Goal: Task Accomplishment & Management: Use online tool/utility

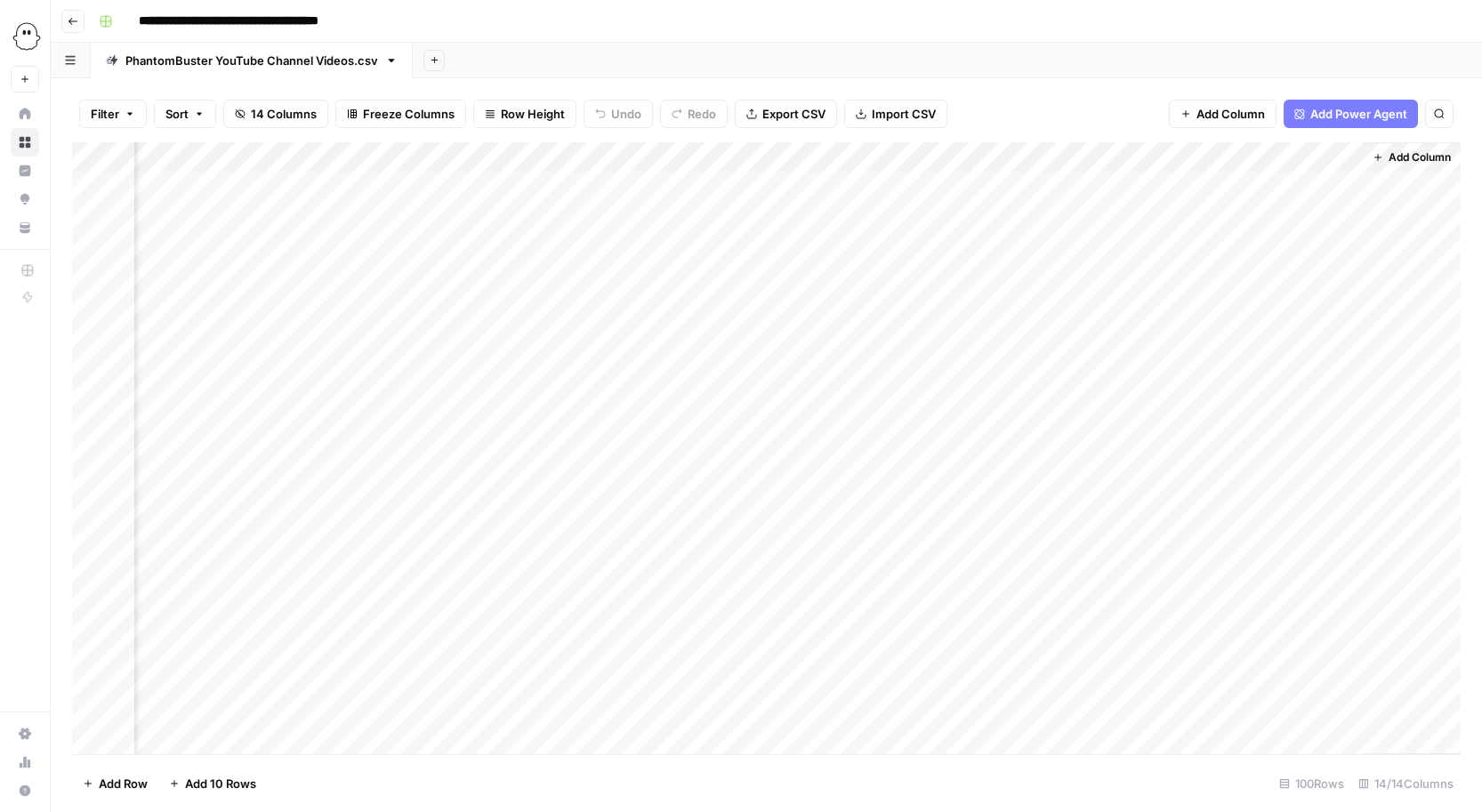
scroll to position [0, 2479]
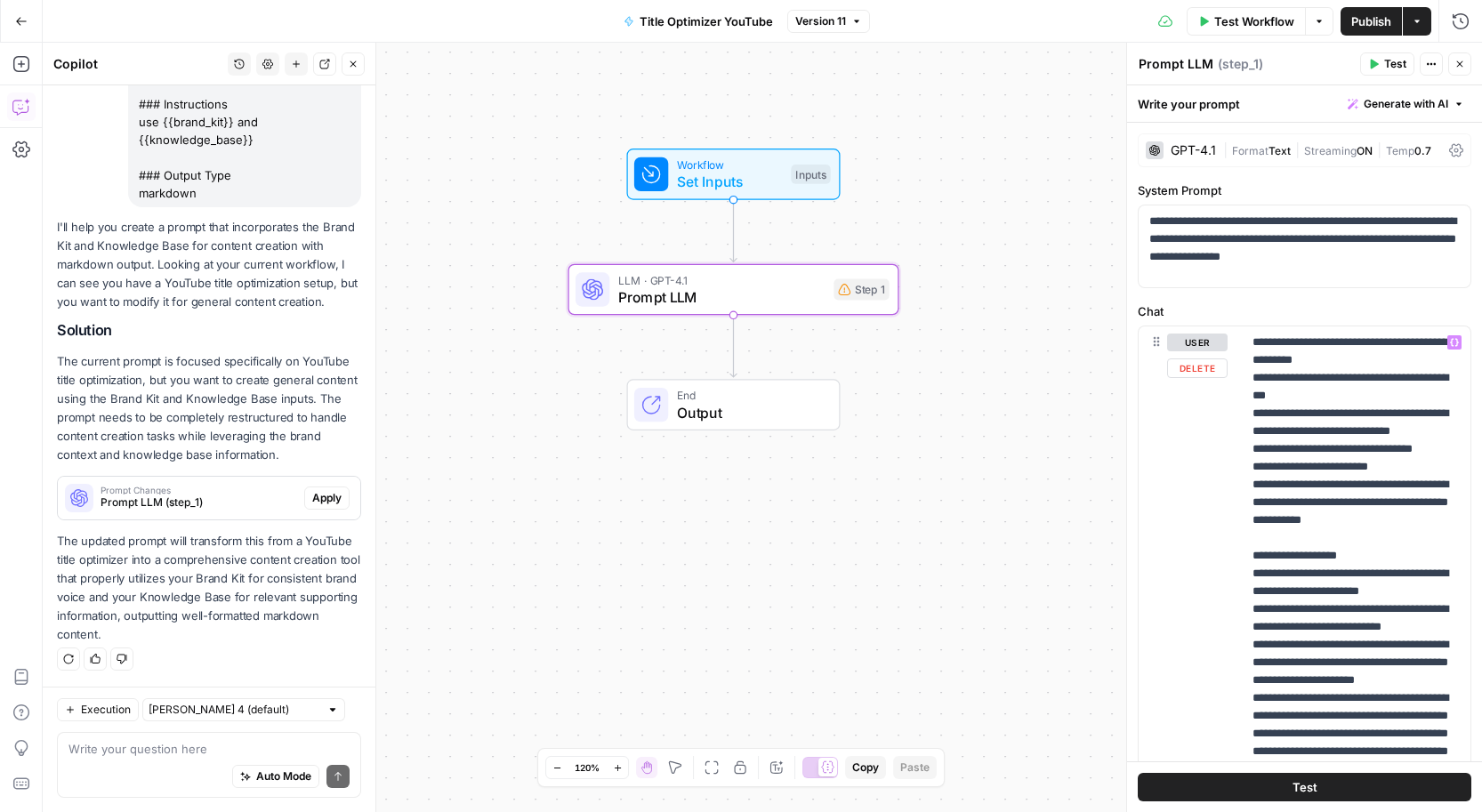
scroll to position [70, 0]
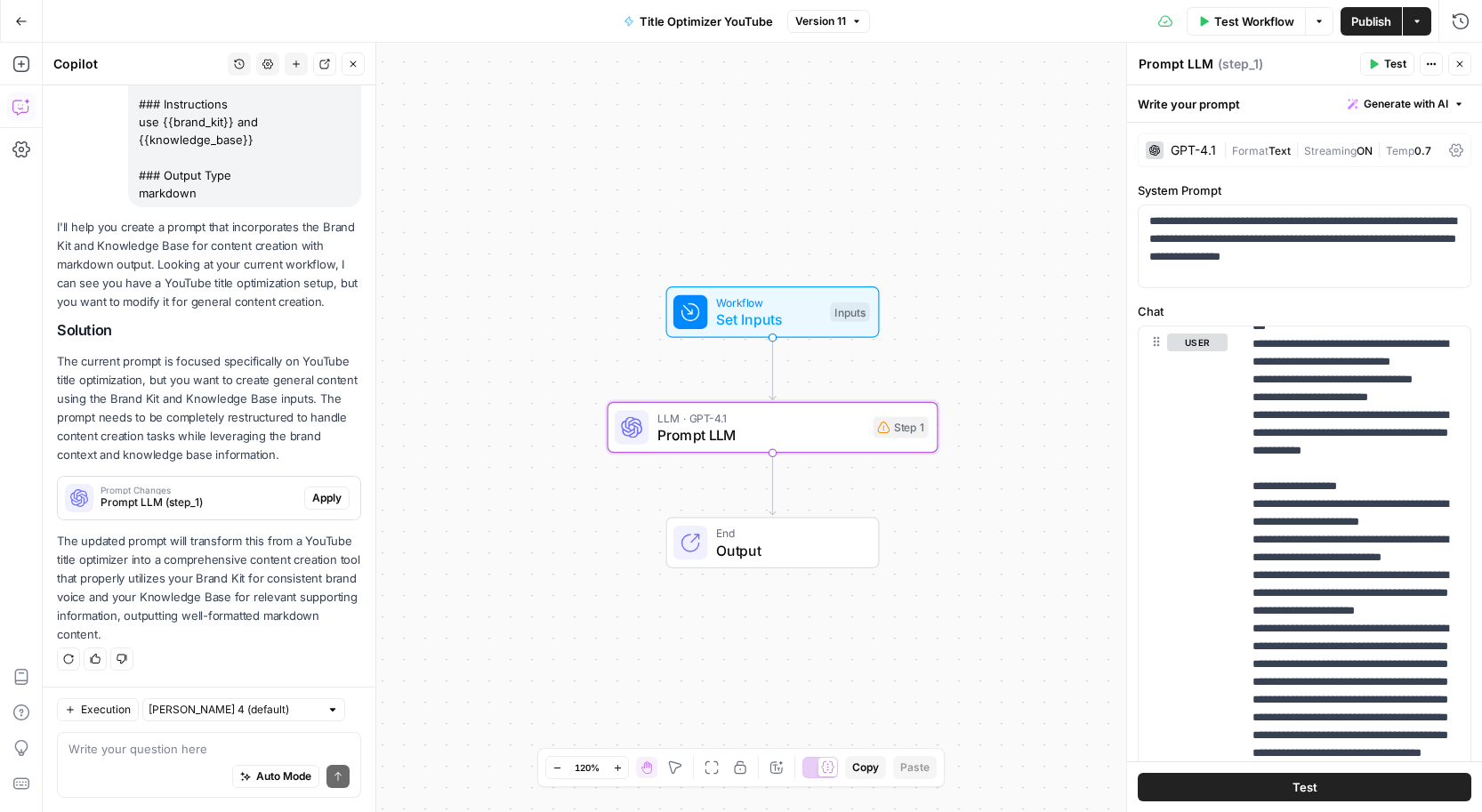
click at [324, 497] on span "Apply" at bounding box center [327, 497] width 30 height 16
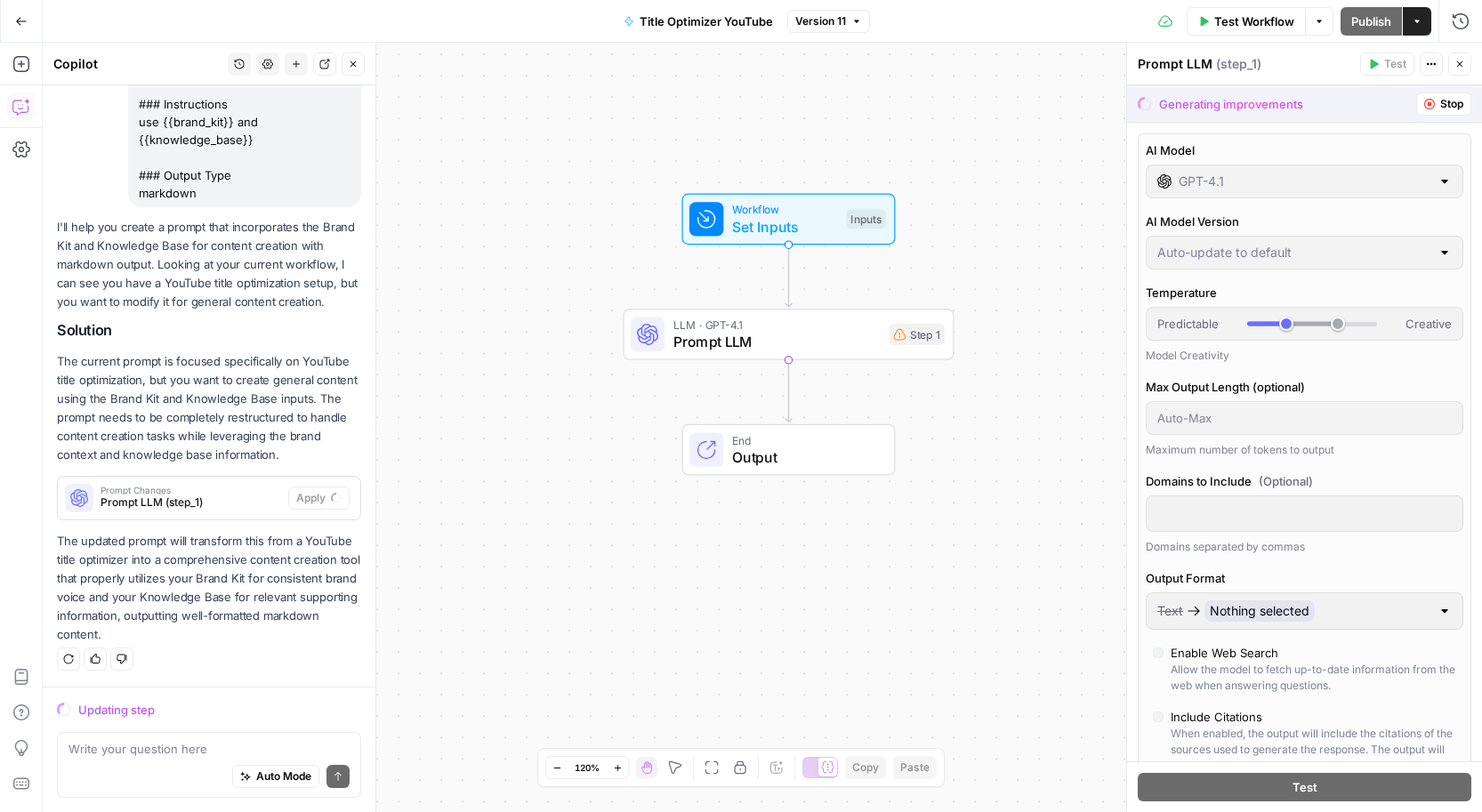
scroll to position [0, 0]
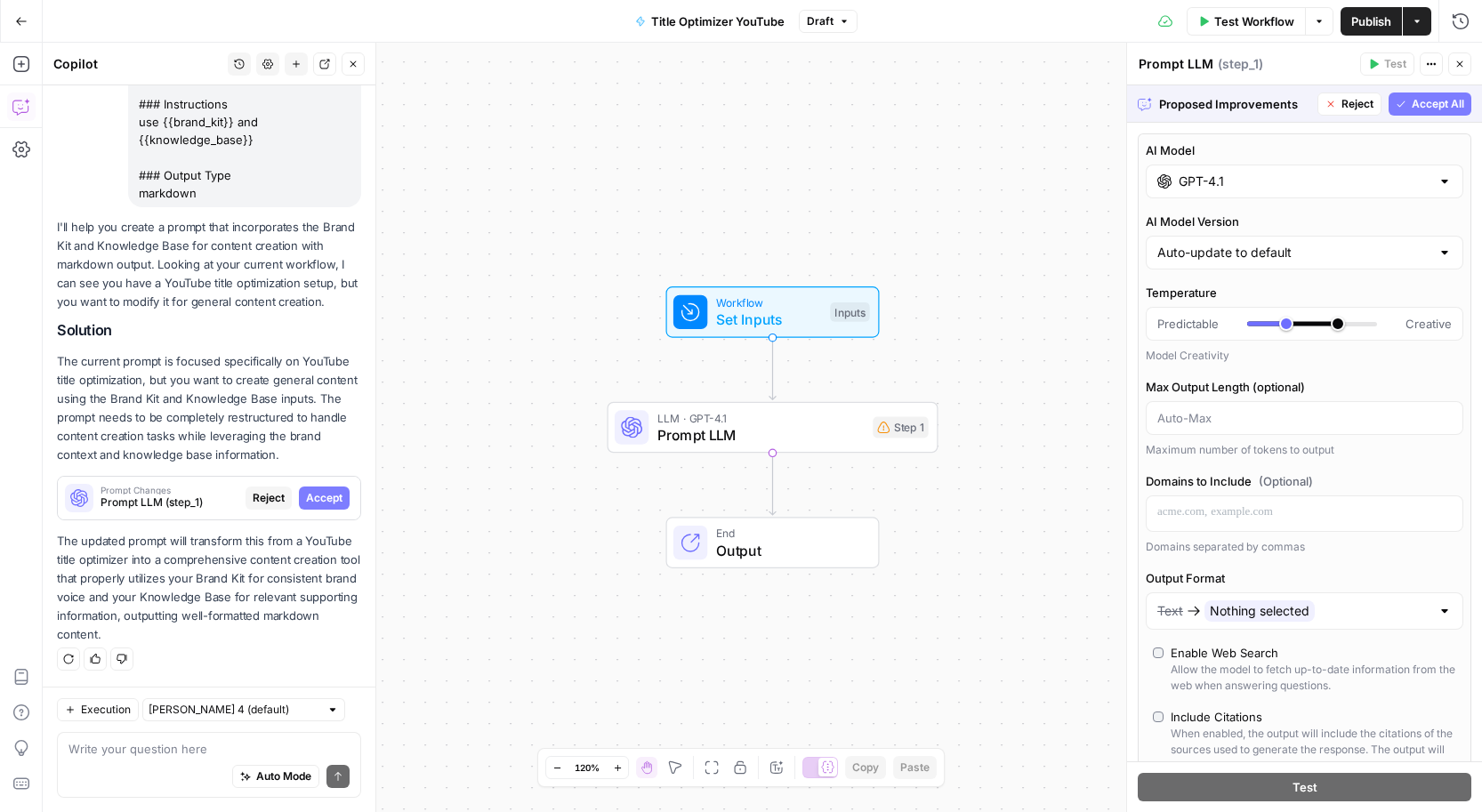
click at [1421, 100] on span "Accept All" at bounding box center [1437, 104] width 52 height 16
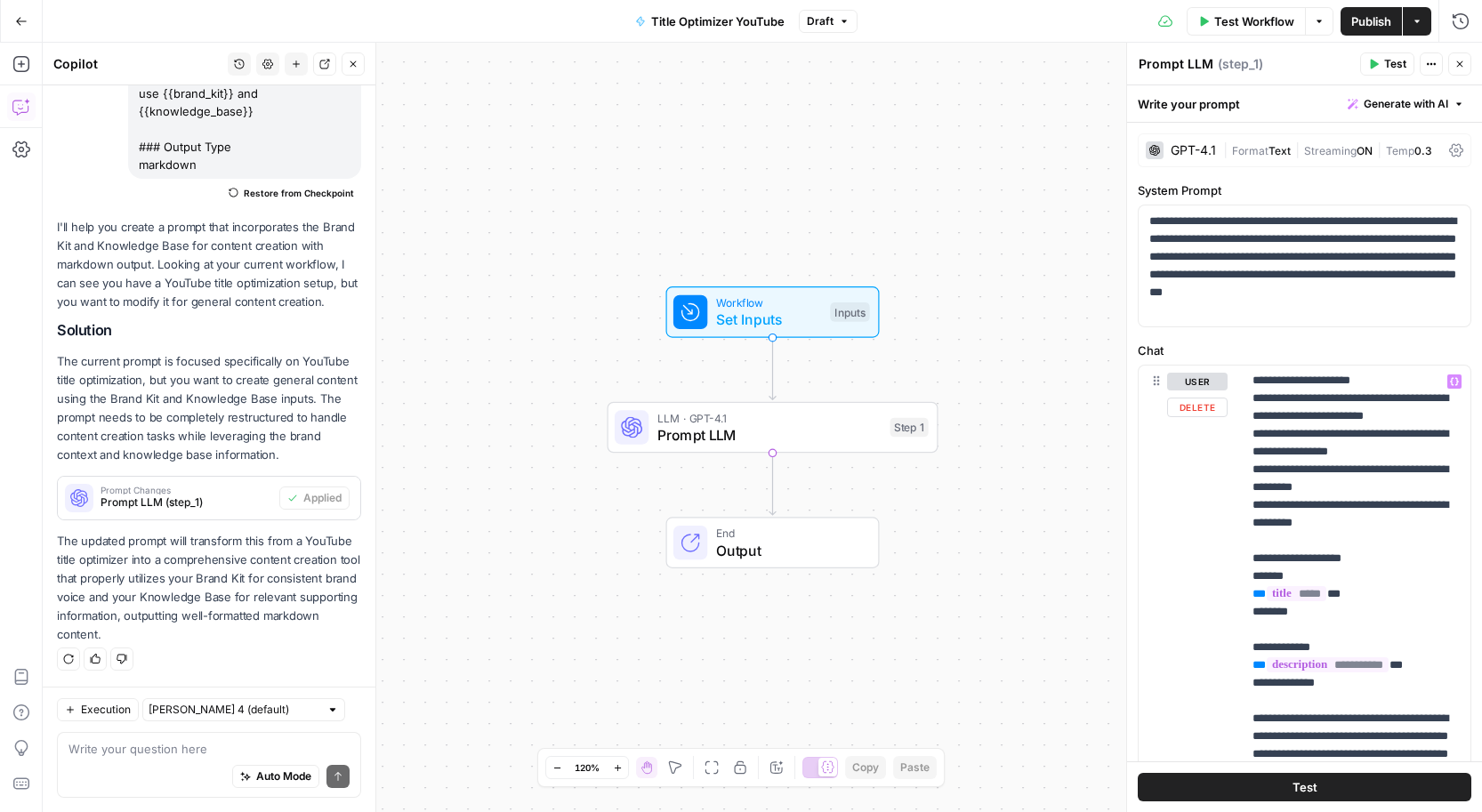
scroll to position [423, 0]
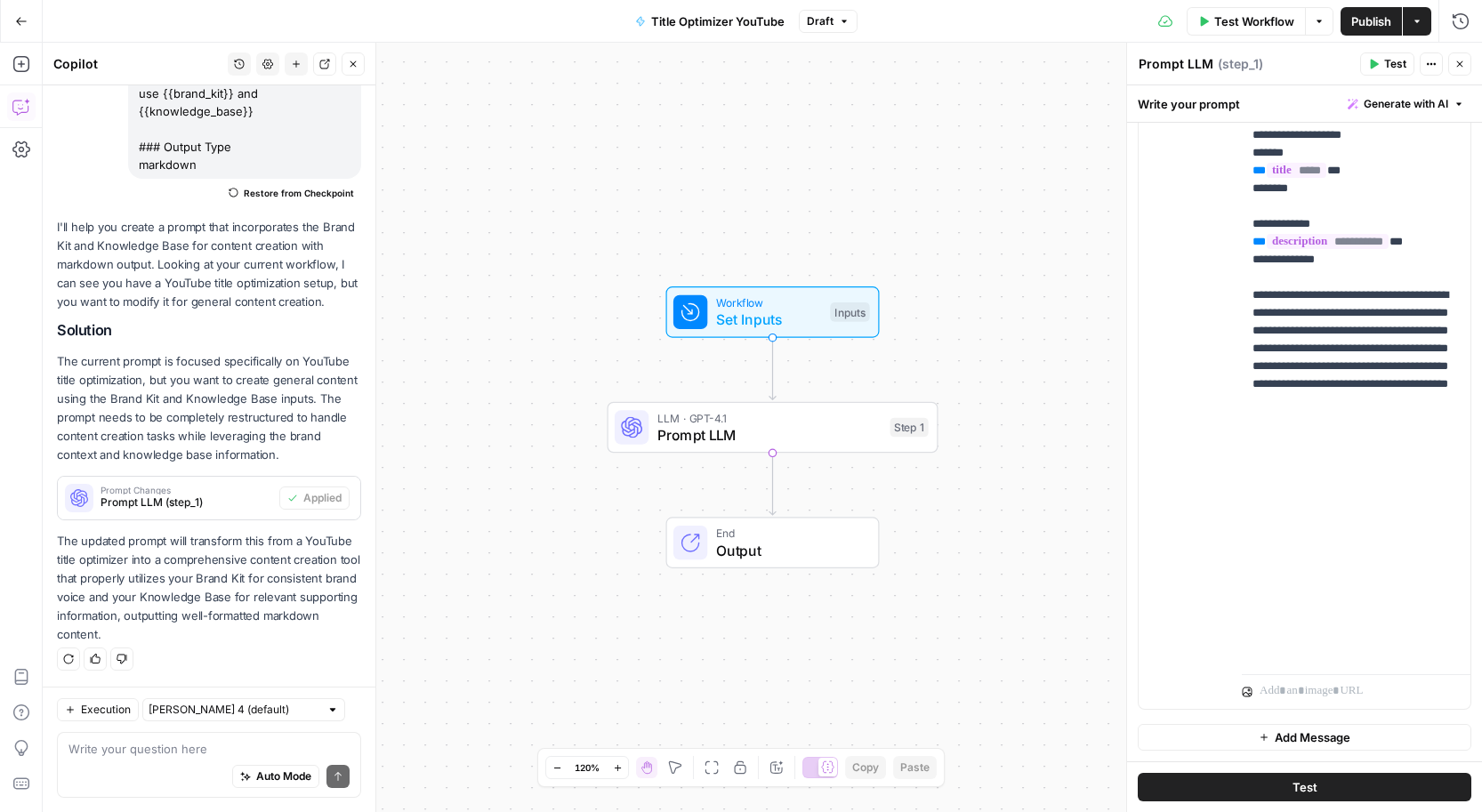
click at [1354, 17] on span "Publish" at bounding box center [1371, 21] width 40 height 18
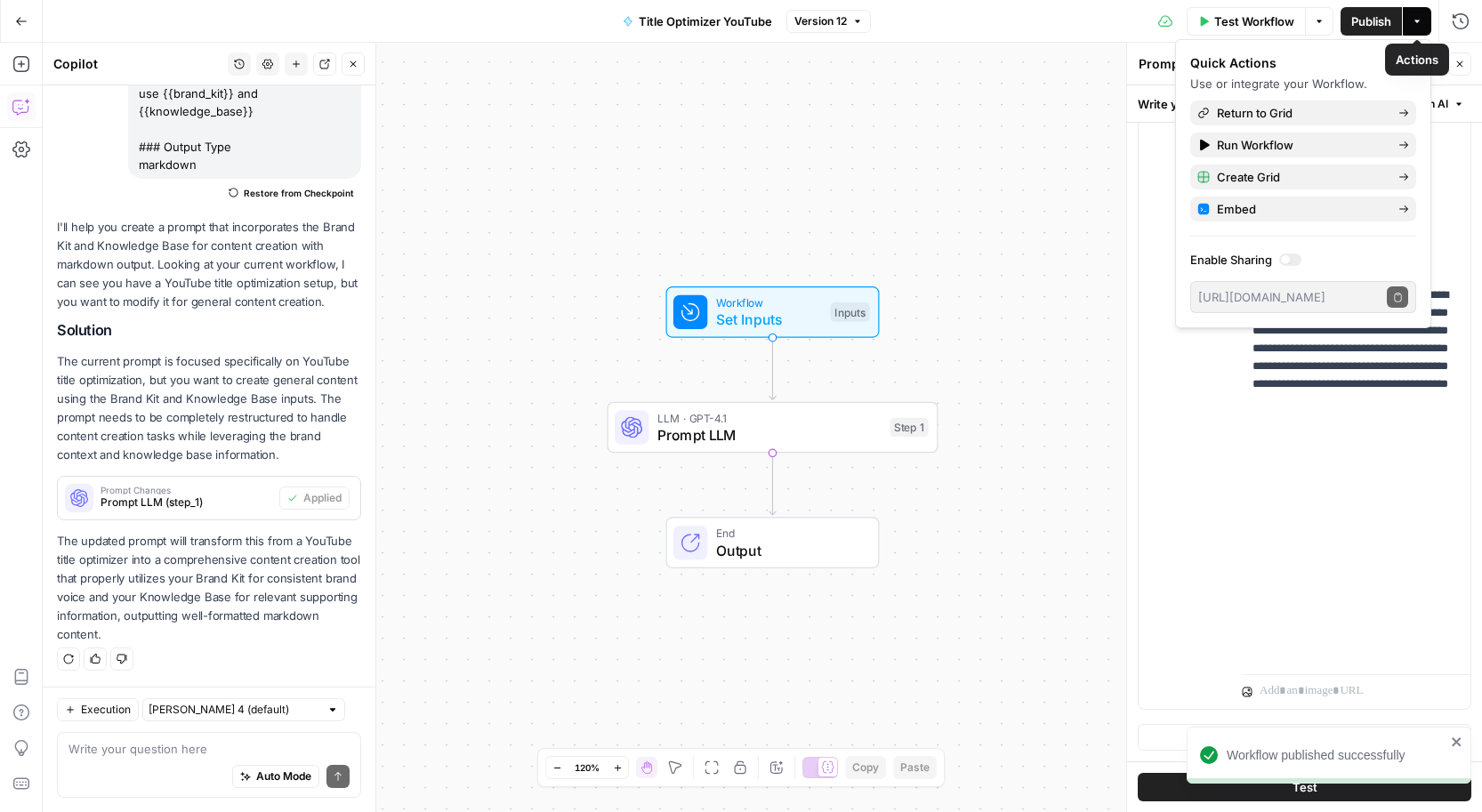
click at [1415, 16] on icon "button" at bounding box center [1416, 21] width 10 height 10
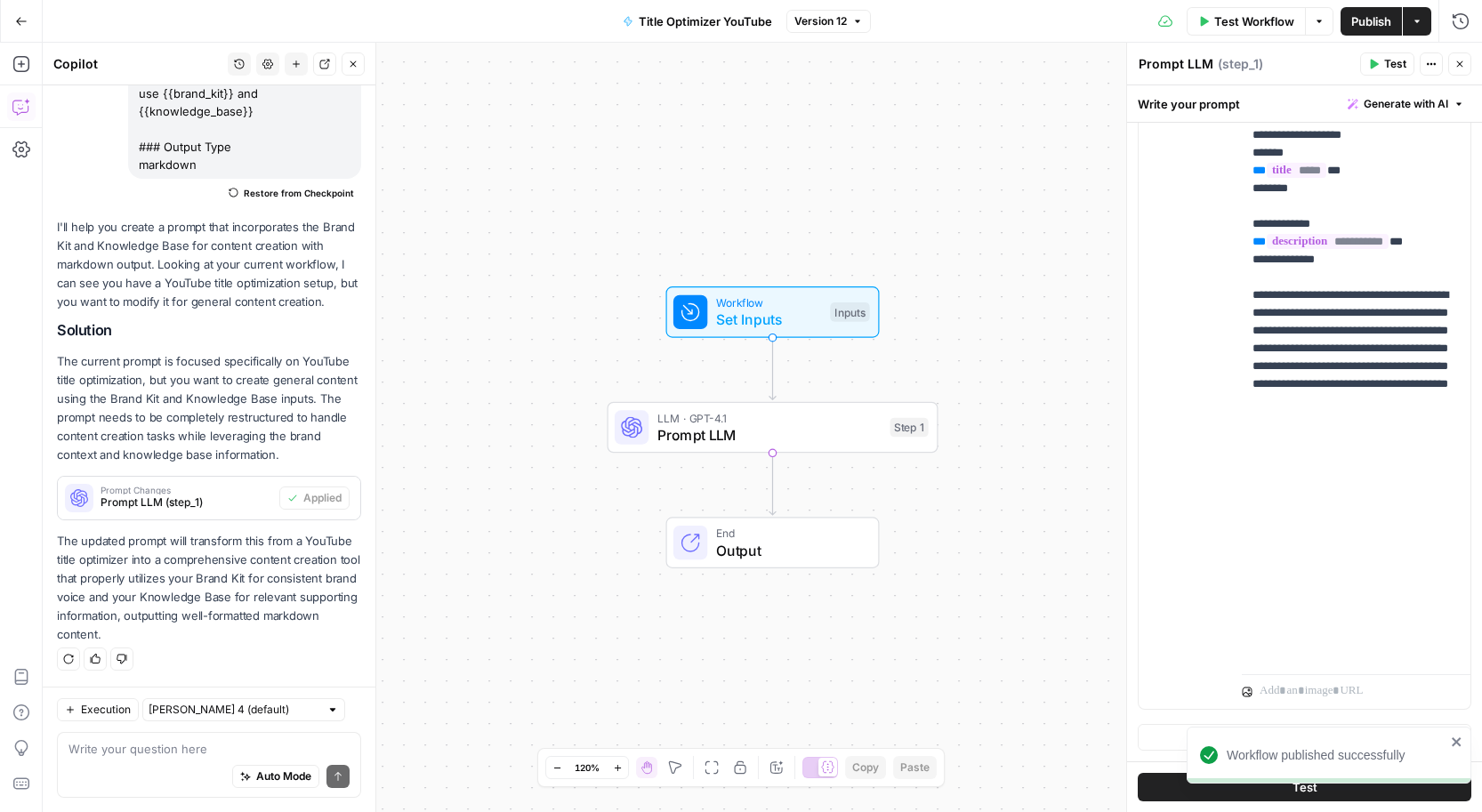
click at [1412, 25] on icon "button" at bounding box center [1416, 21] width 10 height 10
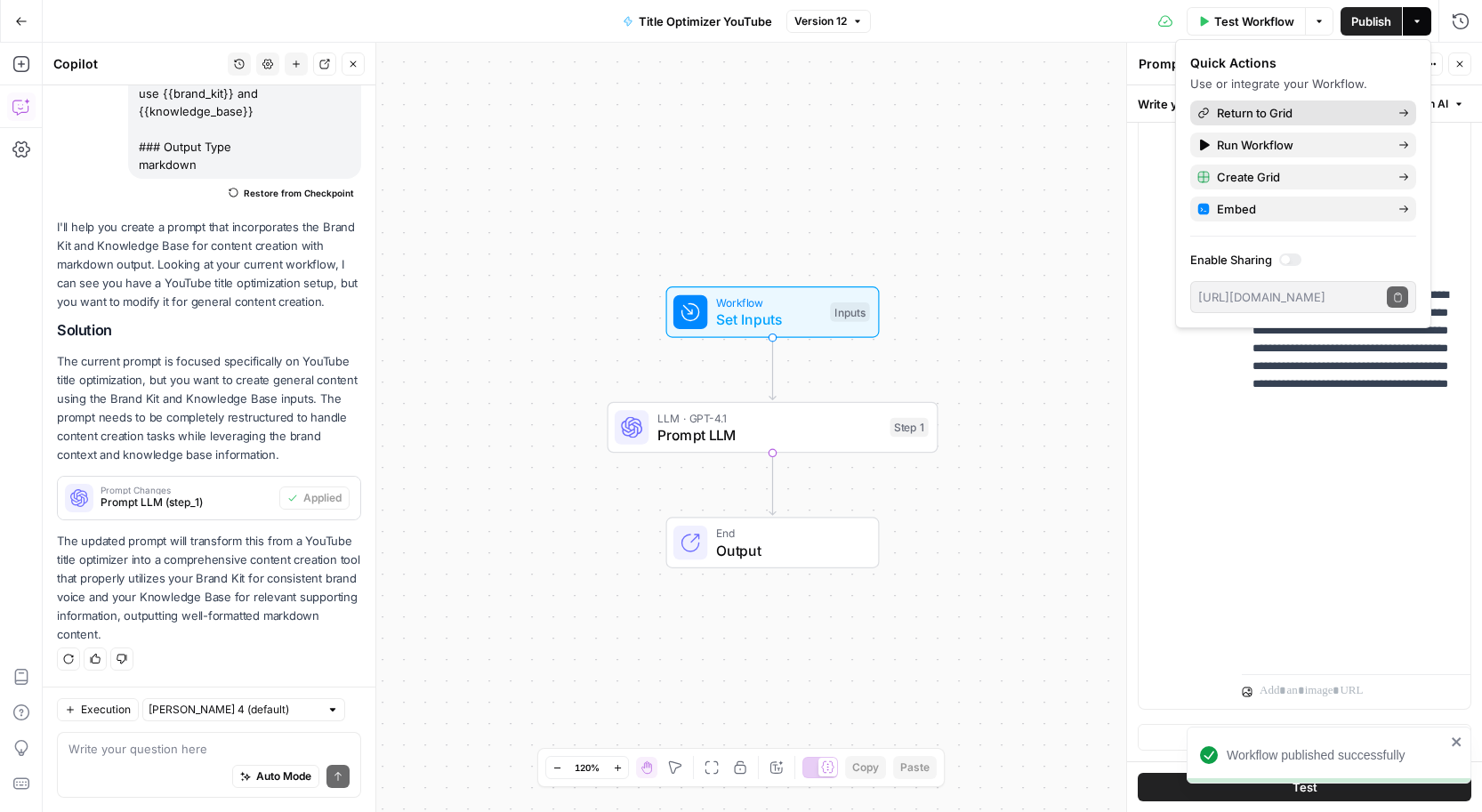
click at [1277, 109] on span "Return to Grid" at bounding box center [1300, 112] width 167 height 18
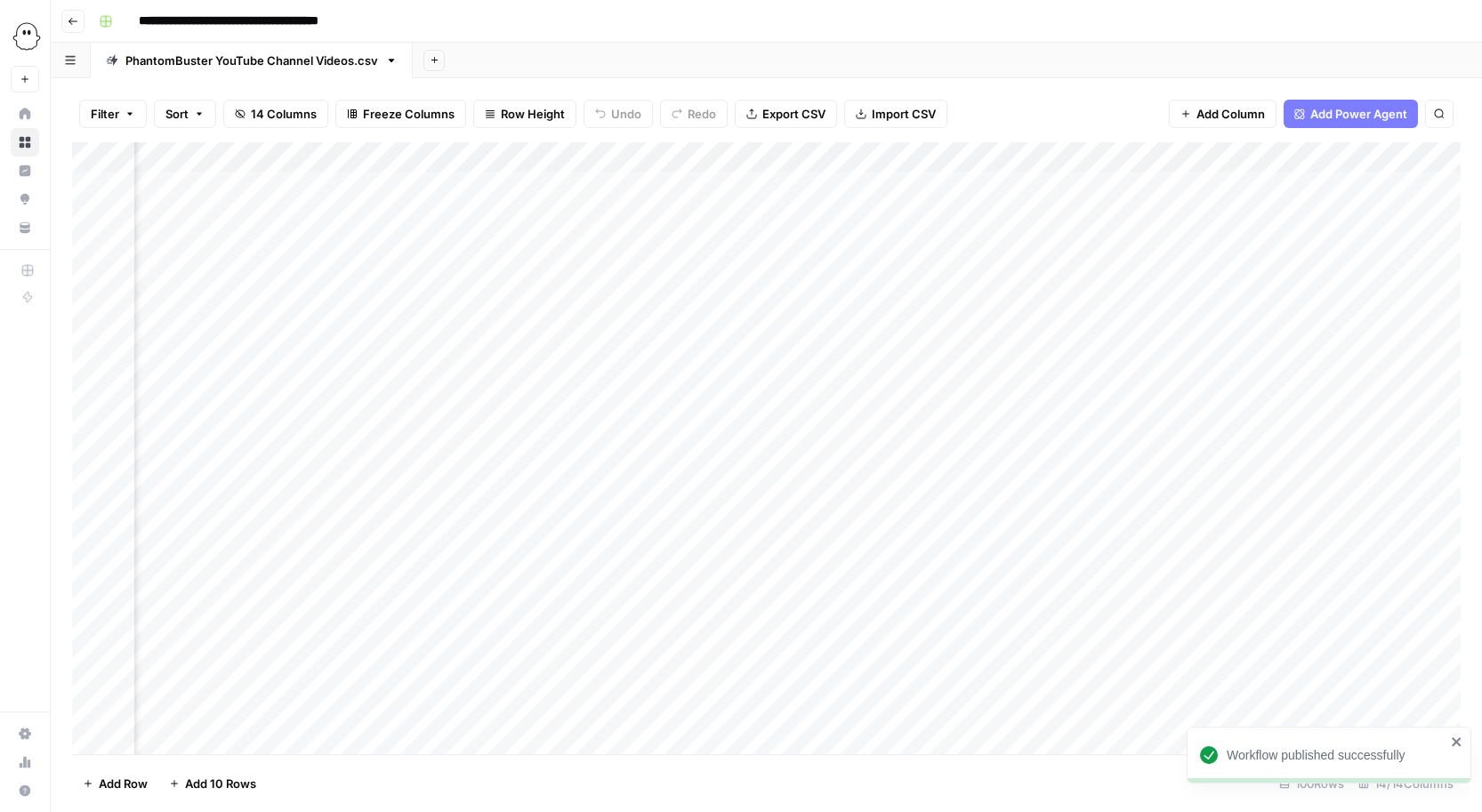
scroll to position [0, 2479]
click at [1183, 184] on div "Add Column" at bounding box center [766, 448] width 1389 height 612
click at [1186, 212] on div "Add Column" at bounding box center [766, 448] width 1389 height 612
click at [1186, 240] on div "Add Column" at bounding box center [766, 448] width 1389 height 612
click at [1249, 182] on div "Add Column" at bounding box center [766, 448] width 1389 height 612
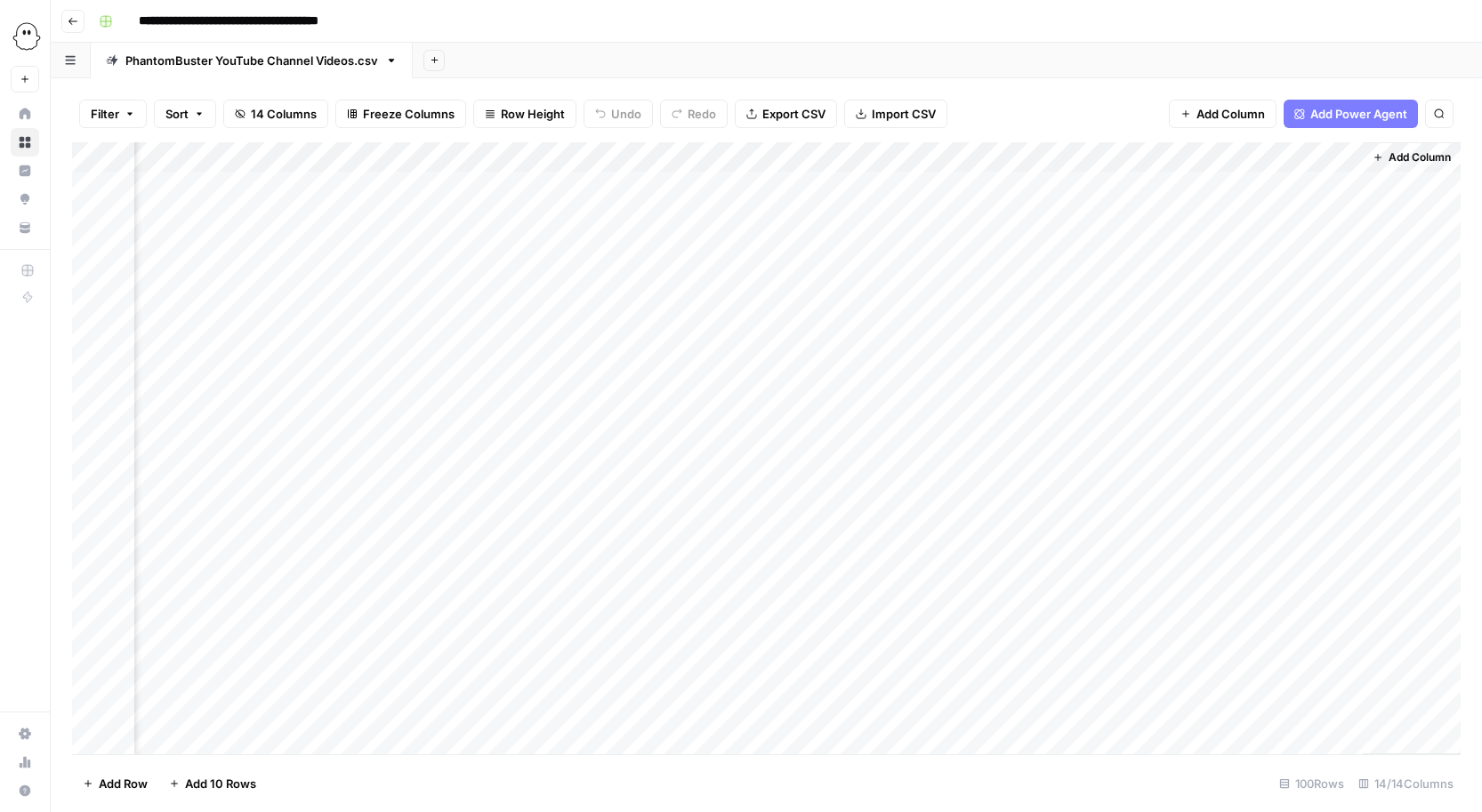
click at [1227, 187] on div "Add Column" at bounding box center [766, 448] width 1389 height 612
click at [1227, 187] on body "**********" at bounding box center [741, 406] width 1482 height 812
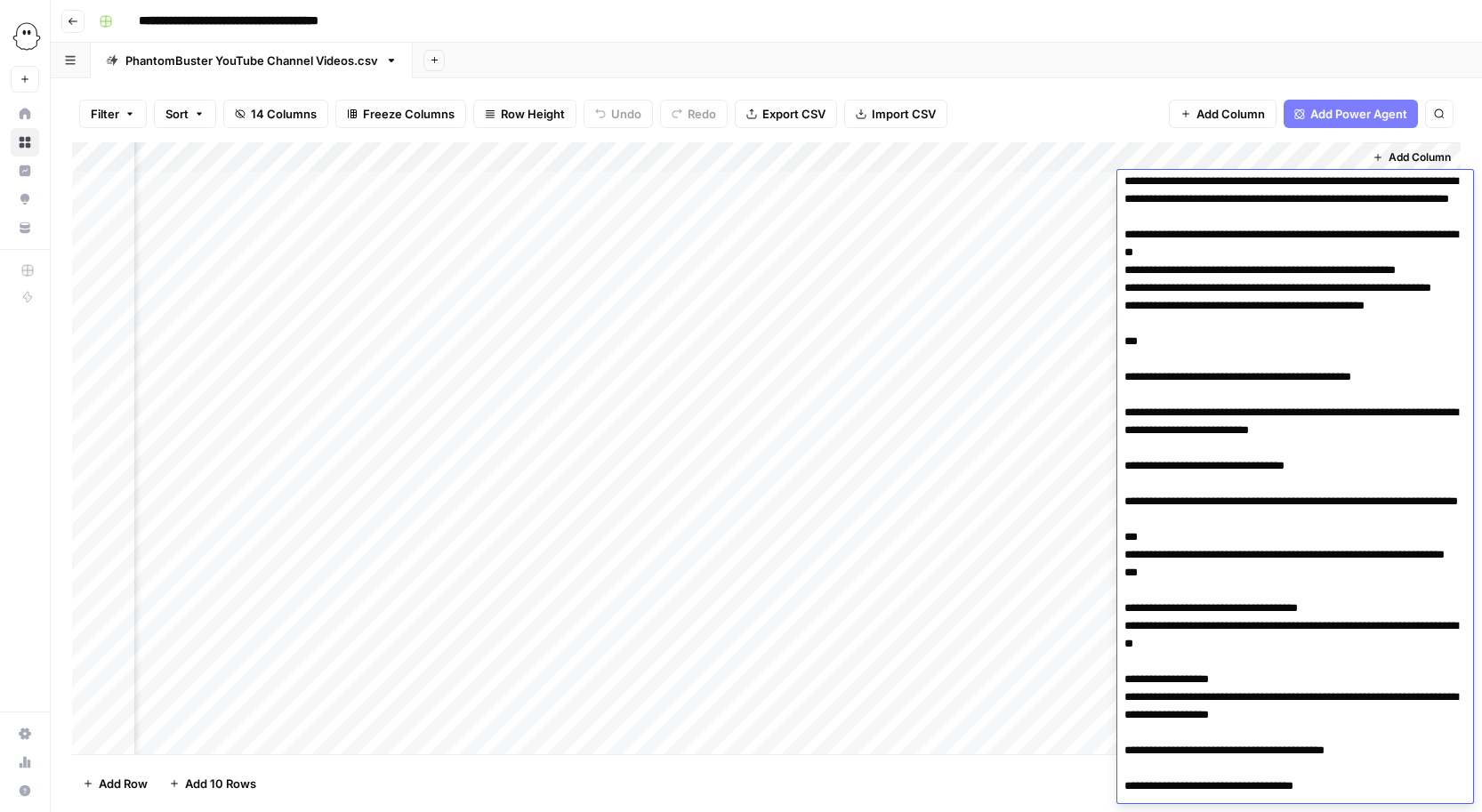
scroll to position [0, 0]
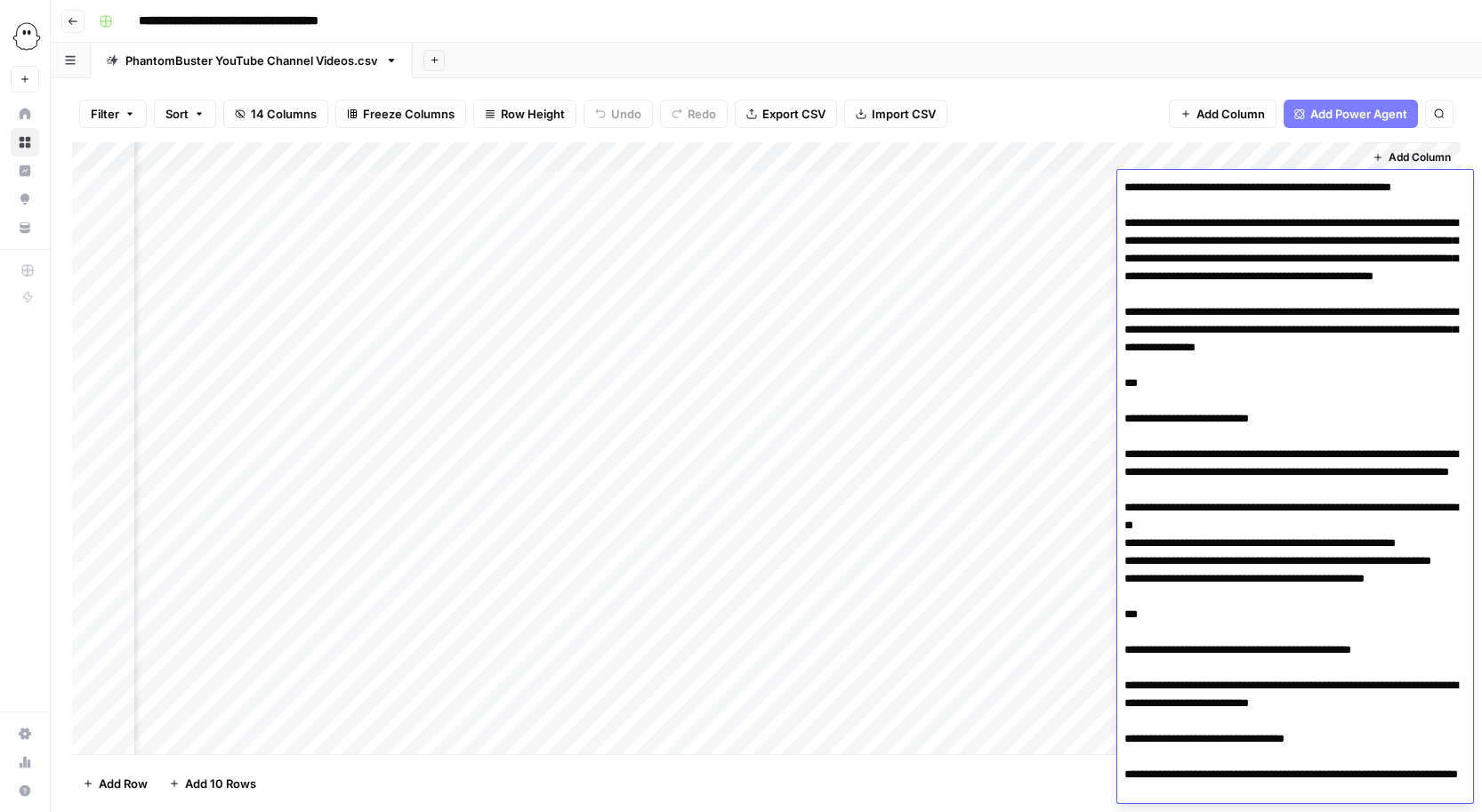
click at [1120, 71] on div "Add Sheet" at bounding box center [947, 60] width 1069 height 35
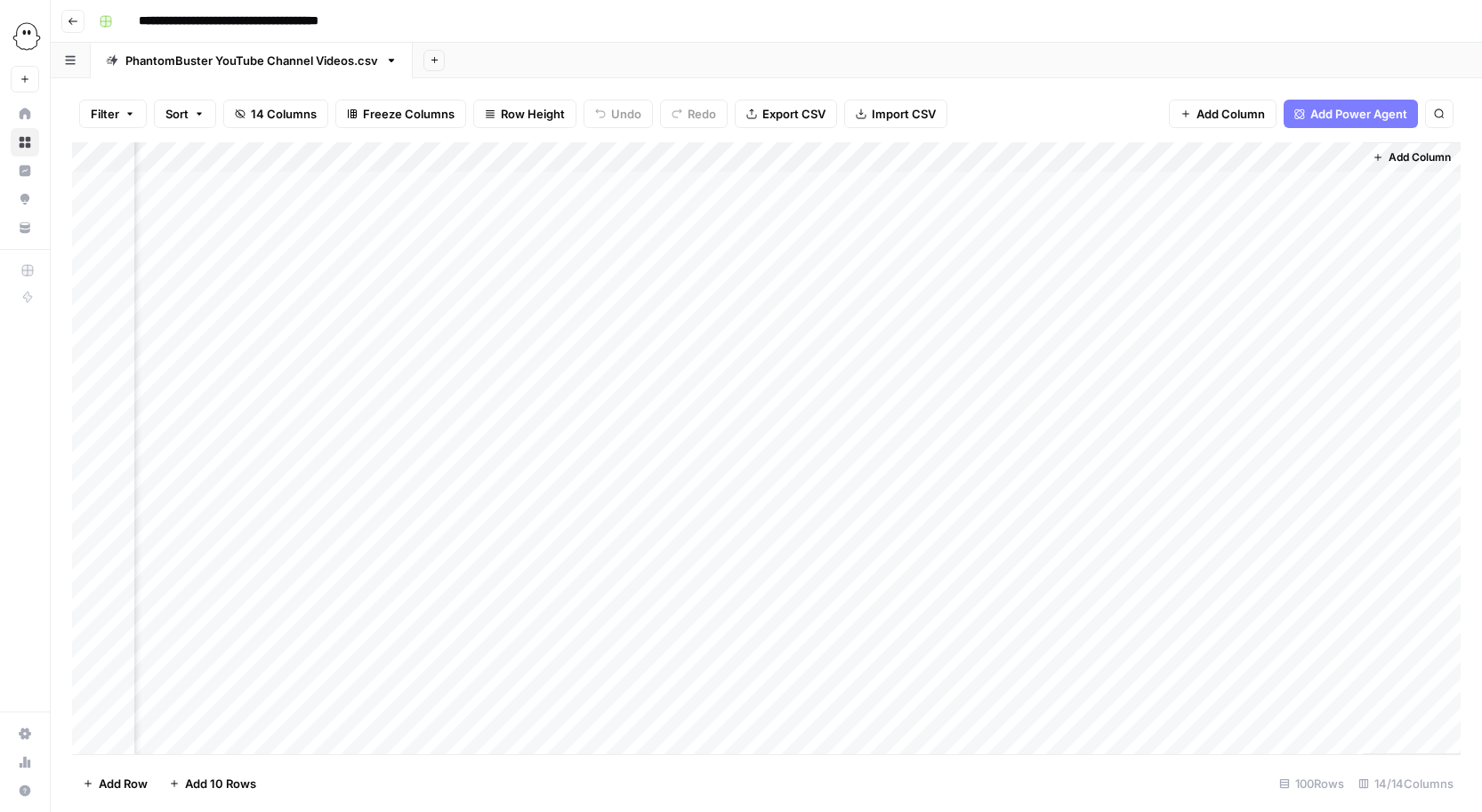
click at [1238, 210] on div "Add Column" at bounding box center [766, 448] width 1389 height 612
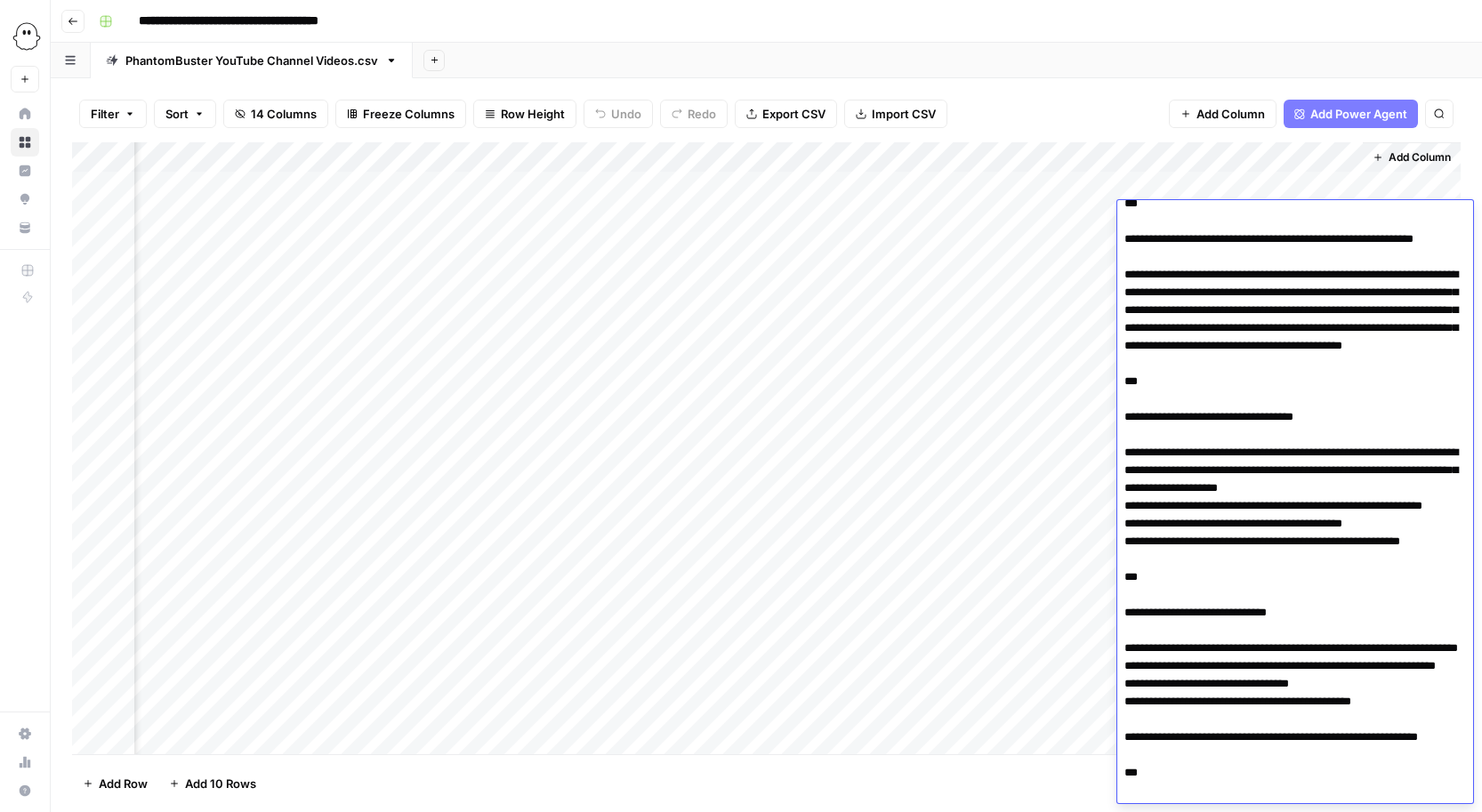
scroll to position [41, 2479]
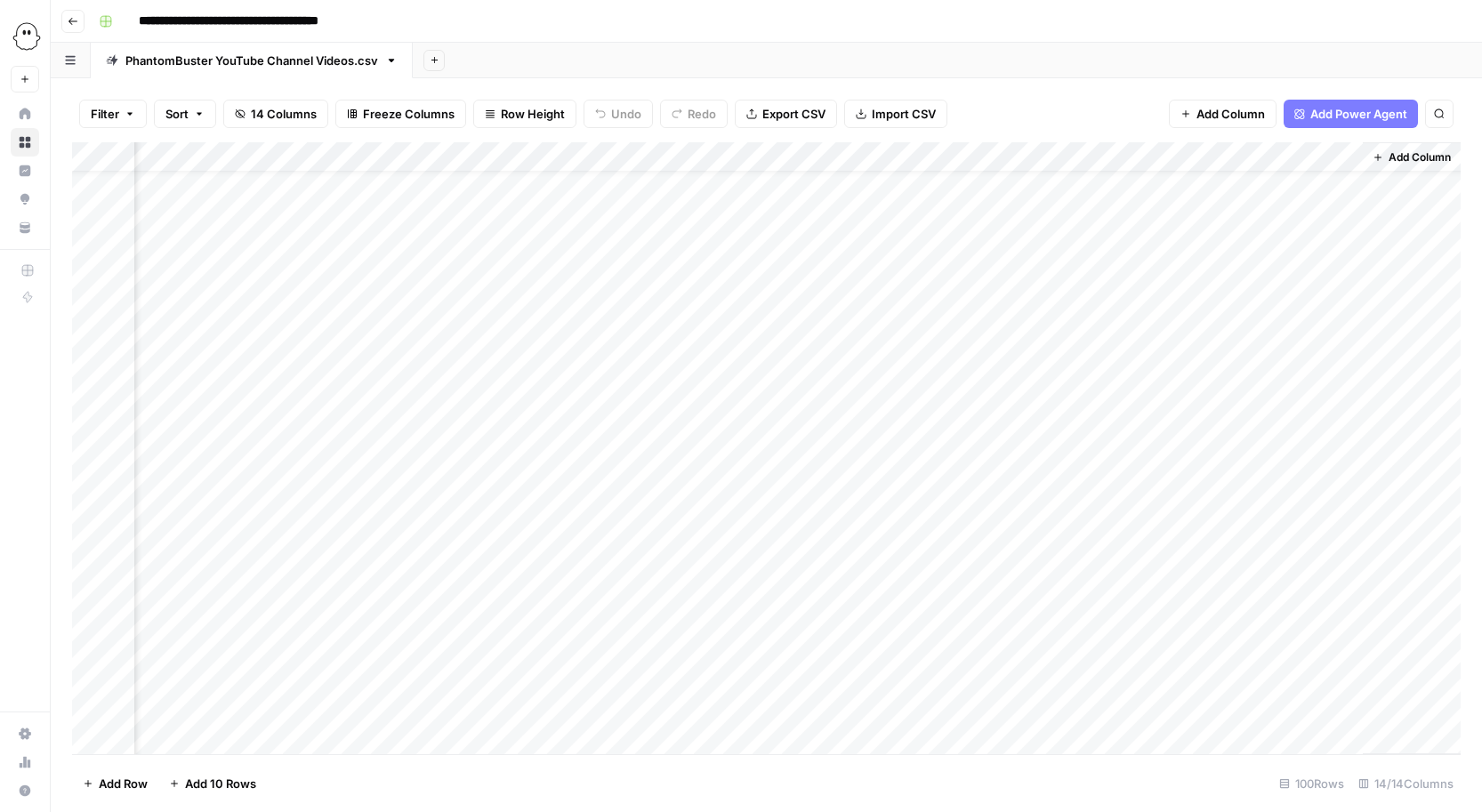
click at [1052, 122] on div "Filter Sort 14 Columns Freeze Columns Row Height Undo Redo Export CSV Import CS…" at bounding box center [766, 114] width 1389 height 57
click at [1164, 156] on div "Add Column" at bounding box center [766, 448] width 1389 height 612
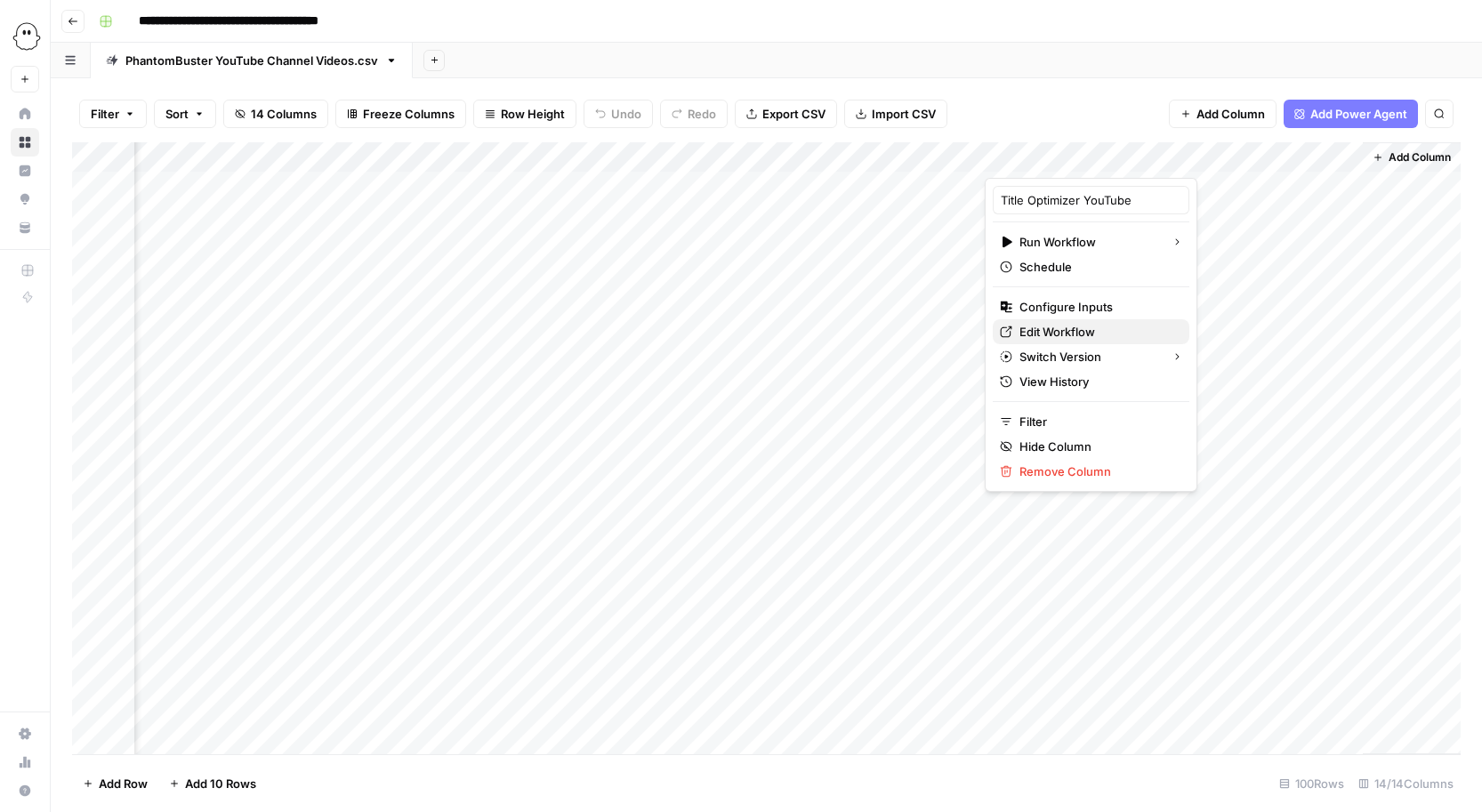
click at [1056, 332] on span "Edit Workflow" at bounding box center [1097, 332] width 155 height 18
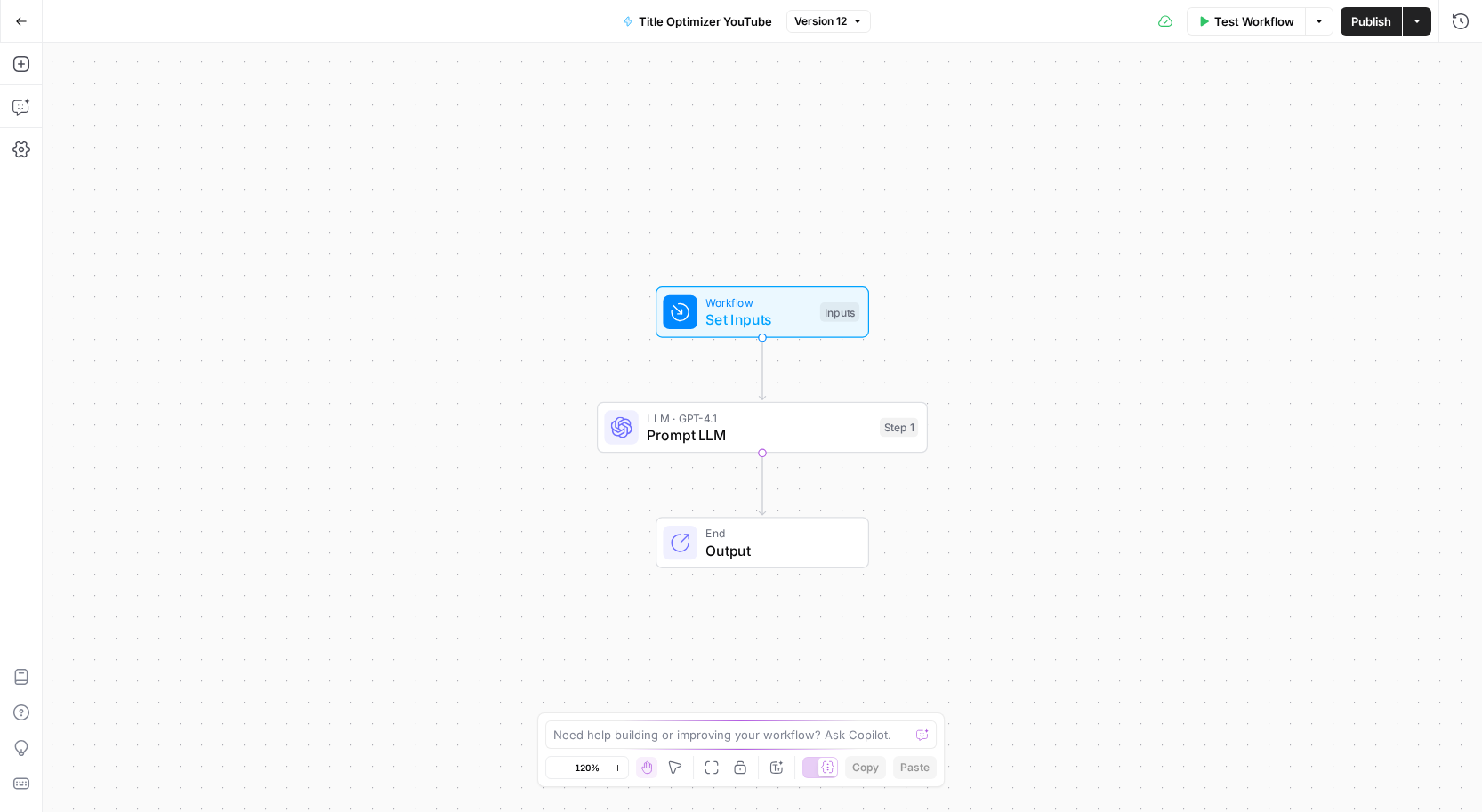
click at [820, 436] on span "Prompt LLM" at bounding box center [759, 435] width 224 height 21
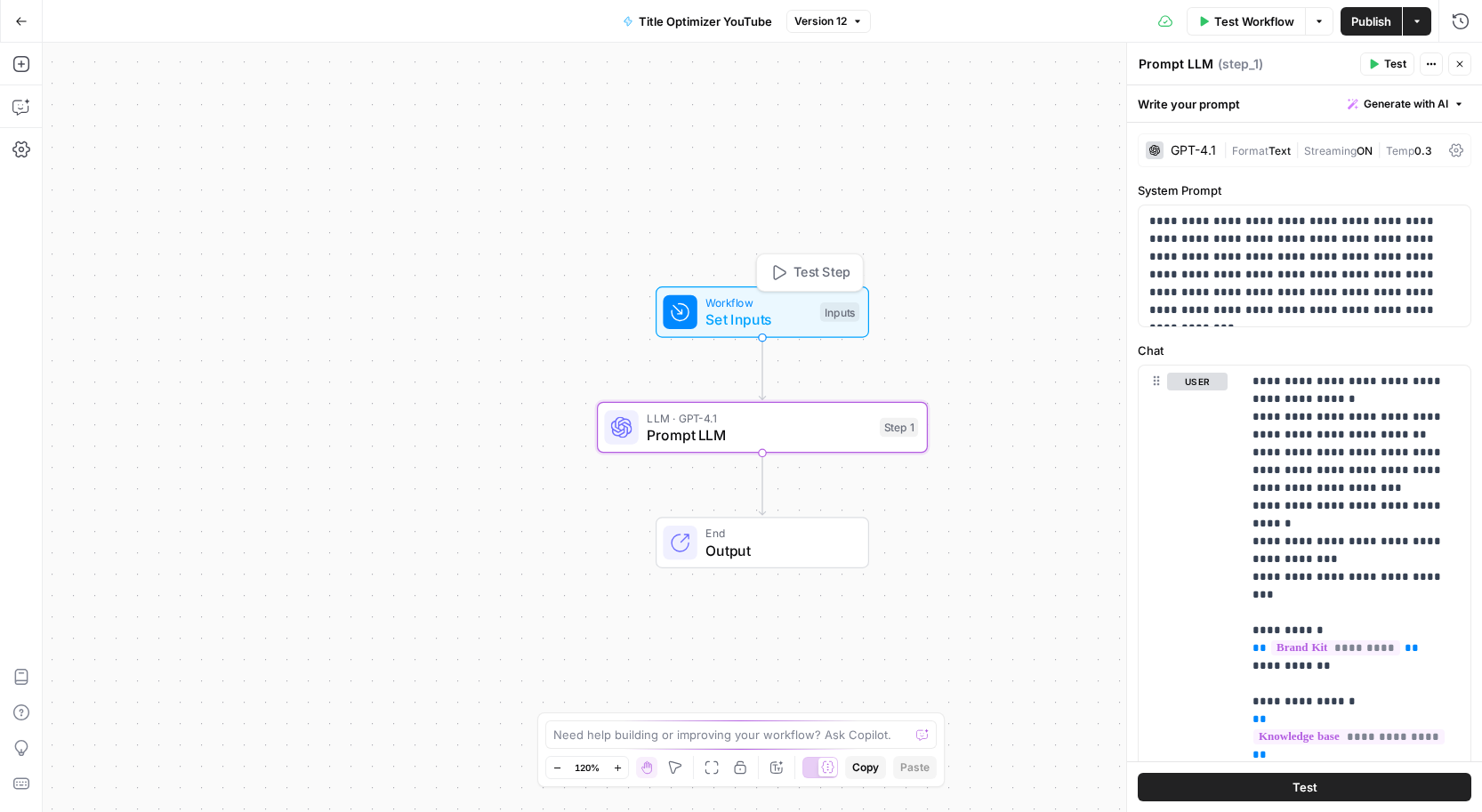
click at [844, 274] on span "Test Step" at bounding box center [822, 273] width 57 height 20
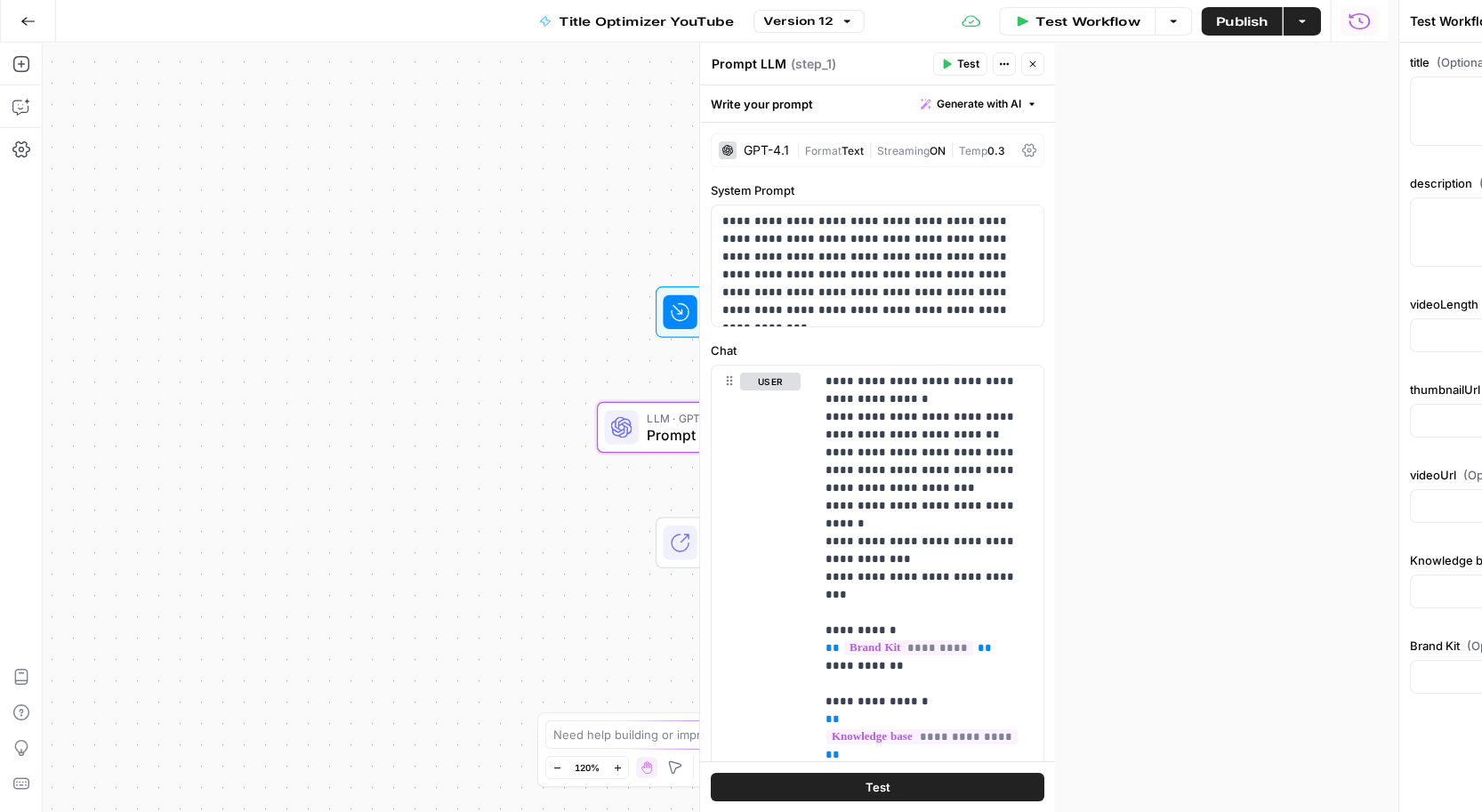
type input "PhantomBuster YT"
type input "PhantomBuster YouTube Title Knowledge Base"
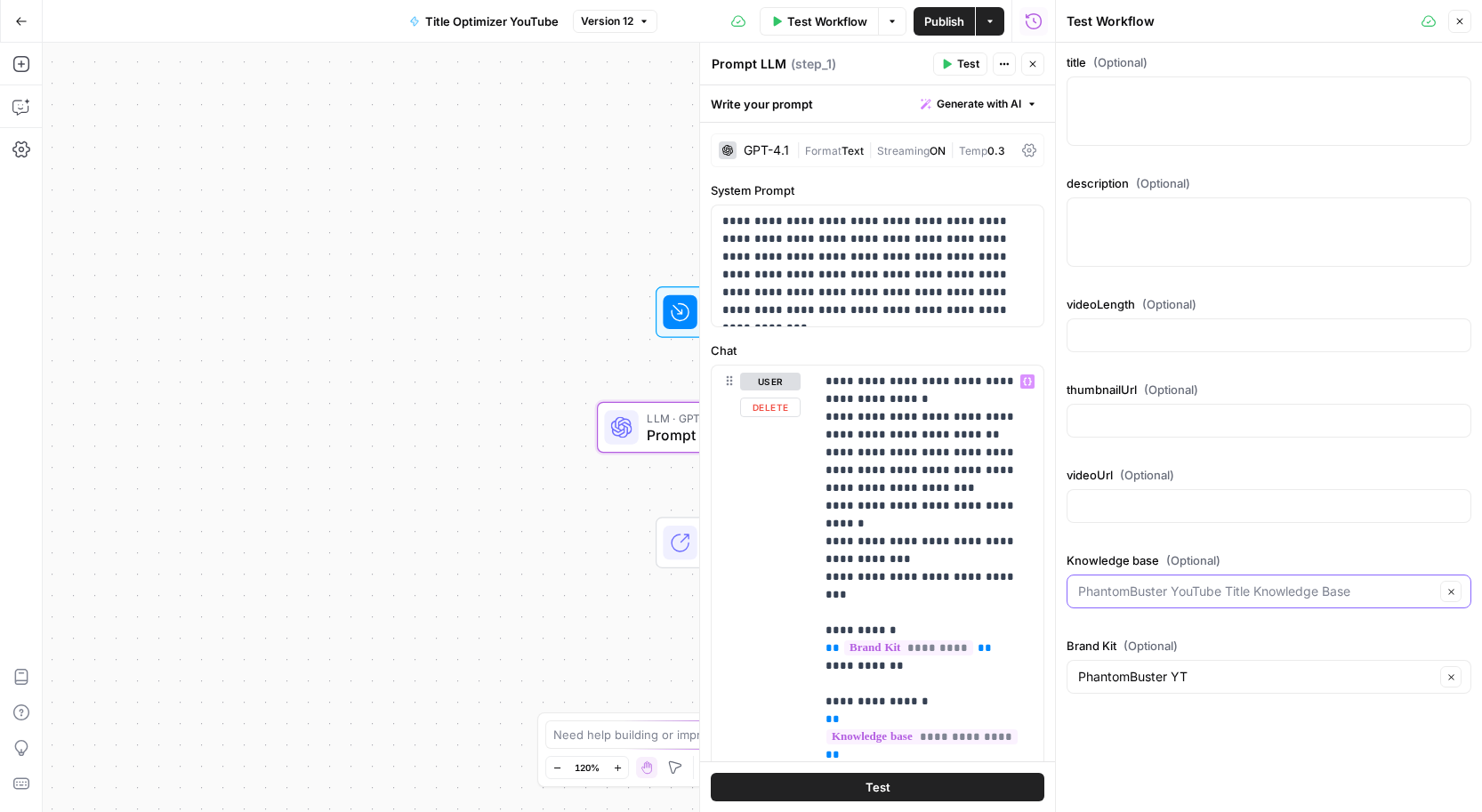
click at [1146, 584] on input "Knowledge base (Optional)" at bounding box center [1256, 591] width 356 height 18
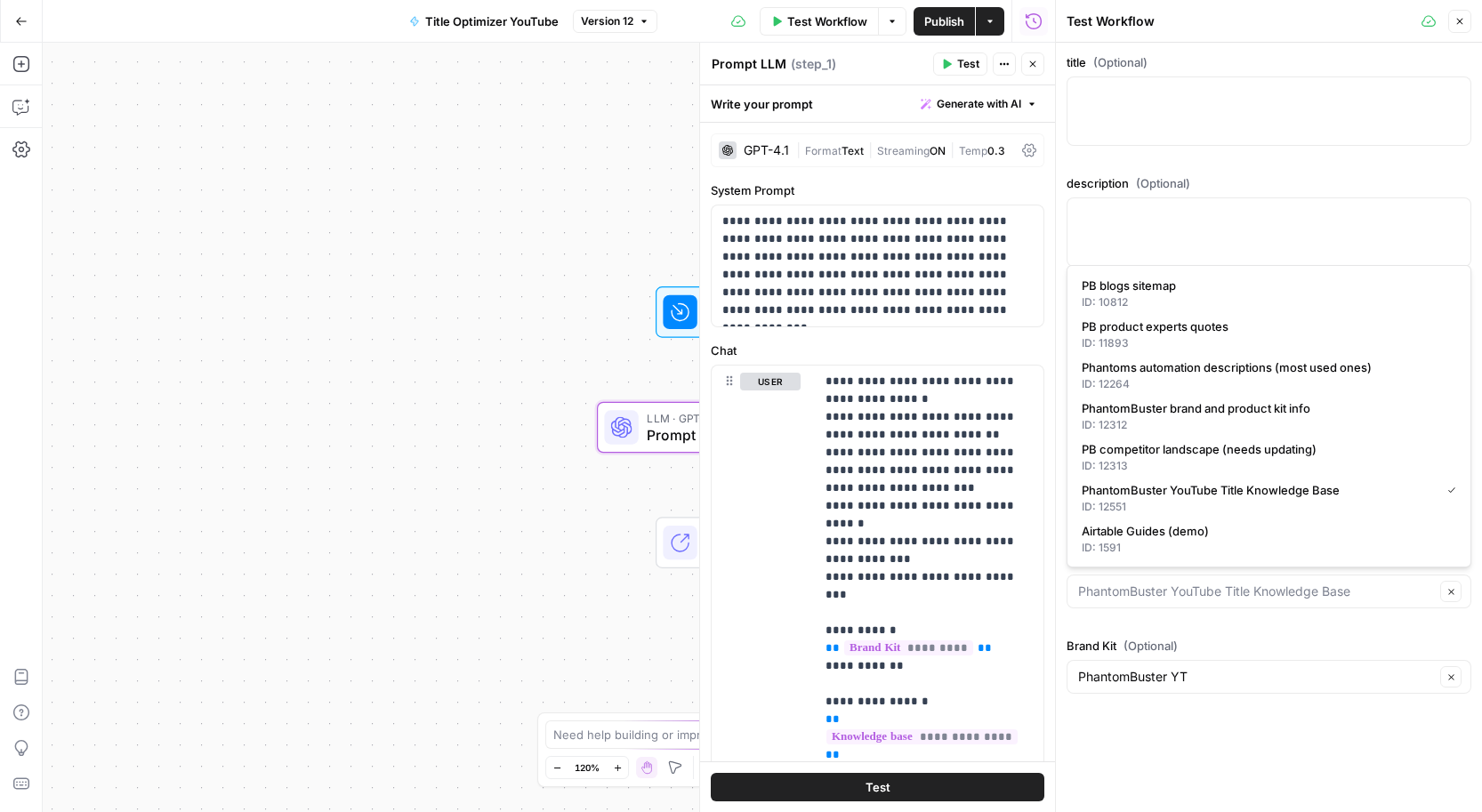
type input "PhantomBuster YouTube Title Knowledge Base"
click at [1201, 614] on div "Knowledge base (Optional) PhantomBuster YouTube Title Knowledge Base Clear" at bounding box center [1269, 583] width 405 height 64
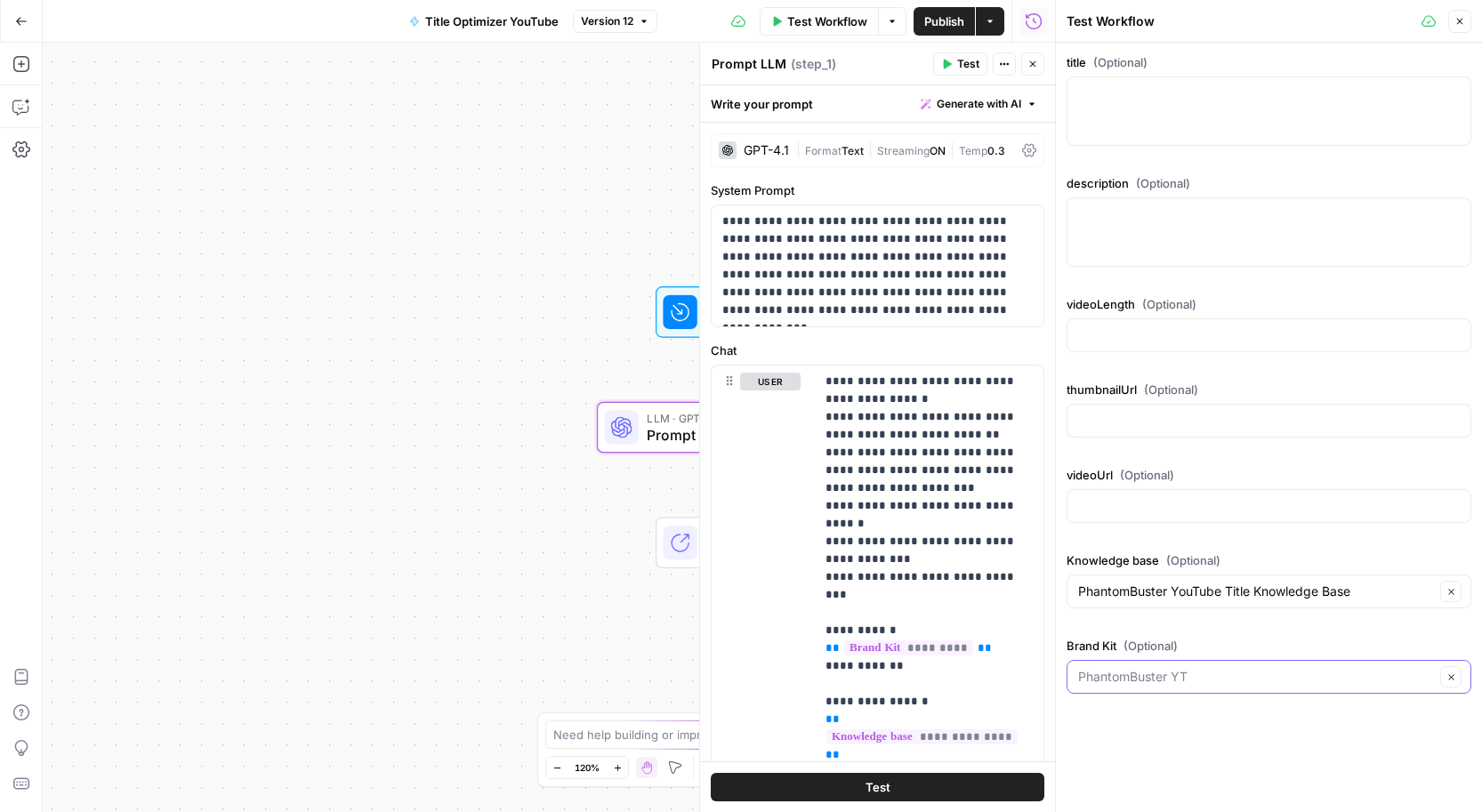
click at [1173, 677] on input "Brand Kit (Optional)" at bounding box center [1256, 677] width 356 height 18
type input "PhantomBuster YT"
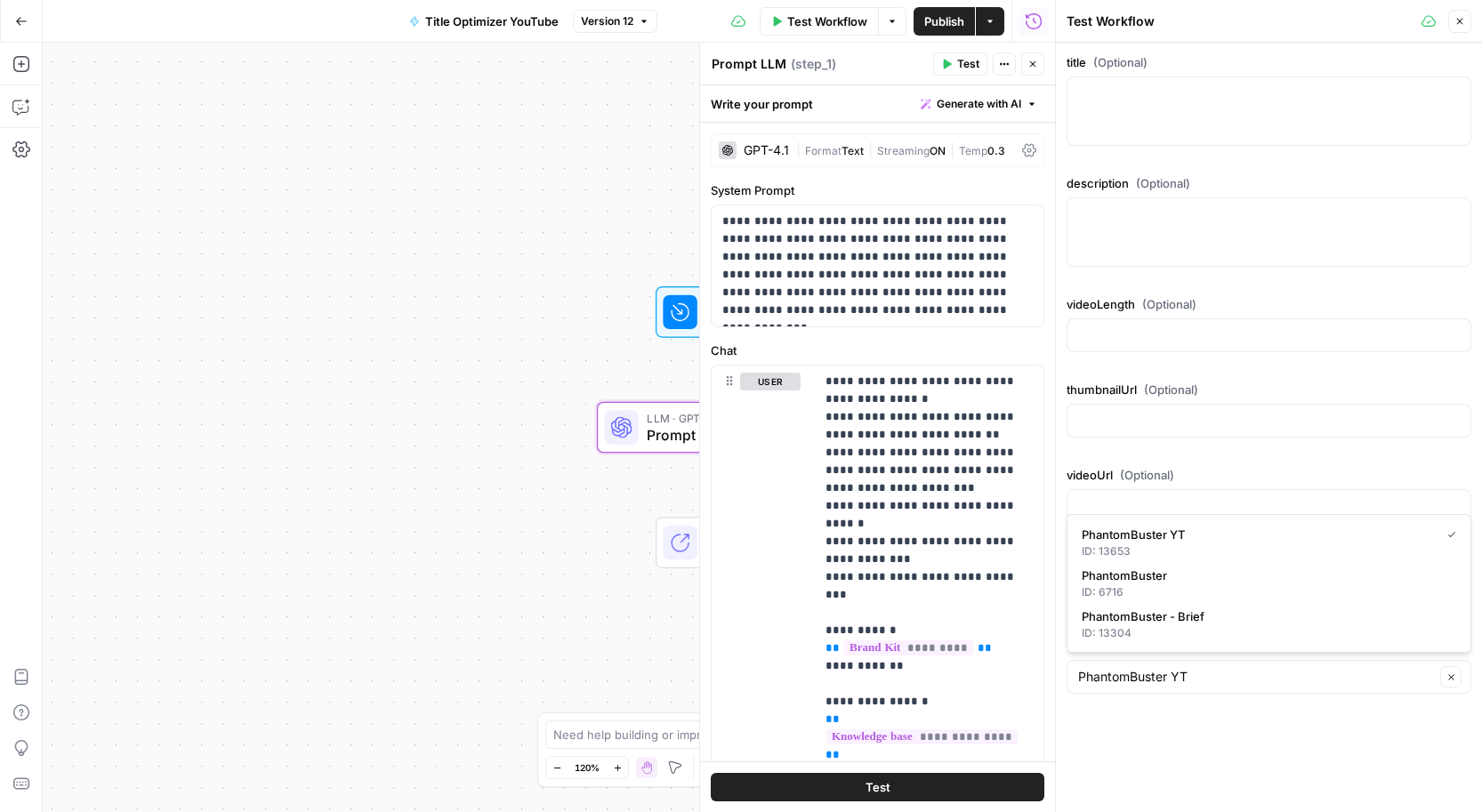
click at [1255, 404] on div at bounding box center [1269, 420] width 405 height 33
click at [450, 140] on div "Workflow Set Inputs Inputs LLM · GPT-4.1 Prompt LLM Step 1 Copy step Delete ste…" at bounding box center [549, 427] width 1012 height 769
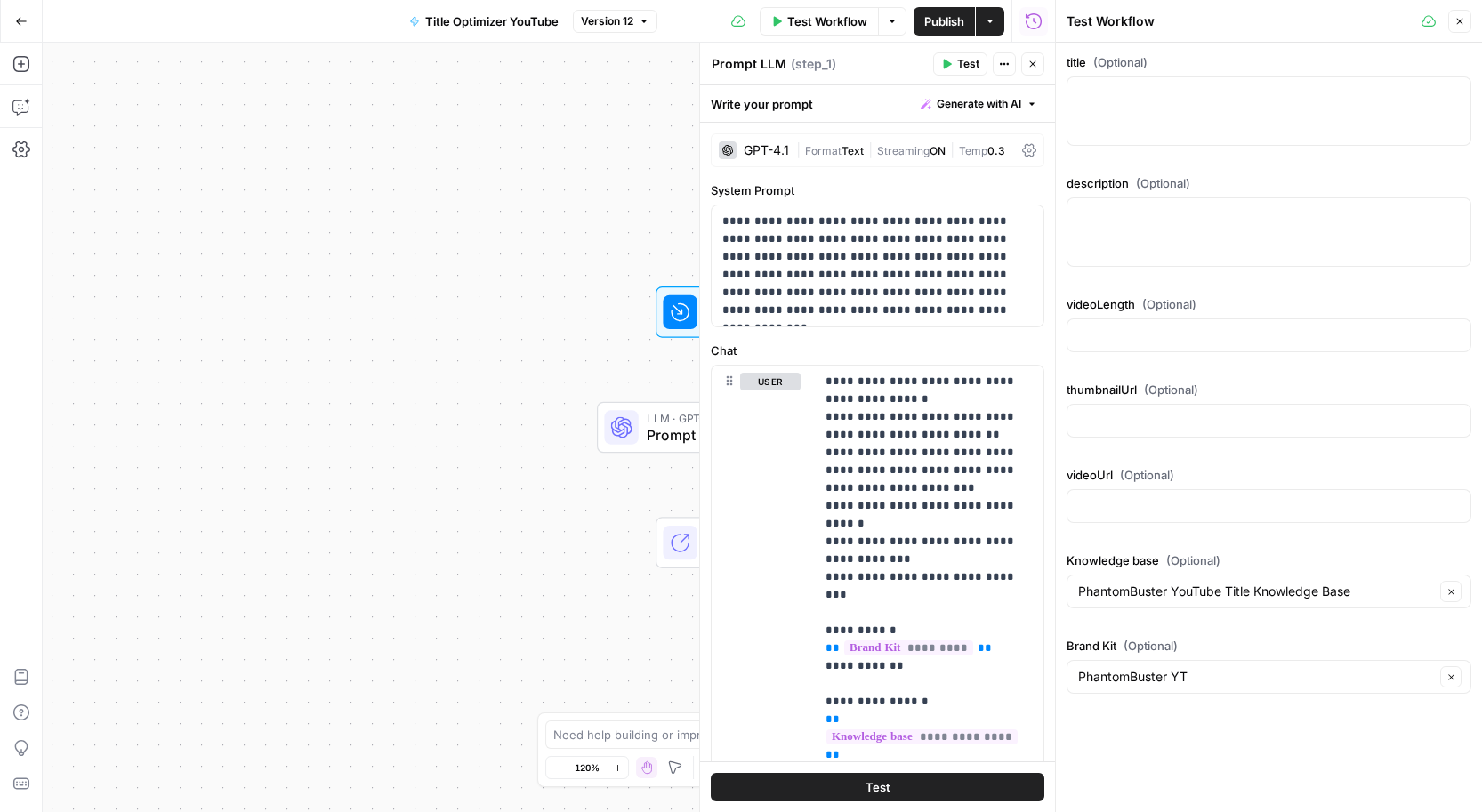
click at [1466, 27] on button "Close" at bounding box center [1459, 21] width 23 height 23
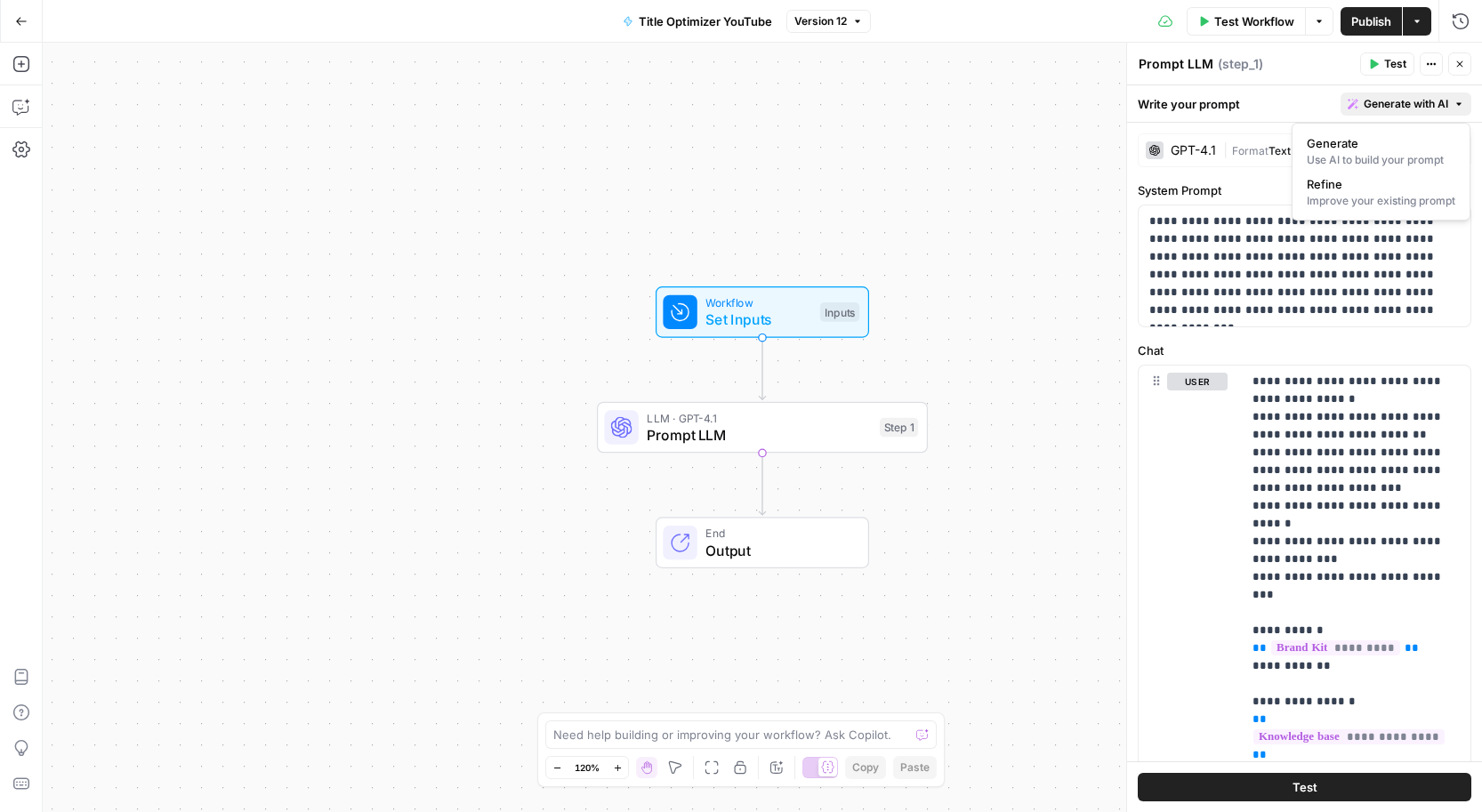
click at [1398, 102] on span "Generate with AI" at bounding box center [1406, 104] width 85 height 16
click at [1356, 189] on span "Refine" at bounding box center [1377, 184] width 141 height 18
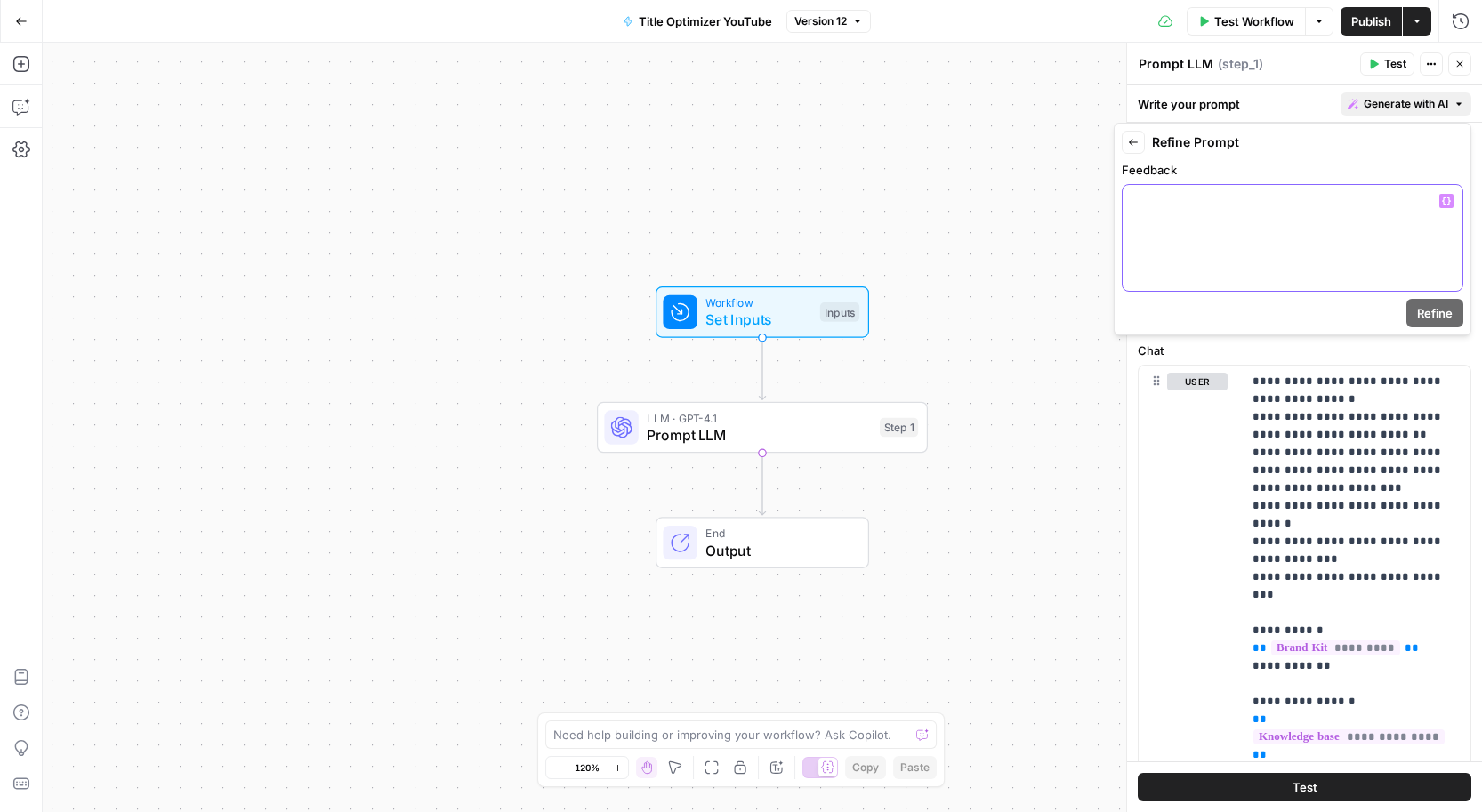
click at [1194, 215] on div at bounding box center [1292, 237] width 340 height 106
click at [1422, 312] on span "Refine" at bounding box center [1434, 313] width 35 height 18
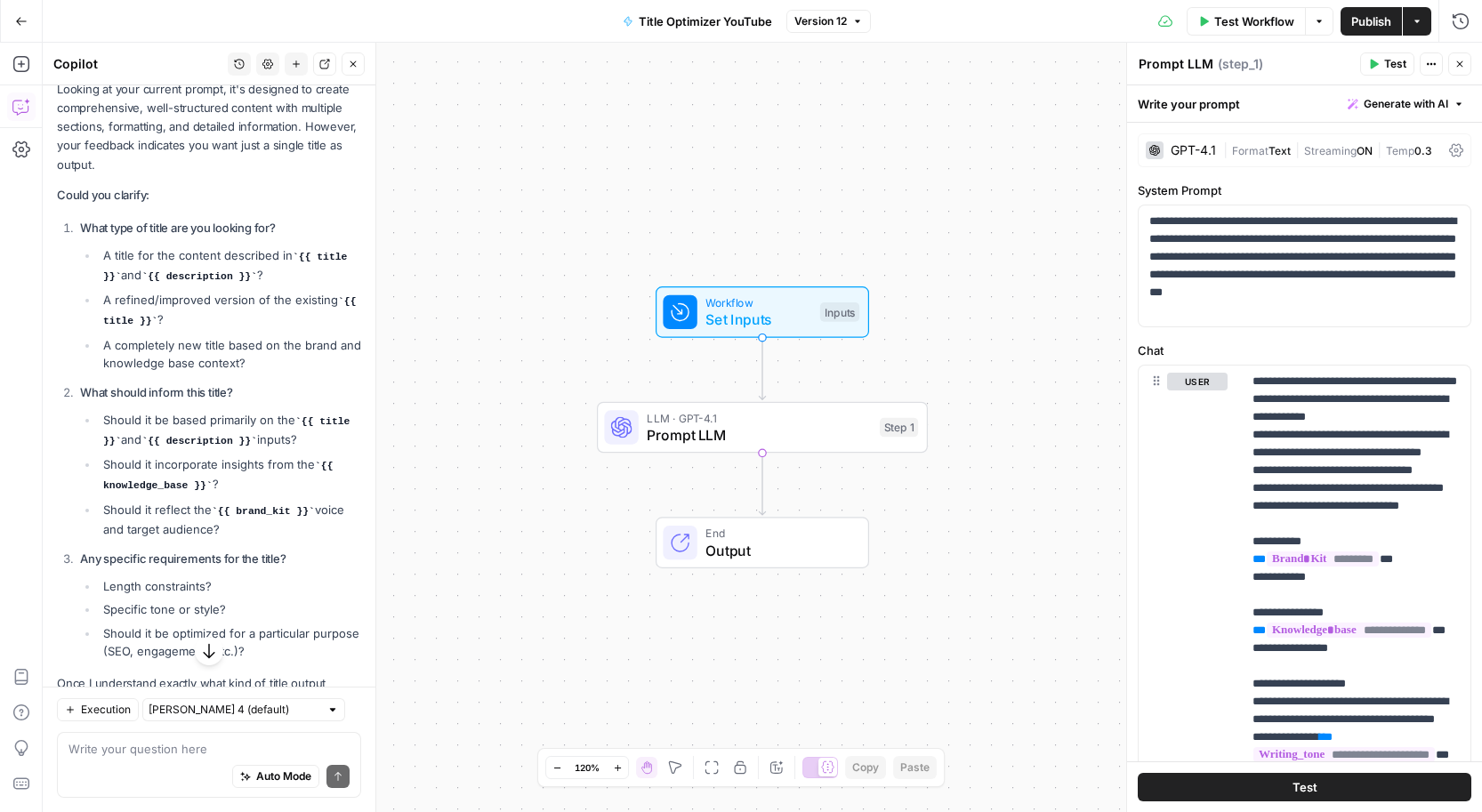
scroll to position [422, 0]
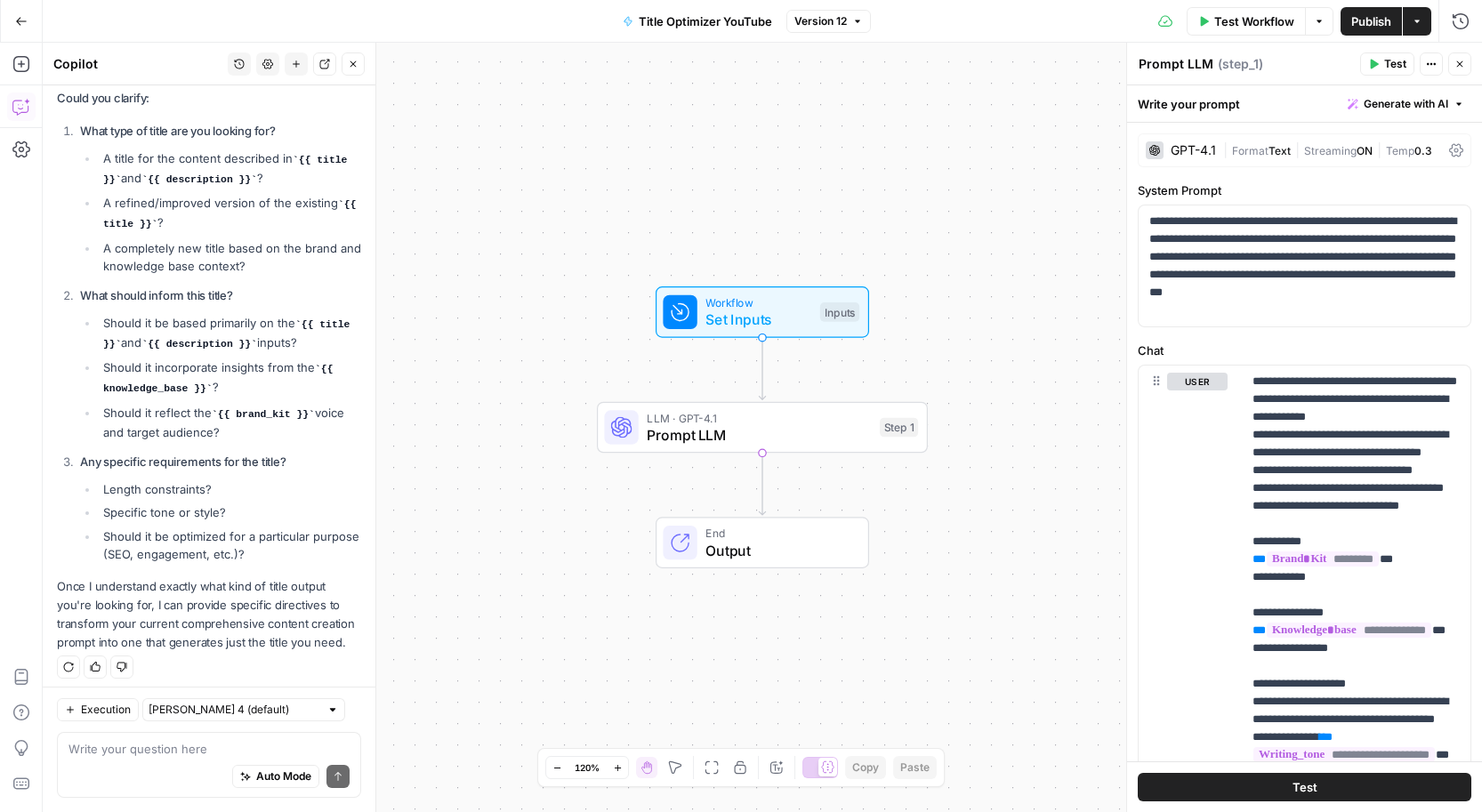
click at [1387, 107] on span "Generate with AI" at bounding box center [1406, 104] width 85 height 16
click at [1345, 179] on span "Refine" at bounding box center [1377, 184] width 141 height 18
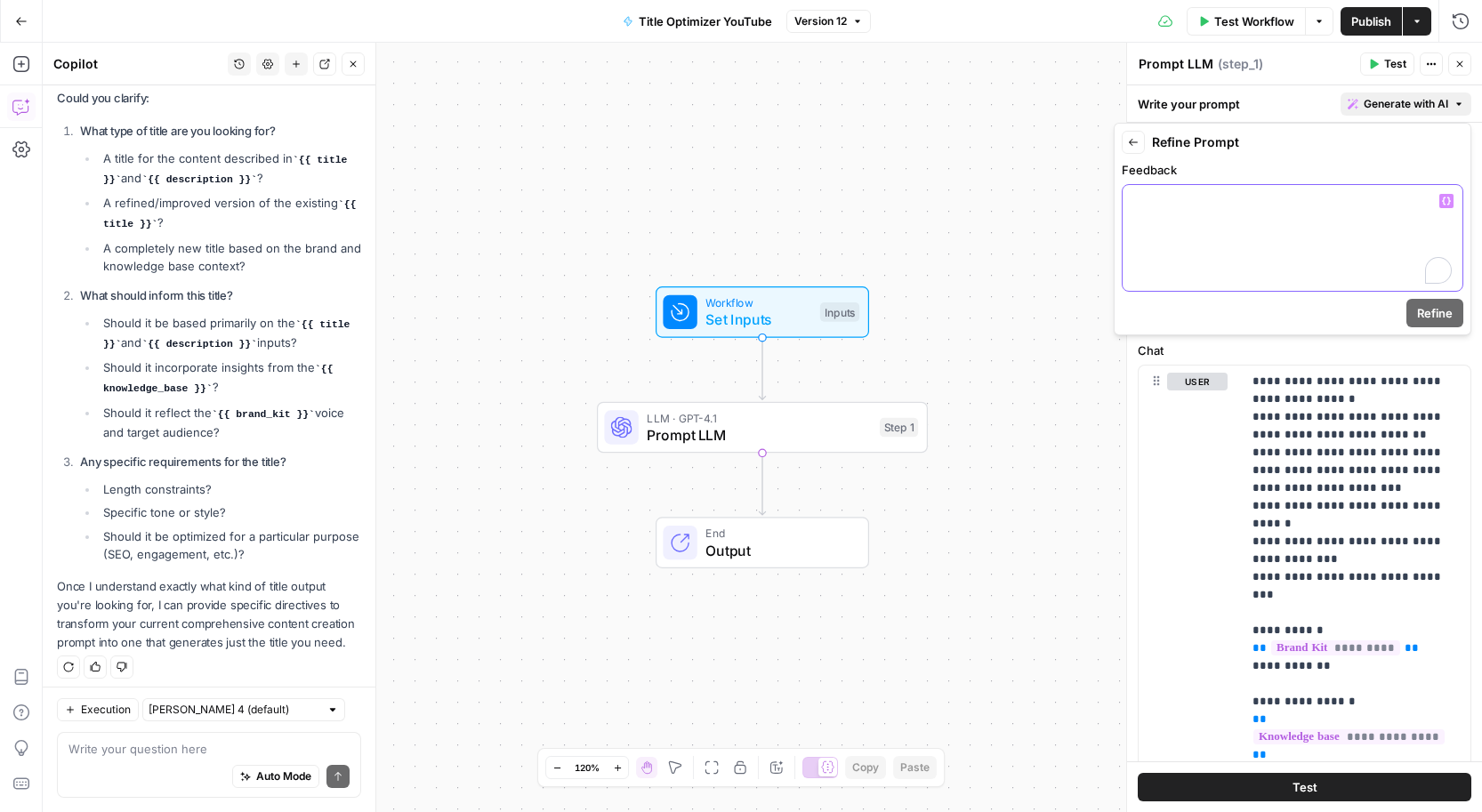
click at [1248, 211] on div "To enrich screen reader interactions, please activate Accessibility in Grammarl…" at bounding box center [1292, 237] width 340 height 106
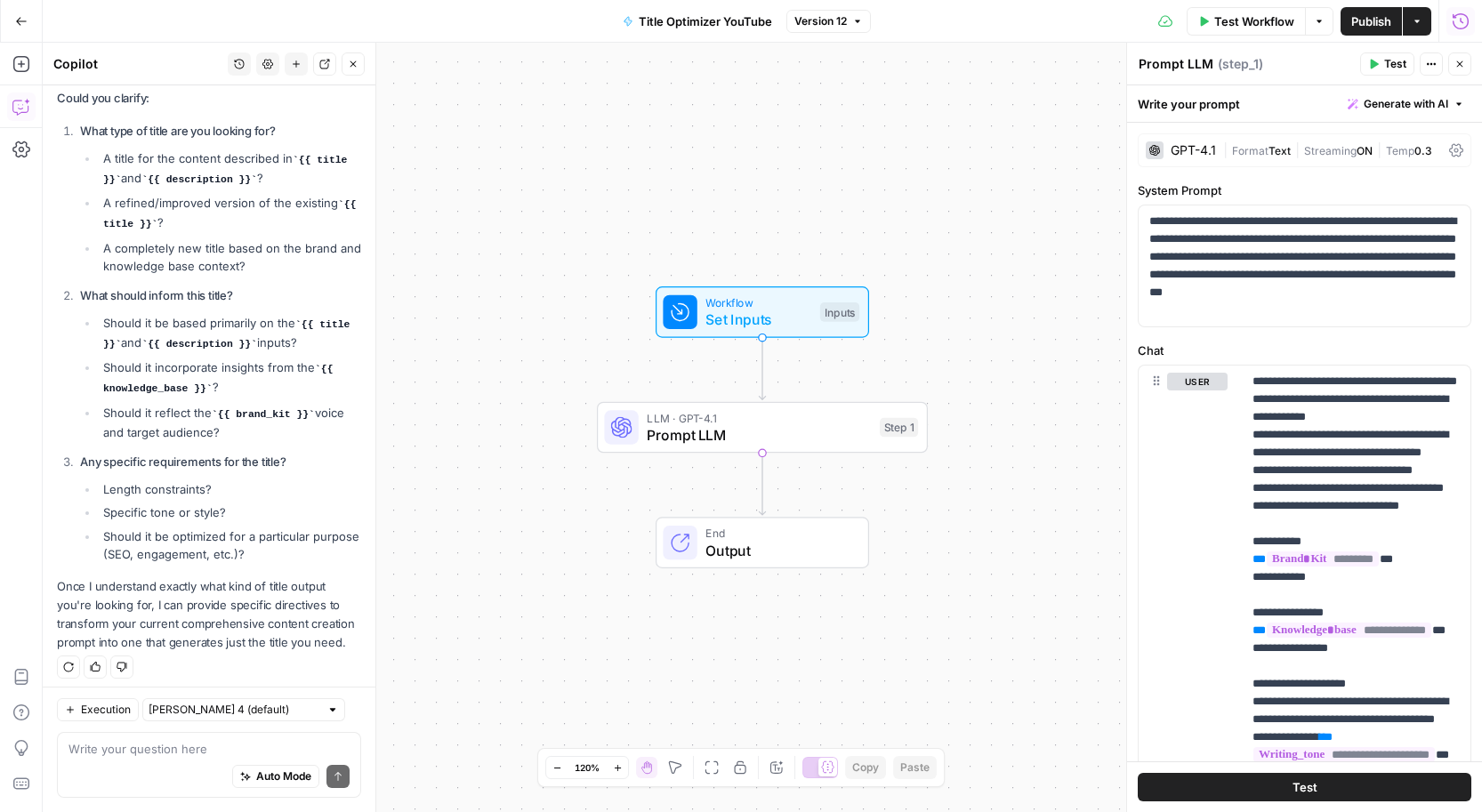
click at [1466, 20] on icon "button" at bounding box center [1460, 21] width 18 height 18
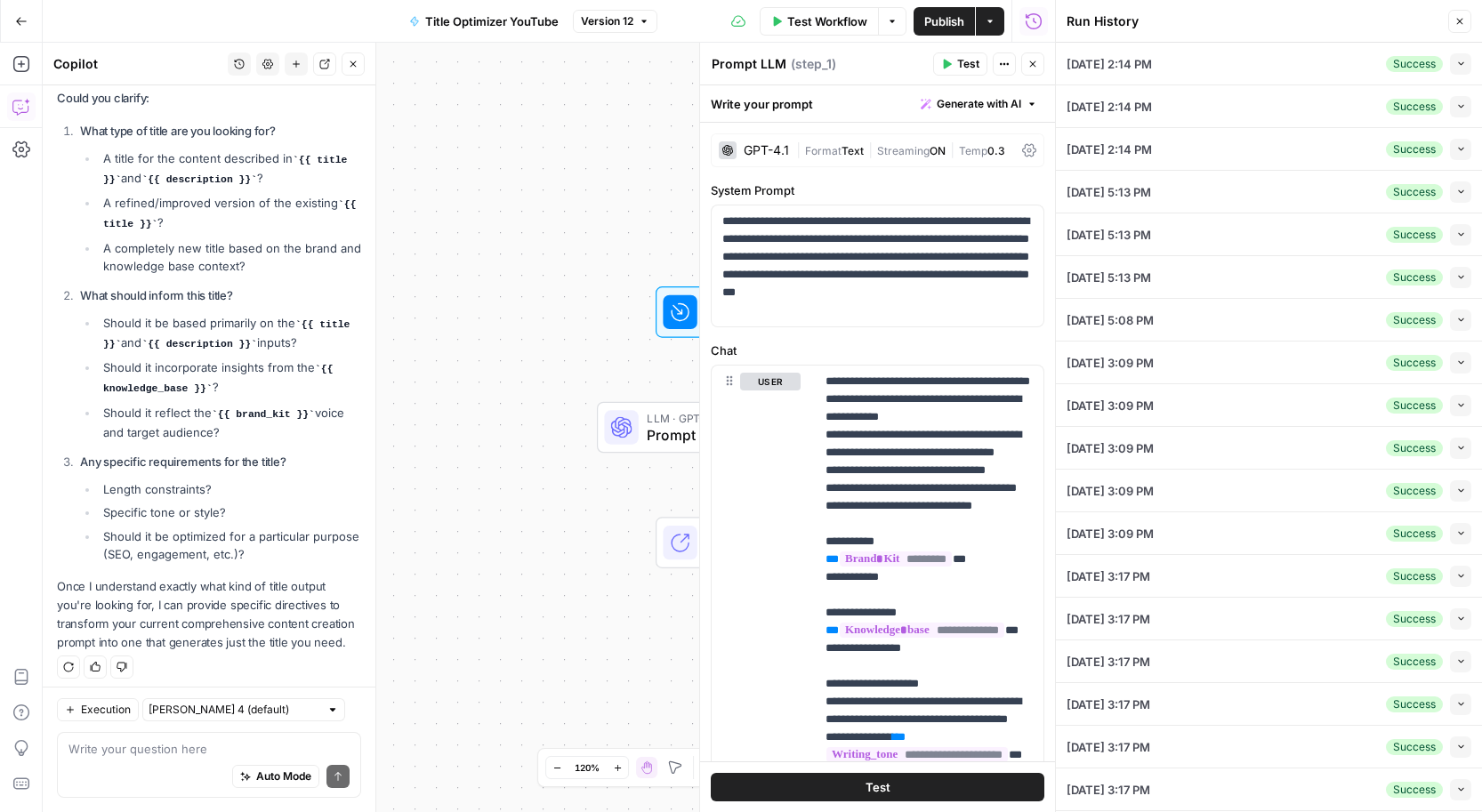
click at [1188, 145] on div "09/23/25 at 2:14 PM Success Collapse" at bounding box center [1269, 149] width 405 height 42
click at [1461, 146] on icon "button" at bounding box center [1461, 149] width 10 height 10
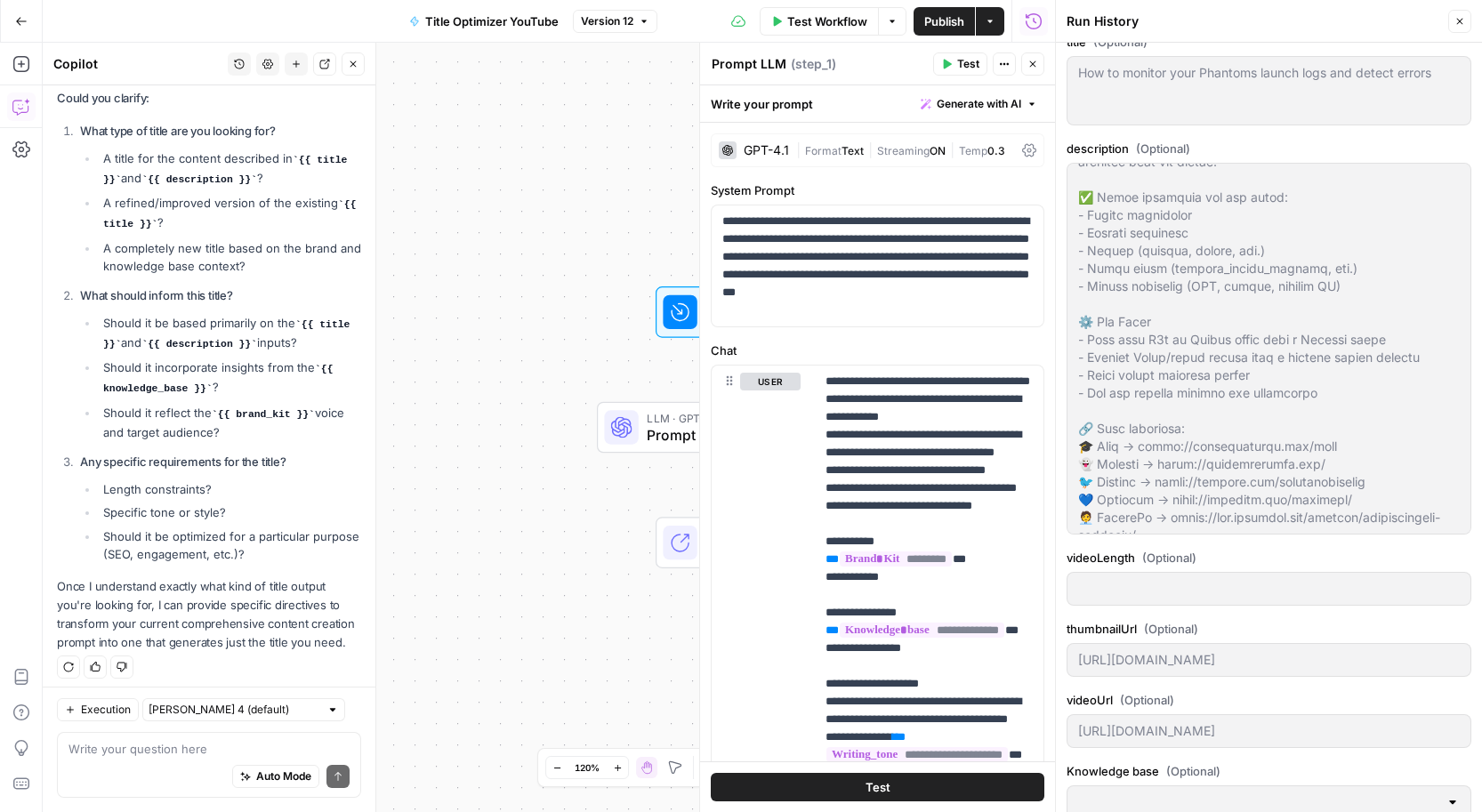
scroll to position [0, 0]
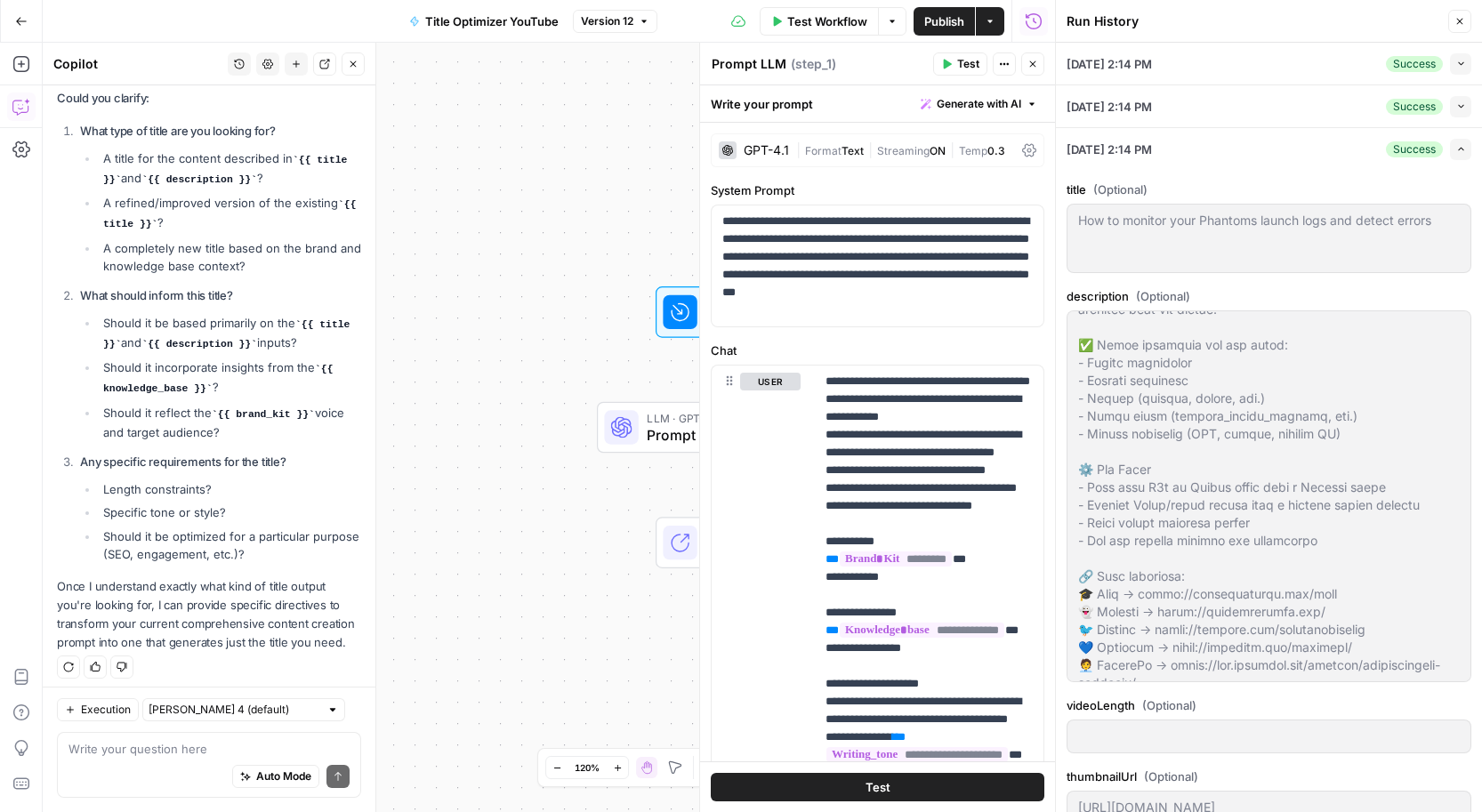
click at [1441, 287] on label "description (Optional)" at bounding box center [1269, 295] width 405 height 18
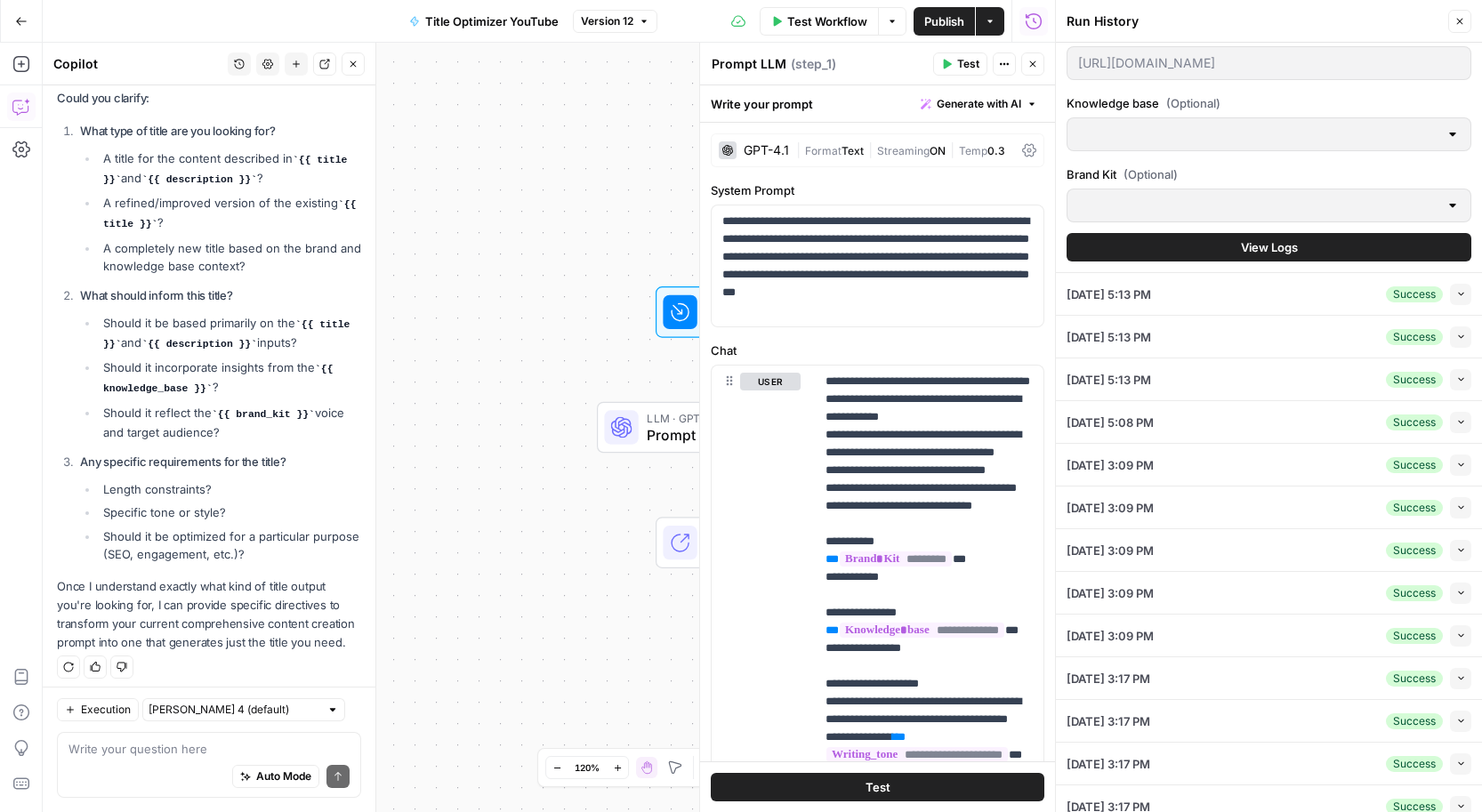
scroll to position [700, 0]
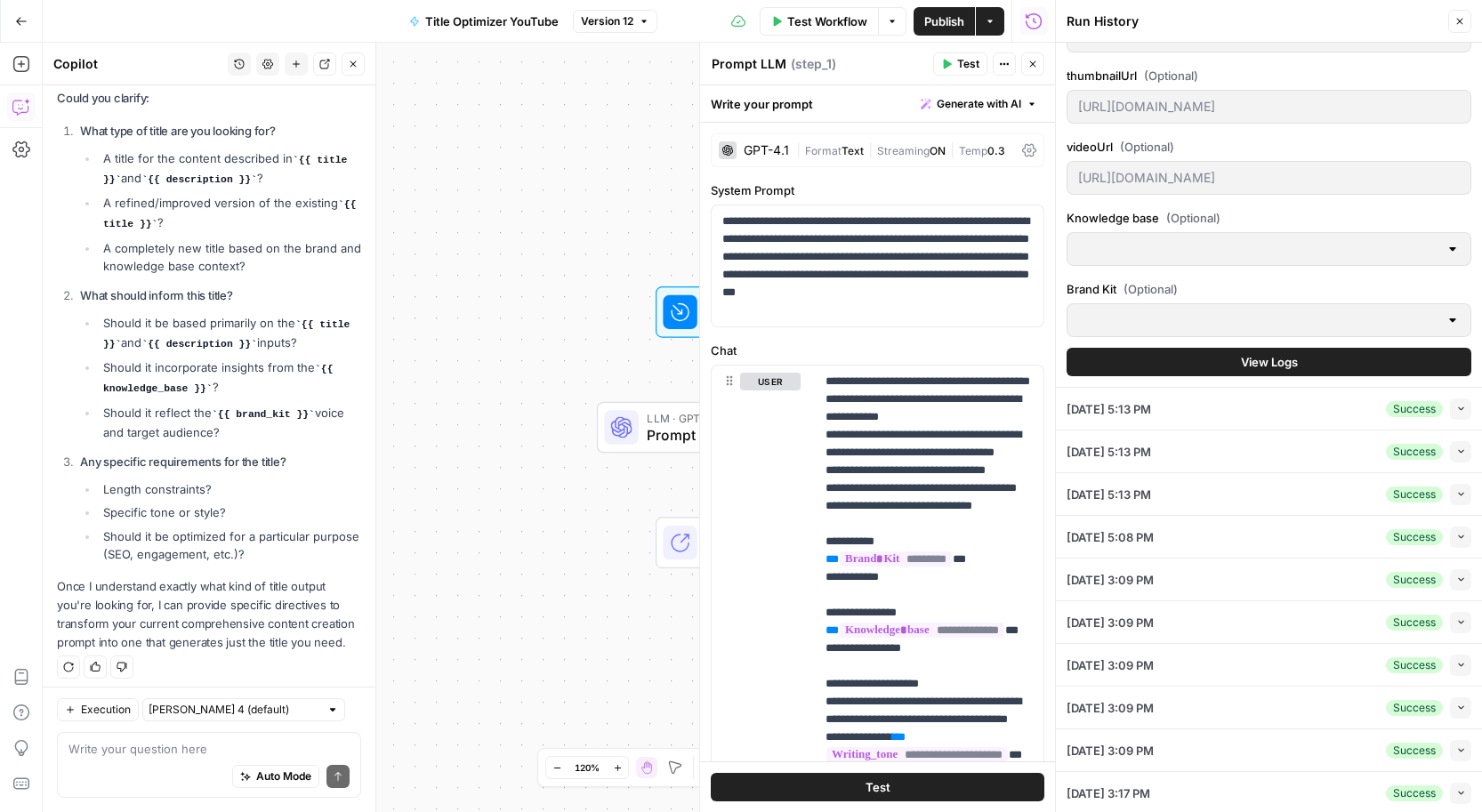
click at [1457, 18] on icon "button" at bounding box center [1459, 21] width 10 height 10
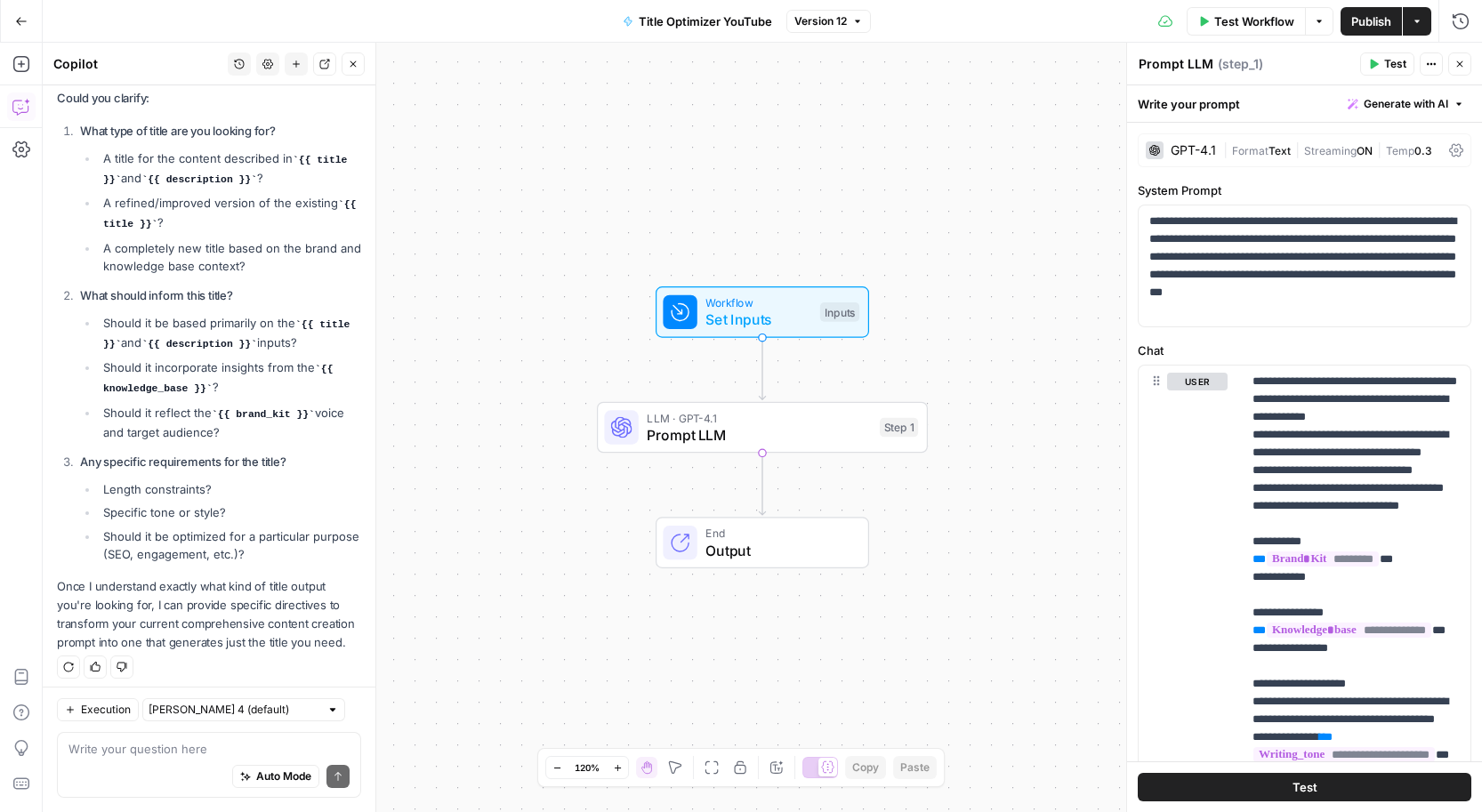
click at [1457, 24] on div "Close" at bounding box center [1450, 29] width 30 height 17
click at [1461, 20] on icon "button" at bounding box center [1460, 20] width 16 height 16
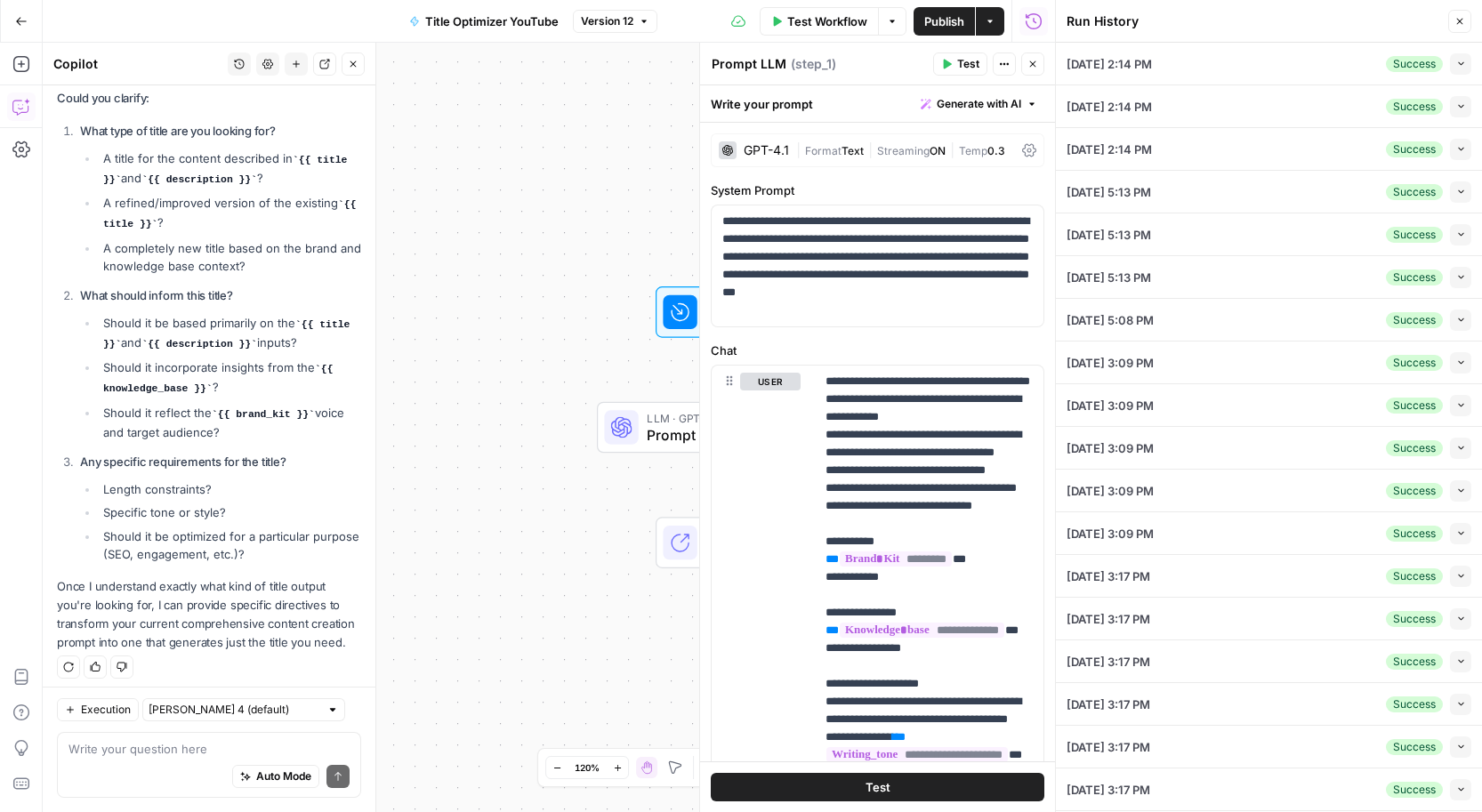
click at [1152, 140] on span "09/23/25 at 2:14 PM" at bounding box center [1109, 149] width 86 height 18
click at [1354, 145] on div "09/23/25 at 2:14 PM Success Collapse" at bounding box center [1269, 149] width 405 height 42
click at [1411, 142] on div "Success" at bounding box center [1414, 149] width 57 height 16
click at [1408, 148] on div "Success" at bounding box center [1414, 149] width 57 height 16
click at [1221, 155] on div "09/23/25 at 2:14 PM Success Collapse" at bounding box center [1269, 149] width 405 height 42
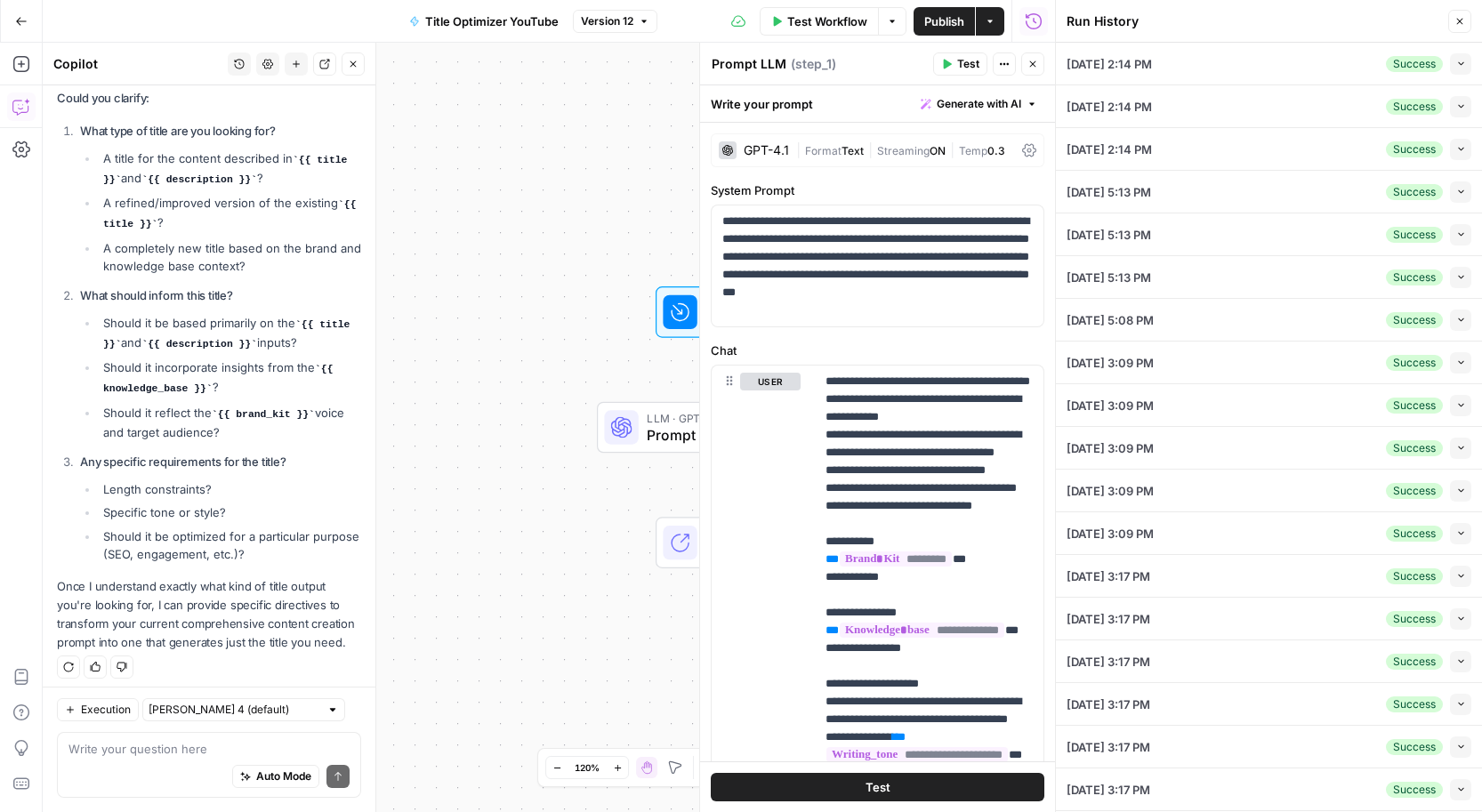
click at [1221, 155] on div "09/23/25 at 2:14 PM Success Collapse" at bounding box center [1269, 149] width 405 height 42
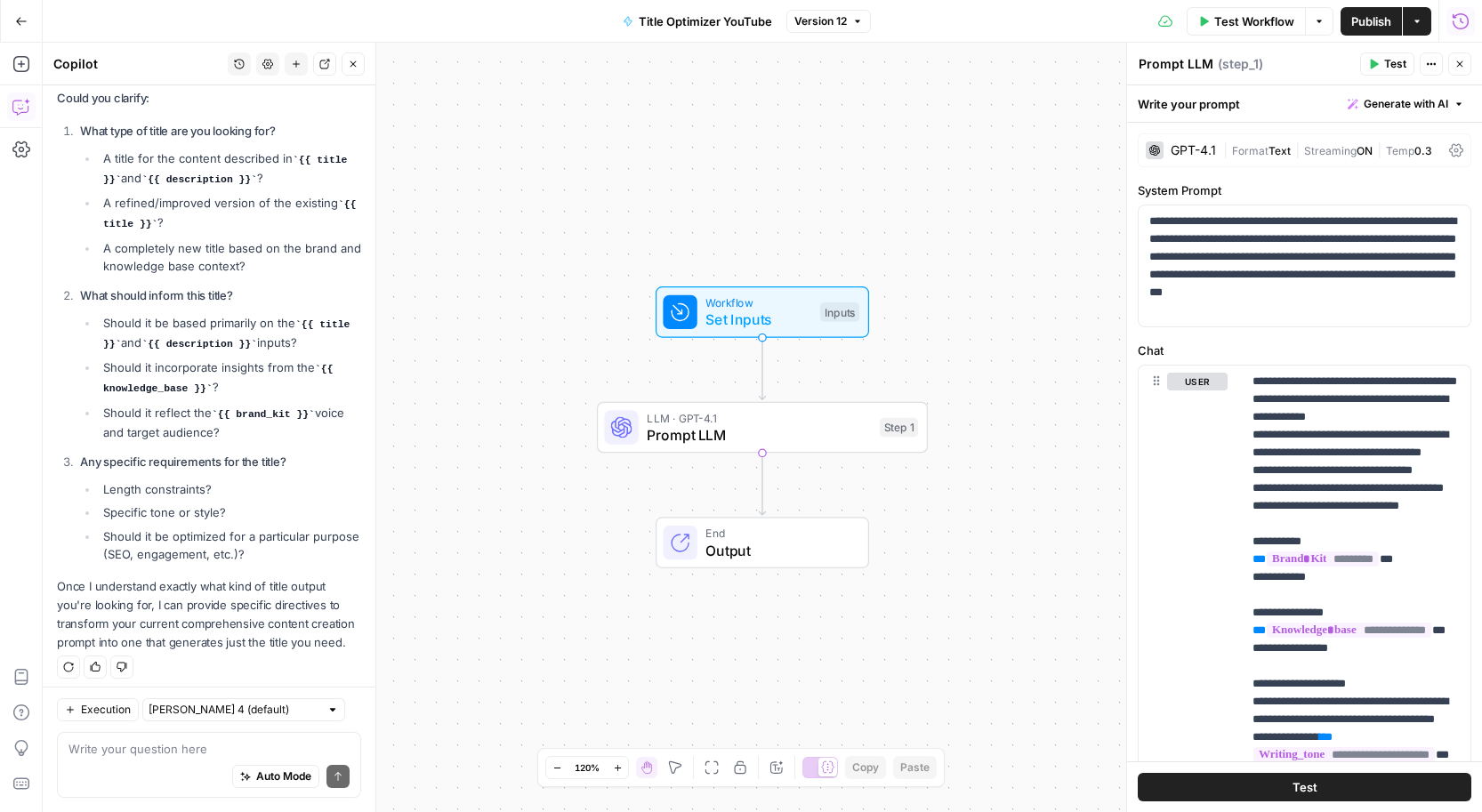
click at [1472, 7] on div "Test Workflow Options Publish Actions Run History" at bounding box center [1177, 21] width 612 height 42
click at [1458, 16] on icon "button" at bounding box center [1460, 21] width 18 height 18
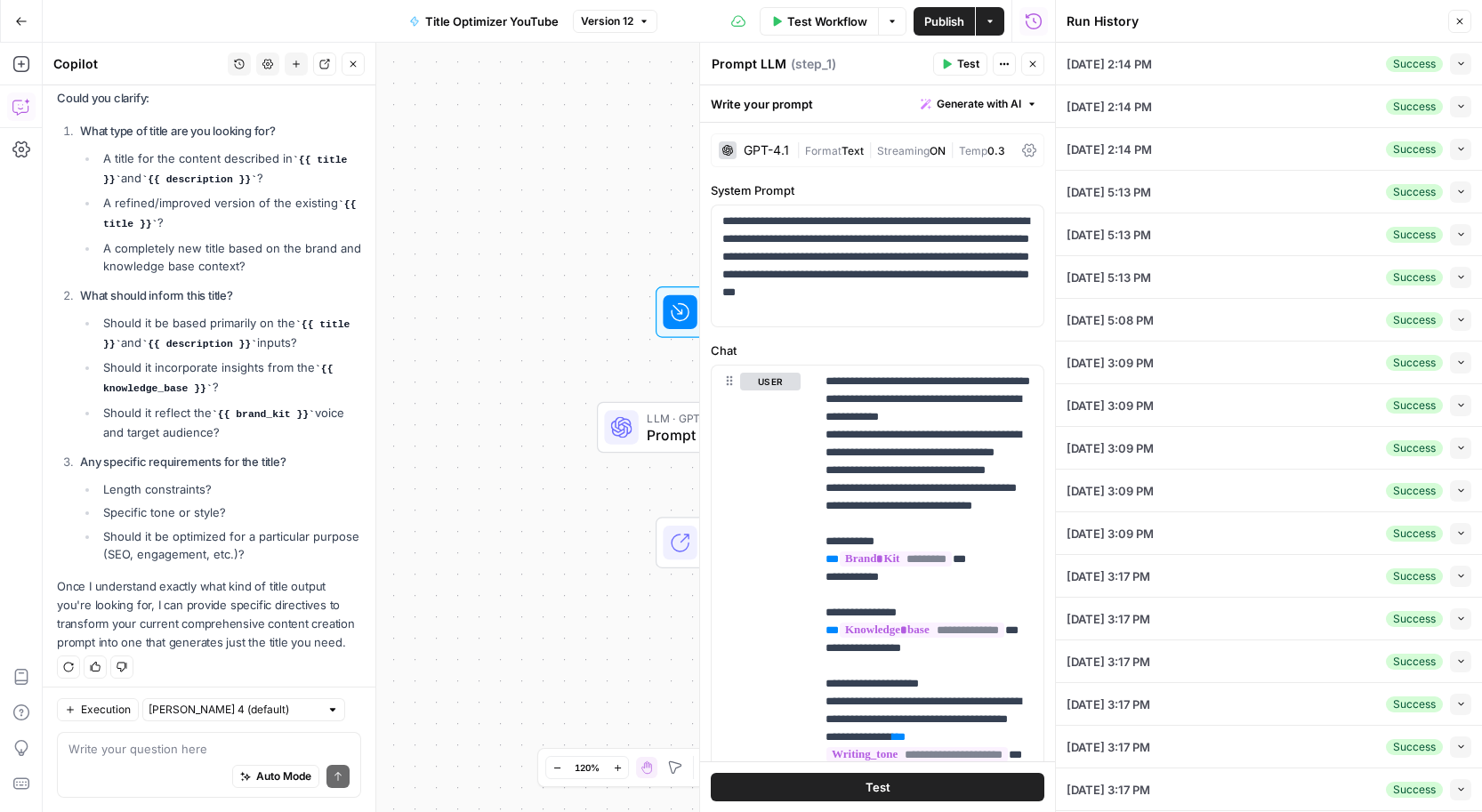
click at [1189, 434] on div "09/22/25 at 3:09 PM Success Collapse" at bounding box center [1269, 448] width 405 height 42
click at [1459, 22] on icon "button" at bounding box center [1460, 22] width 7 height 7
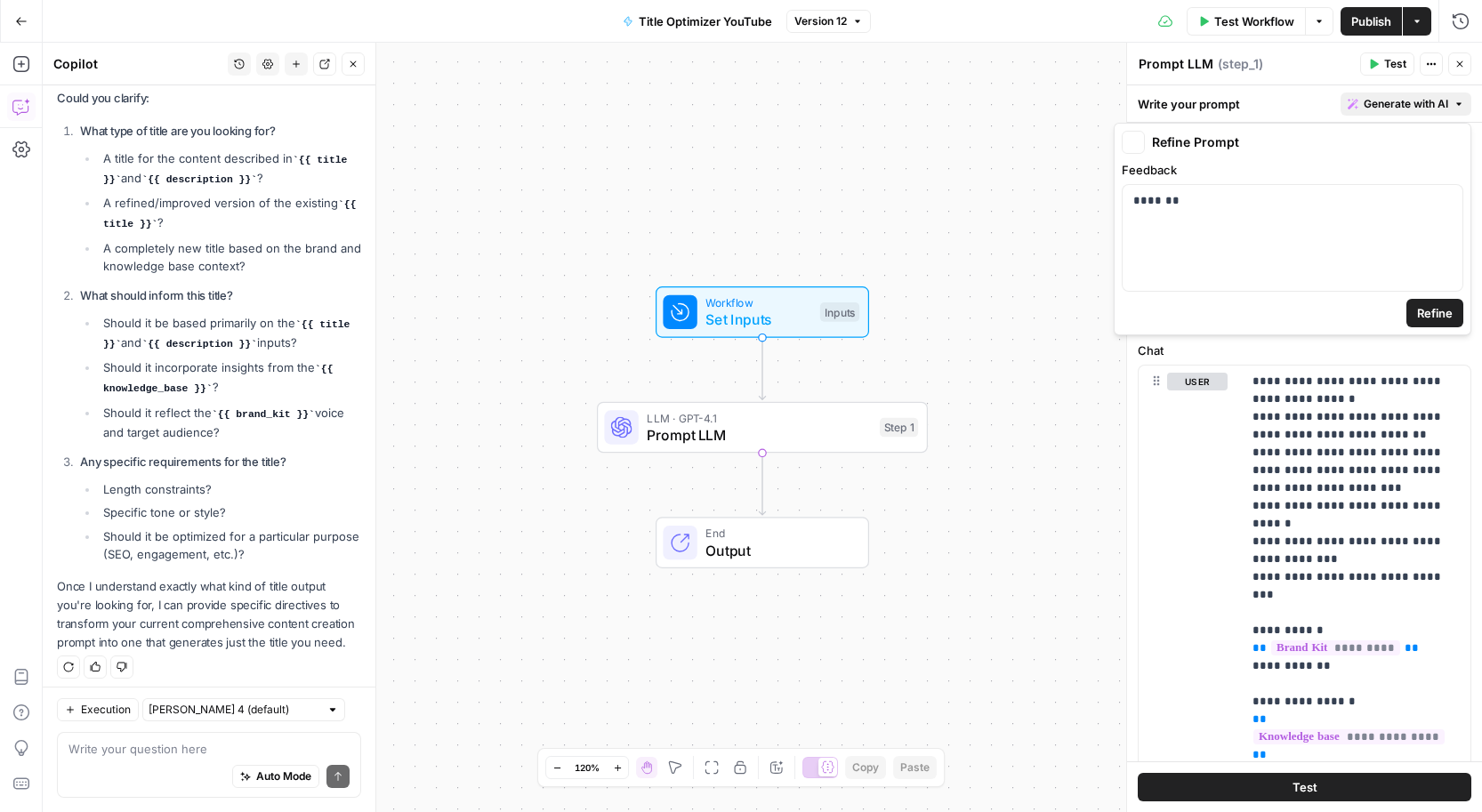
click at [1380, 92] on button "Generate with AI" at bounding box center [1406, 104] width 131 height 23
click at [1208, 241] on div "*******" at bounding box center [1292, 237] width 340 height 106
drag, startPoint x: 1220, startPoint y: 228, endPoint x: 754, endPoint y: 228, distance: 466.0
click at [754, 228] on body "PhantomBuster New Home Browse Insights Opportunities Your Data Recent Grids Pha…" at bounding box center [741, 406] width 1482 height 812
click at [1429, 307] on span "Refine" at bounding box center [1434, 313] width 35 height 18
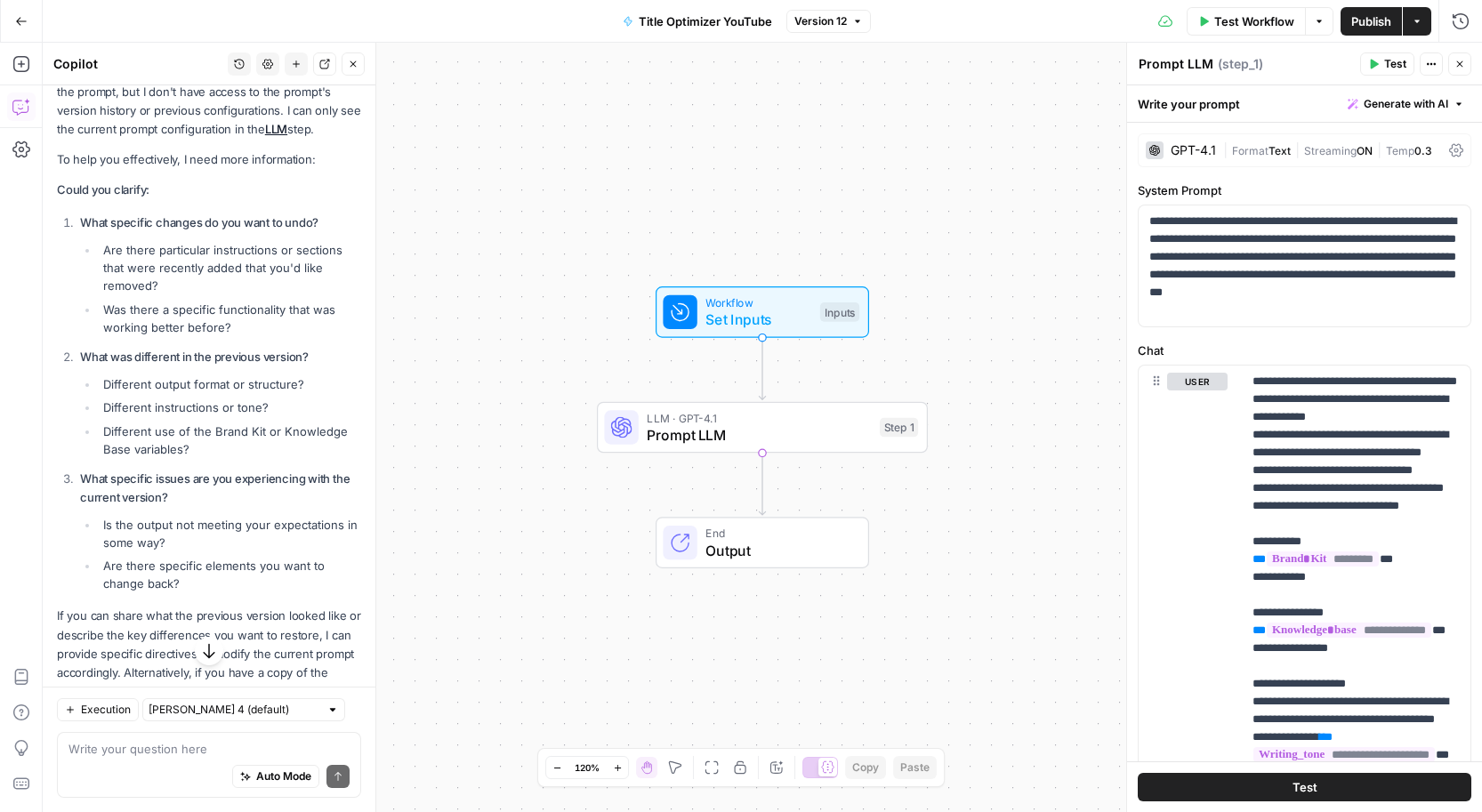
scroll to position [1200, 0]
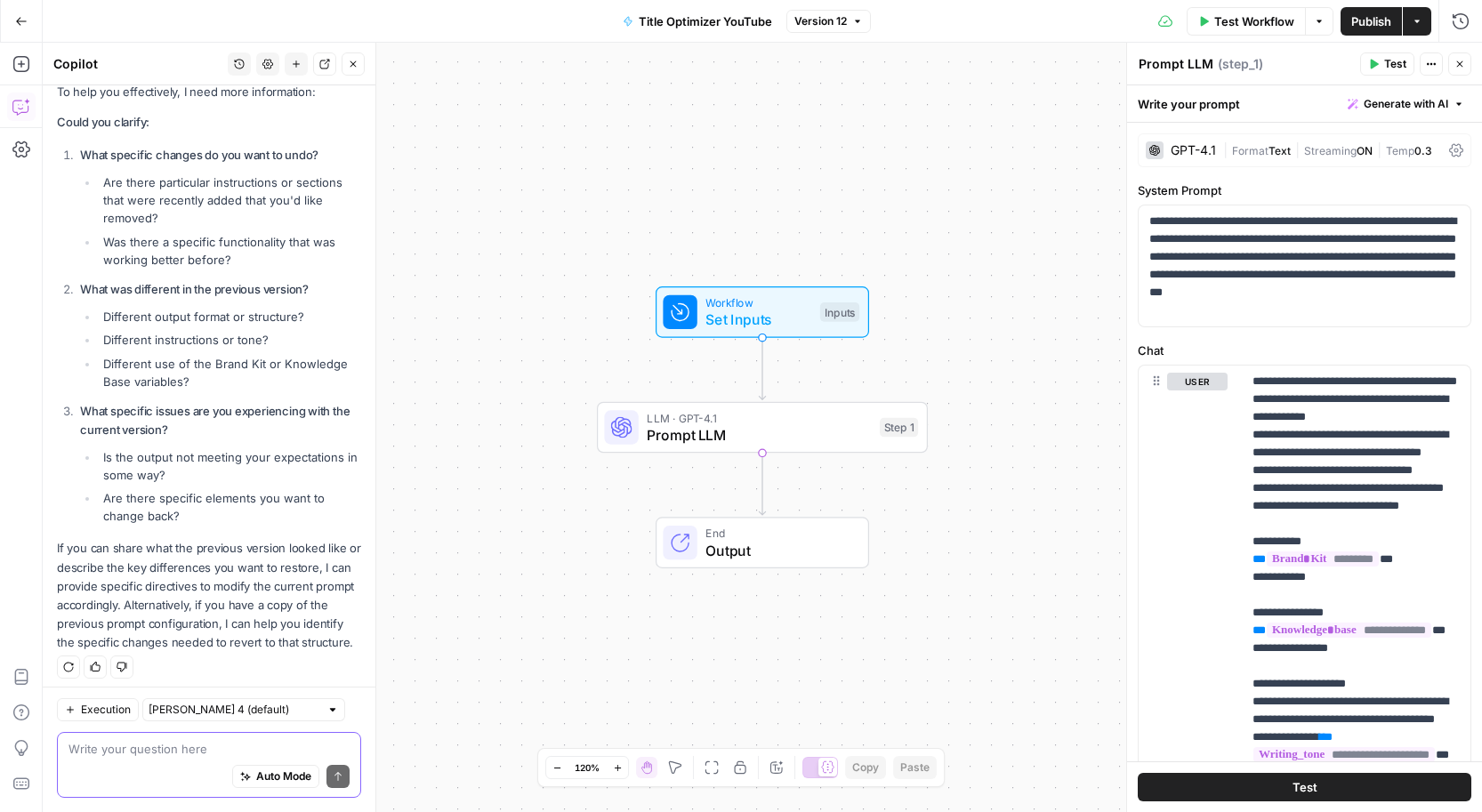
click at [110, 756] on textarea at bounding box center [209, 749] width 281 height 18
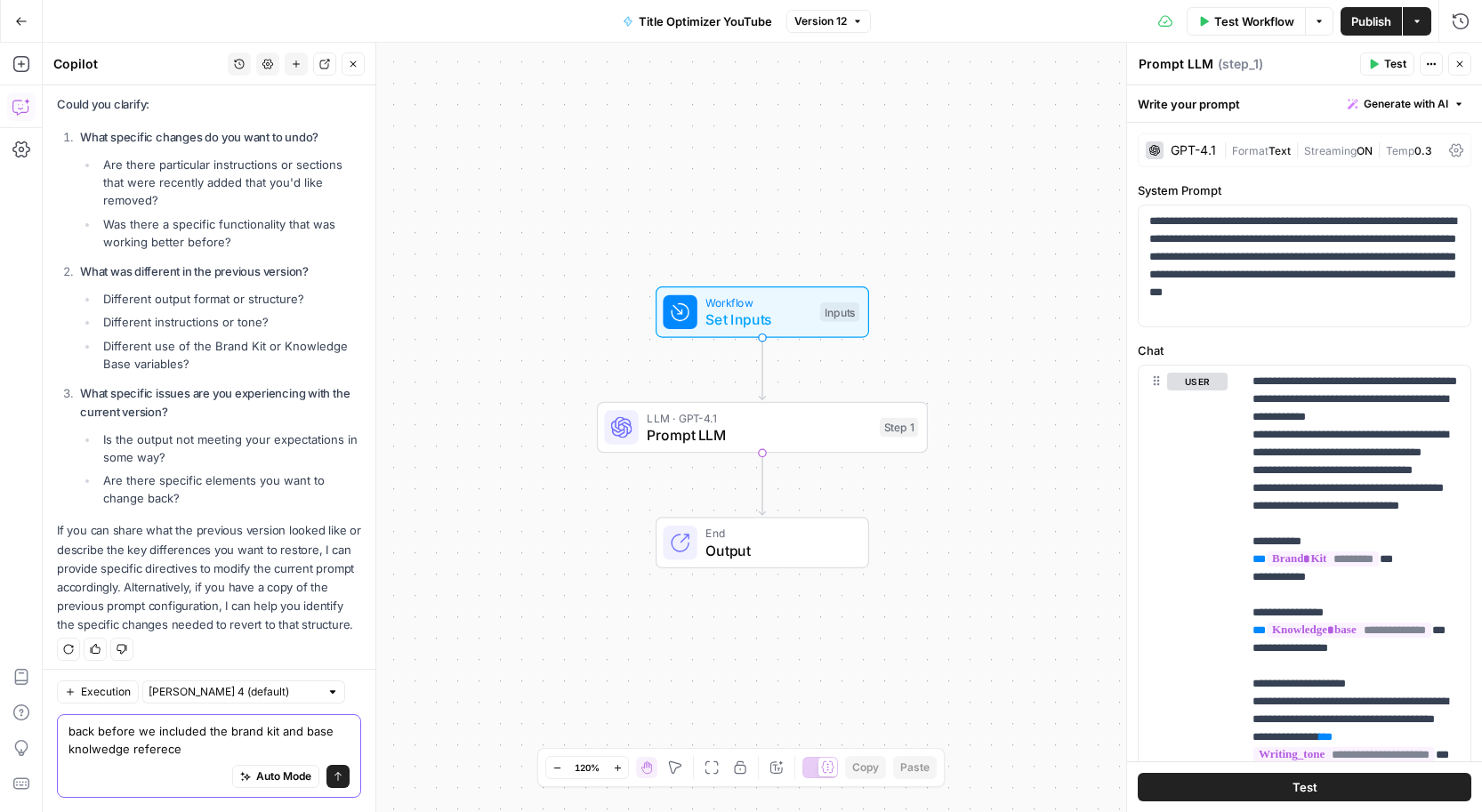
type textarea "back before we included the brand kit and base knolwedge referecew"
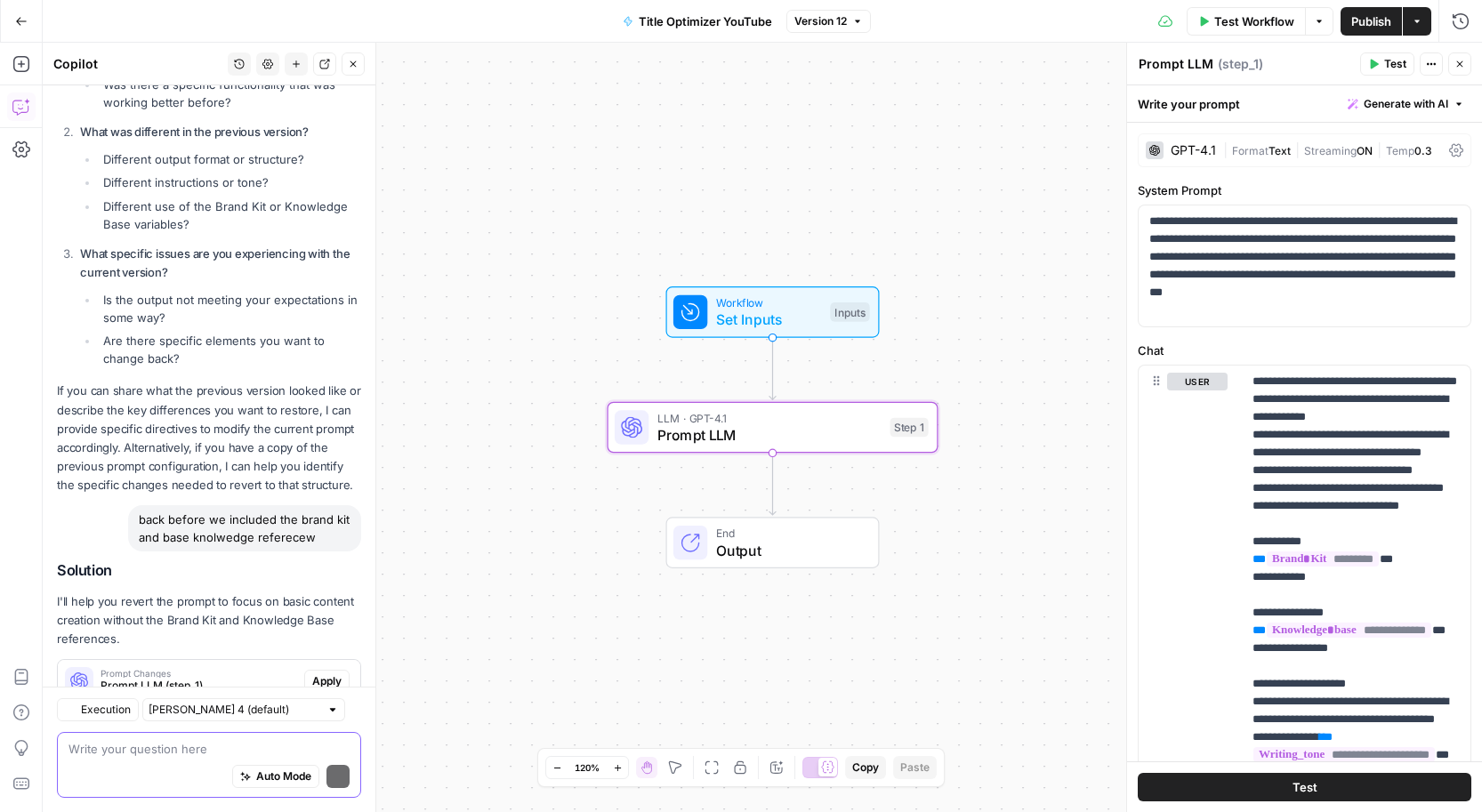
scroll to position [1409, 0]
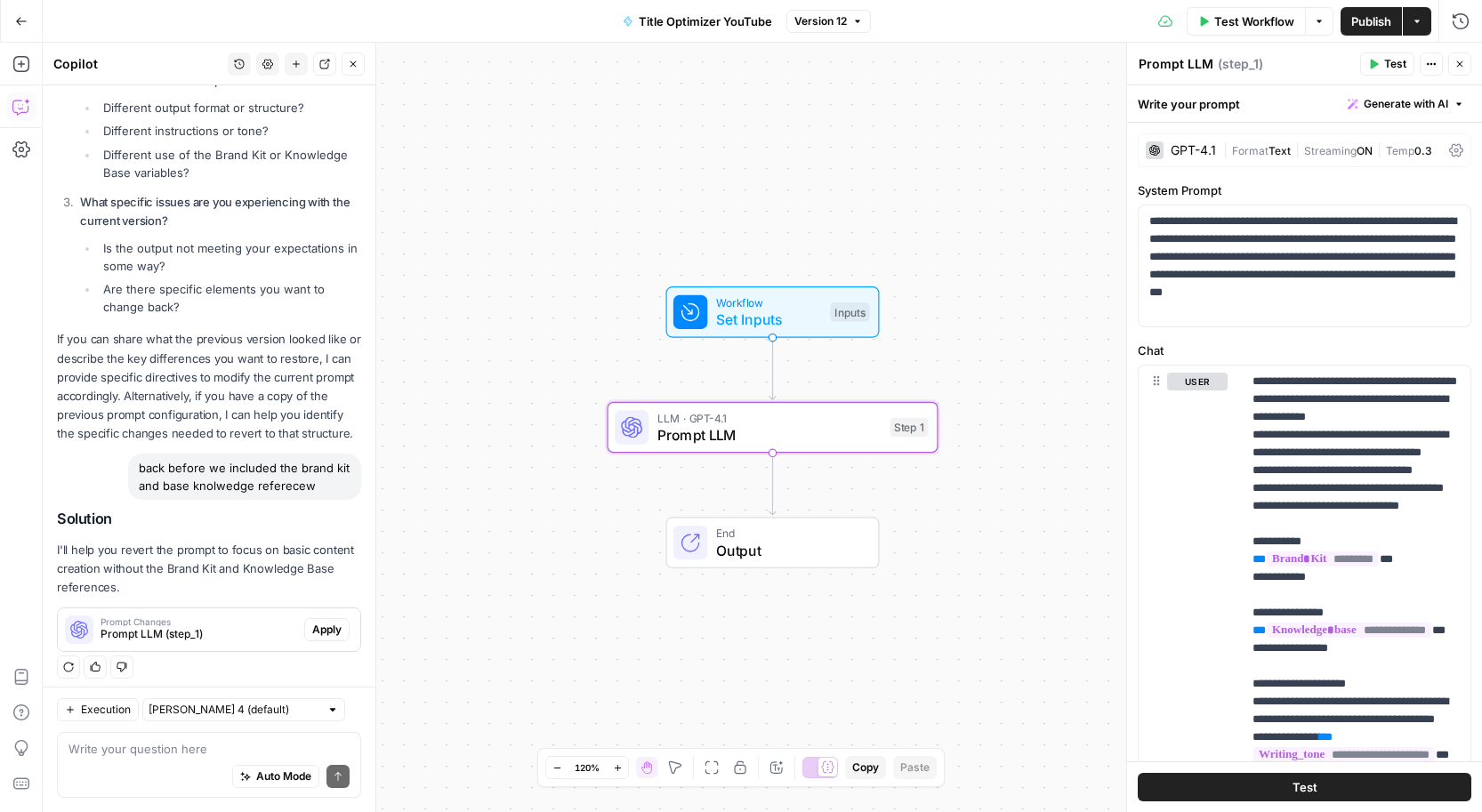
click at [319, 621] on span "Apply" at bounding box center [327, 629] width 30 height 16
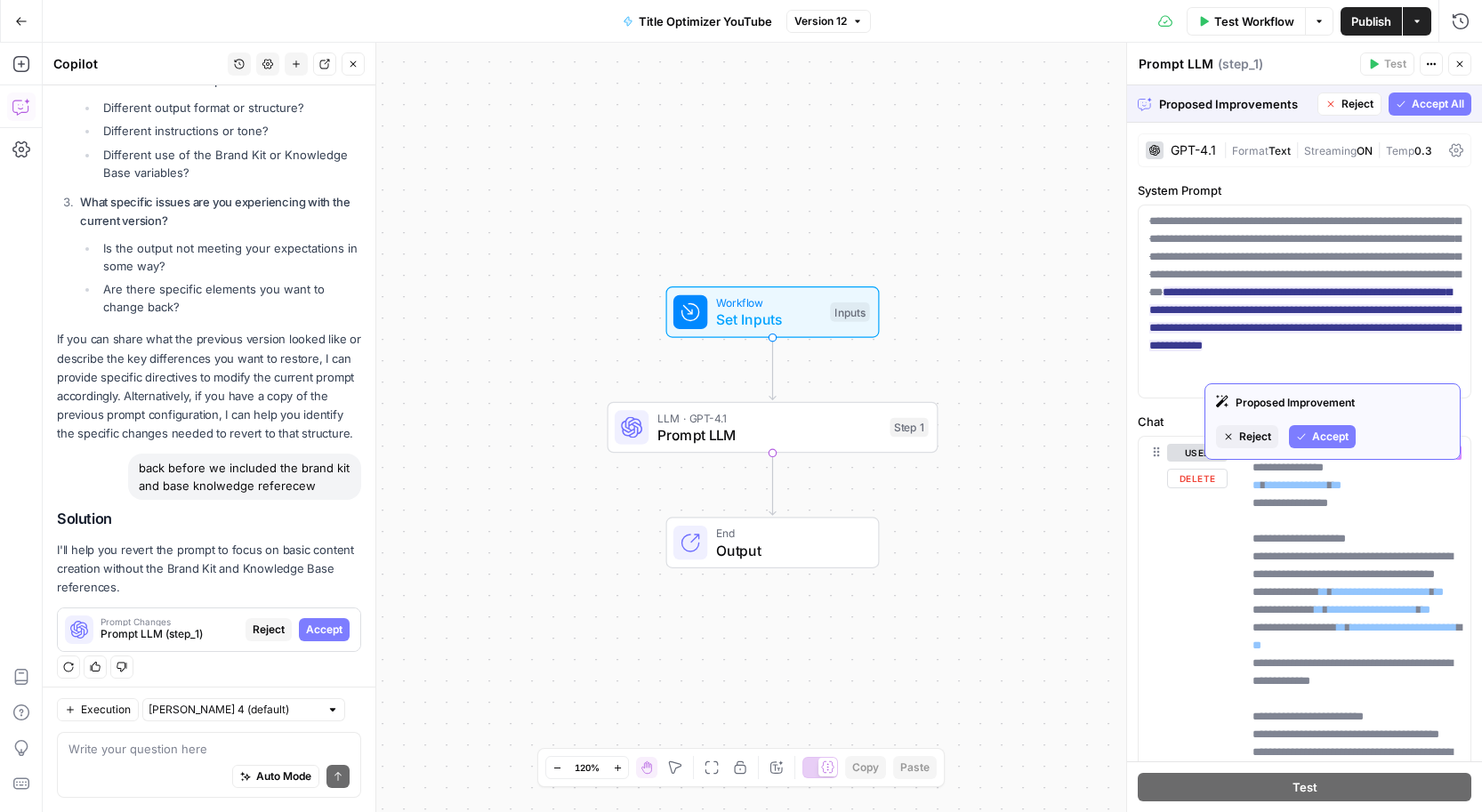
scroll to position [280, 0]
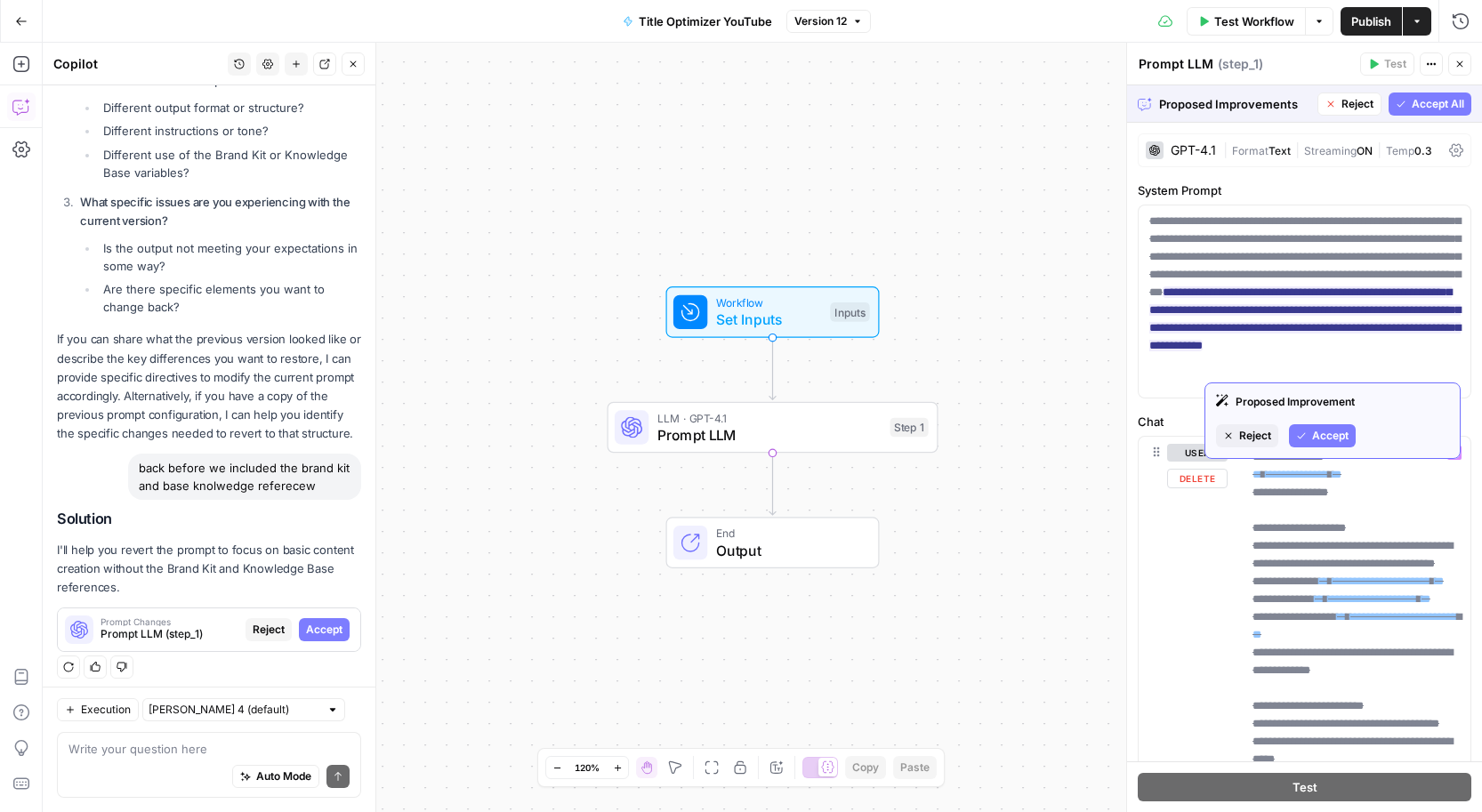
click at [1325, 432] on span "Accept" at bounding box center [1330, 436] width 36 height 16
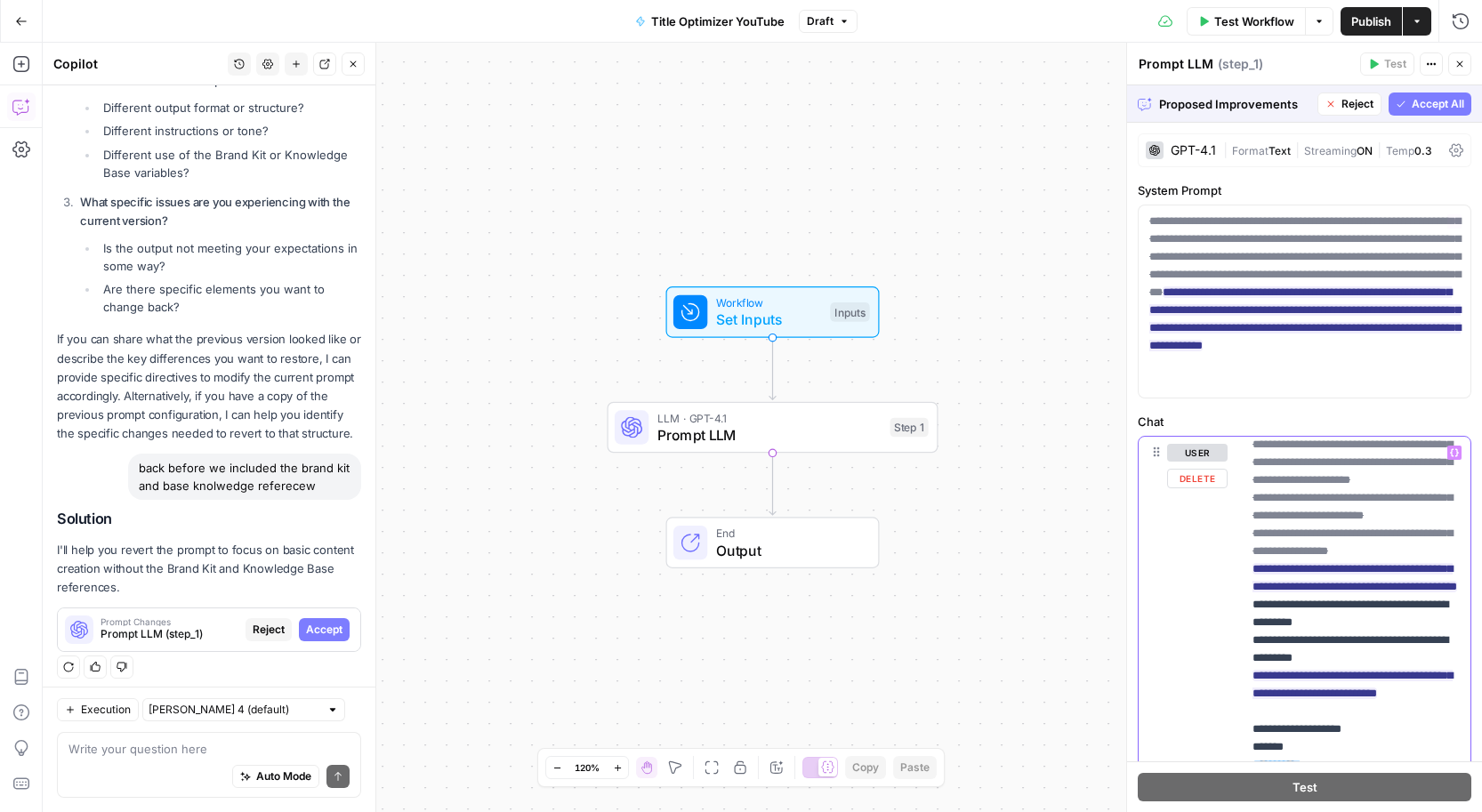
scroll to position [417, 0]
click at [1417, 92] on button "Accept All" at bounding box center [1430, 104] width 83 height 23
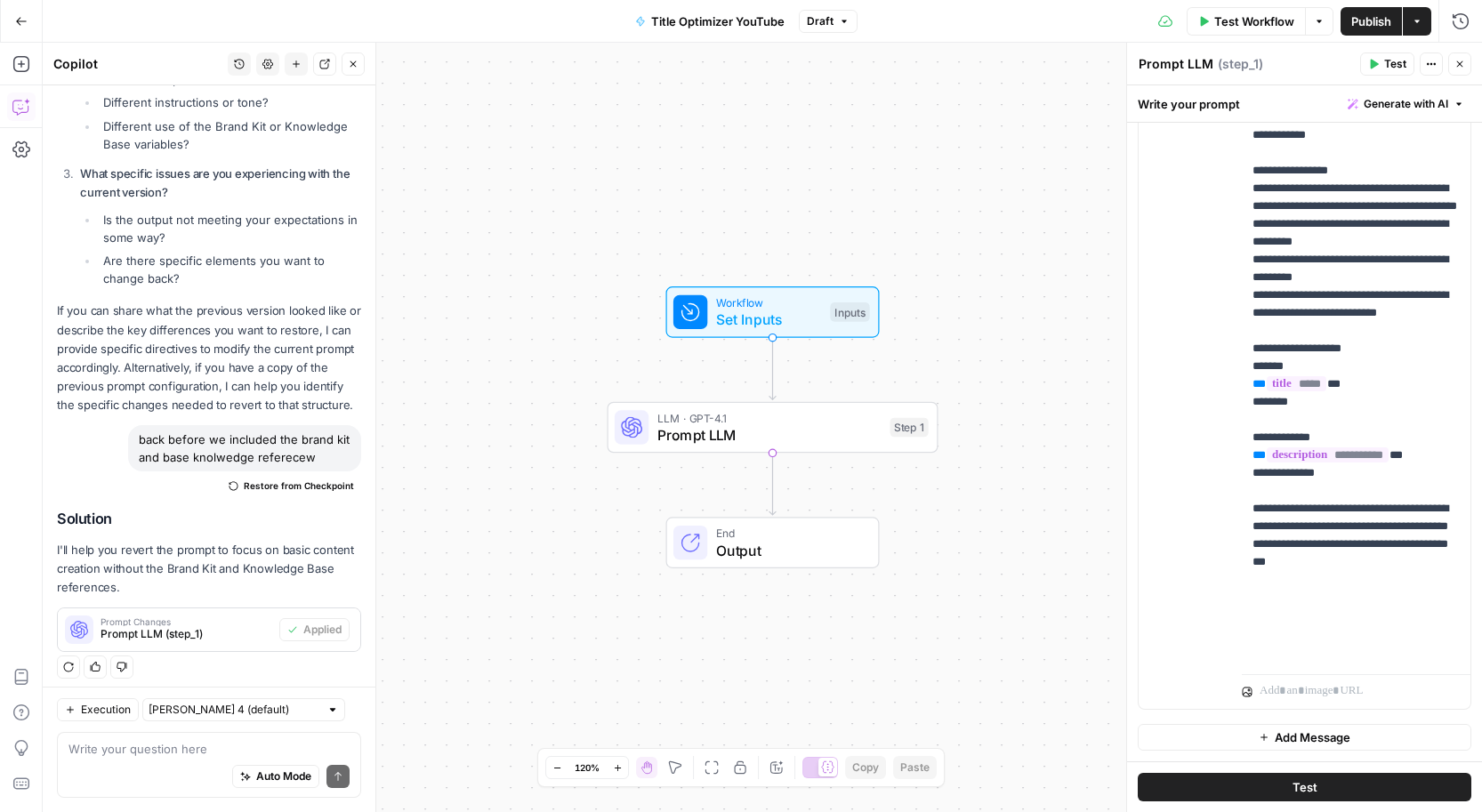
scroll to position [0, 0]
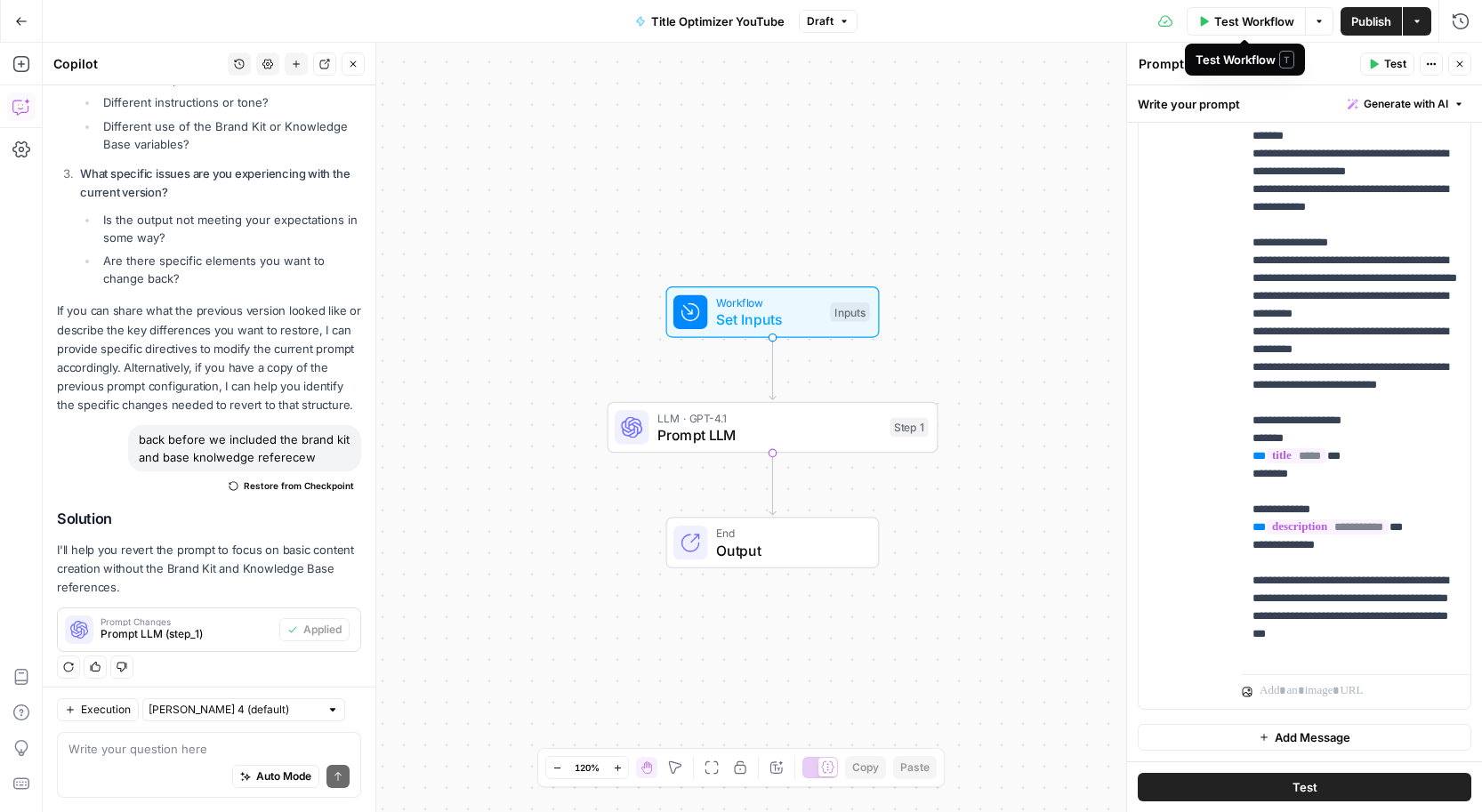
click at [1378, 13] on span "Publish" at bounding box center [1371, 21] width 40 height 18
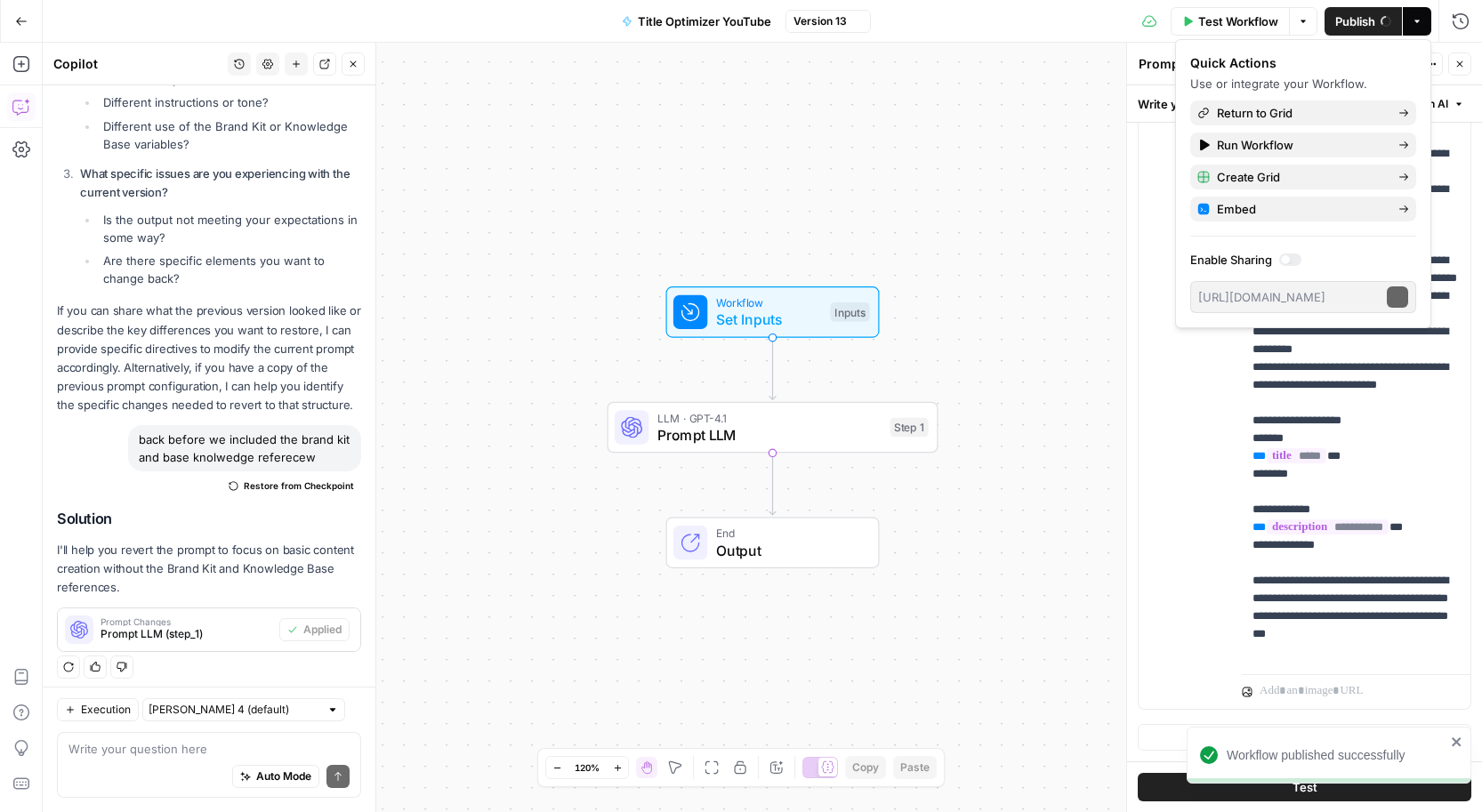
click at [1414, 22] on icon "button" at bounding box center [1416, 21] width 10 height 10
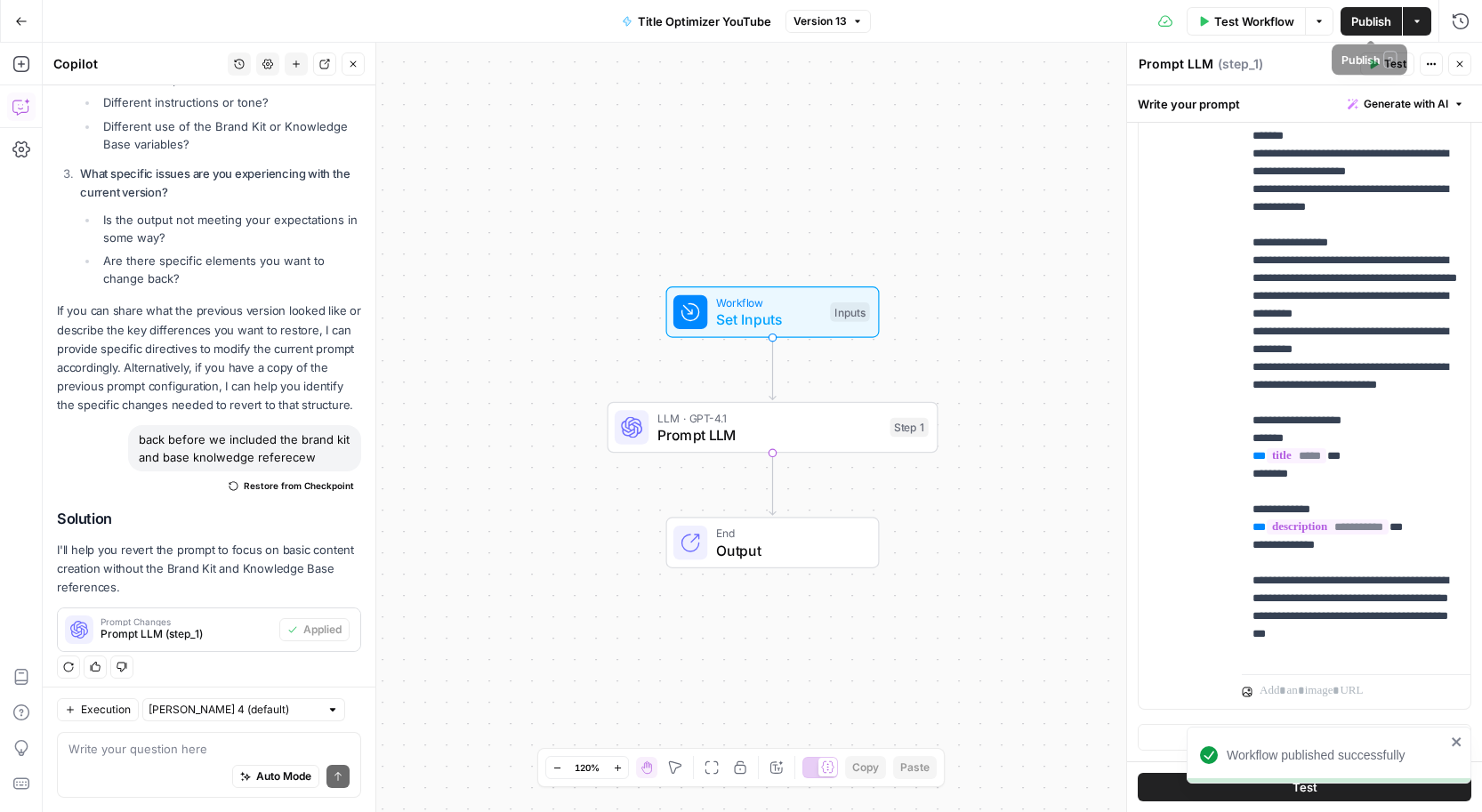
click at [1418, 16] on icon "button" at bounding box center [1416, 21] width 10 height 10
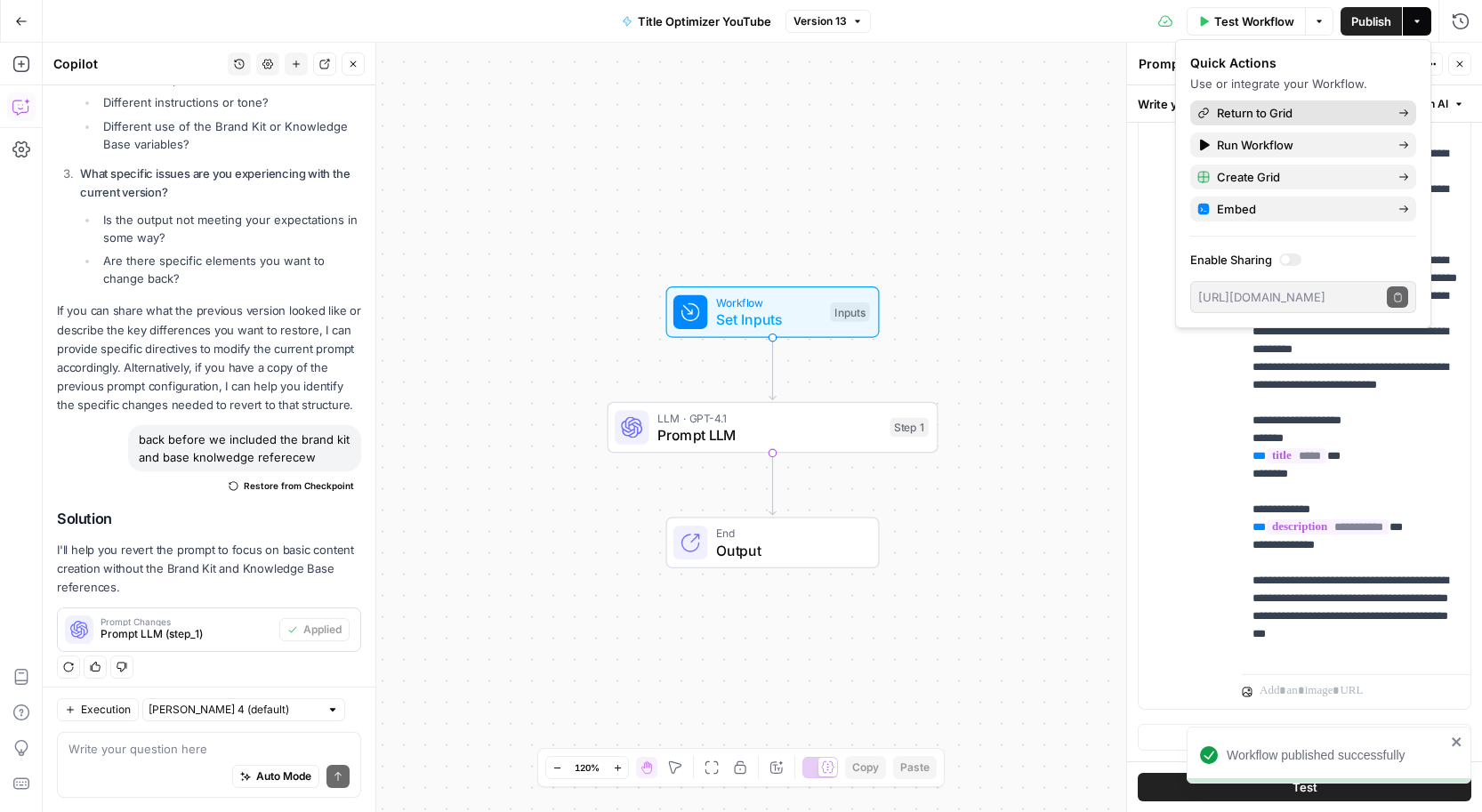
click at [1257, 106] on span "Return to Grid" at bounding box center [1300, 112] width 167 height 18
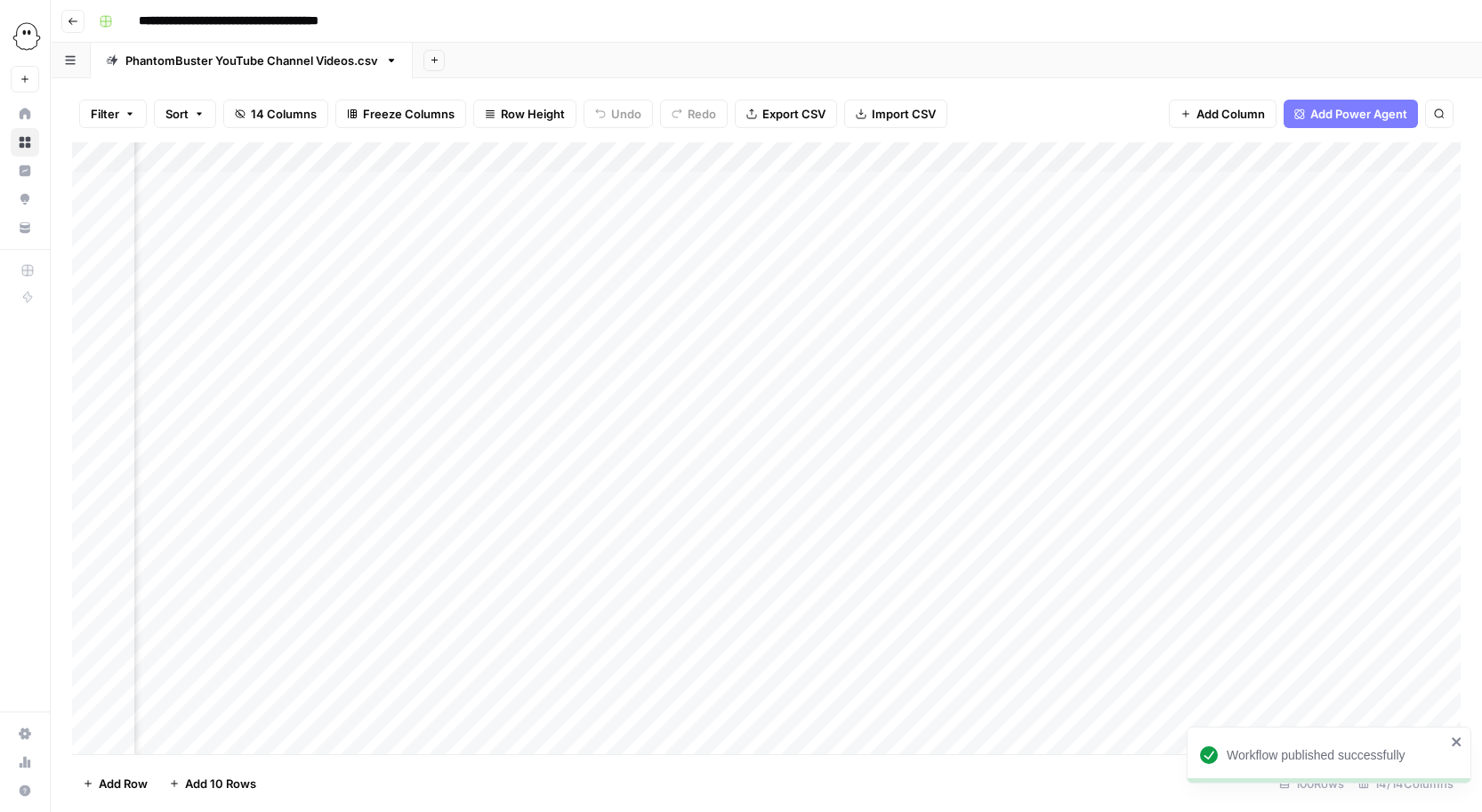
scroll to position [0, 2479]
click at [1183, 184] on div "Add Column" at bounding box center [766, 448] width 1389 height 612
click at [1183, 213] on div "Add Column" at bounding box center [766, 448] width 1389 height 612
click at [1186, 243] on div "Add Column" at bounding box center [766, 448] width 1389 height 612
click at [1249, 180] on div "Add Column" at bounding box center [766, 448] width 1389 height 612
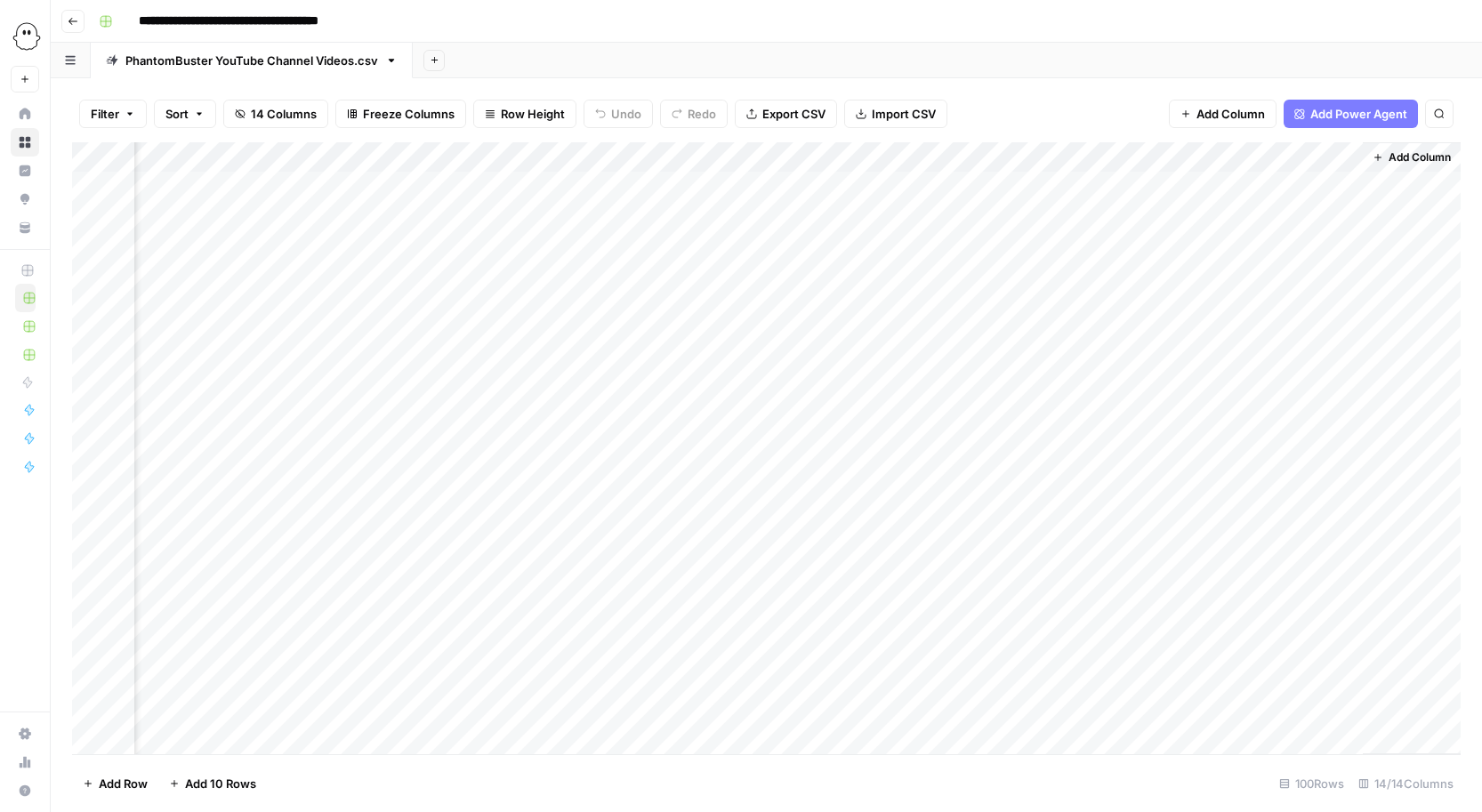
click at [1265, 186] on div "Add Column" at bounding box center [766, 448] width 1389 height 612
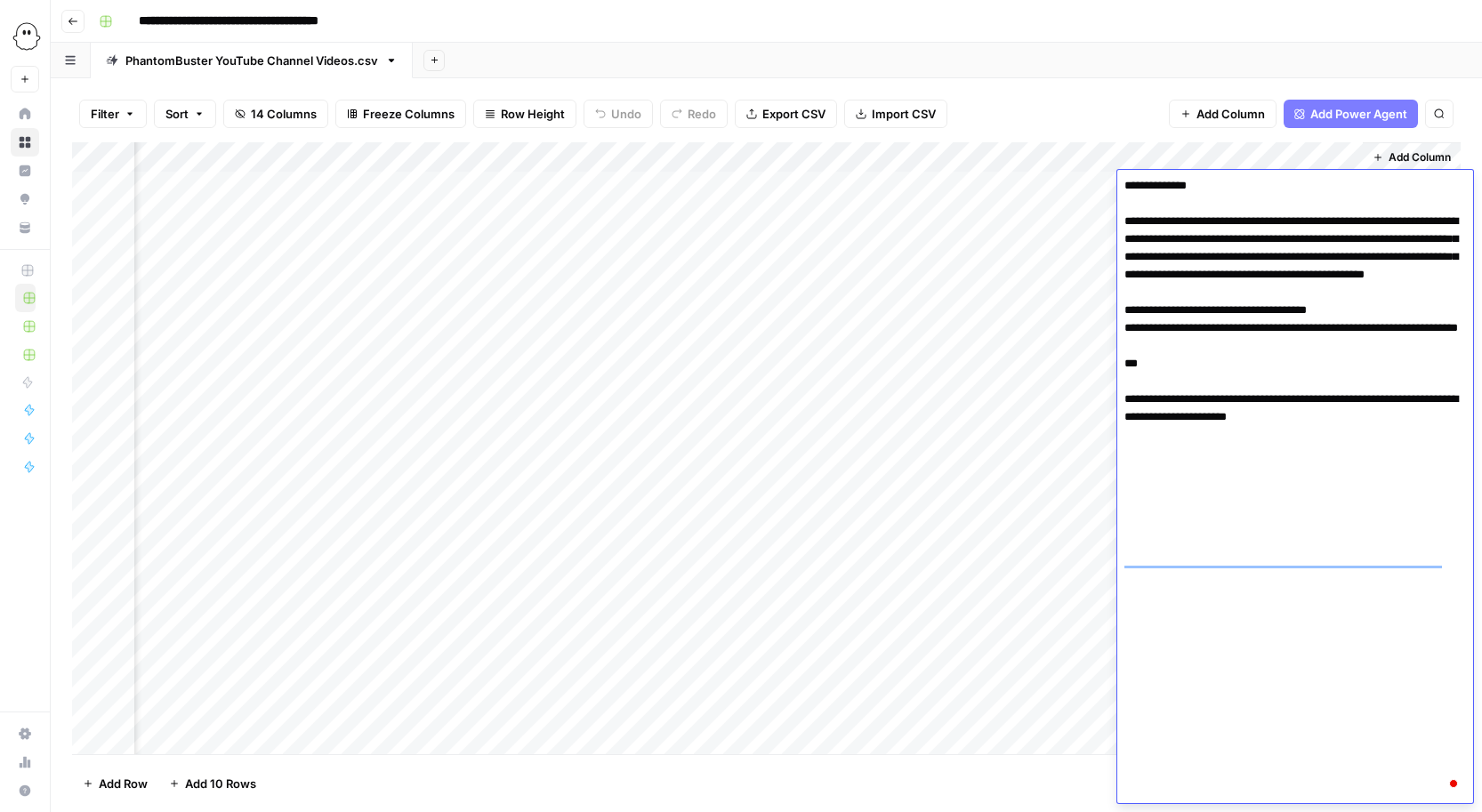
scroll to position [2118, 0]
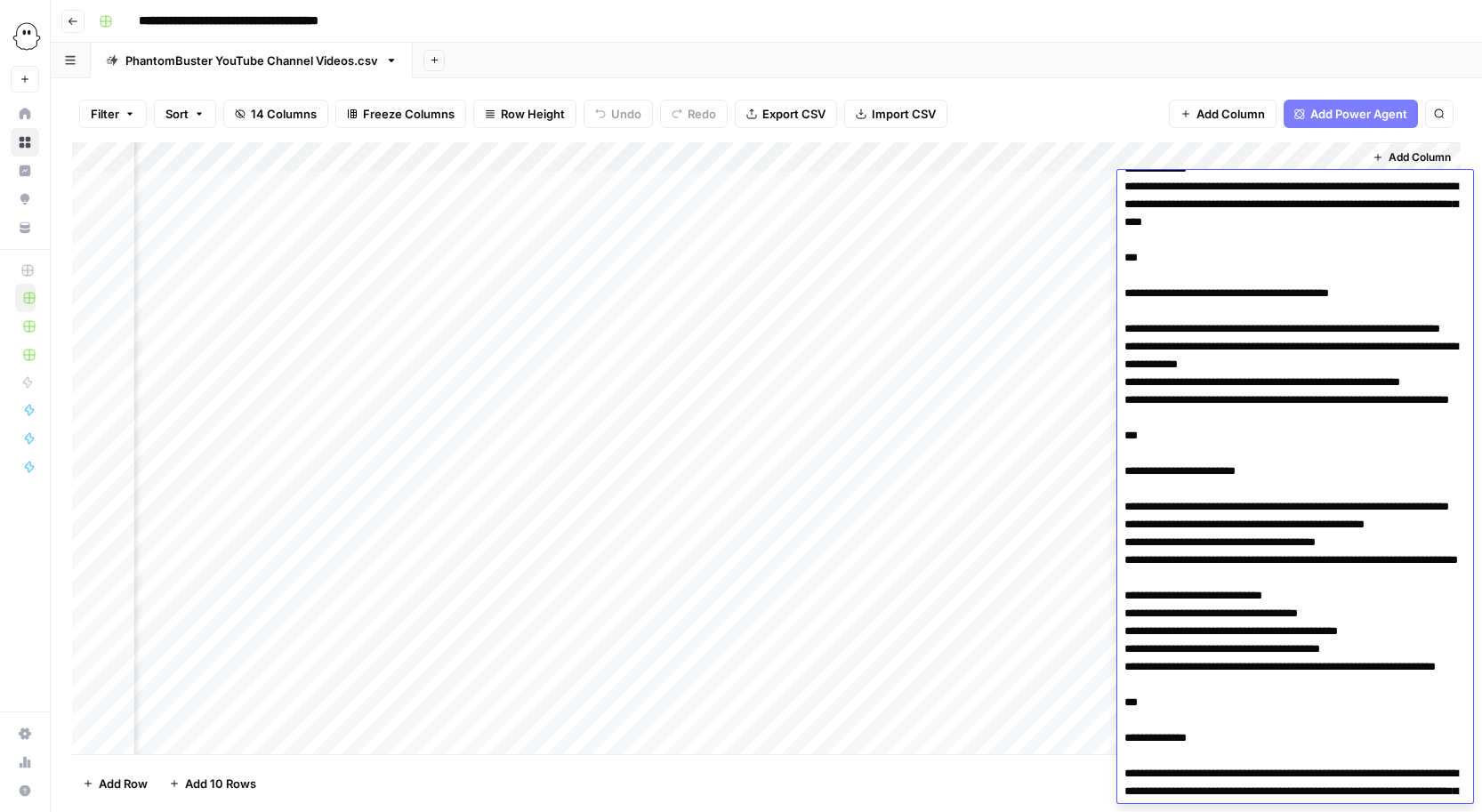
click at [714, 157] on div "Add Column" at bounding box center [766, 448] width 1389 height 612
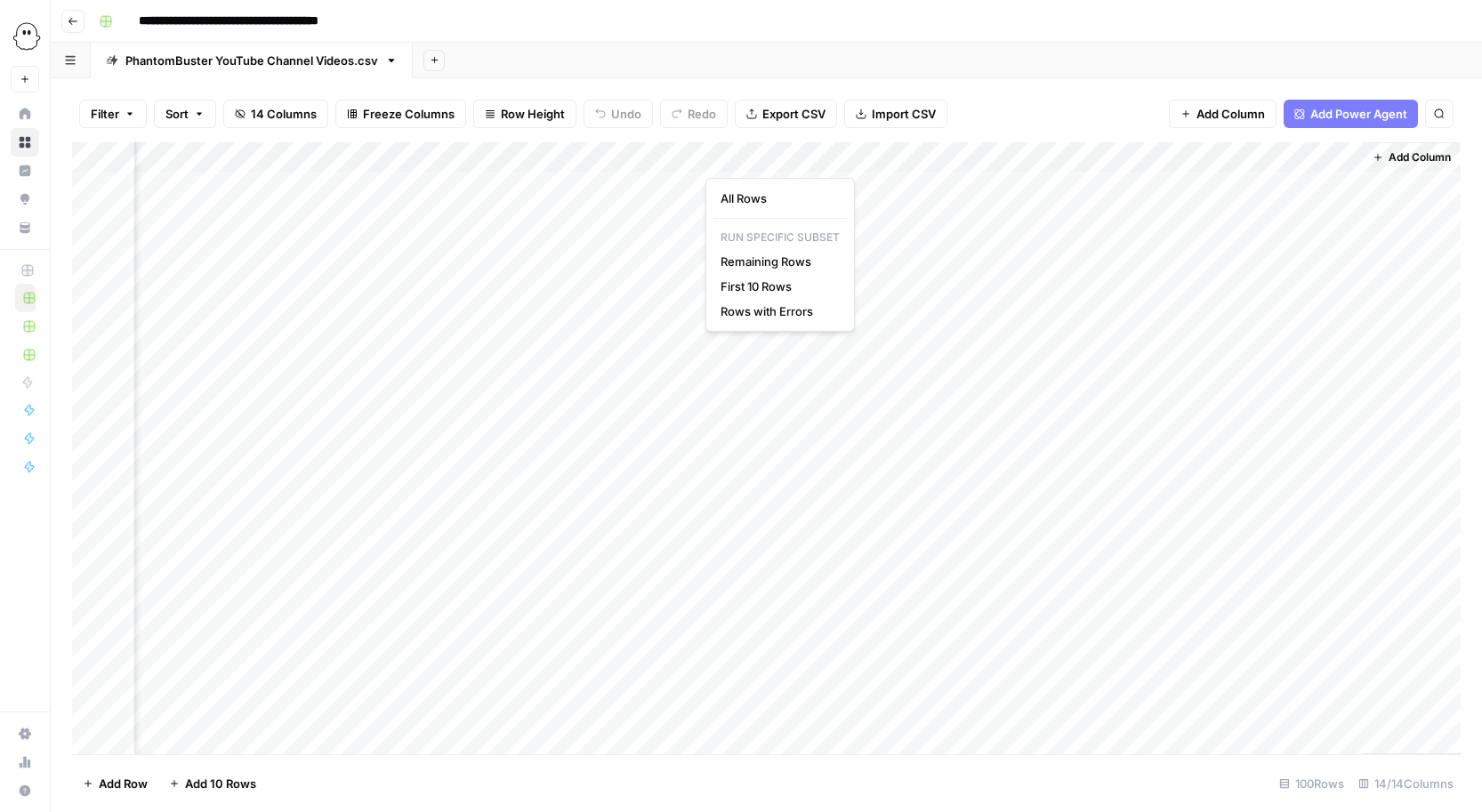
click at [656, 189] on div "Add Column" at bounding box center [766, 448] width 1389 height 612
click at [719, 186] on div "Add Column" at bounding box center [766, 448] width 1389 height 612
click at [714, 213] on div "Add Column" at bounding box center [766, 448] width 1389 height 612
click at [443, 183] on div "Add Column" at bounding box center [766, 448] width 1389 height 612
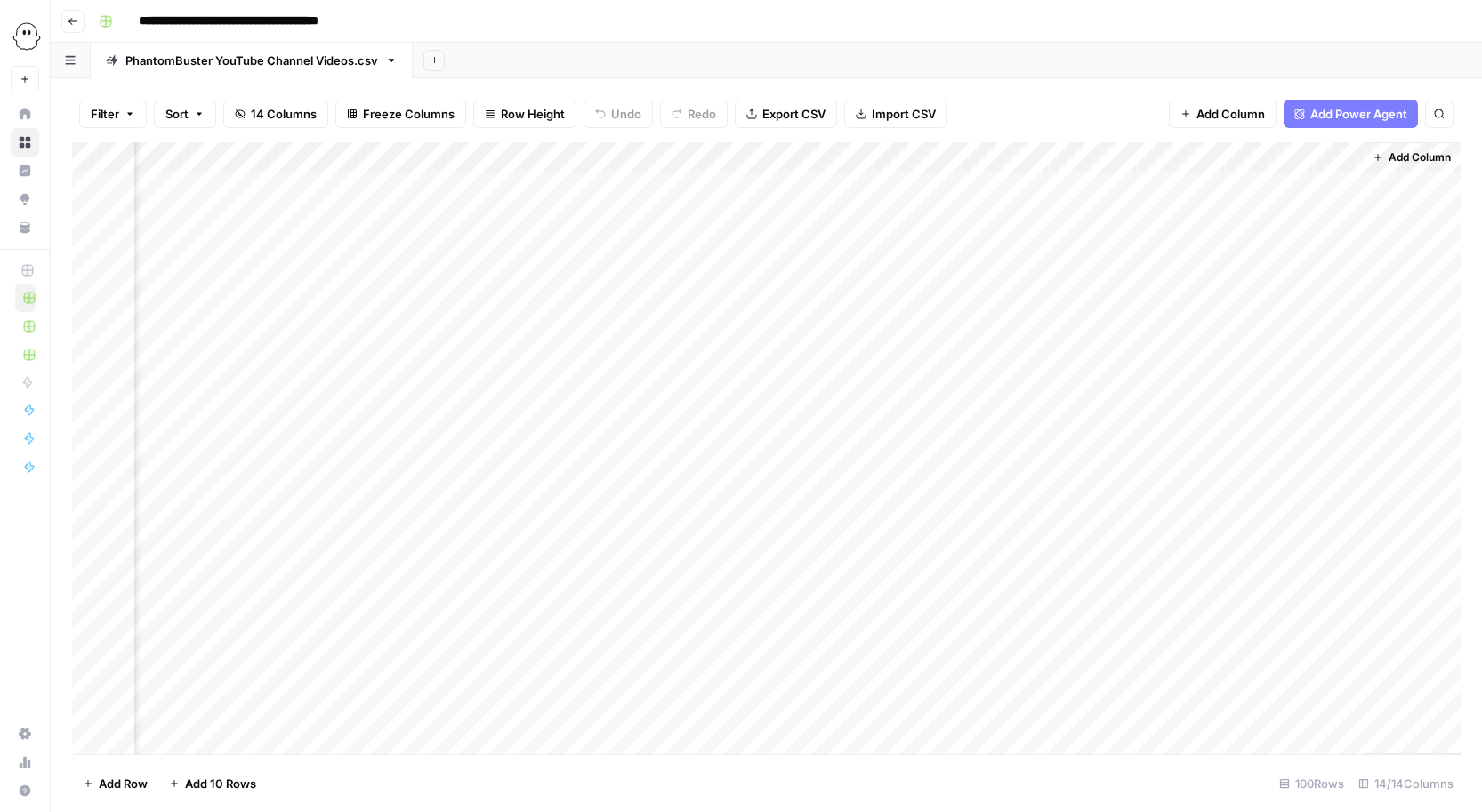
click at [693, 152] on div "Add Column" at bounding box center [766, 448] width 1389 height 612
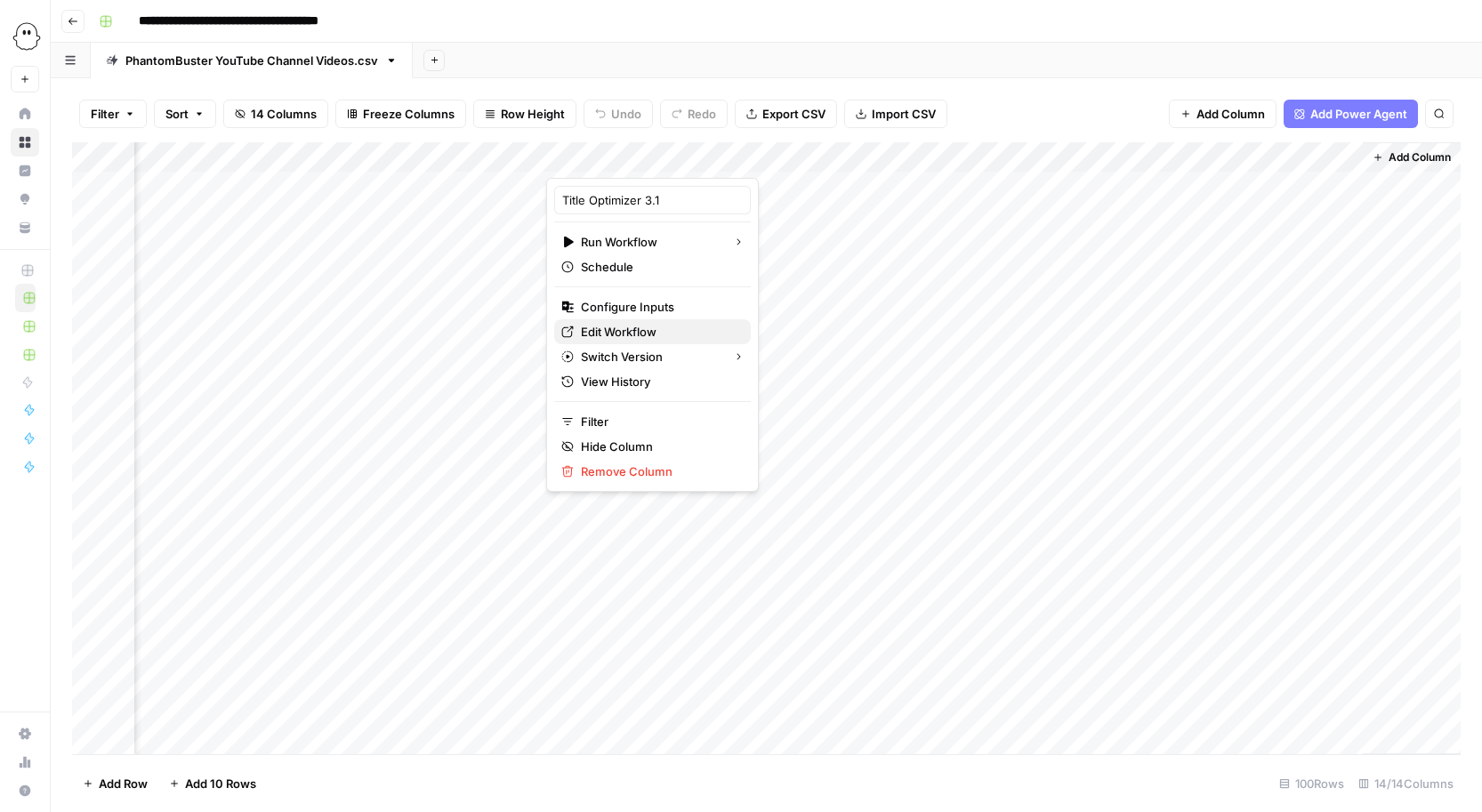
click at [598, 335] on span "Edit Workflow" at bounding box center [658, 332] width 155 height 18
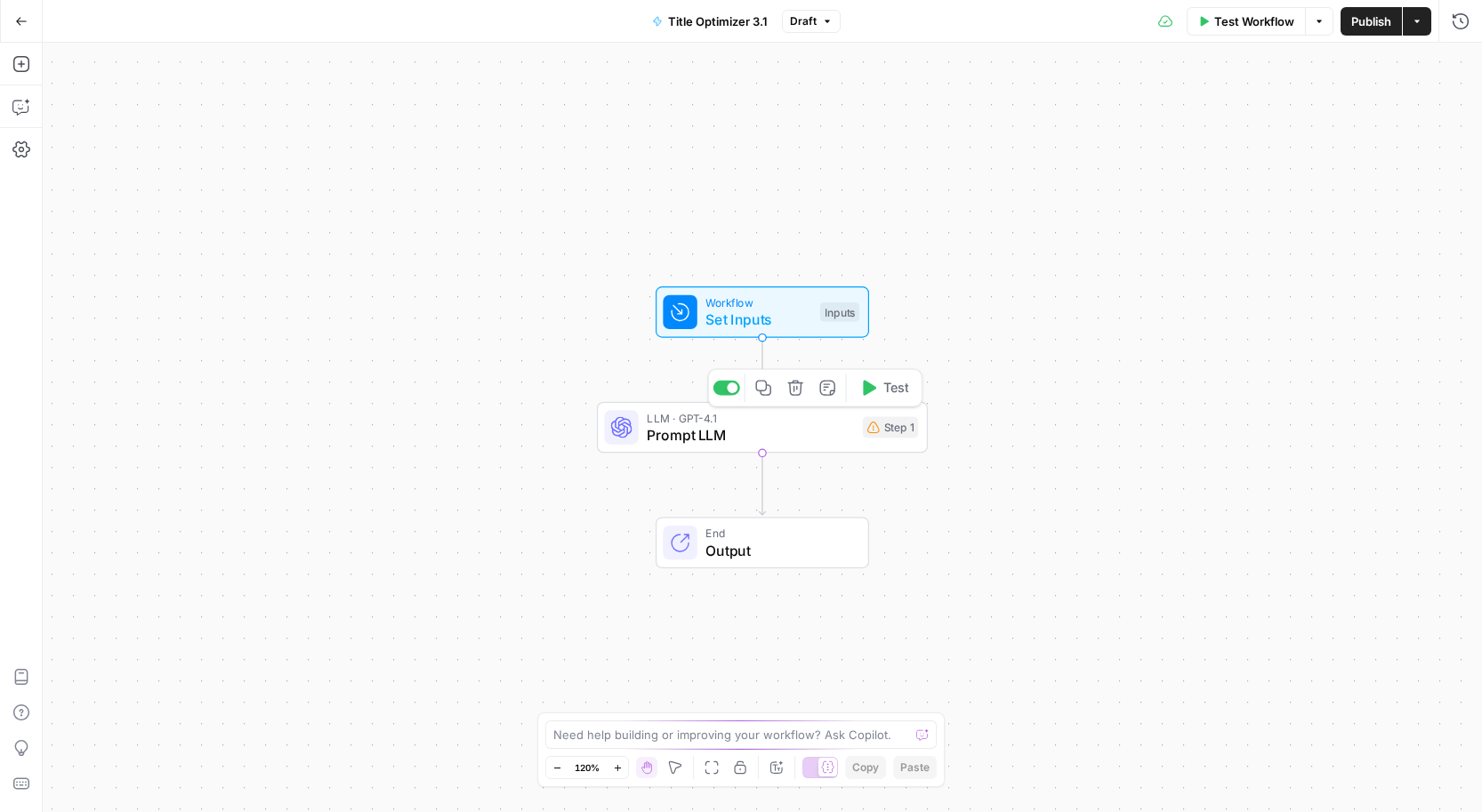
click at [826, 432] on span "Prompt LLM" at bounding box center [750, 435] width 207 height 21
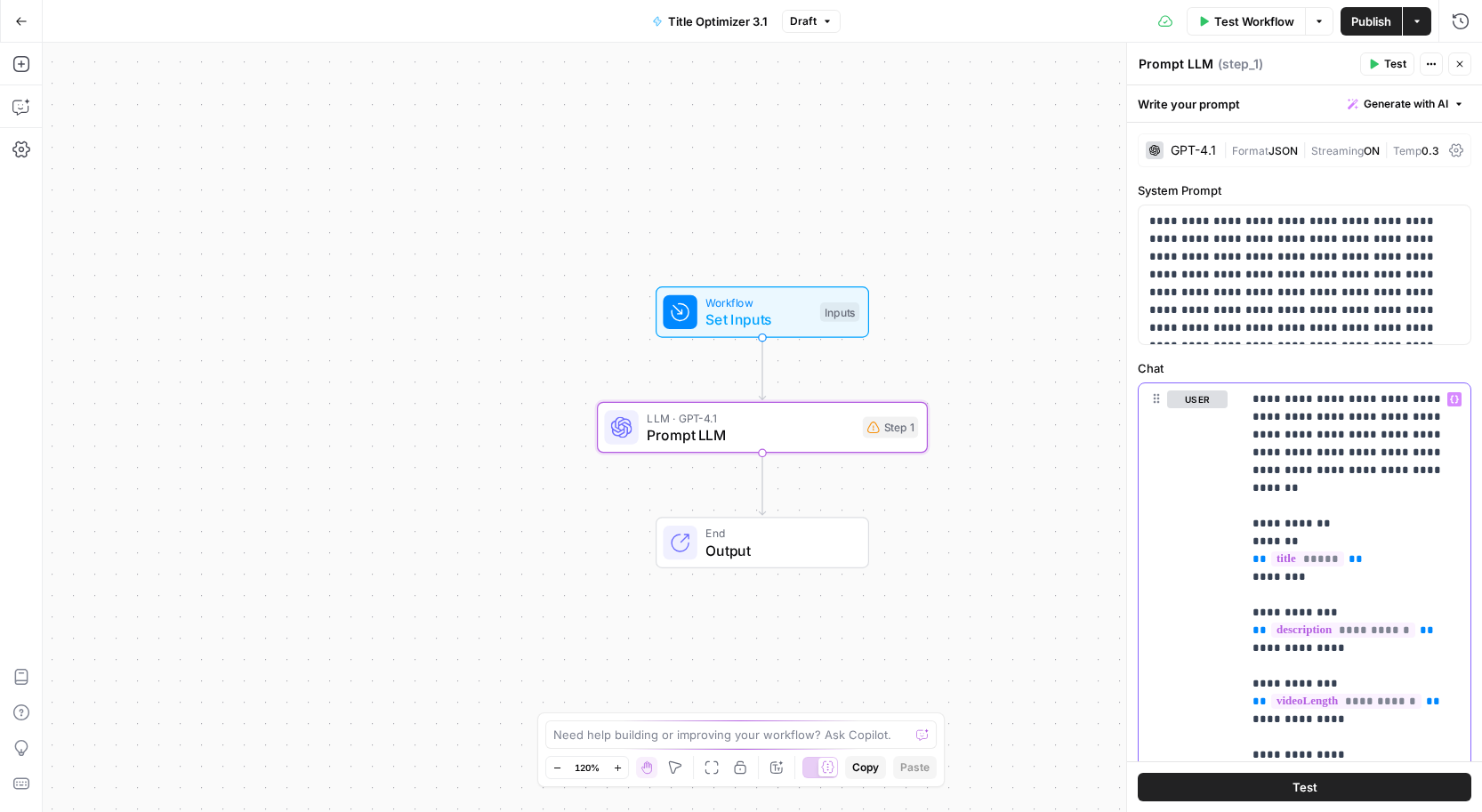
drag, startPoint x: 1278, startPoint y: 424, endPoint x: 1150, endPoint y: 220, distance: 240.8
click at [0, 0] on form "**********" at bounding box center [0, 0] width 0 height 0
copy p "**********"
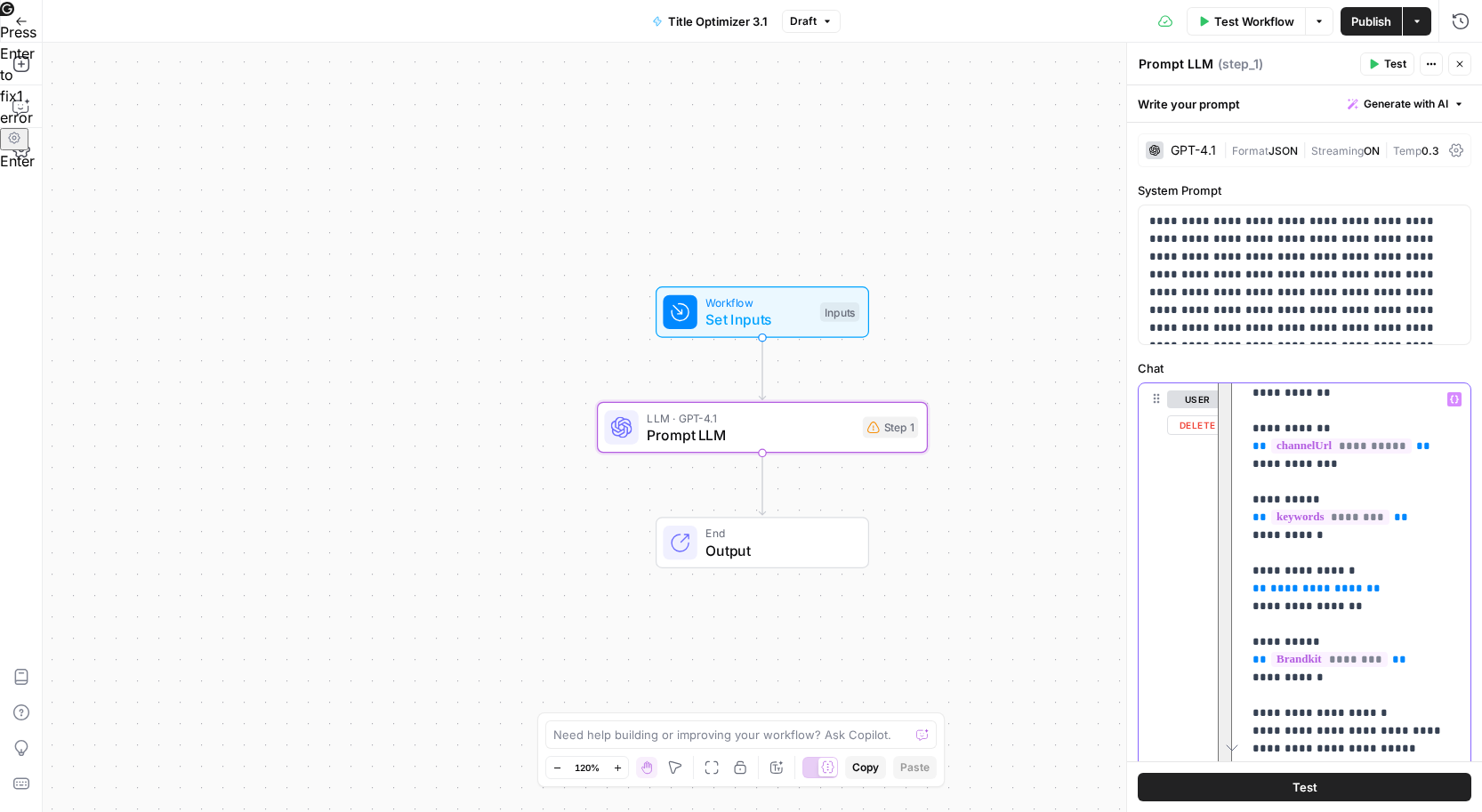
scroll to position [553, 0]
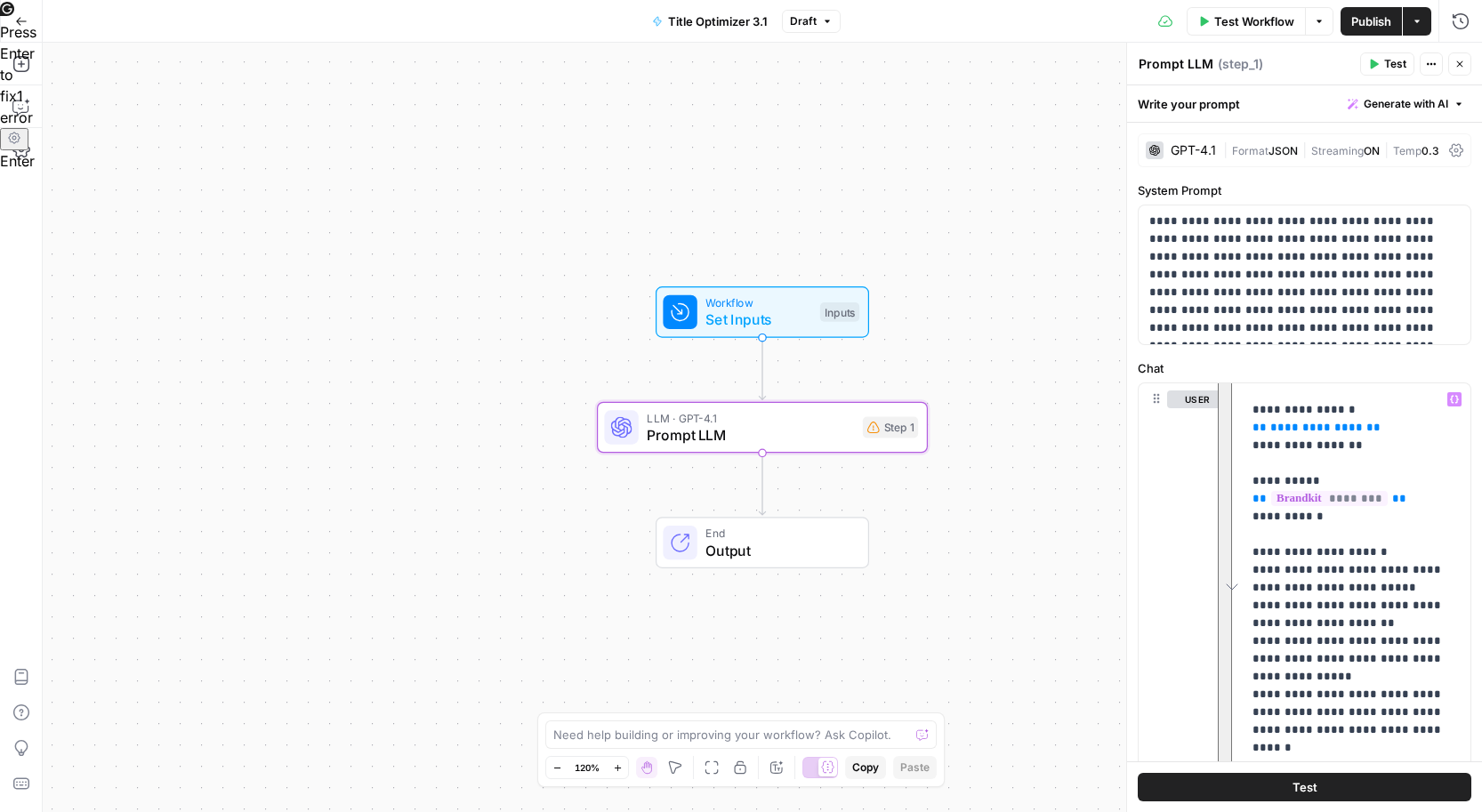
click at [15, 34] on button "Go Back" at bounding box center [22, 22] width 32 height 32
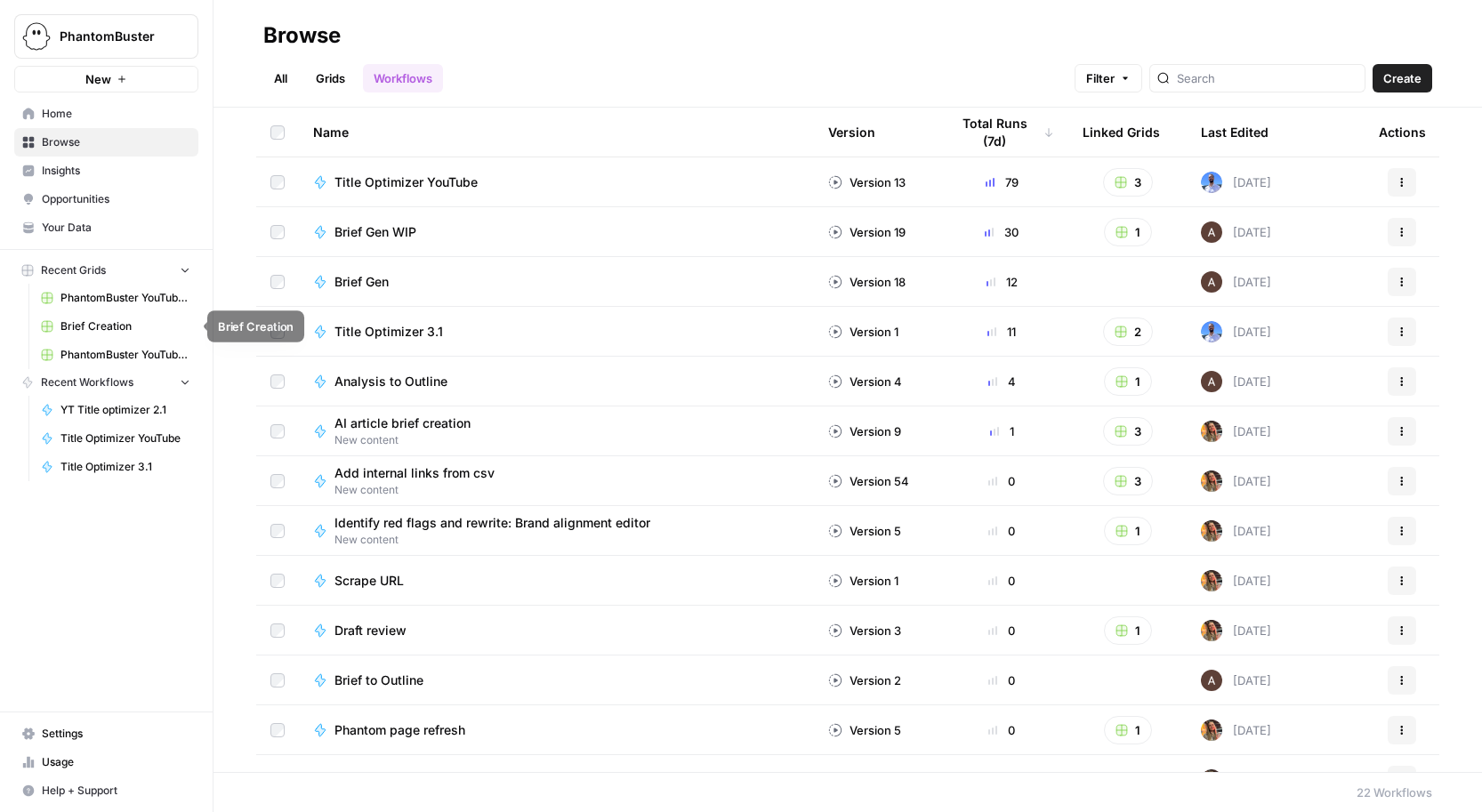
click at [106, 309] on link "PhantomBuster YouTube Channel Videos.csv" at bounding box center [116, 298] width 166 height 29
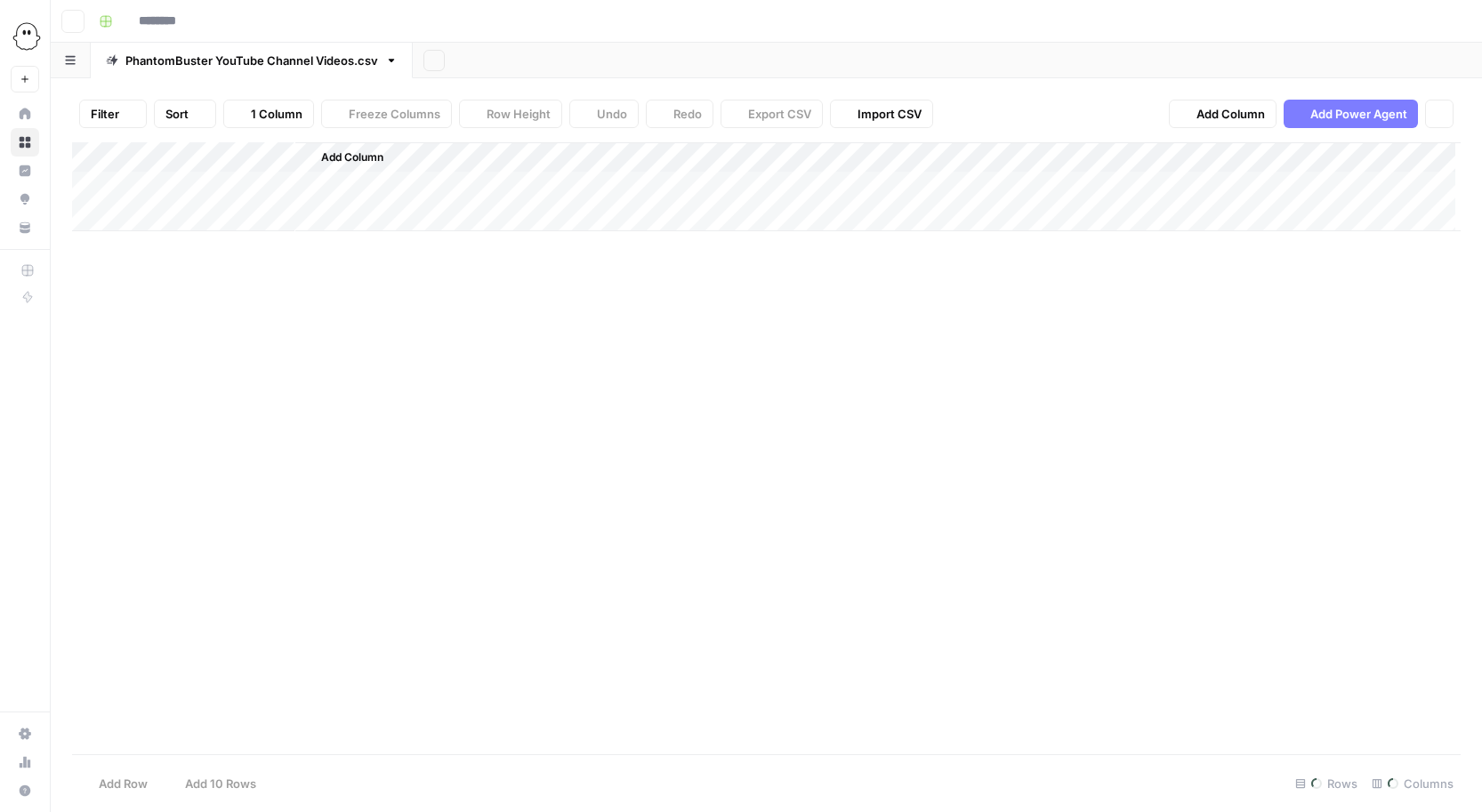
type input "**********"
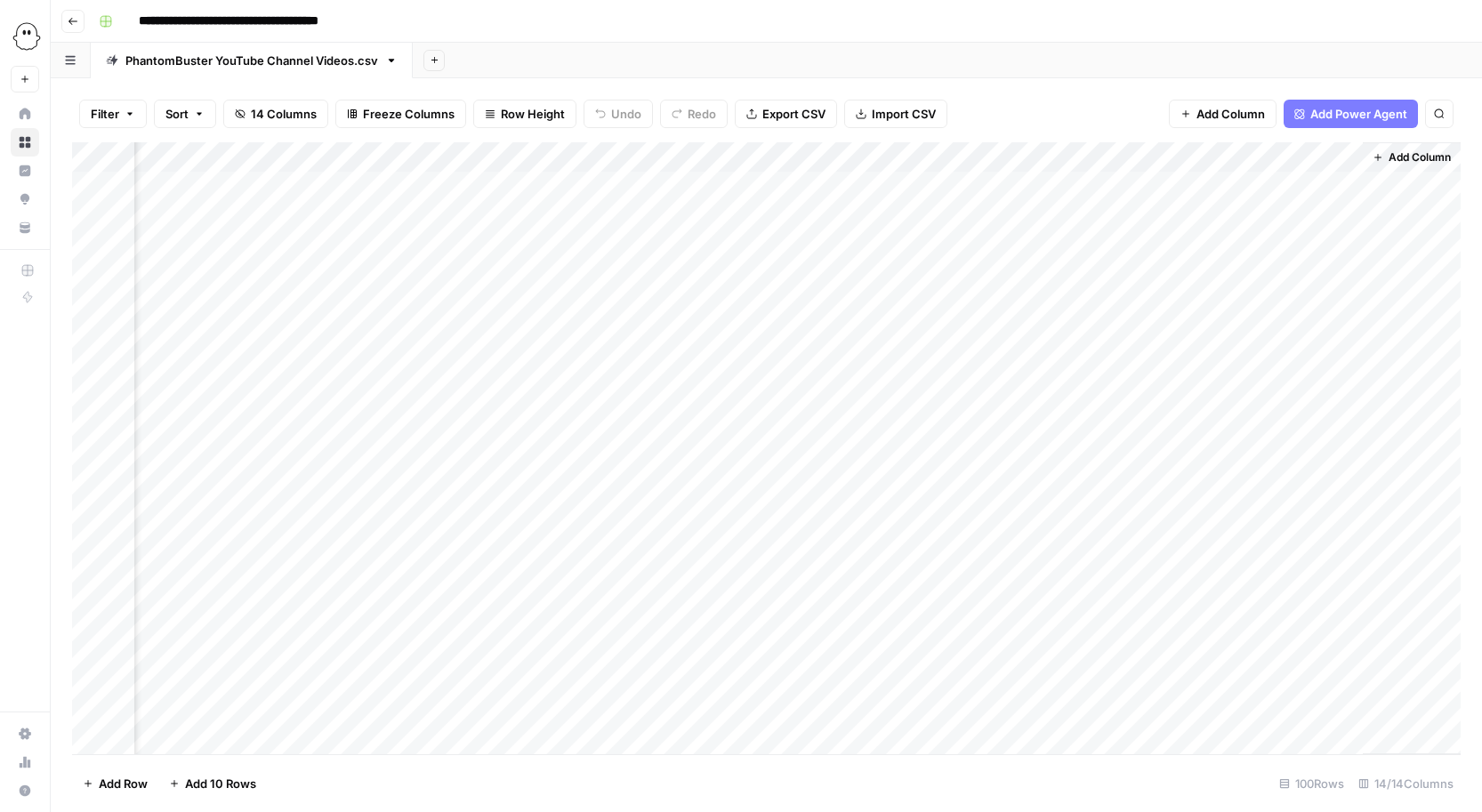
click at [1165, 158] on div "Add Column" at bounding box center [766, 448] width 1389 height 612
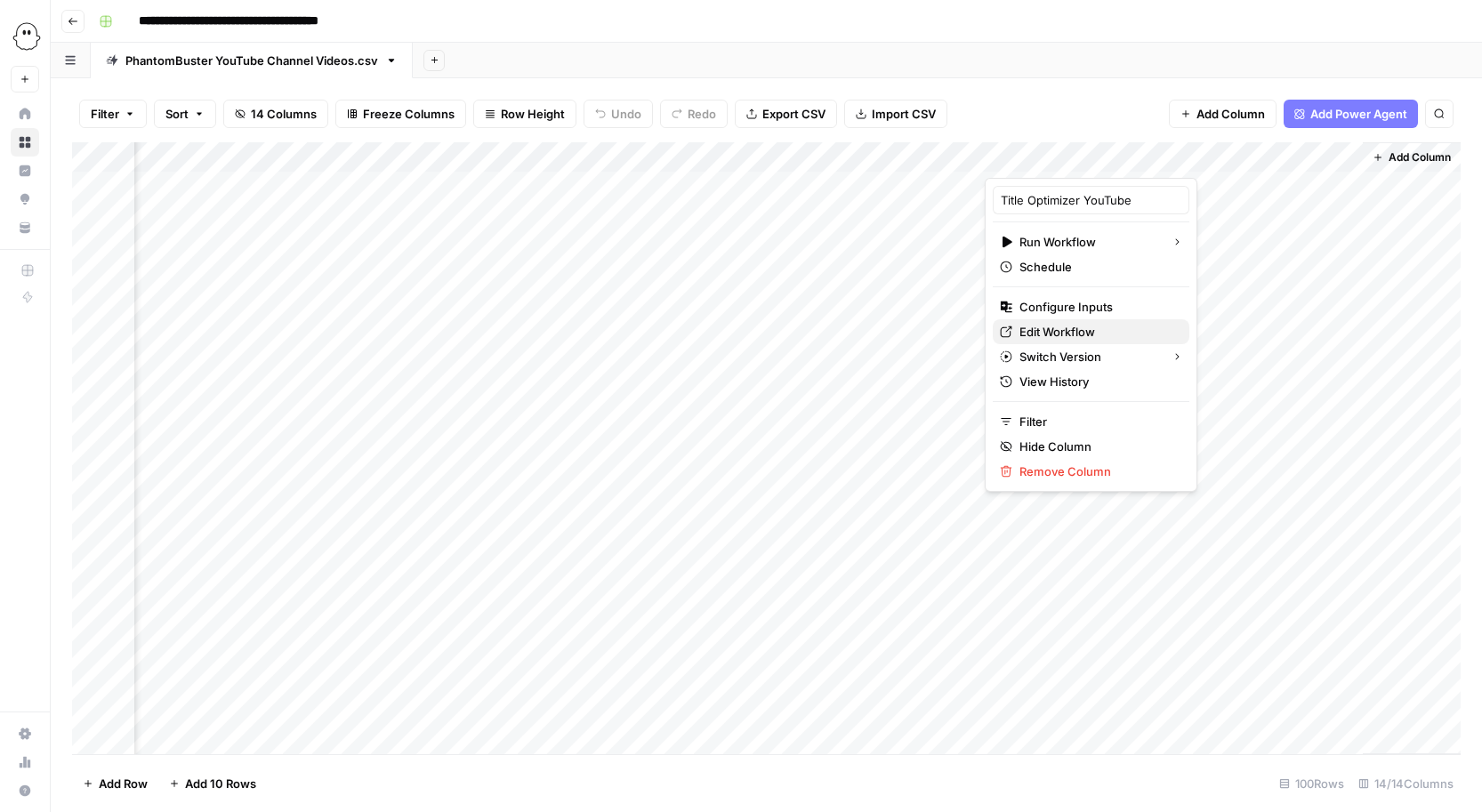
click at [1038, 320] on link "Edit Workflow" at bounding box center [1091, 332] width 196 height 25
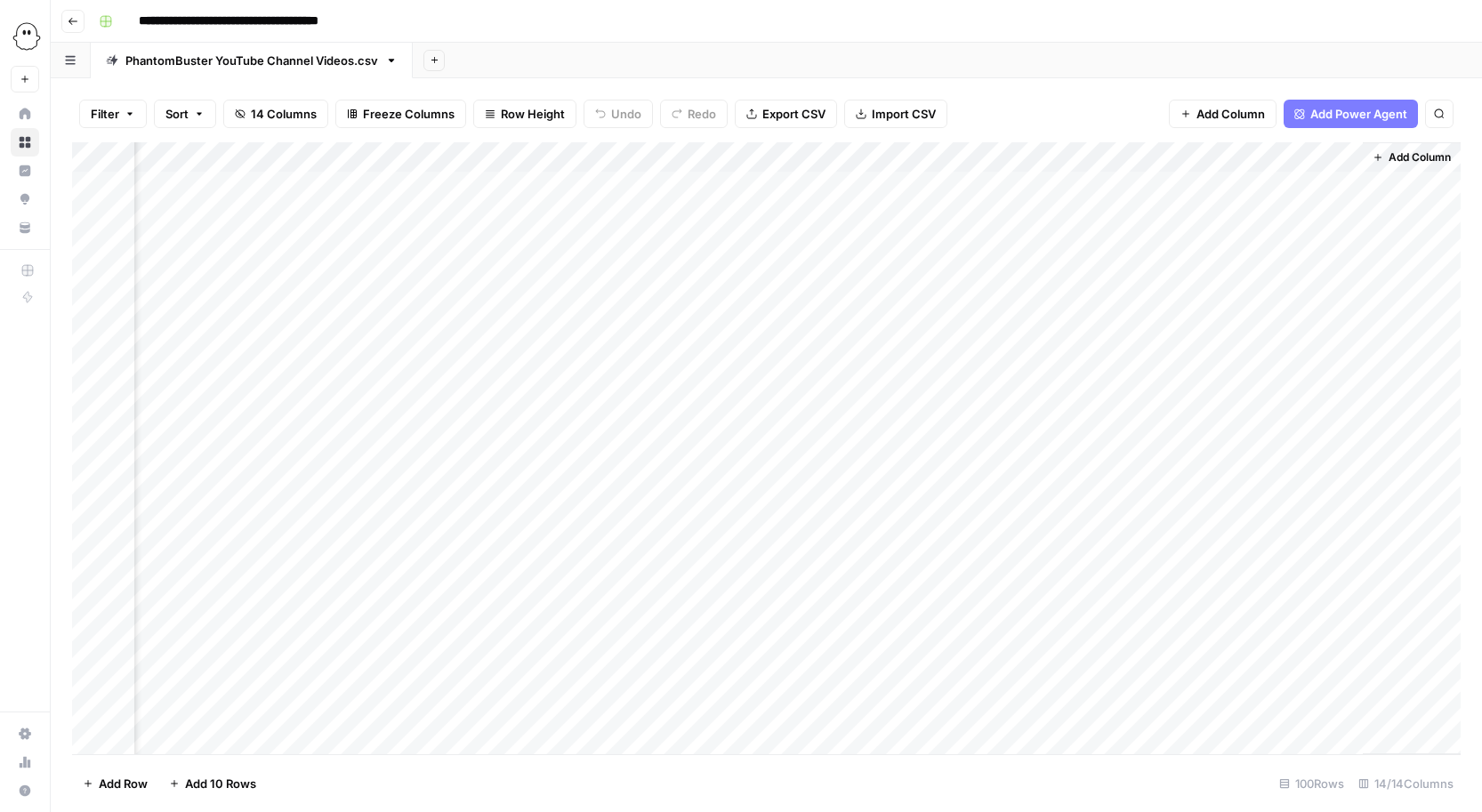
scroll to position [1, 2462]
click at [526, 154] on div "Add Column" at bounding box center [766, 448] width 1389 height 612
click at [304, 277] on div "Add Column" at bounding box center [766, 448] width 1389 height 612
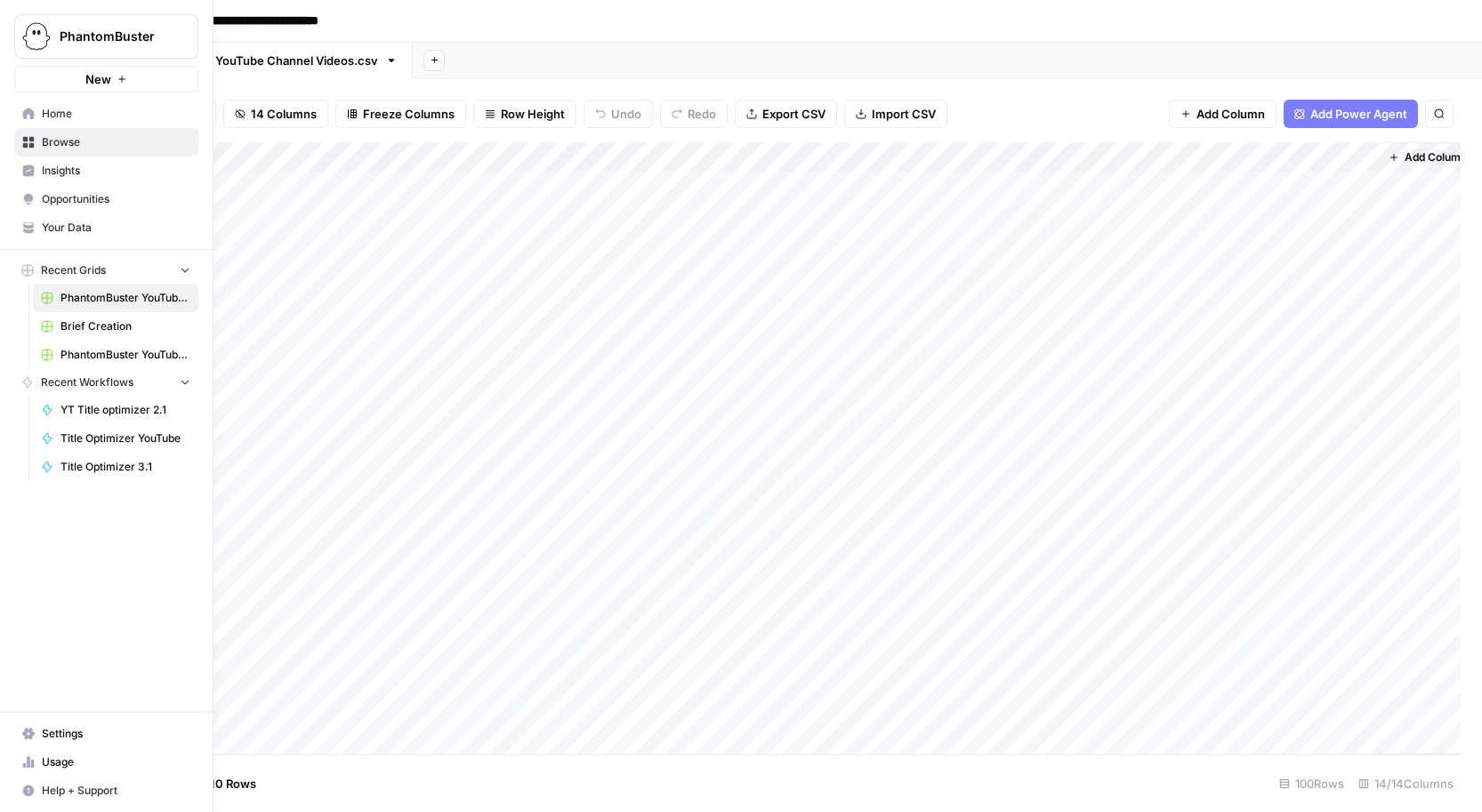
click at [55, 112] on span "Home" at bounding box center [116, 113] width 149 height 16
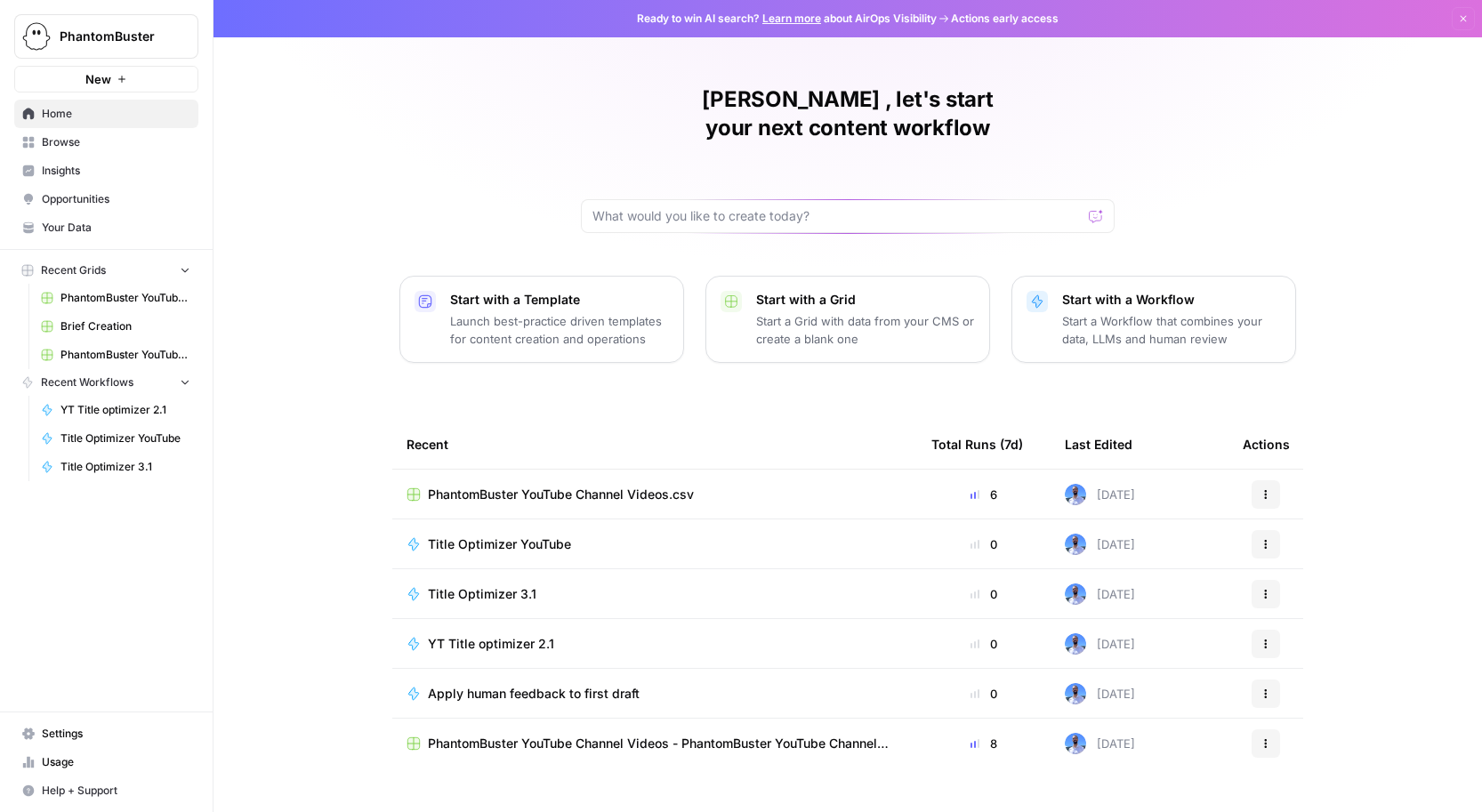
scroll to position [7, 0]
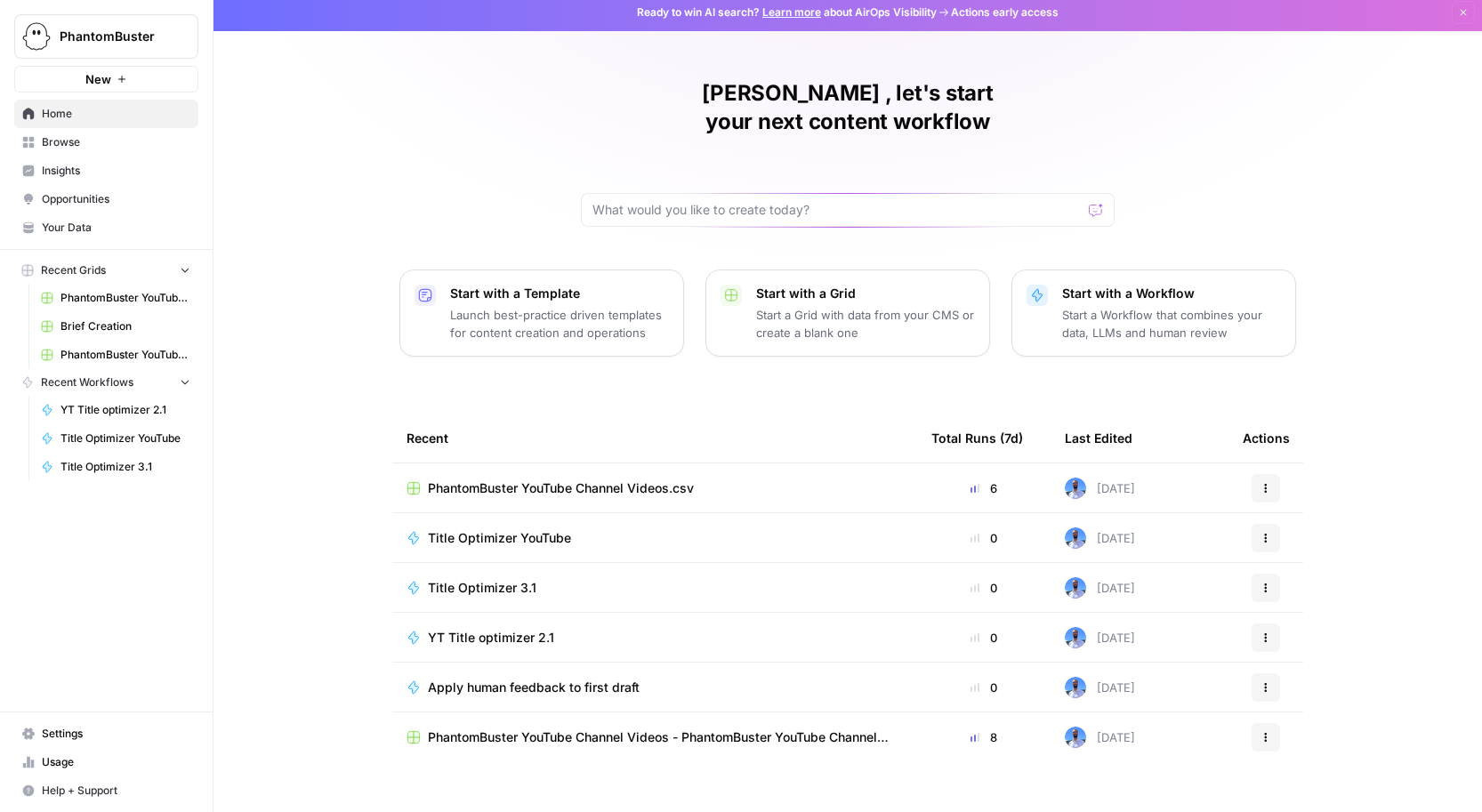
click at [1079, 285] on p "Start with a Workflow" at bounding box center [1171, 294] width 219 height 18
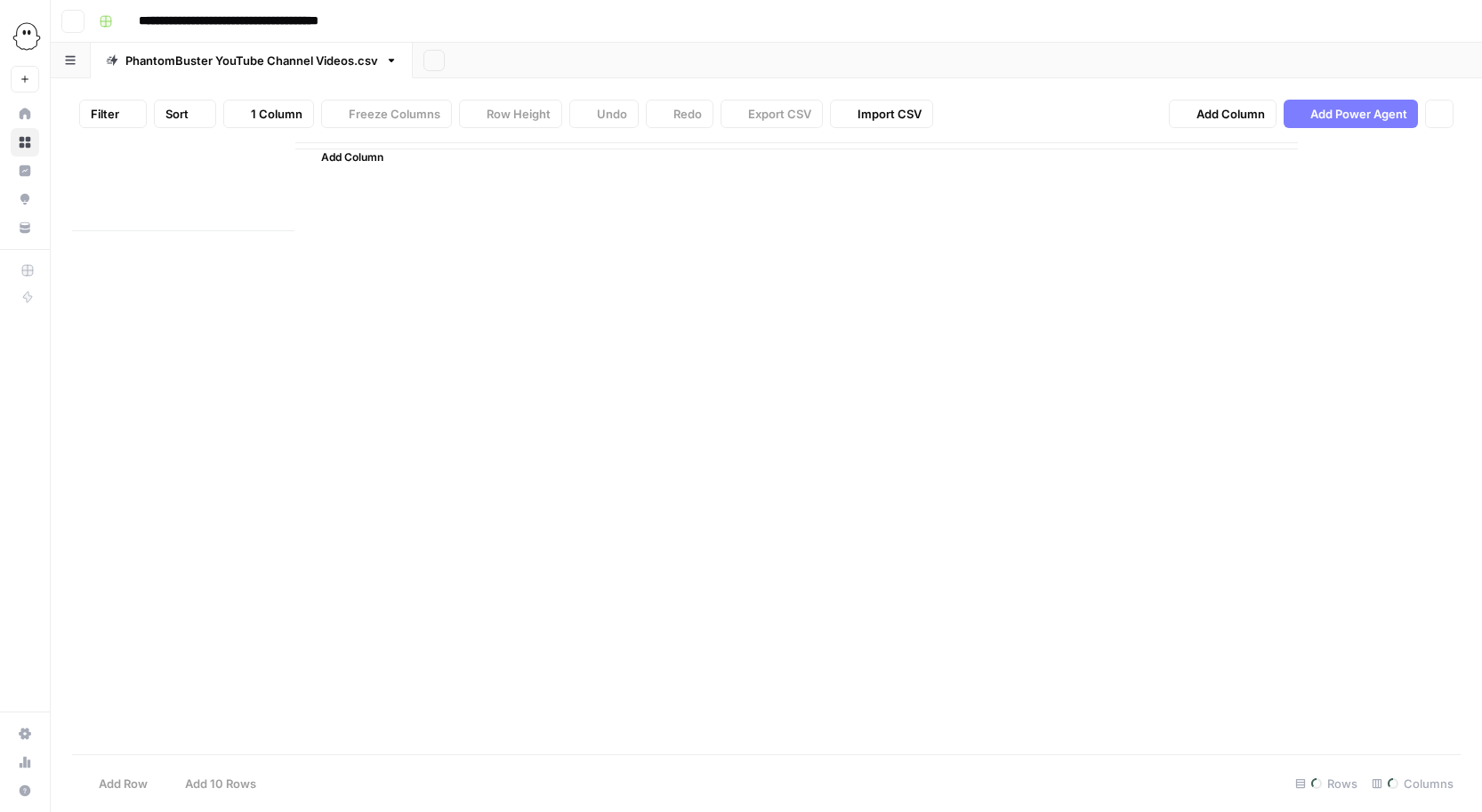
type input "**********"
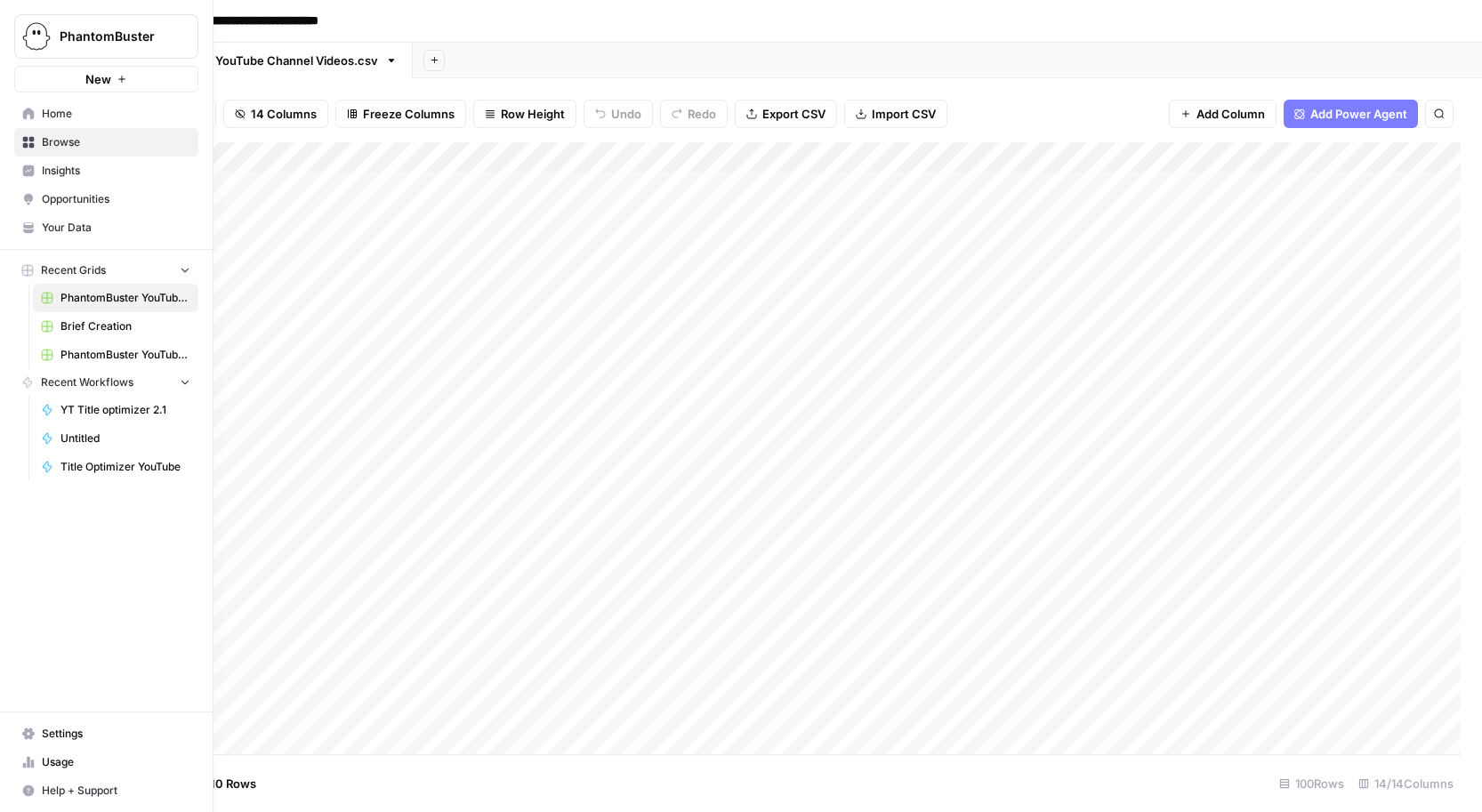
click at [75, 225] on span "Your Data" at bounding box center [116, 228] width 149 height 16
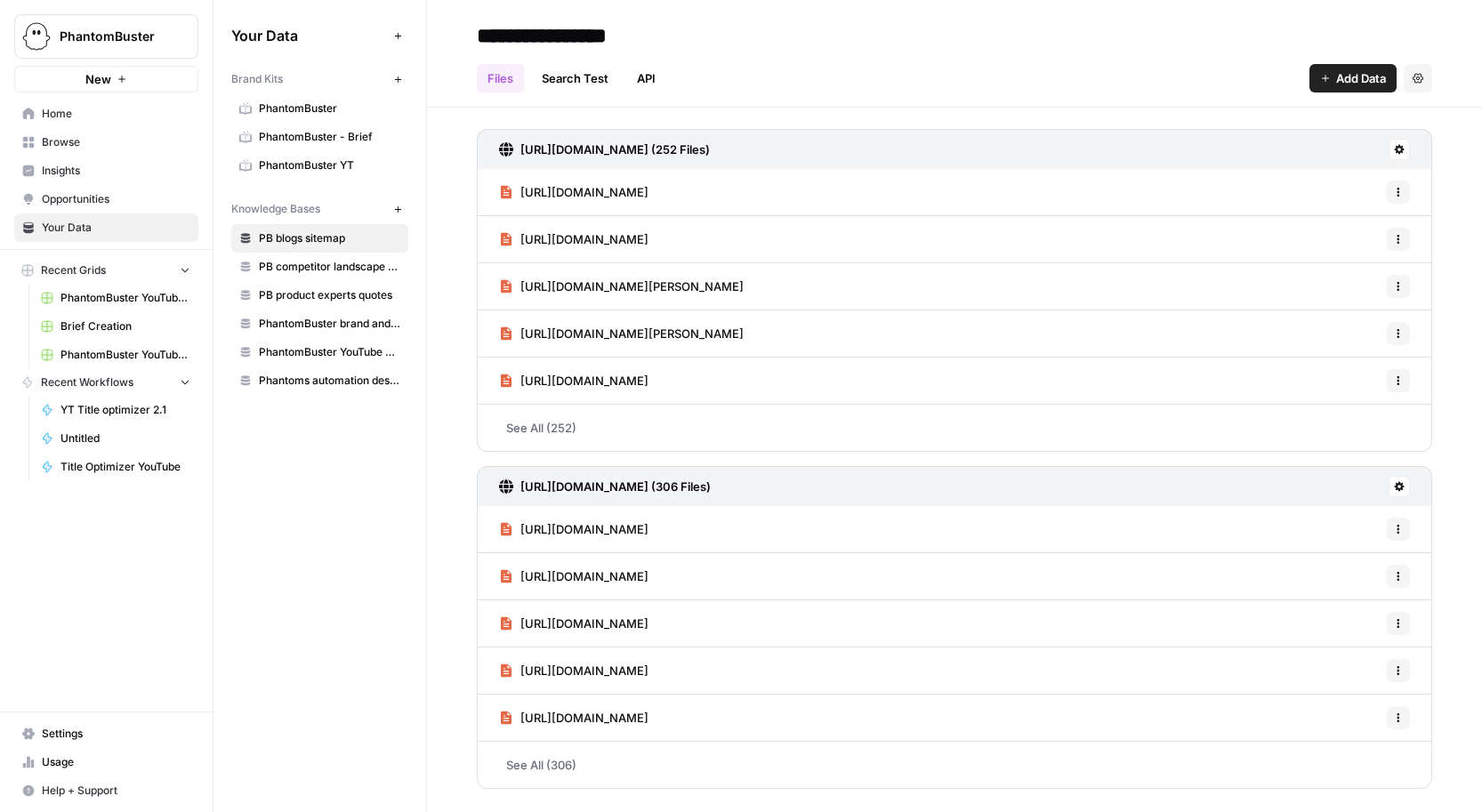
click at [61, 140] on span "Browse" at bounding box center [116, 142] width 149 height 16
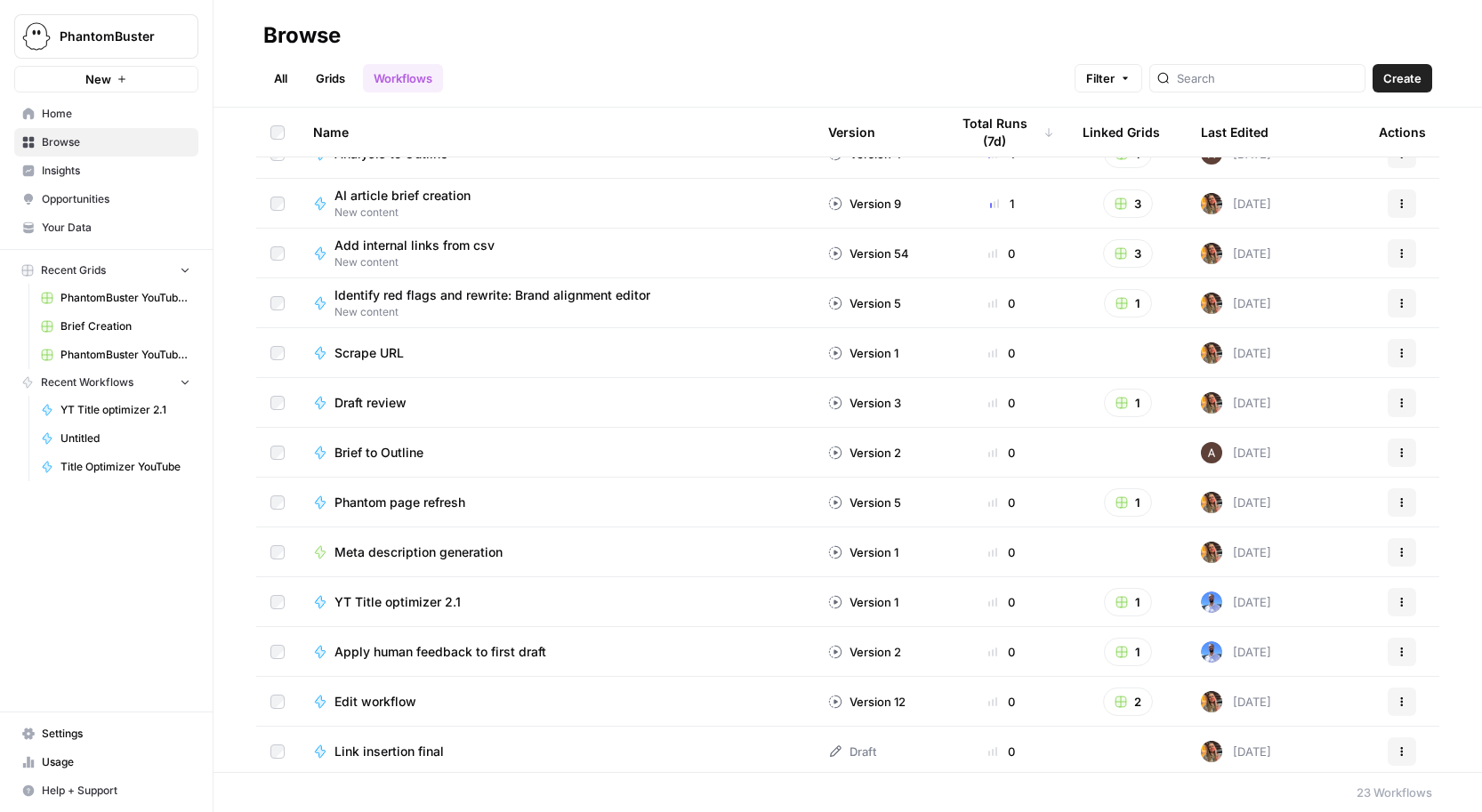
scroll to position [336, 0]
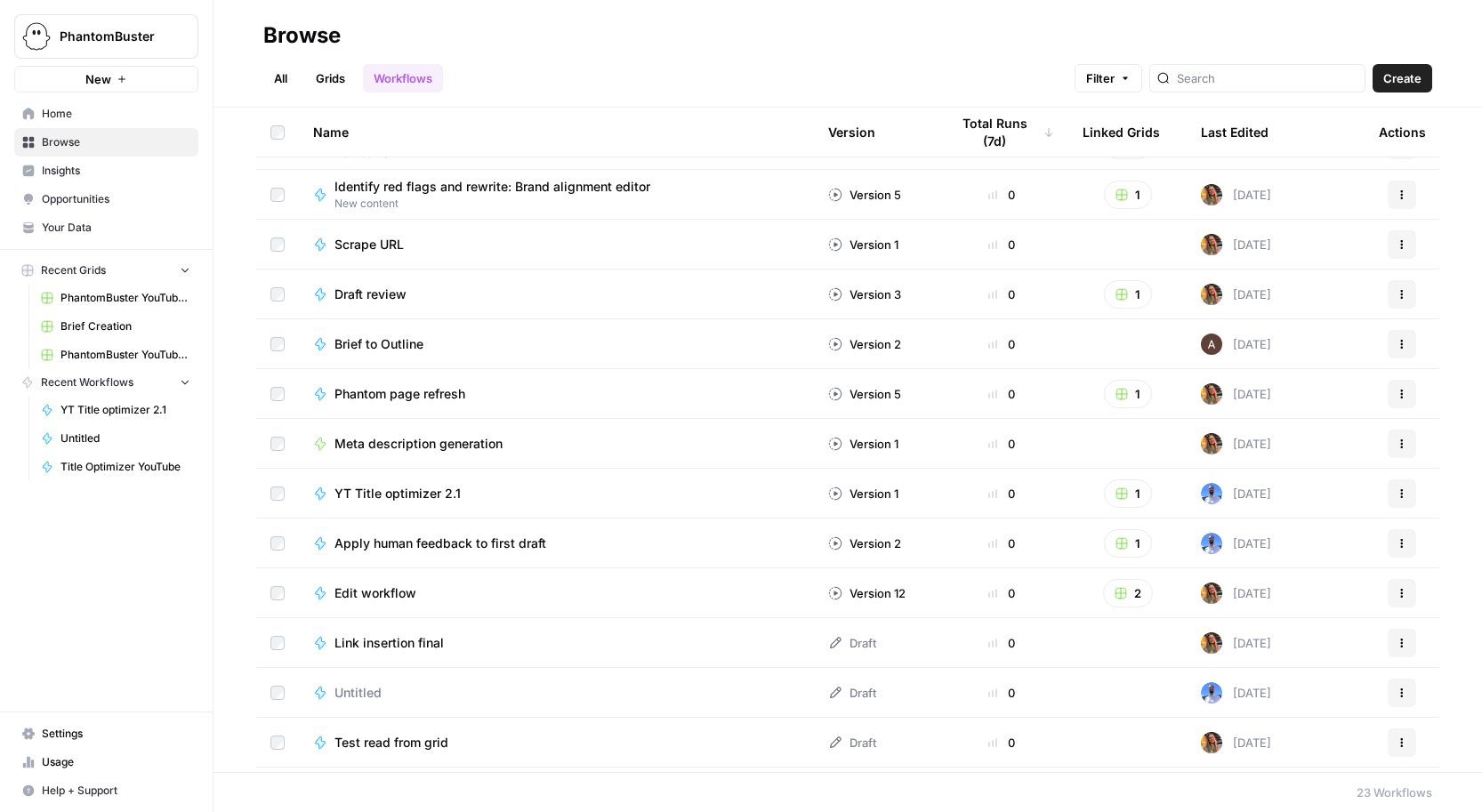
click at [383, 491] on span "YT Title optimizer 2.1" at bounding box center [397, 494] width 127 height 18
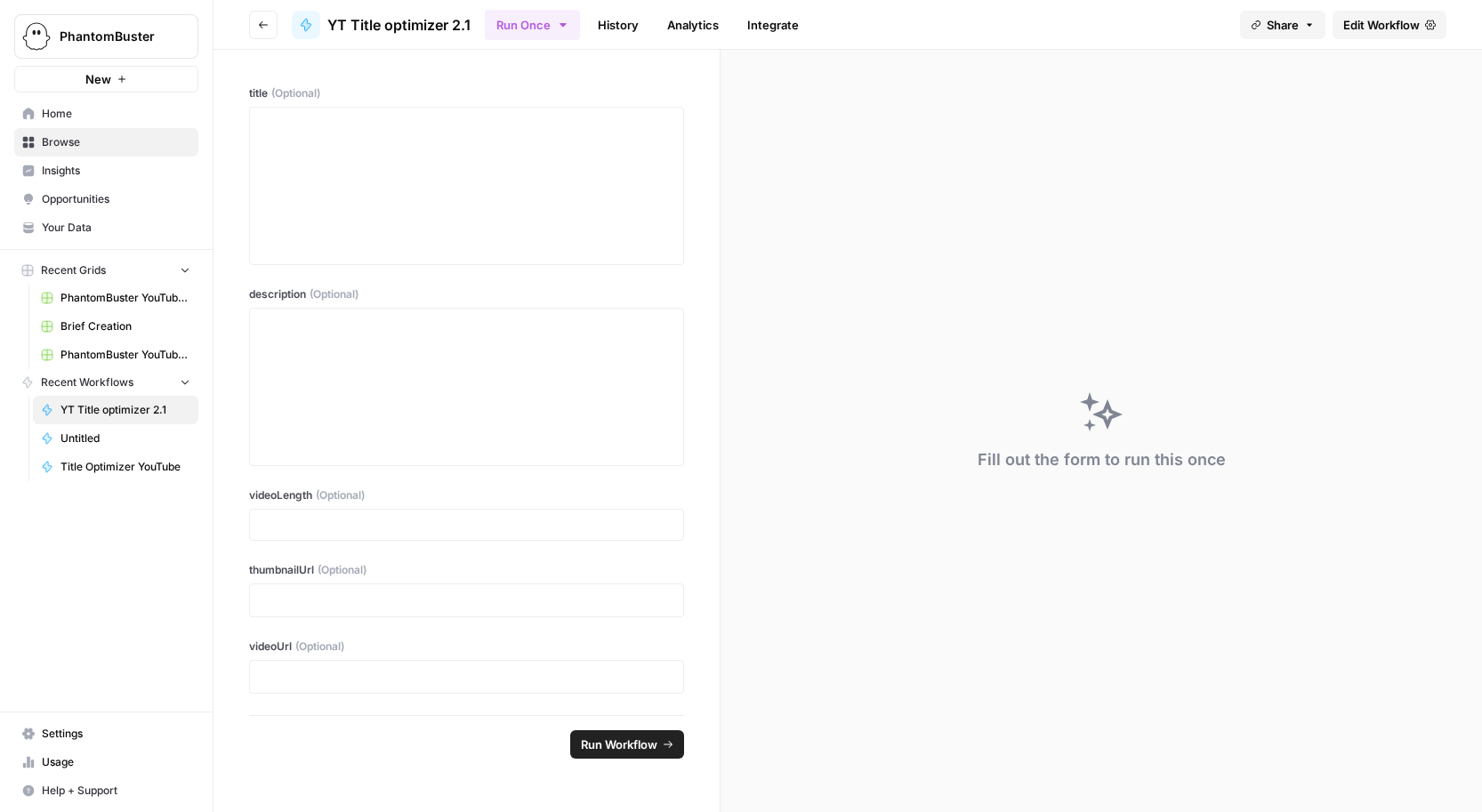
click at [1391, 16] on span "Edit Workflow" at bounding box center [1381, 25] width 76 height 18
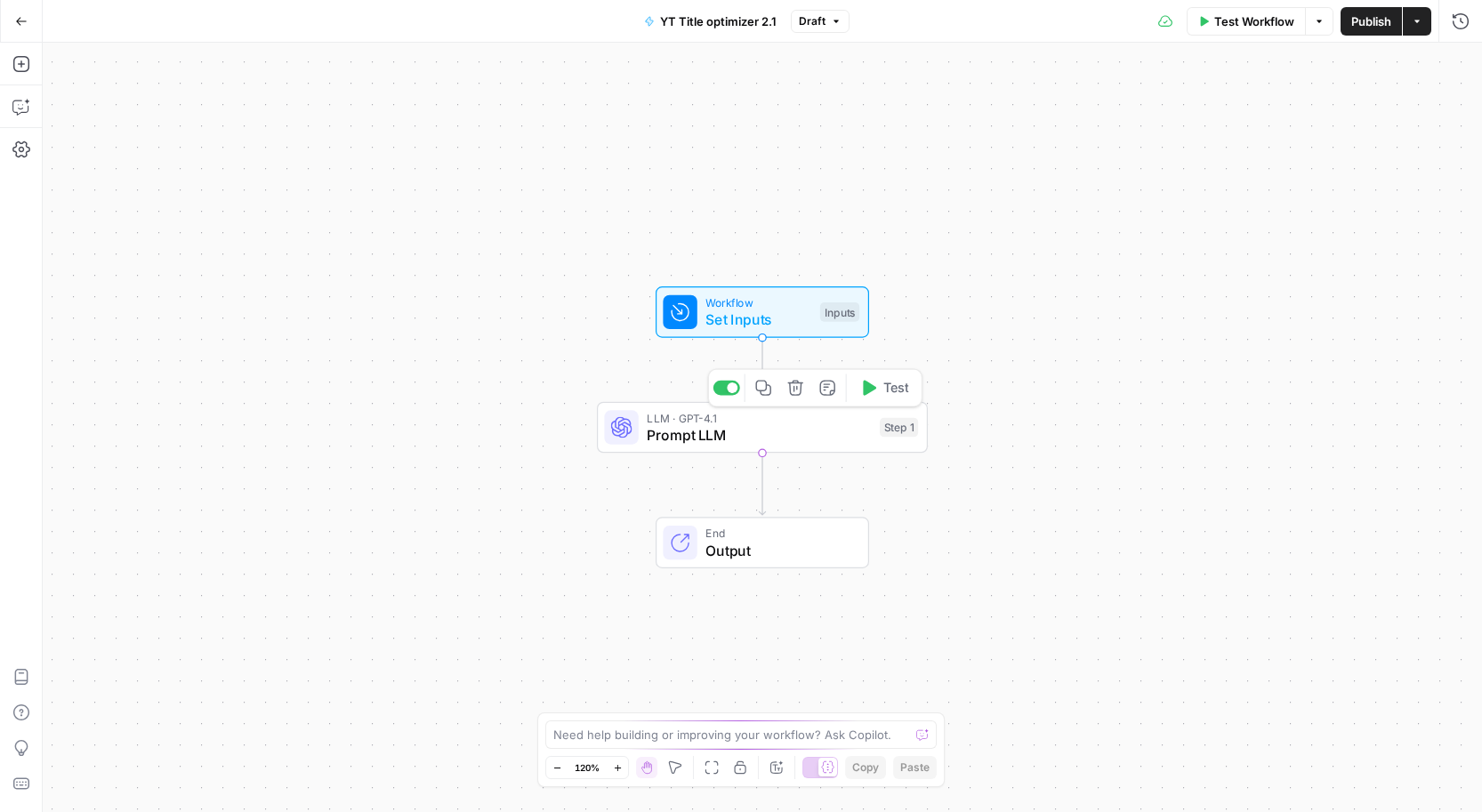
click at [775, 434] on span "Prompt LLM" at bounding box center [759, 435] width 224 height 21
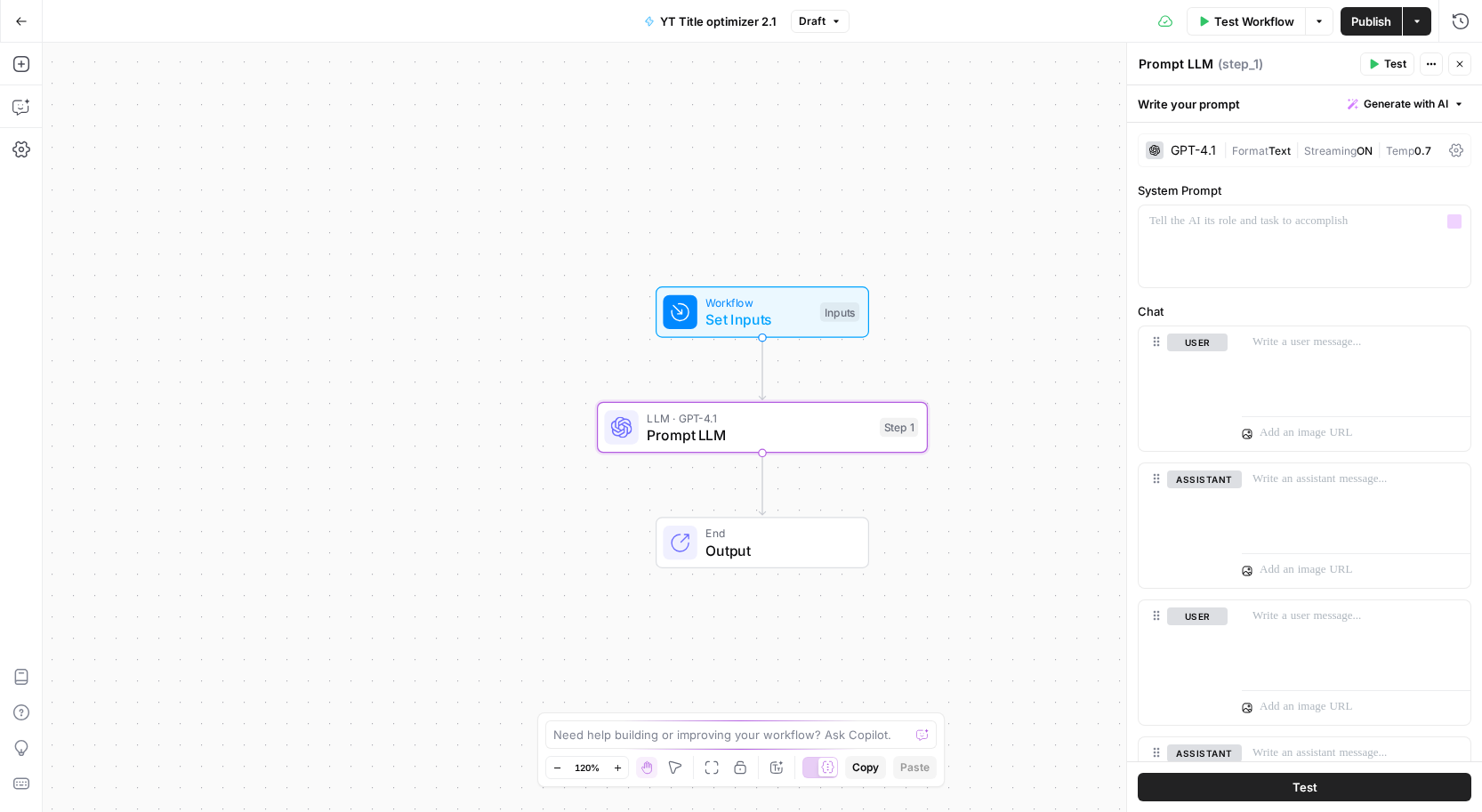
scroll to position [153, 0]
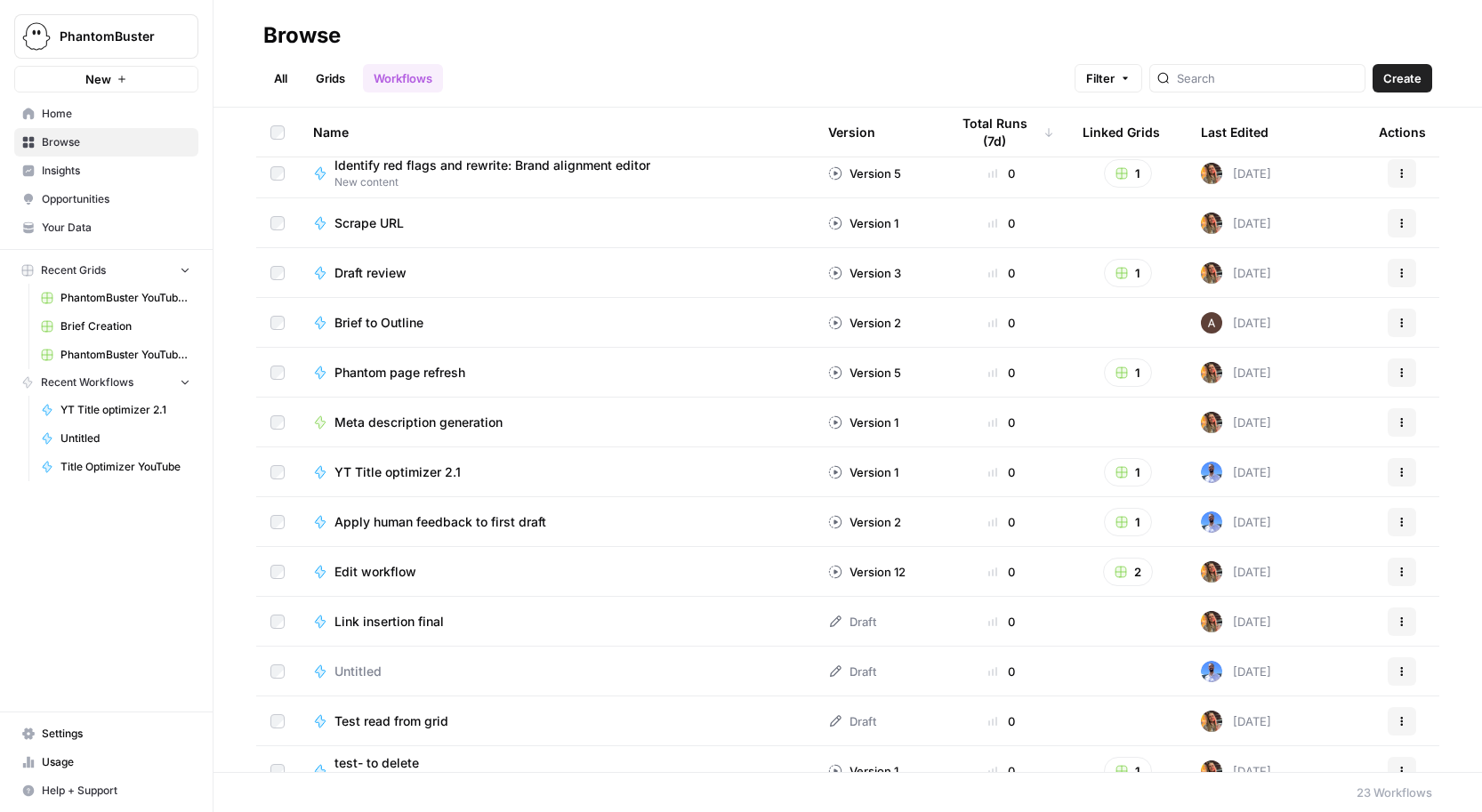
scroll to position [370, 0]
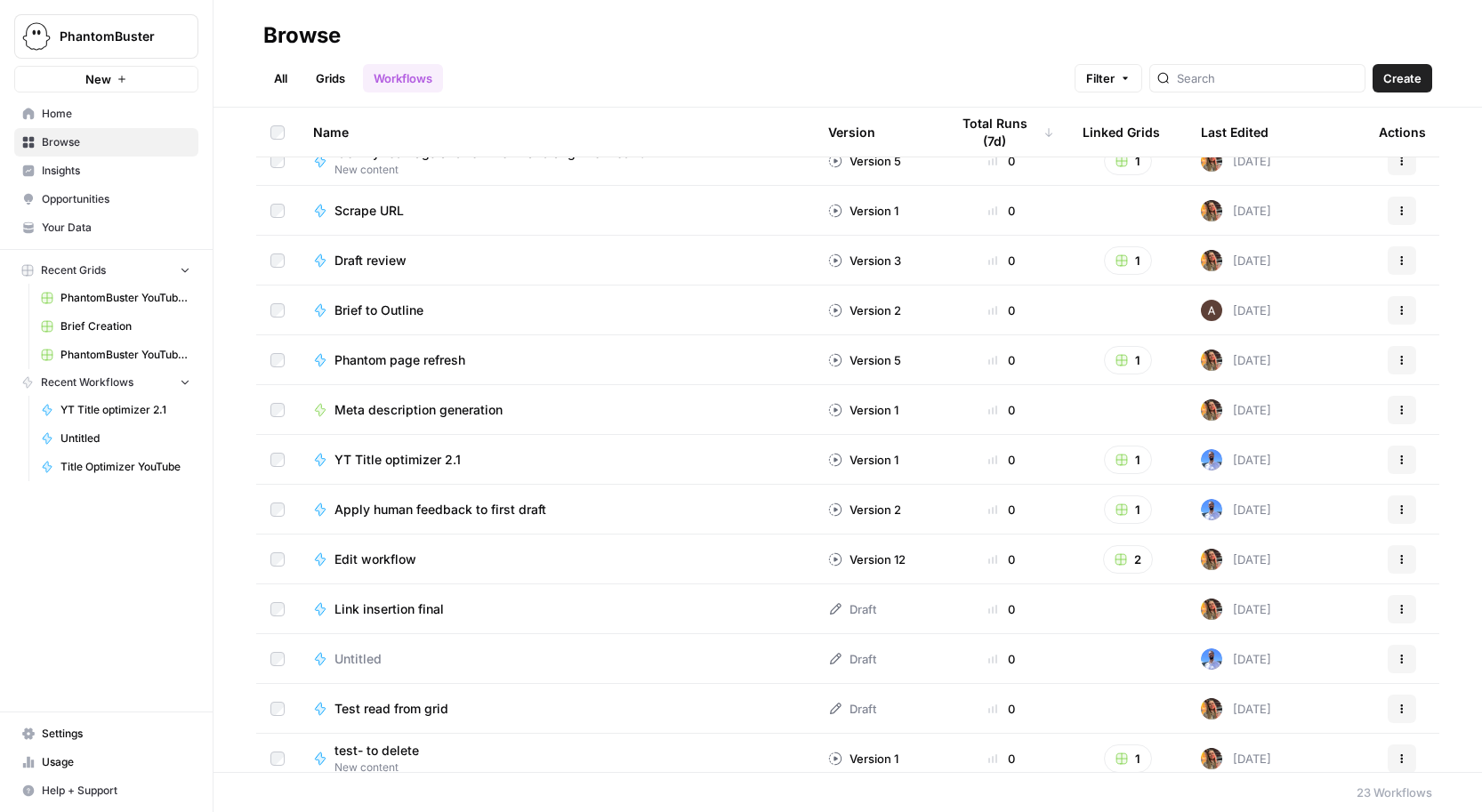
click at [447, 459] on span "YT Title optimizer 2.1" at bounding box center [397, 459] width 127 height 18
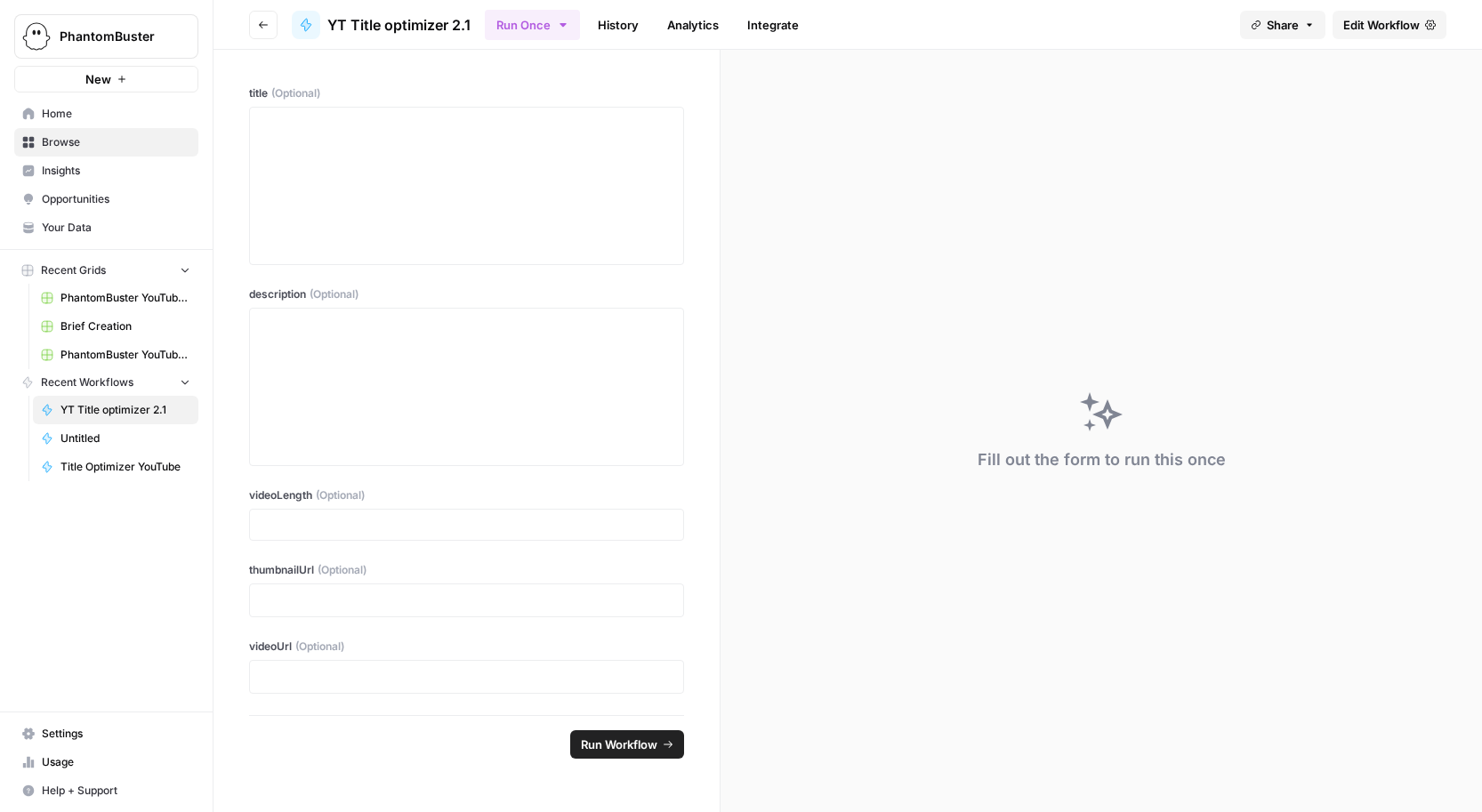
click at [1389, 21] on span "Edit Workflow" at bounding box center [1381, 25] width 76 height 18
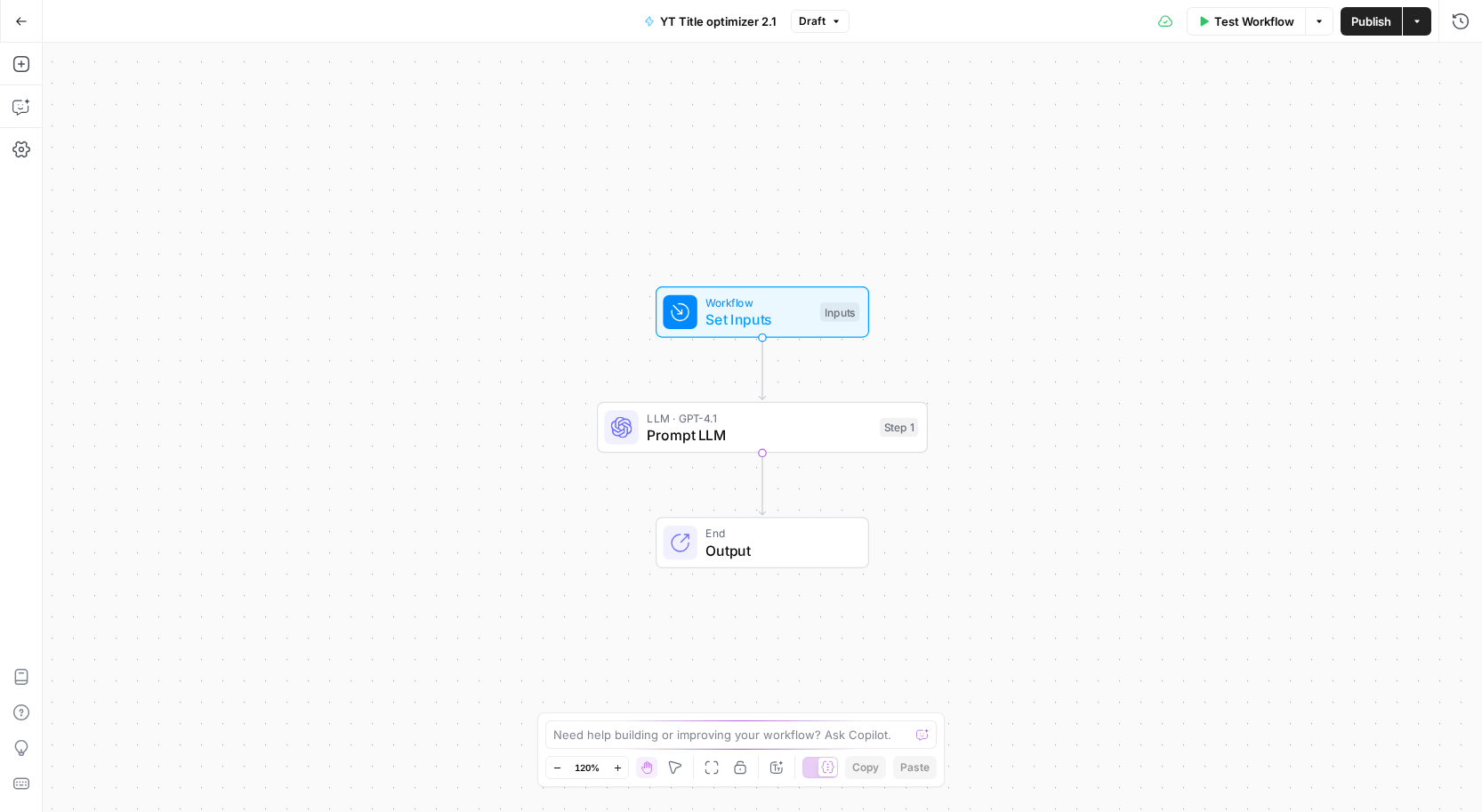
click at [739, 440] on span "Prompt LLM" at bounding box center [759, 435] width 224 height 21
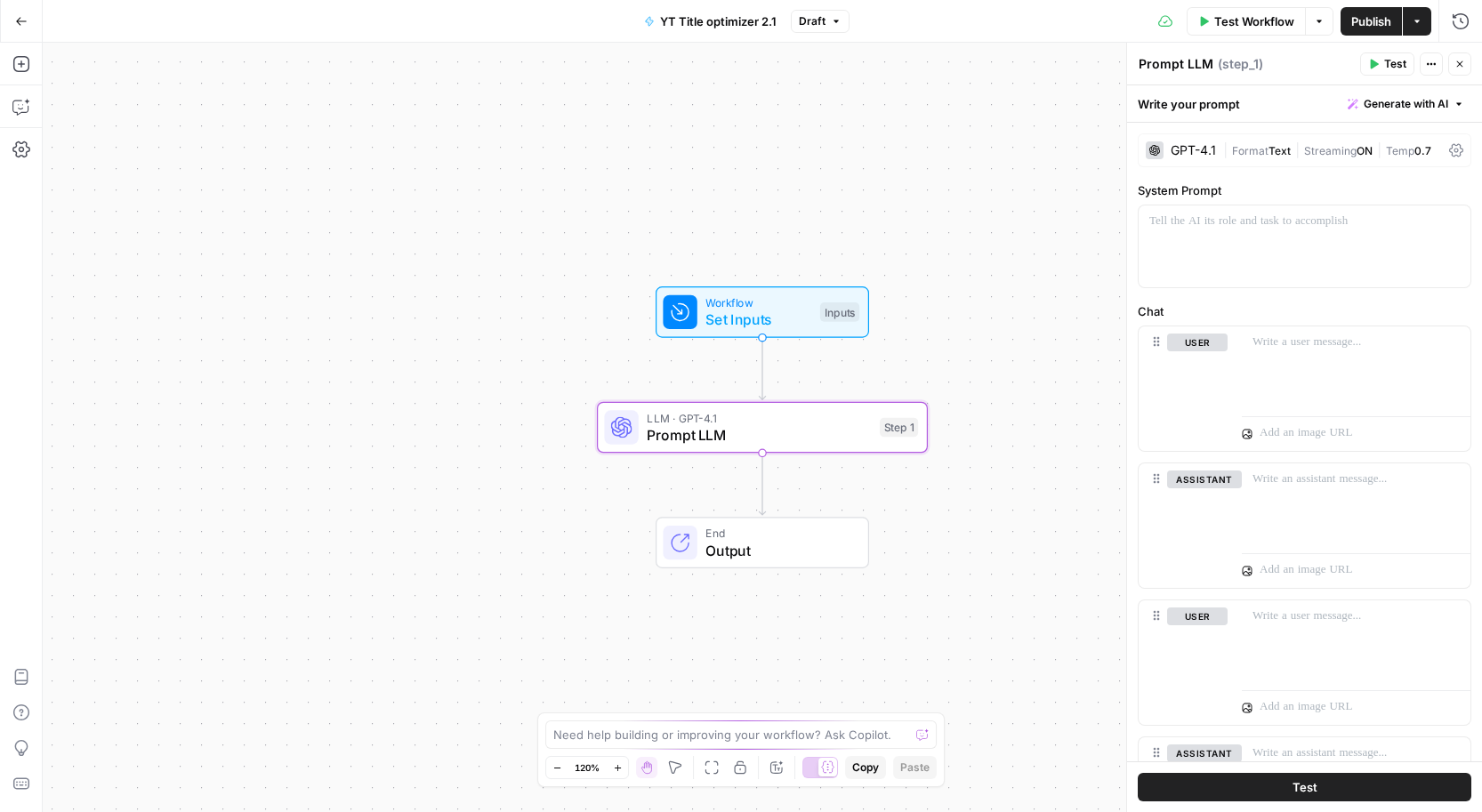
click at [1253, 152] on span "Format" at bounding box center [1250, 151] width 36 height 13
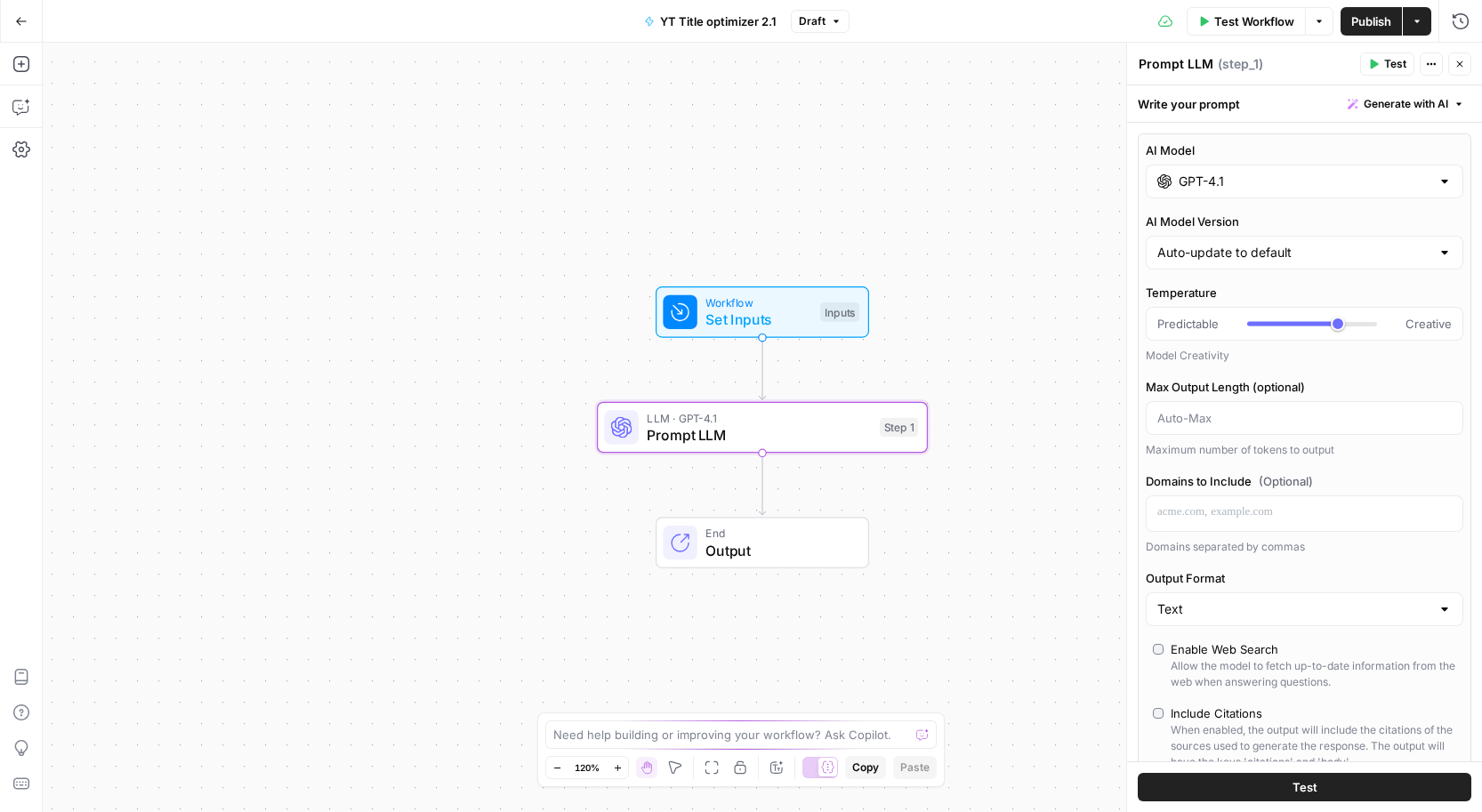
click at [1188, 100] on div "Write your prompt Generate with AI" at bounding box center [1305, 104] width 355 height 36
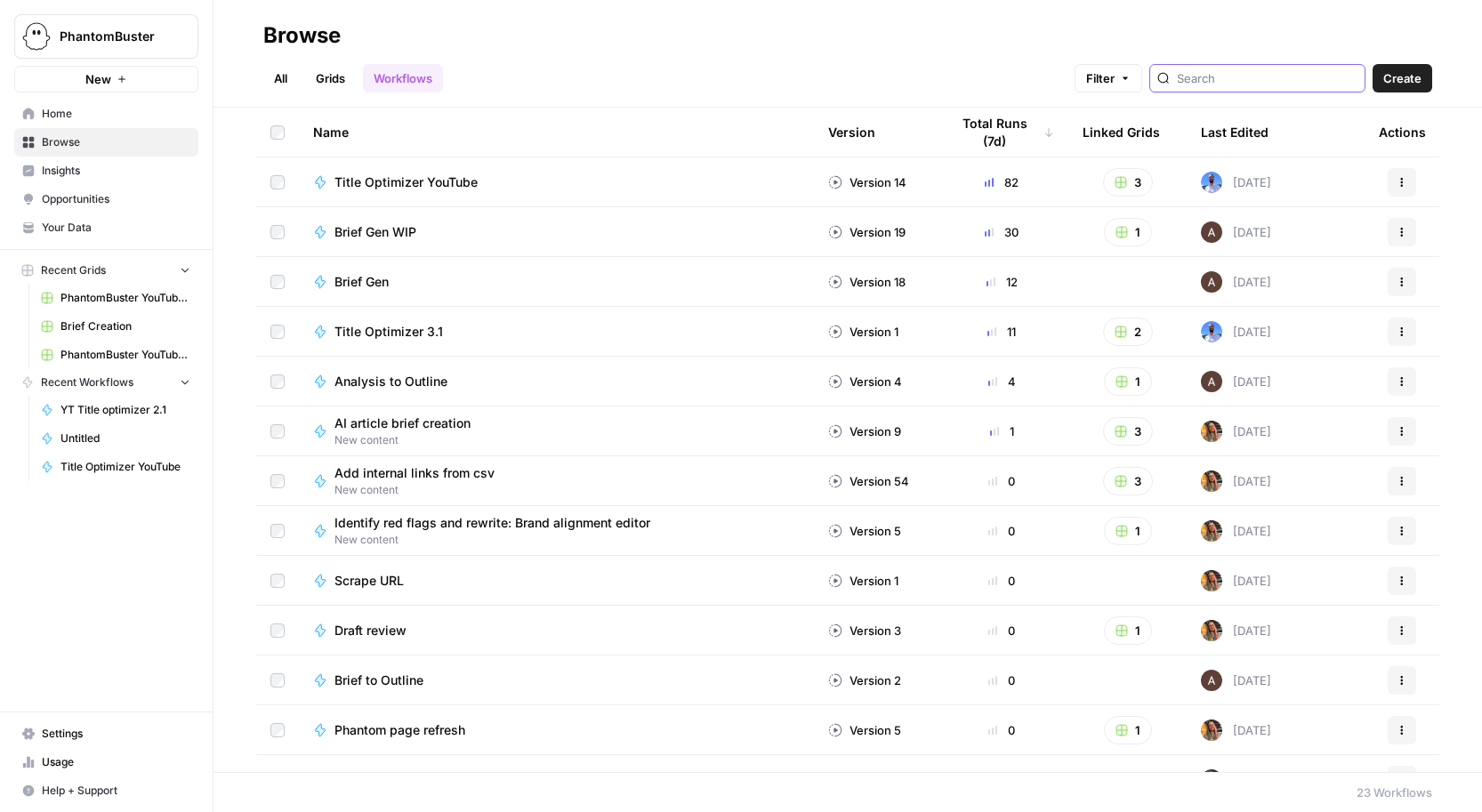
click at [1246, 85] on input "search" at bounding box center [1267, 78] width 180 height 18
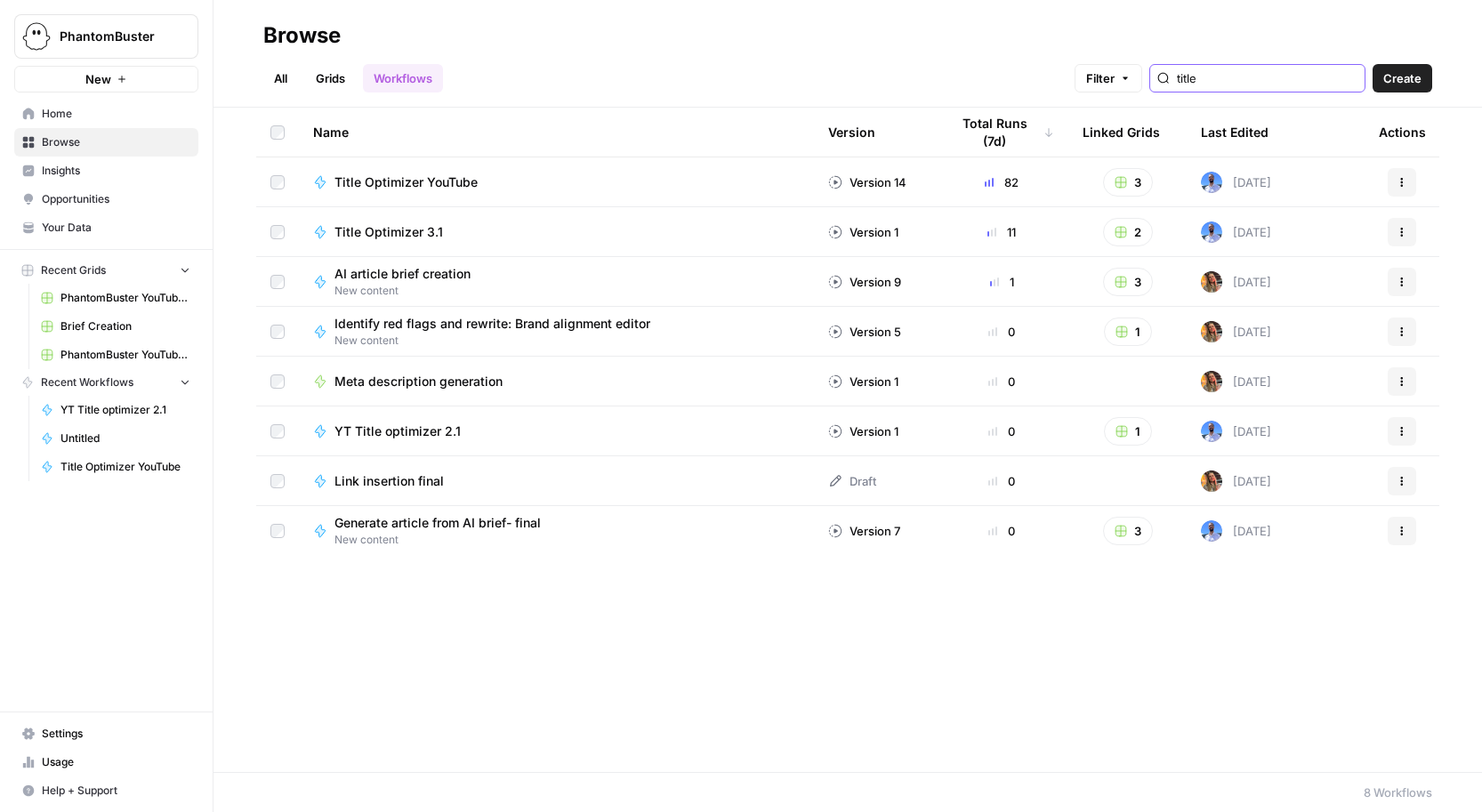
type input "title"
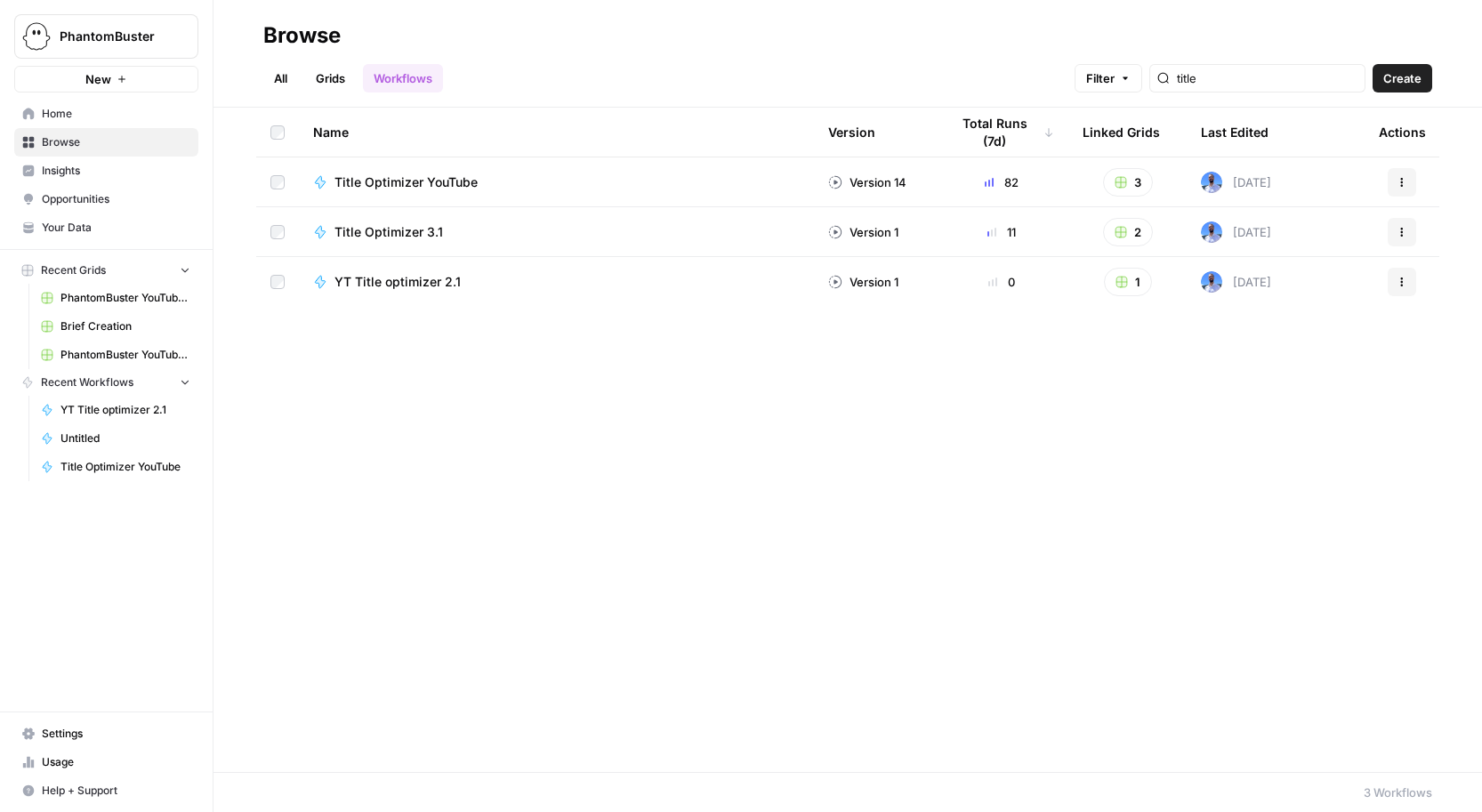
click at [413, 180] on span "Title Optimizer YouTube" at bounding box center [406, 182] width 143 height 18
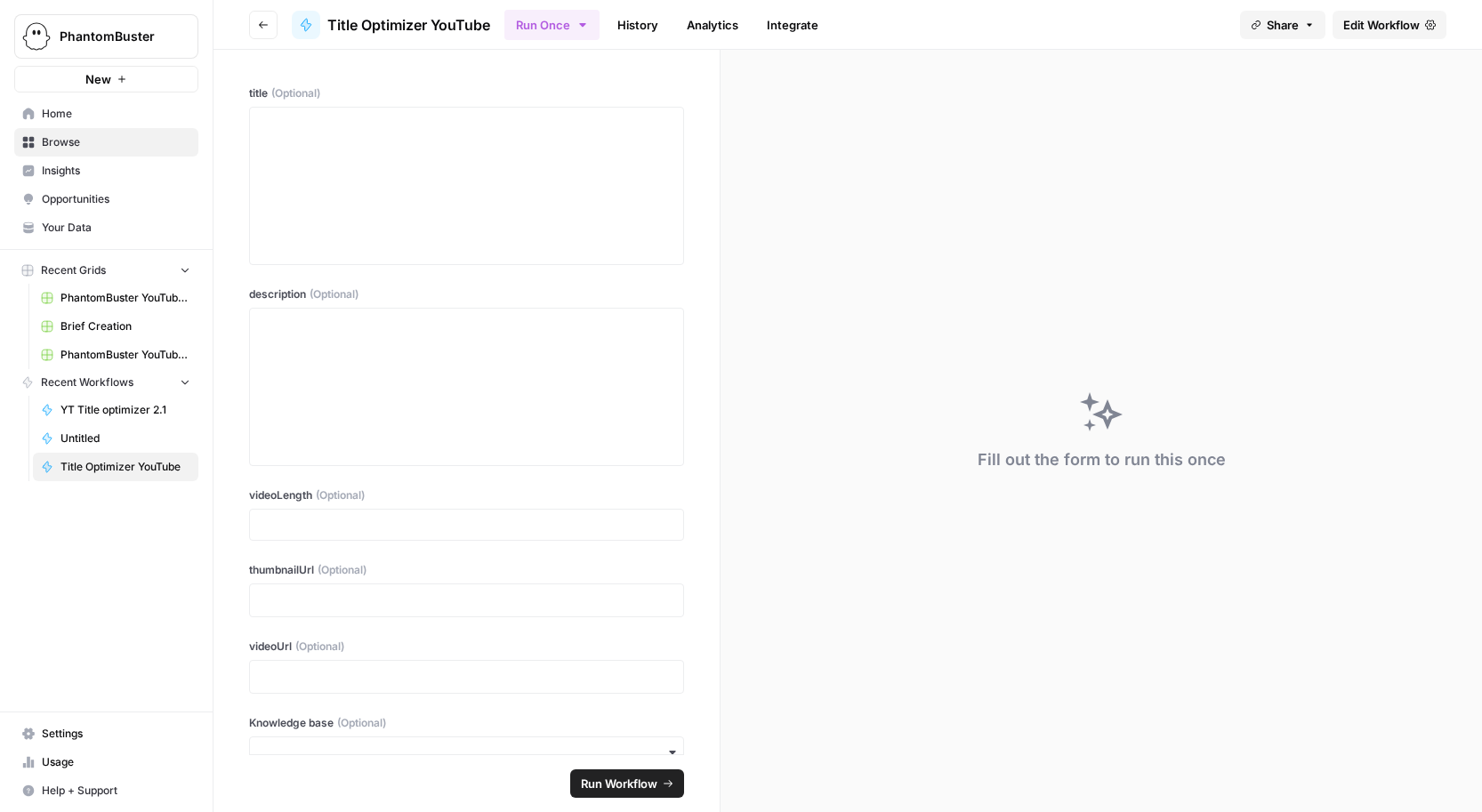
click at [1368, 24] on span "Edit Workflow" at bounding box center [1381, 25] width 76 height 18
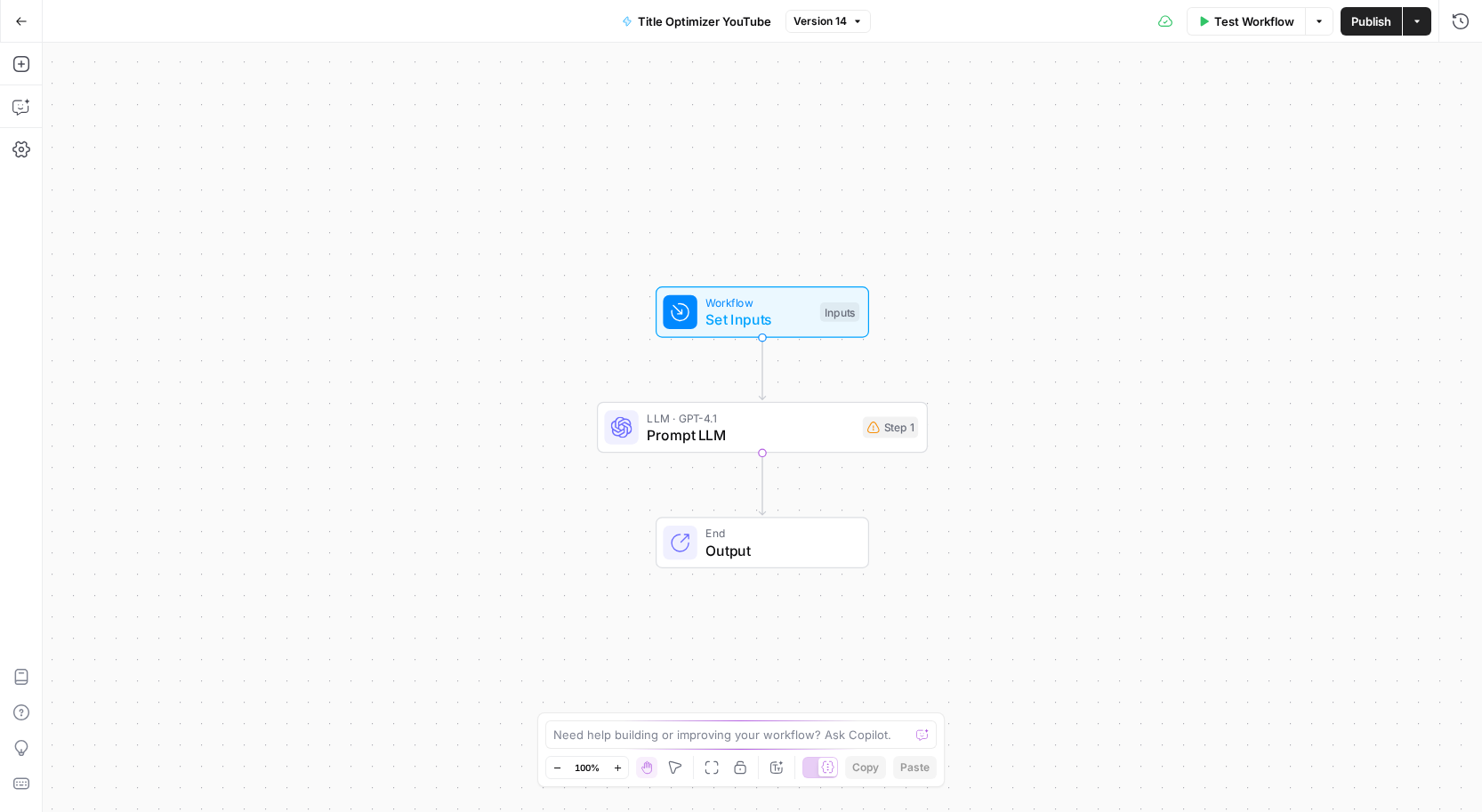
drag, startPoint x: 742, startPoint y: 433, endPoint x: 842, endPoint y: 367, distance: 119.8
click at [742, 433] on span "Prompt LLM" at bounding box center [750, 435] width 207 height 21
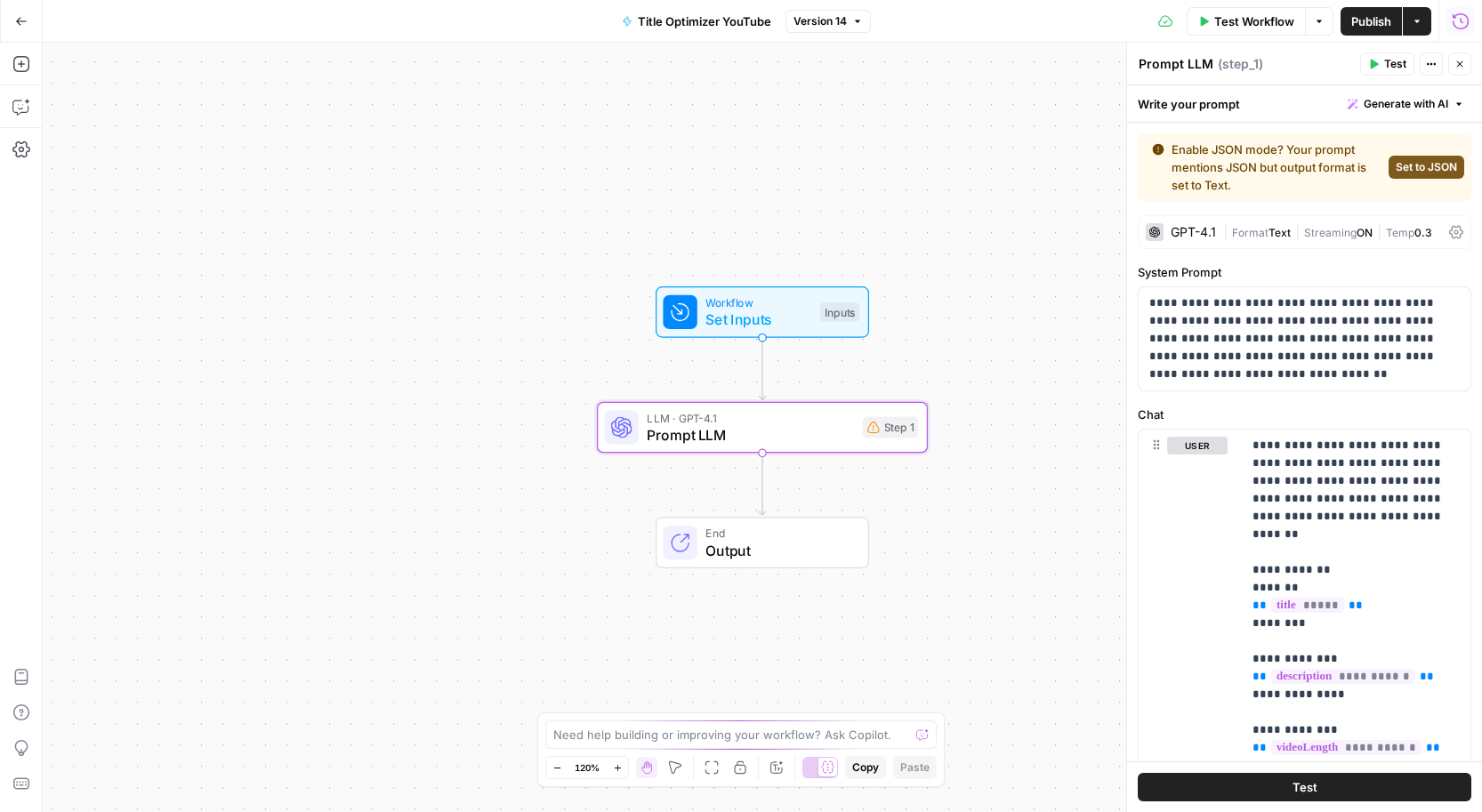
click at [1449, 18] on button "Run History" at bounding box center [1461, 21] width 29 height 29
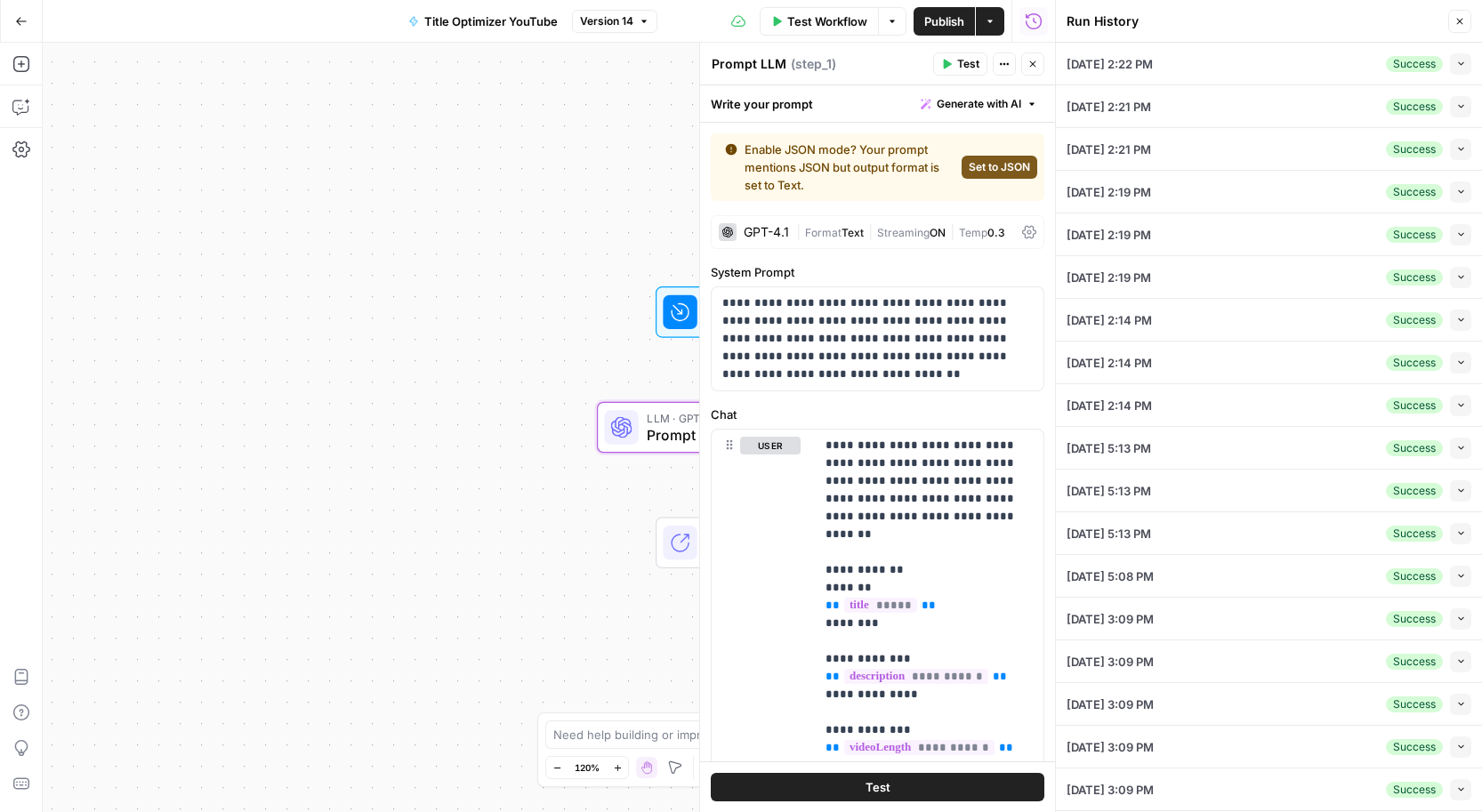
scroll to position [85, 0]
click at [1154, 351] on div "09/22/25 at 5:13 PM Success Collapse" at bounding box center [1269, 363] width 405 height 42
click at [1411, 374] on div "Success Collapse" at bounding box center [1429, 364] width 86 height 21
click at [1451, 363] on button "Collapse" at bounding box center [1460, 364] width 21 height 21
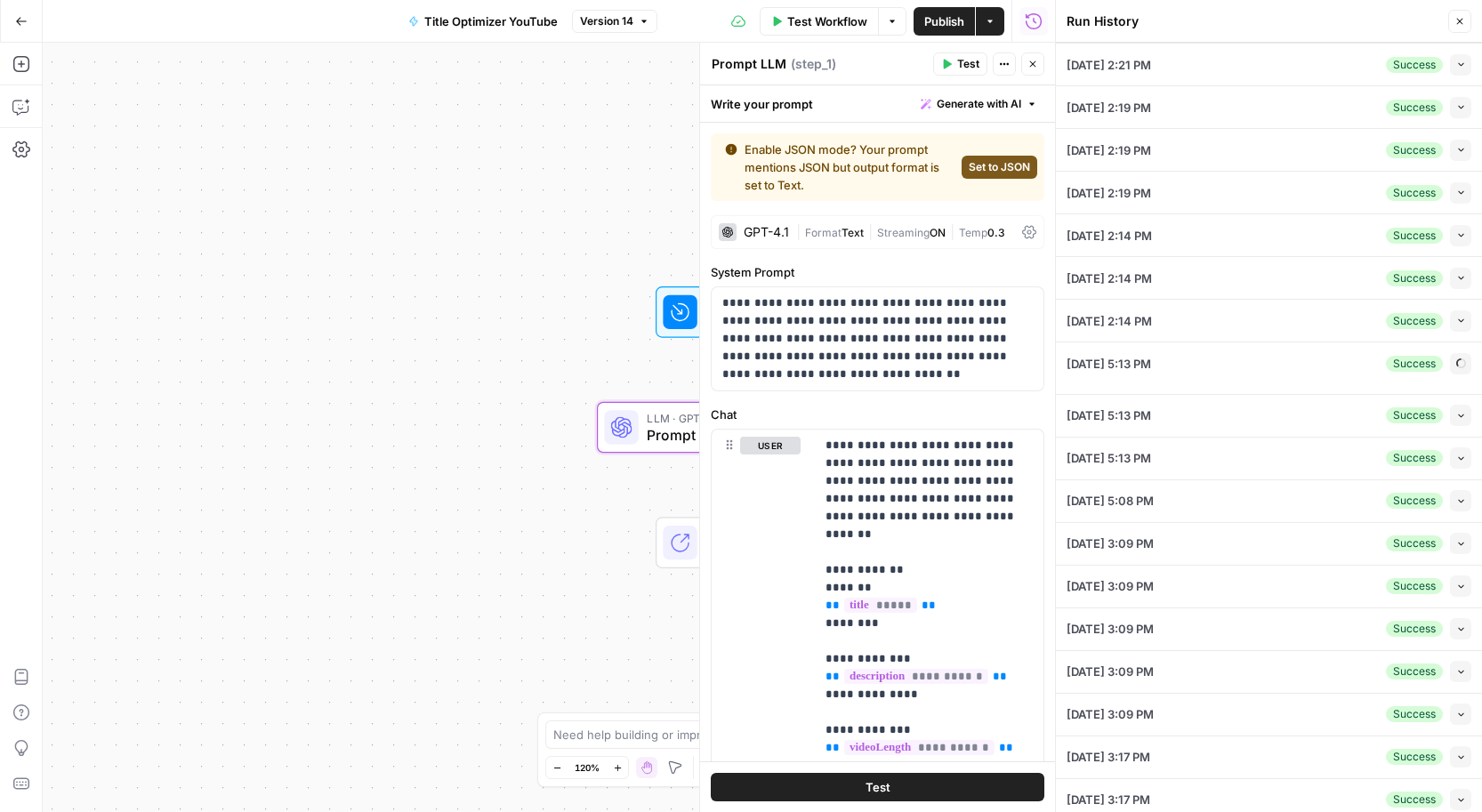
type textarea "Automatically track job and company changes in your HubSpot contacts"
type textarea "In this video, you’ll learn how to automatically track career changes (new jobs…"
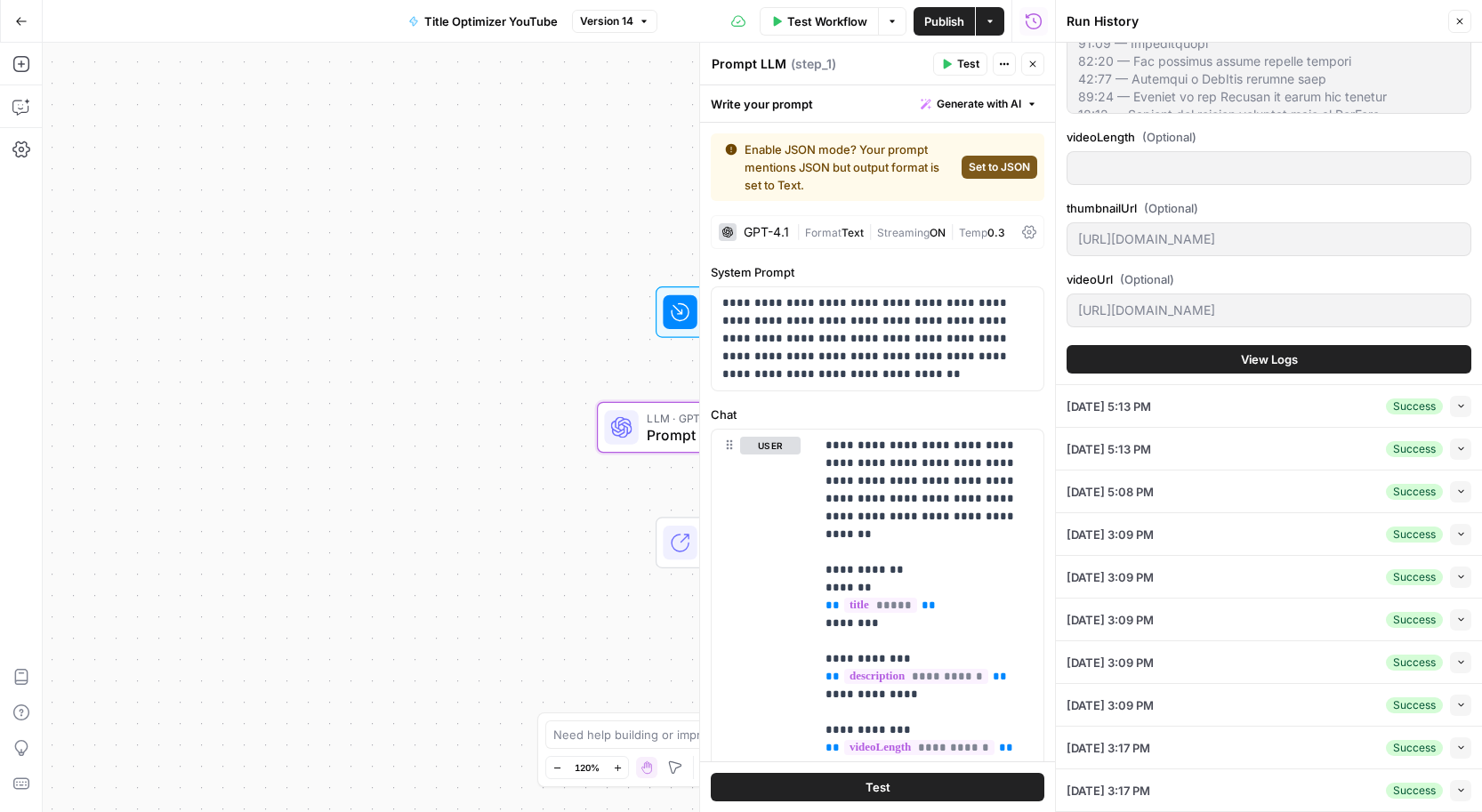
scroll to position [855, 0]
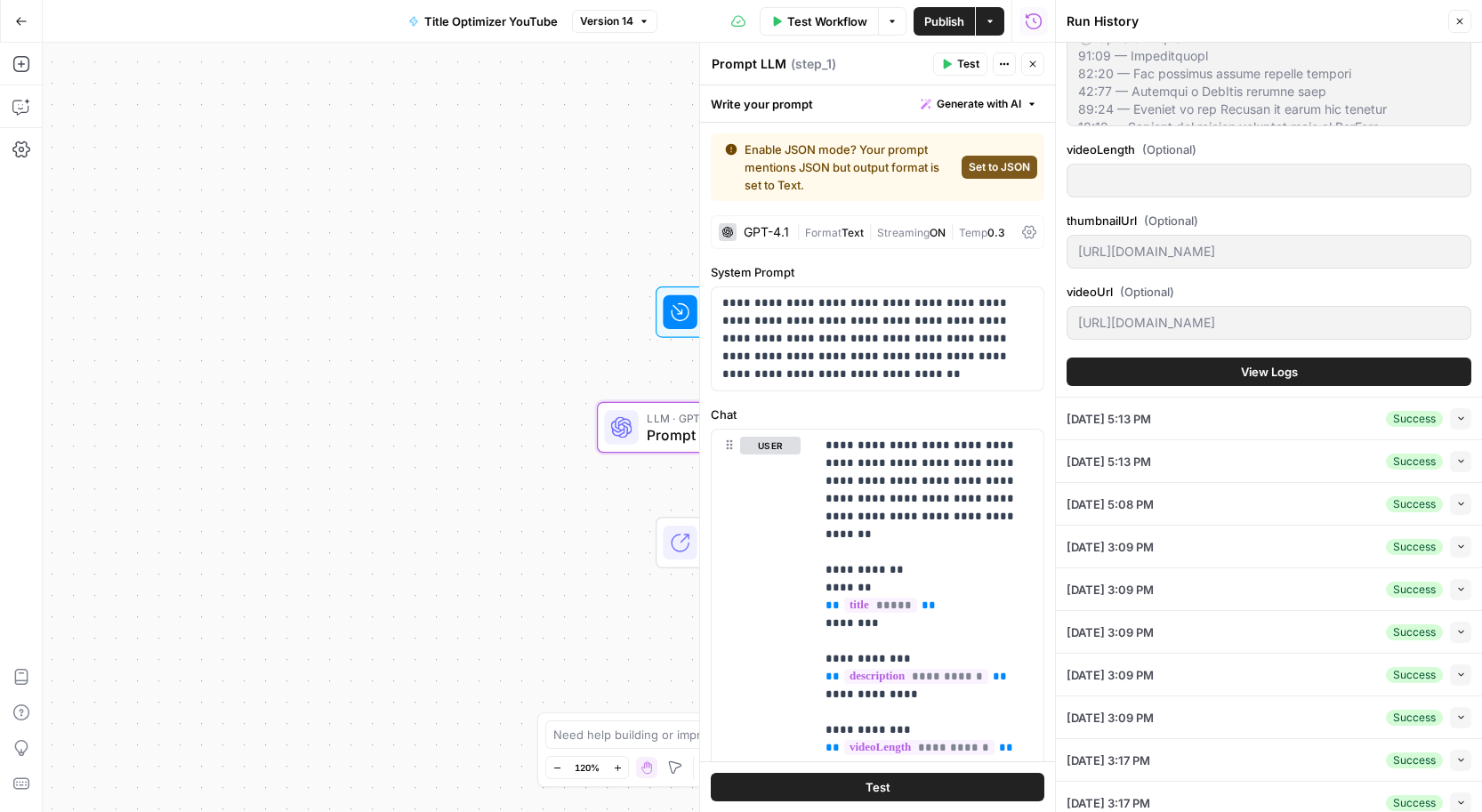
click at [1221, 376] on button "View Logs" at bounding box center [1269, 372] width 405 height 29
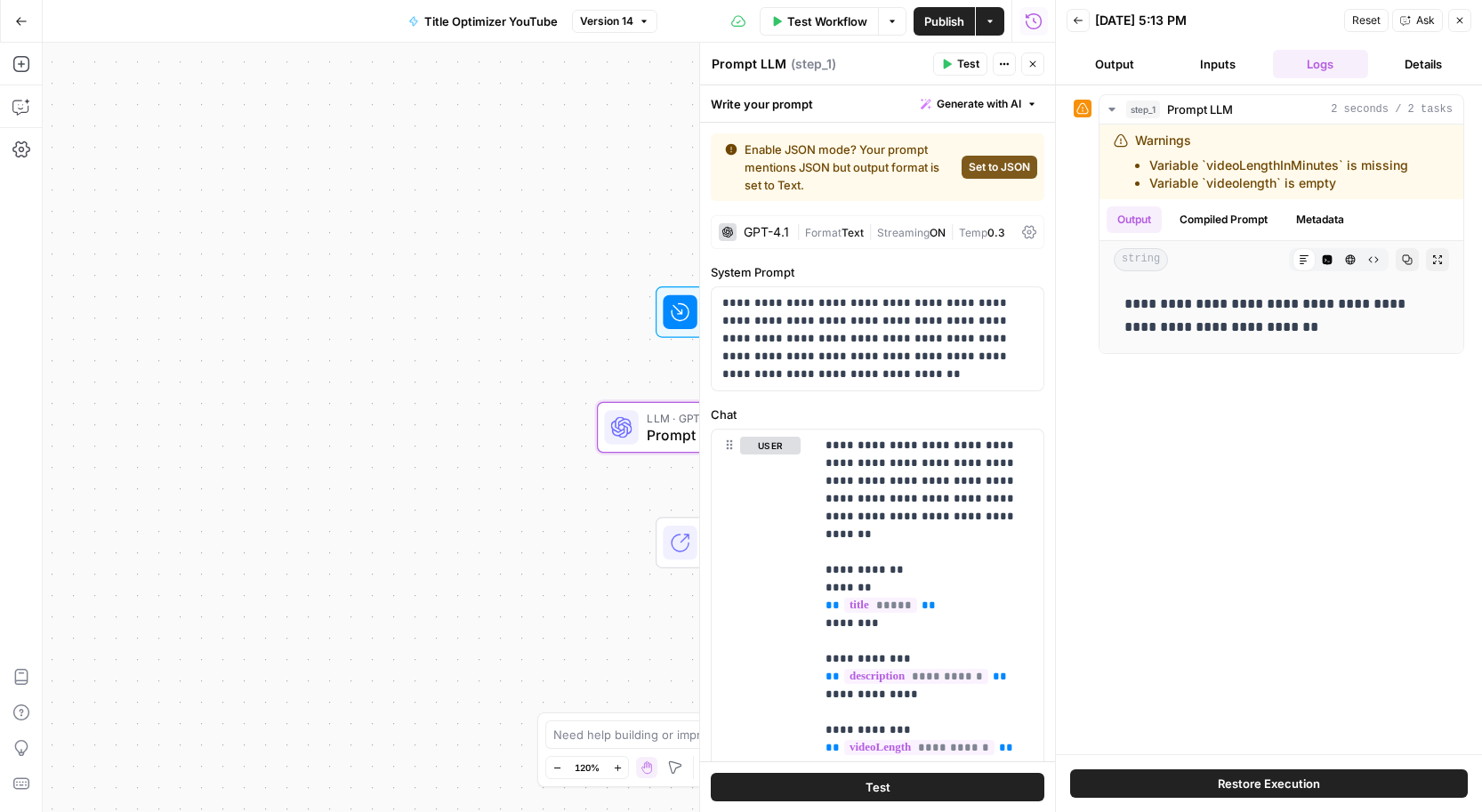
click at [1223, 68] on button "Inputs" at bounding box center [1217, 64] width 96 height 29
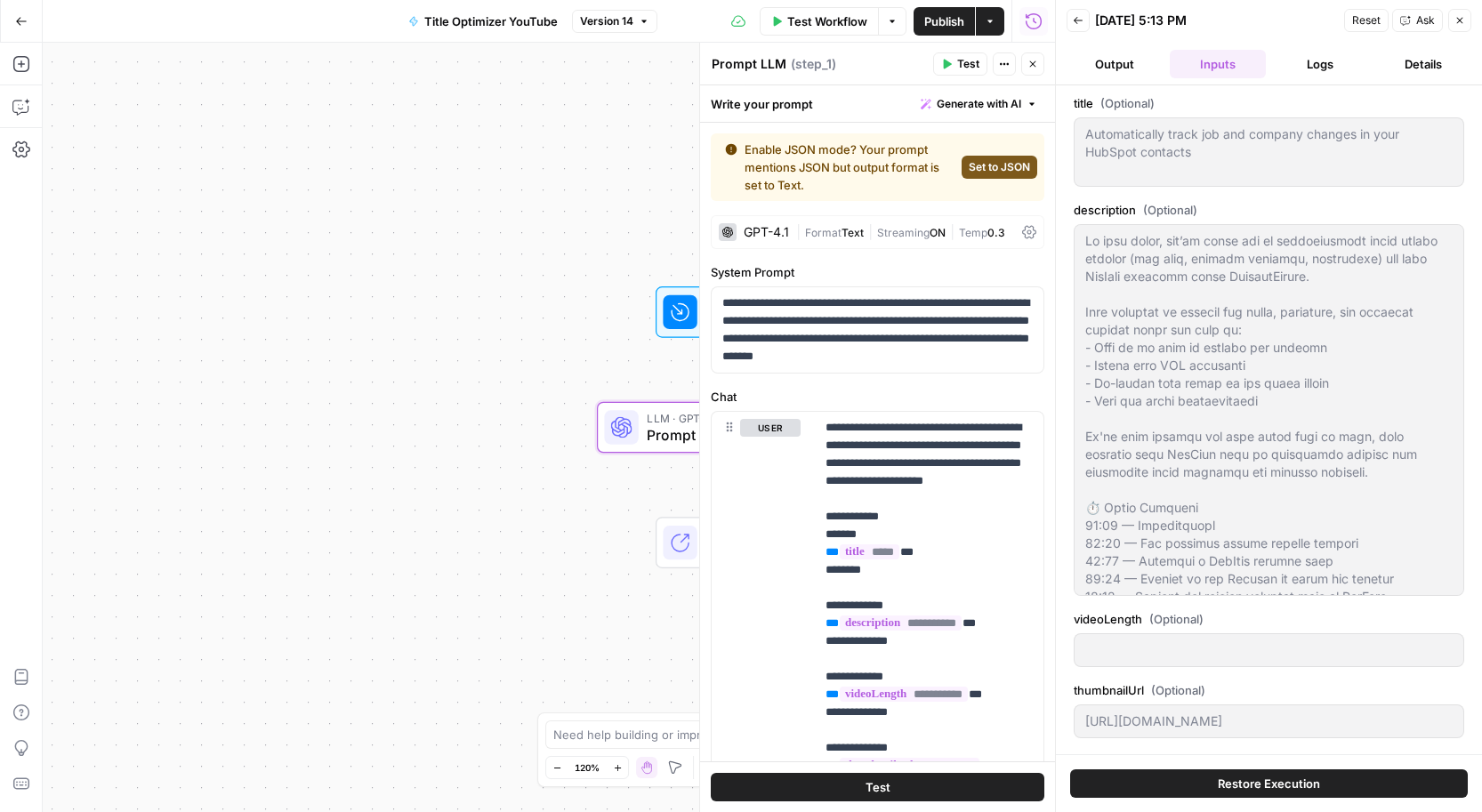
click at [1297, 56] on button "Logs" at bounding box center [1321, 64] width 96 height 29
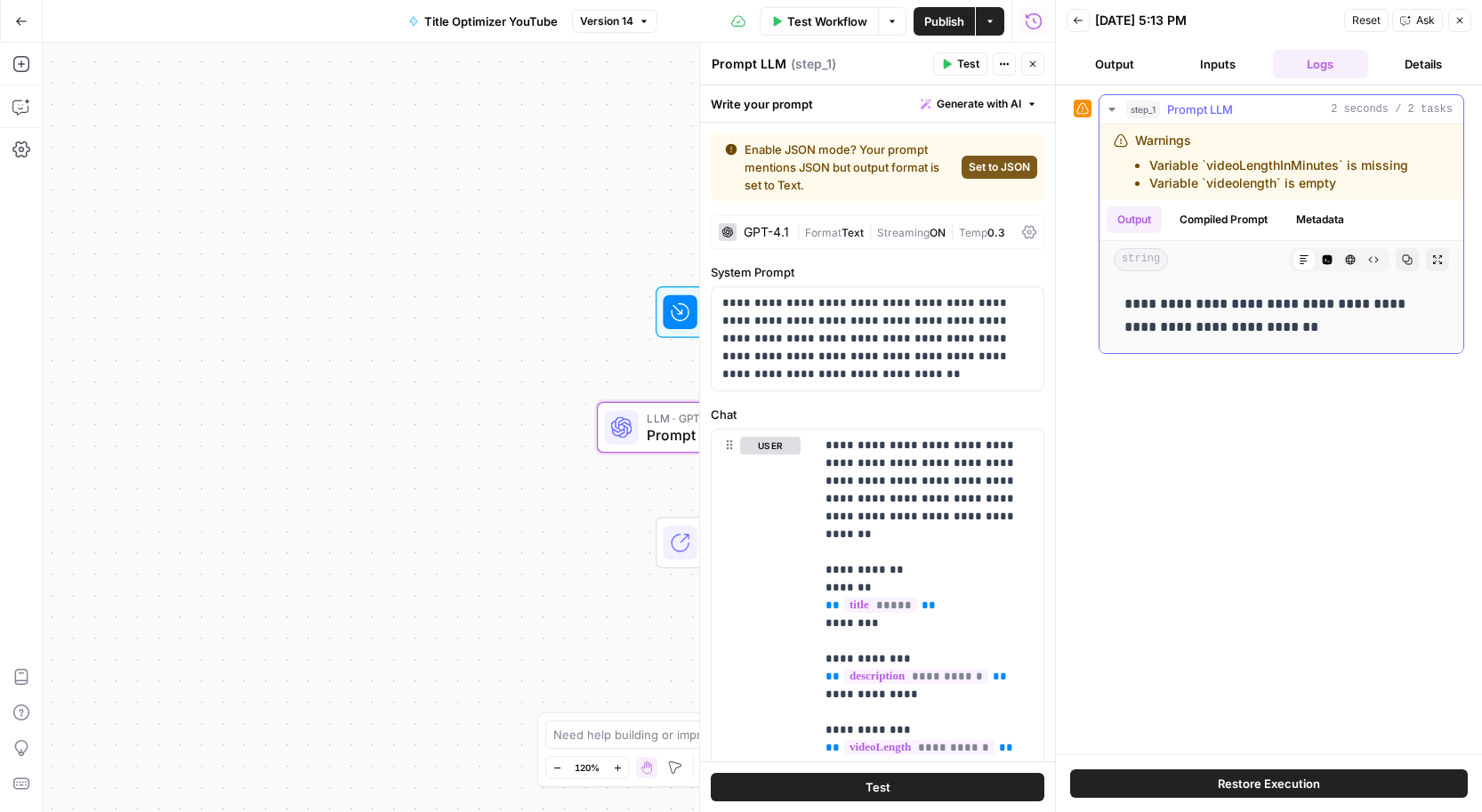
click at [1221, 221] on button "Compiled Prompt" at bounding box center [1223, 220] width 110 height 27
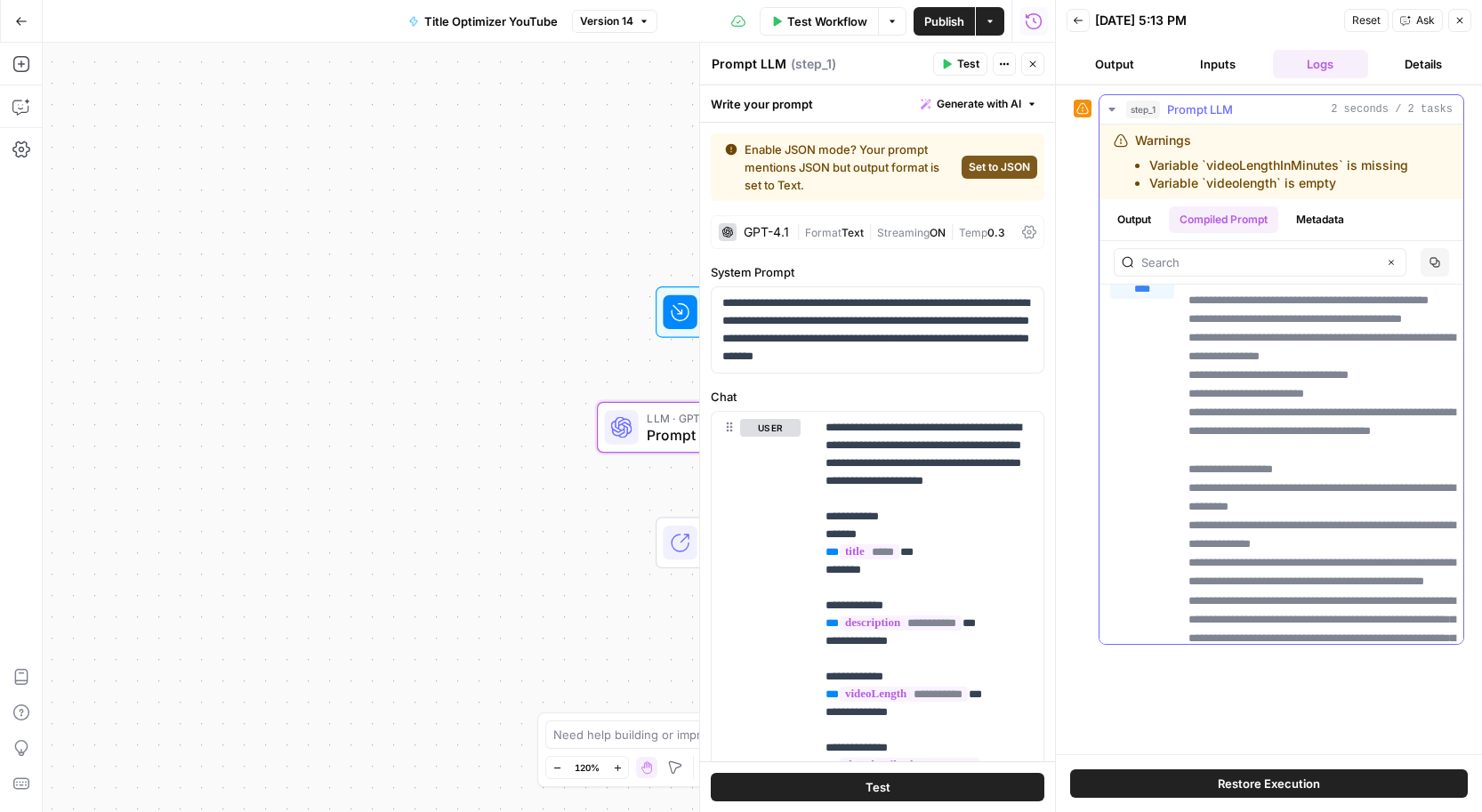
scroll to position [30, 0]
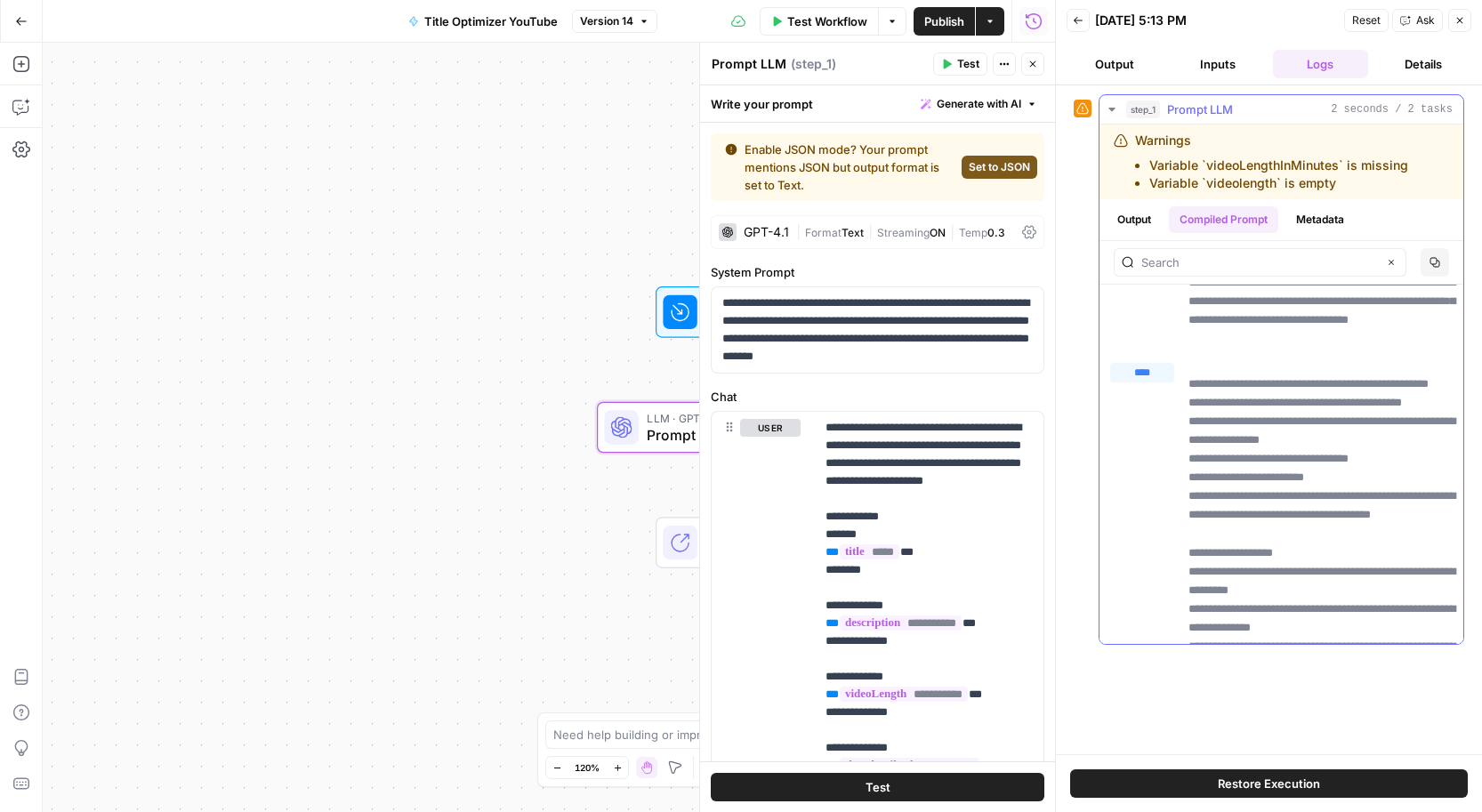
click at [1141, 224] on button "Output" at bounding box center [1134, 220] width 55 height 27
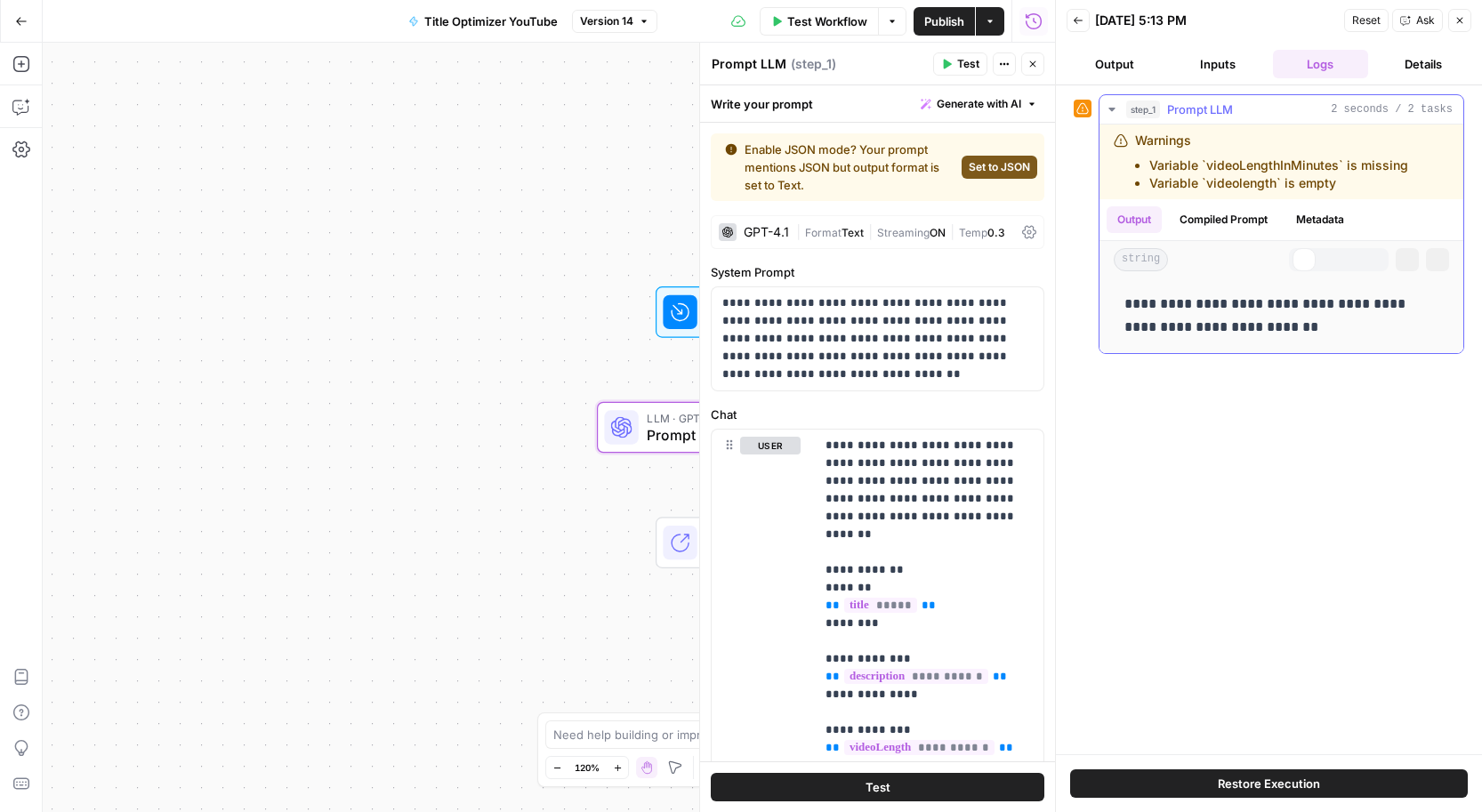
scroll to position [0, 0]
click at [1221, 65] on button "Inputs" at bounding box center [1217, 64] width 96 height 29
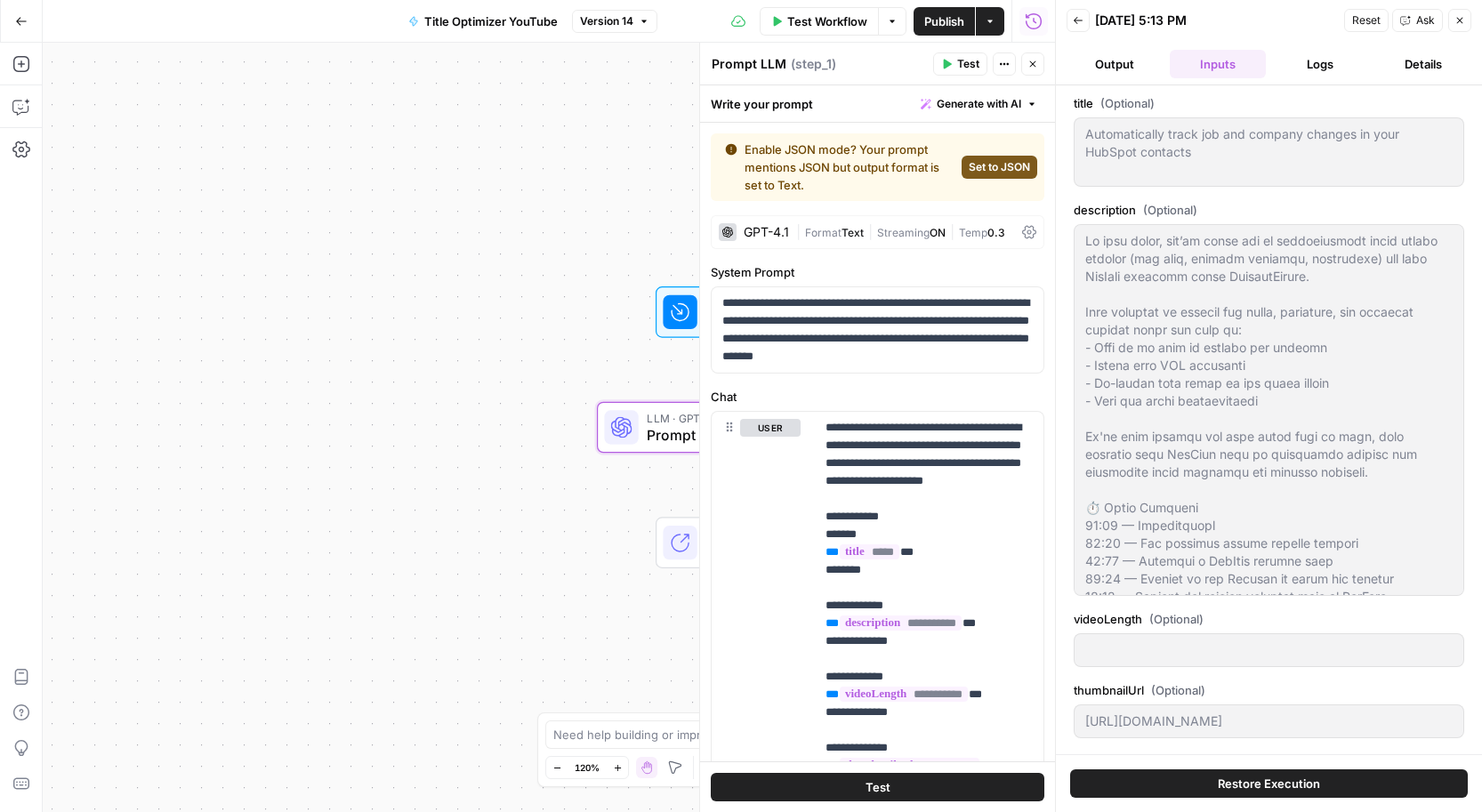
click at [1151, 62] on button "Output" at bounding box center [1114, 64] width 96 height 29
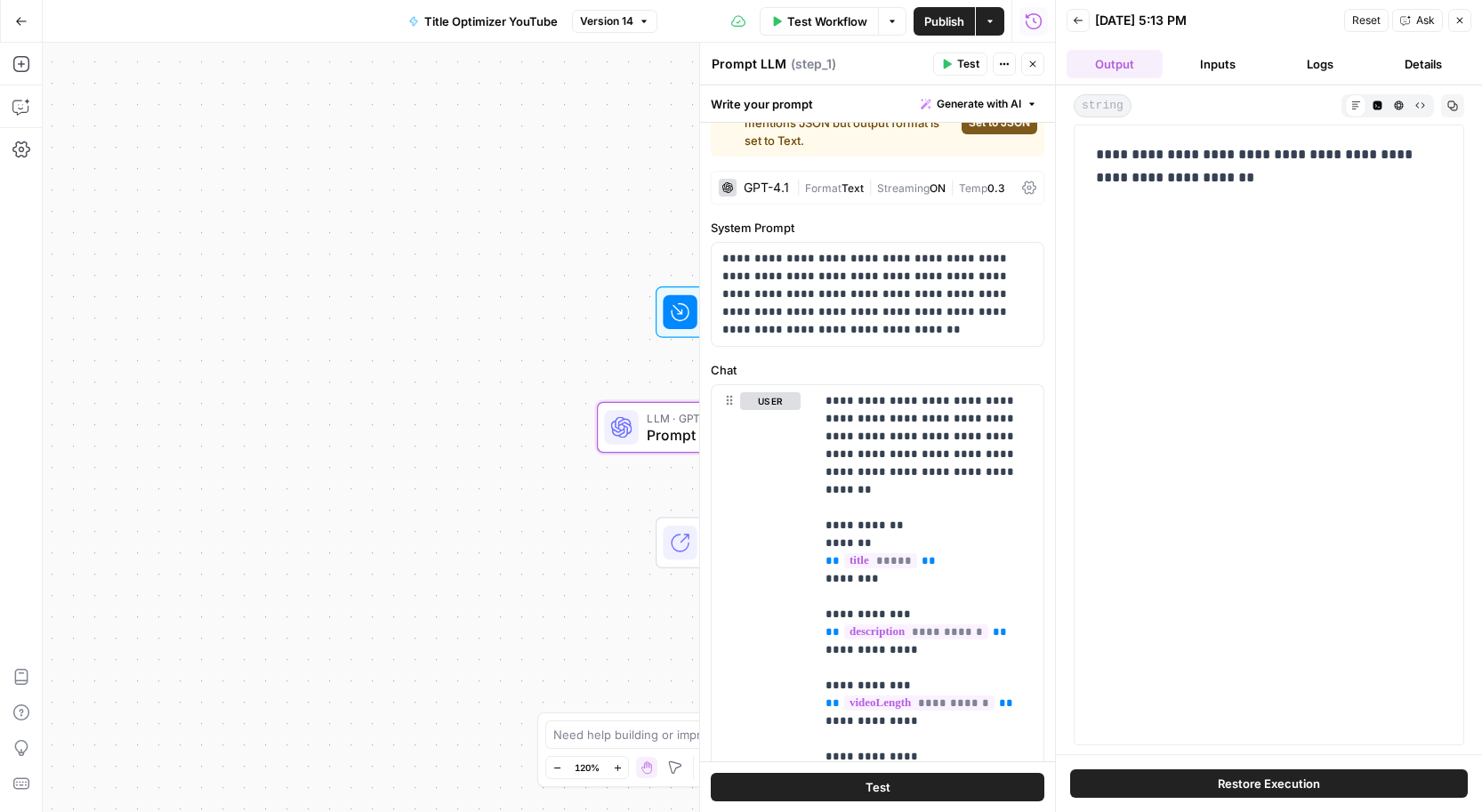
scroll to position [51, 0]
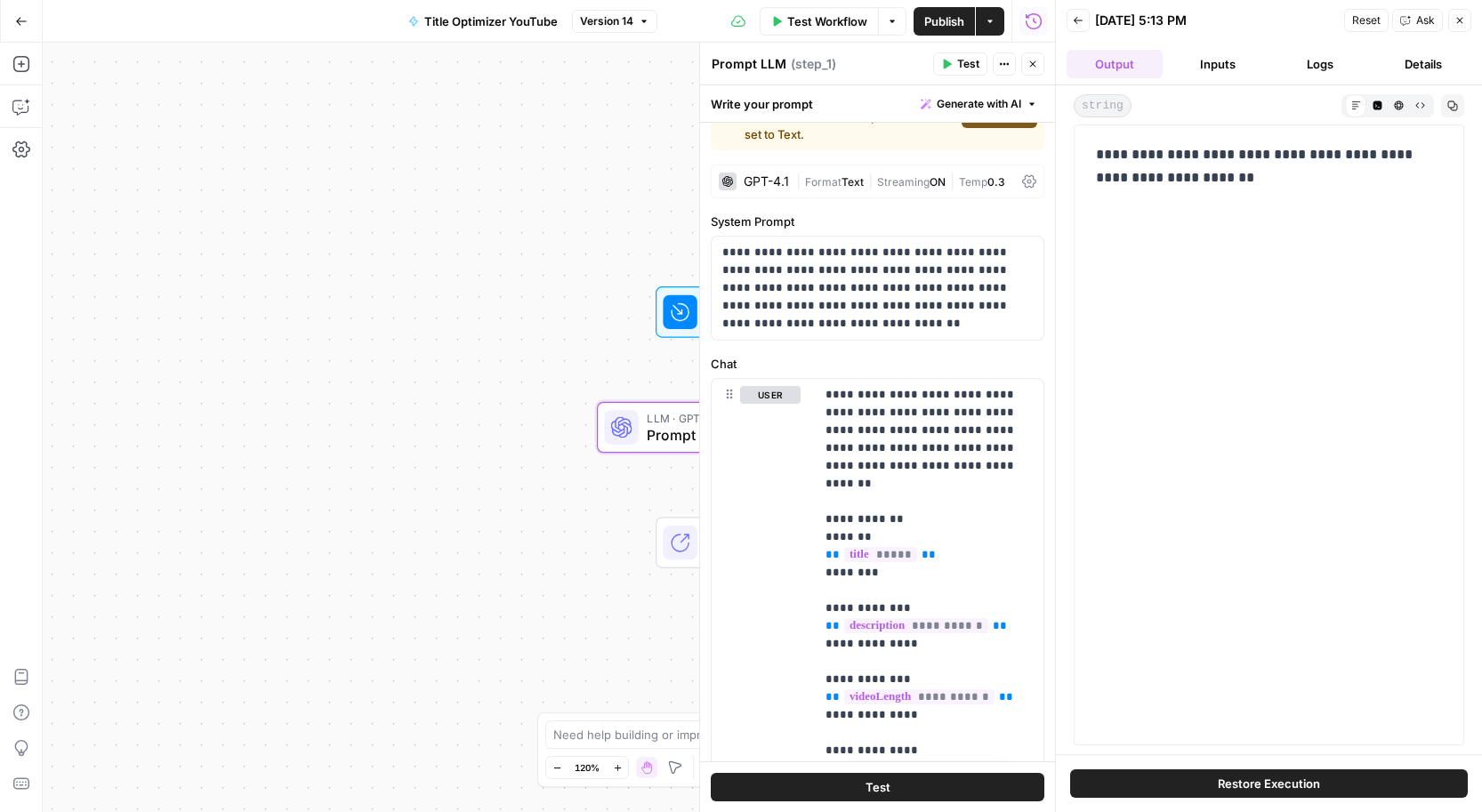
click at [1214, 65] on button "Inputs" at bounding box center [1217, 64] width 96 height 29
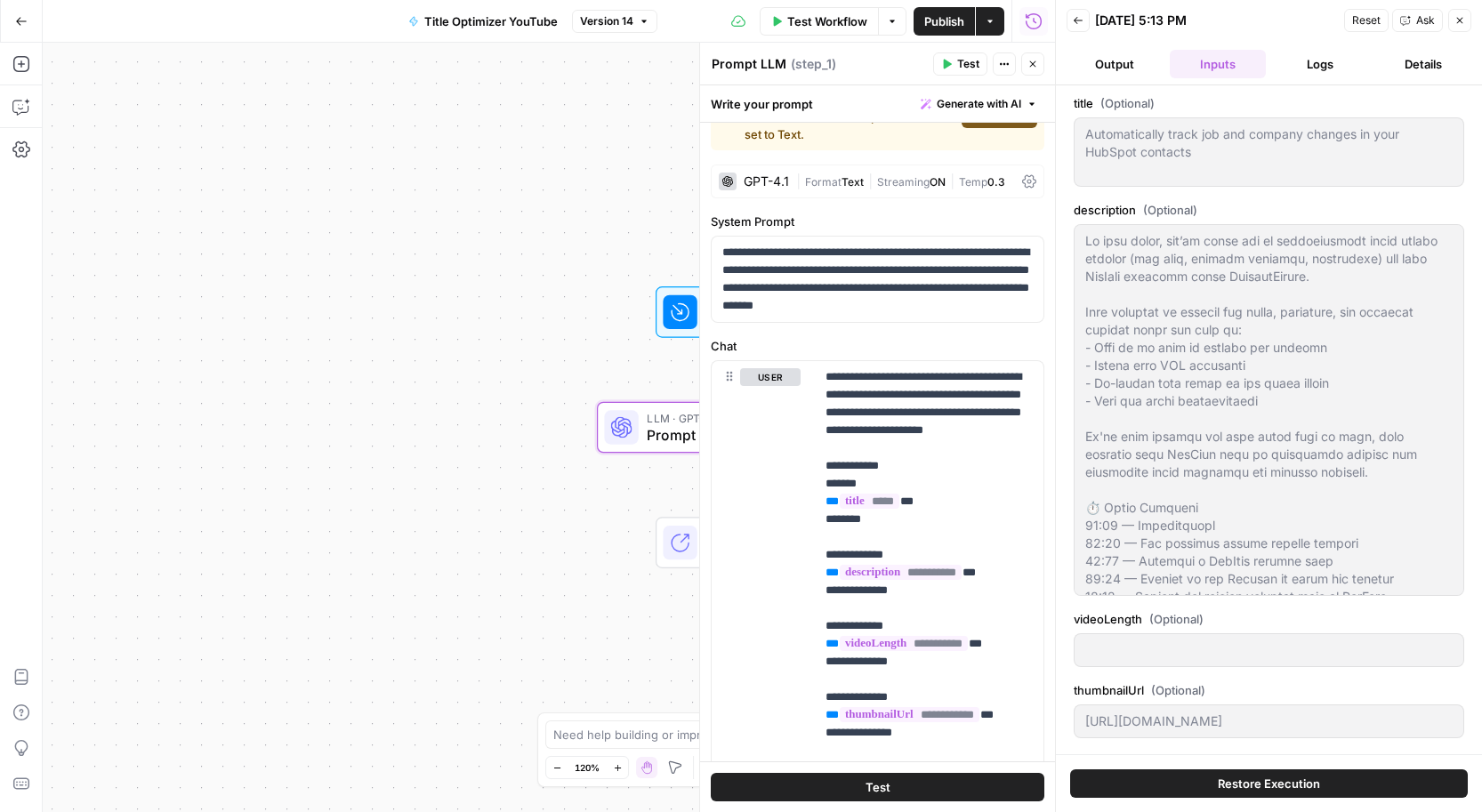
click at [1312, 58] on button "Logs" at bounding box center [1321, 64] width 96 height 29
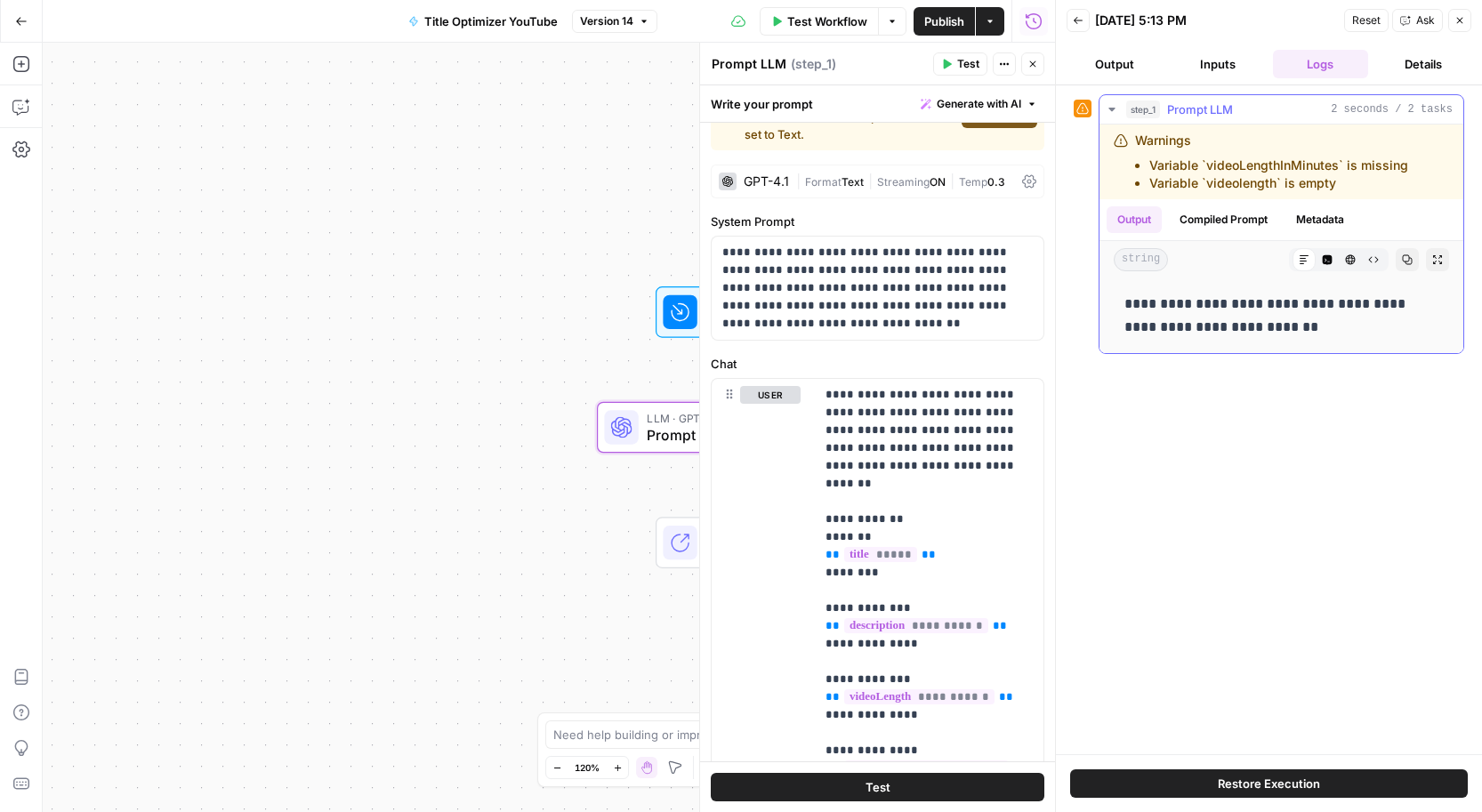
click at [1194, 221] on button "Compiled Prompt" at bounding box center [1223, 220] width 110 height 27
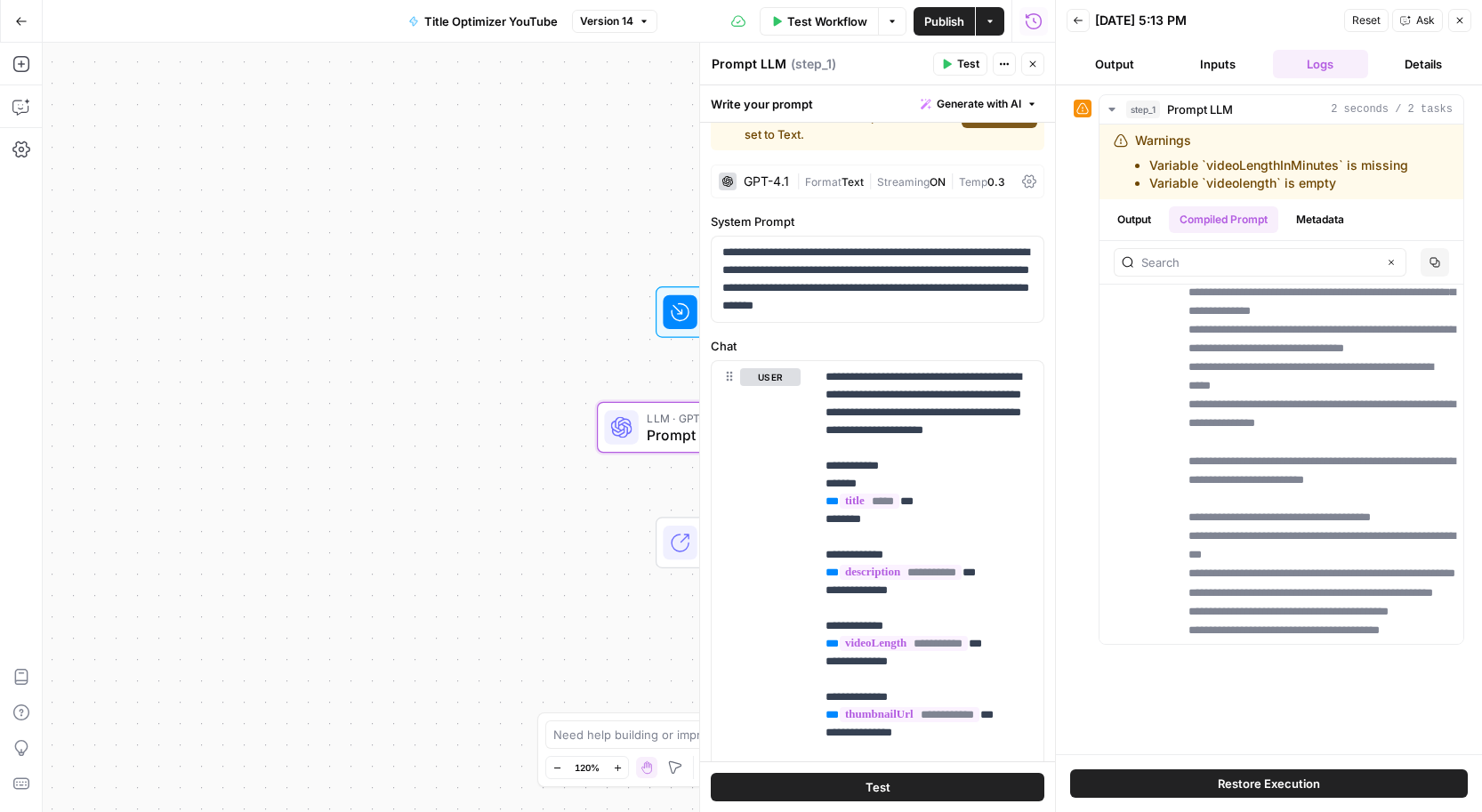
scroll to position [5236, 0]
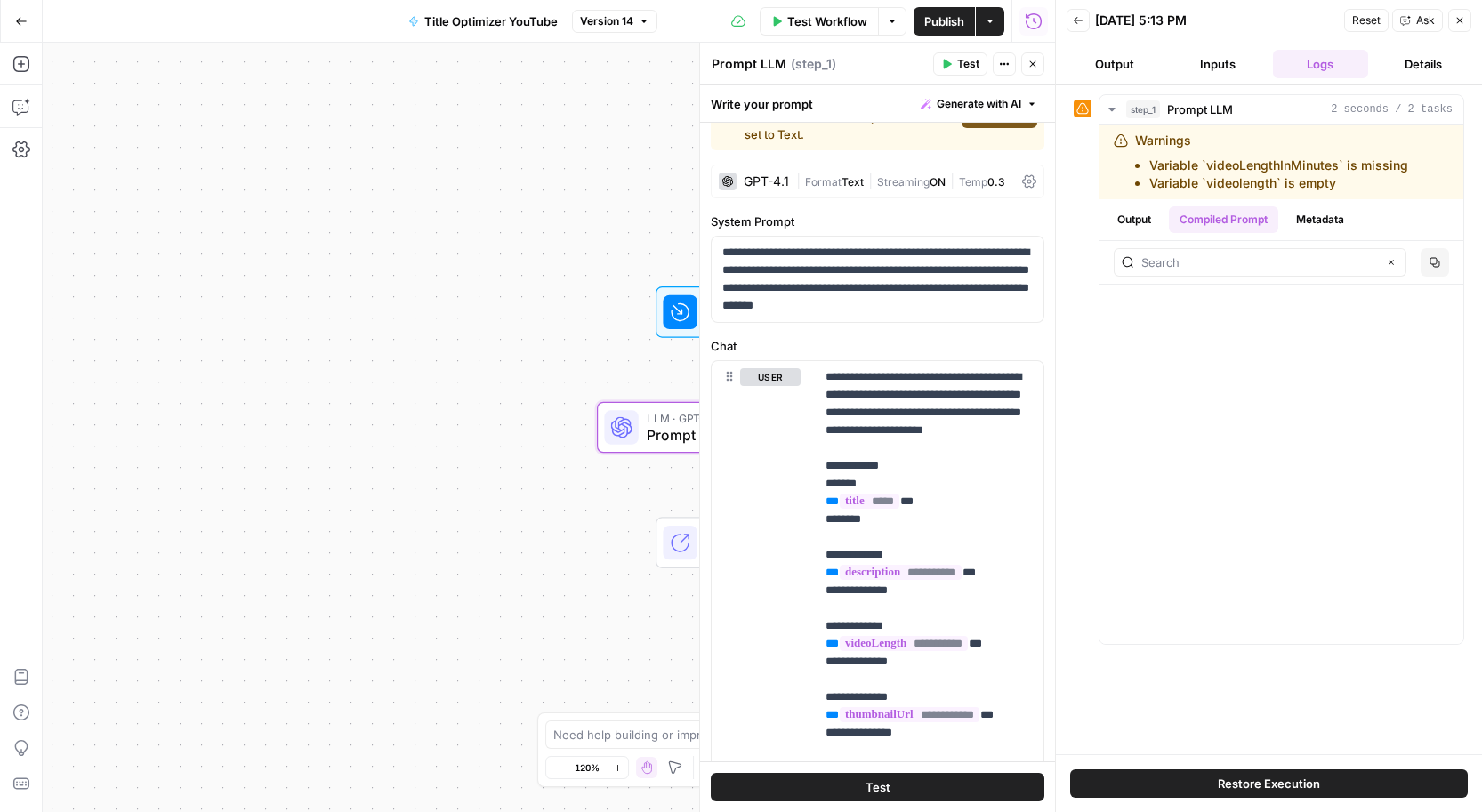
drag, startPoint x: 1296, startPoint y: 455, endPoint x: 1431, endPoint y: 724, distance: 301.0
click at [1431, 724] on div "**********" at bounding box center [1269, 419] width 391 height 651
copy div "**********"
click at [1033, 65] on icon "button" at bounding box center [1032, 64] width 10 height 10
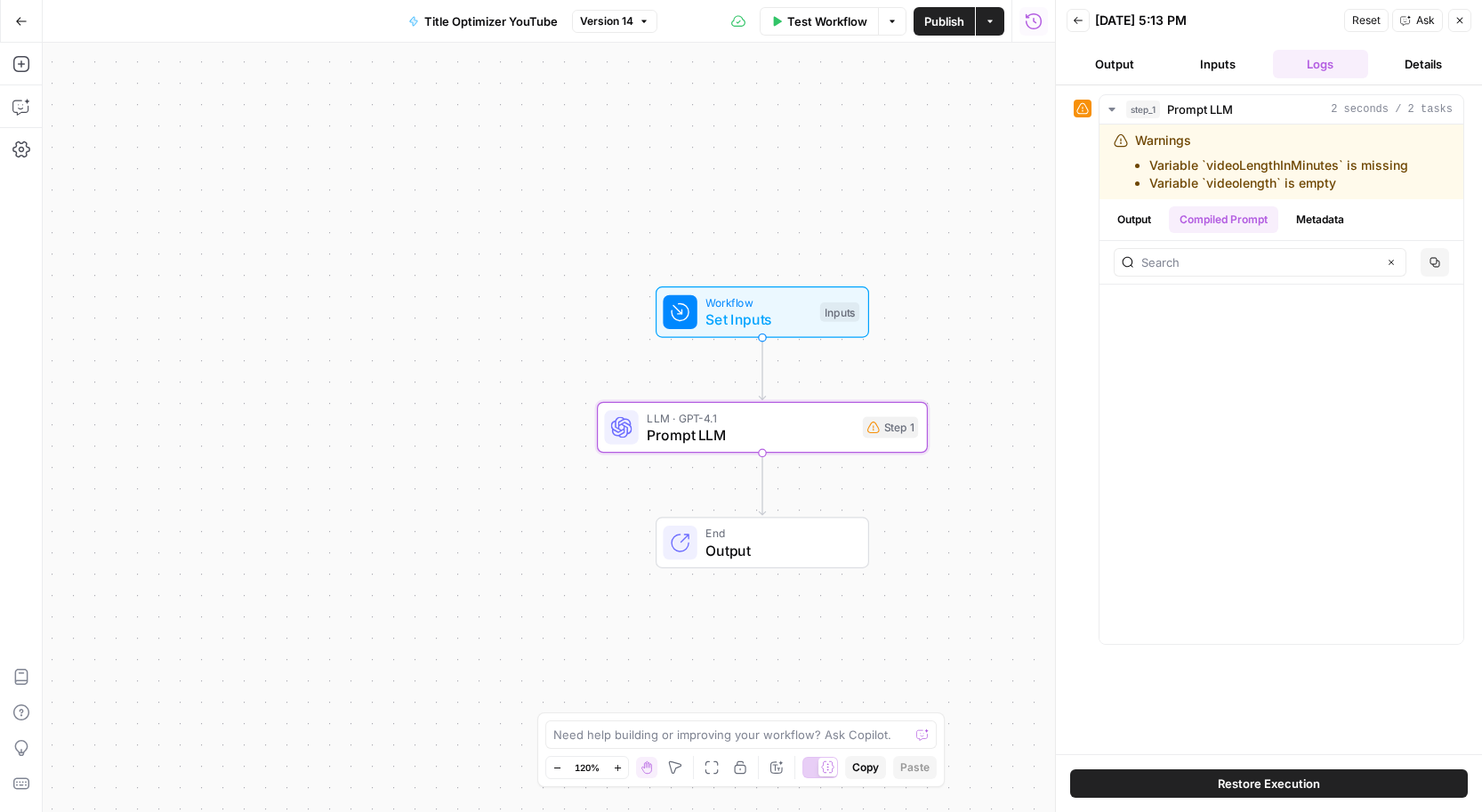
click at [813, 424] on span "Prompt LLM" at bounding box center [750, 435] width 207 height 21
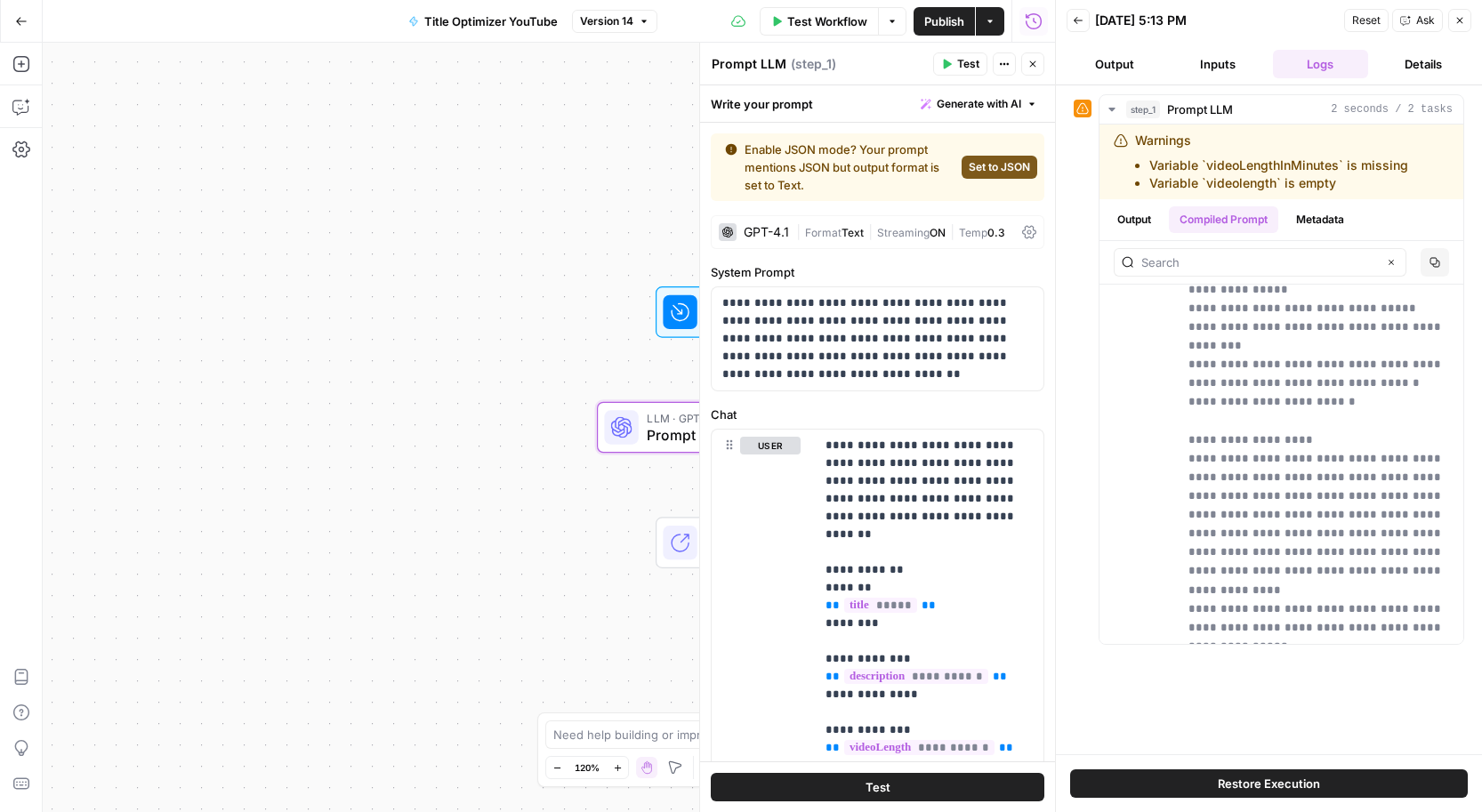
click at [777, 112] on div "Write your prompt Generate with AI" at bounding box center [878, 104] width 355 height 36
click at [982, 99] on span "Generate with AI" at bounding box center [979, 104] width 85 height 16
click at [919, 150] on span "Generate" at bounding box center [950, 143] width 141 height 18
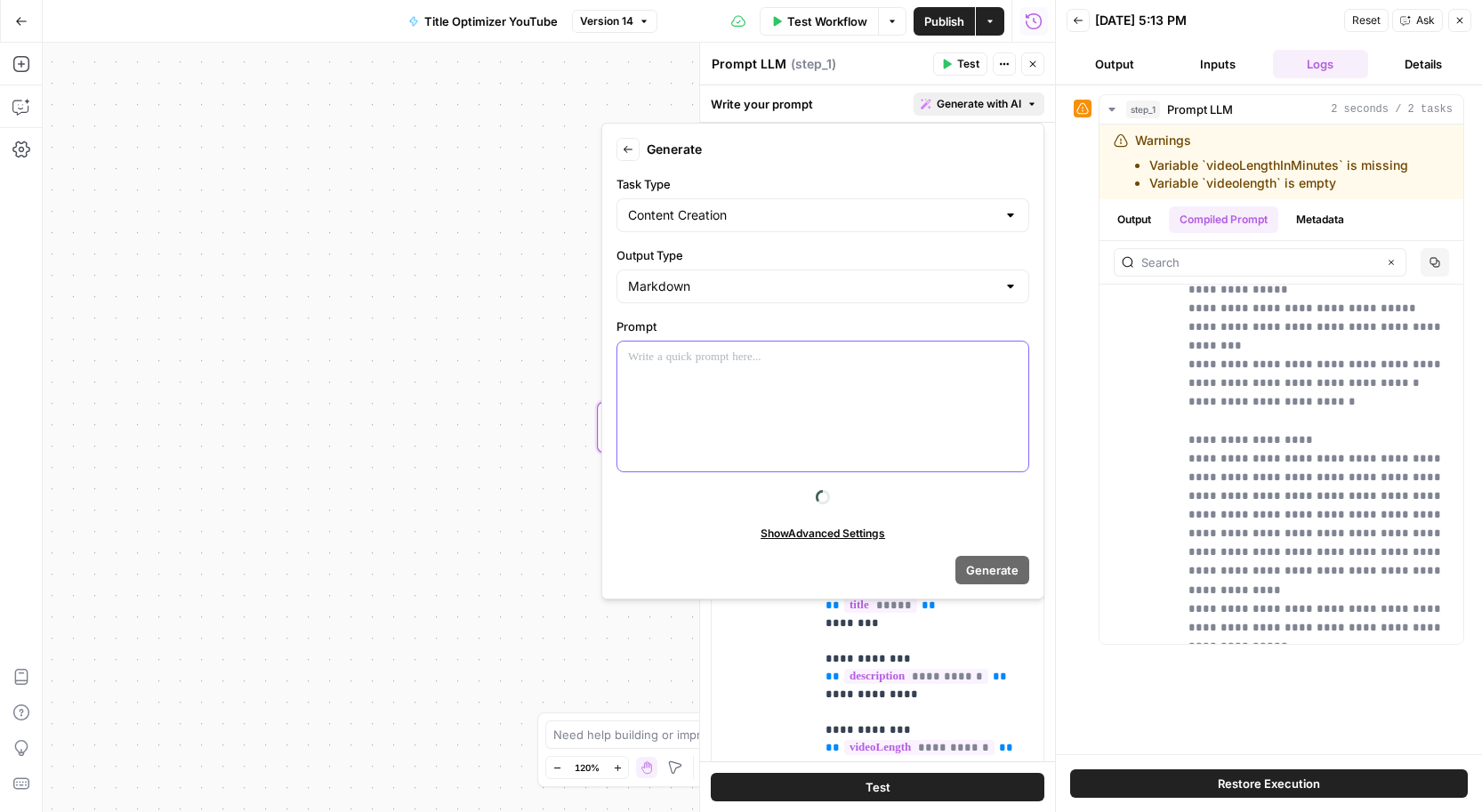
click at [779, 374] on div at bounding box center [822, 406] width 411 height 130
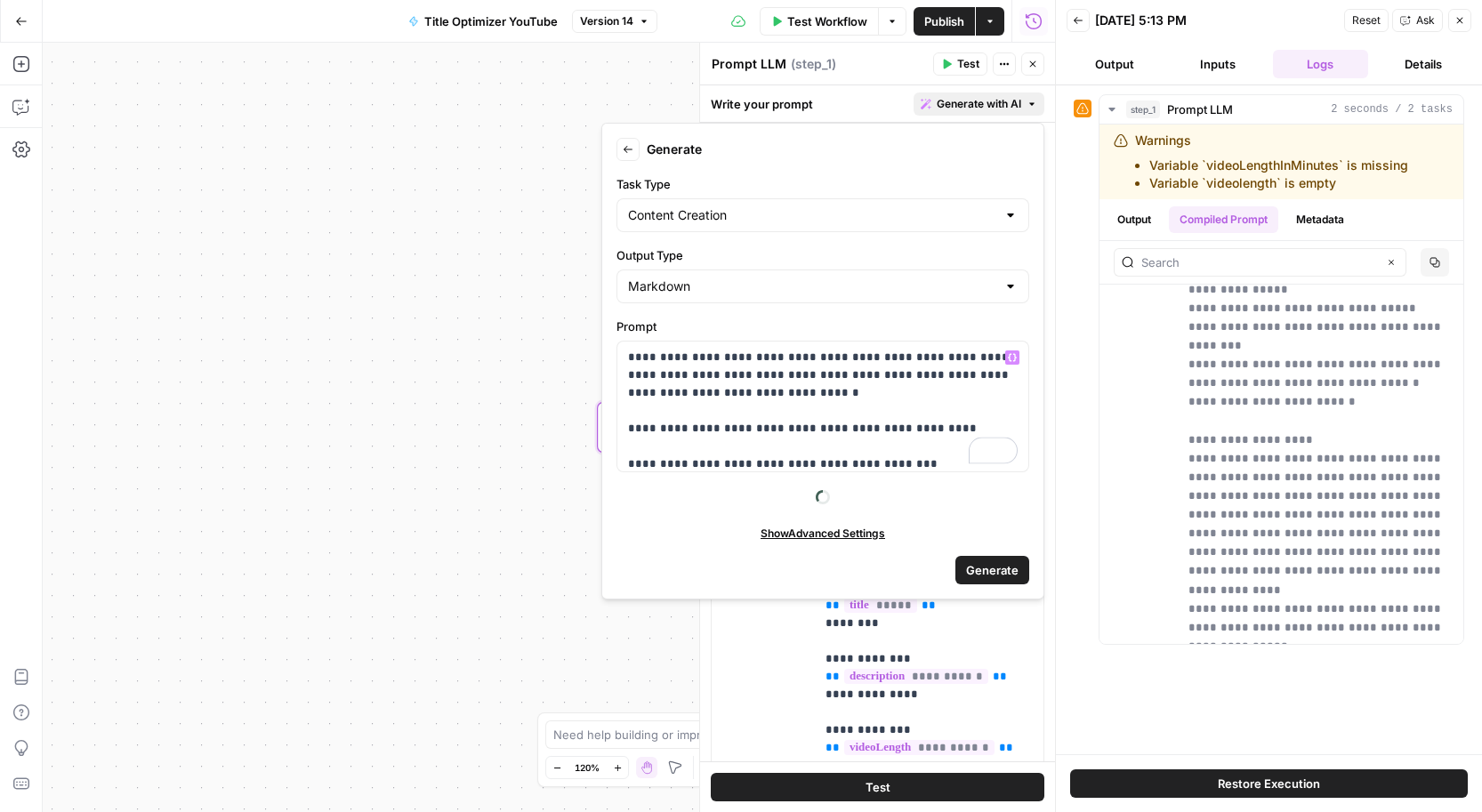
click at [989, 568] on span "Generate" at bounding box center [992, 570] width 52 height 18
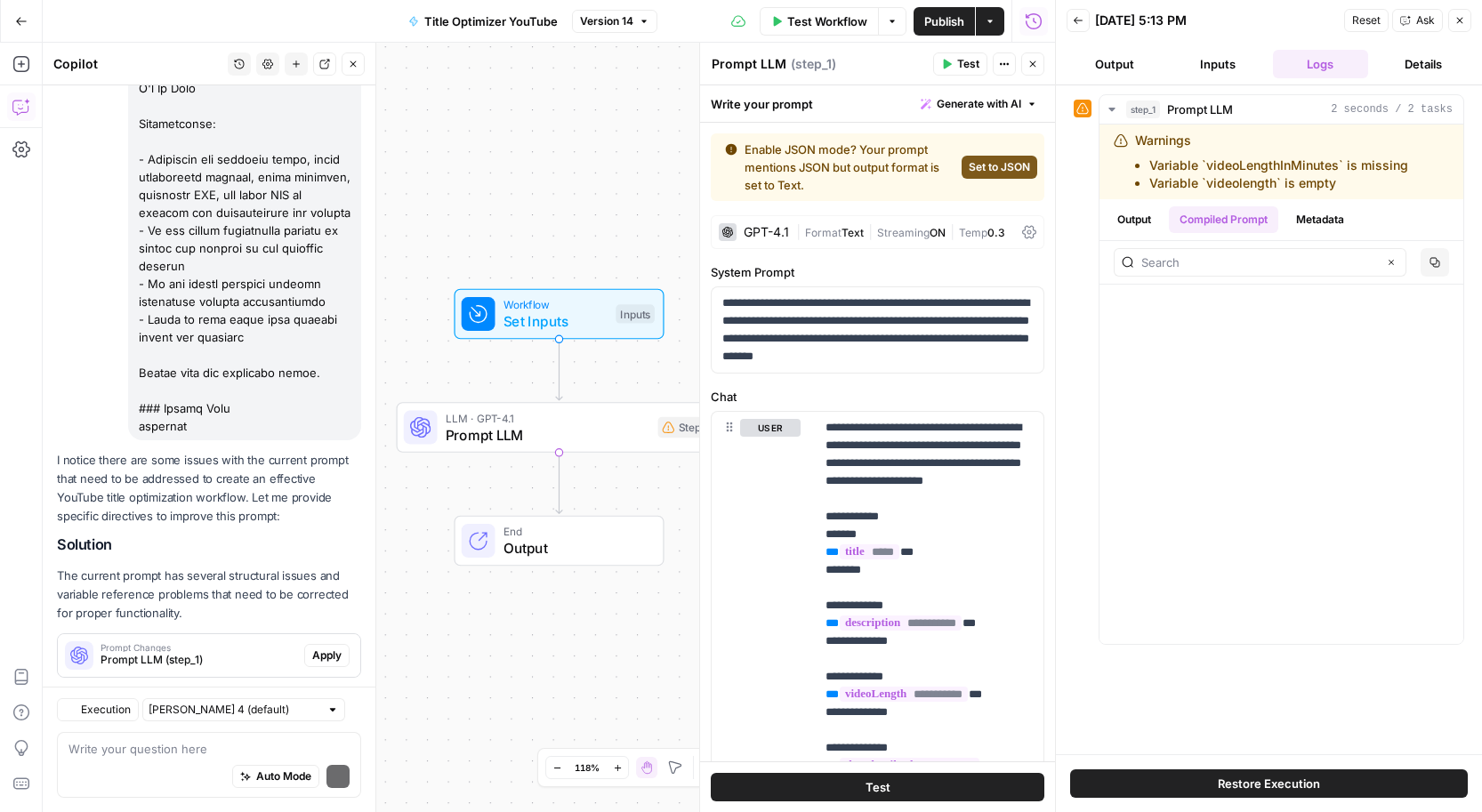
scroll to position [4529, 0]
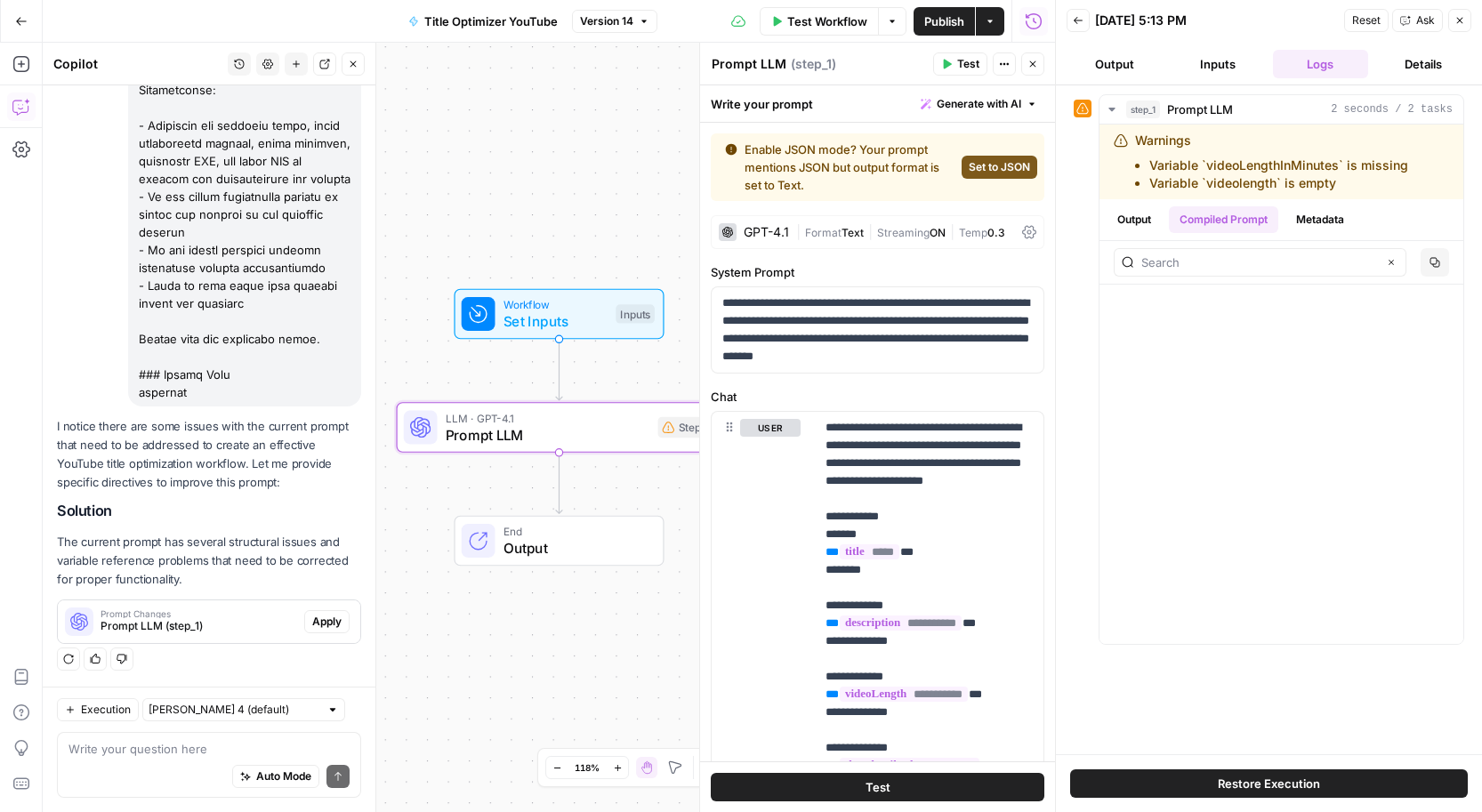
click at [329, 619] on span "Apply" at bounding box center [327, 621] width 30 height 16
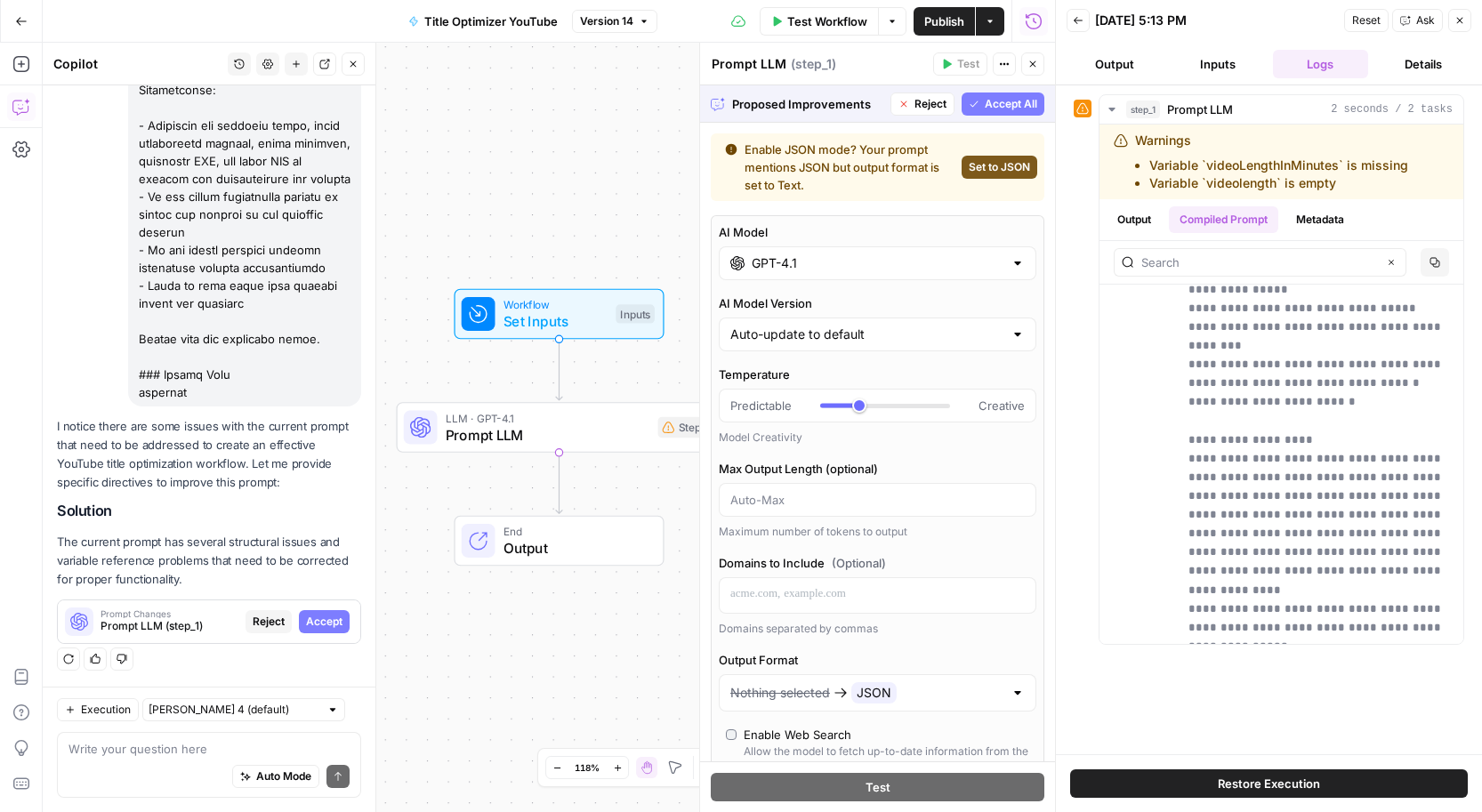
click at [994, 99] on span "Accept All" at bounding box center [1010, 104] width 52 height 16
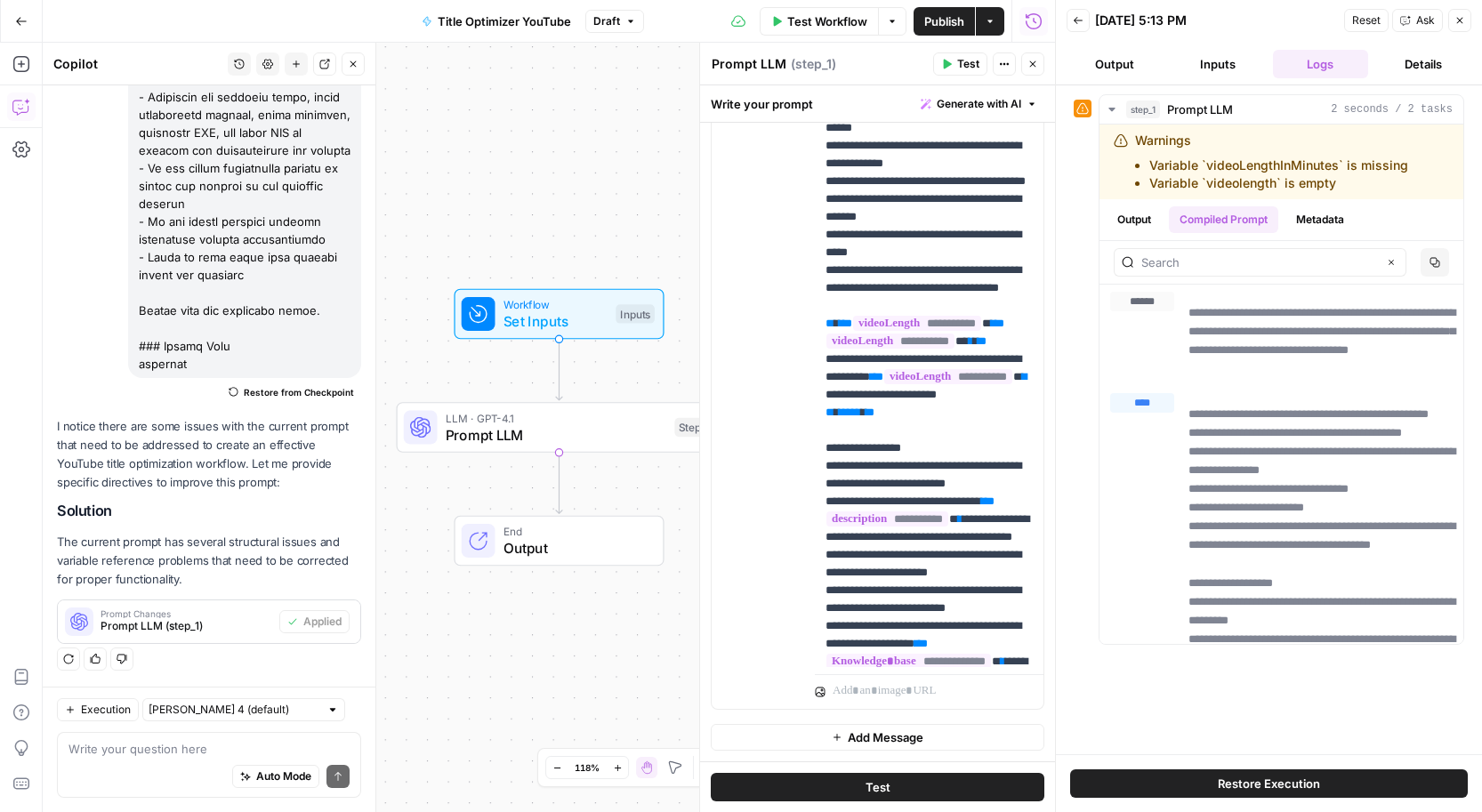
scroll to position [0, 0]
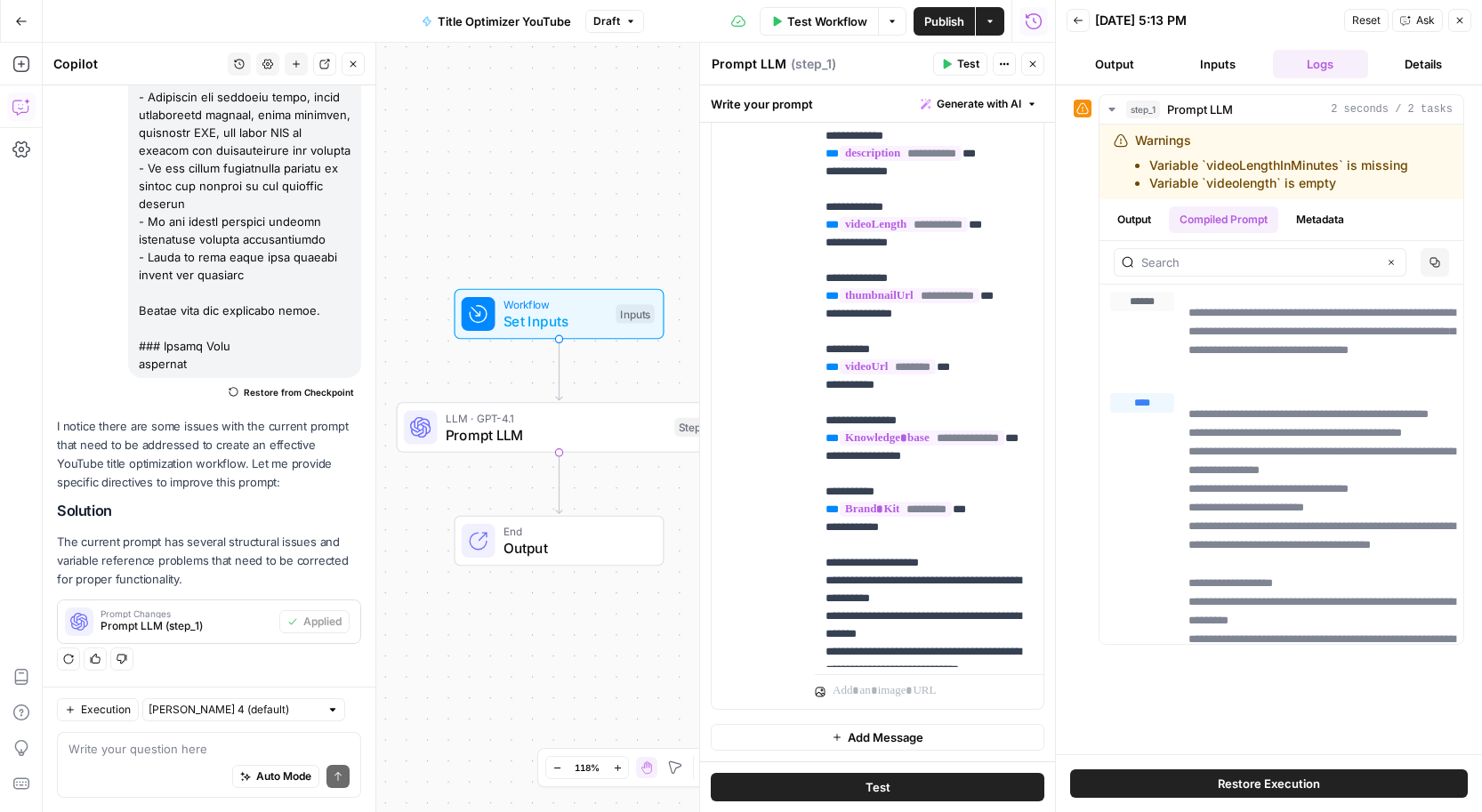
click at [947, 20] on span "Publish" at bounding box center [944, 21] width 40 height 18
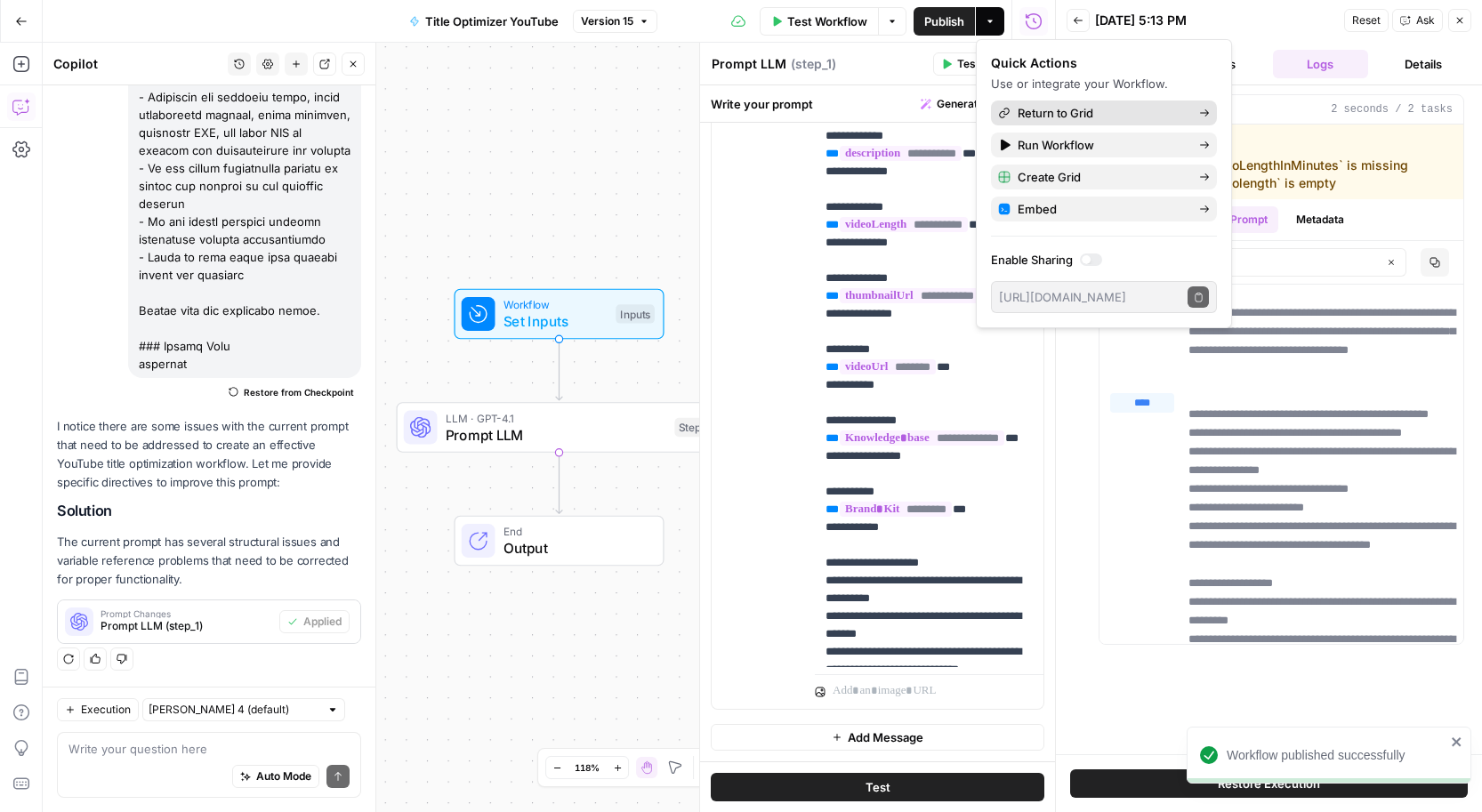
click at [1032, 110] on span "Return to Grid" at bounding box center [1101, 112] width 167 height 18
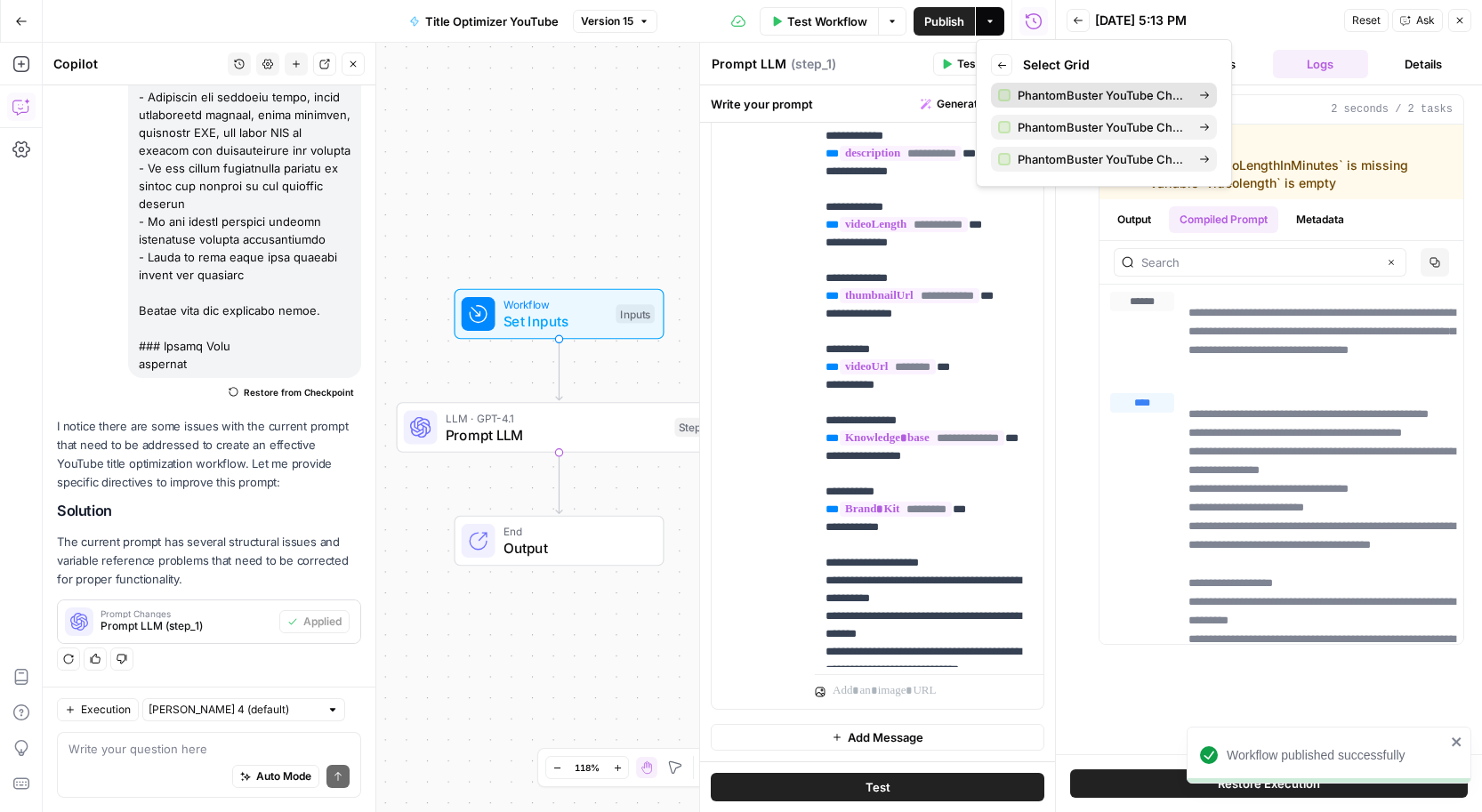
click at [1058, 95] on span "PhantomBuster YouTube Channel Videos.csv" at bounding box center [1101, 95] width 167 height 18
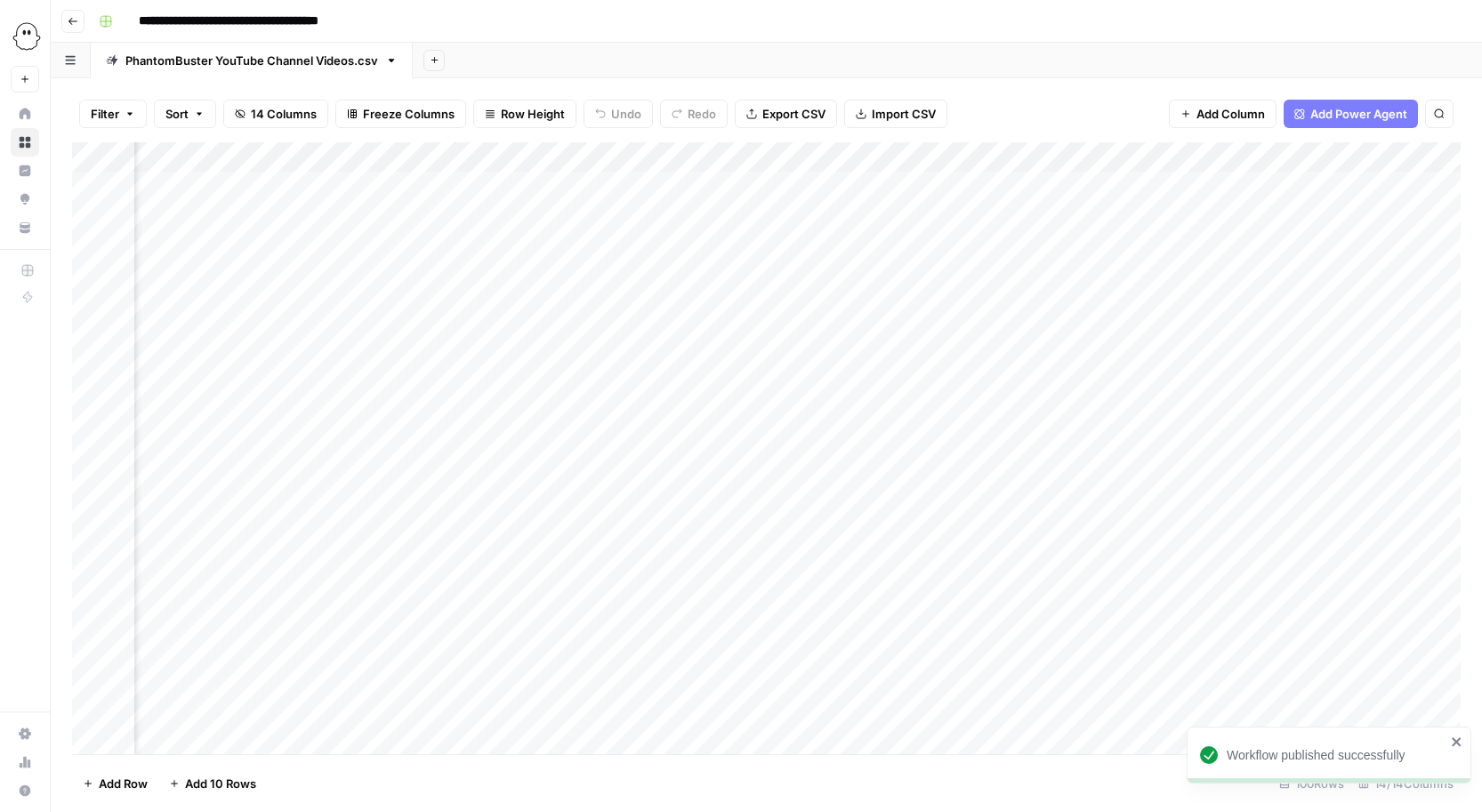
scroll to position [0, 2479]
click at [1185, 183] on div "Add Column" at bounding box center [766, 448] width 1389 height 612
click at [1184, 212] on div "Add Column" at bounding box center [766, 448] width 1389 height 612
click at [1184, 248] on div "Add Column" at bounding box center [766, 448] width 1389 height 612
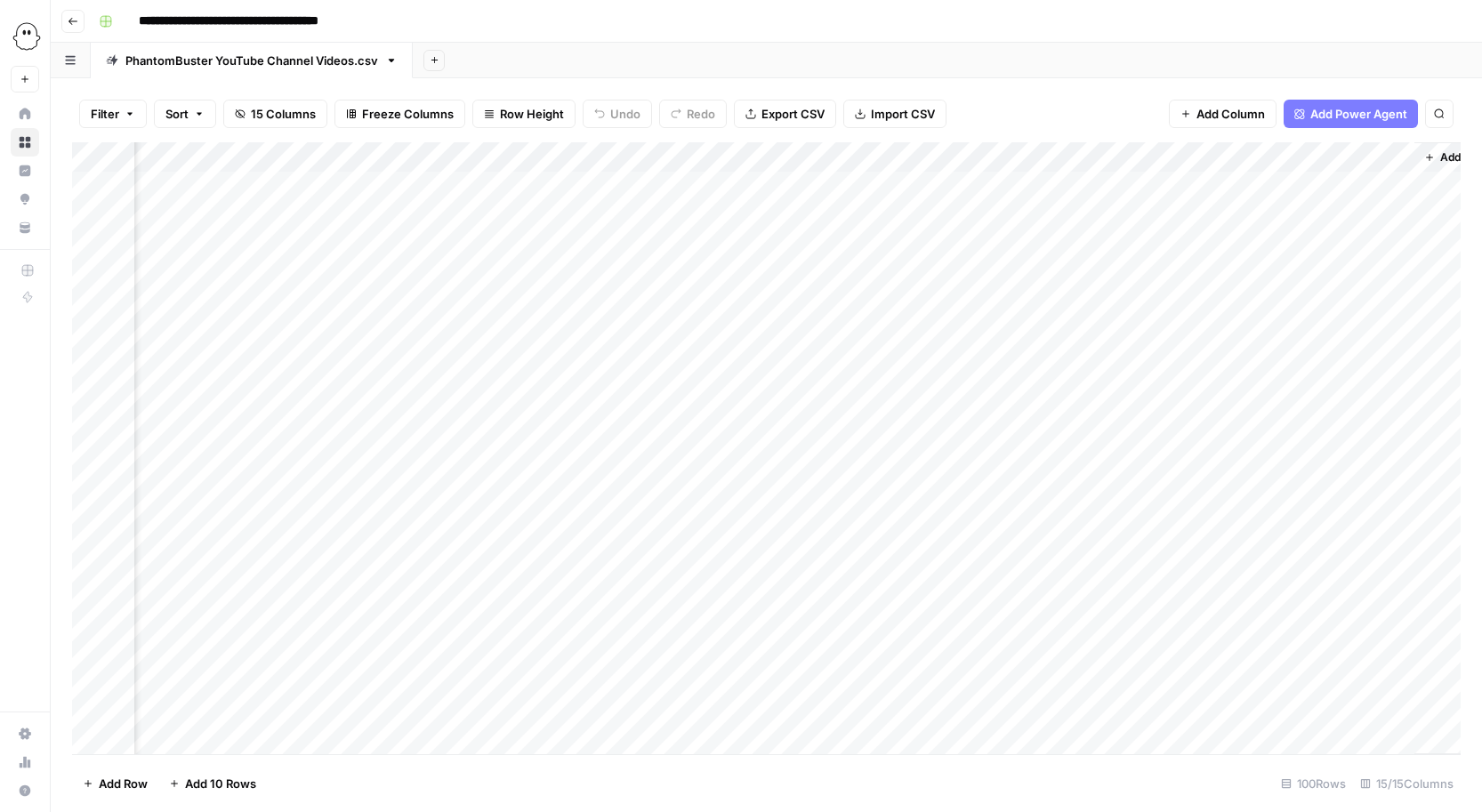
click at [1299, 185] on div "Add Column" at bounding box center [766, 448] width 1389 height 612
click at [1307, 185] on div "Add Column" at bounding box center [766, 448] width 1389 height 612
drag, startPoint x: 1162, startPoint y: 325, endPoint x: 1143, endPoint y: 470, distance: 146.2
click at [1162, 325] on div "Add Column" at bounding box center [766, 448] width 1389 height 612
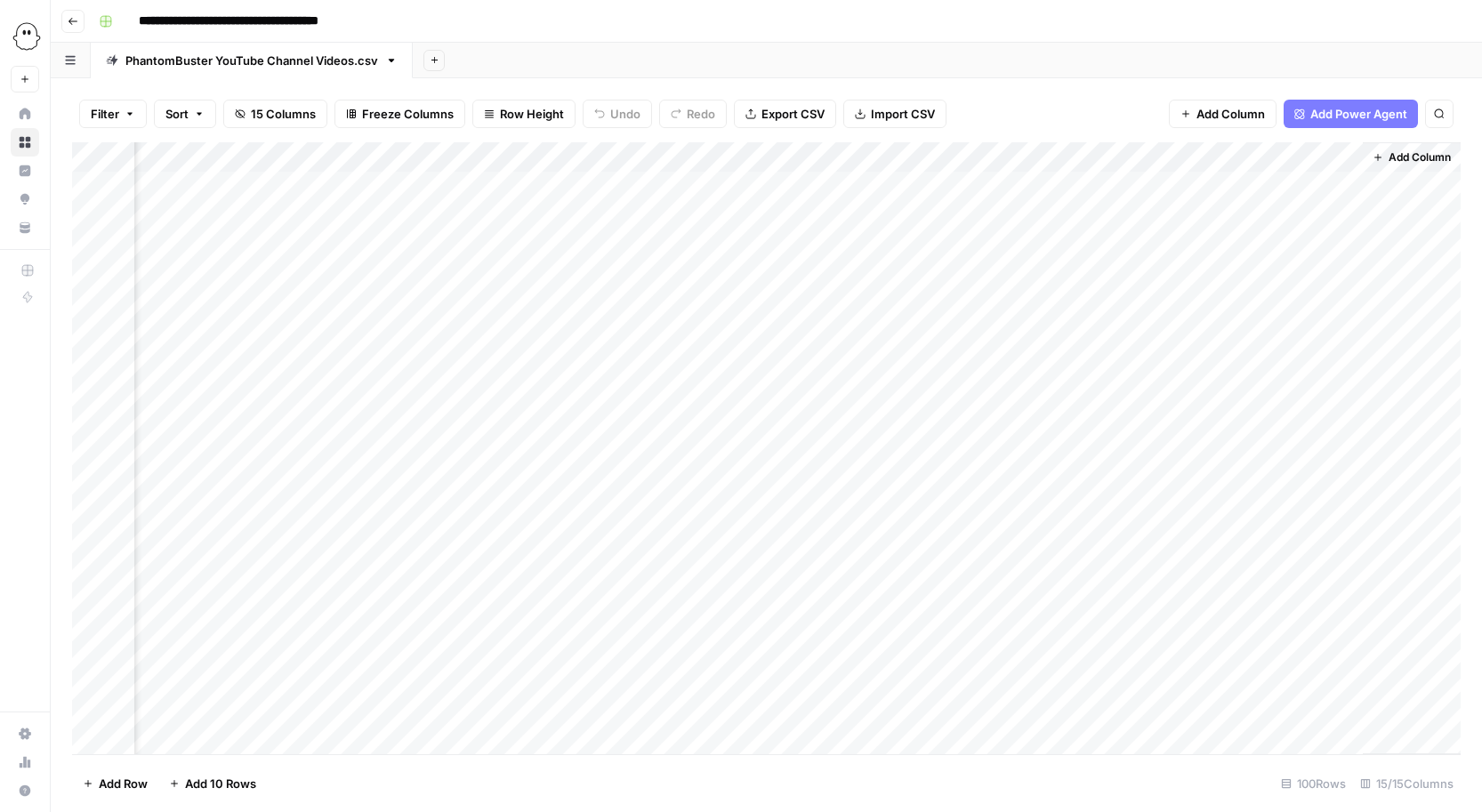
click at [1005, 157] on div "Add Column" at bounding box center [766, 448] width 1389 height 612
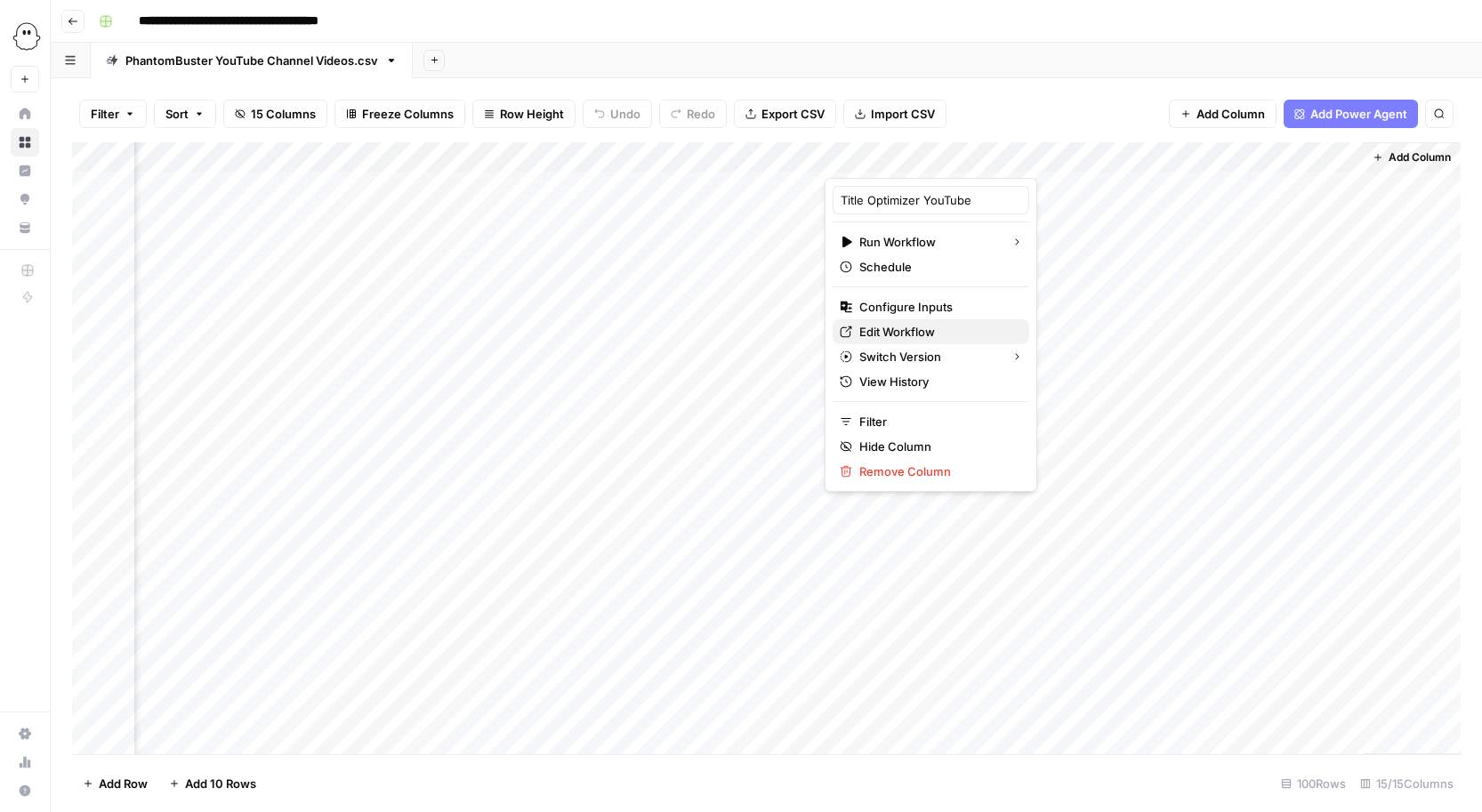
click at [897, 323] on span "Edit Workflow" at bounding box center [937, 332] width 155 height 18
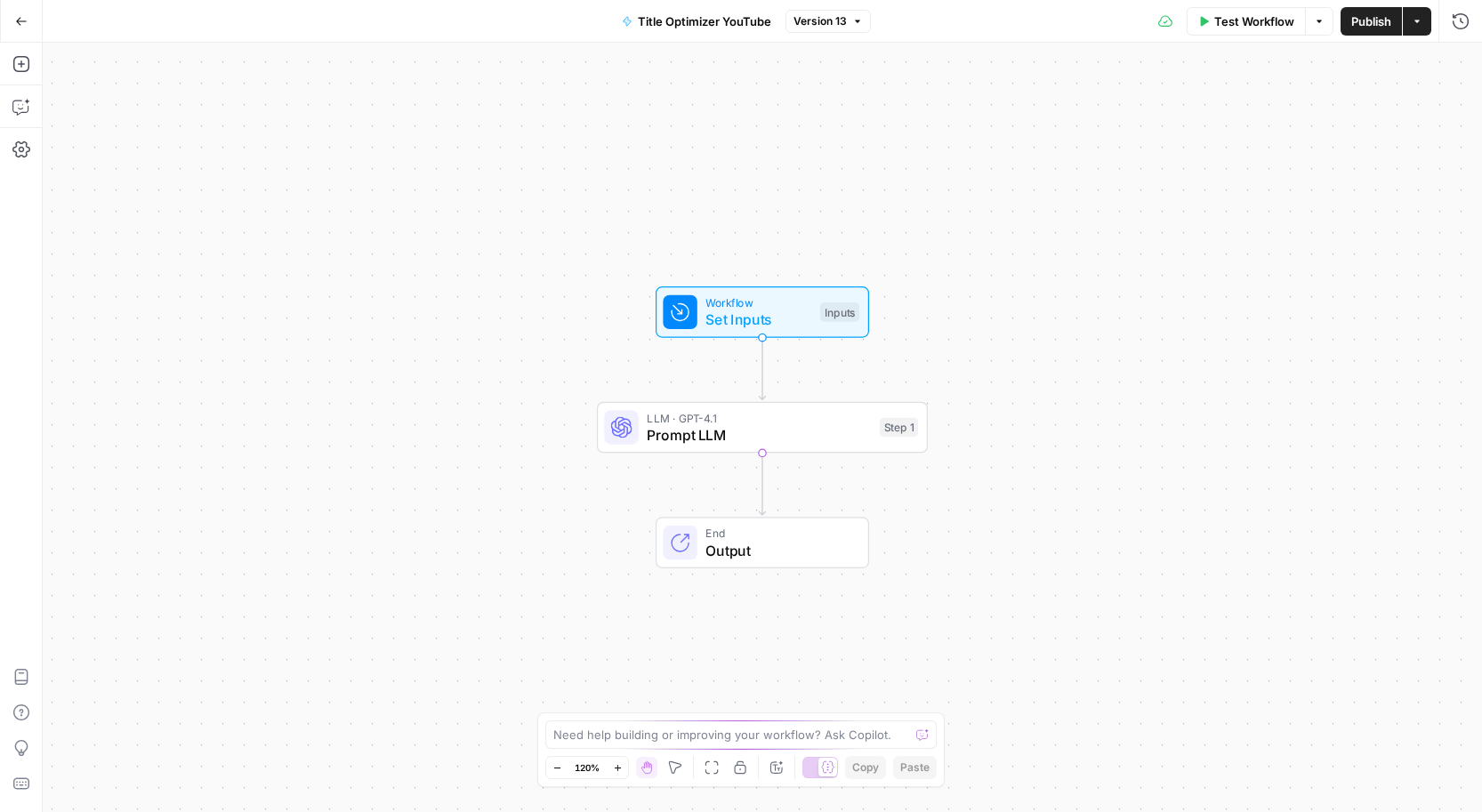
click at [826, 436] on span "Prompt LLM" at bounding box center [759, 435] width 224 height 21
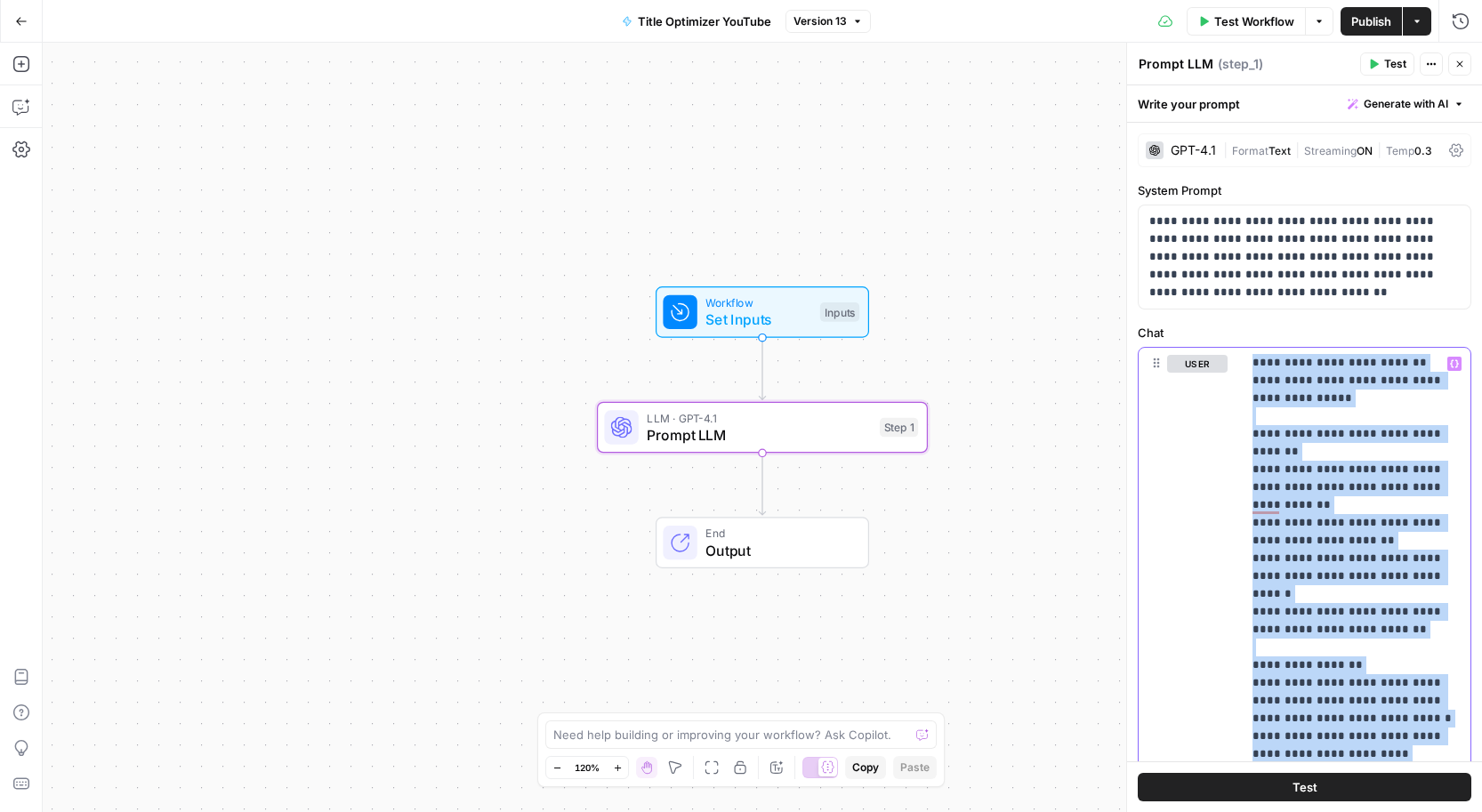
drag, startPoint x: 1339, startPoint y: 648, endPoint x: 1254, endPoint y: 345, distance: 314.7
click at [1254, 345] on div "**********" at bounding box center [1305, 720] width 334 height 792
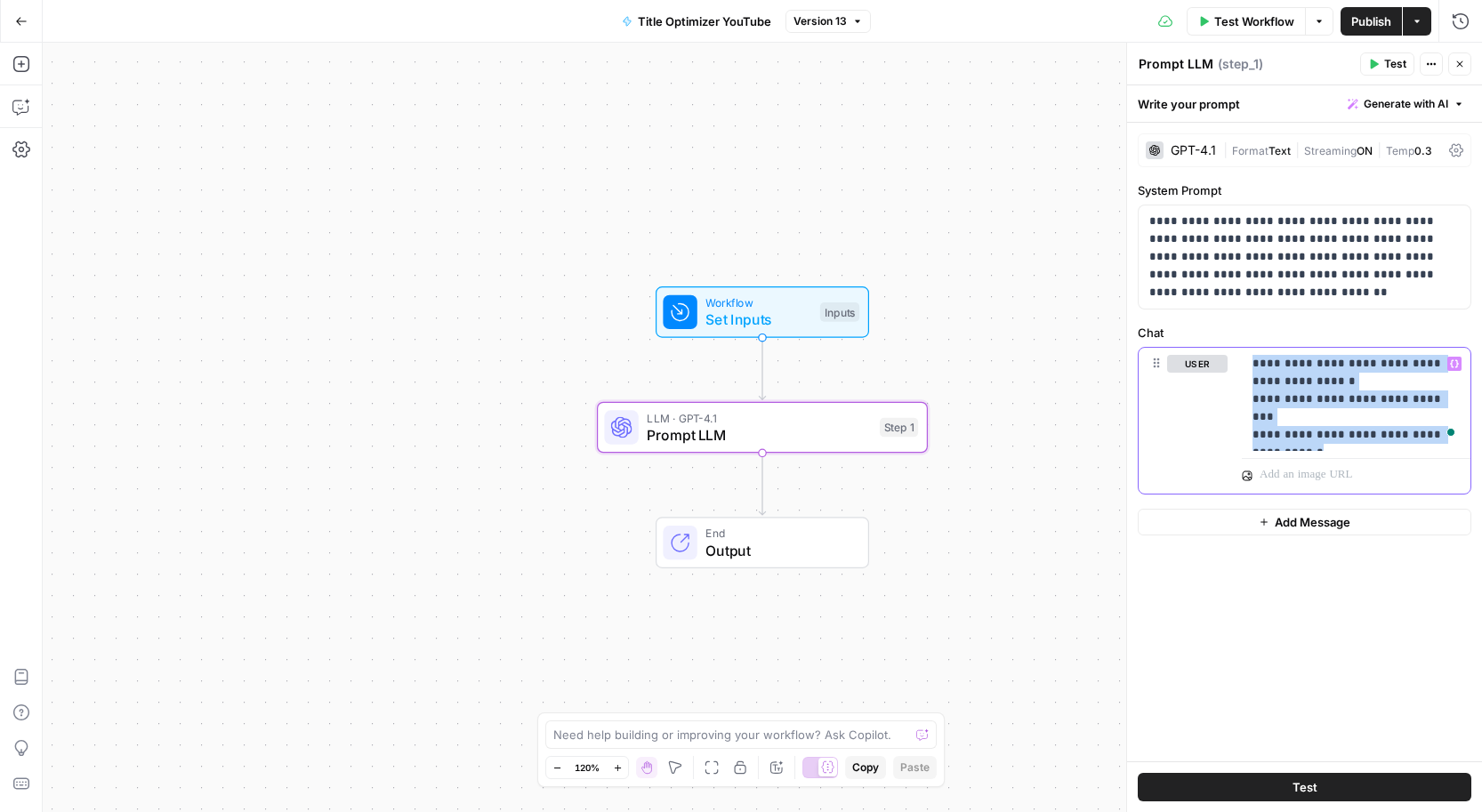
drag, startPoint x: 1327, startPoint y: 434, endPoint x: 1208, endPoint y: 308, distance: 173.3
click at [0, 0] on form "**********" at bounding box center [0, 0] width 0 height 0
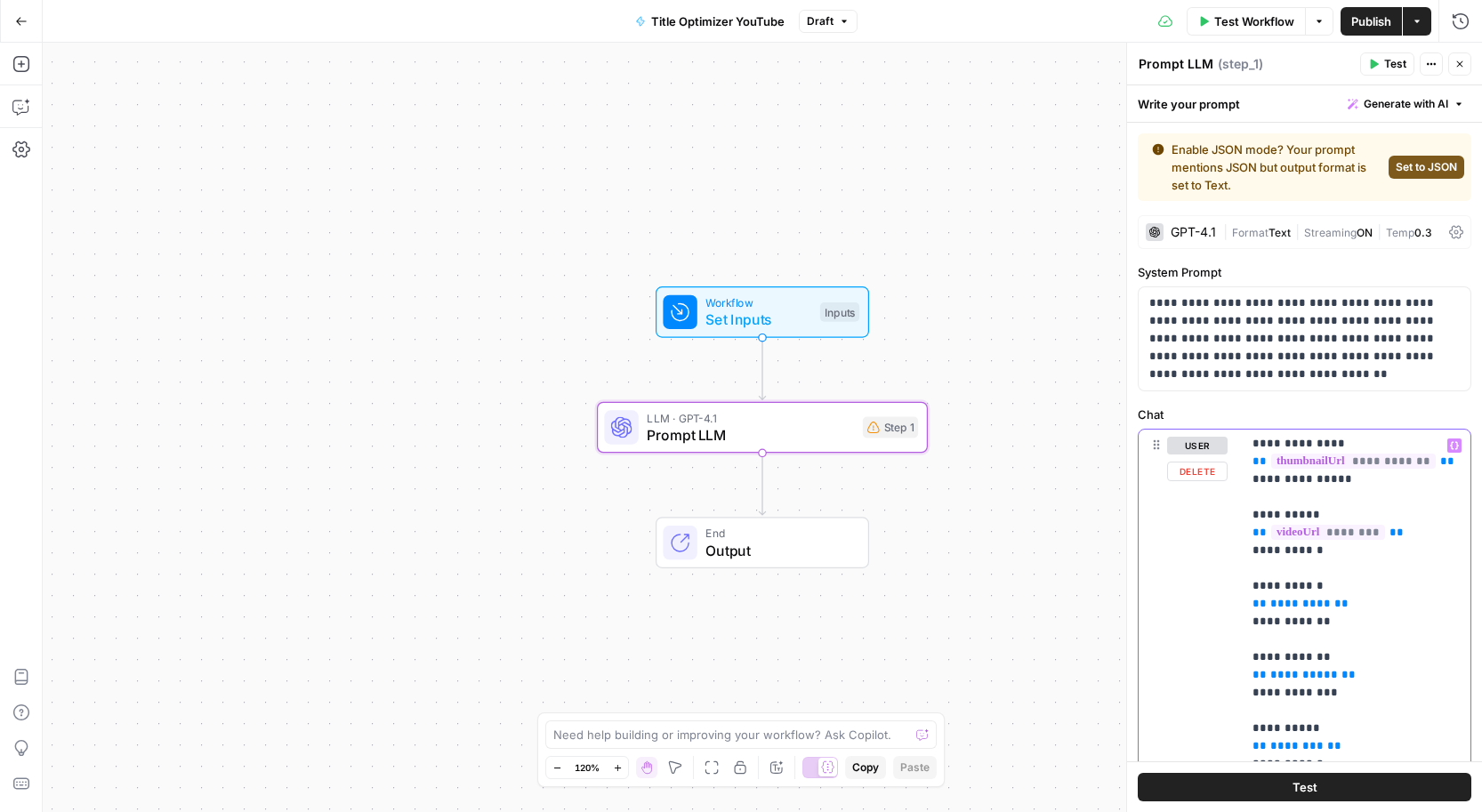
scroll to position [1104, 0]
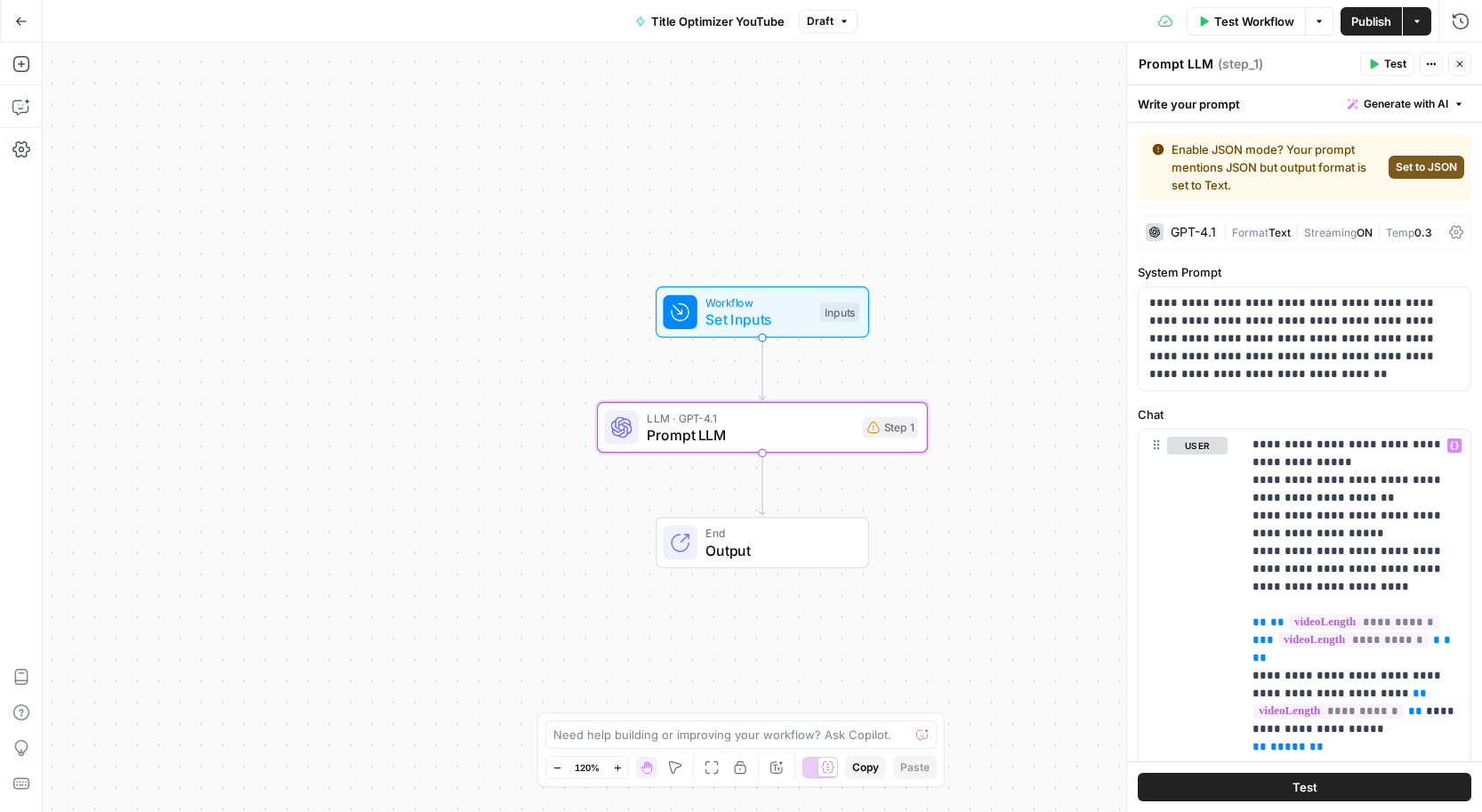
click at [1362, 20] on span "Publish" at bounding box center [1371, 21] width 40 height 18
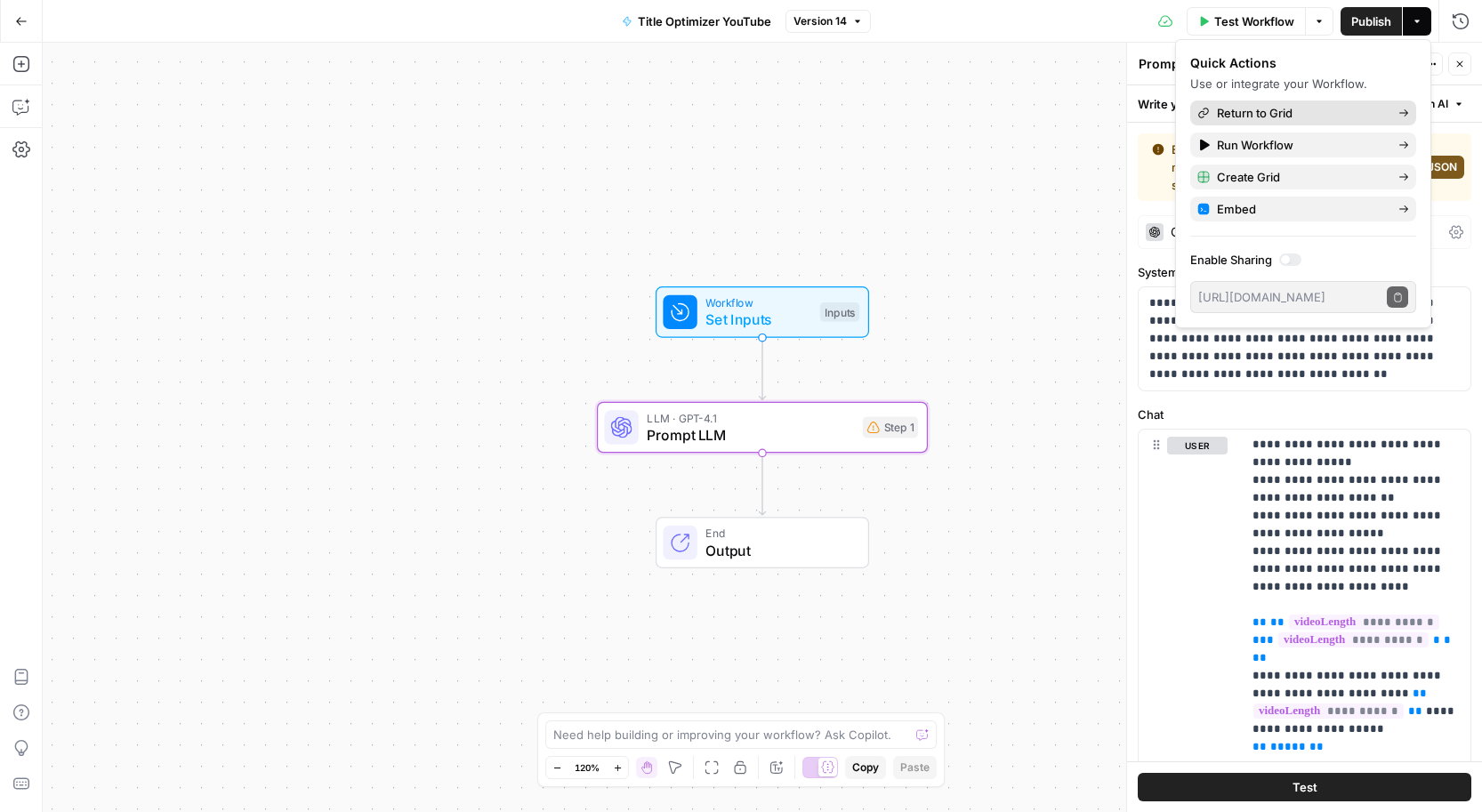
click at [1389, 114] on div "Return to Grid" at bounding box center [1303, 112] width 212 height 18
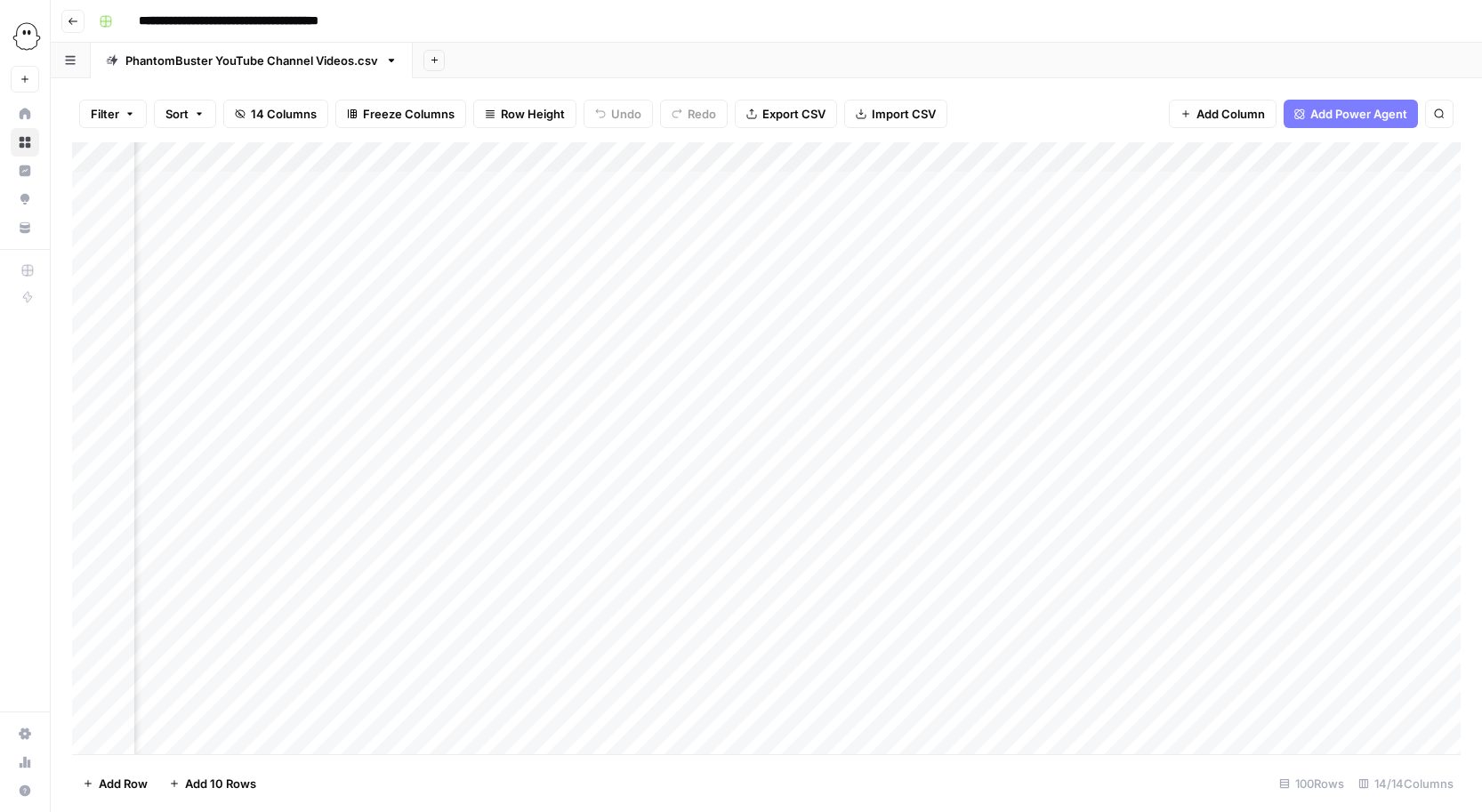
scroll to position [0, 2479]
click at [1188, 187] on div "Add Column" at bounding box center [766, 448] width 1389 height 612
click at [1183, 211] on div "Add Column" at bounding box center [766, 448] width 1389 height 612
click at [1183, 243] on div "Add Column" at bounding box center [766, 448] width 1389 height 612
click at [1250, 185] on div "Add Column" at bounding box center [766, 448] width 1389 height 612
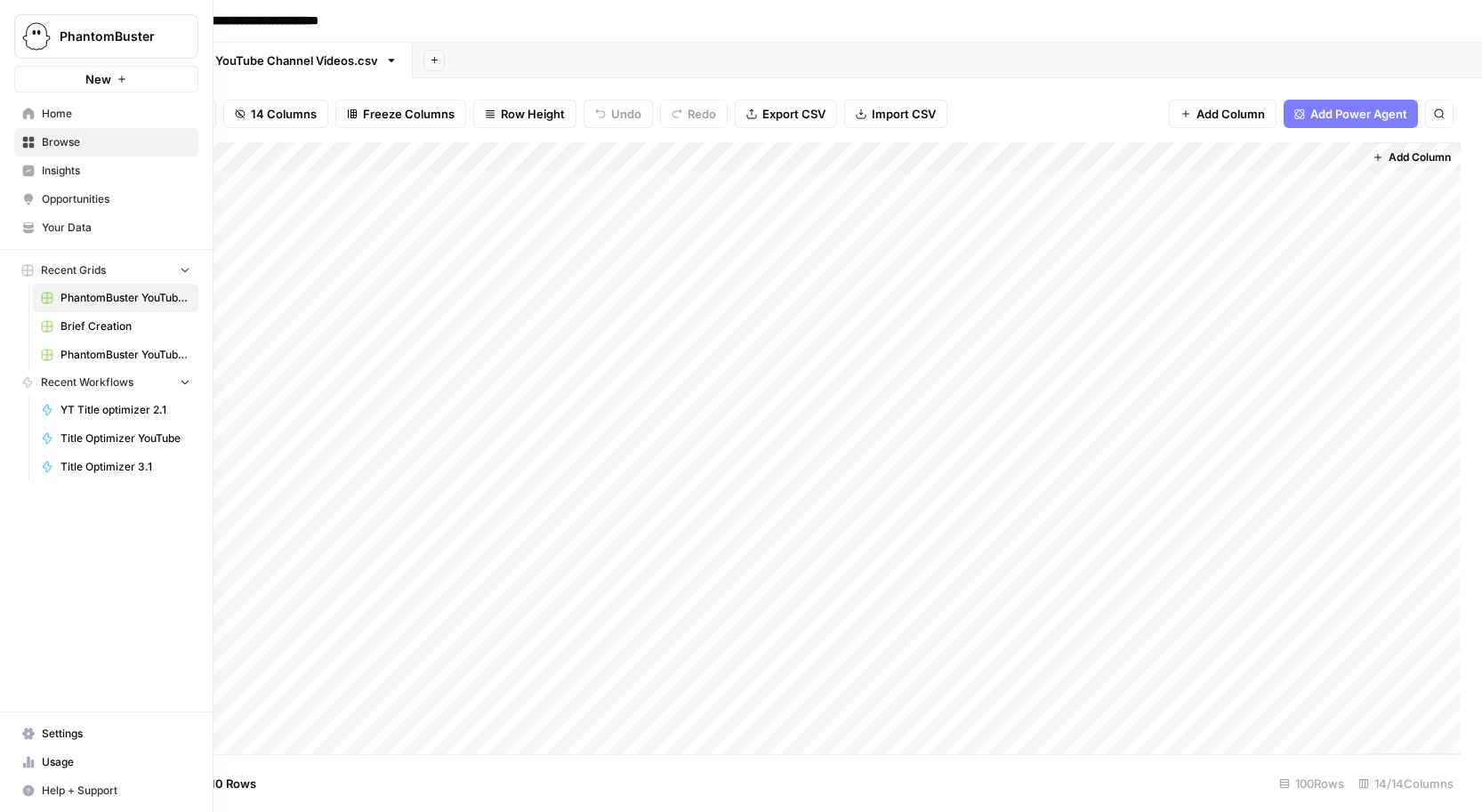
click at [48, 109] on span "Home" at bounding box center [116, 113] width 149 height 16
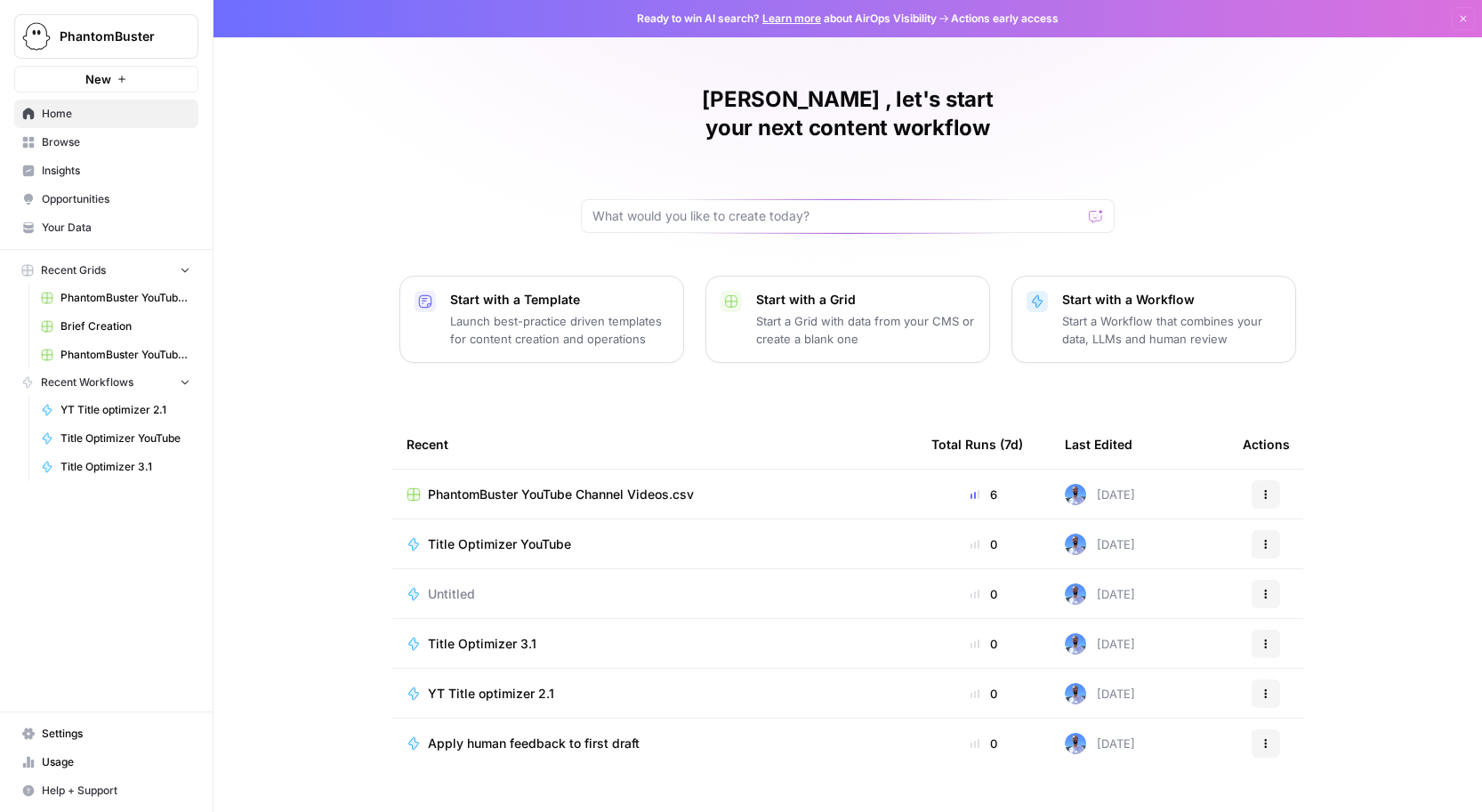
click at [100, 222] on span "Your Data" at bounding box center [116, 228] width 149 height 16
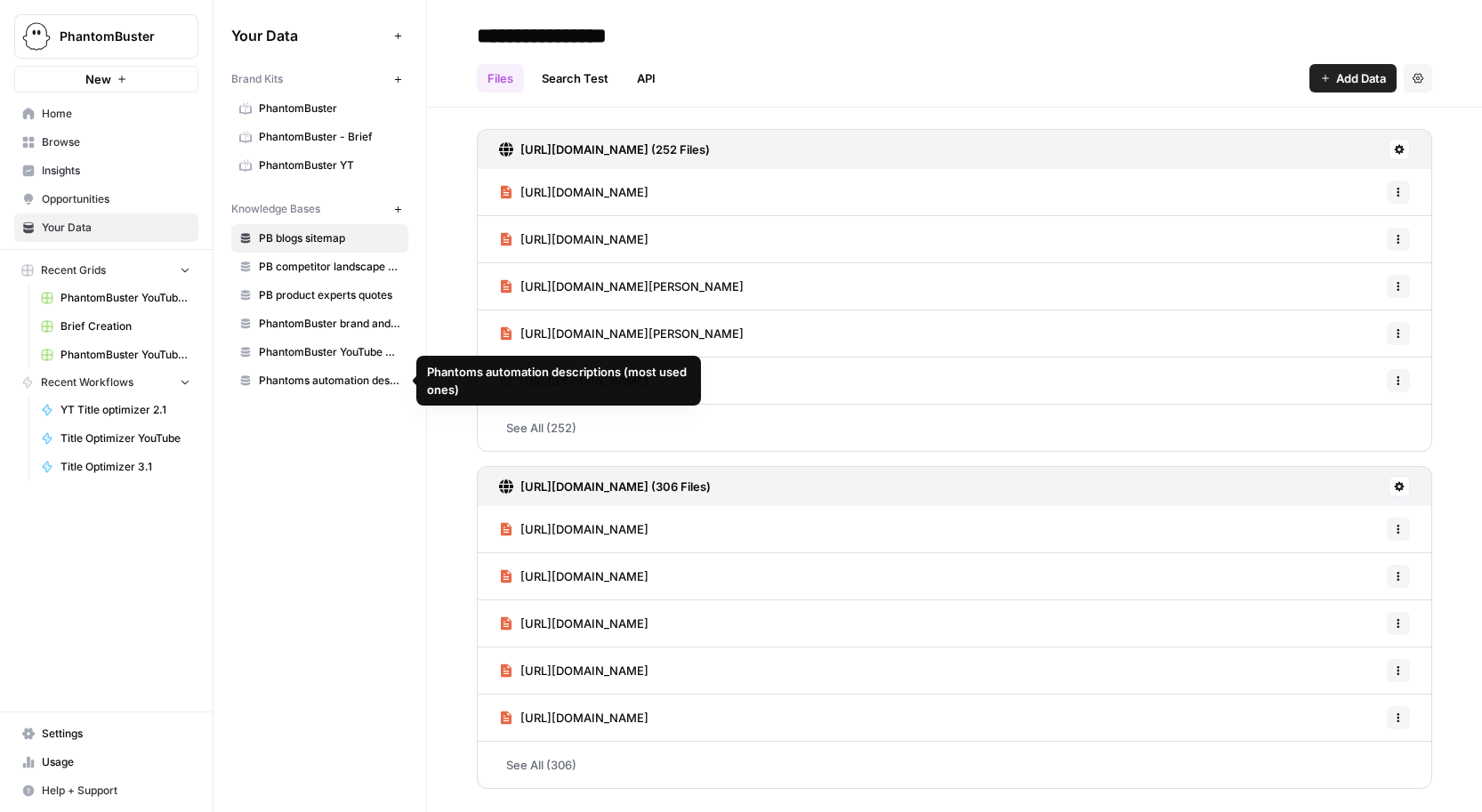
click at [349, 361] on link "PhantomBuster YouTube Title Knowledge Base" at bounding box center [320, 353] width 177 height 29
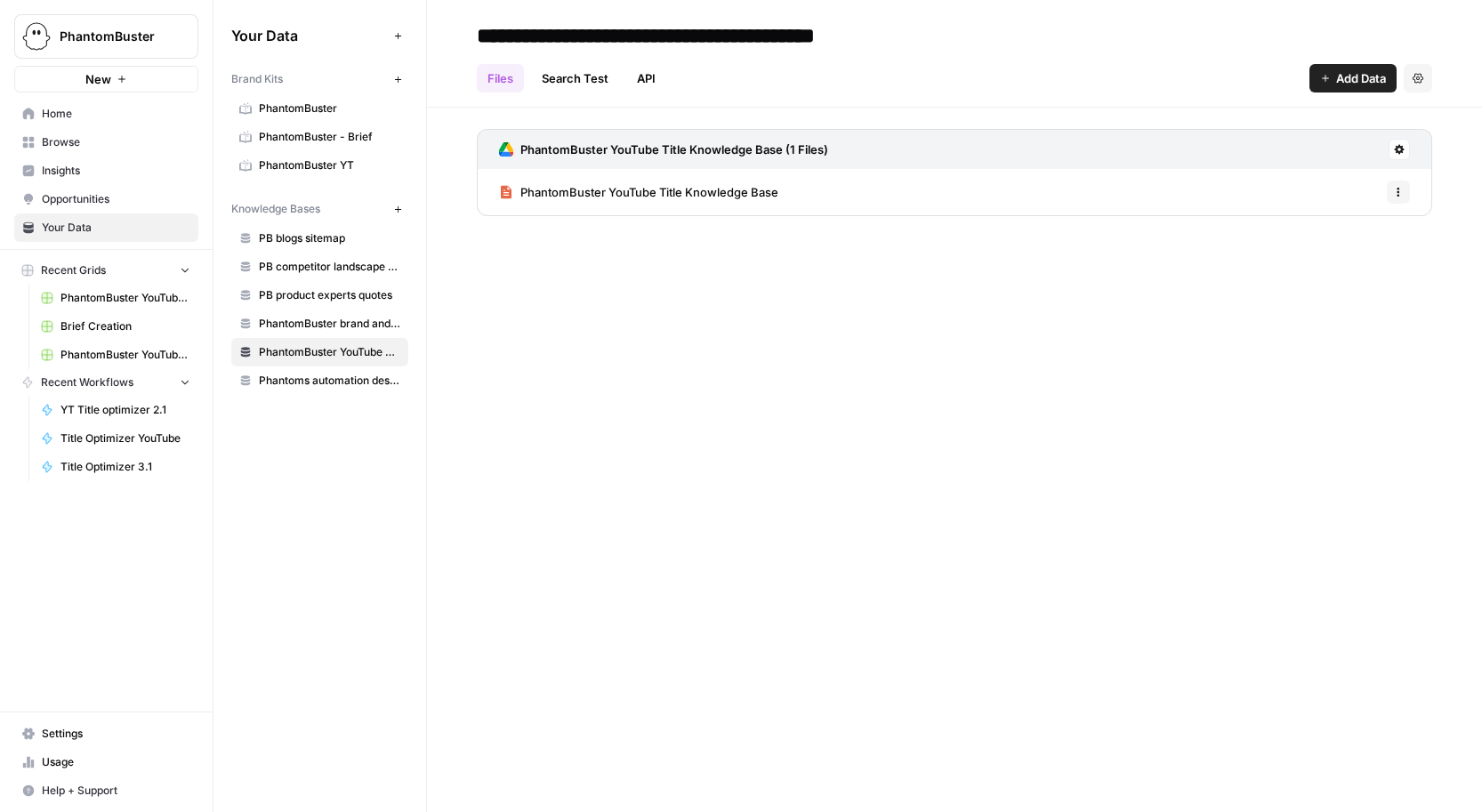
click at [647, 210] on link "PhantomBuster YouTube Title Knowledge Base" at bounding box center [639, 192] width 279 height 47
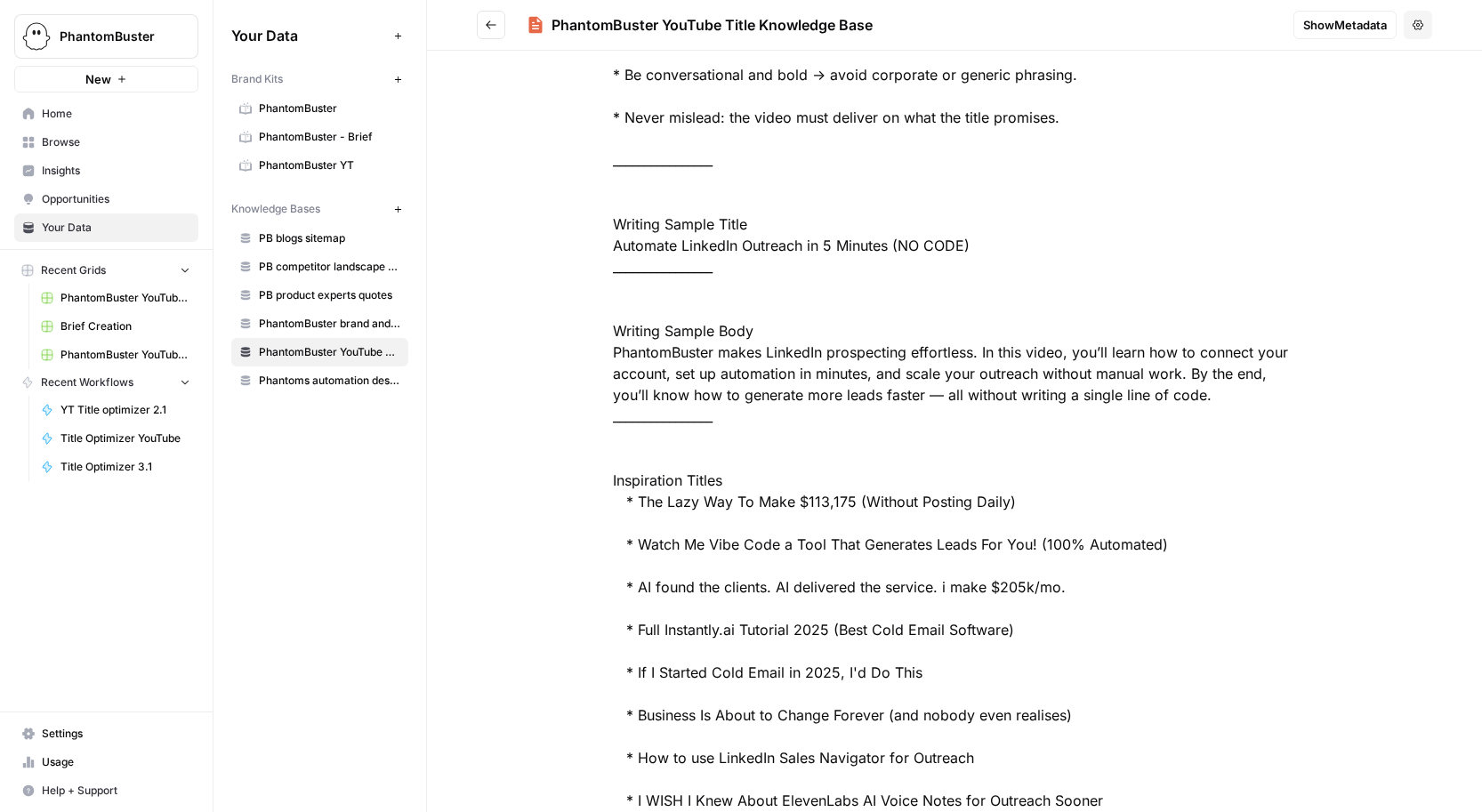
scroll to position [683, 0]
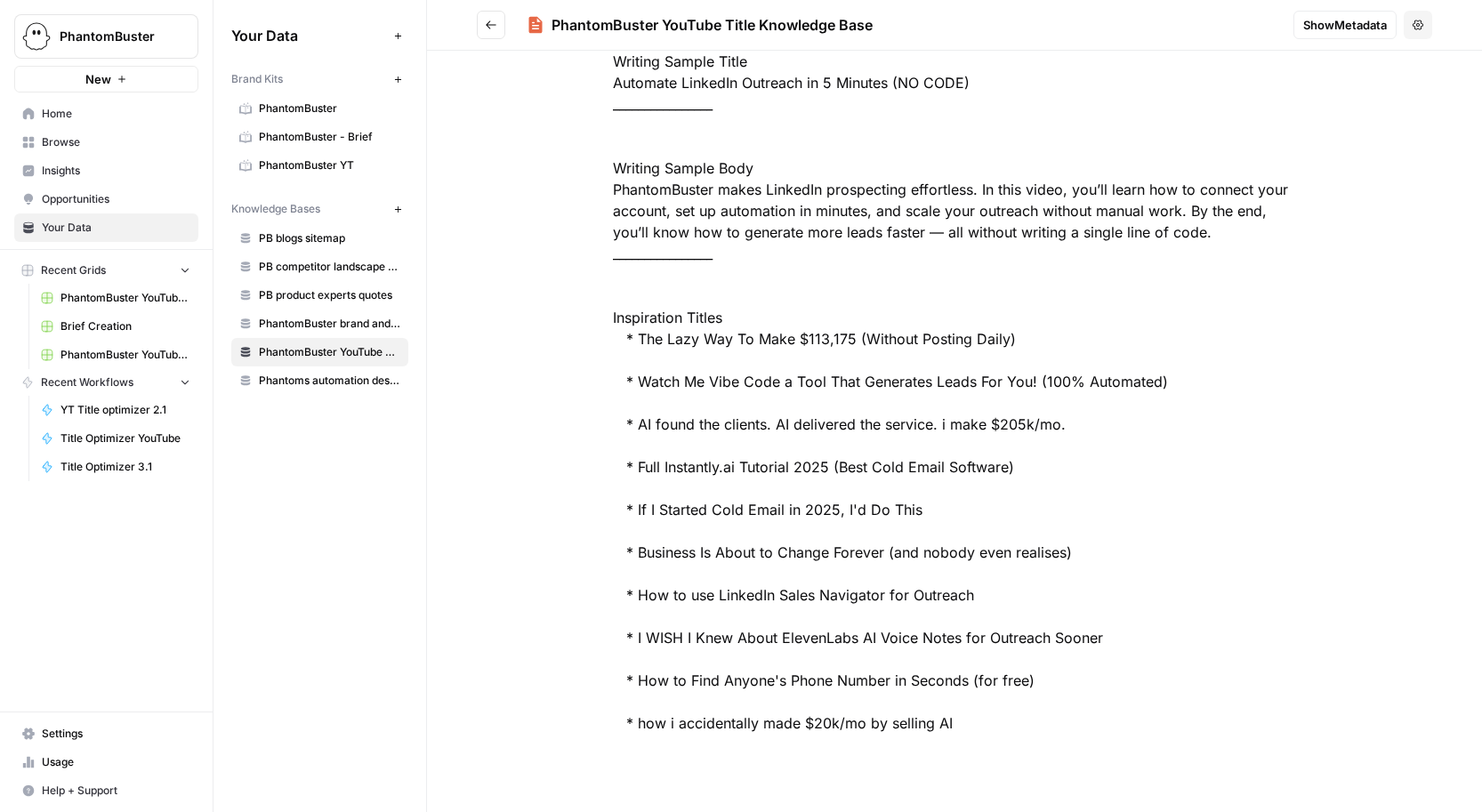
drag, startPoint x: 987, startPoint y: 726, endPoint x: 613, endPoint y: 331, distance: 544.0
click at [613, 332] on div at bounding box center [954, 93] width 797 height 1367
copy div "* The Lazy Way To Make $113,175 (Without Posting Daily) * Watch Me Vibe Code a …"
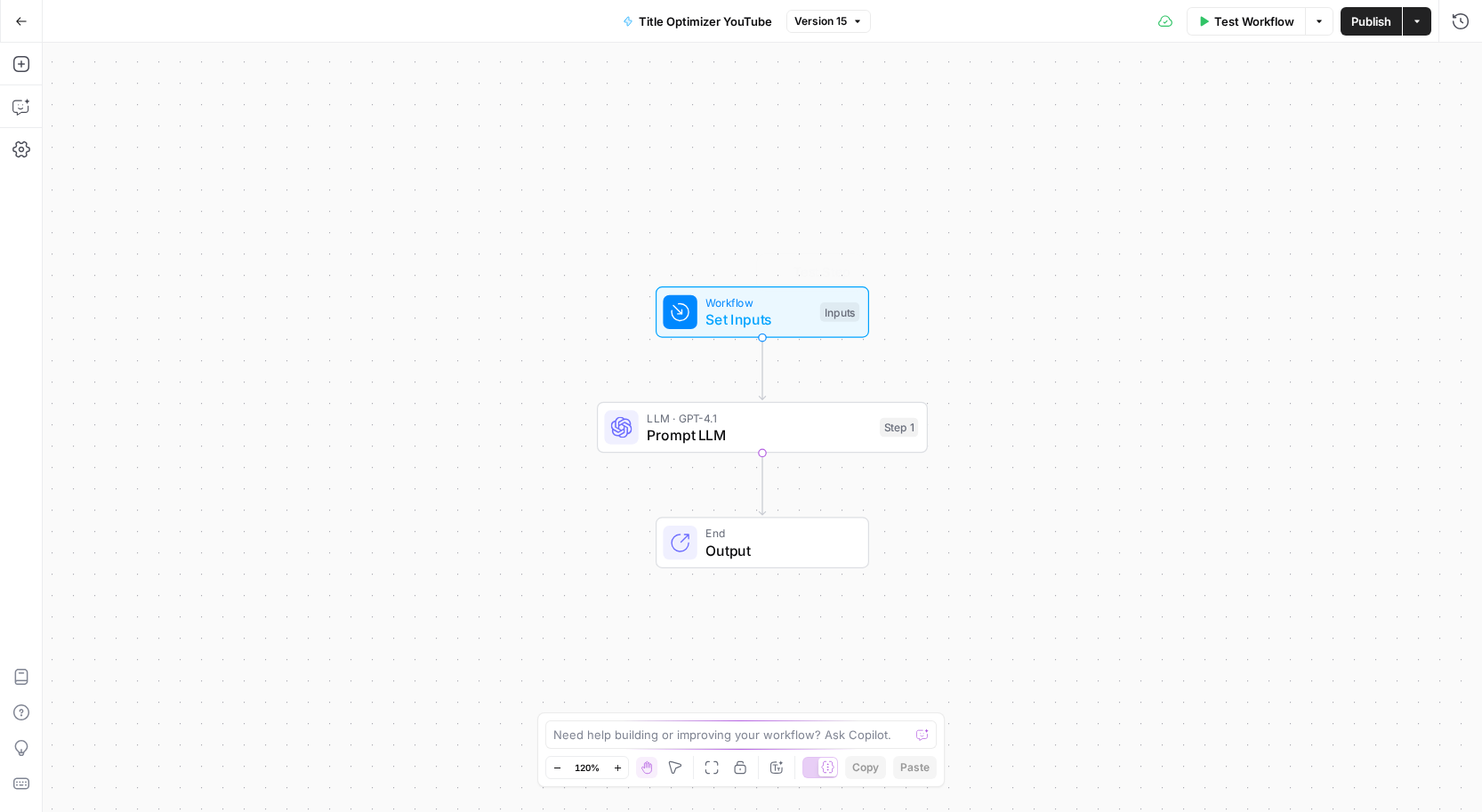
click at [793, 419] on span "LLM · GPT-4.1" at bounding box center [759, 417] width 224 height 17
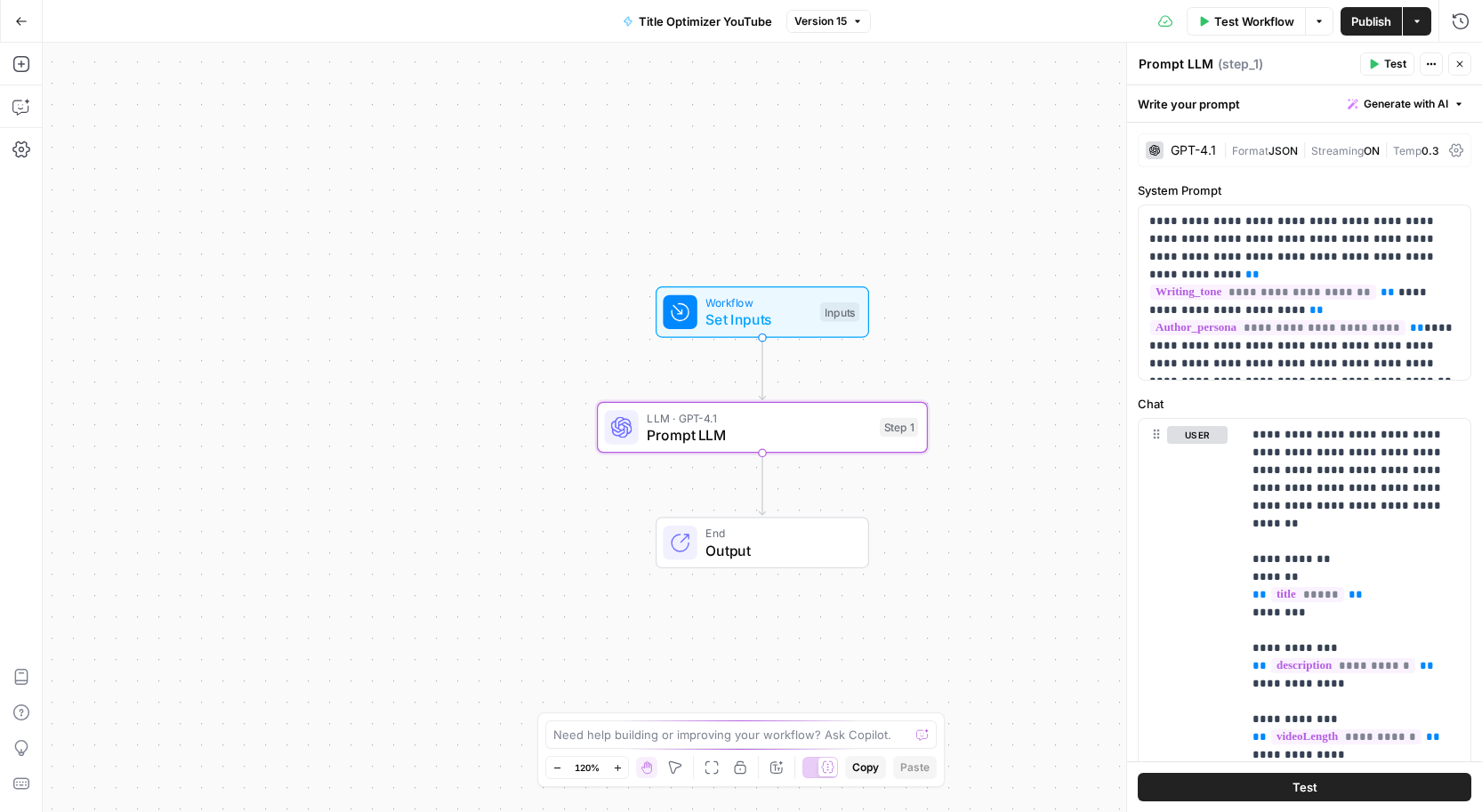
click at [1396, 96] on span "Generate with AI" at bounding box center [1406, 104] width 85 height 16
click at [1330, 149] on span "Generate" at bounding box center [1377, 143] width 141 height 18
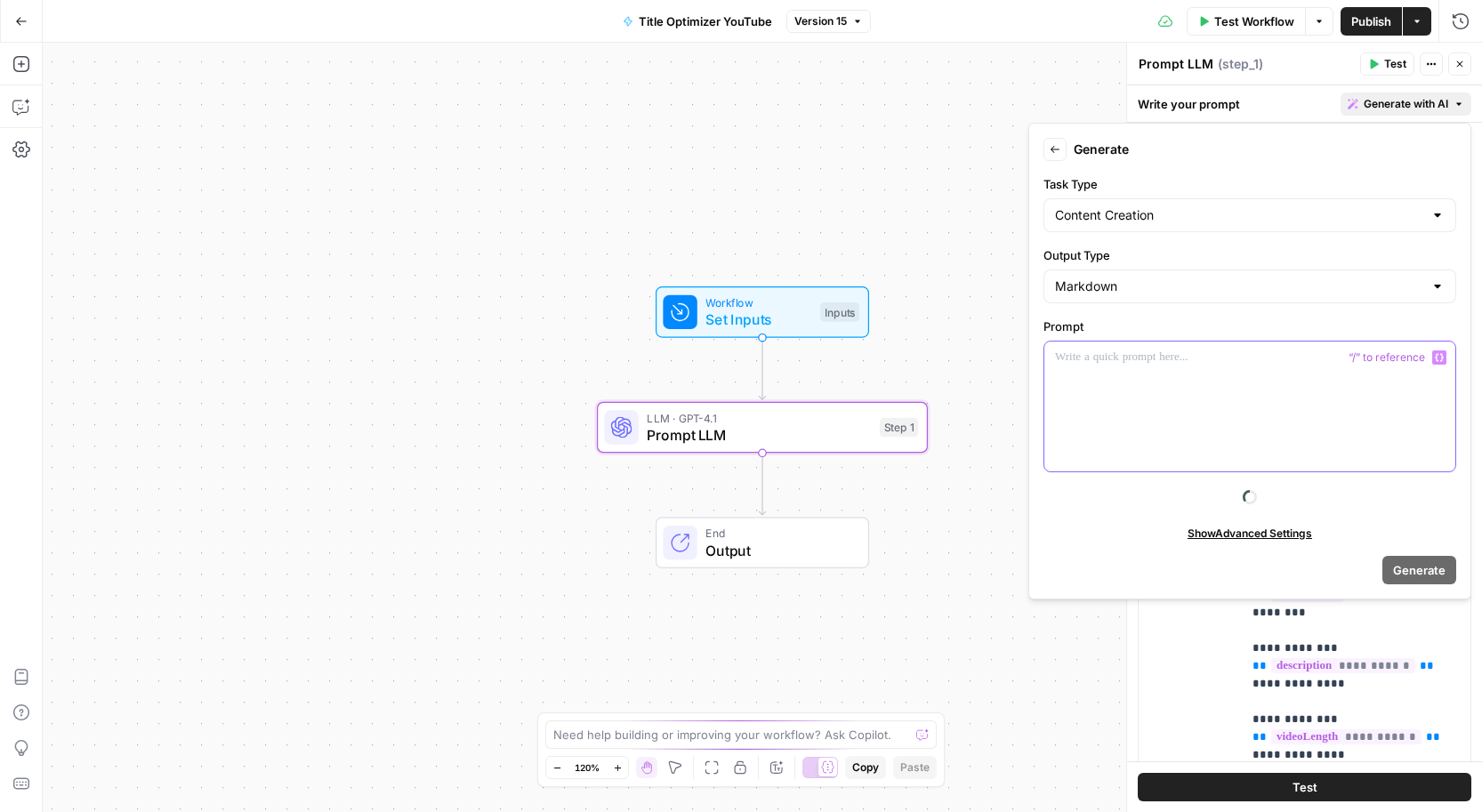
click at [1192, 389] on div at bounding box center [1249, 406] width 411 height 130
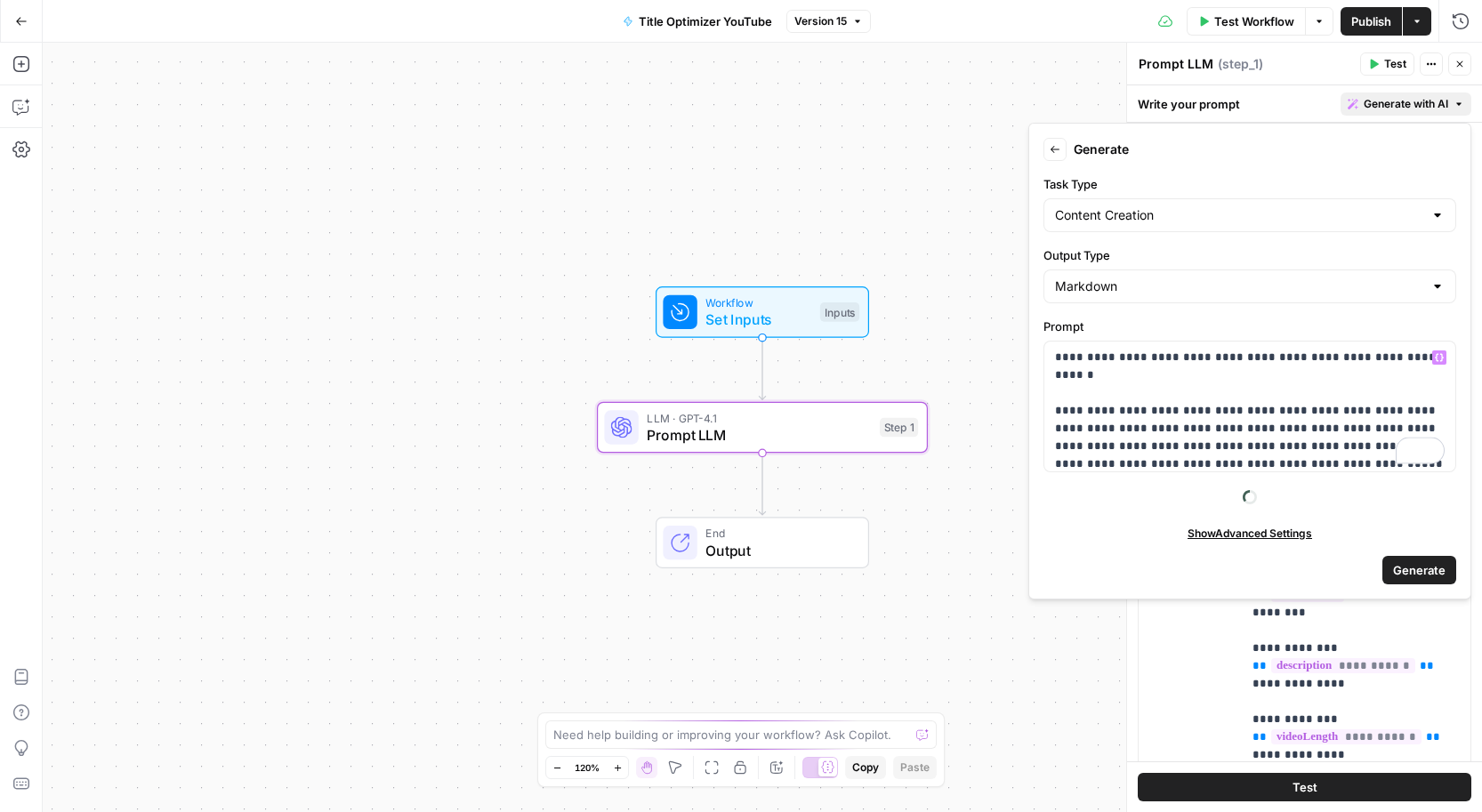
click at [1428, 556] on button "Generate" at bounding box center [1418, 570] width 73 height 29
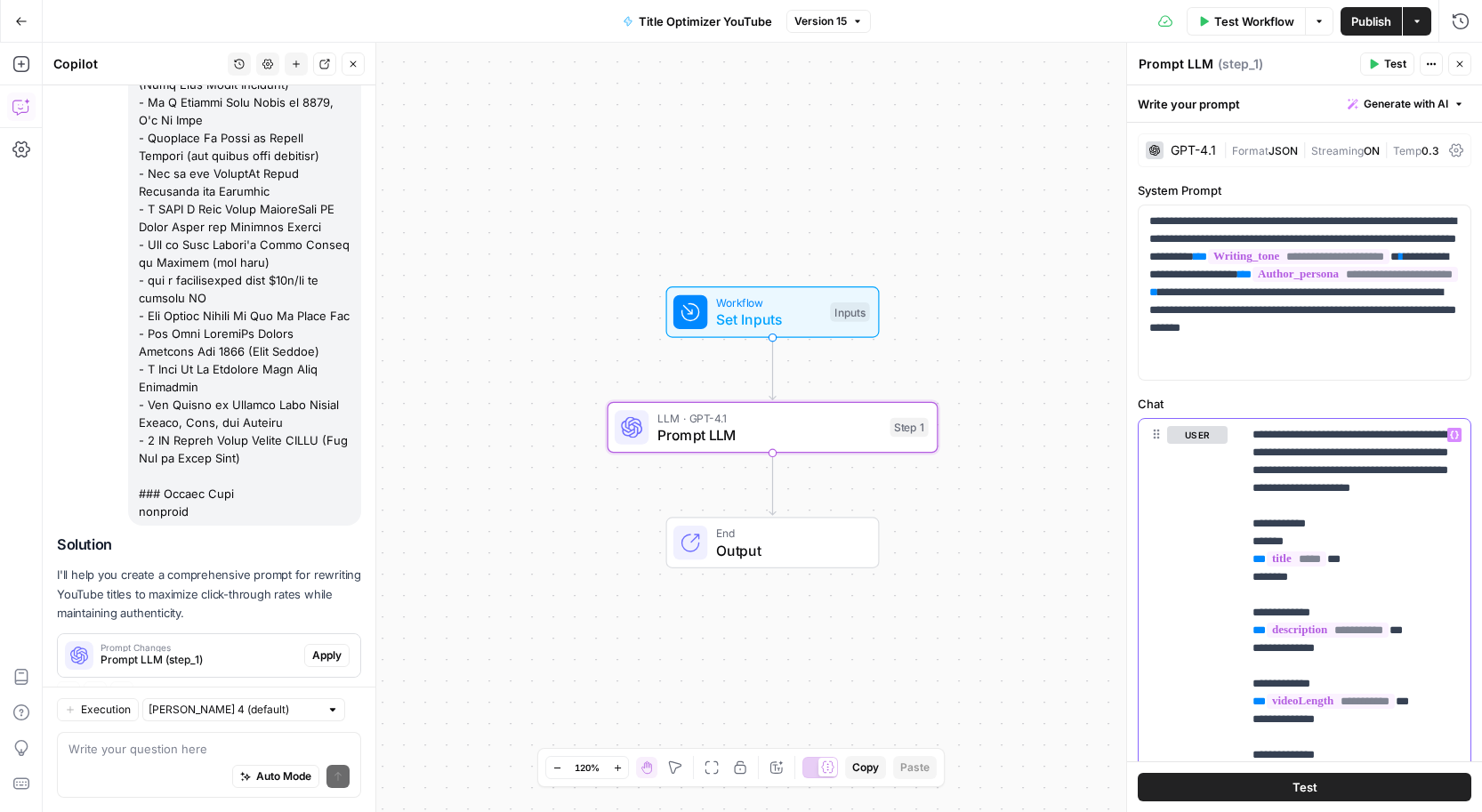
scroll to position [1330, 0]
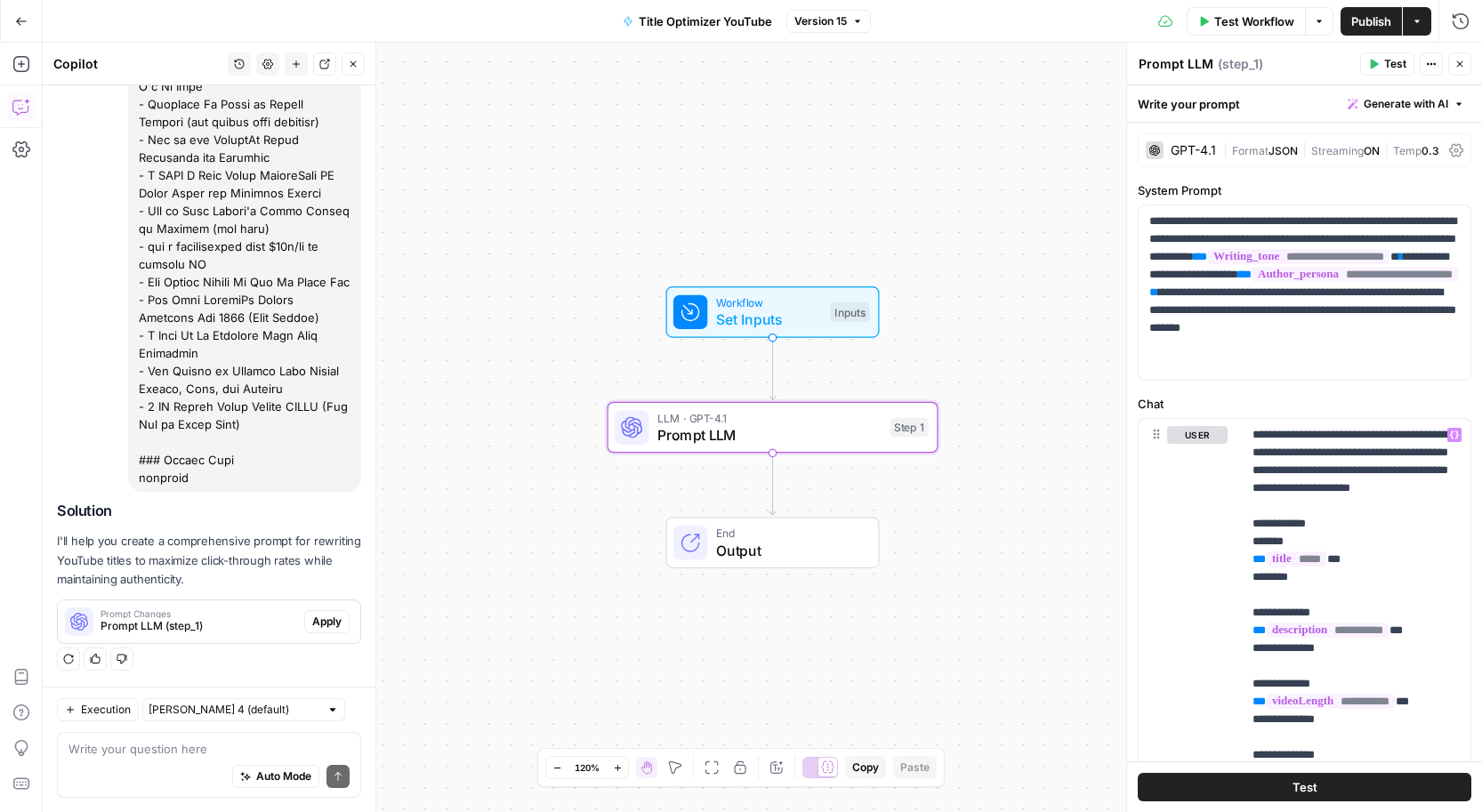
click at [333, 619] on span "Apply" at bounding box center [327, 621] width 30 height 16
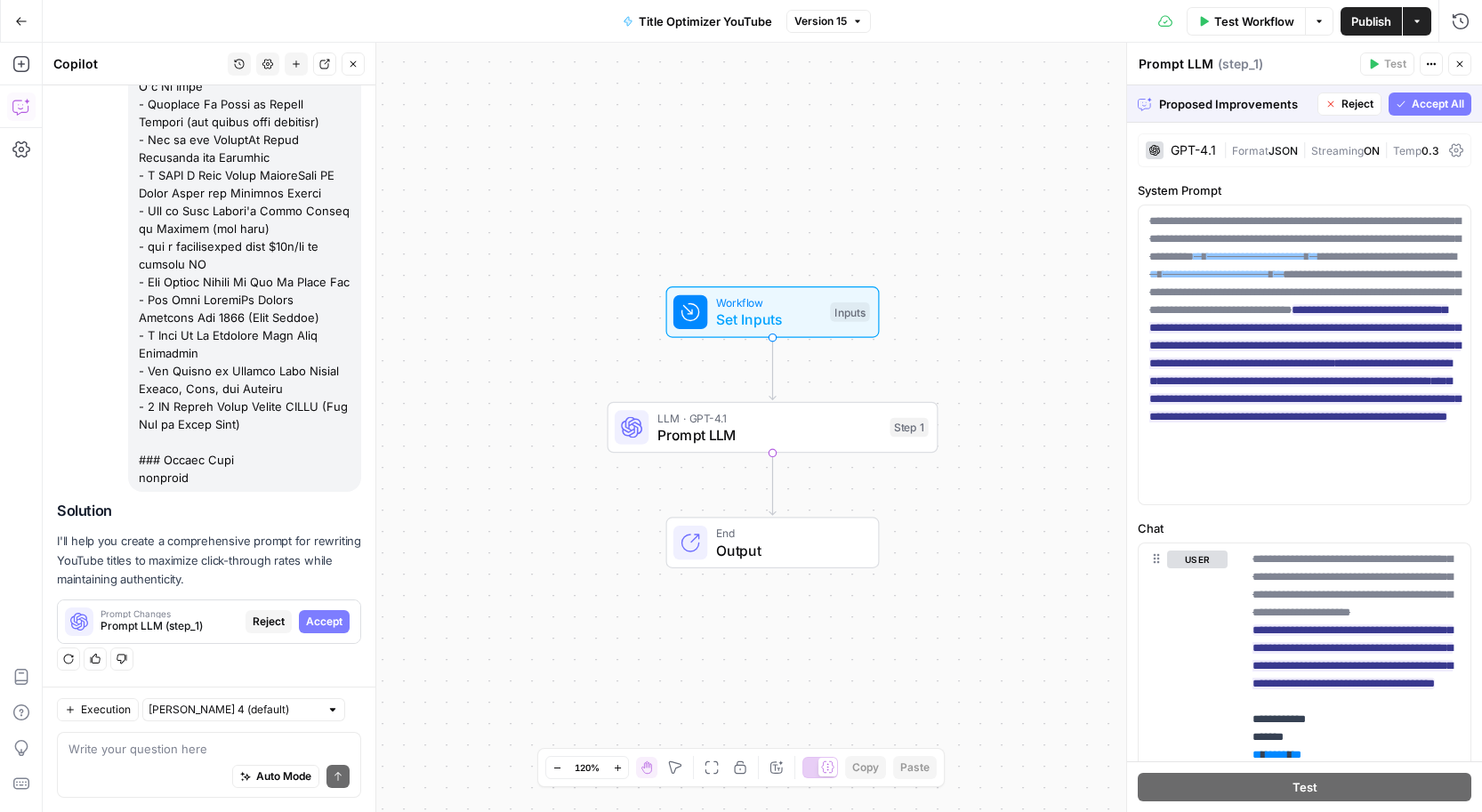
click at [1413, 102] on span "Accept All" at bounding box center [1437, 104] width 52 height 16
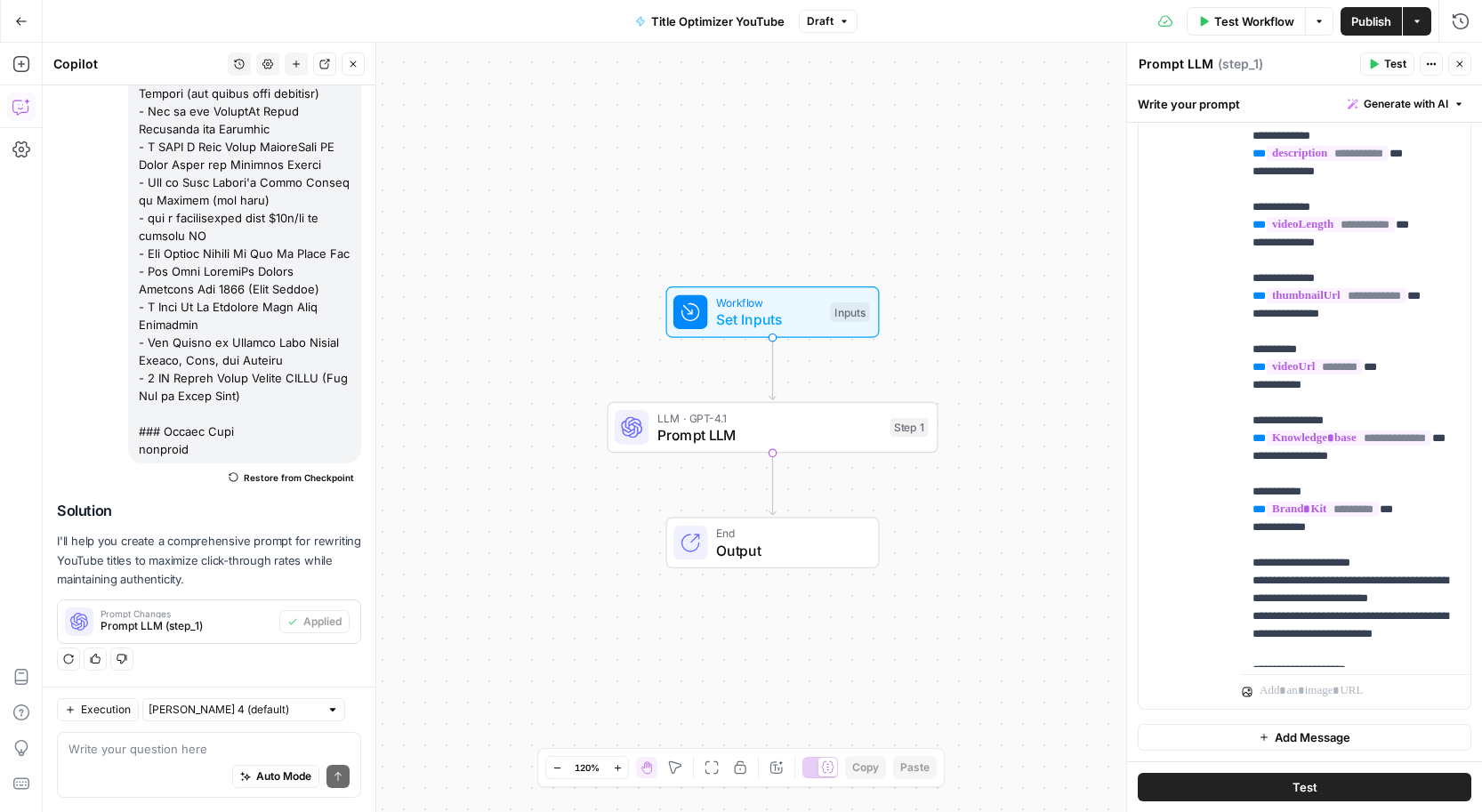
scroll to position [1122, 0]
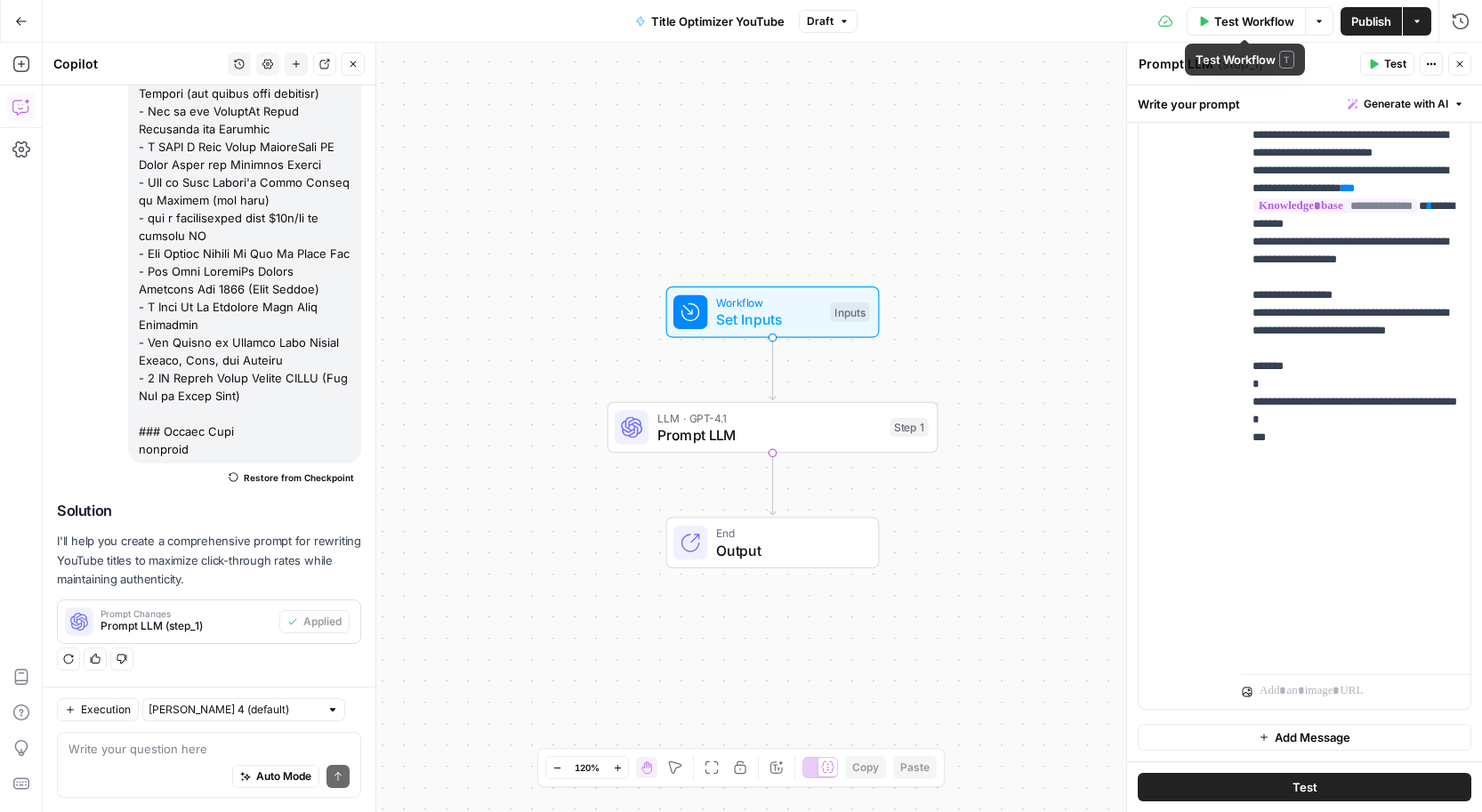
click at [1358, 20] on span "Publish" at bounding box center [1371, 21] width 40 height 18
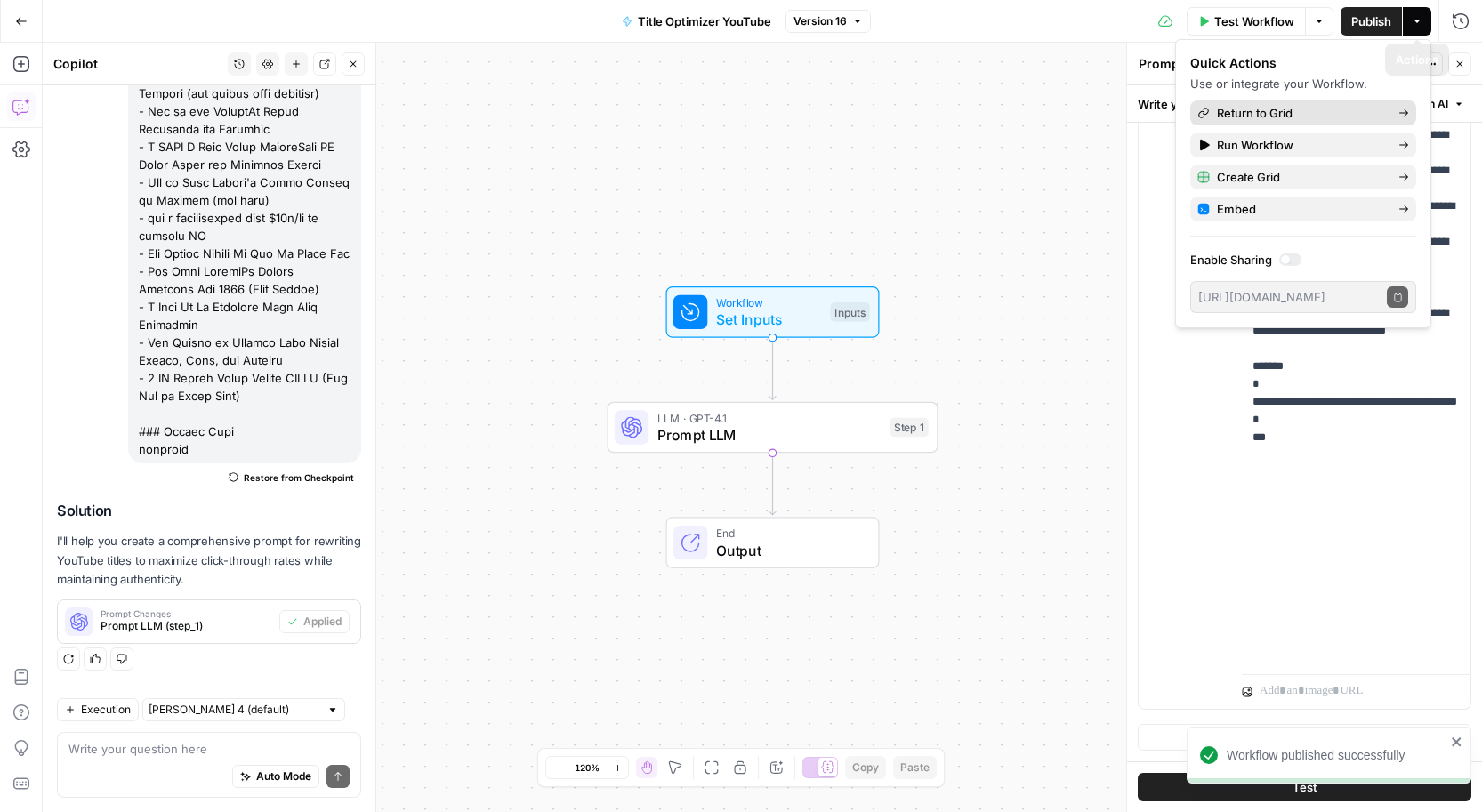
click at [1261, 108] on span "Return to Grid" at bounding box center [1300, 112] width 167 height 18
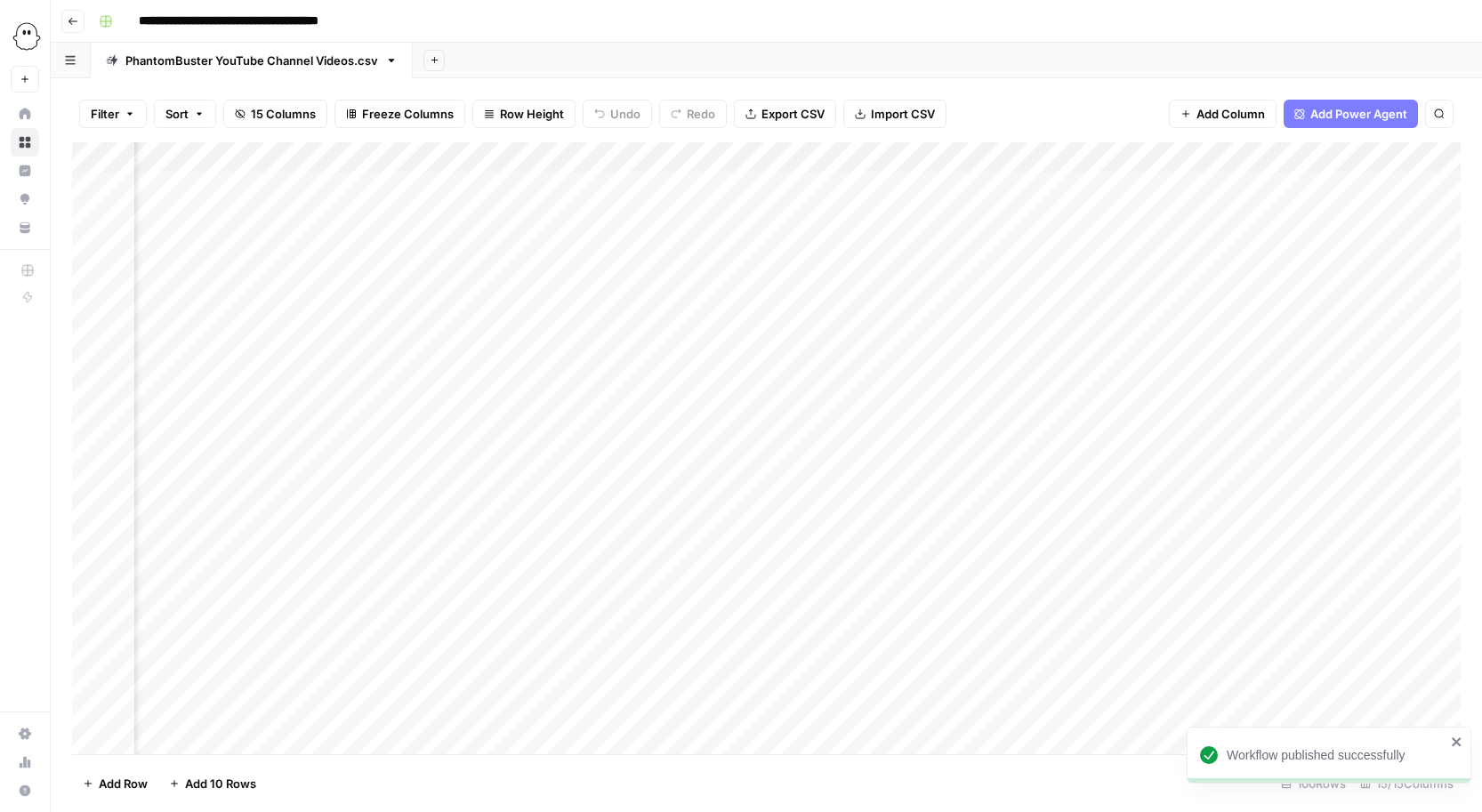
scroll to position [0, 2639]
click at [1025, 183] on div "Add Column" at bounding box center [766, 448] width 1389 height 612
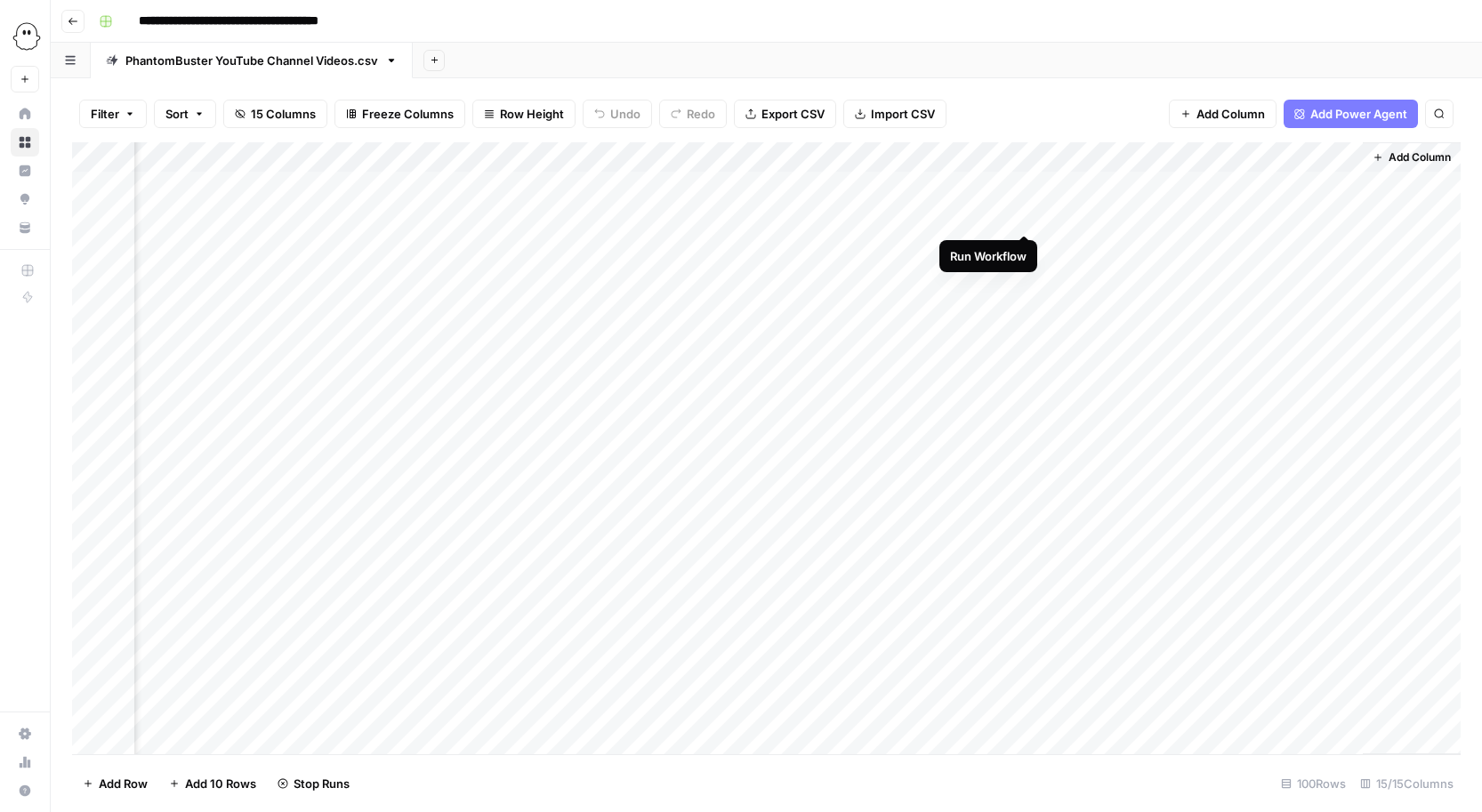
click at [1024, 213] on div "Add Column" at bounding box center [766, 448] width 1389 height 612
click at [1026, 242] on div "Add Column" at bounding box center [766, 448] width 1389 height 612
click at [1266, 187] on div "Add Column" at bounding box center [766, 448] width 1389 height 612
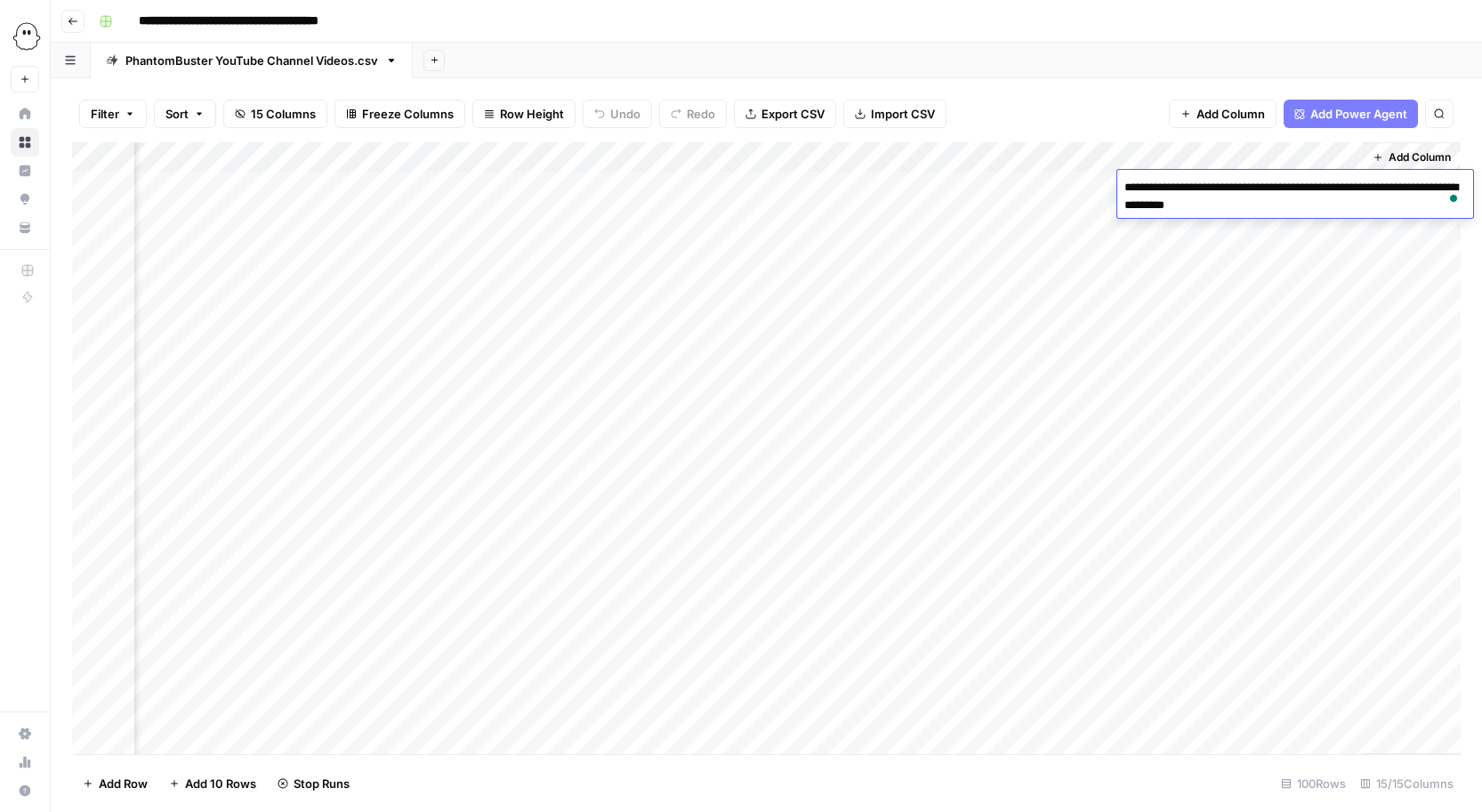
click at [1293, 208] on textarea "**********" at bounding box center [1294, 196] width 355 height 43
click at [1281, 308] on div "Add Column" at bounding box center [766, 448] width 1389 height 612
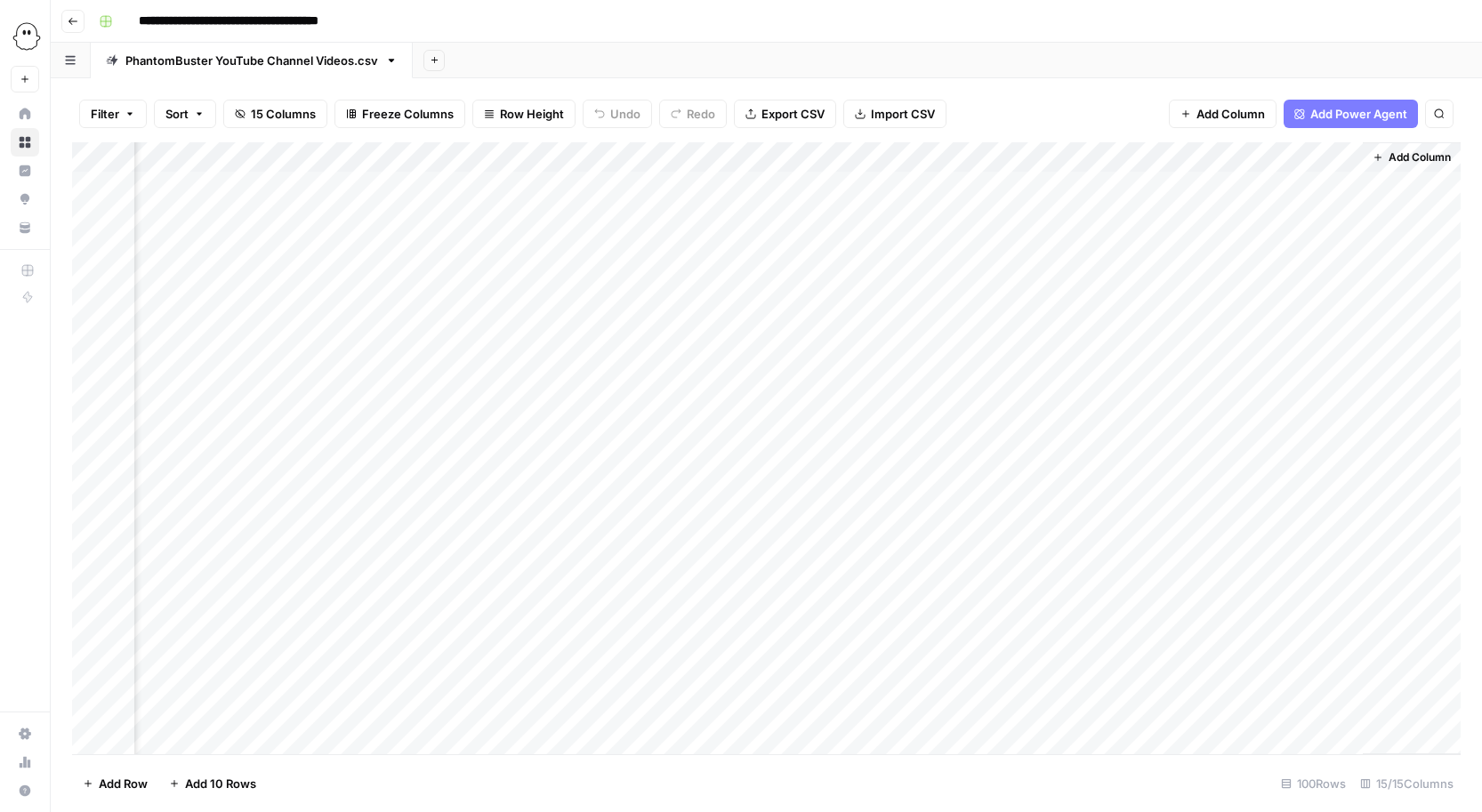
click at [1227, 219] on div "Add Column" at bounding box center [766, 448] width 1389 height 612
click at [1183, 272] on div "Add Column" at bounding box center [766, 448] width 1389 height 612
click at [931, 275] on div "Add Column" at bounding box center [766, 448] width 1389 height 612
click at [1004, 155] on div "Add Column" at bounding box center [766, 448] width 1389 height 612
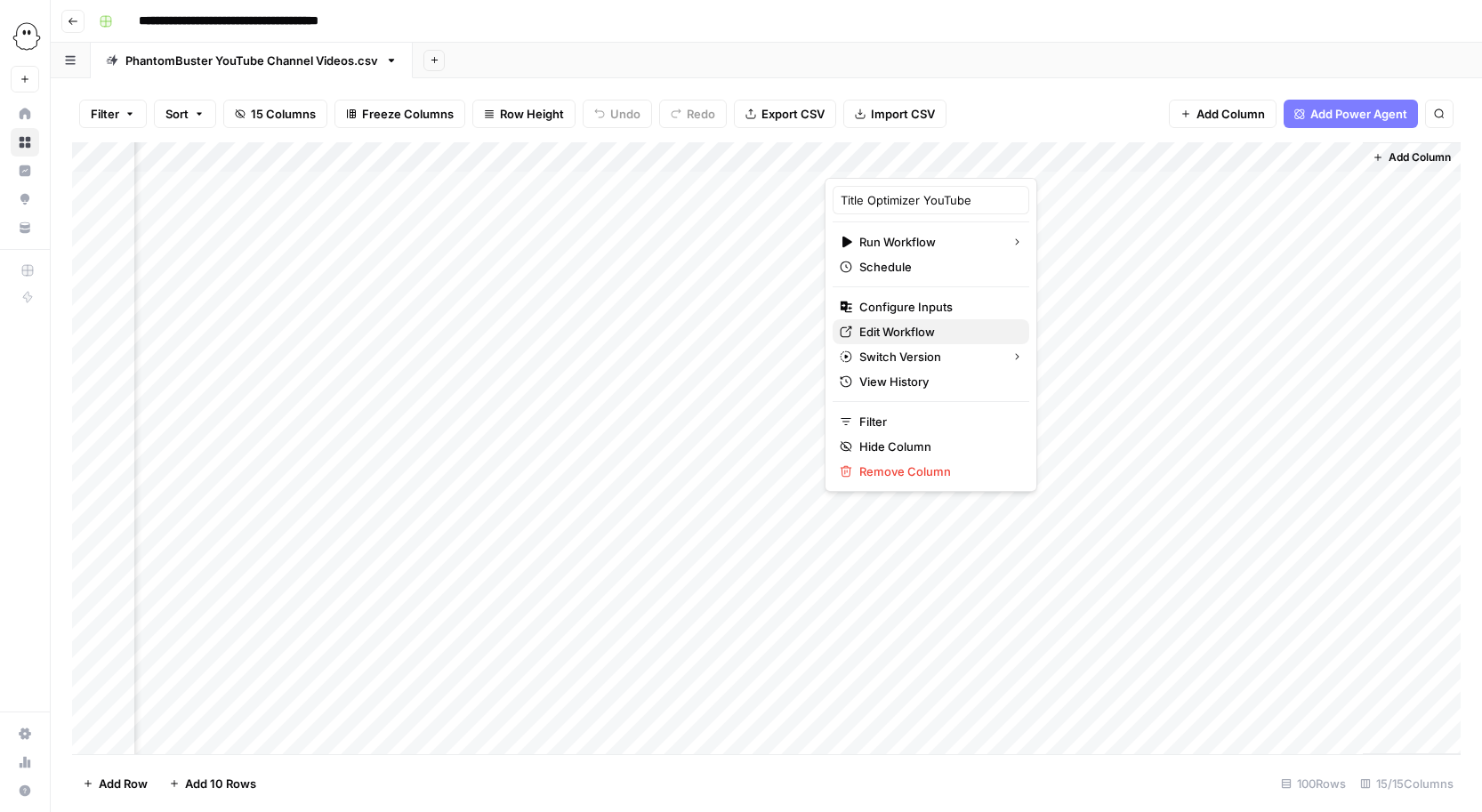
click at [883, 335] on span "Edit Workflow" at bounding box center [937, 332] width 155 height 18
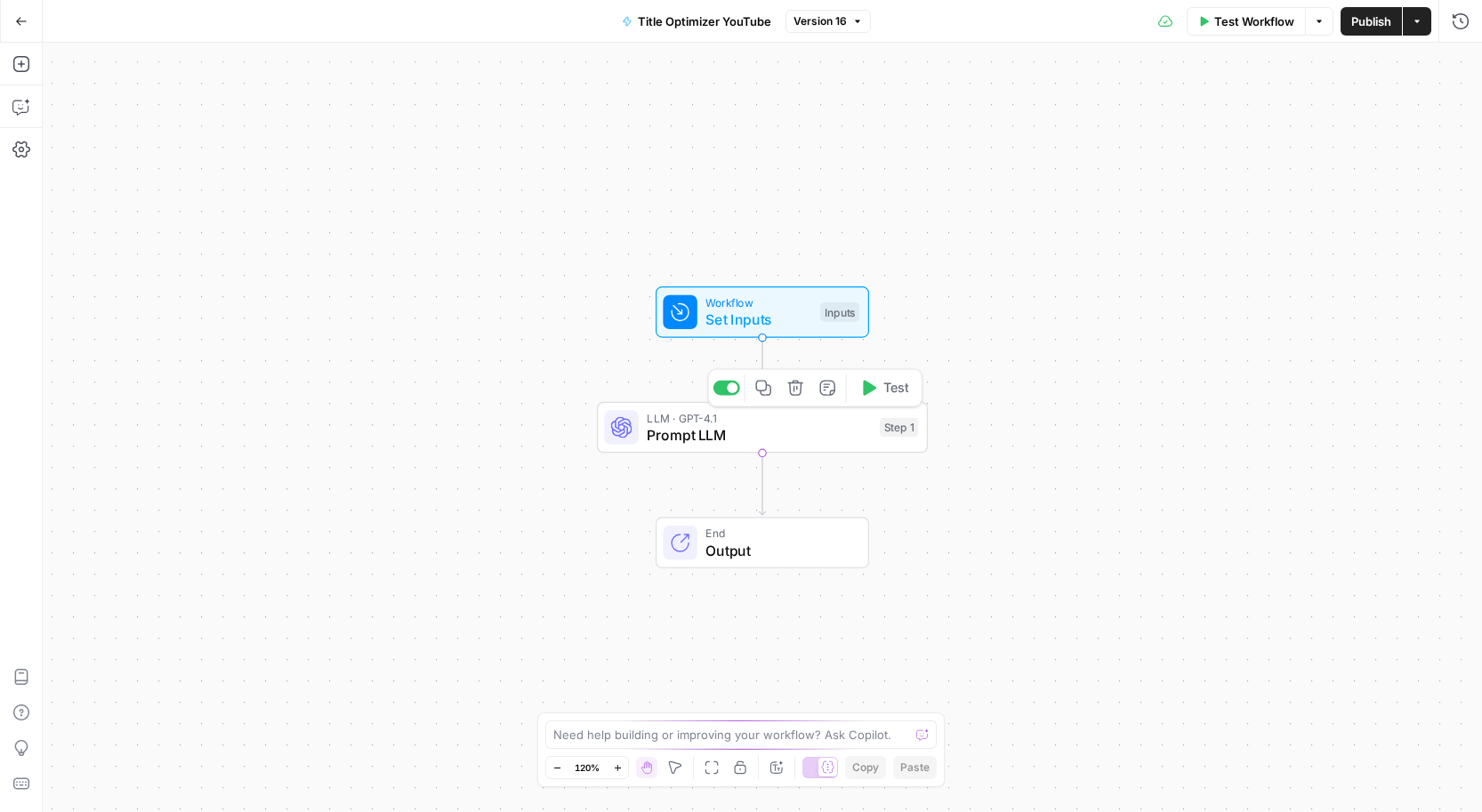
click at [837, 440] on span "Prompt LLM" at bounding box center [759, 435] width 224 height 21
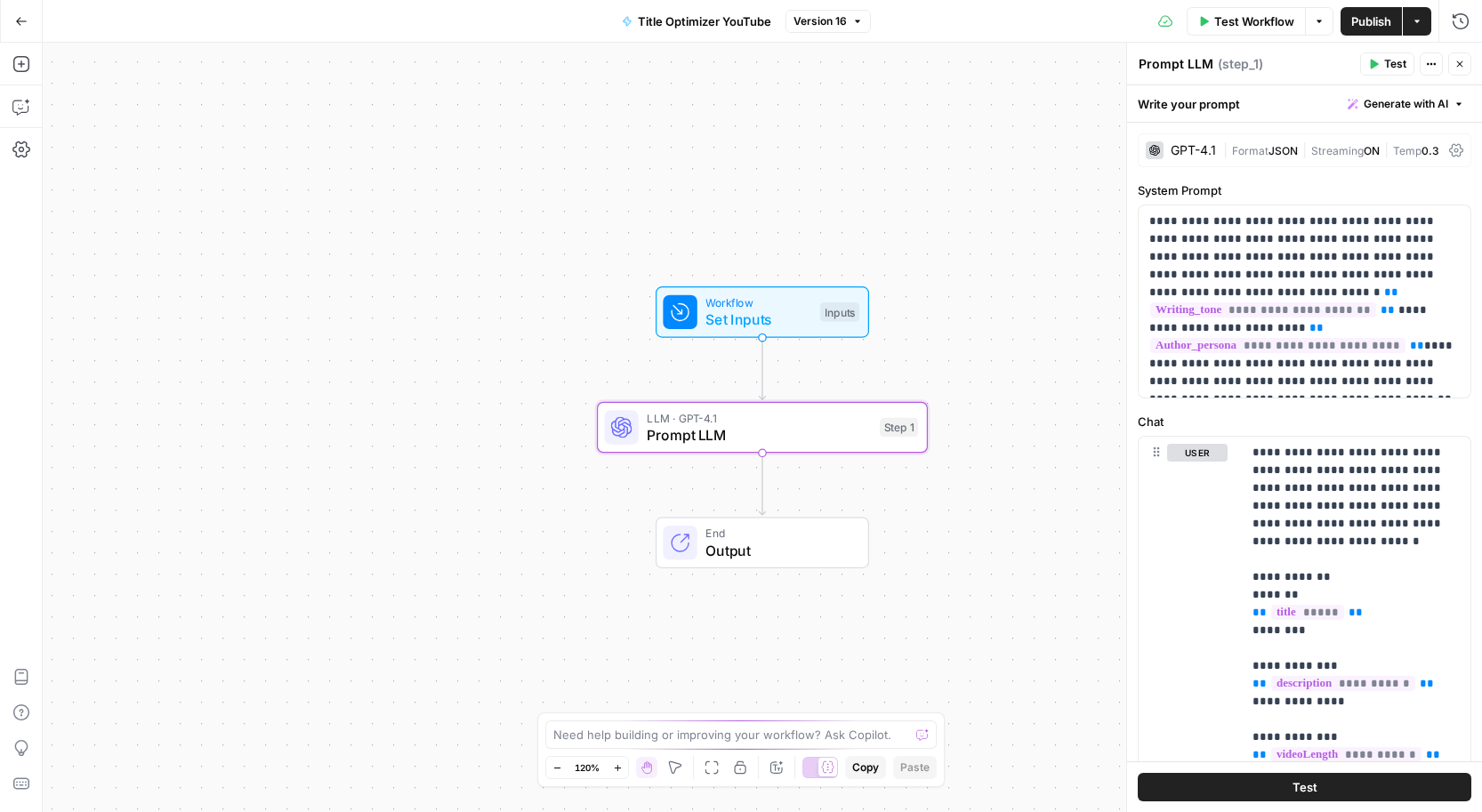
click at [1439, 104] on span "Generate with AI" at bounding box center [1406, 104] width 85 height 16
click at [1319, 189] on span "Refine" at bounding box center [1377, 184] width 141 height 18
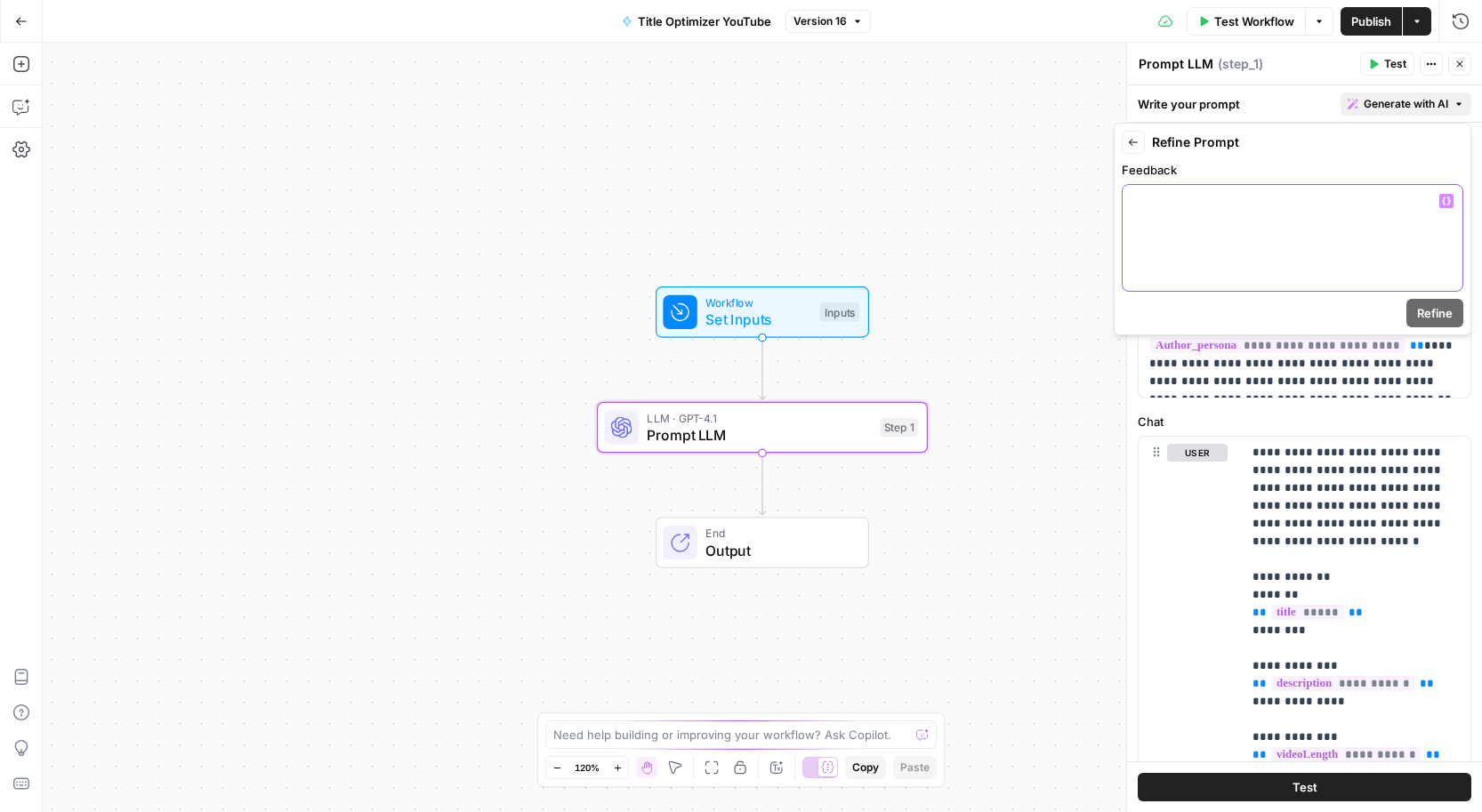
click at [1212, 248] on div at bounding box center [1292, 237] width 340 height 106
click at [1428, 311] on span "Refine" at bounding box center [1434, 313] width 35 height 18
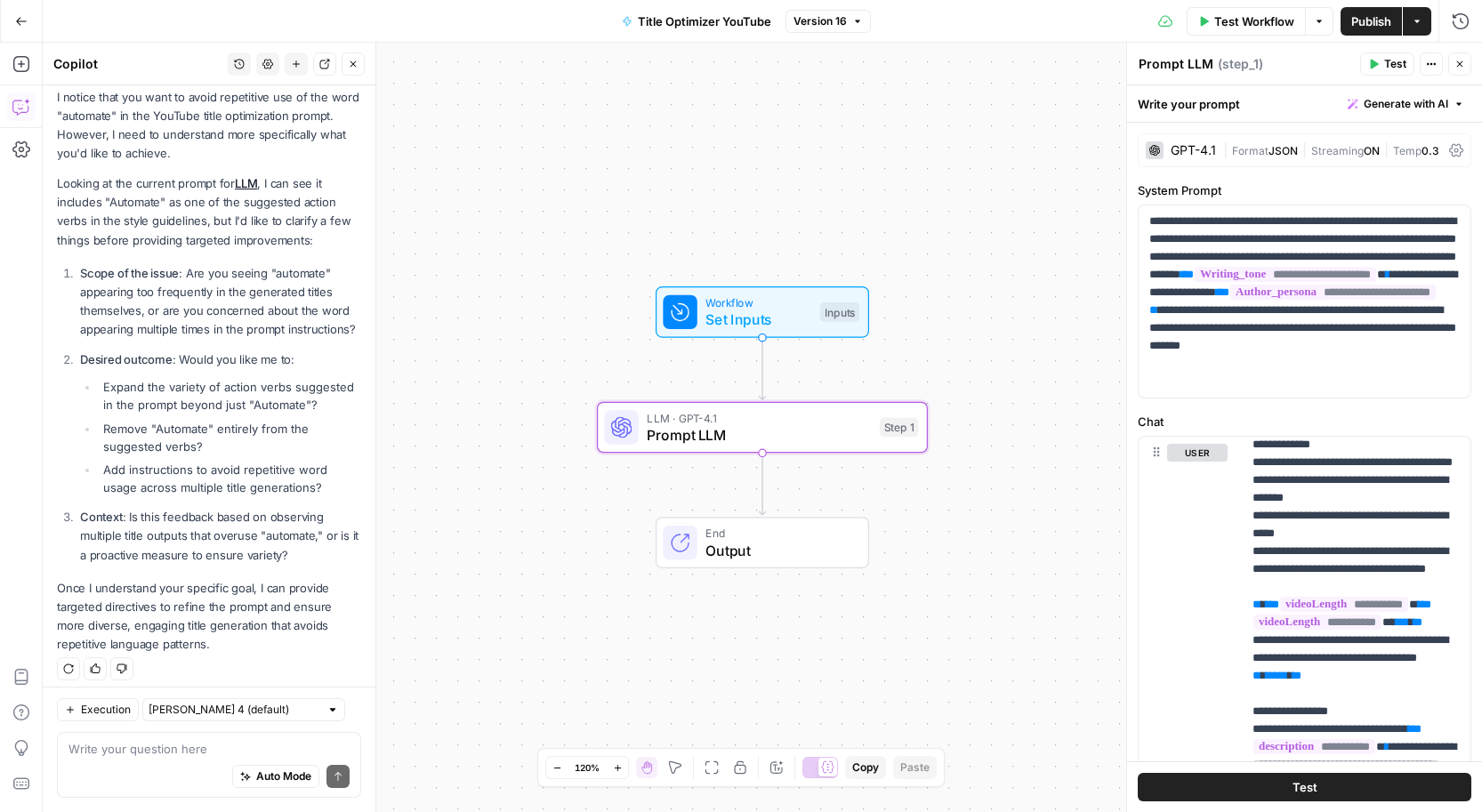
scroll to position [277, 0]
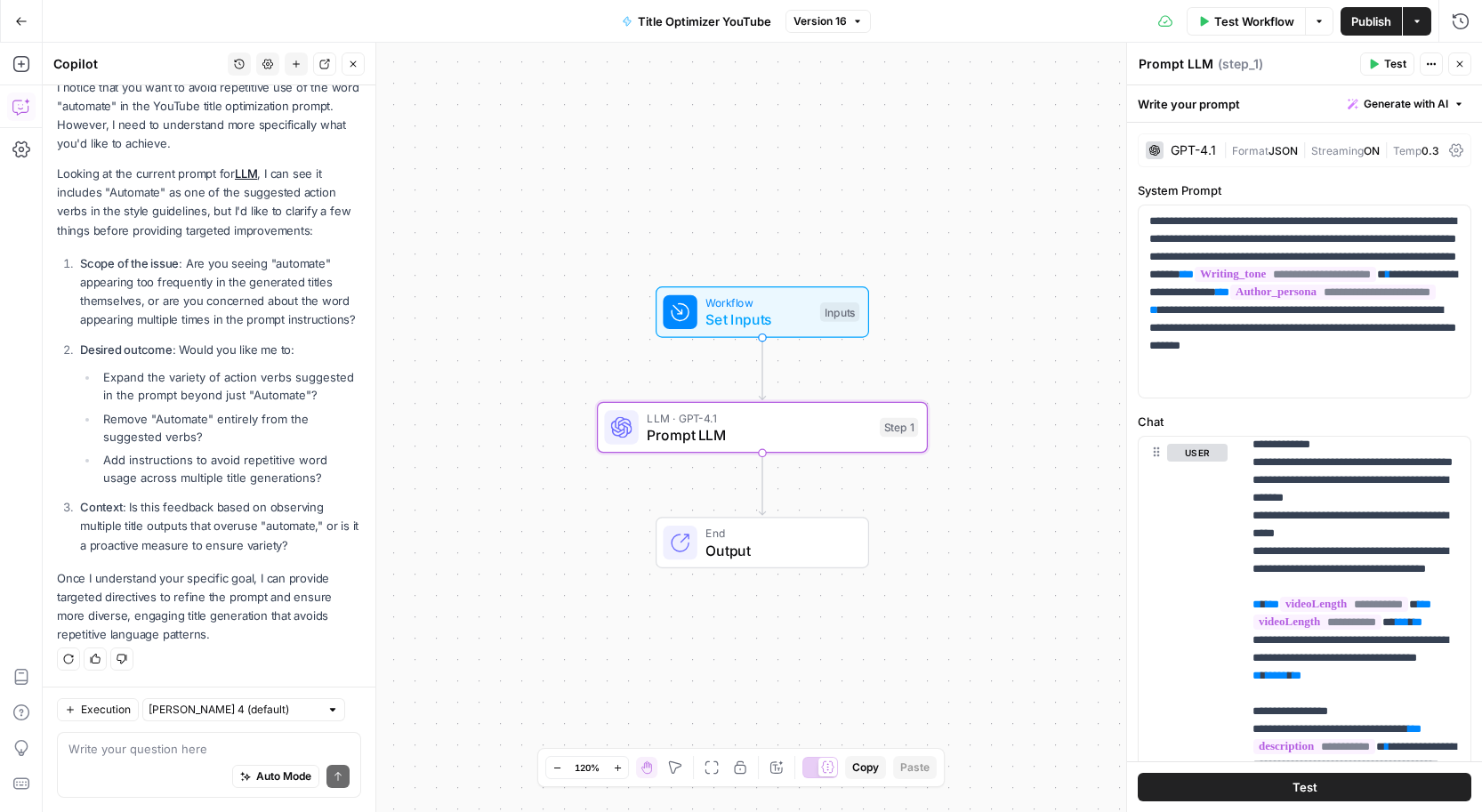
click at [128, 744] on textarea at bounding box center [209, 749] width 281 height 18
type textarea "yes. Im seeing in all the titles"
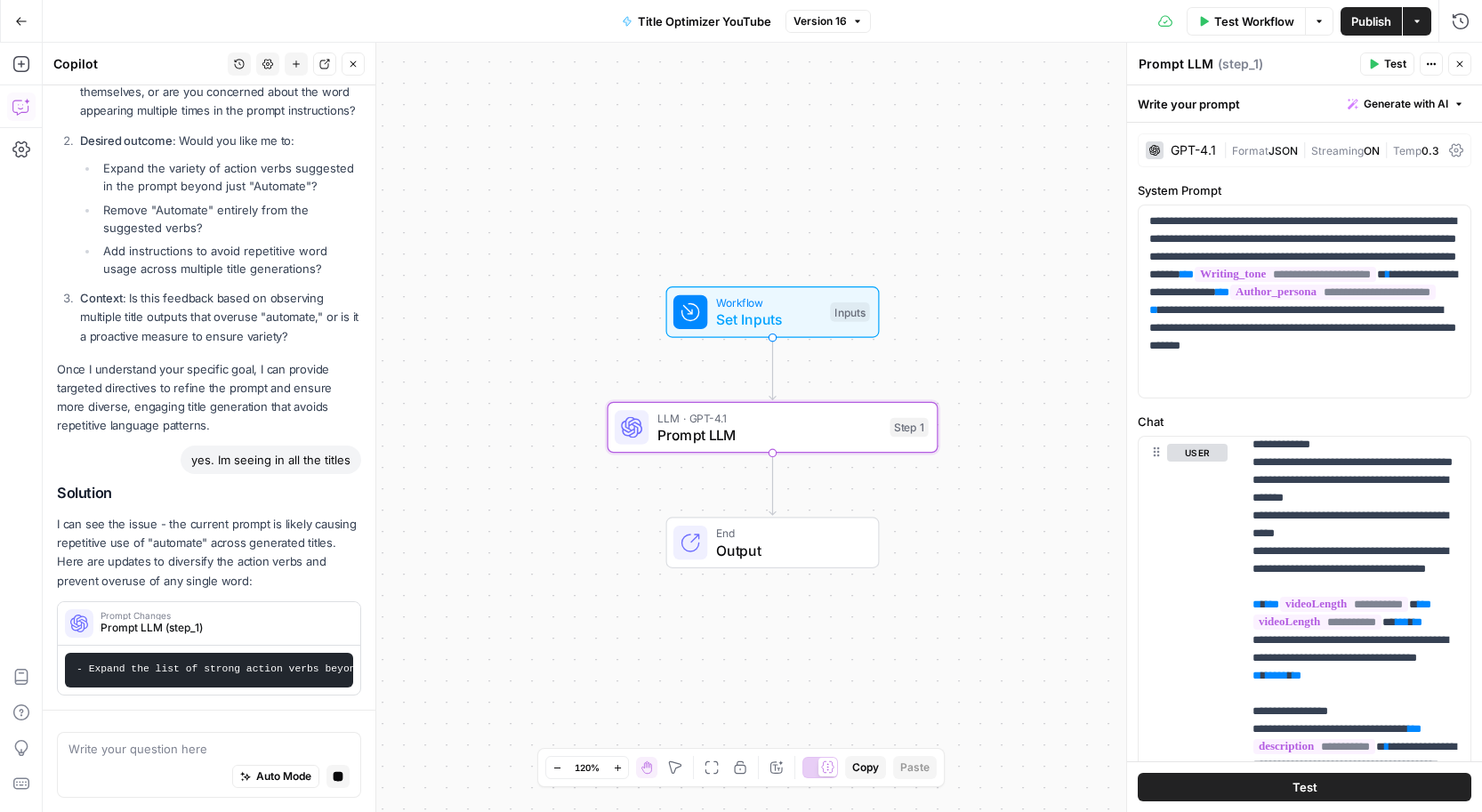
scroll to position [503, 0]
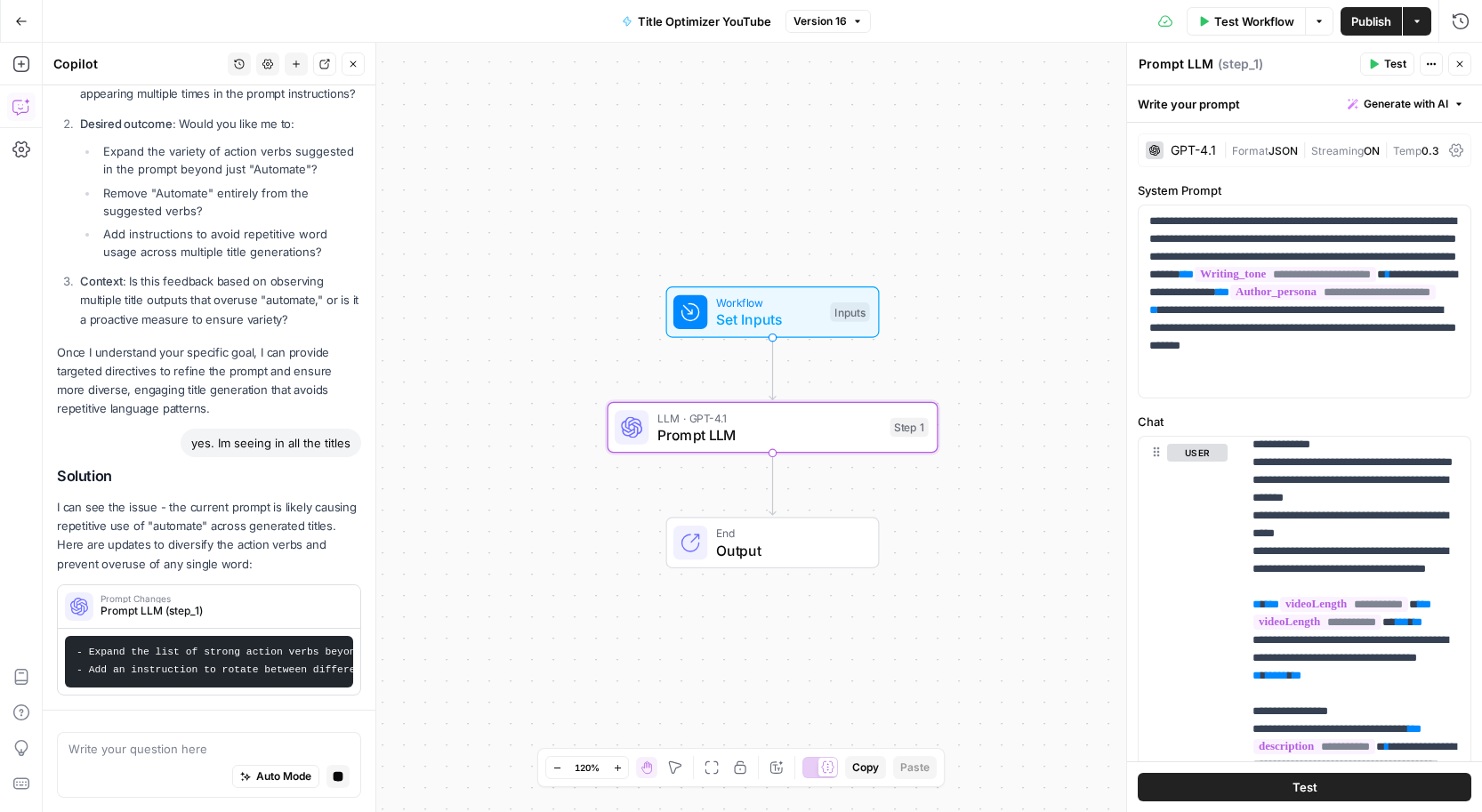
click at [112, 625] on div "Prompt Changes Prompt LLM (step_1)" at bounding box center [204, 606] width 292 height 43
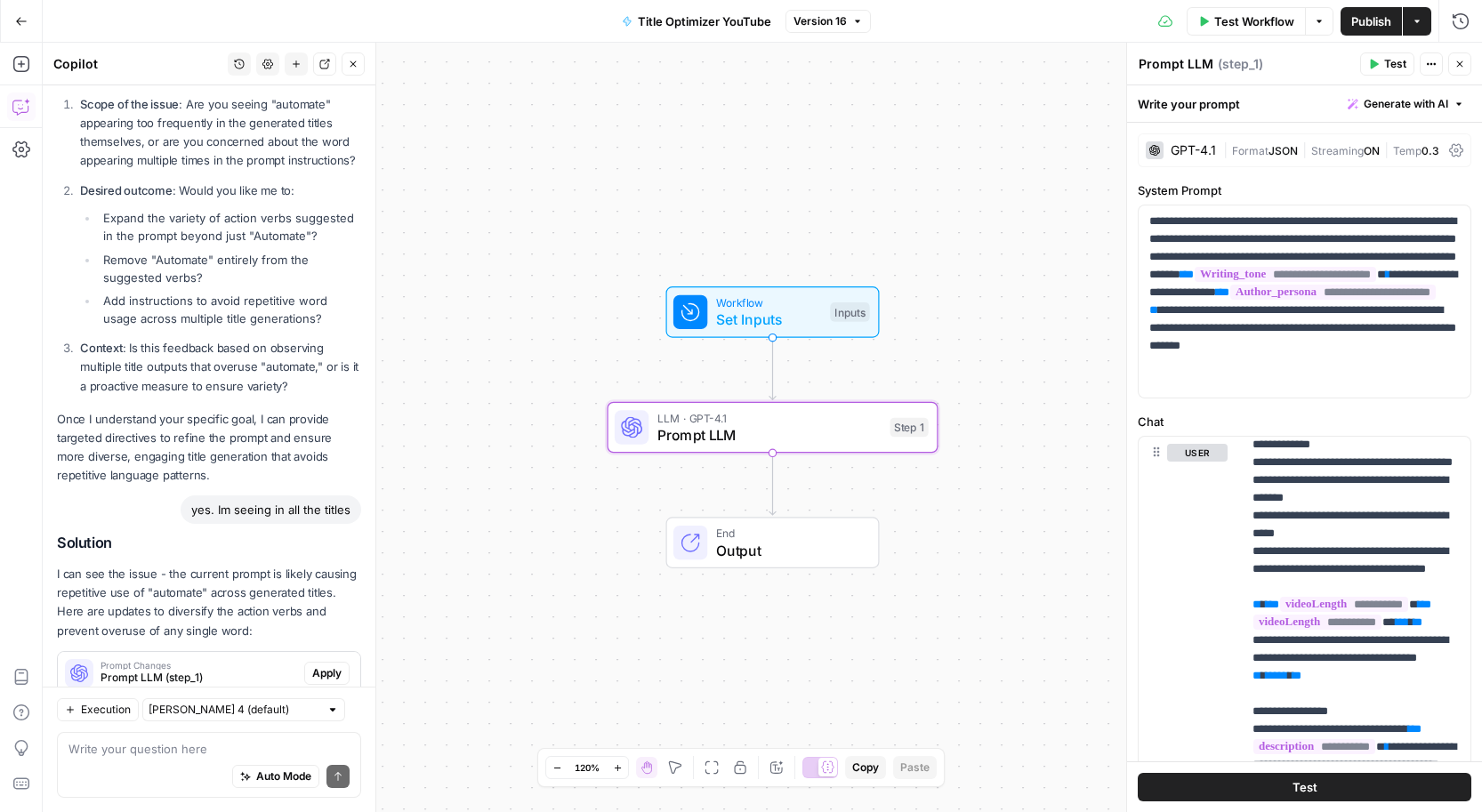
scroll to position [488, 0]
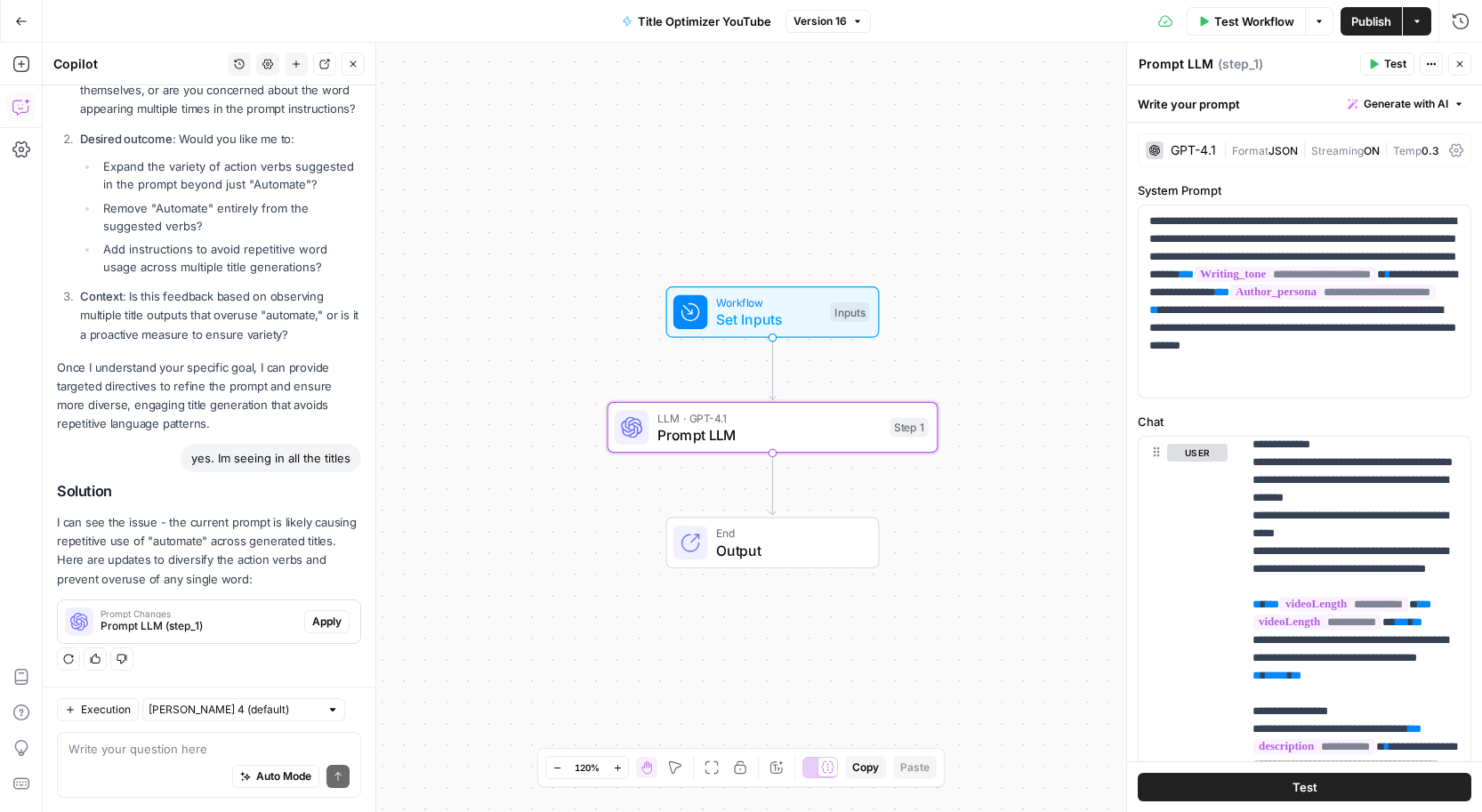
click at [328, 618] on span "Apply" at bounding box center [327, 621] width 30 height 16
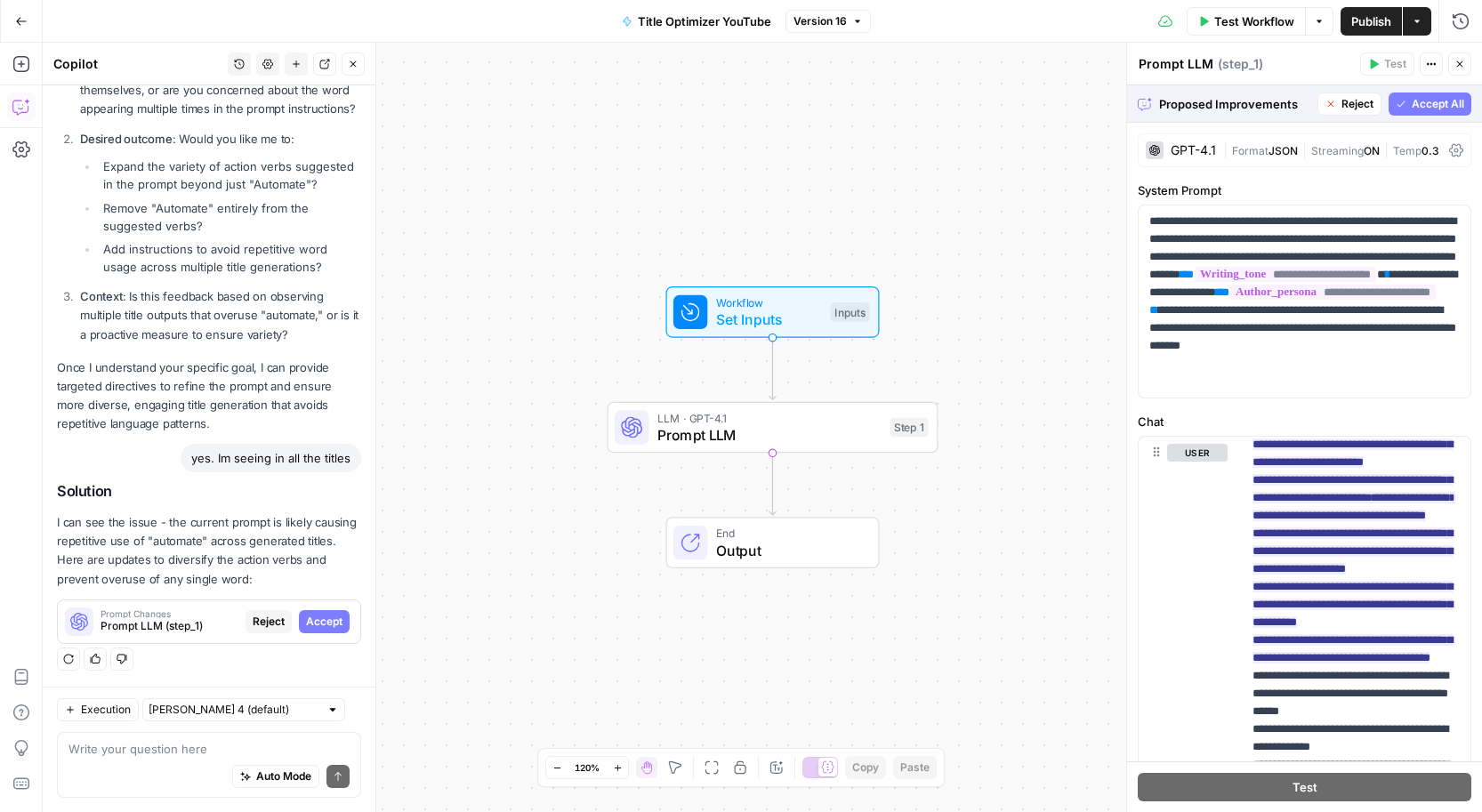
click at [1431, 108] on span "Accept All" at bounding box center [1437, 104] width 52 height 16
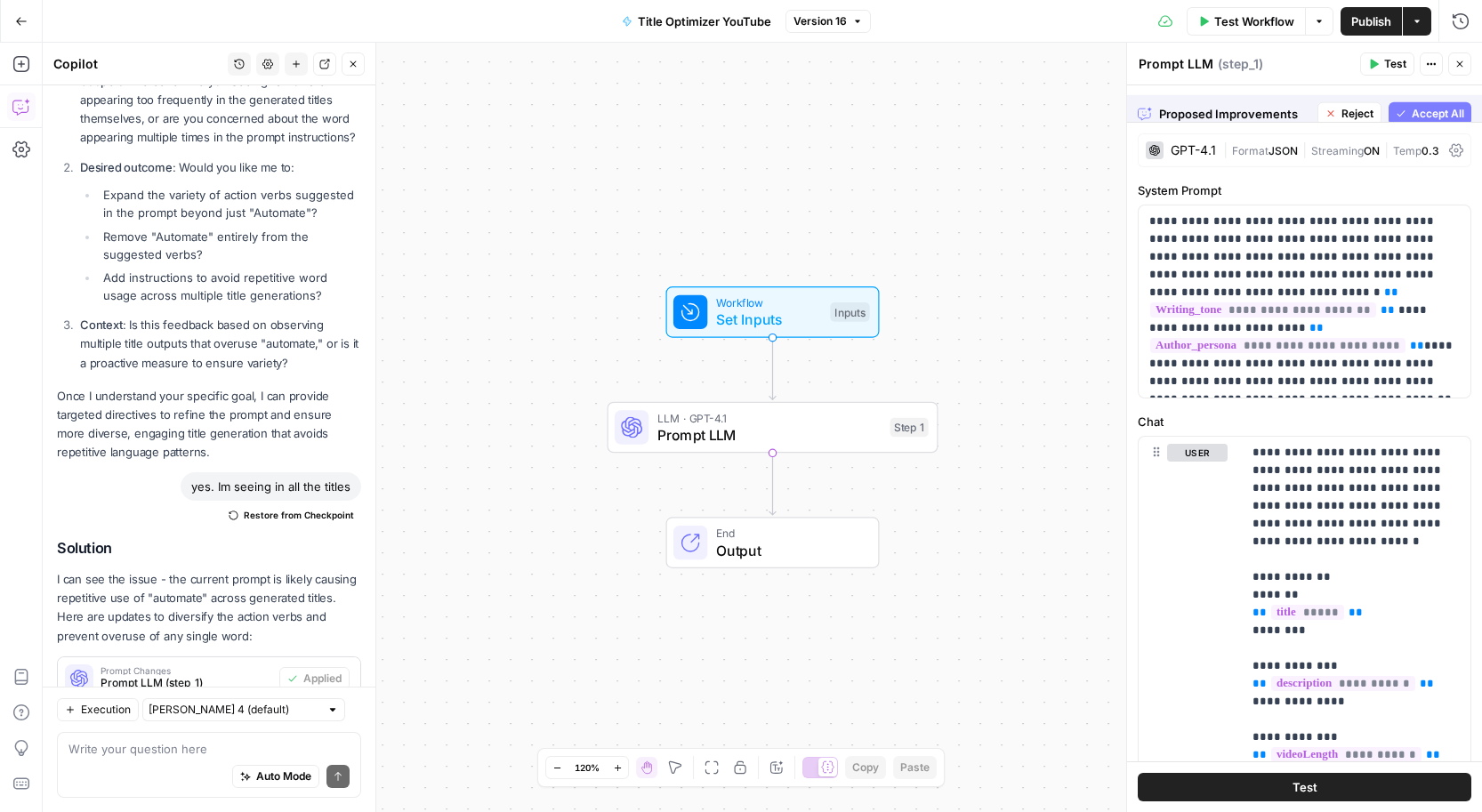
scroll to position [545, 0]
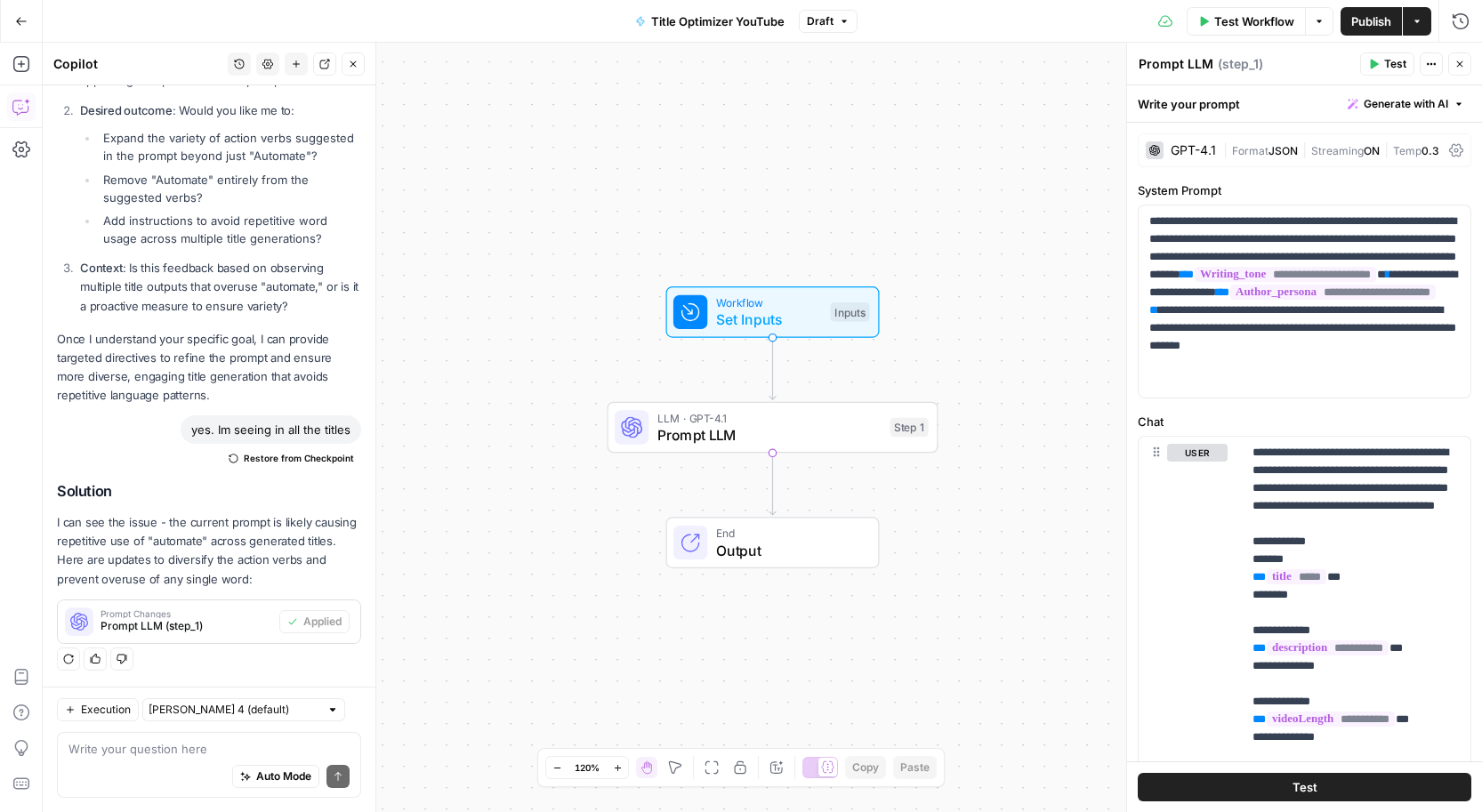
click at [1368, 30] on button "Publish" at bounding box center [1371, 21] width 61 height 29
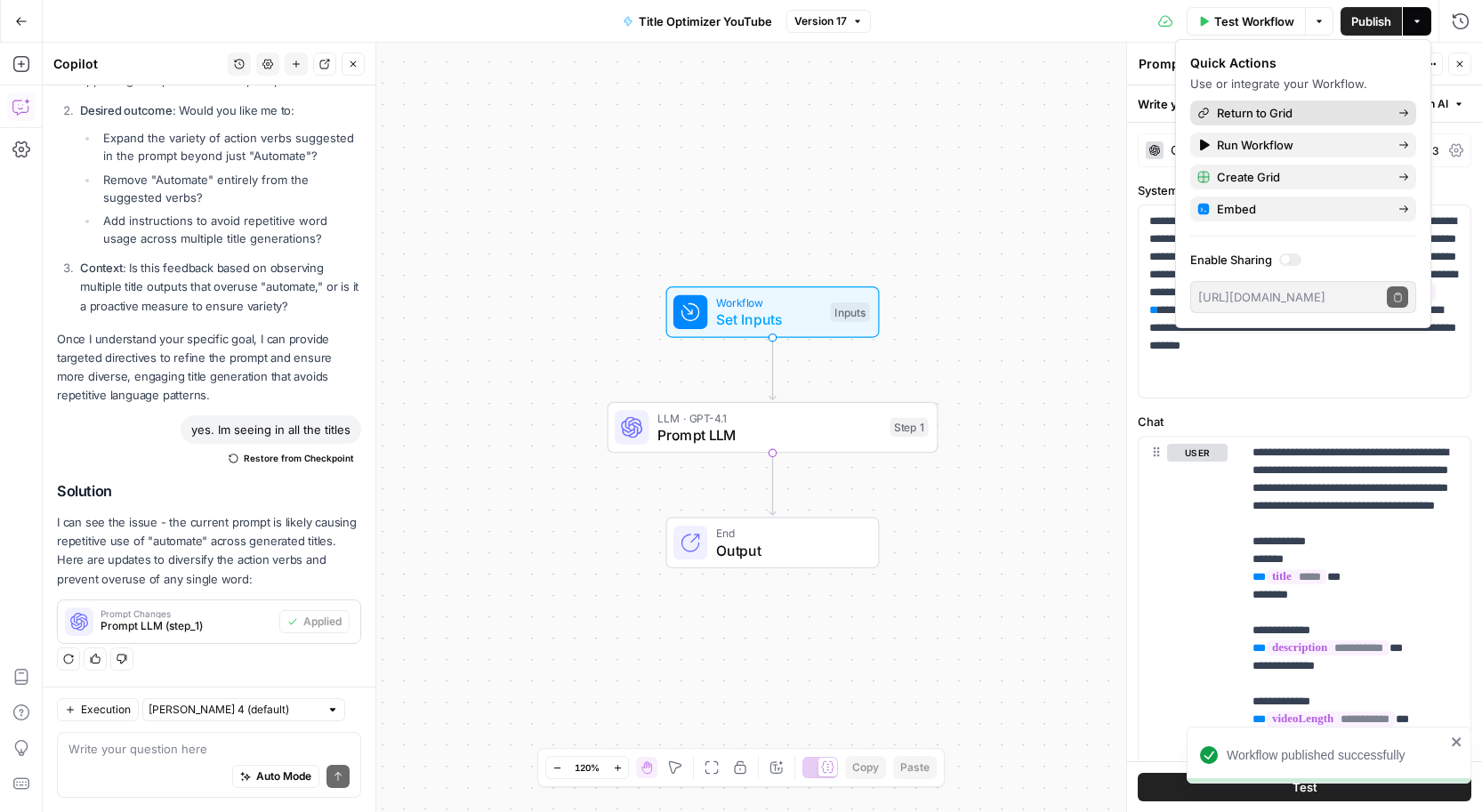
click at [1278, 110] on span "Return to Grid" at bounding box center [1300, 112] width 167 height 18
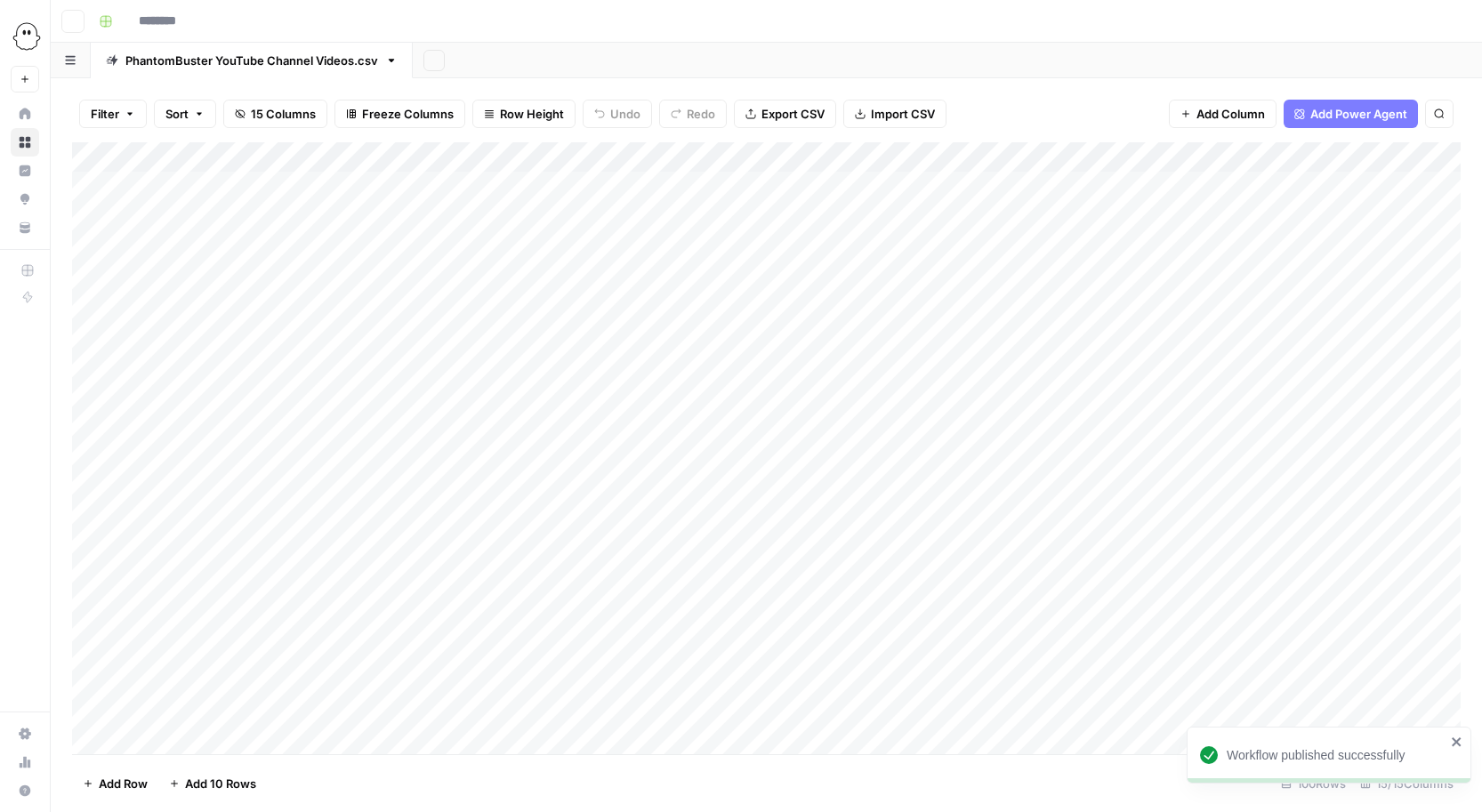
type input "**********"
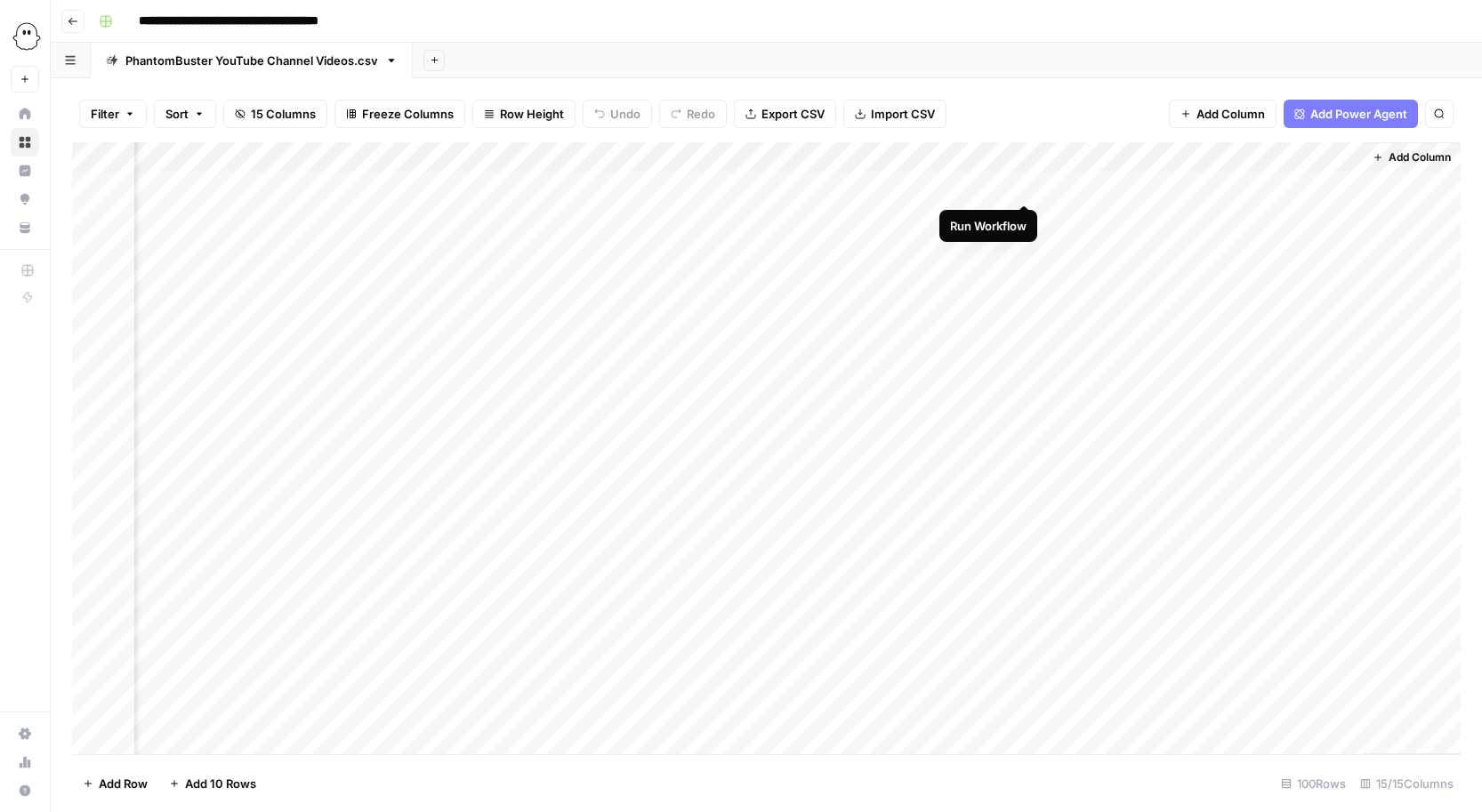
click at [1024, 187] on div "Add Column" at bounding box center [766, 448] width 1389 height 612
click at [1023, 213] on div "Add Column" at bounding box center [766, 448] width 1389 height 612
click at [1025, 247] on div "Add Column" at bounding box center [766, 448] width 1389 height 612
click at [1022, 274] on div "Add Column" at bounding box center [766, 448] width 1389 height 612
click at [999, 159] on div "Add Column" at bounding box center [766, 448] width 1389 height 612
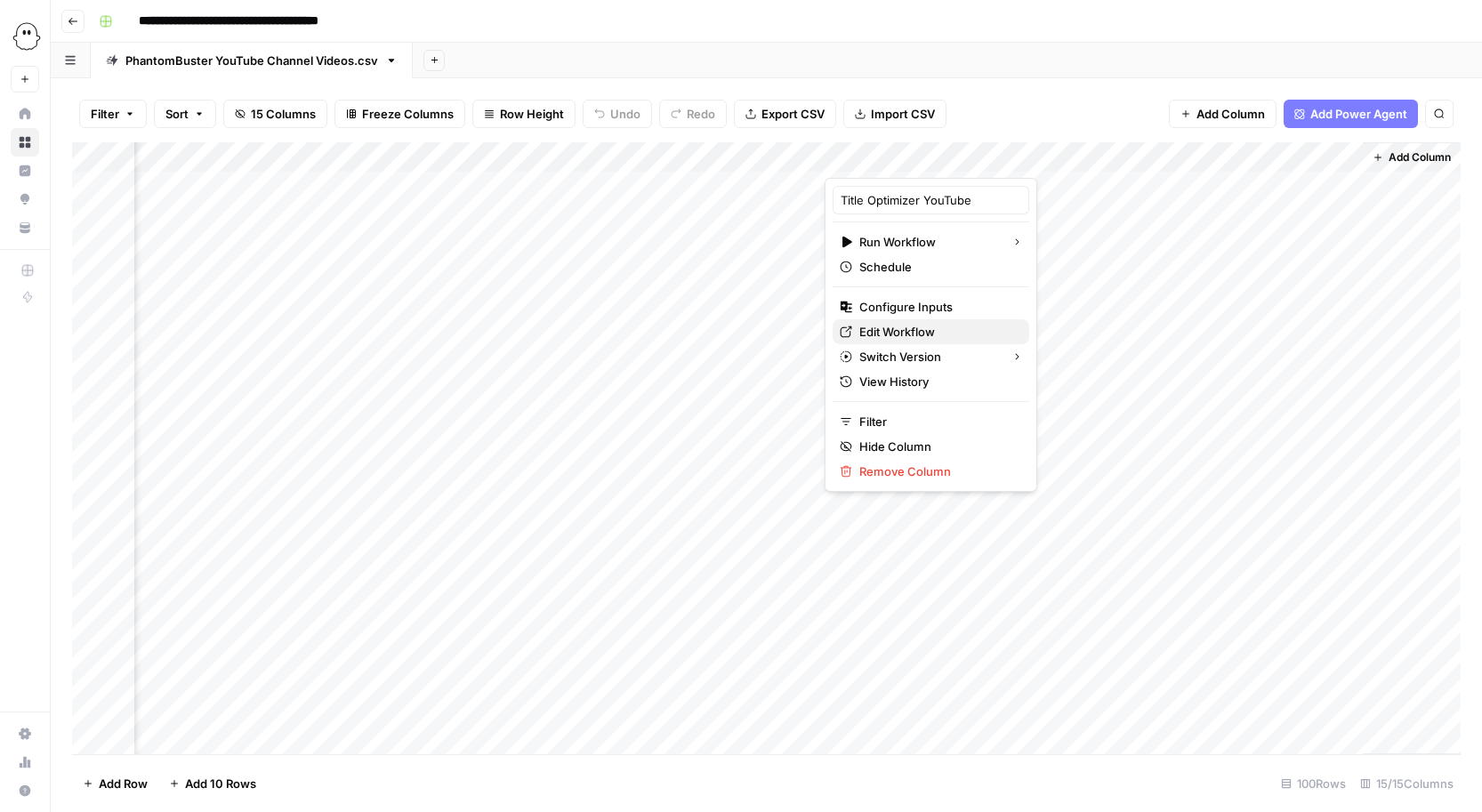
click at [868, 323] on span "Edit Workflow" at bounding box center [937, 332] width 155 height 18
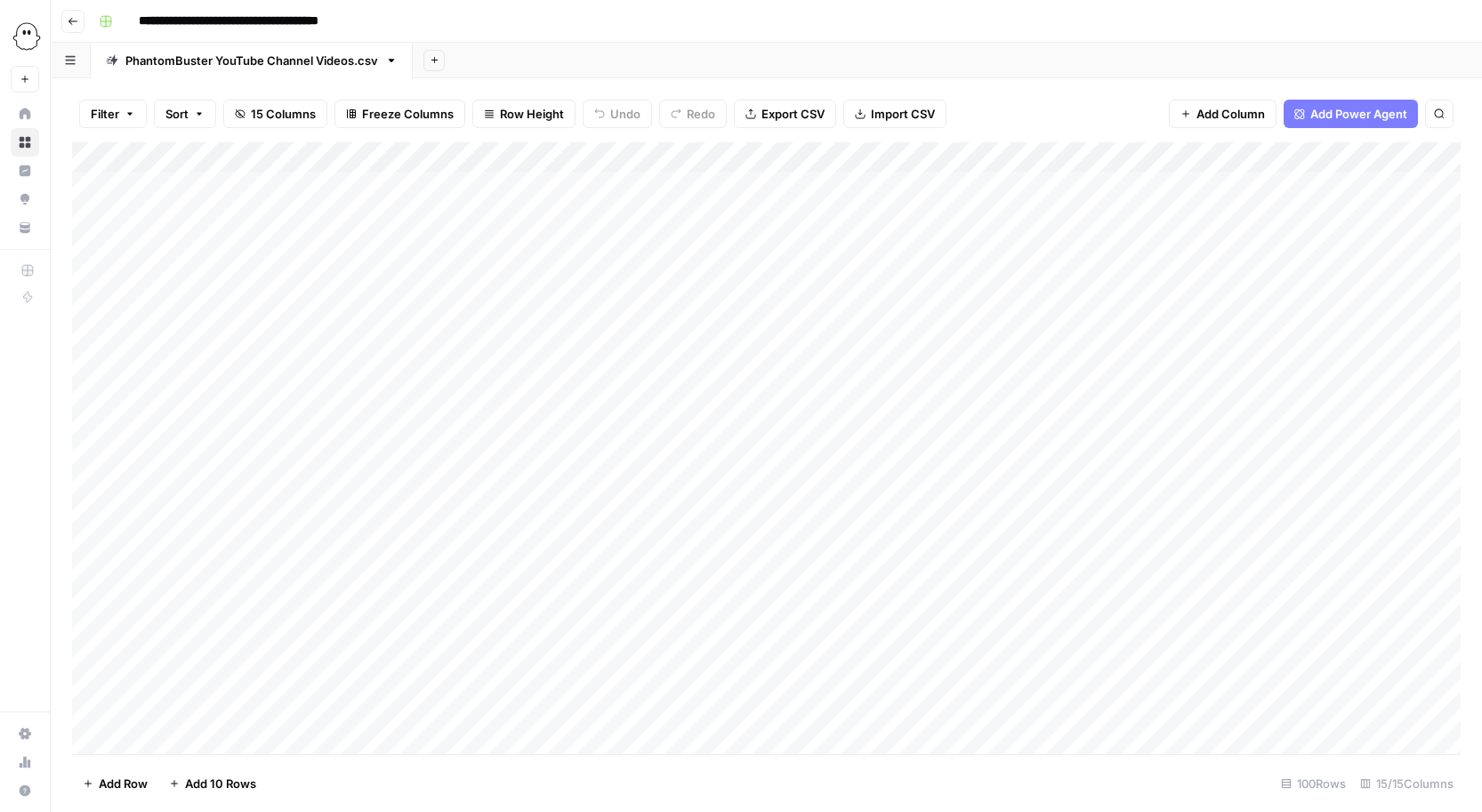
scroll to position [0, 140]
click at [1273, 183] on div "Add Column" at bounding box center [766, 448] width 1389 height 612
click at [1290, 184] on textarea "**********" at bounding box center [1267, 188] width 414 height 25
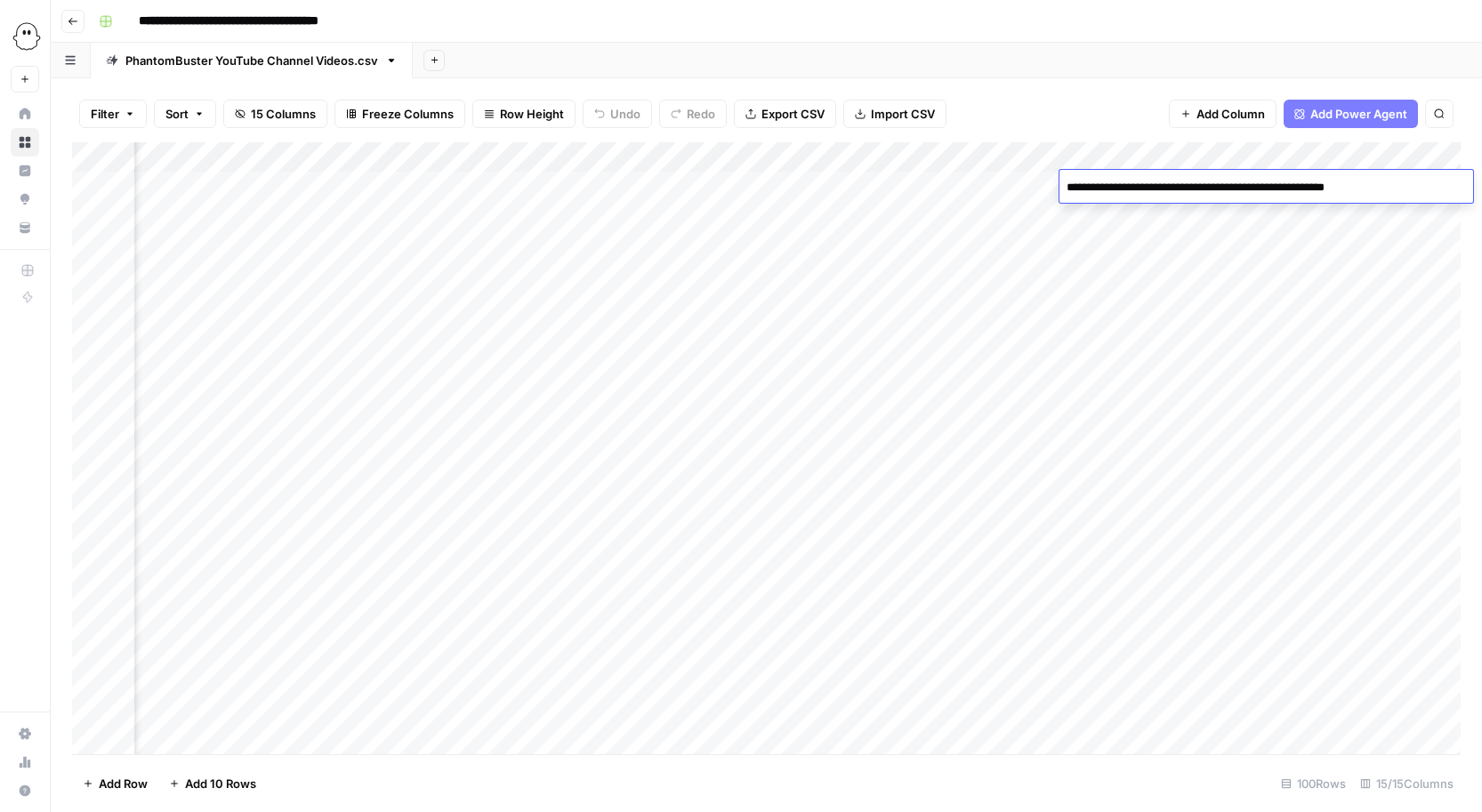
click at [1290, 184] on textarea "**********" at bounding box center [1267, 188] width 414 height 25
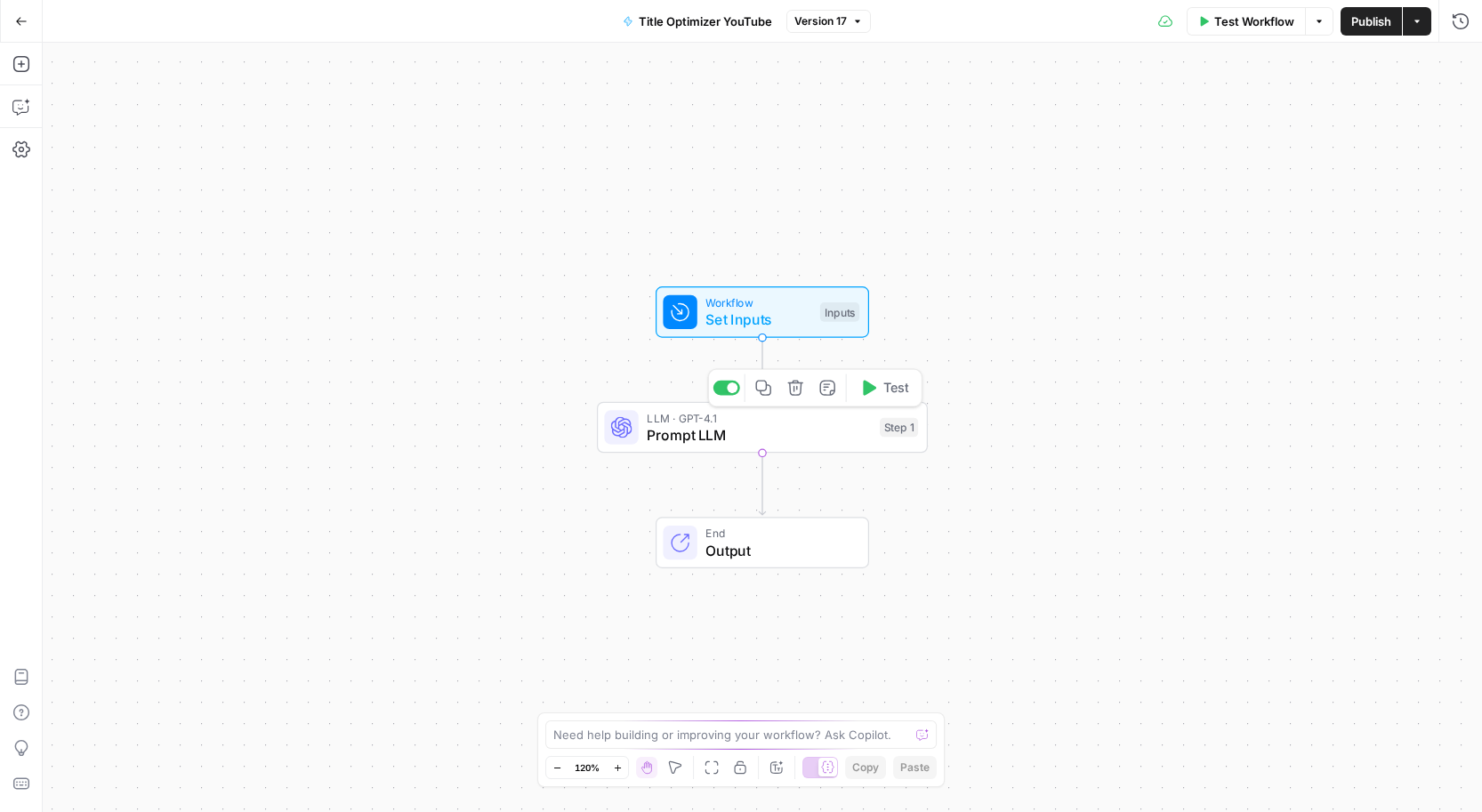
click at [835, 428] on span "Prompt LLM" at bounding box center [759, 435] width 224 height 21
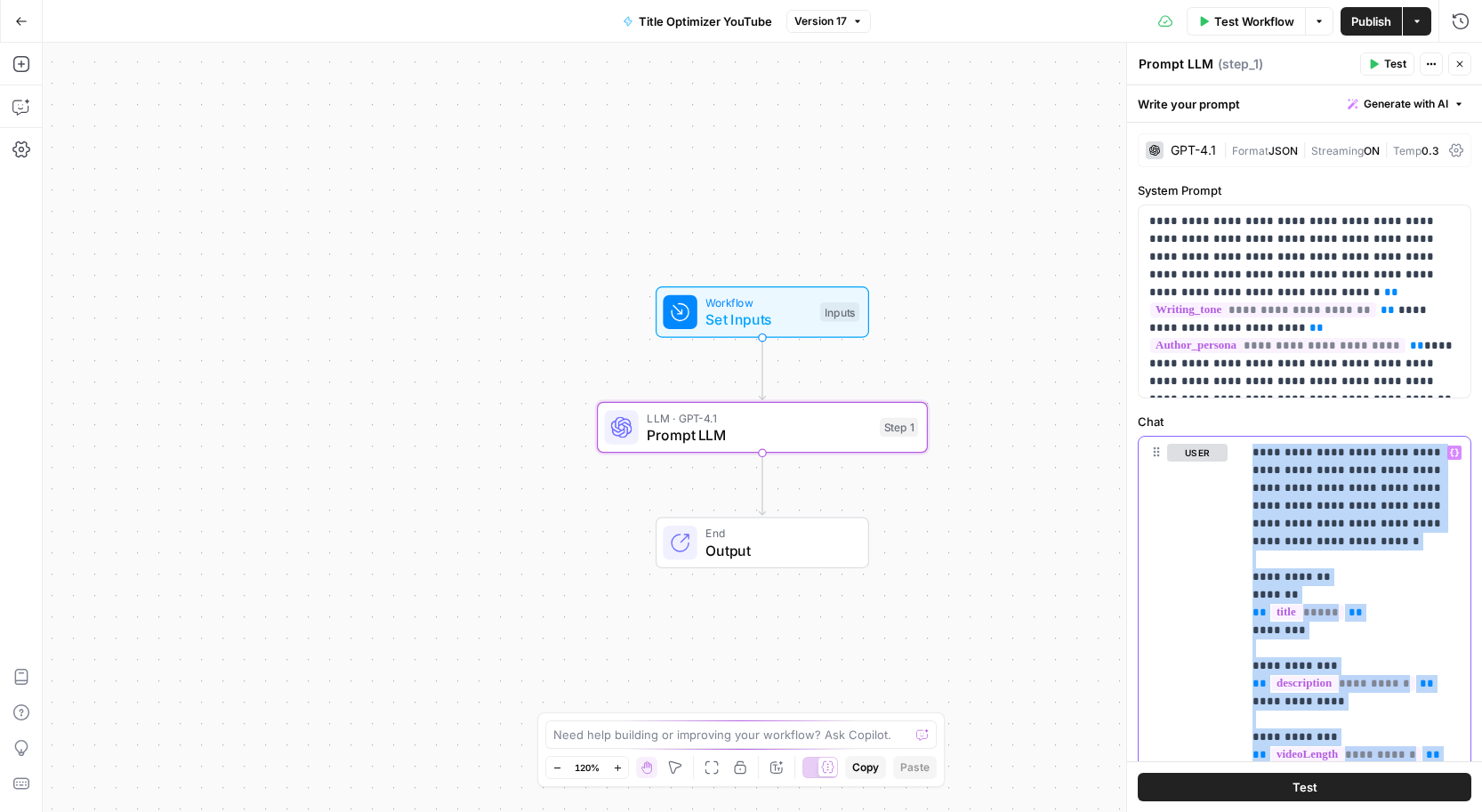
drag, startPoint x: 1324, startPoint y: 632, endPoint x: 1223, endPoint y: 406, distance: 247.5
click at [1223, 406] on div "**********" at bounding box center [1305, 689] width 355 height 1133
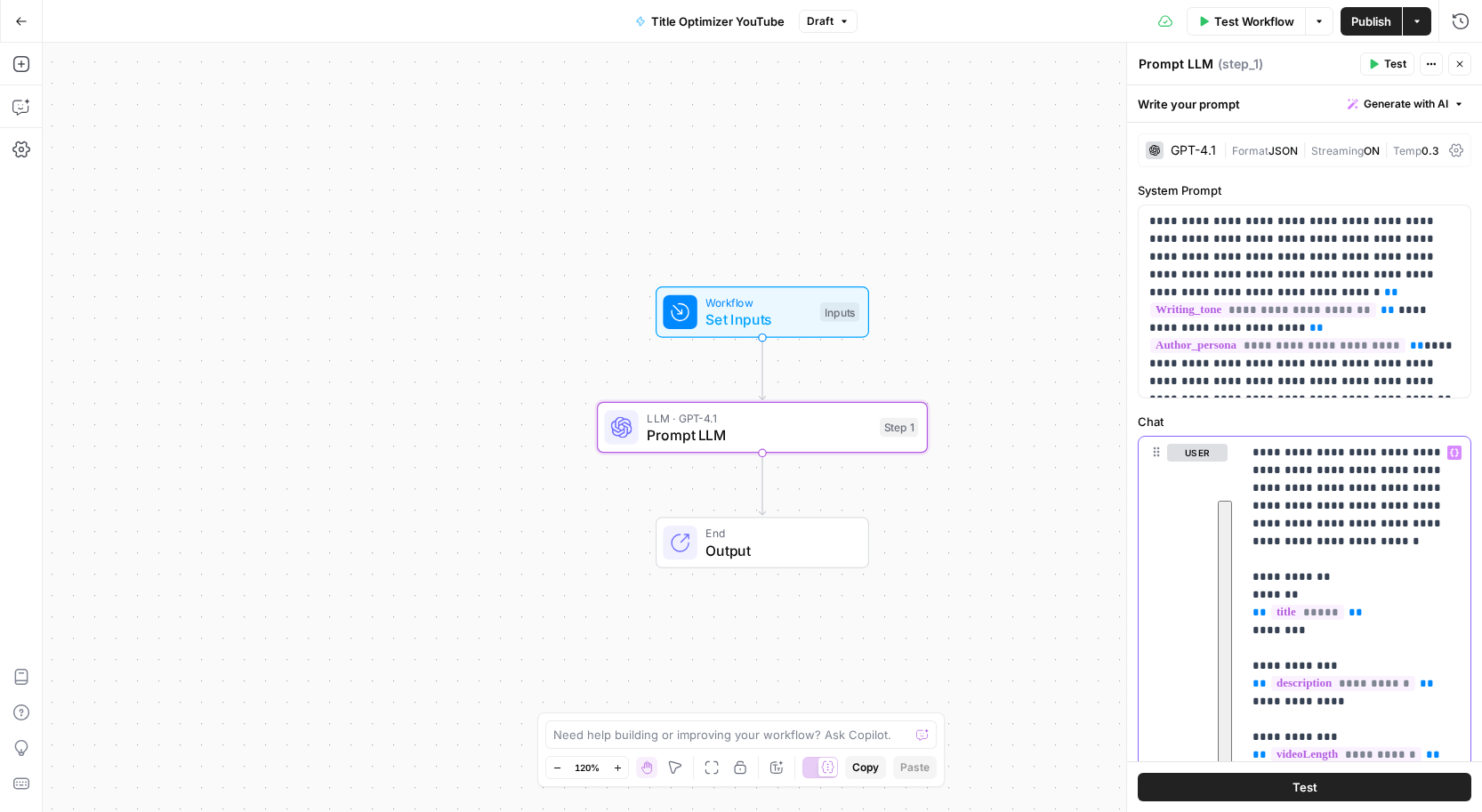
click at [1397, 104] on span "Generate with AI" at bounding box center [1406, 104] width 85 height 16
click at [1354, 195] on div "Improve your existing prompt" at bounding box center [1381, 201] width 149 height 16
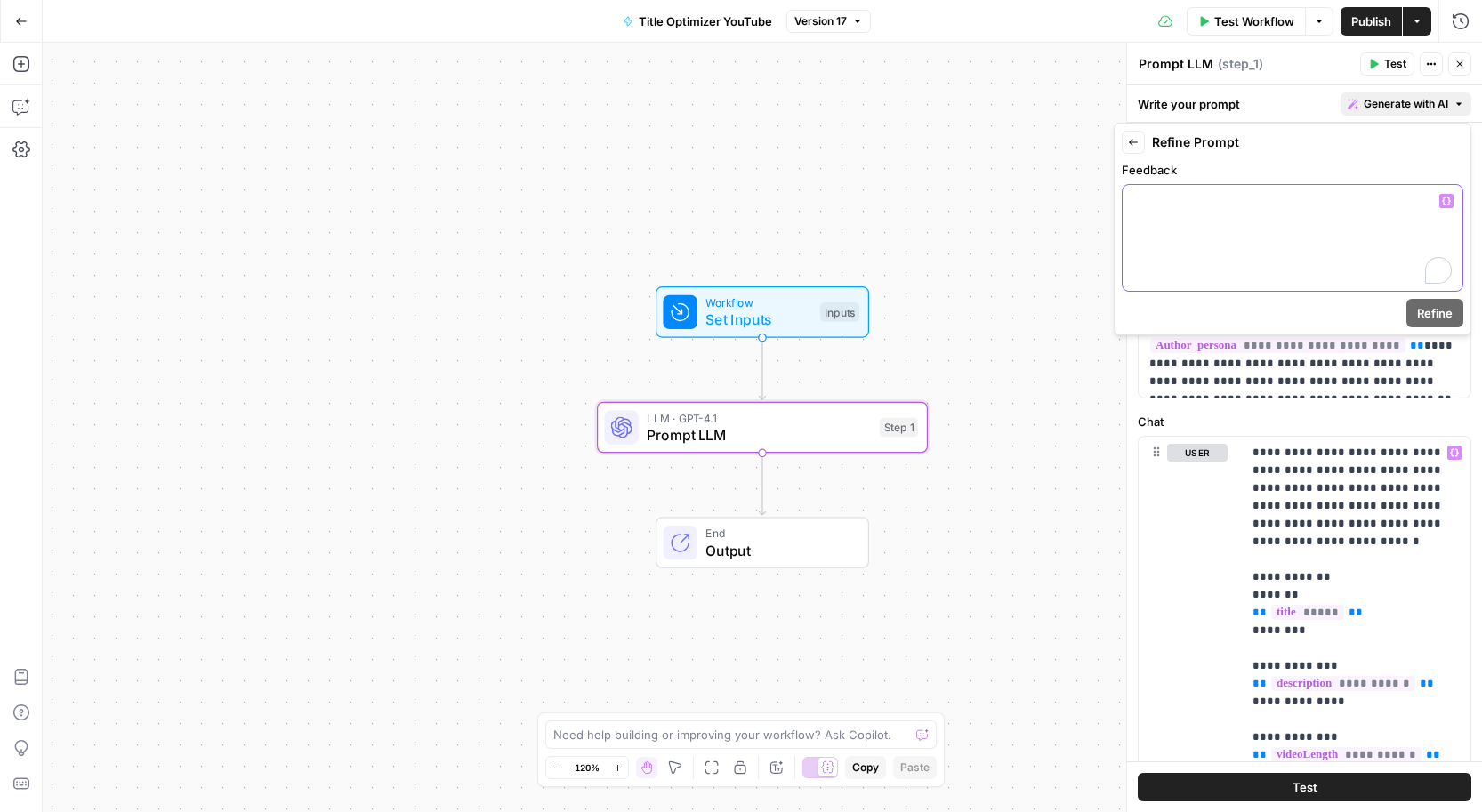
click at [1271, 244] on div "To enrich screen reader interactions, please activate Accessibility in Grammarl…" at bounding box center [1292, 237] width 340 height 106
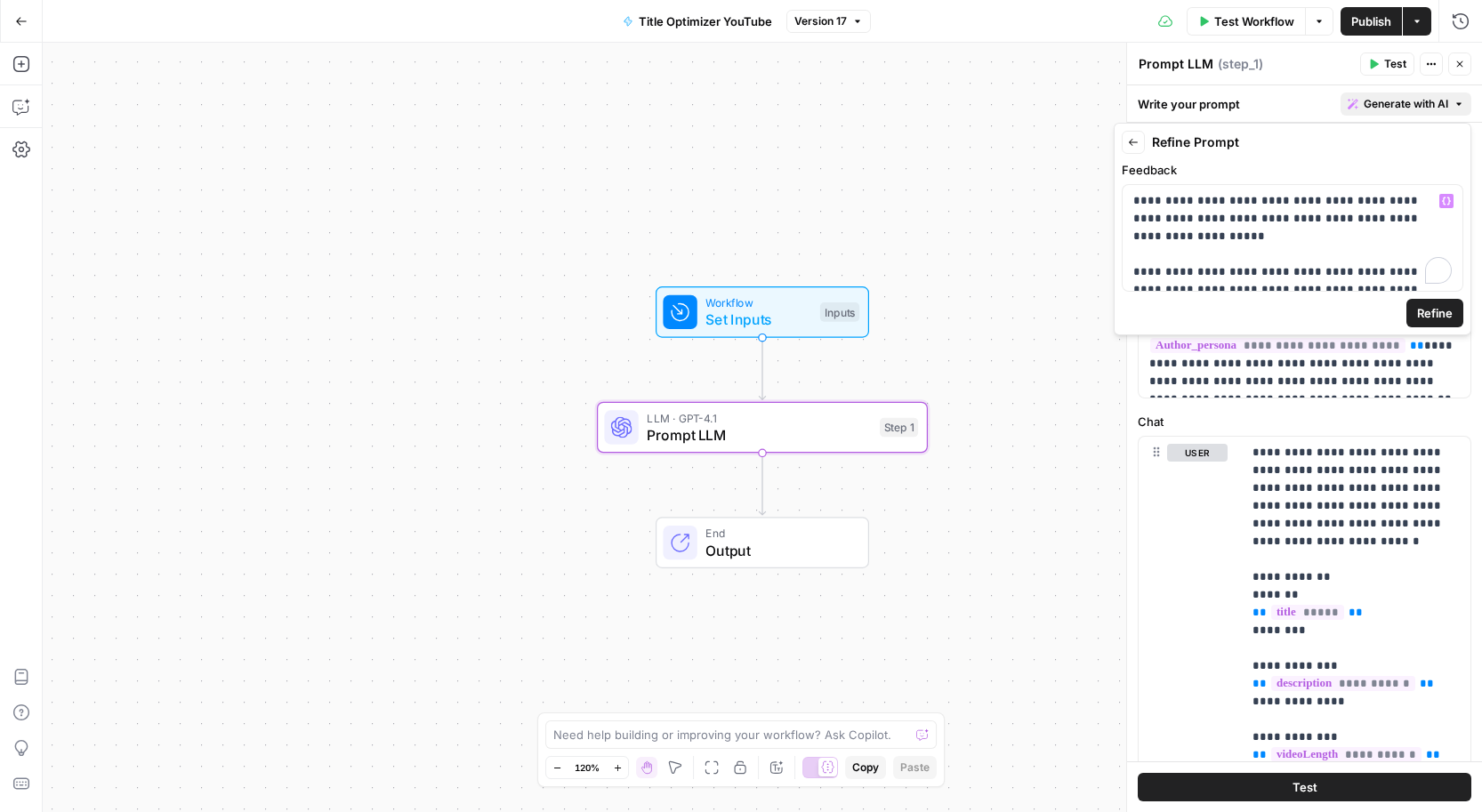
click at [1439, 315] on span "Refine" at bounding box center [1434, 313] width 35 height 18
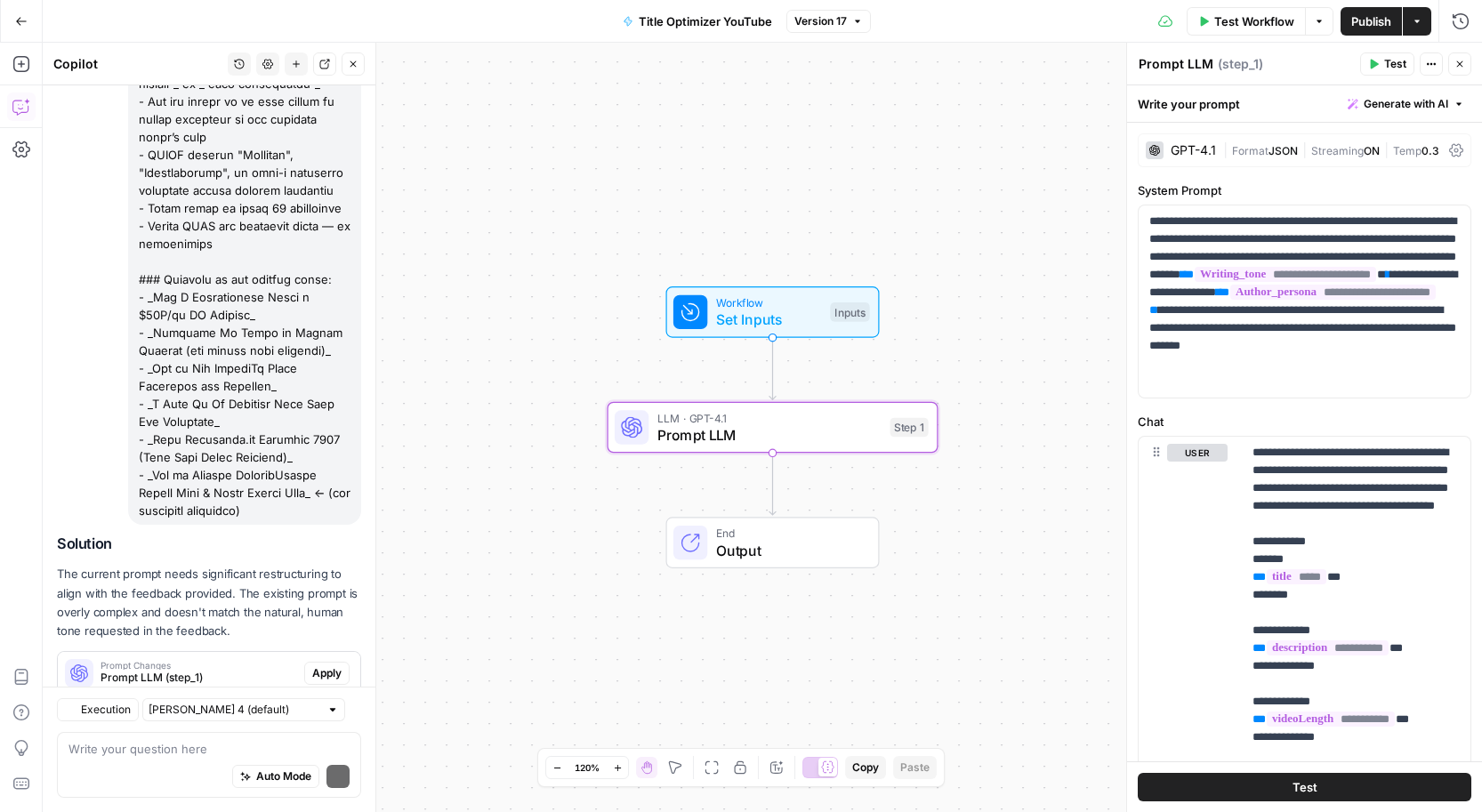
scroll to position [993, 0]
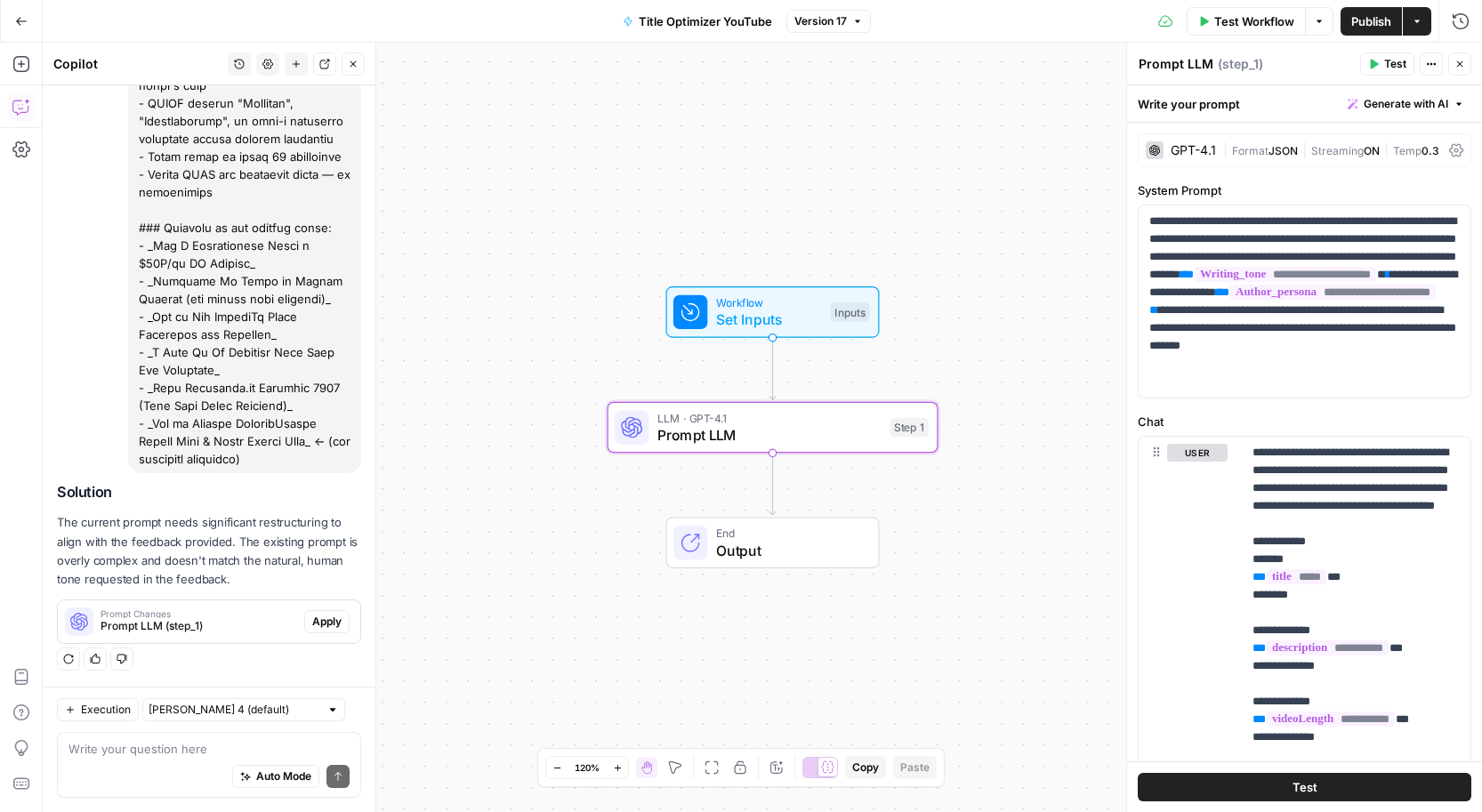
click at [324, 616] on span "Apply" at bounding box center [327, 621] width 30 height 16
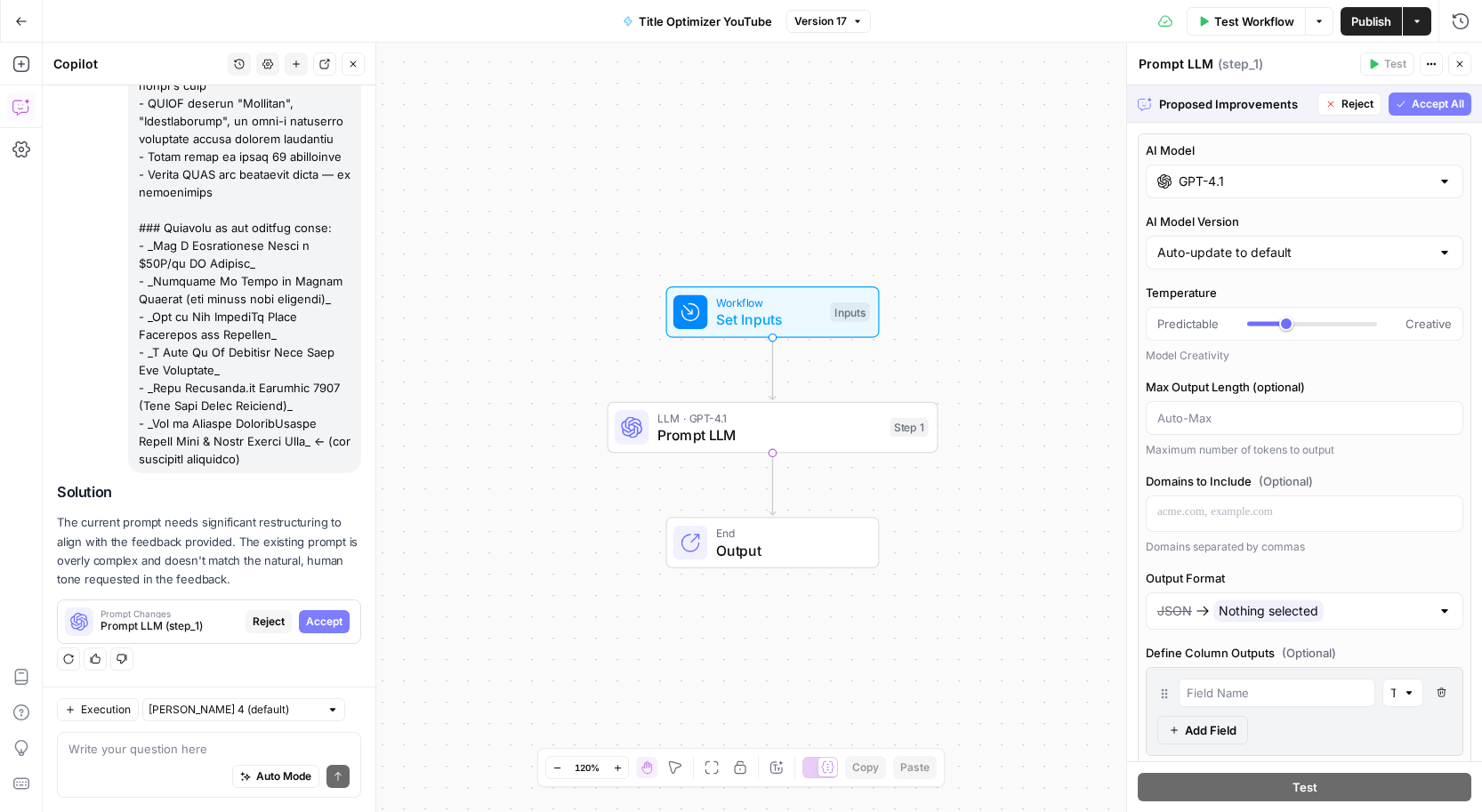
click at [1412, 108] on span "Accept All" at bounding box center [1437, 104] width 52 height 16
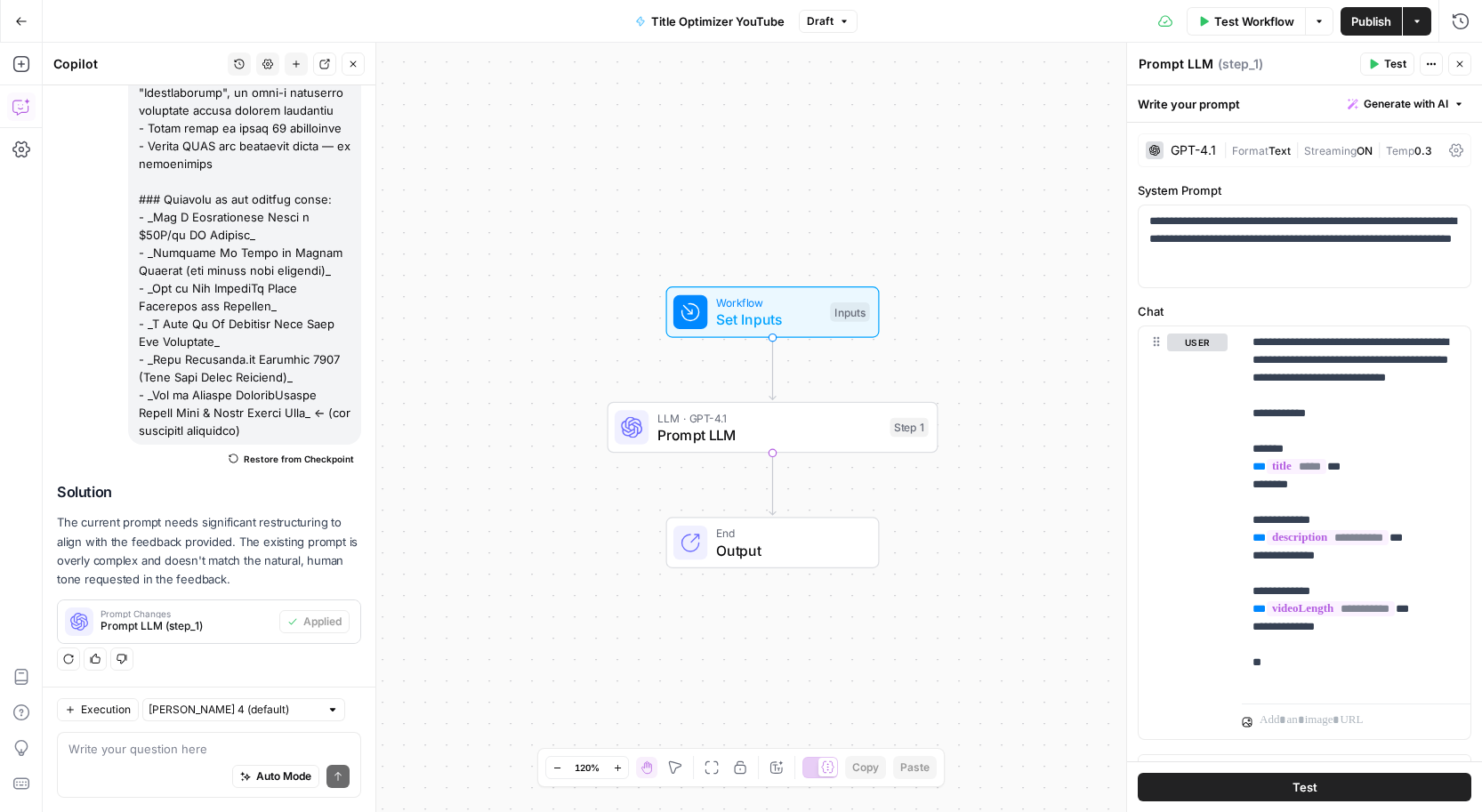
click at [1388, 25] on span "Publish" at bounding box center [1371, 21] width 40 height 18
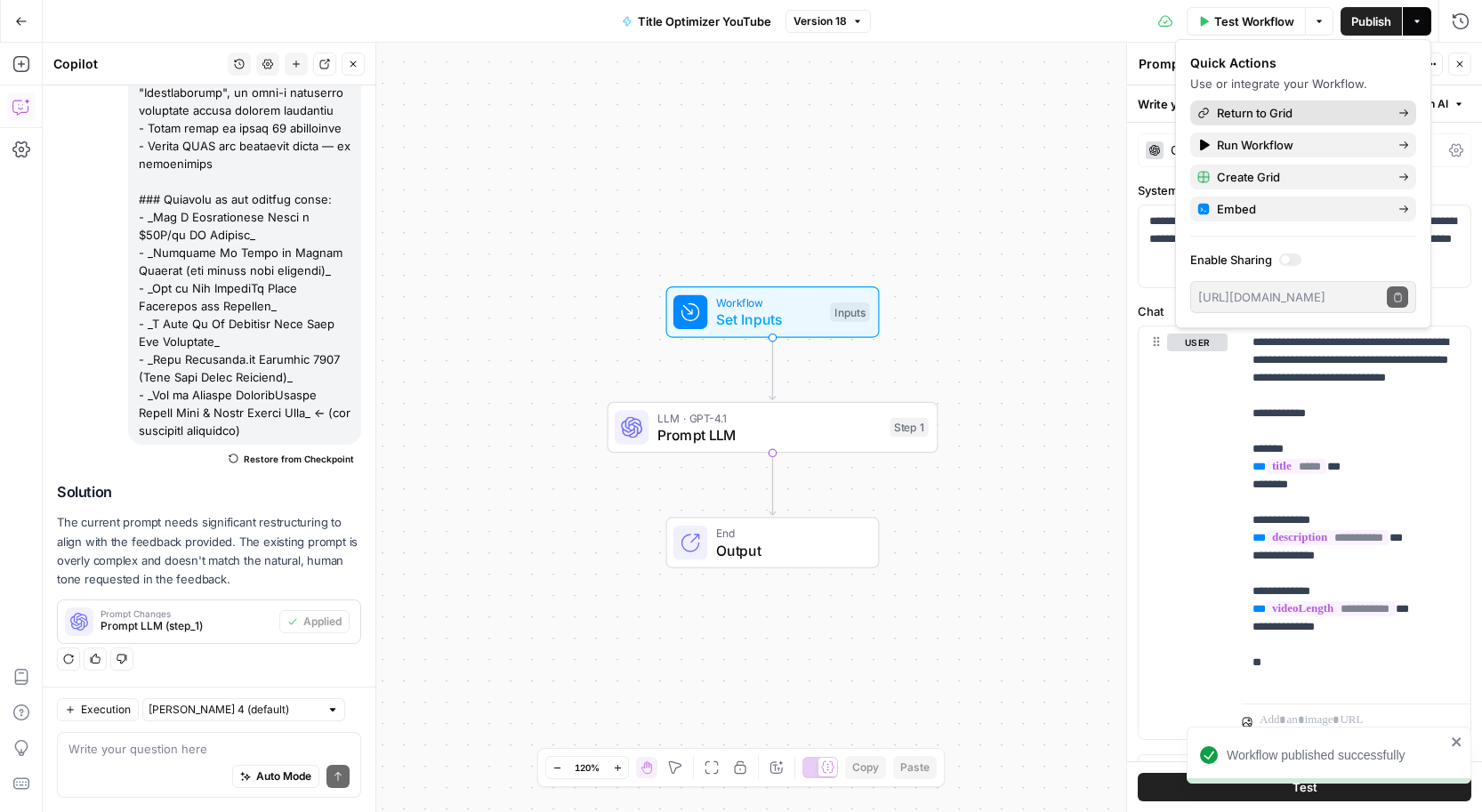
click at [1263, 117] on span "Return to Grid" at bounding box center [1300, 112] width 167 height 18
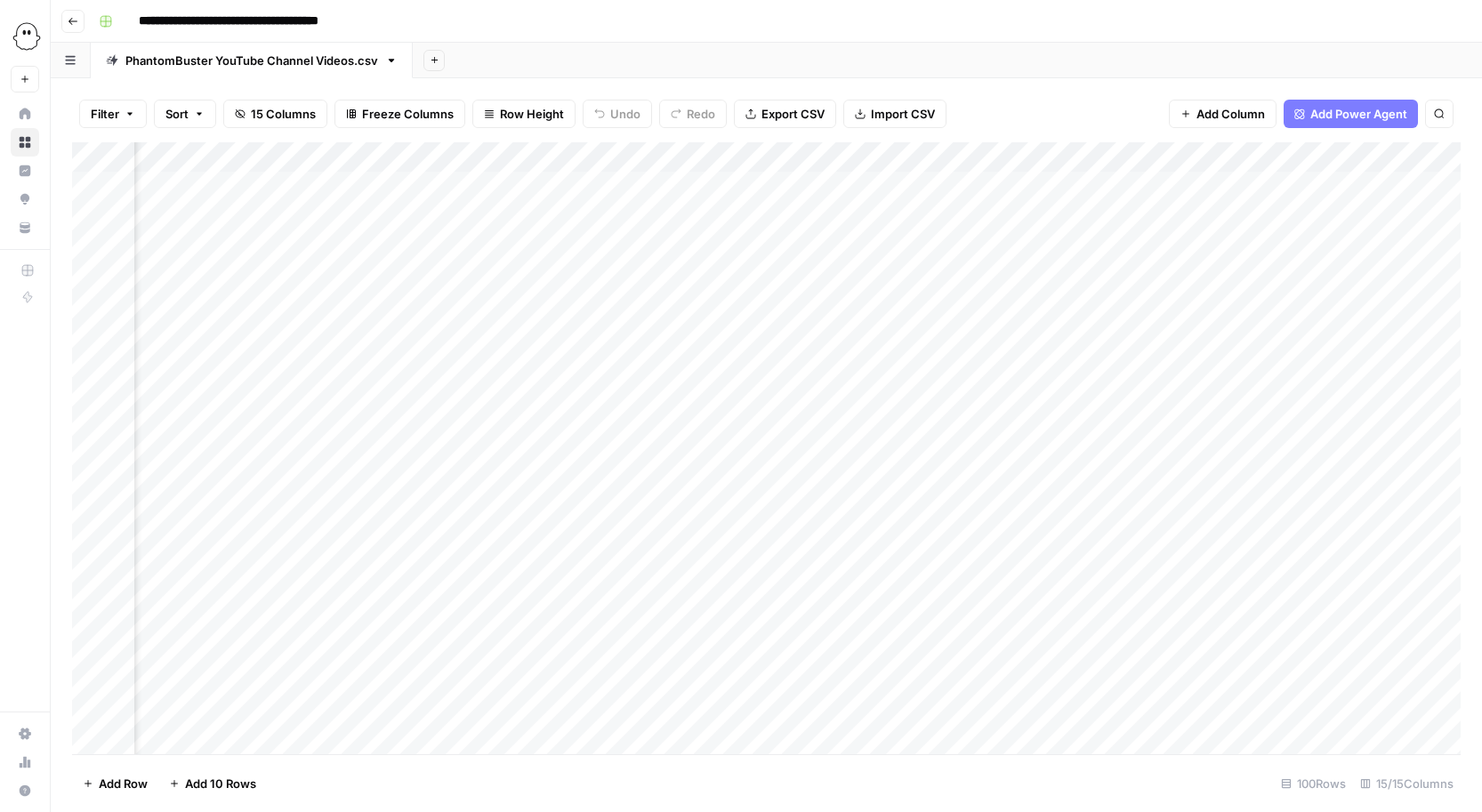
scroll to position [1, 2528]
click at [1133, 181] on div "Add Column" at bounding box center [766, 448] width 1389 height 612
click at [1133, 211] on div "Add Column" at bounding box center [766, 448] width 1389 height 612
click at [1136, 242] on div "Add Column" at bounding box center [766, 448] width 1389 height 612
click at [1132, 273] on div "Add Column" at bounding box center [766, 448] width 1389 height 612
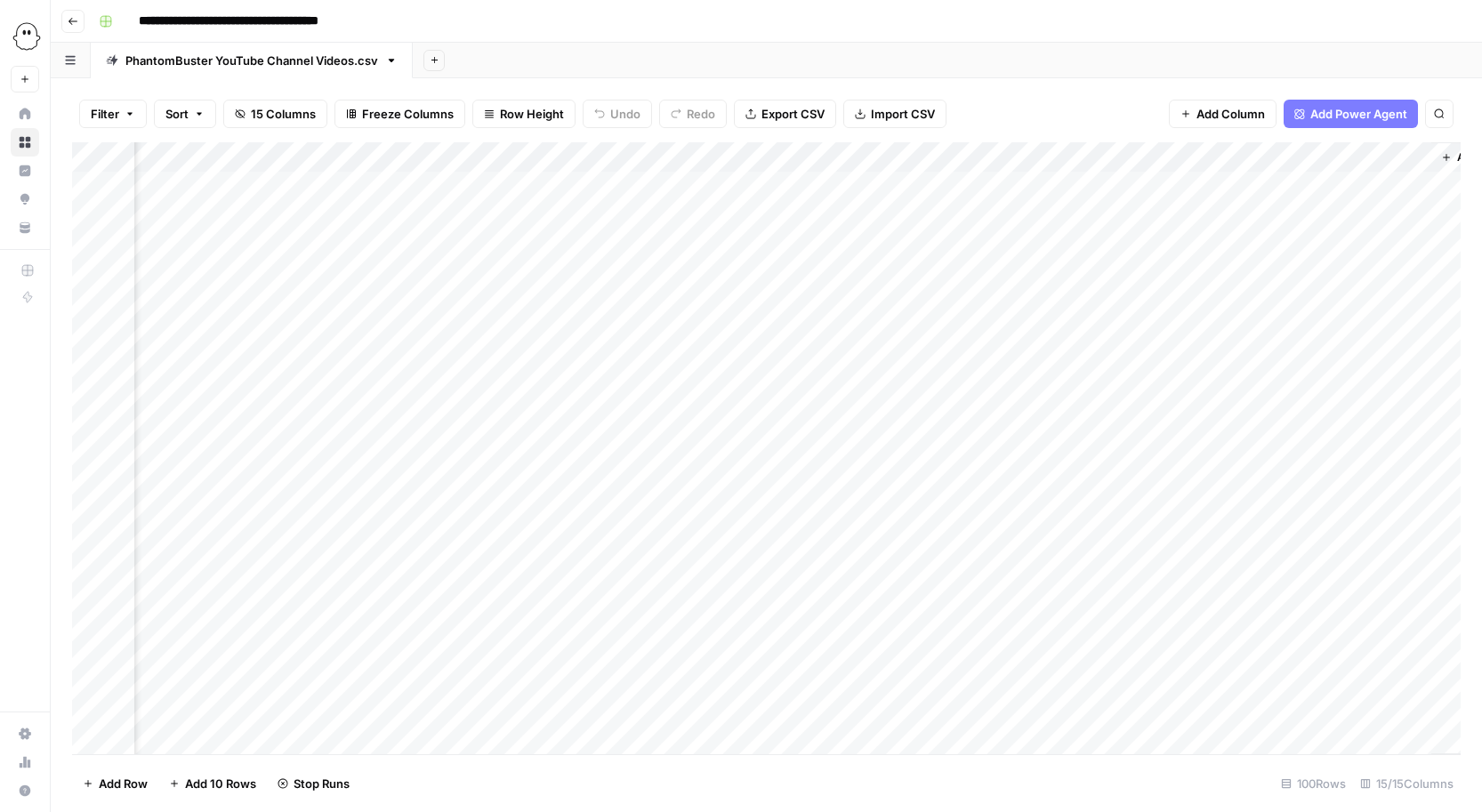
scroll to position [1, 2574]
click at [1248, 153] on div "Add Column" at bounding box center [766, 448] width 1389 height 612
click at [1179, 326] on span "Remove Column" at bounding box center [1218, 332] width 155 height 18
click at [691, 168] on button "Delete" at bounding box center [677, 184] width 60 height 32
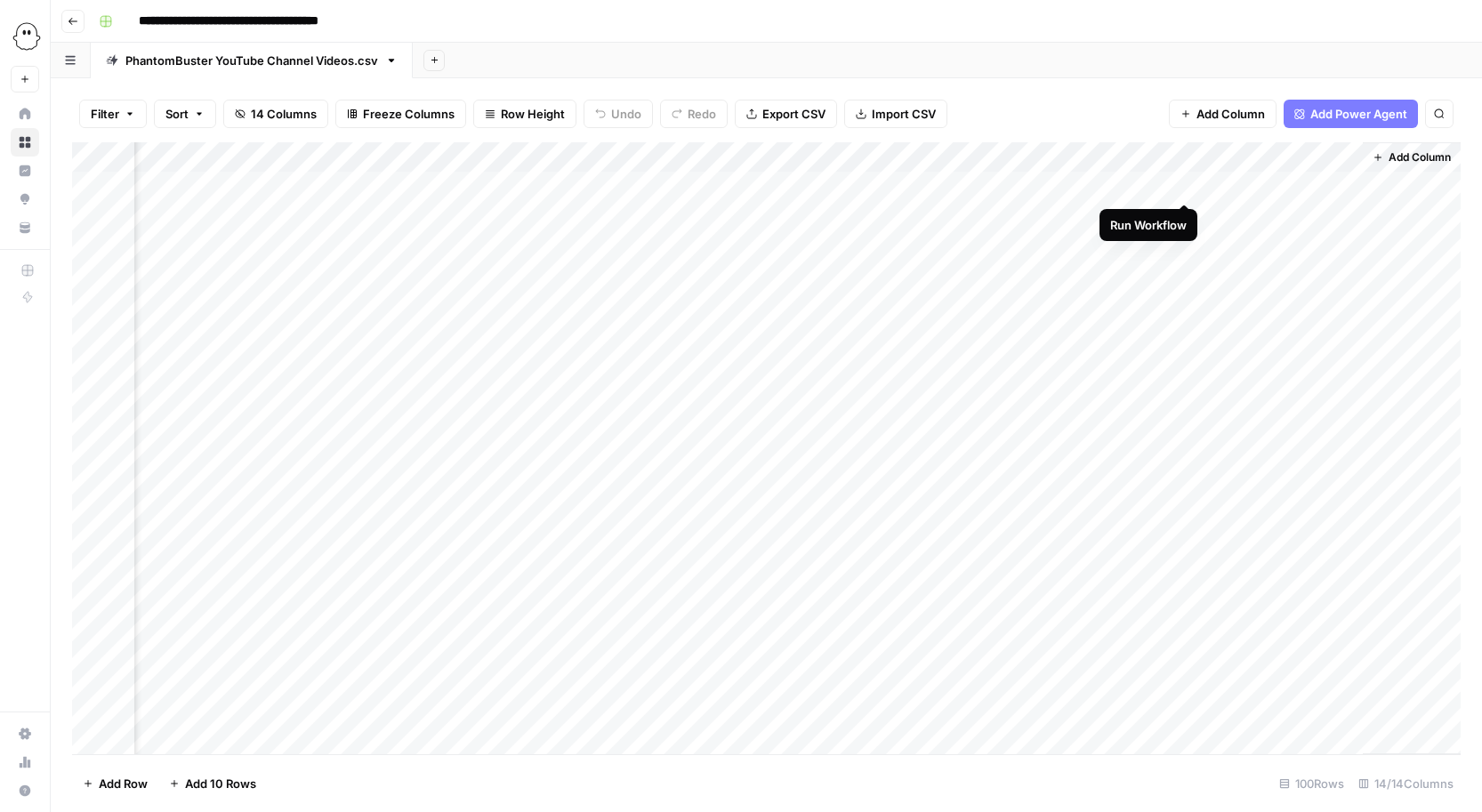
click at [1183, 181] on div "Add Column" at bounding box center [766, 448] width 1389 height 612
click at [1186, 211] on div "Add Column" at bounding box center [766, 448] width 1389 height 612
click at [1181, 245] on div "Add Column" at bounding box center [766, 448] width 1389 height 612
click at [1184, 276] on div "Add Column" at bounding box center [766, 448] width 1389 height 612
click at [1167, 188] on div "Add Column" at bounding box center [766, 448] width 1389 height 612
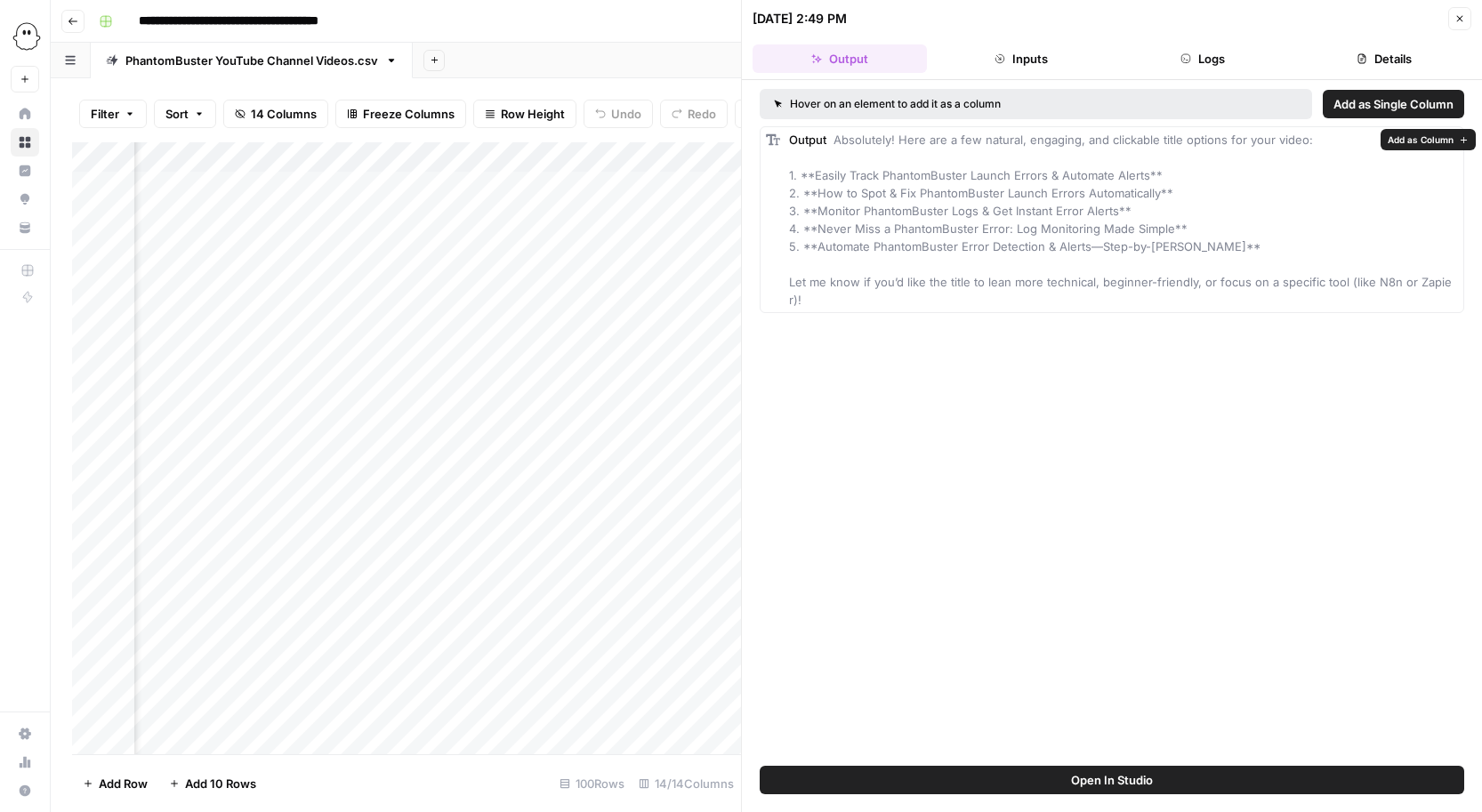
click at [985, 186] on span "Absolutely! Here are a few natural, engaging, and clickable title options for y…" at bounding box center [1120, 219] width 662 height 174
drag, startPoint x: 1459, startPoint y: 136, endPoint x: 1368, endPoint y: 99, distance: 98.2
click at [1367, 100] on body "**********" at bounding box center [741, 406] width 1482 height 812
click at [1378, 97] on span "Add as Single Column" at bounding box center [1393, 104] width 120 height 18
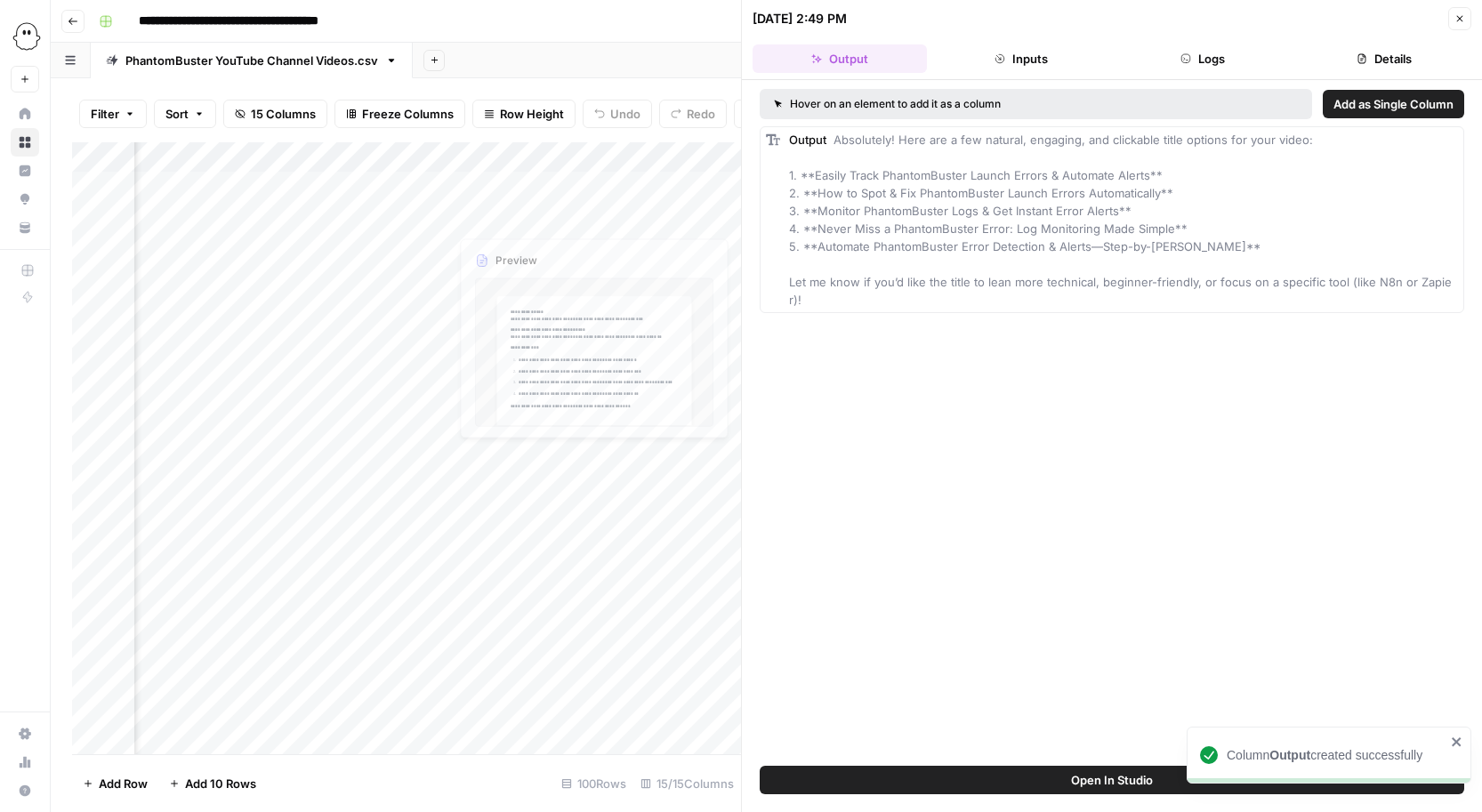
click at [542, 200] on div "Add Column" at bounding box center [407, 448] width 669 height 612
click at [542, 189] on div "Add Column" at bounding box center [407, 448] width 669 height 612
click at [542, 189] on body "**********" at bounding box center [741, 406] width 1482 height 812
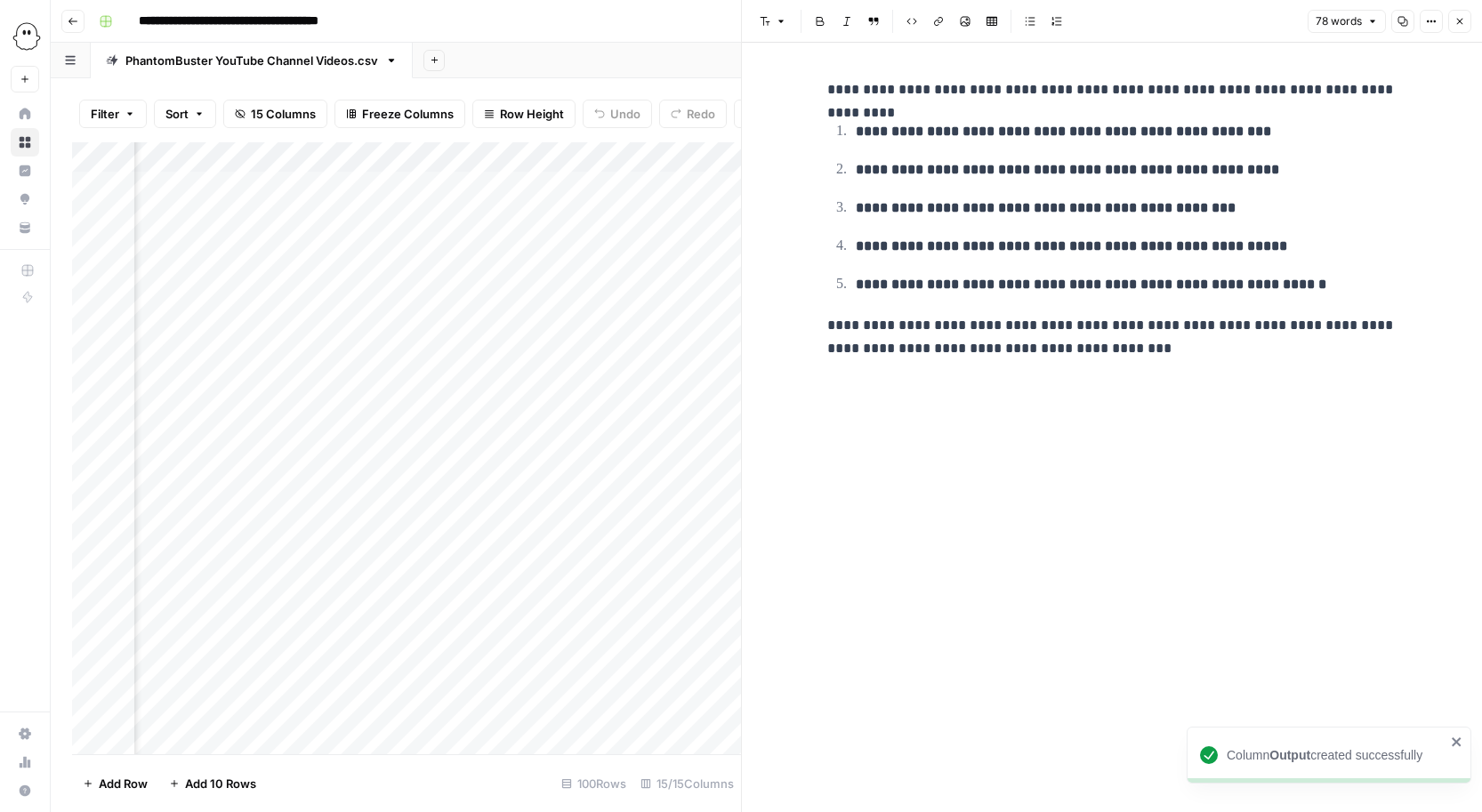
click at [868, 152] on ol "**********" at bounding box center [1111, 208] width 569 height 177
drag, startPoint x: 851, startPoint y: 129, endPoint x: 1101, endPoint y: 139, distance: 250.2
click at [1101, 139] on li "**********" at bounding box center [1123, 131] width 546 height 24
click at [505, 308] on div "Add Column" at bounding box center [407, 448] width 669 height 612
click at [916, 260] on ol "**********" at bounding box center [1111, 208] width 569 height 177
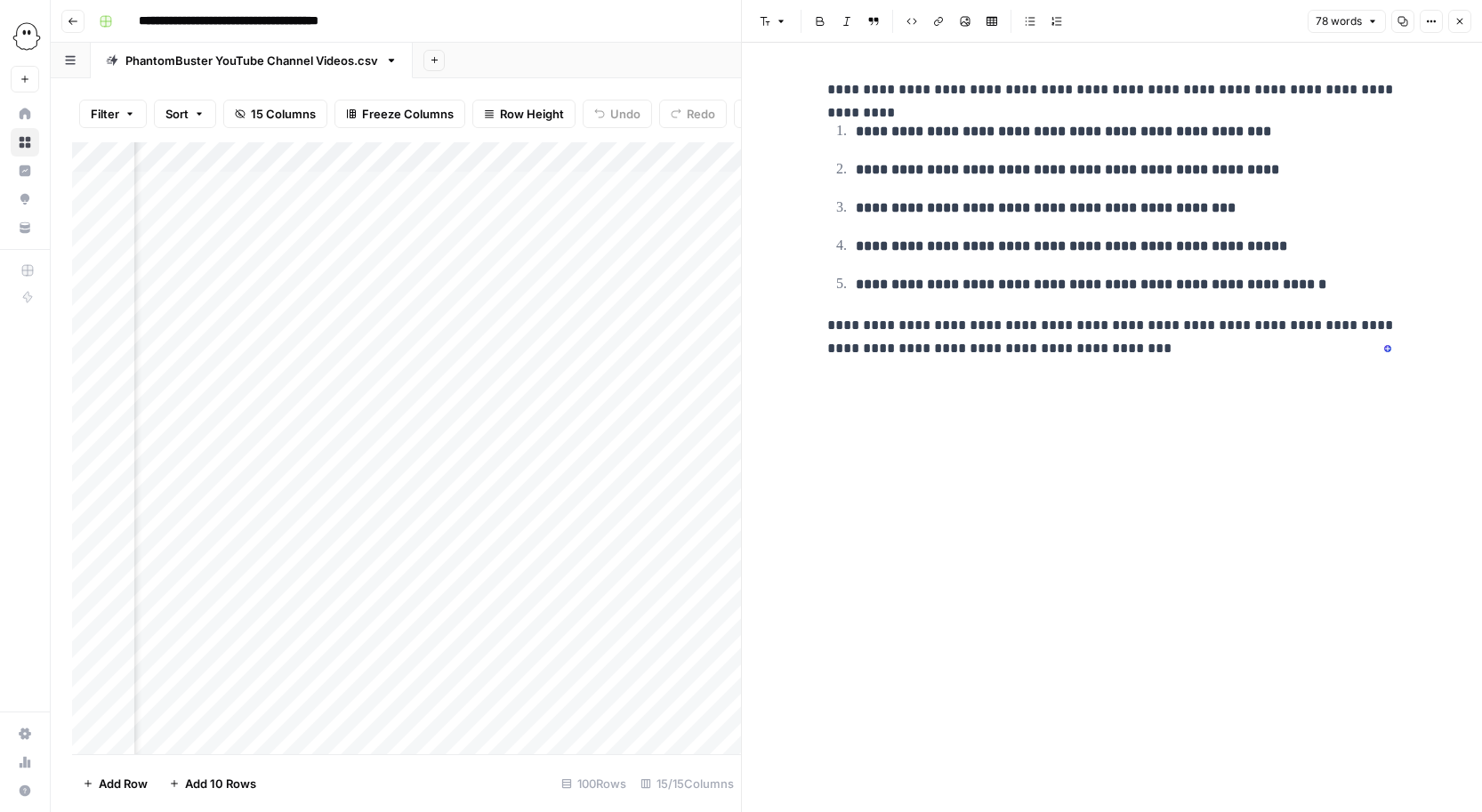
click at [1462, 19] on icon "button" at bounding box center [1459, 21] width 10 height 10
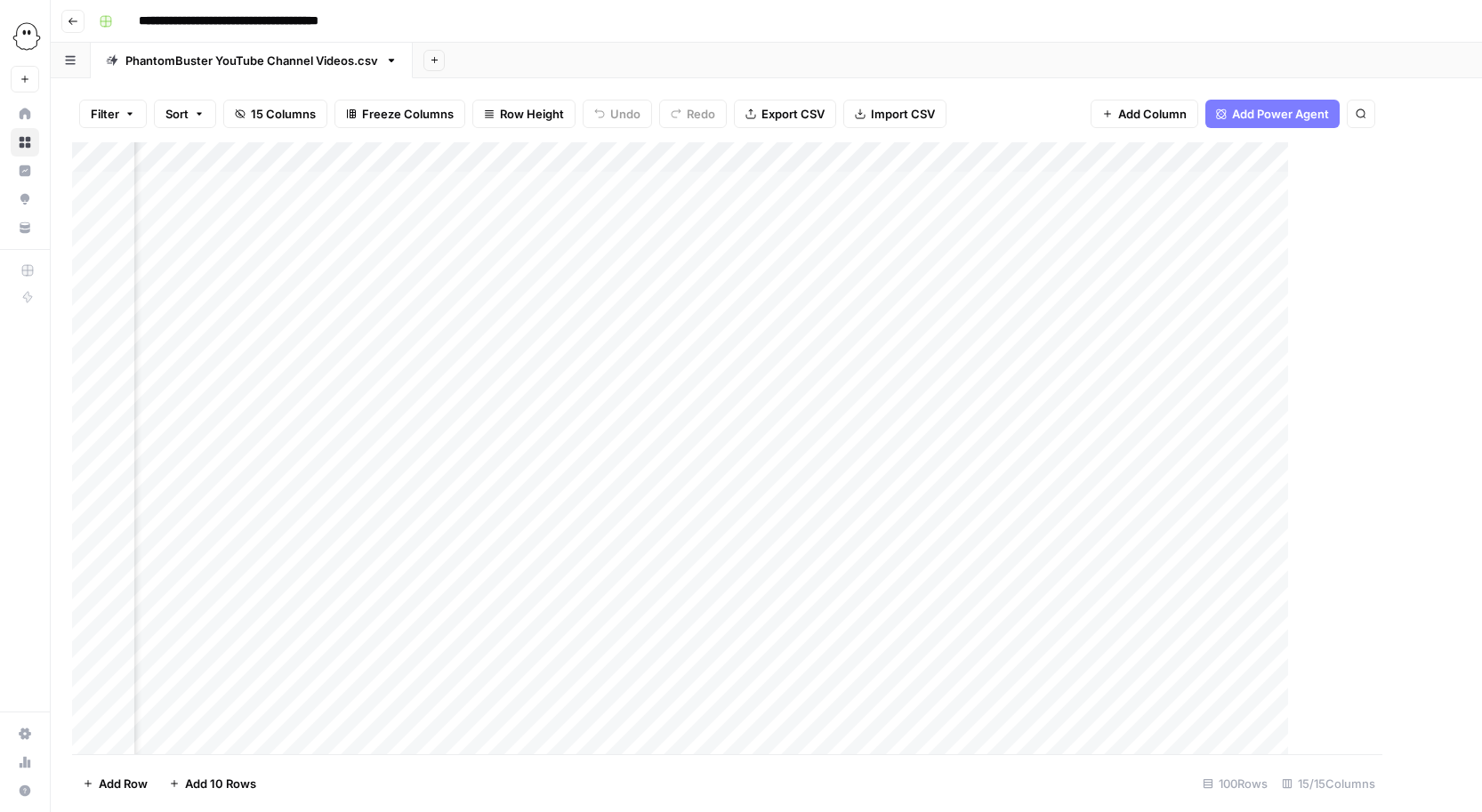
scroll to position [1, 2618]
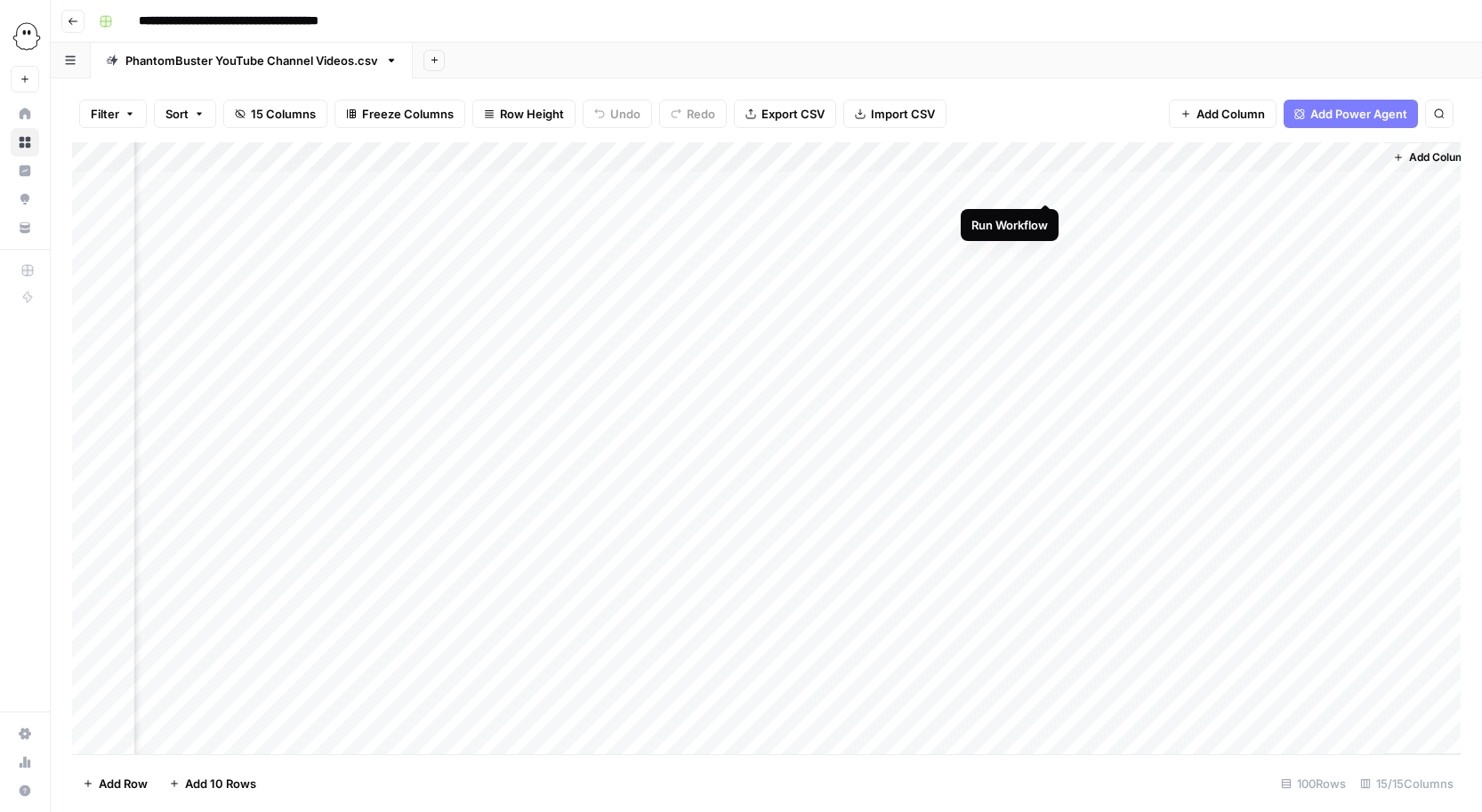
click at [1047, 184] on div "Add Column" at bounding box center [766, 448] width 1389 height 612
click at [1023, 184] on div "Add Column" at bounding box center [766, 448] width 1389 height 612
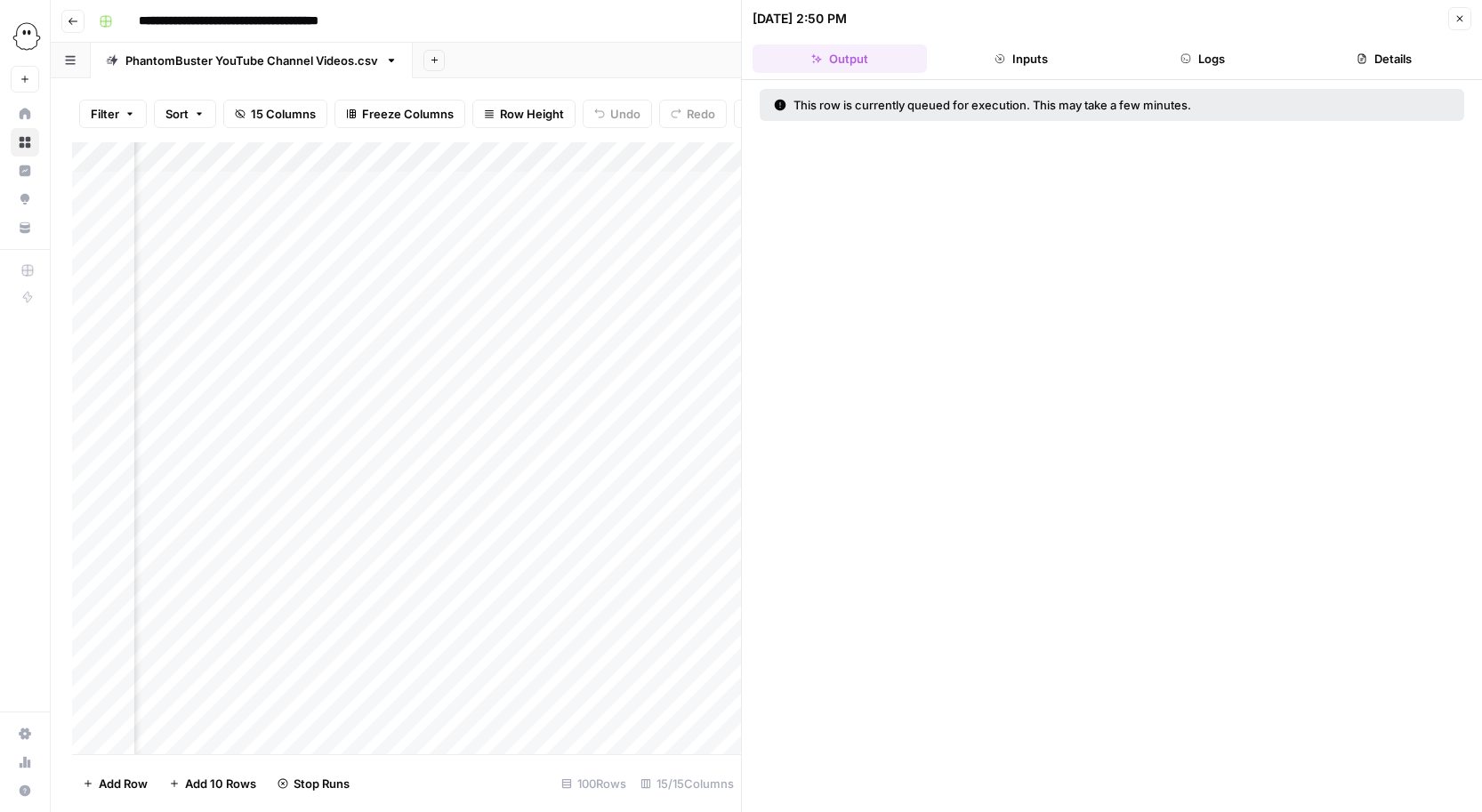
click at [1464, 14] on icon "button" at bounding box center [1459, 18] width 10 height 10
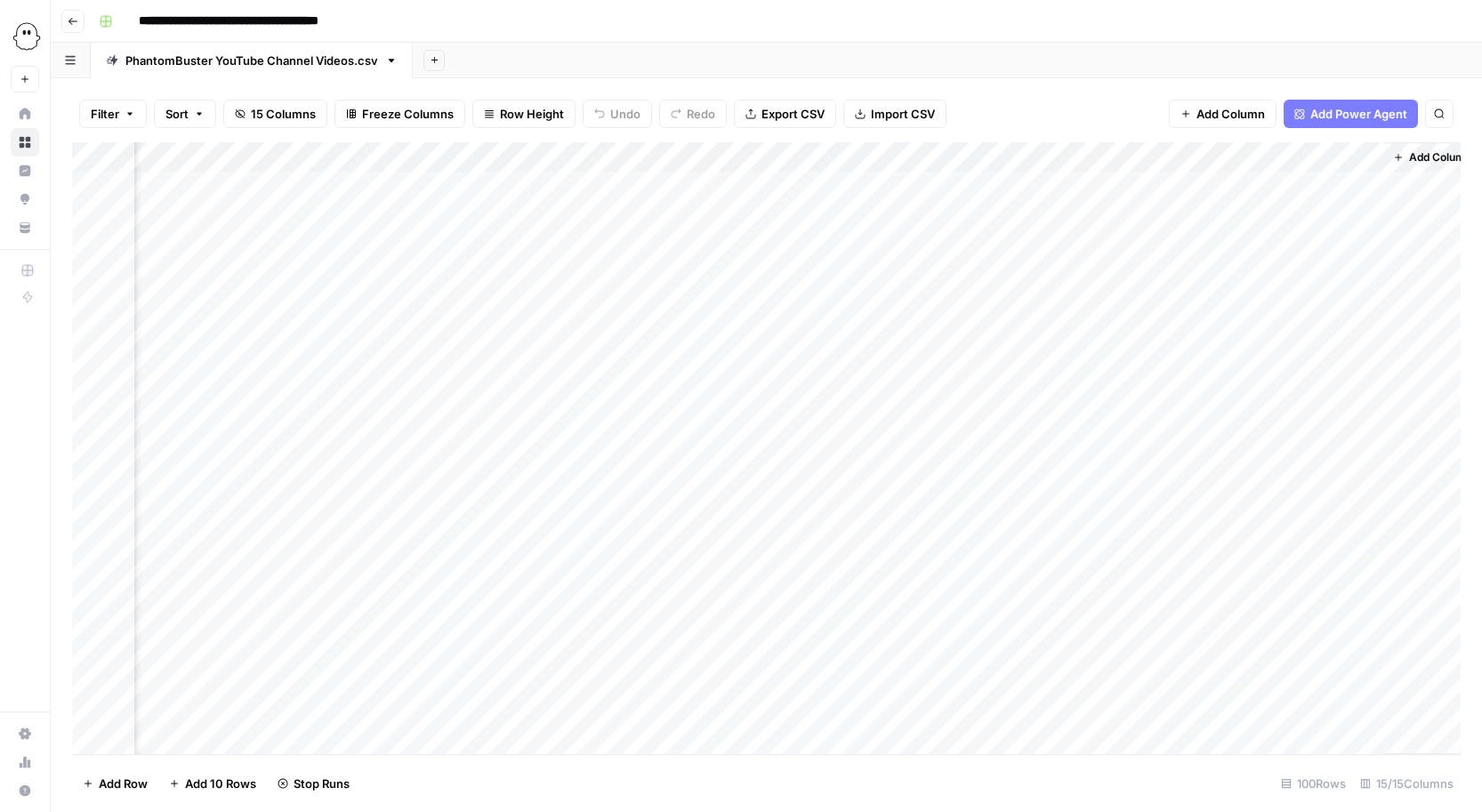
scroll to position [1, 2639]
click at [1270, 183] on div "Add Column" at bounding box center [766, 448] width 1389 height 612
click at [1270, 184] on div "Add Column" at bounding box center [766, 448] width 1389 height 612
click at [1270, 184] on textarea at bounding box center [1342, 187] width 285 height 25
click at [1143, 193] on div "Add Column" at bounding box center [766, 448] width 1389 height 612
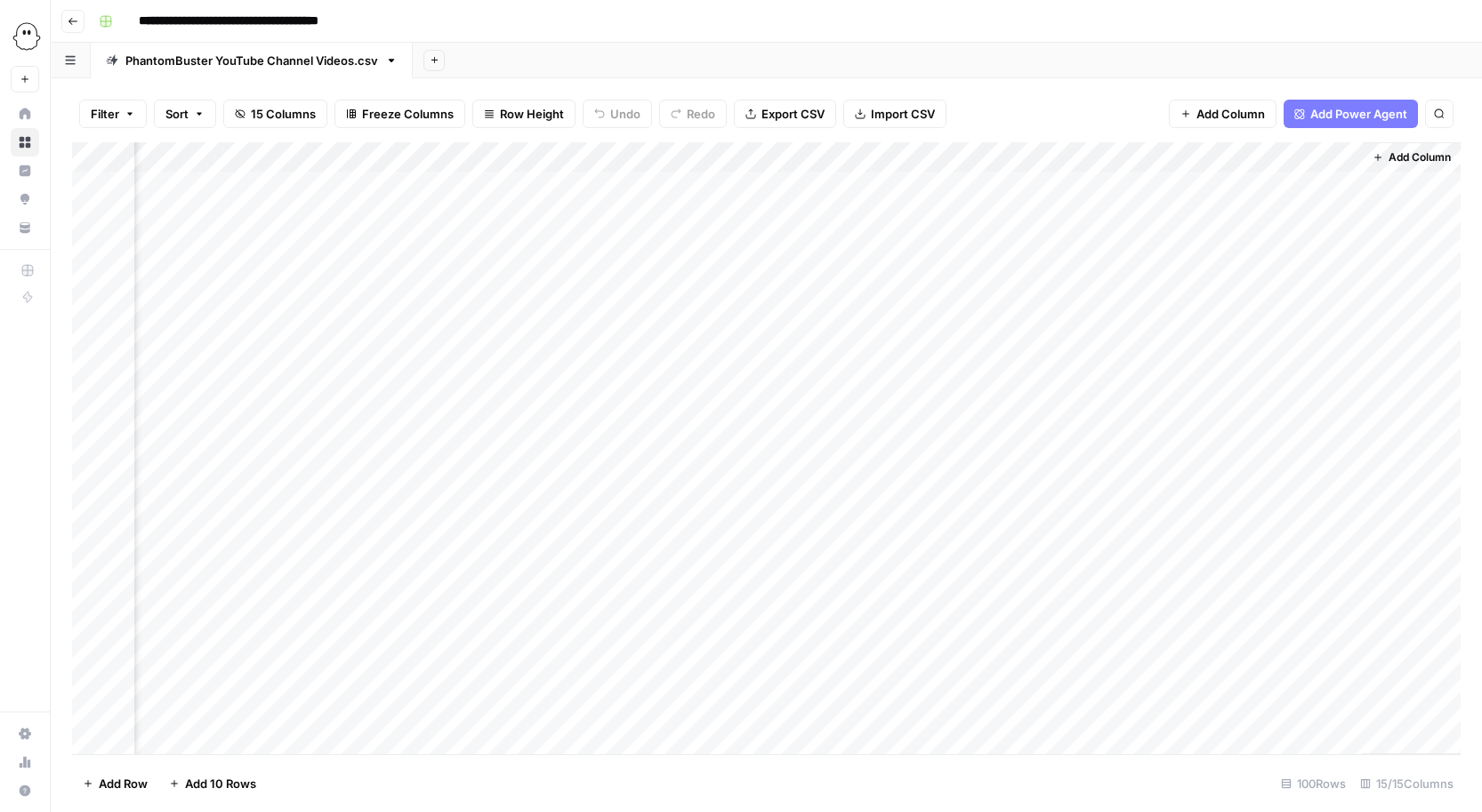
click at [1184, 182] on div "Add Column" at bounding box center [766, 448] width 1389 height 612
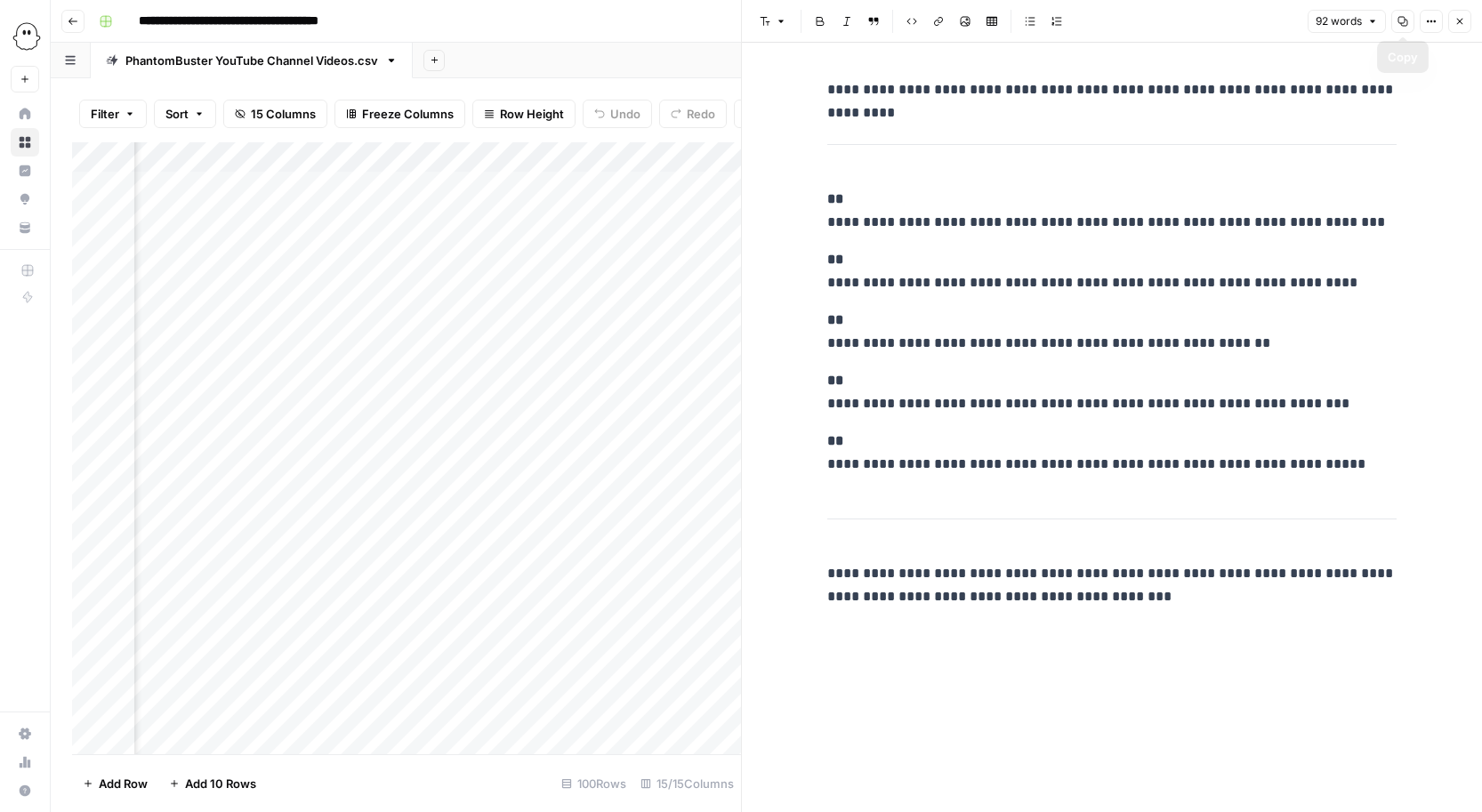
click at [1466, 27] on button "Close" at bounding box center [1459, 21] width 23 height 23
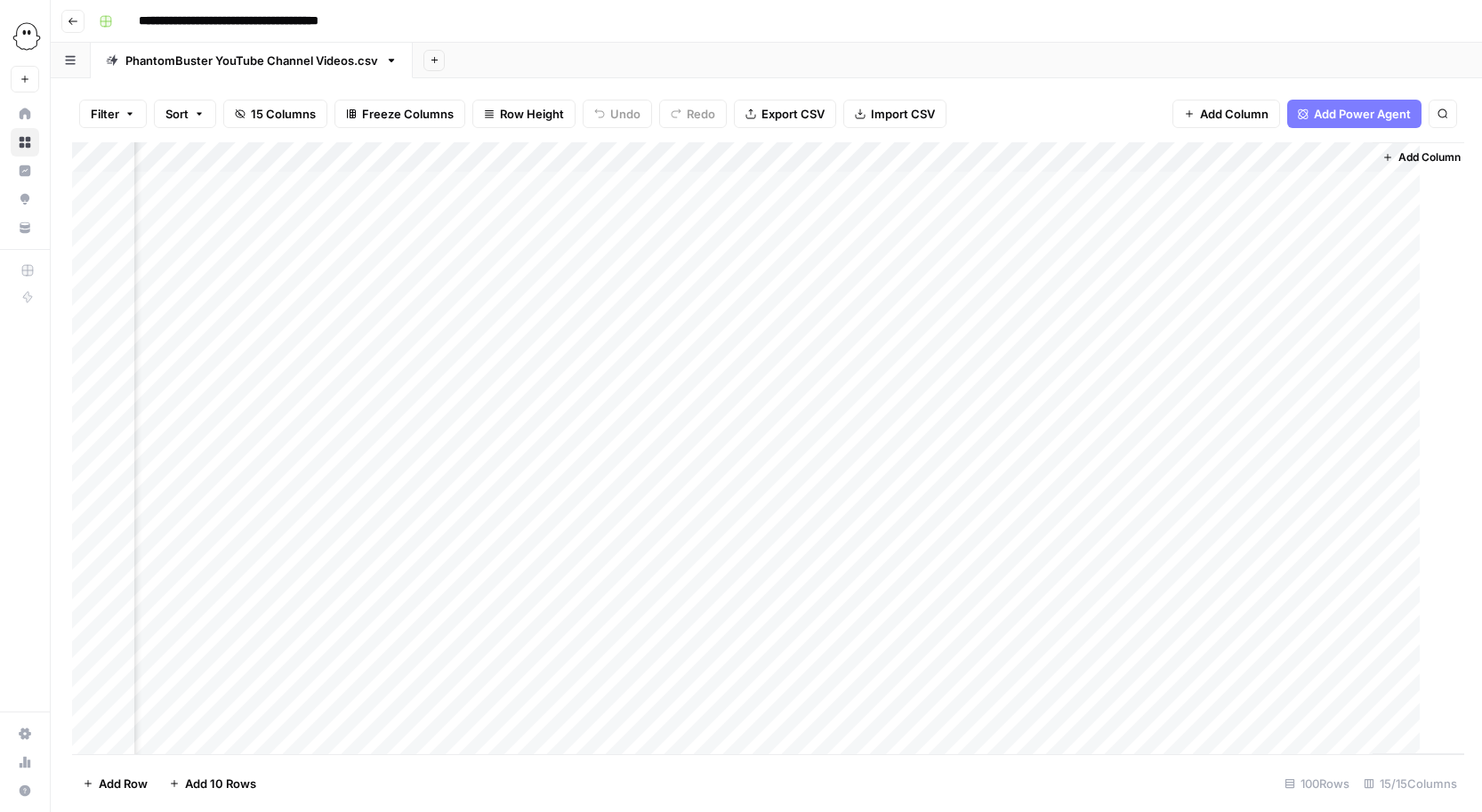
scroll to position [1, 2618]
drag, startPoint x: 1045, startPoint y: 183, endPoint x: 1008, endPoint y: 184, distance: 37.0
click at [1008, 184] on div "Add Column" at bounding box center [766, 448] width 1389 height 612
click at [1020, 184] on div "Add Column" at bounding box center [766, 448] width 1389 height 612
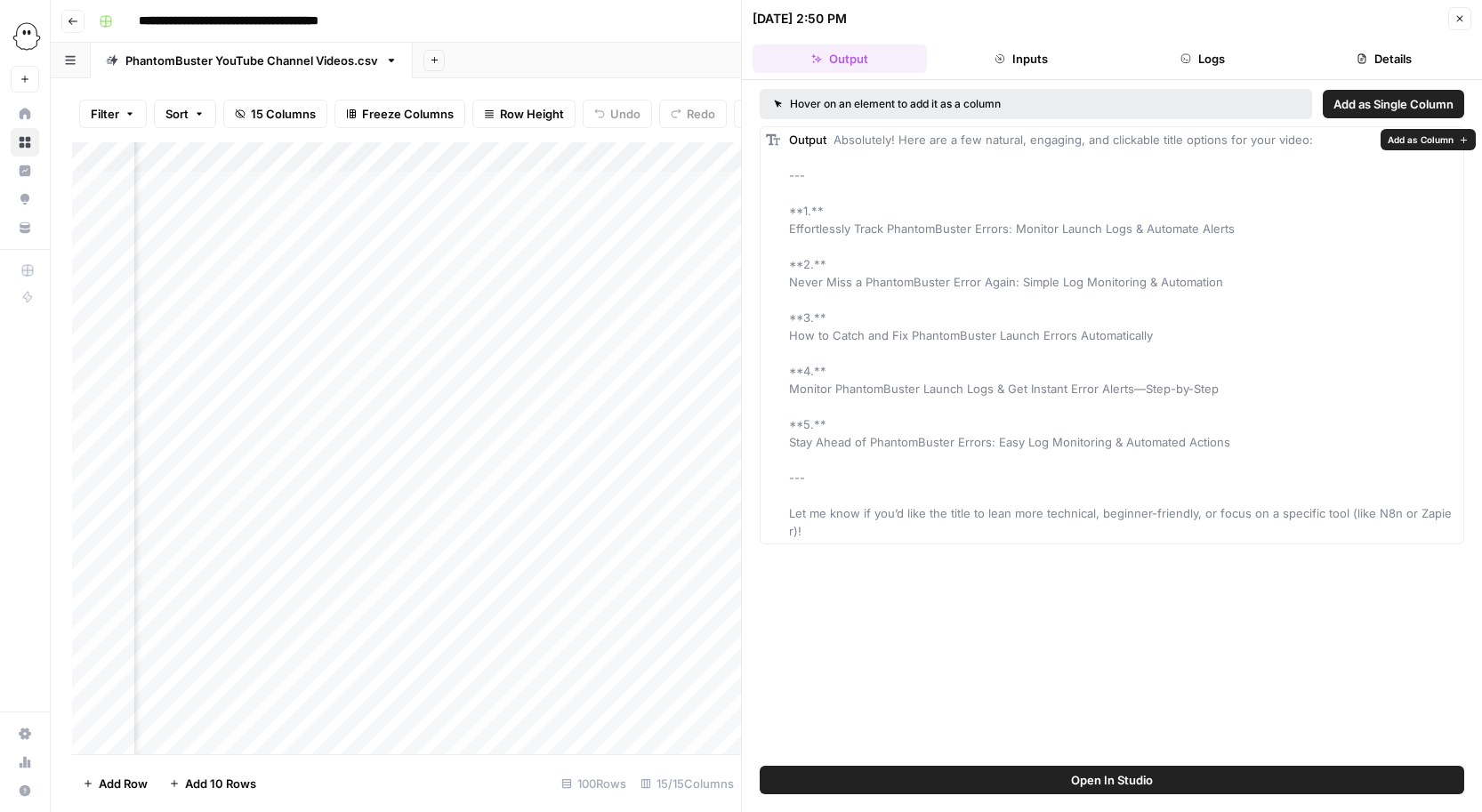
click at [1455, 140] on button "Add as Column" at bounding box center [1429, 139] width 95 height 21
click at [541, 274] on div "Add Column" at bounding box center [407, 448] width 669 height 612
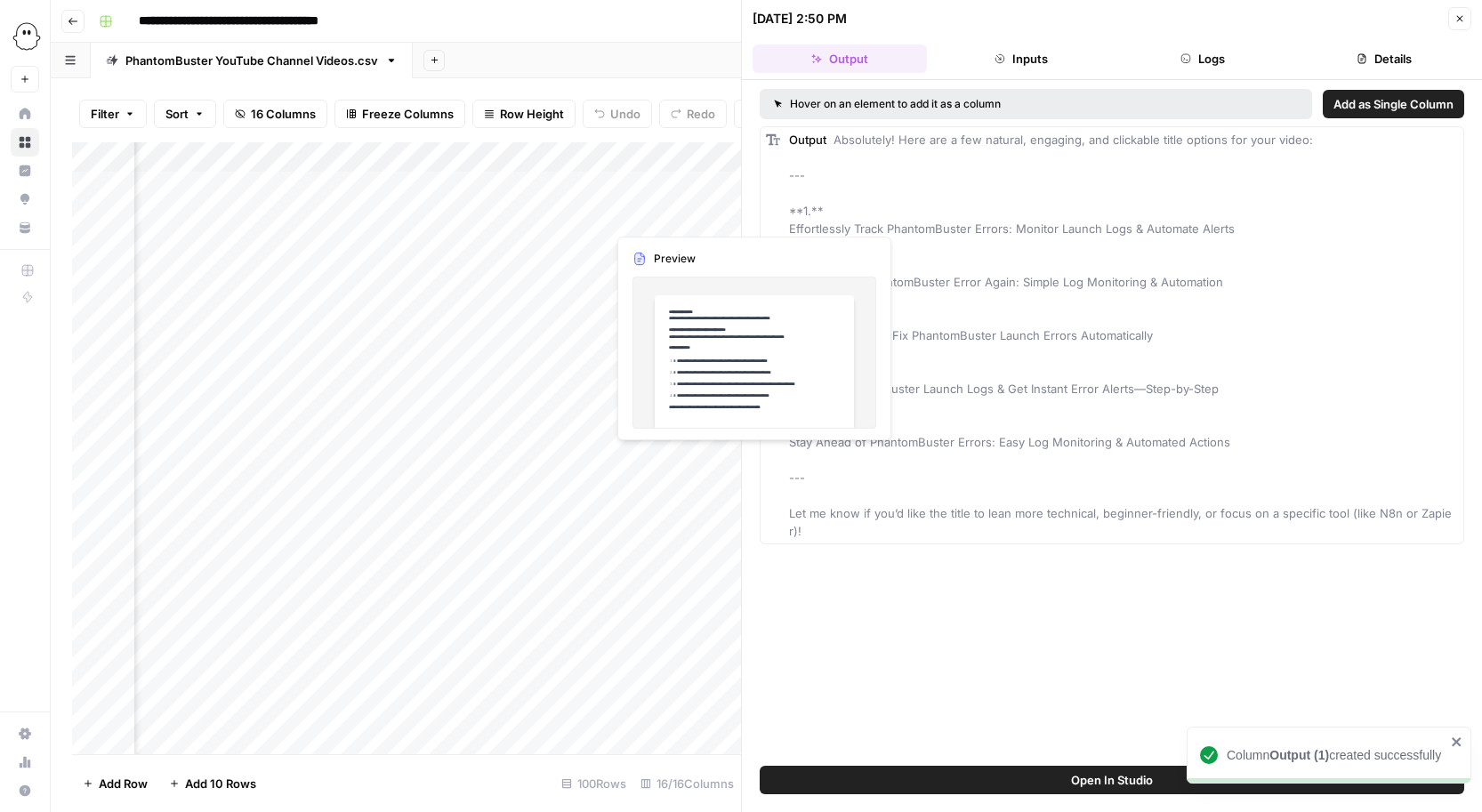
click at [630, 224] on div "Add Column" at bounding box center [407, 448] width 669 height 612
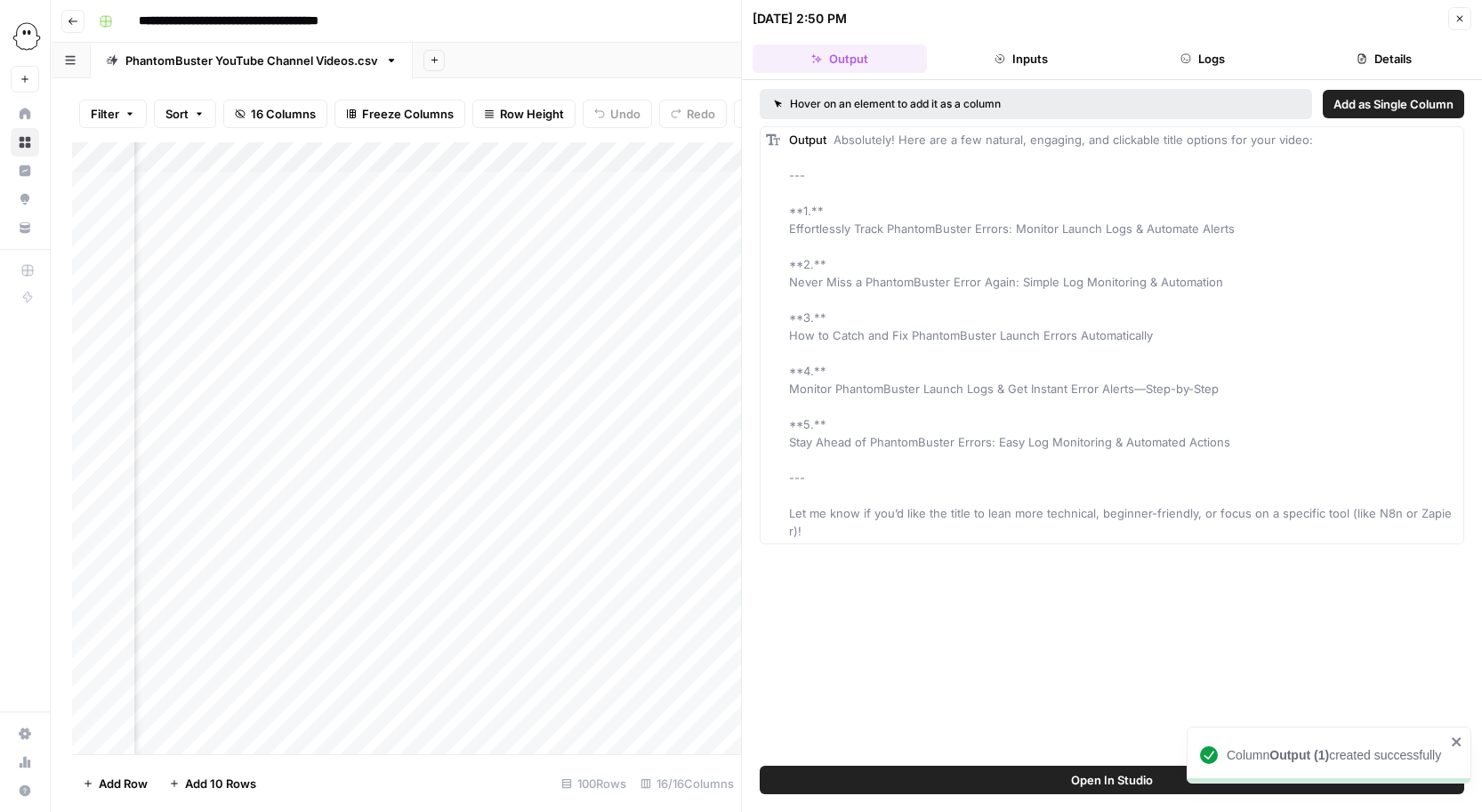
click at [1460, 10] on button "Close" at bounding box center [1459, 18] width 23 height 23
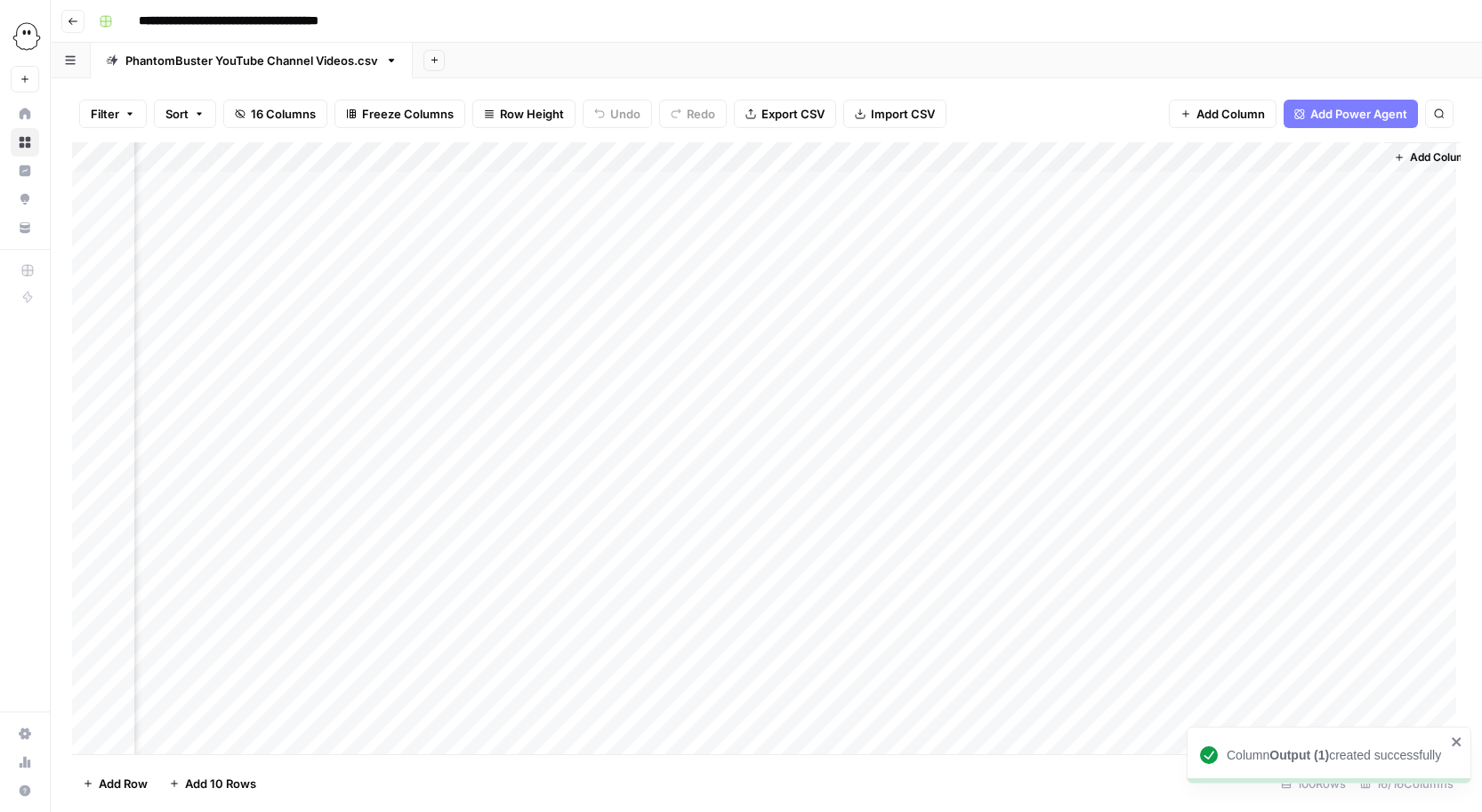
scroll to position [1, 2778]
click at [867, 152] on div "Add Column" at bounding box center [766, 448] width 1389 height 612
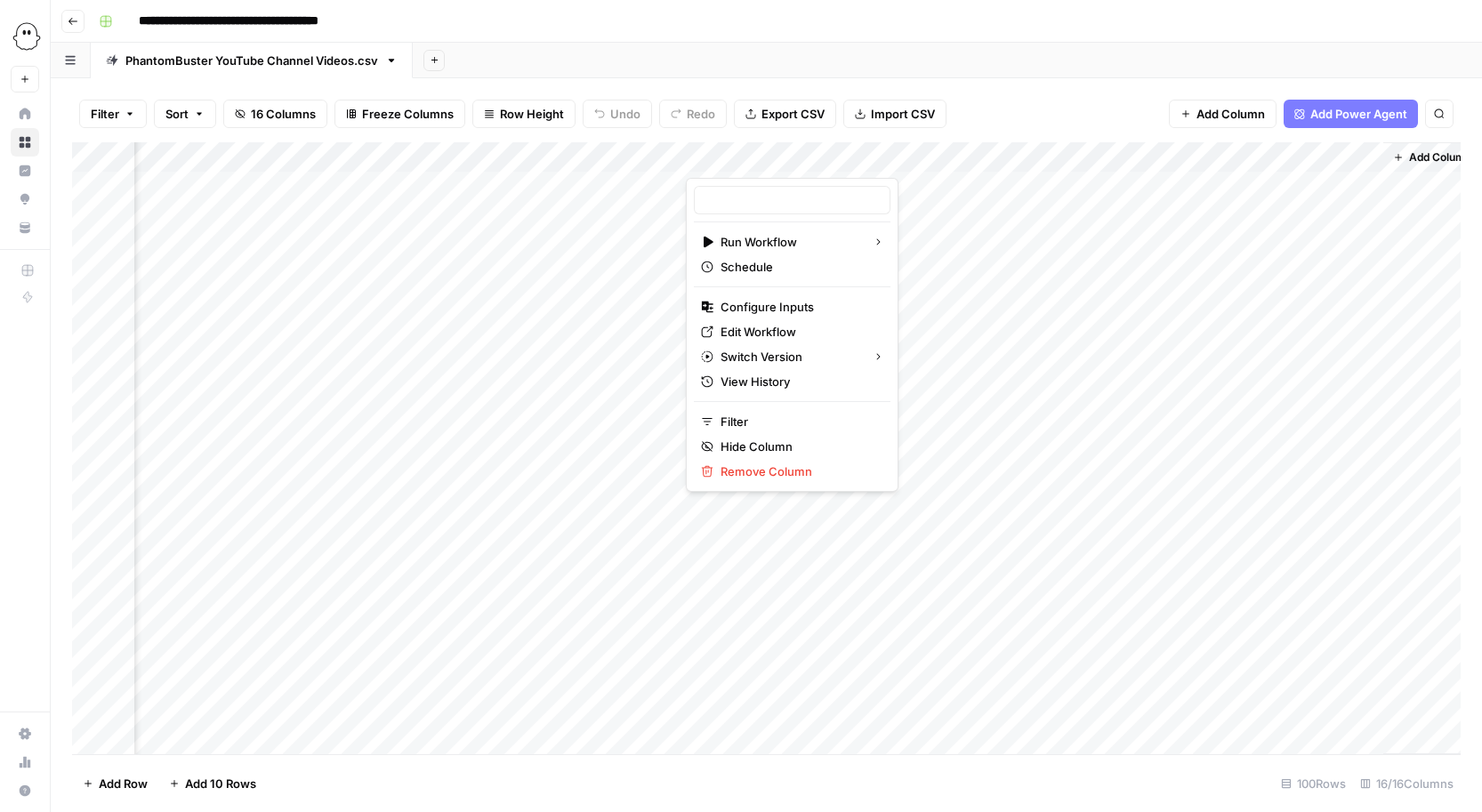
type input "Title Optimizer YouTube"
click at [762, 330] on span "Edit Workflow" at bounding box center [798, 332] width 155 height 18
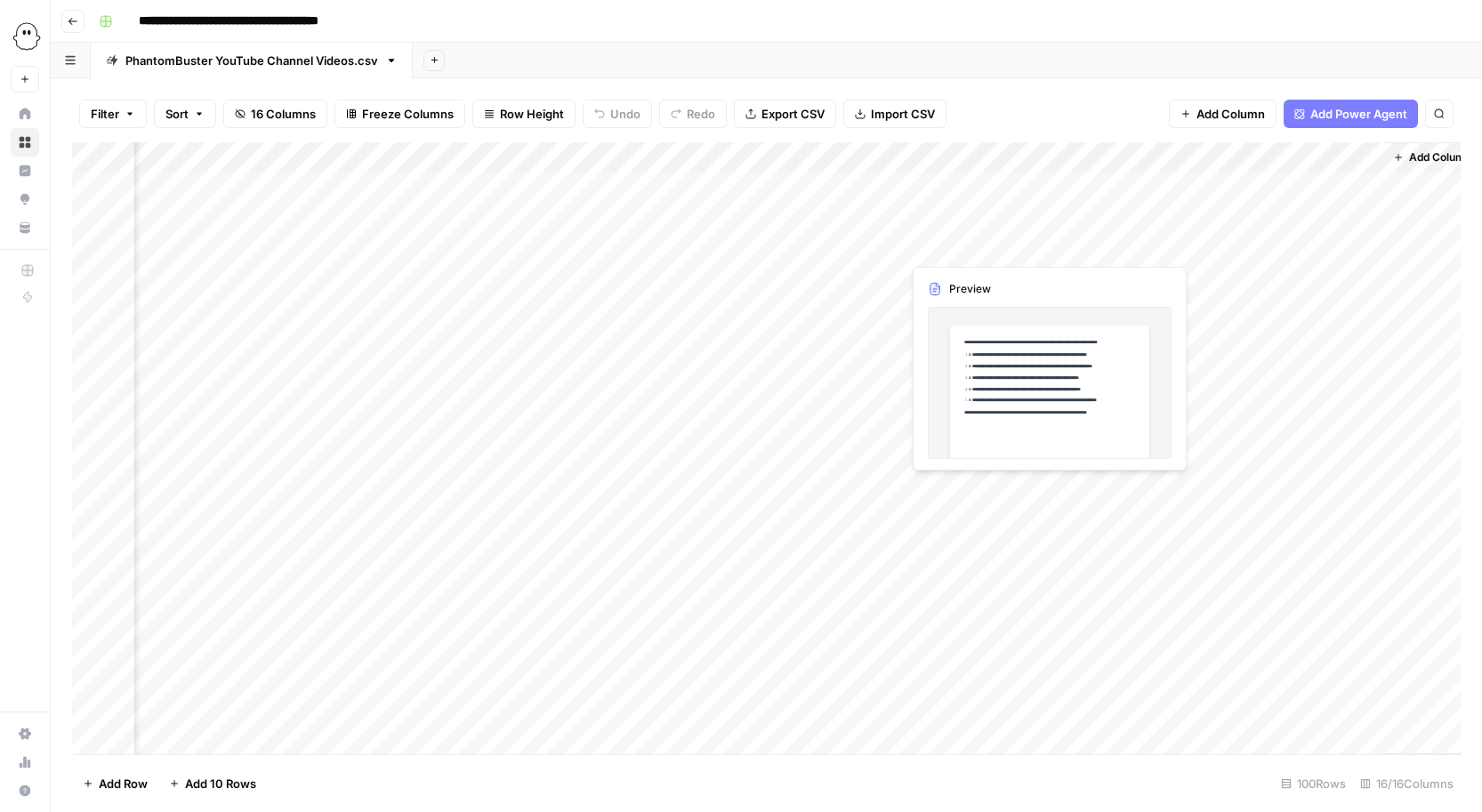
scroll to position [1, 2799]
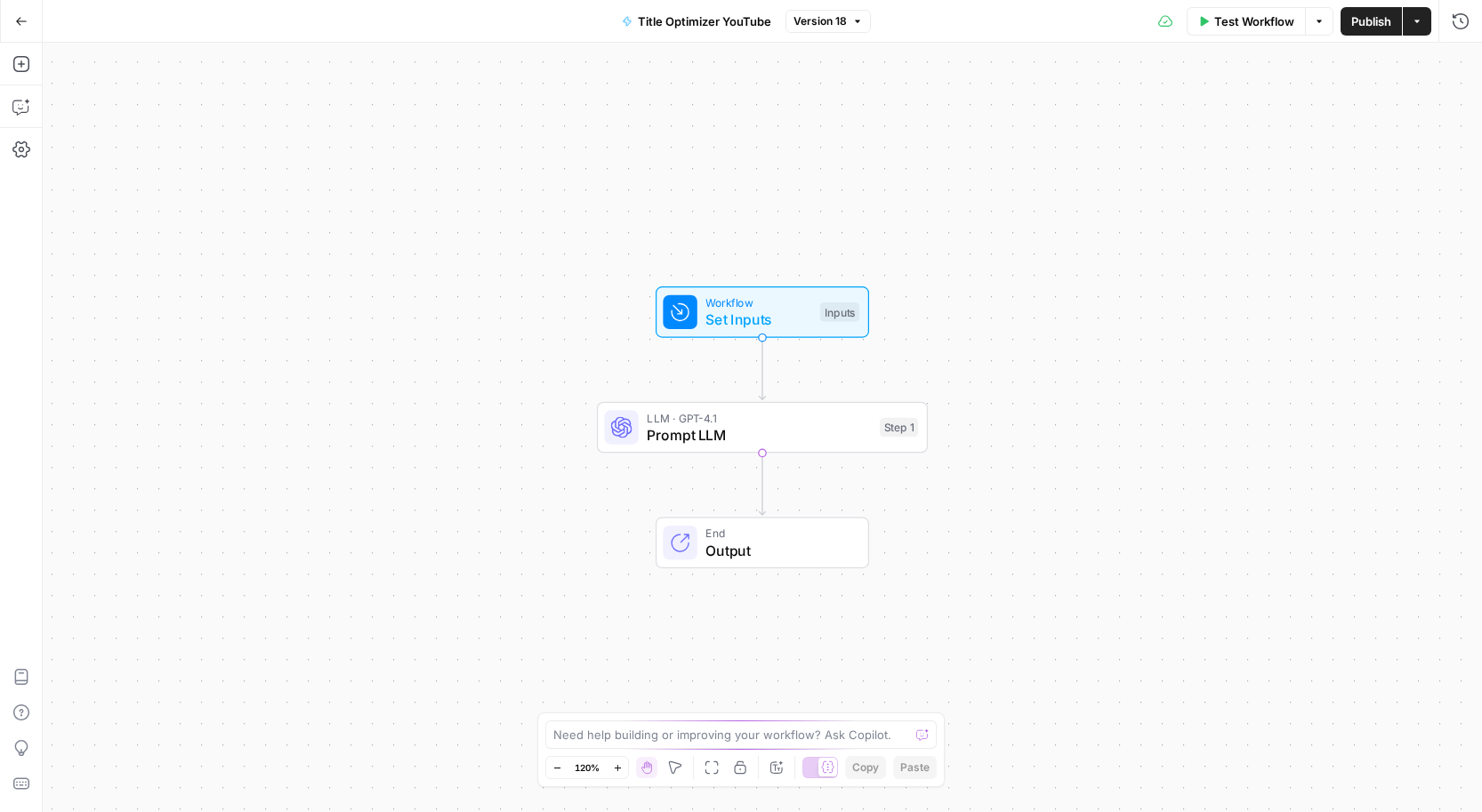
click at [867, 424] on span "Prompt LLM" at bounding box center [759, 435] width 224 height 21
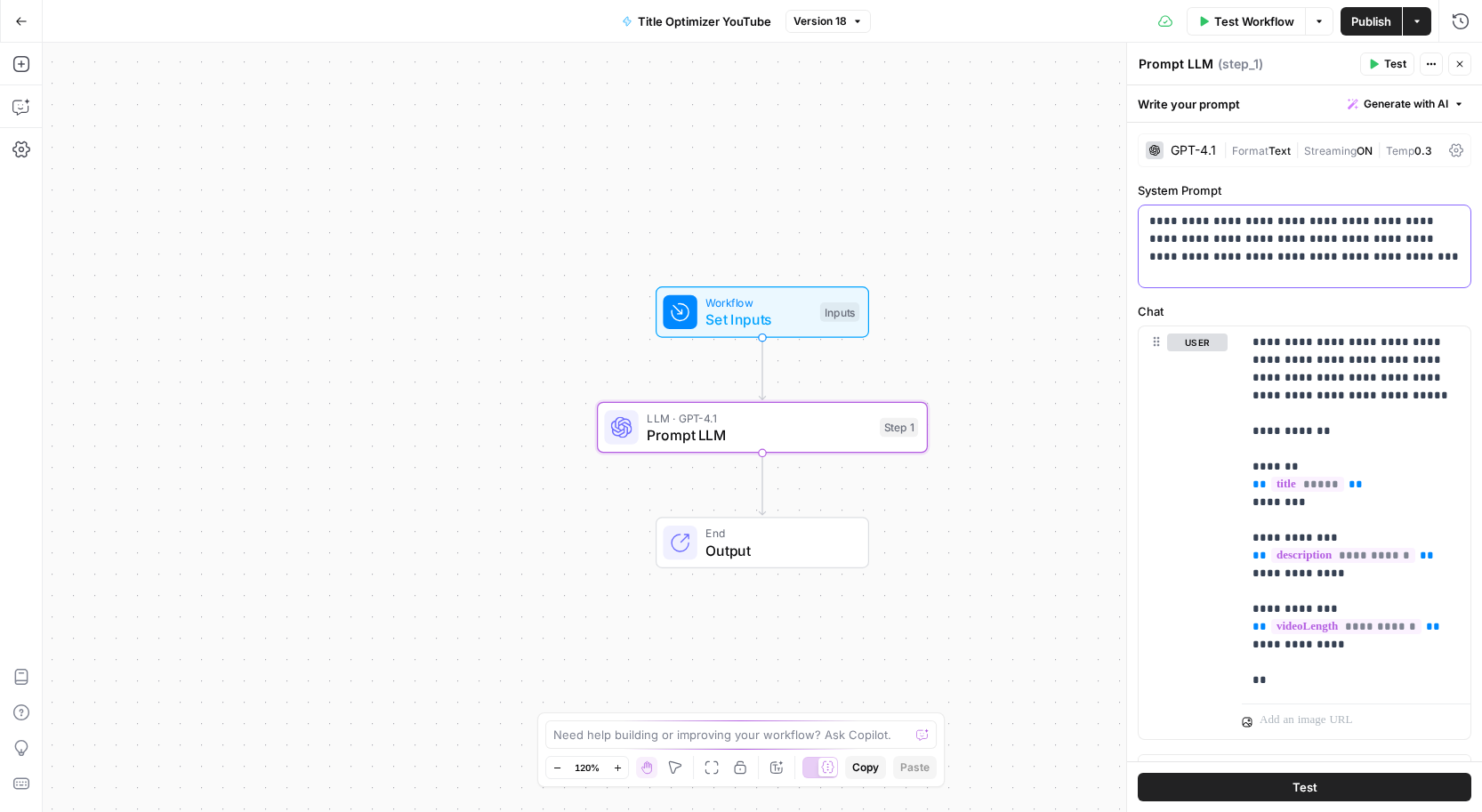
click at [1299, 271] on div "**********" at bounding box center [1305, 247] width 332 height 82
click at [1407, 104] on span "Generate with AI" at bounding box center [1406, 104] width 85 height 16
click at [1349, 199] on div "Improve your existing prompt" at bounding box center [1381, 201] width 149 height 16
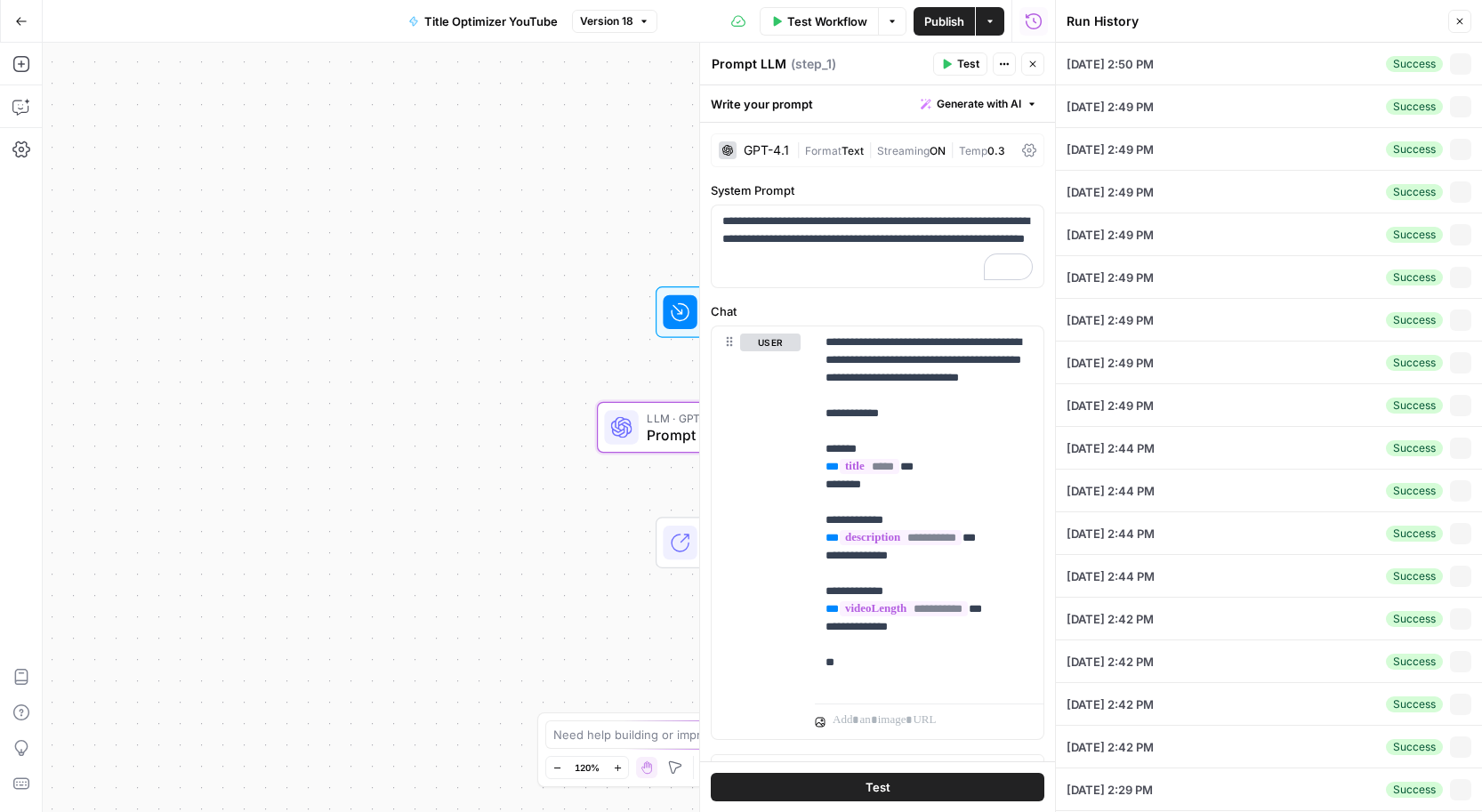
click at [1349, 199] on div "09/23/25 at 2:49 PM Success Collapse" at bounding box center [1269, 192] width 405 height 42
click at [886, 228] on p "**********" at bounding box center [878, 239] width 311 height 53
click at [1461, 22] on icon "button" at bounding box center [1460, 22] width 7 height 7
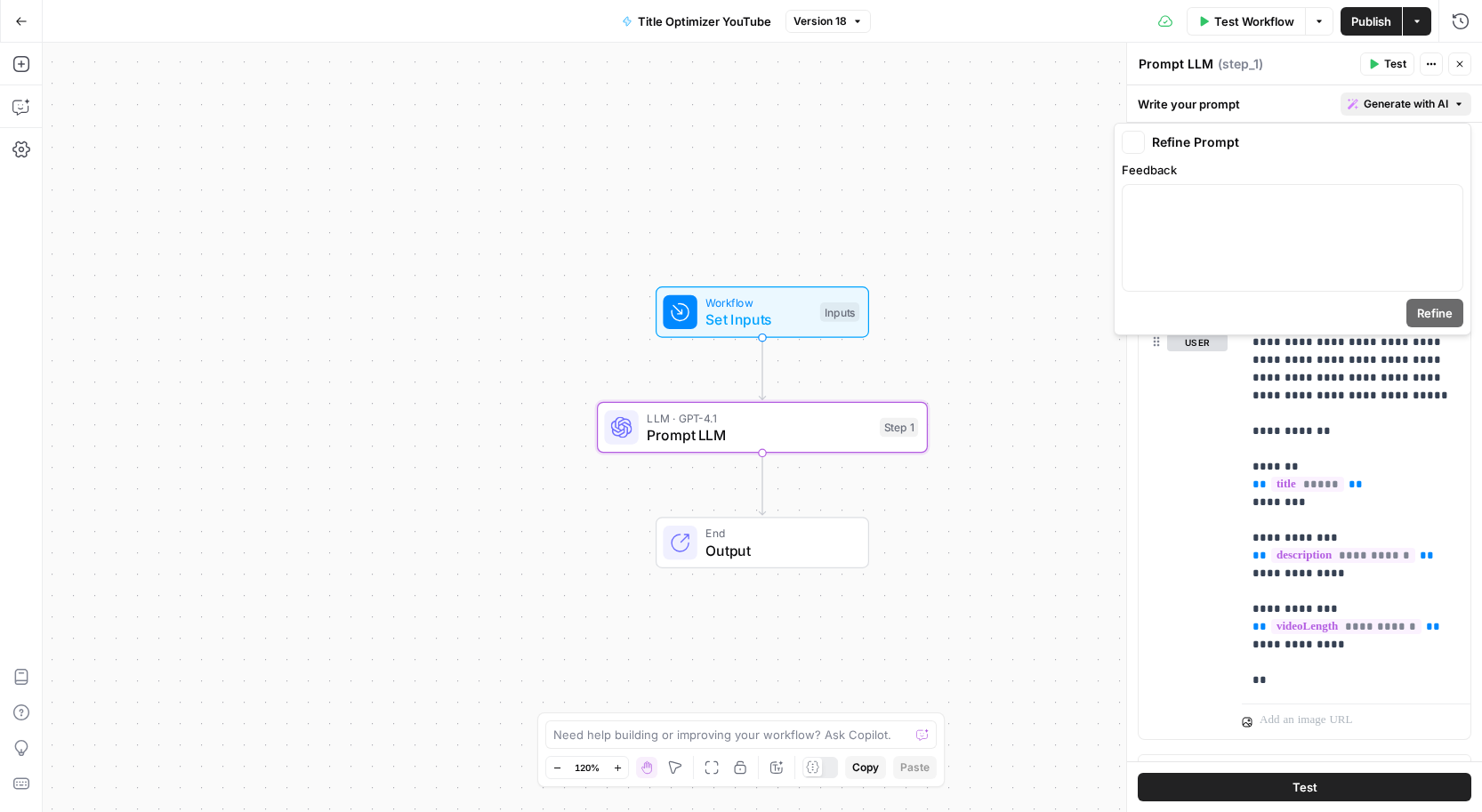
click at [1394, 100] on span "Generate with AI" at bounding box center [1406, 104] width 85 height 16
click at [1208, 225] on div at bounding box center [1292, 237] width 340 height 106
click at [1428, 310] on span "Refine" at bounding box center [1434, 313] width 35 height 18
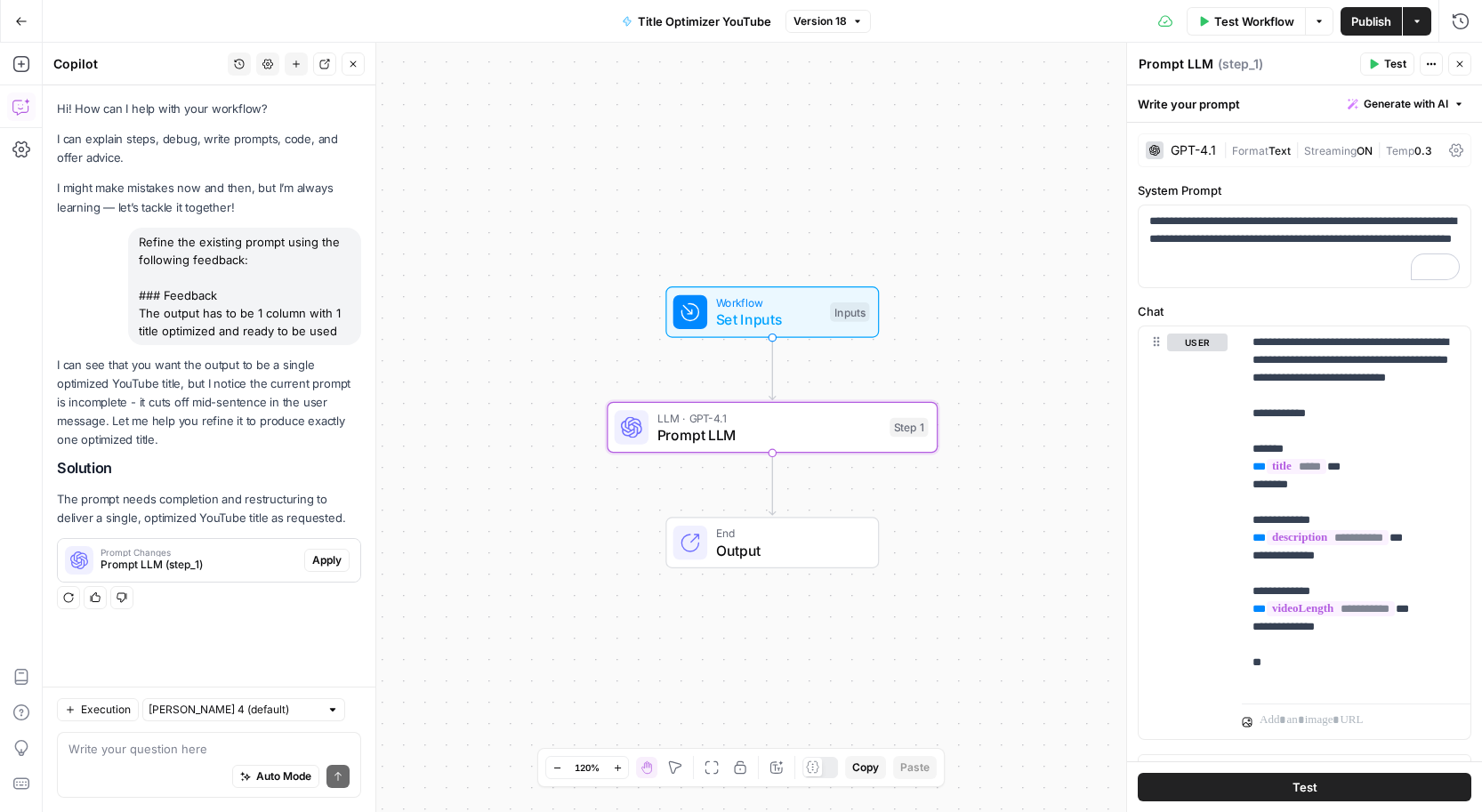
click at [319, 559] on span "Apply" at bounding box center [327, 560] width 30 height 16
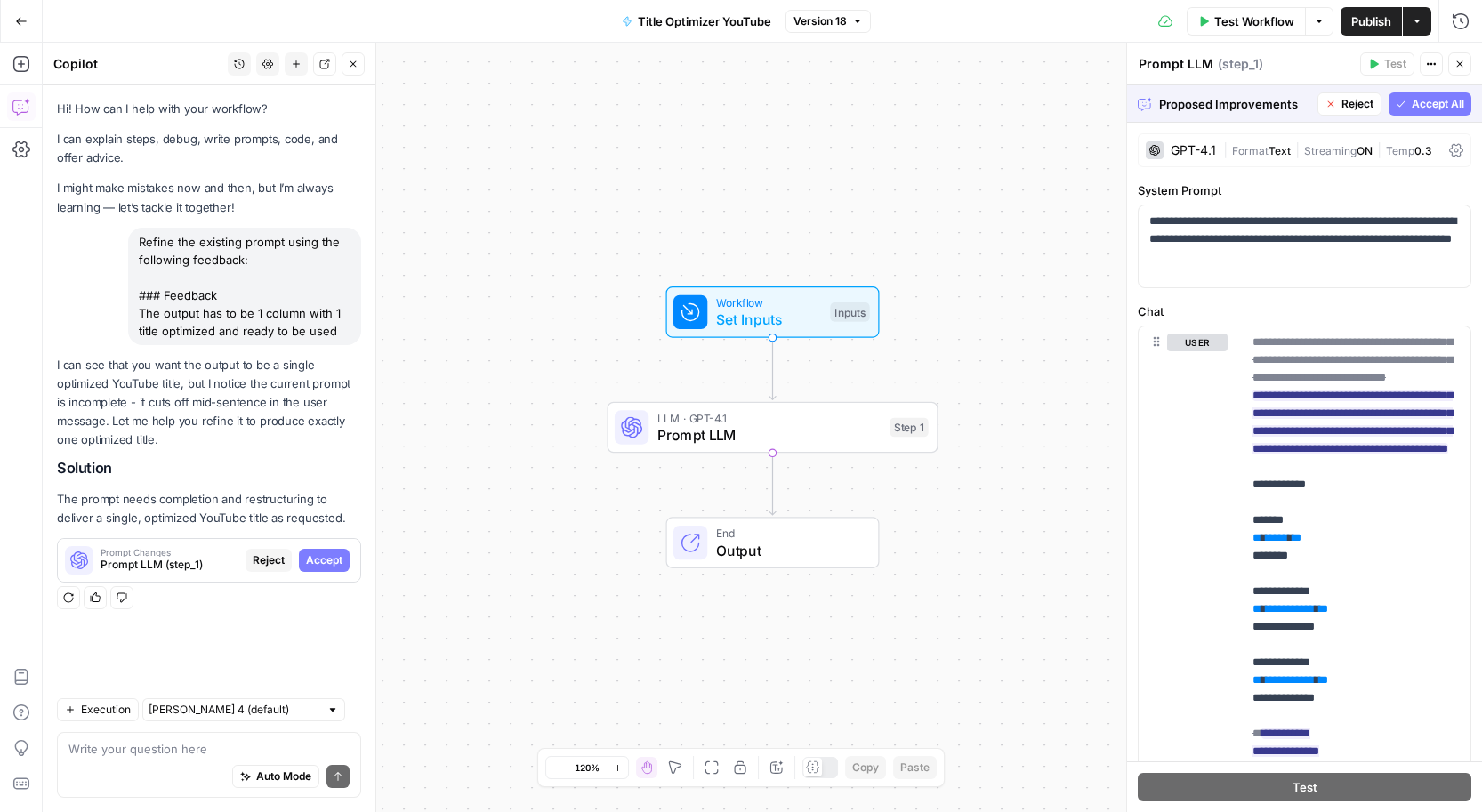
click at [1424, 99] on span "Accept All" at bounding box center [1437, 104] width 52 height 16
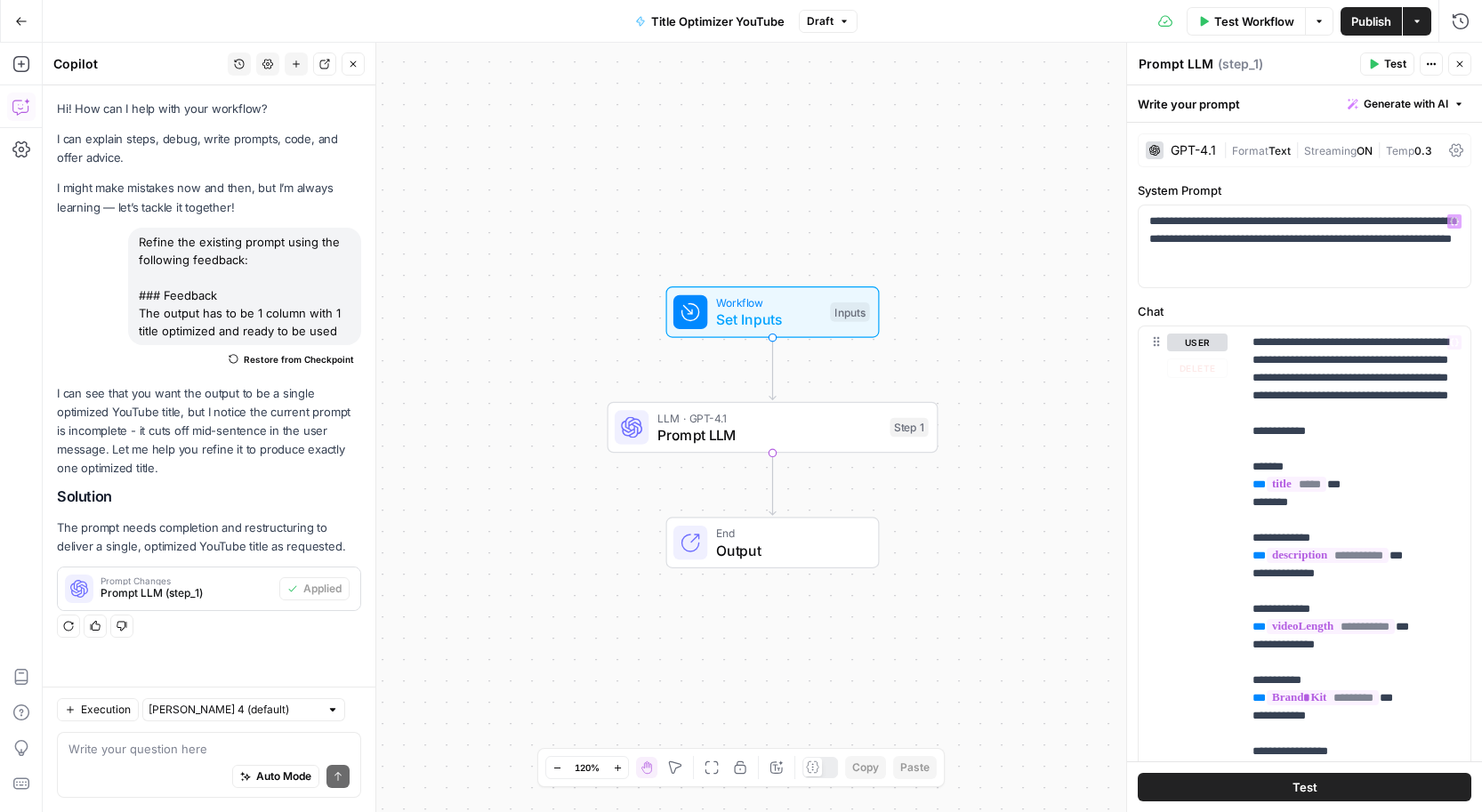
scroll to position [351, 0]
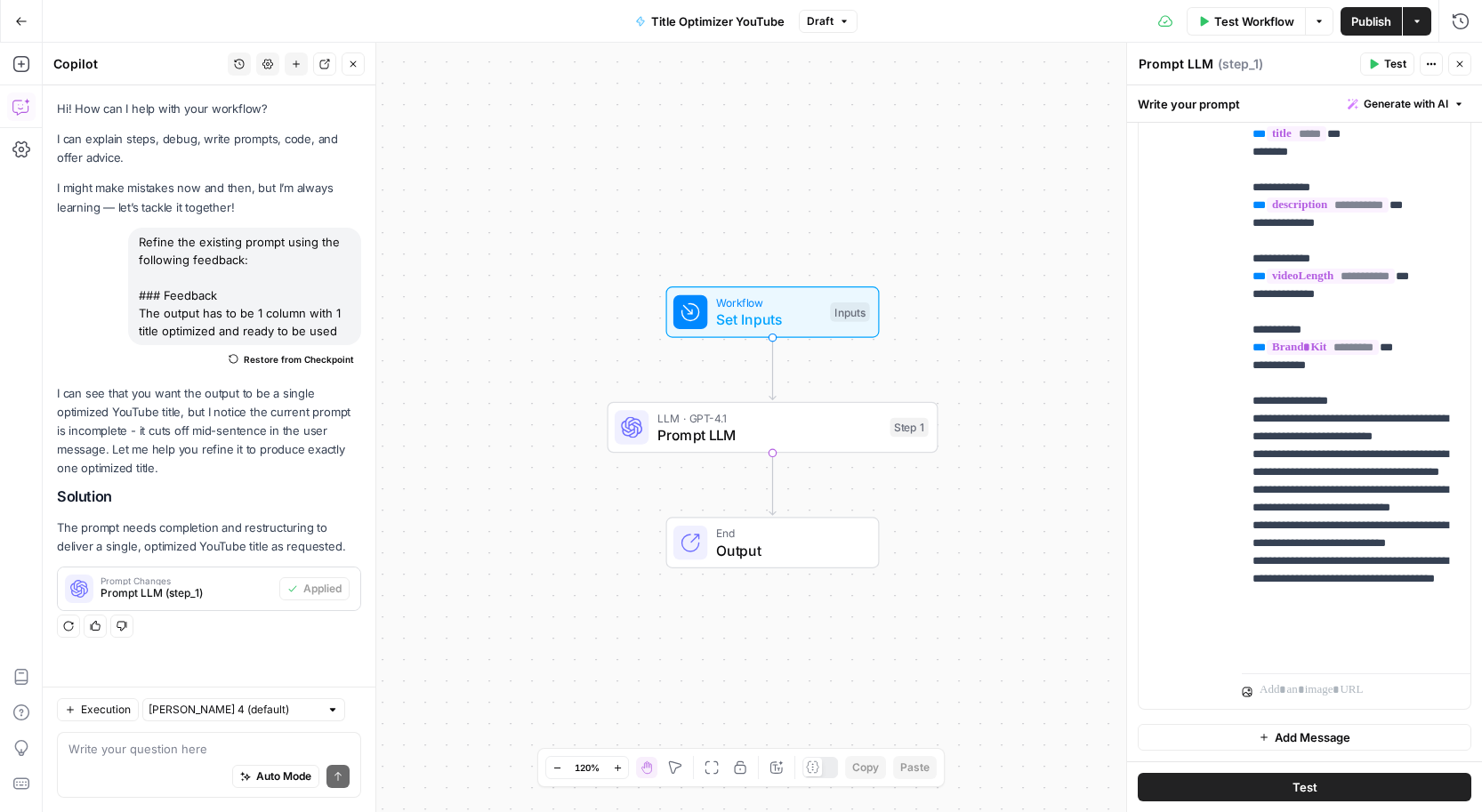
click at [1370, 25] on span "Publish" at bounding box center [1371, 21] width 40 height 18
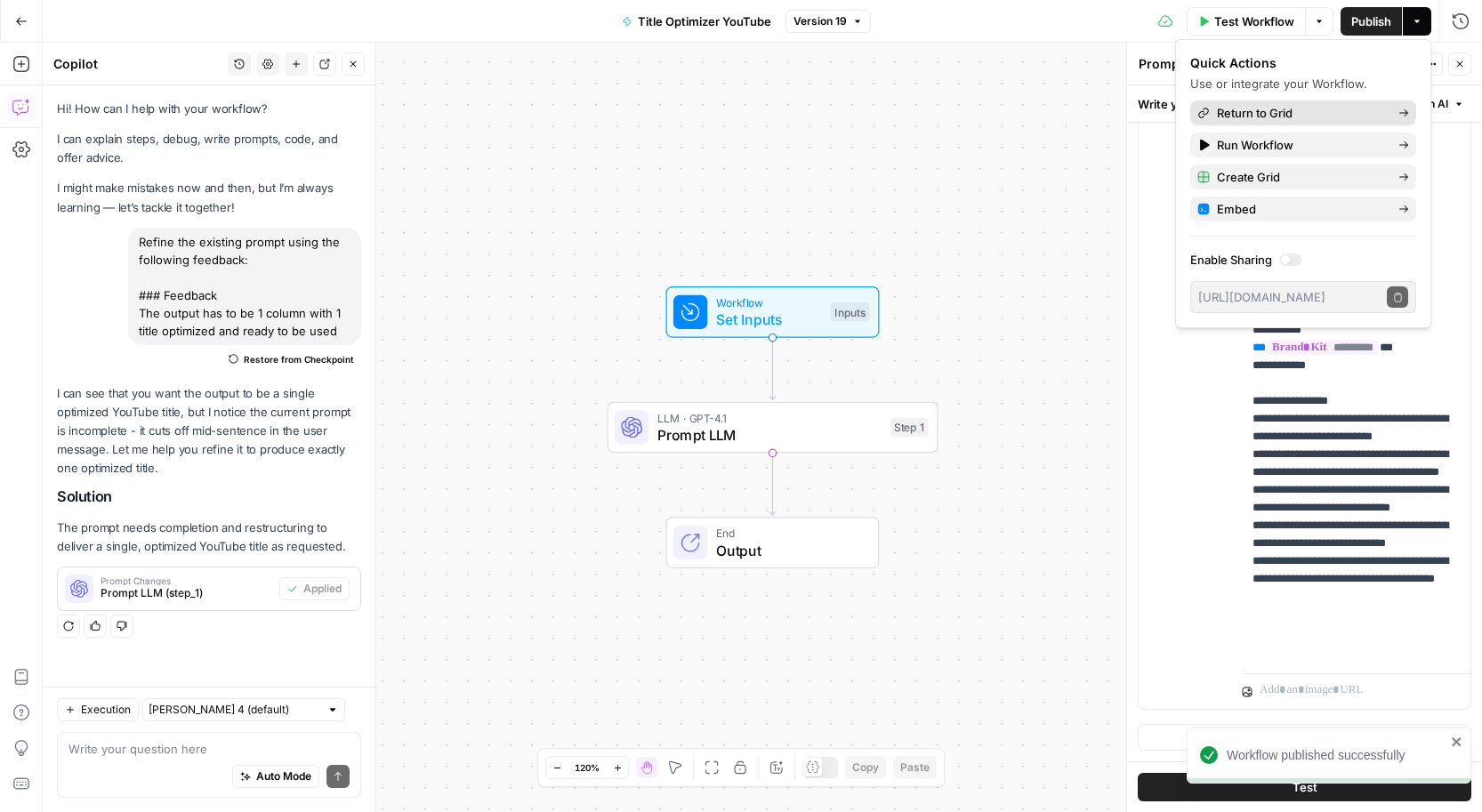
click at [1281, 111] on span "Return to Grid" at bounding box center [1300, 112] width 167 height 18
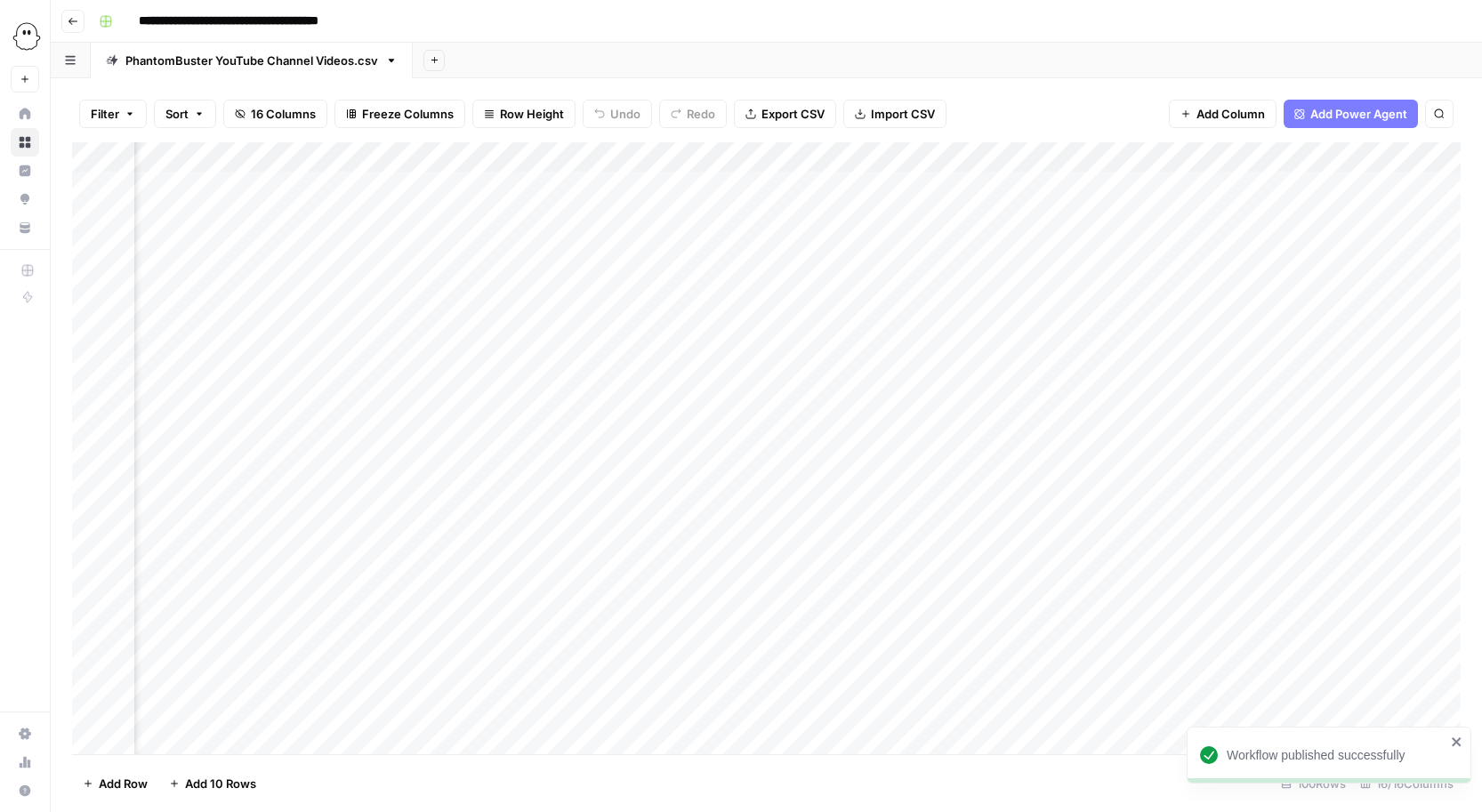
scroll to position [0, 2799]
click at [863, 187] on div "Add Column" at bounding box center [766, 448] width 1389 height 612
click at [953, 194] on div "Add Column" at bounding box center [766, 448] width 1389 height 612
click at [1029, 153] on div "Add Column" at bounding box center [766, 448] width 1389 height 612
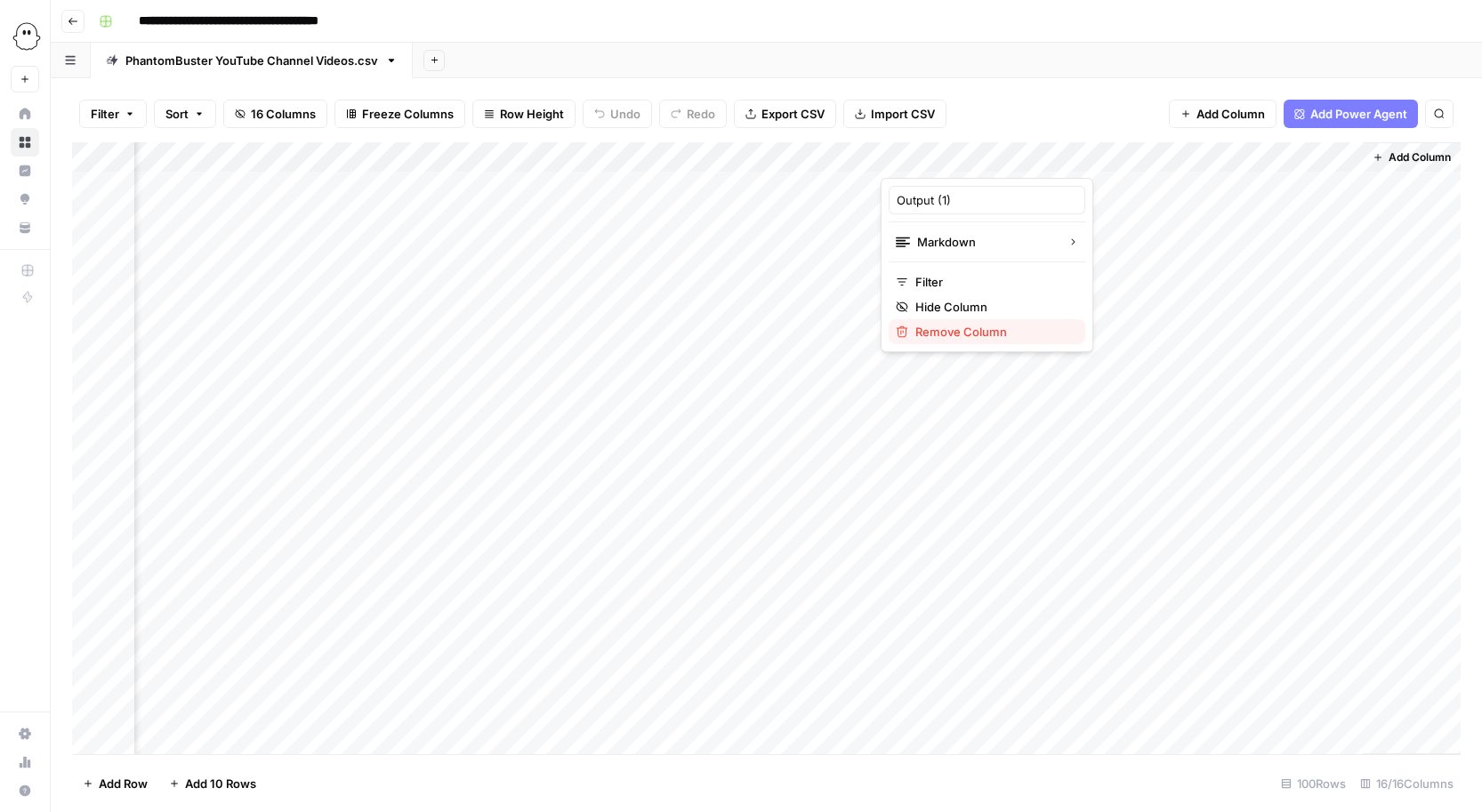
click at [936, 330] on span "Remove Column" at bounding box center [992, 332] width 155 height 18
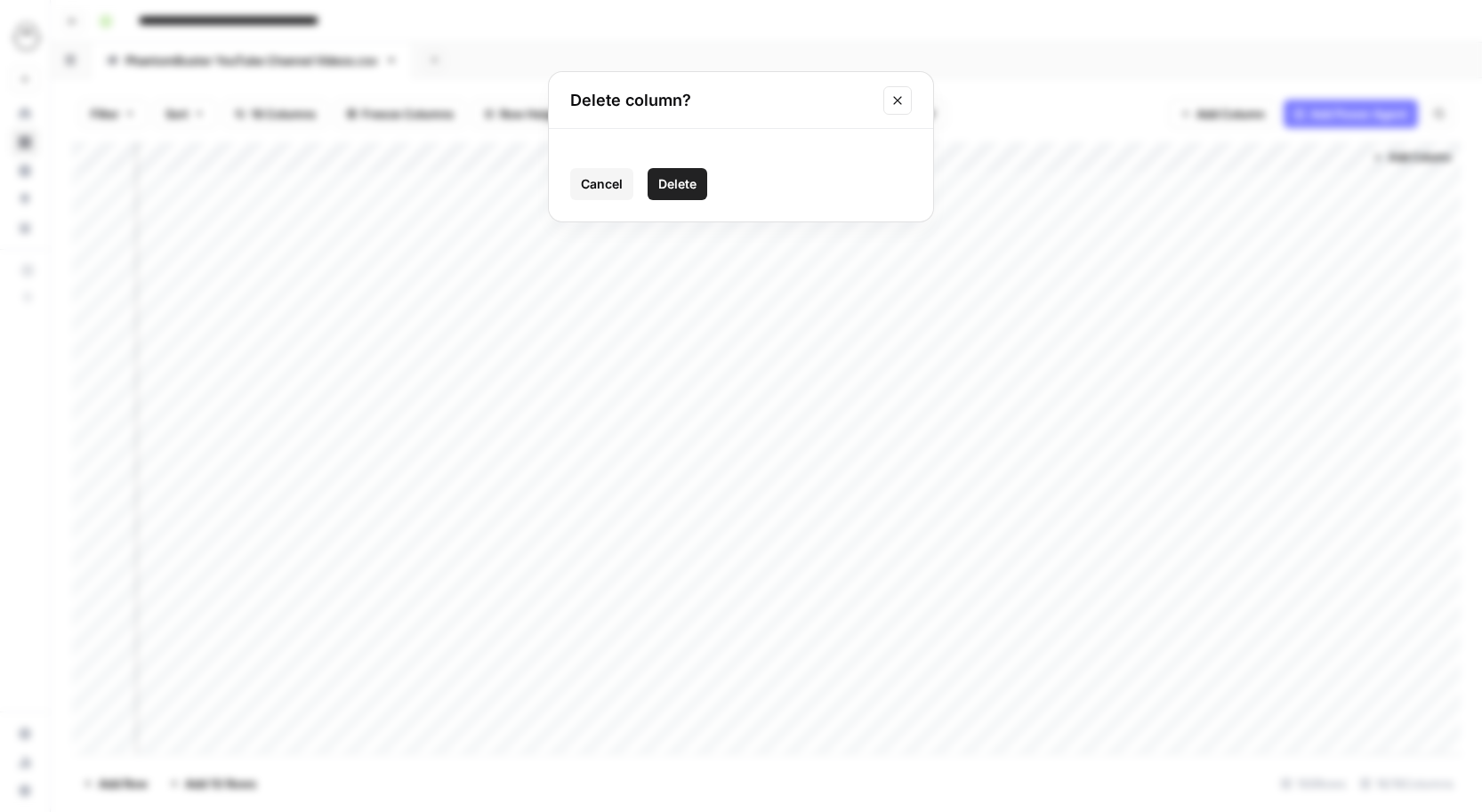
click at [669, 188] on span "Delete" at bounding box center [678, 184] width 38 height 18
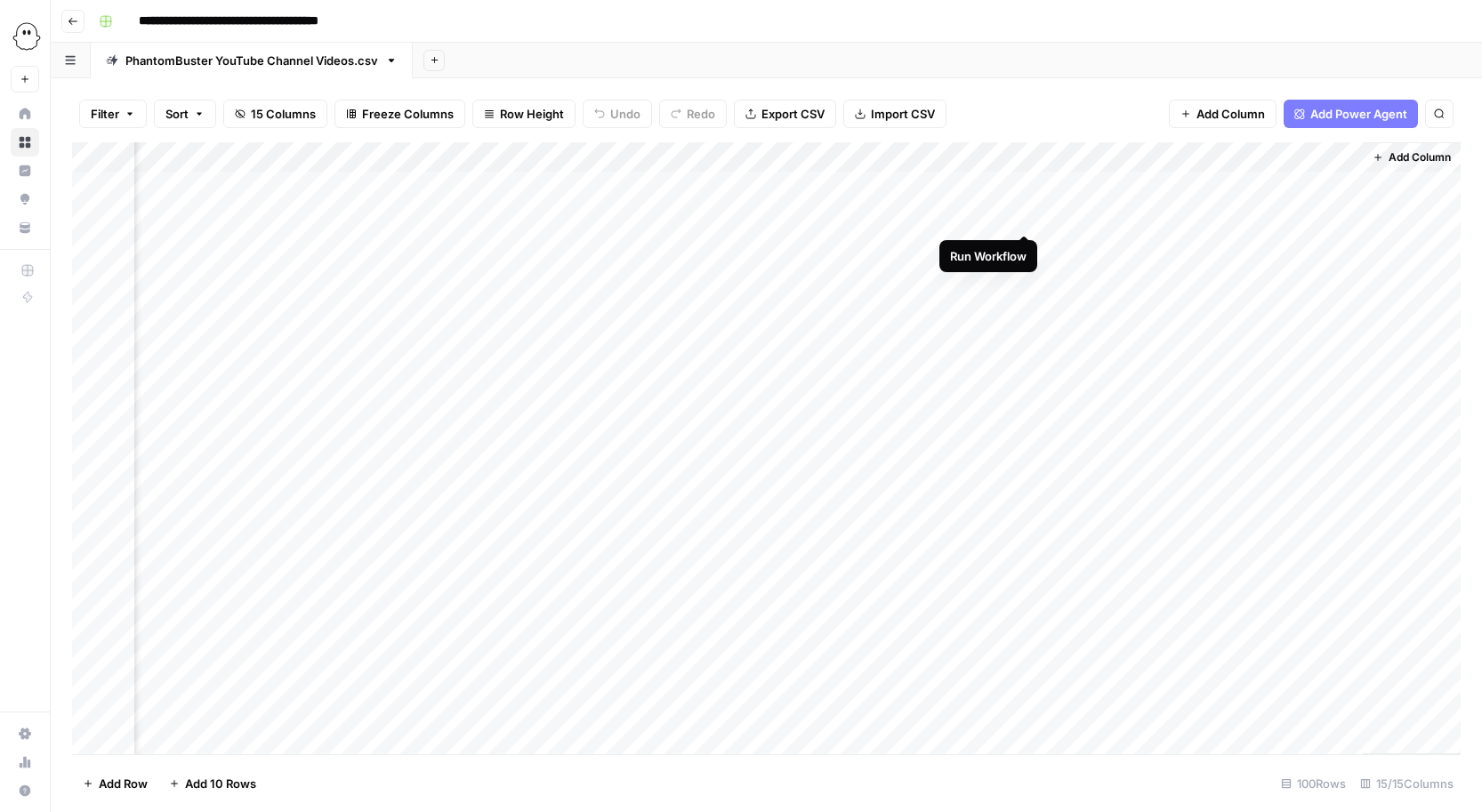
click at [1022, 211] on div "Add Column" at bounding box center [766, 448] width 1389 height 612
click at [1025, 244] on div "Add Column" at bounding box center [766, 448] width 1389 height 612
click at [1022, 274] on div "Add Column" at bounding box center [766, 448] width 1389 height 612
click at [1005, 153] on div "Add Column" at bounding box center [766, 448] width 1389 height 612
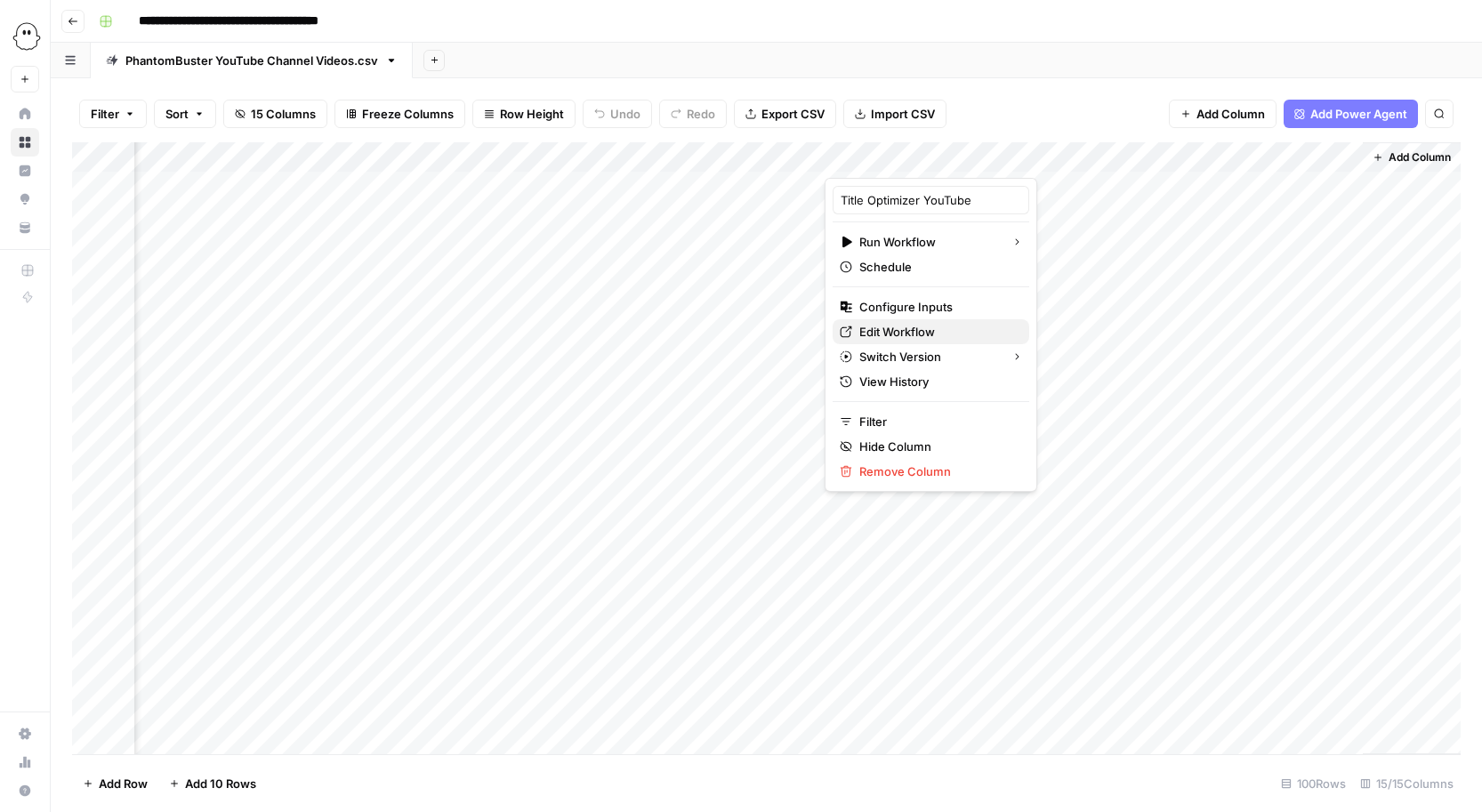
click at [882, 328] on span "Edit Workflow" at bounding box center [937, 332] width 155 height 18
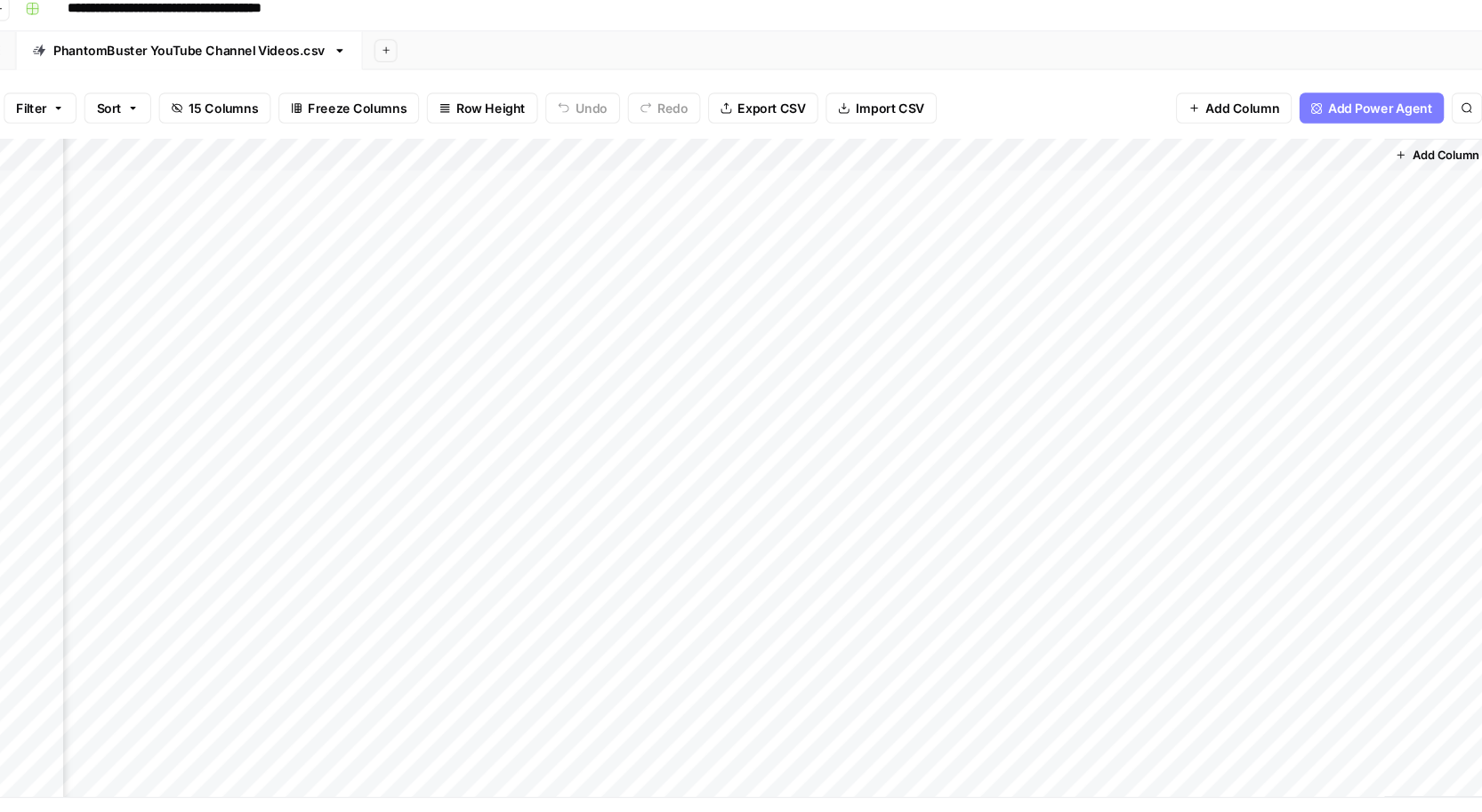
click at [1025, 183] on div "Add Column" at bounding box center [766, 448] width 1389 height 612
click at [1025, 214] on div "Add Column" at bounding box center [766, 448] width 1389 height 612
click at [1026, 244] on div "Add Column" at bounding box center [766, 448] width 1389 height 612
click at [1025, 274] on div "Add Column" at bounding box center [766, 448] width 1389 height 612
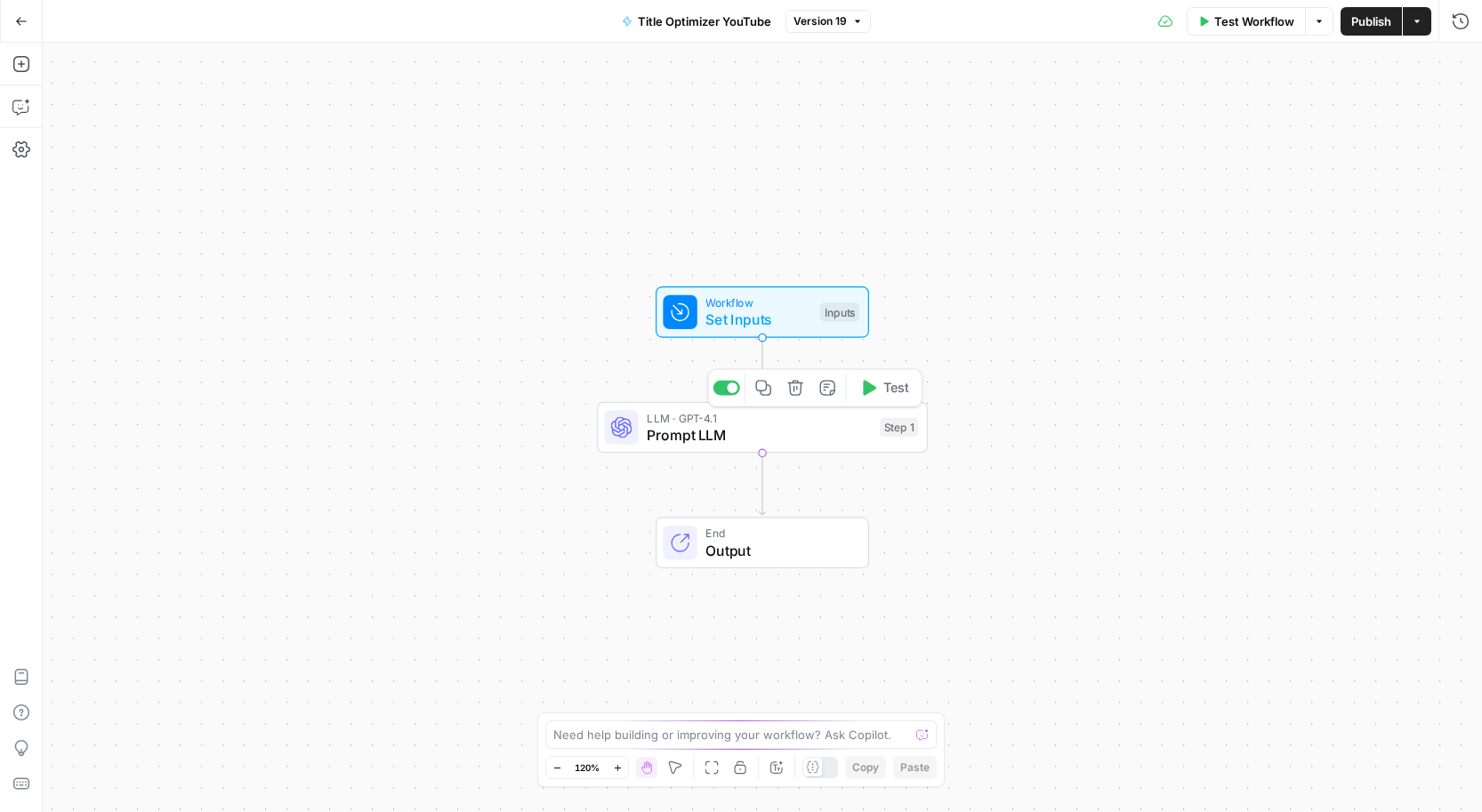
click at [847, 429] on span "Prompt LLM" at bounding box center [759, 435] width 224 height 21
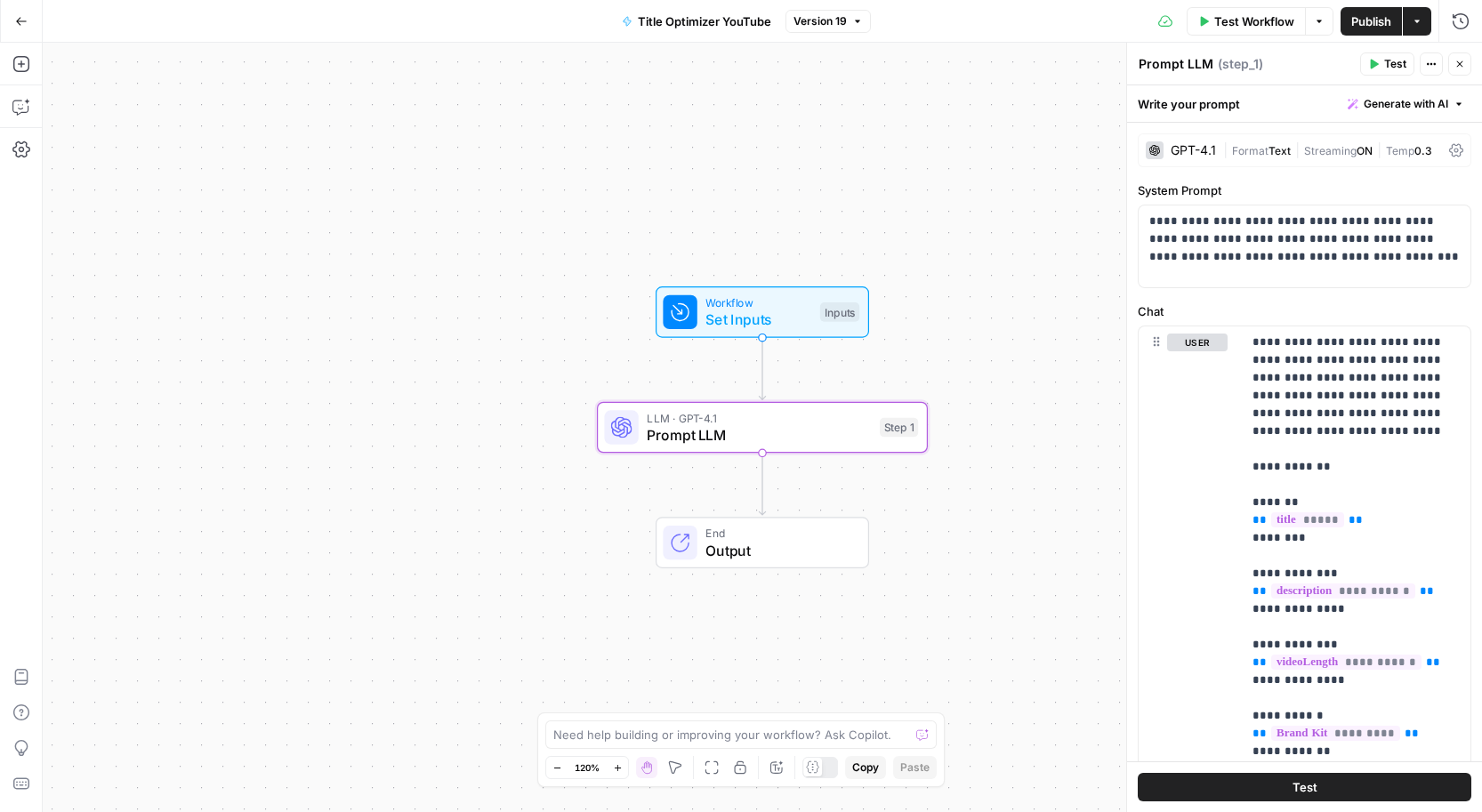
click at [1426, 96] on span "Generate with AI" at bounding box center [1406, 104] width 85 height 16
click at [1331, 178] on span "Refine" at bounding box center [1377, 184] width 141 height 18
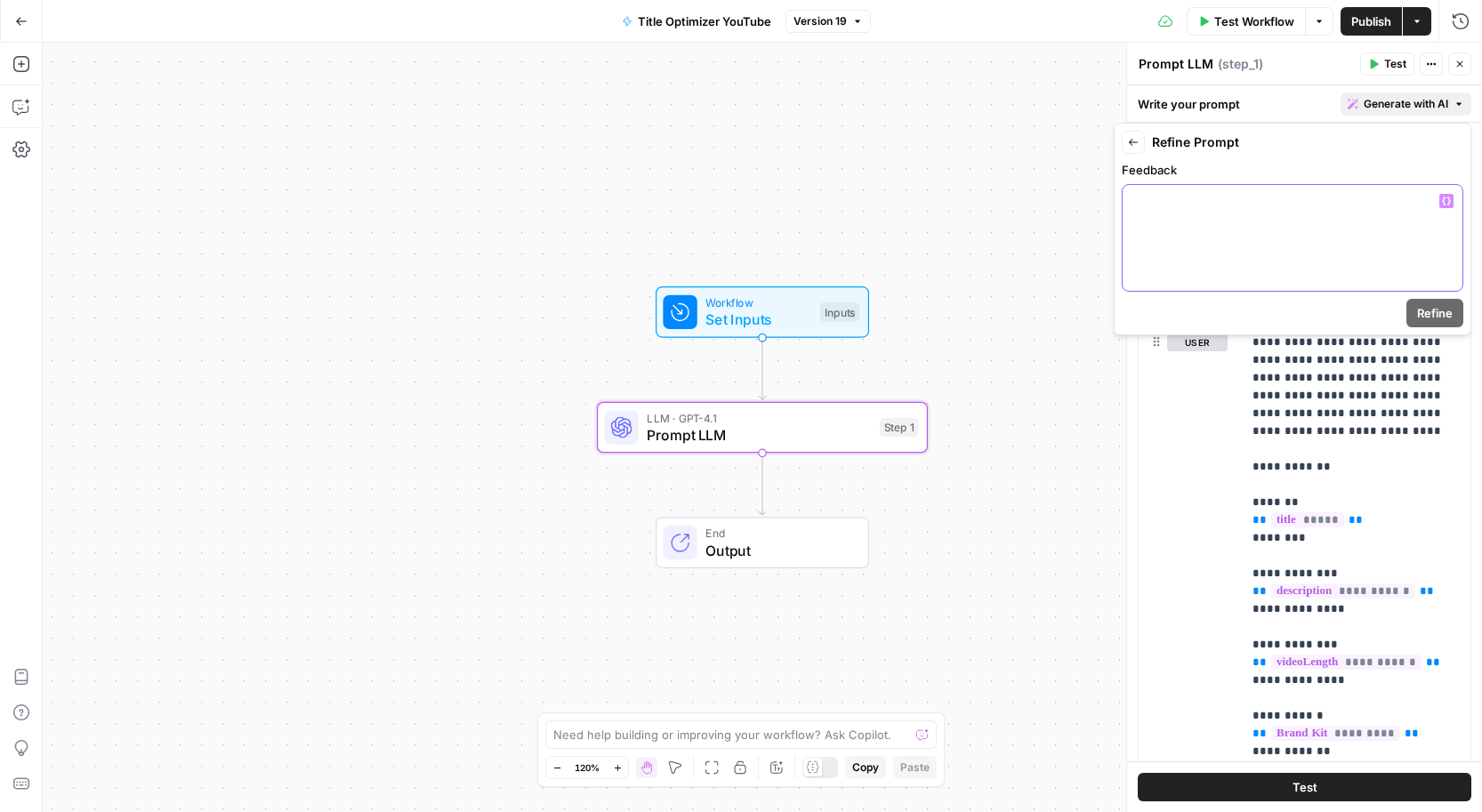
click at [1212, 246] on div at bounding box center [1292, 237] width 340 height 106
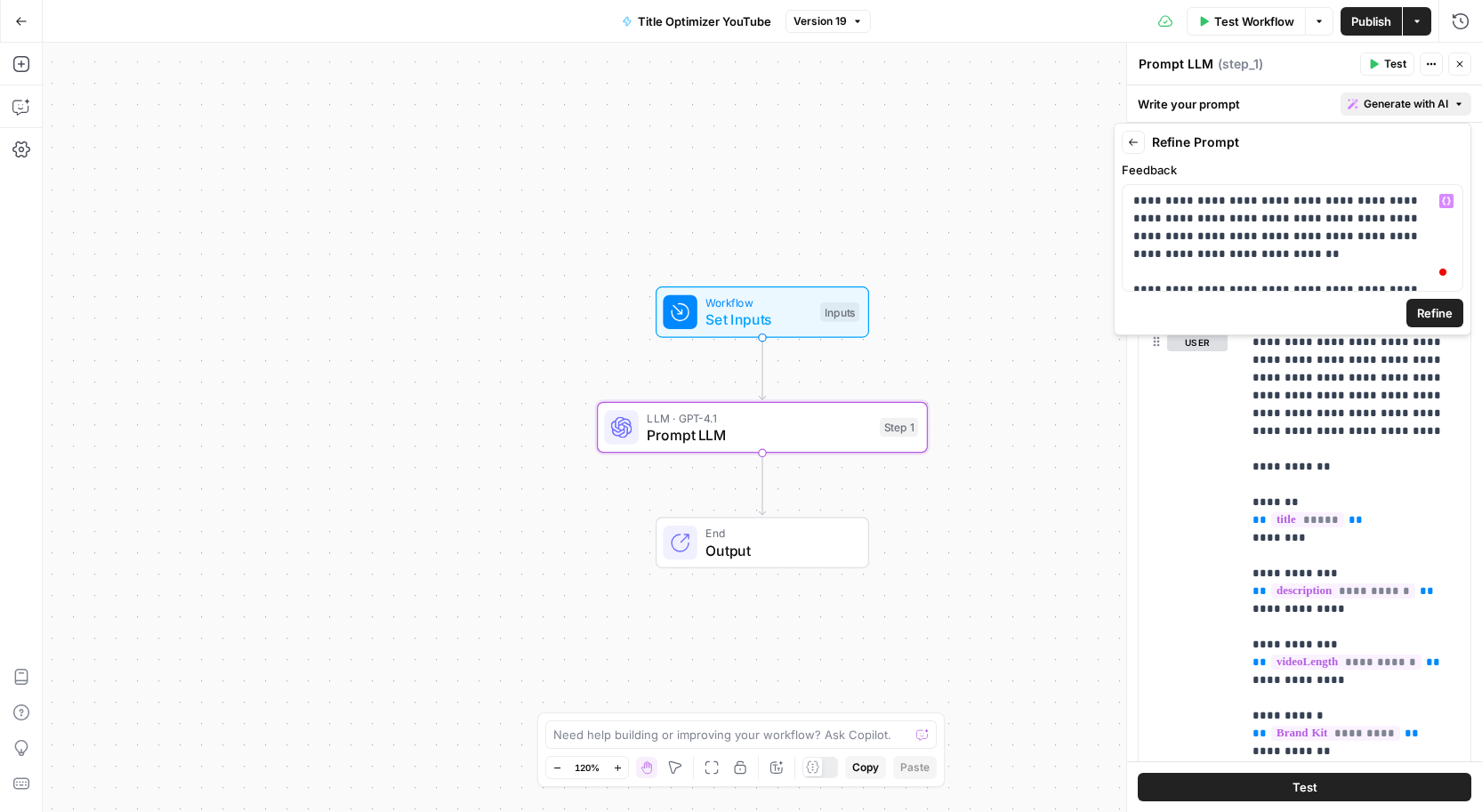
click at [1422, 307] on span "Refine" at bounding box center [1434, 313] width 35 height 18
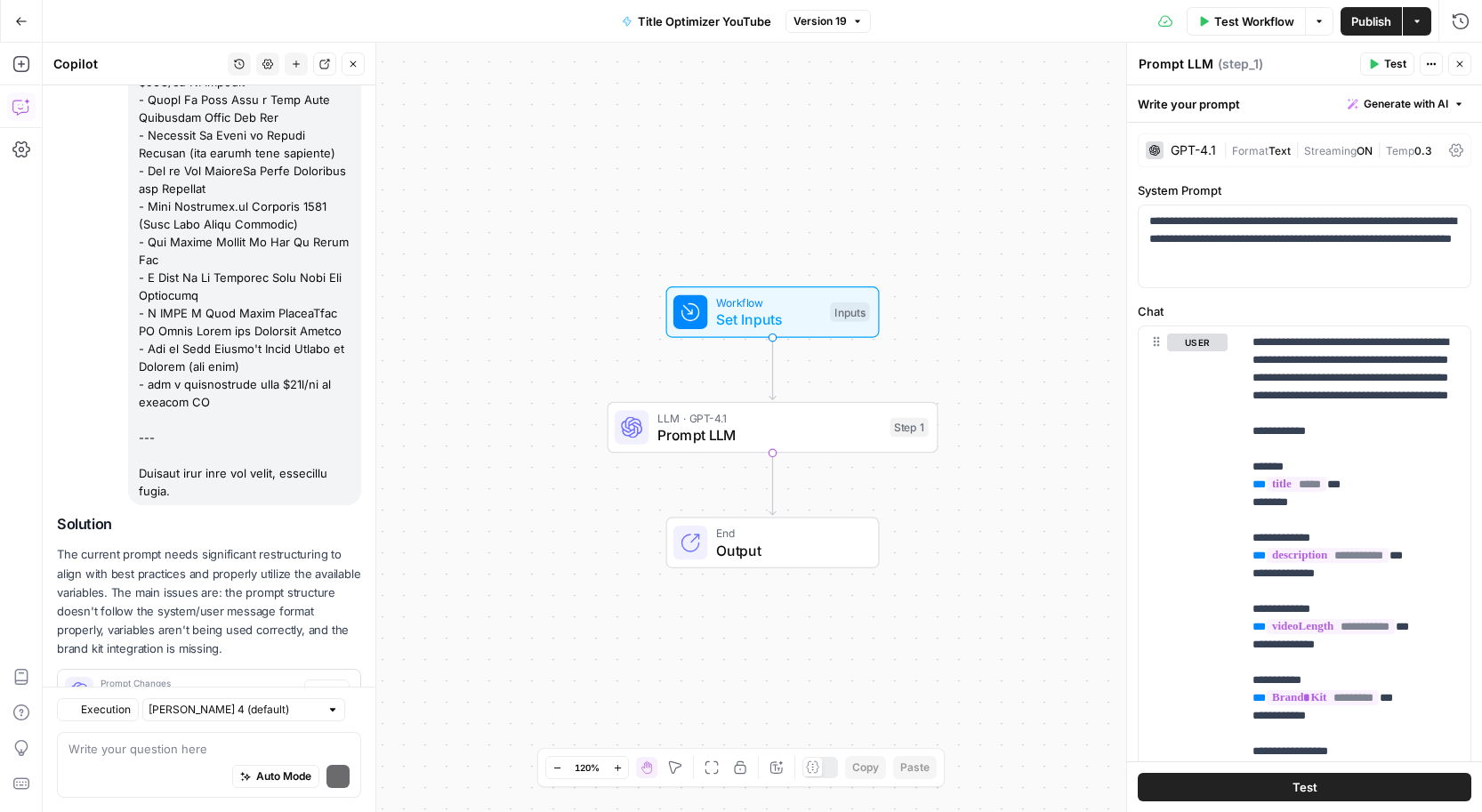
scroll to position [1439, 0]
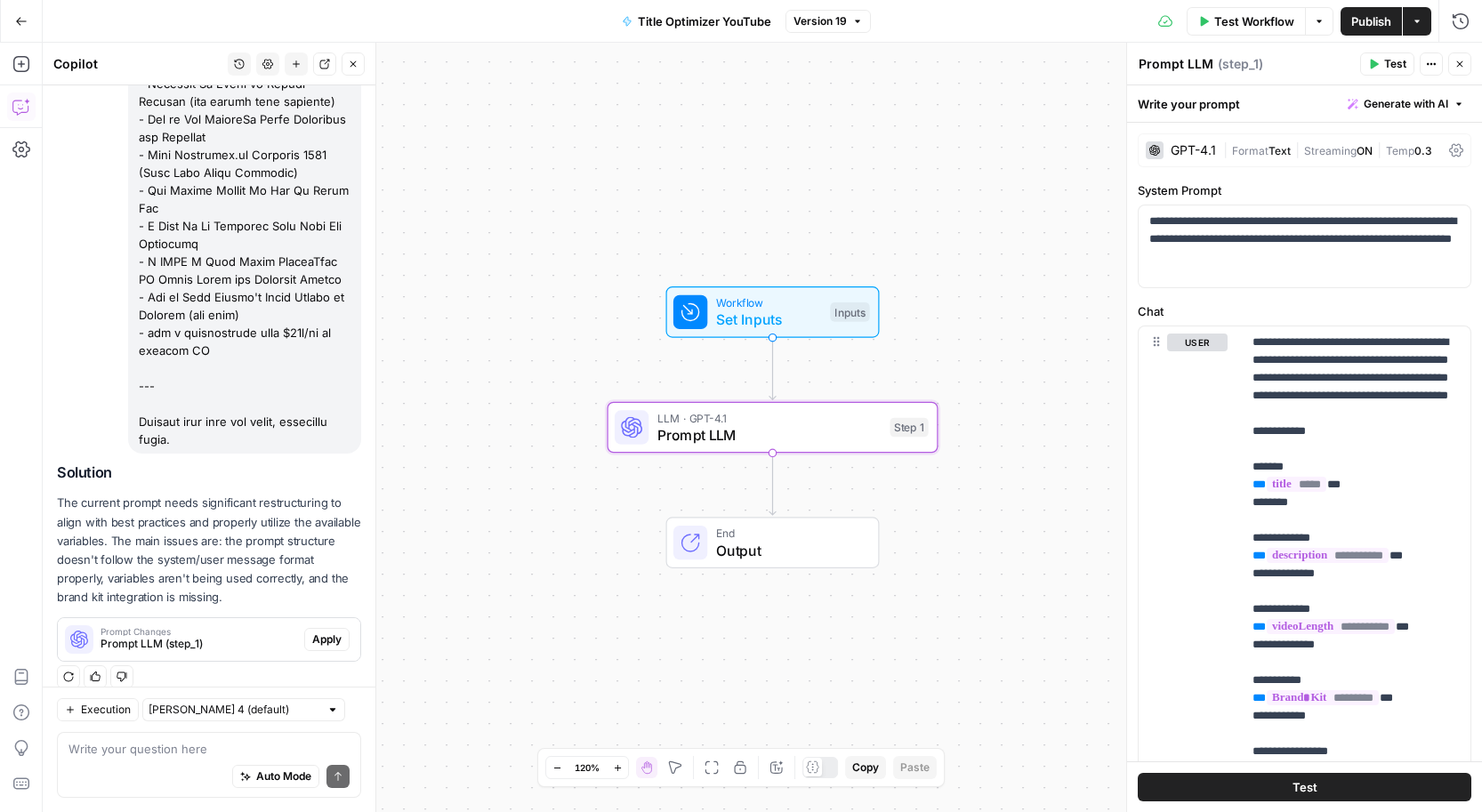
click at [324, 632] on span "Apply" at bounding box center [327, 639] width 30 height 16
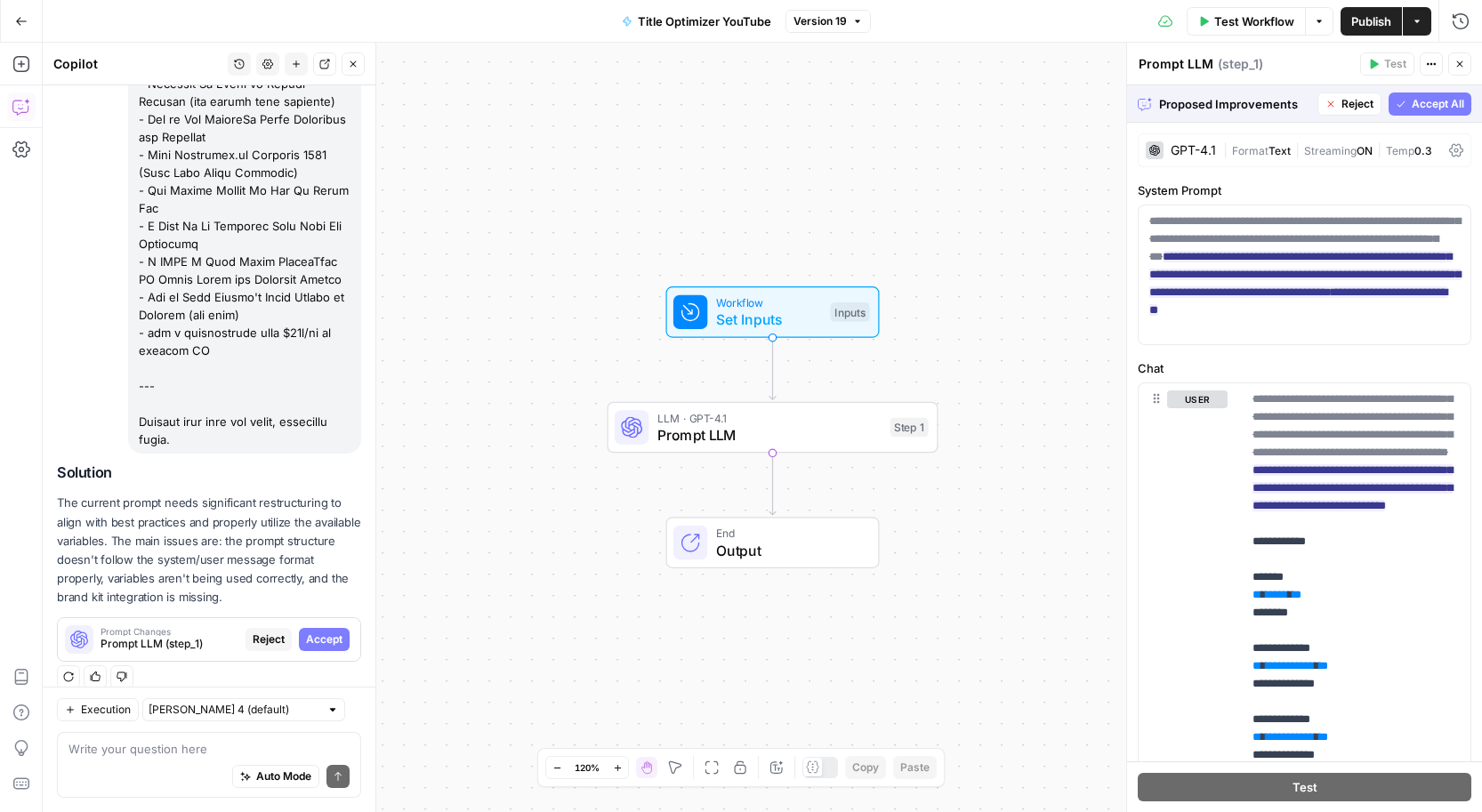
click at [1431, 106] on span "Accept All" at bounding box center [1437, 104] width 52 height 16
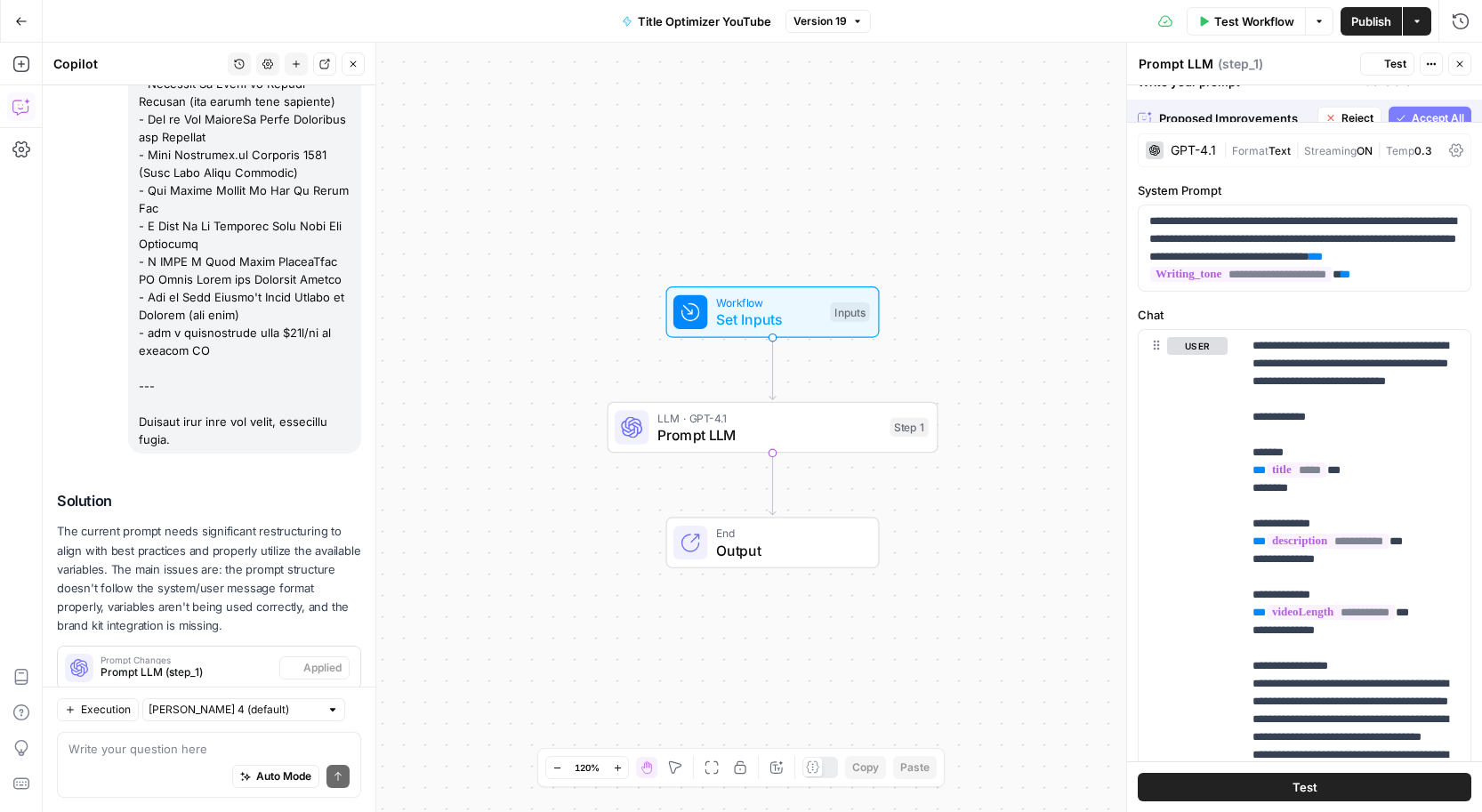
scroll to position [1468, 0]
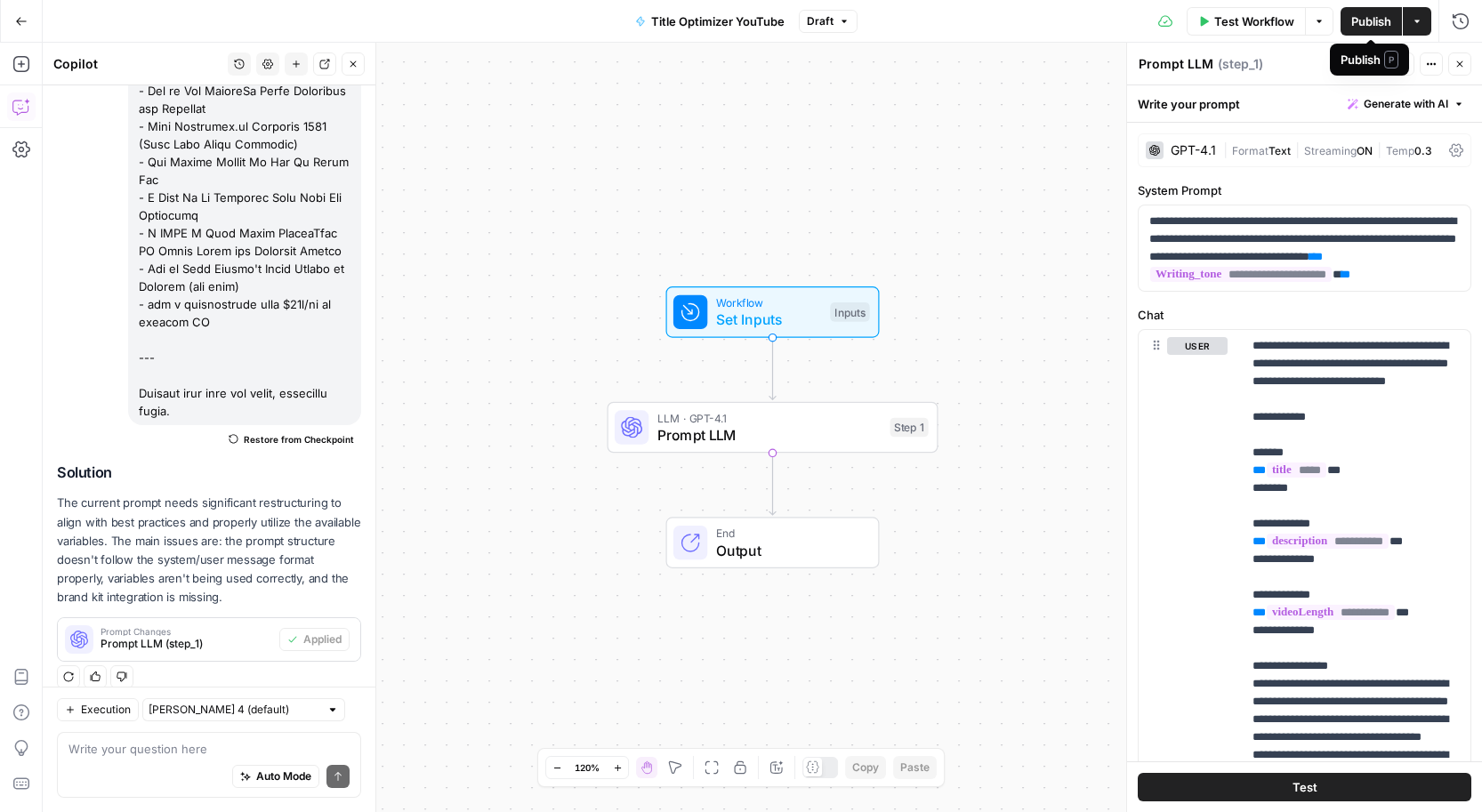
click at [1347, 21] on button "Publish" at bounding box center [1371, 21] width 61 height 29
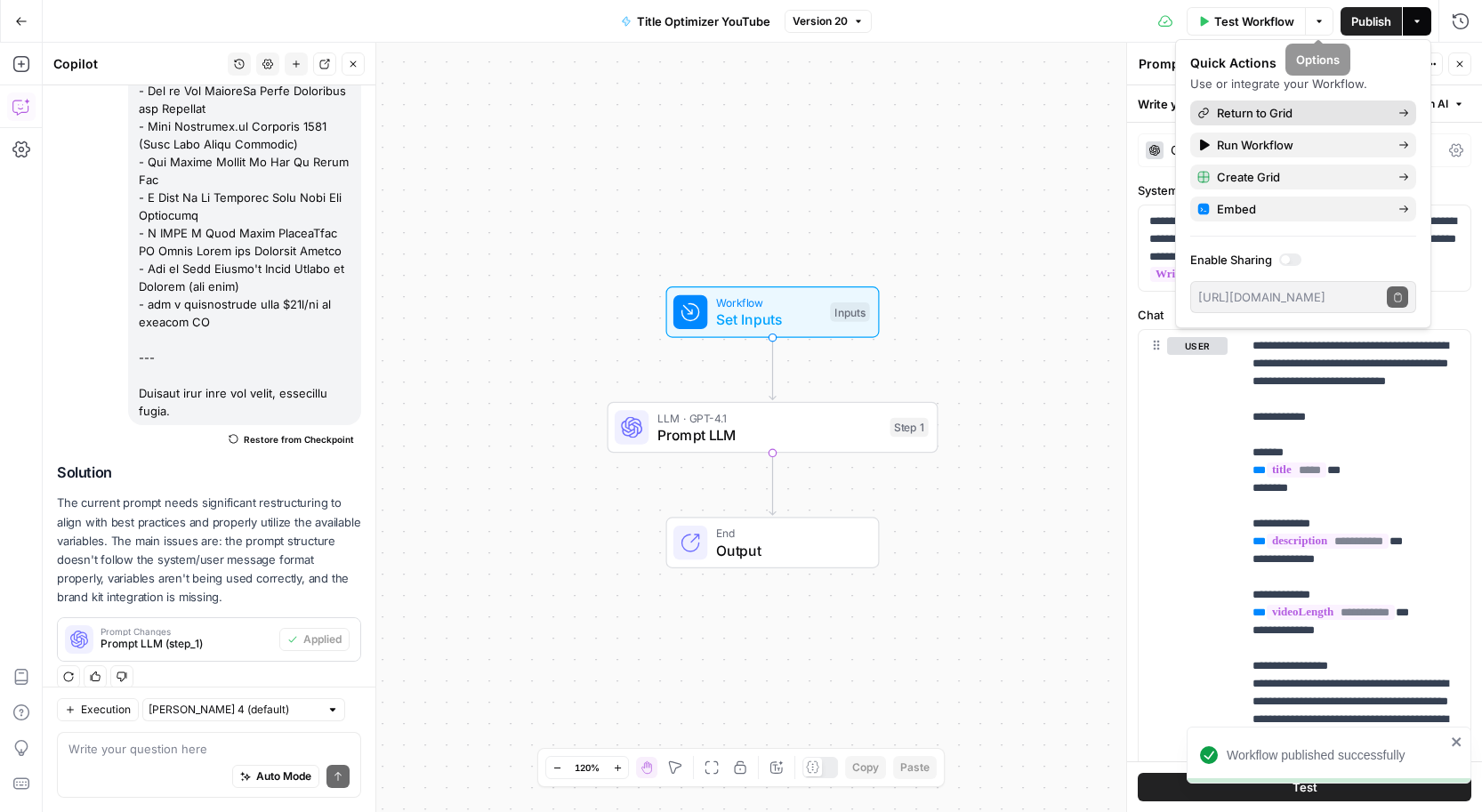
click at [1257, 112] on span "Return to Grid" at bounding box center [1300, 112] width 167 height 18
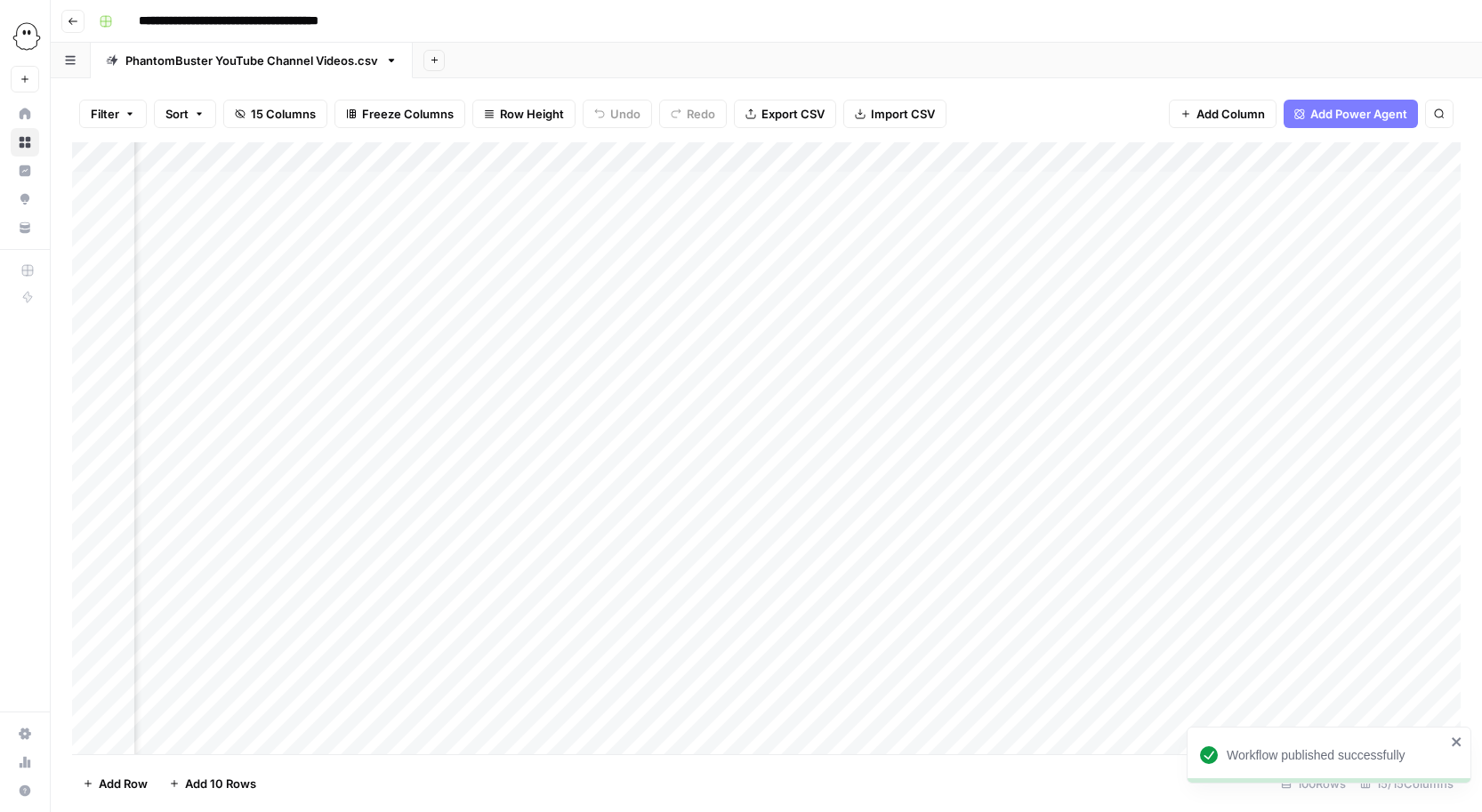
scroll to position [1, 2639]
click at [1022, 181] on div "Add Column" at bounding box center [766, 448] width 1389 height 612
click at [1024, 214] on div "Add Column" at bounding box center [766, 448] width 1389 height 612
click at [1021, 241] on div "Add Column" at bounding box center [766, 448] width 1389 height 612
click at [1025, 270] on div "Add Column" at bounding box center [766, 448] width 1389 height 612
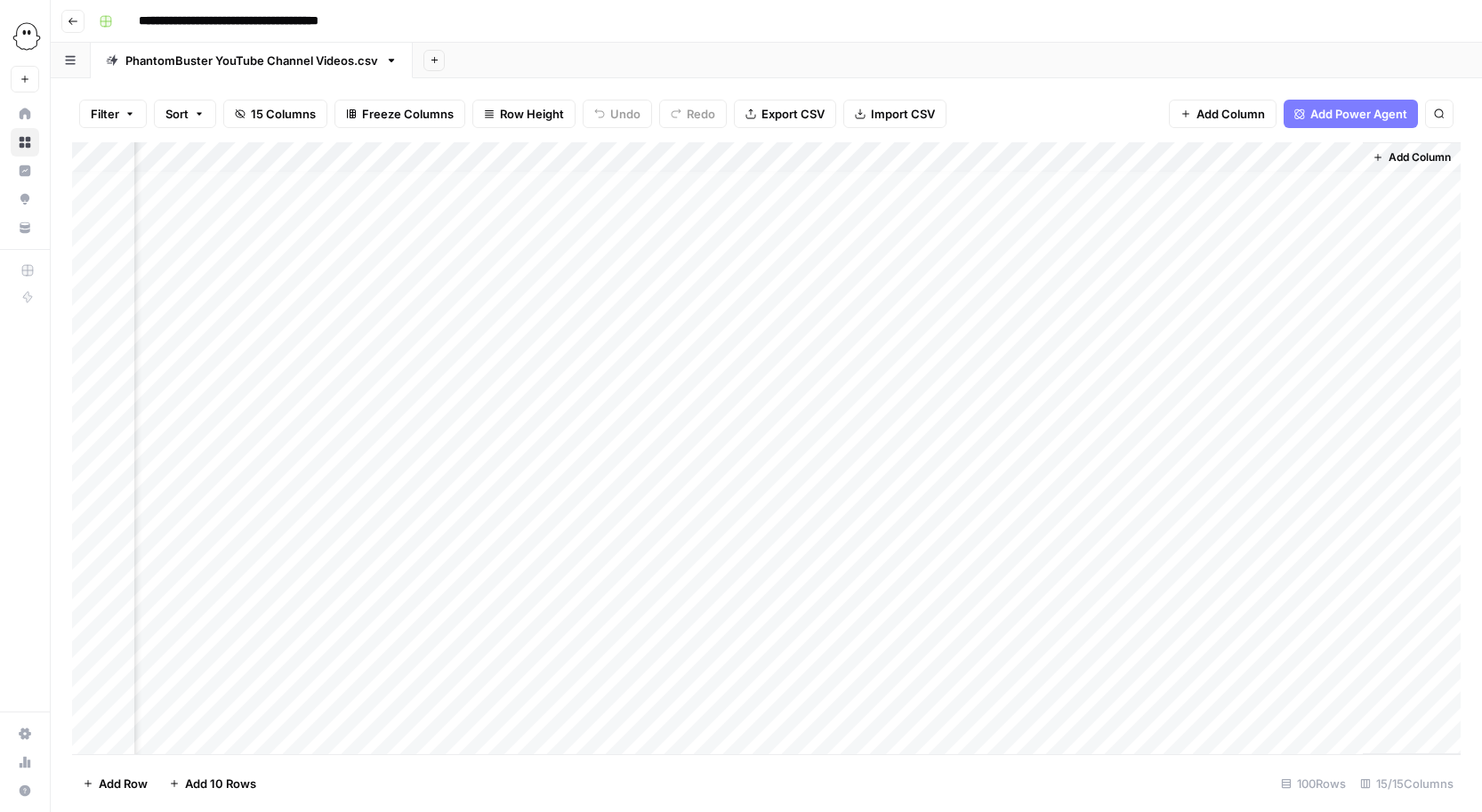
scroll to position [0, 2639]
click at [1115, 187] on div "Add Column" at bounding box center [766, 448] width 1389 height 612
click at [1114, 185] on div "Add Column" at bounding box center [766, 448] width 1389 height 612
click at [1114, 185] on body "**********" at bounding box center [741, 406] width 1482 height 812
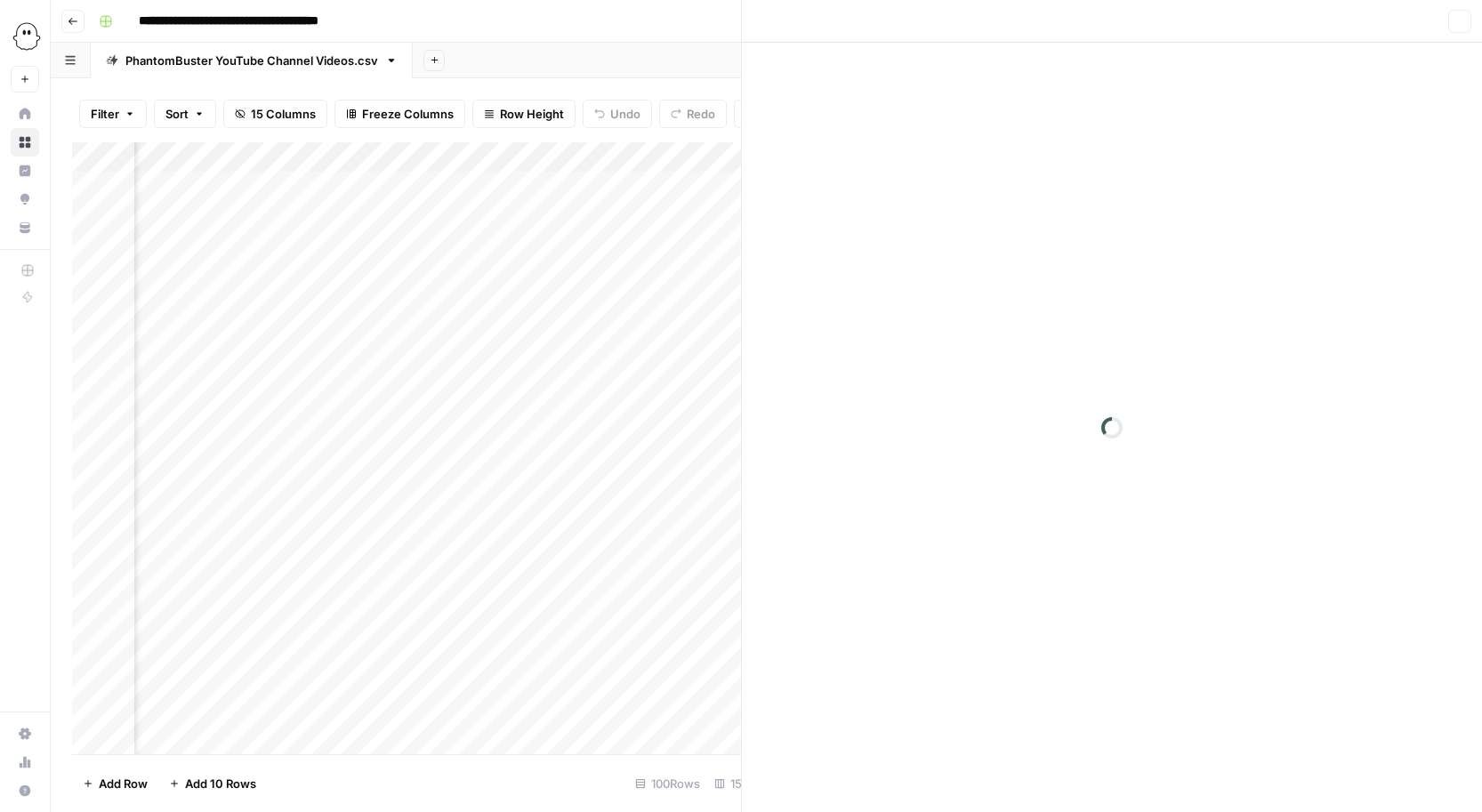
scroll to position [0, 2618]
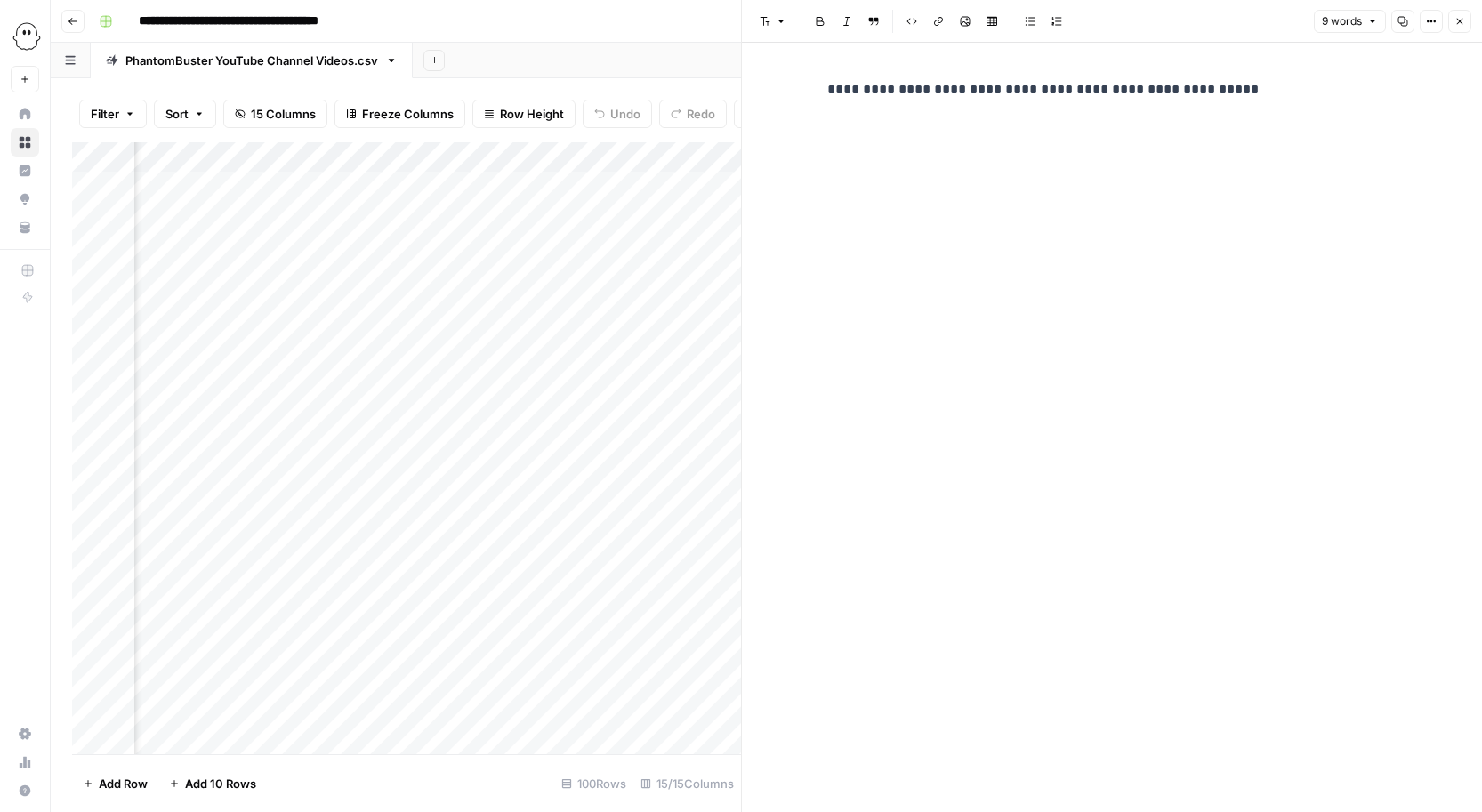
click at [1462, 19] on icon "button" at bounding box center [1459, 21] width 10 height 10
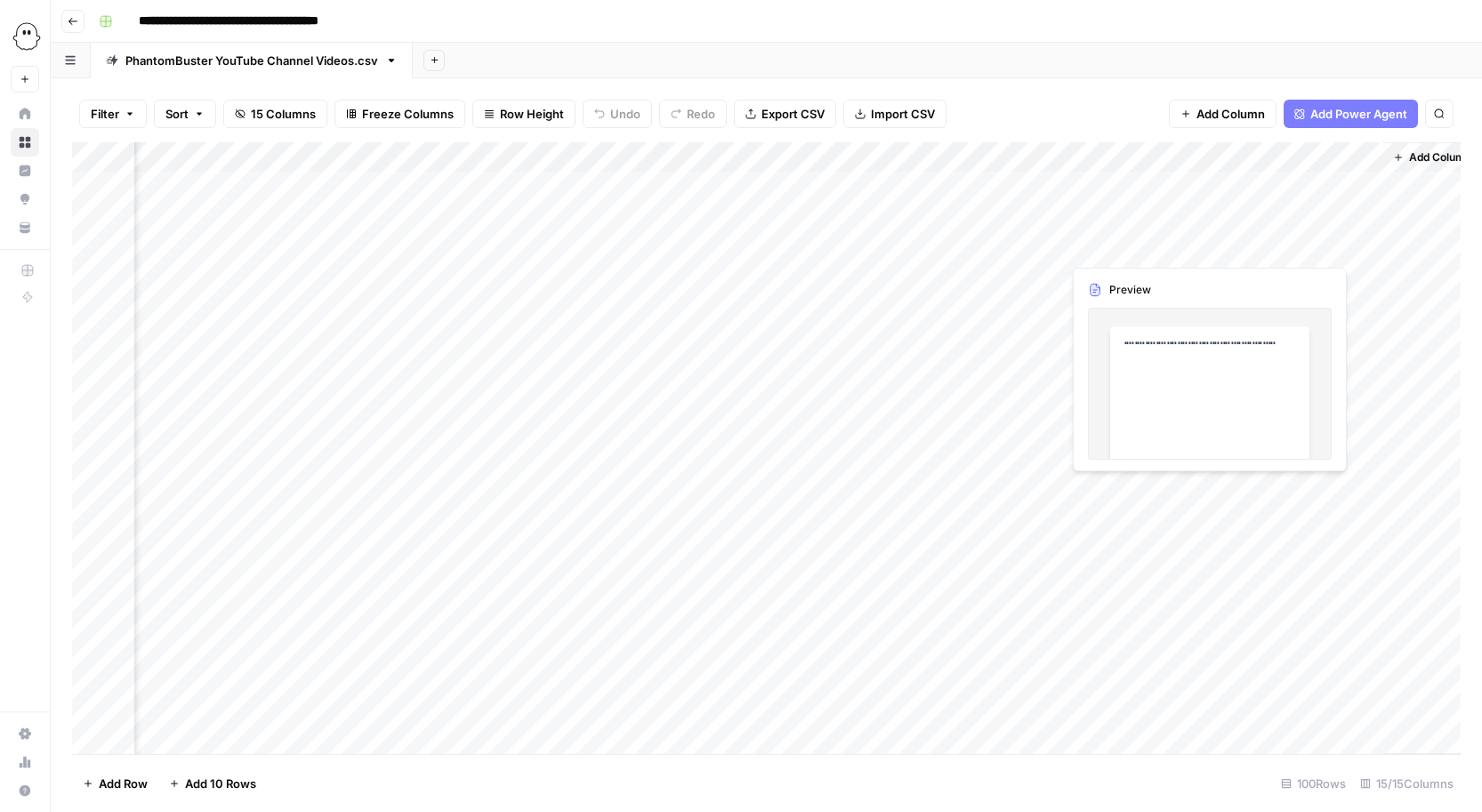
click at [1106, 246] on div "Add Column" at bounding box center [766, 448] width 1389 height 612
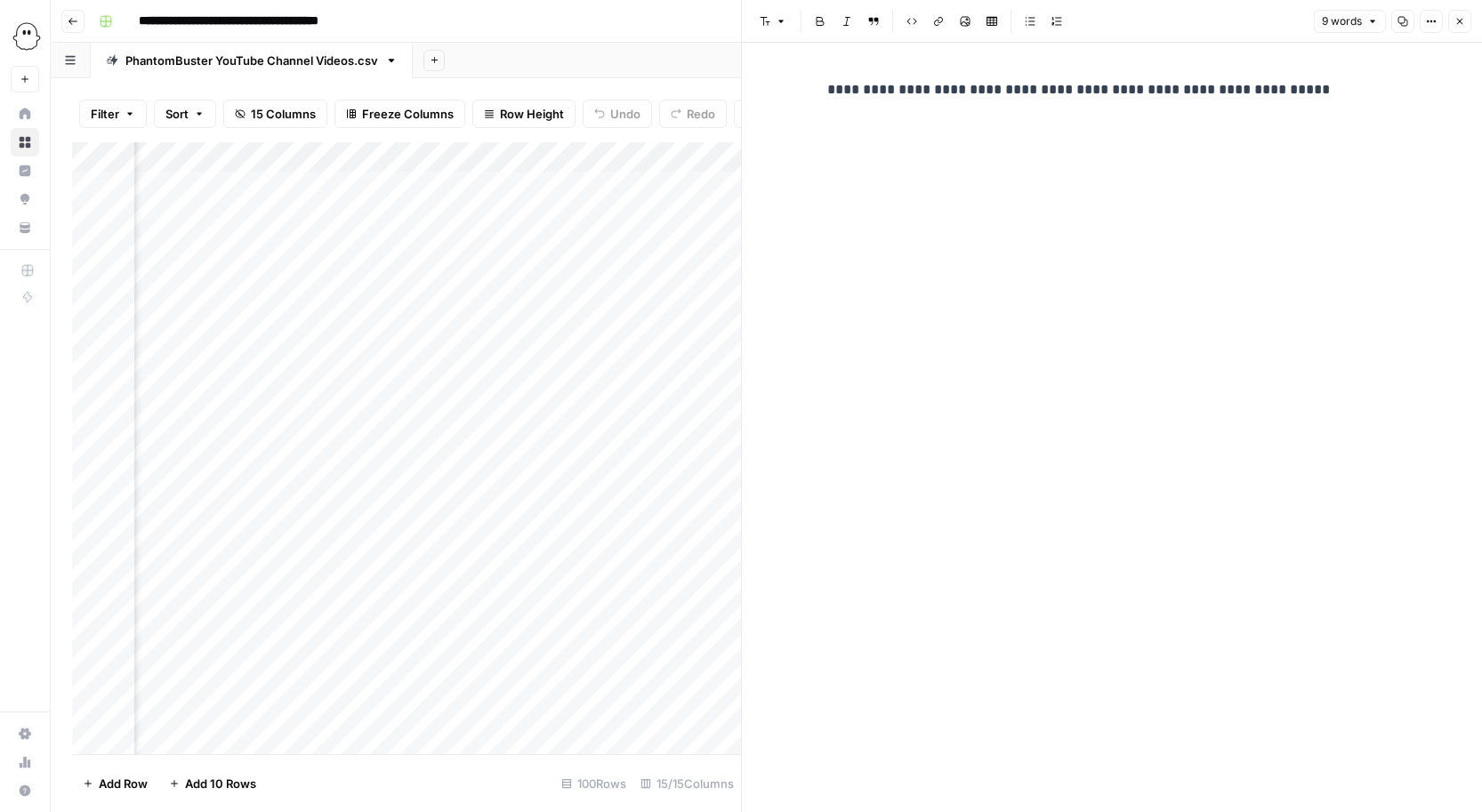
click at [616, 225] on div "Add Column" at bounding box center [407, 448] width 669 height 612
click at [1461, 21] on icon "button" at bounding box center [1459, 21] width 10 height 10
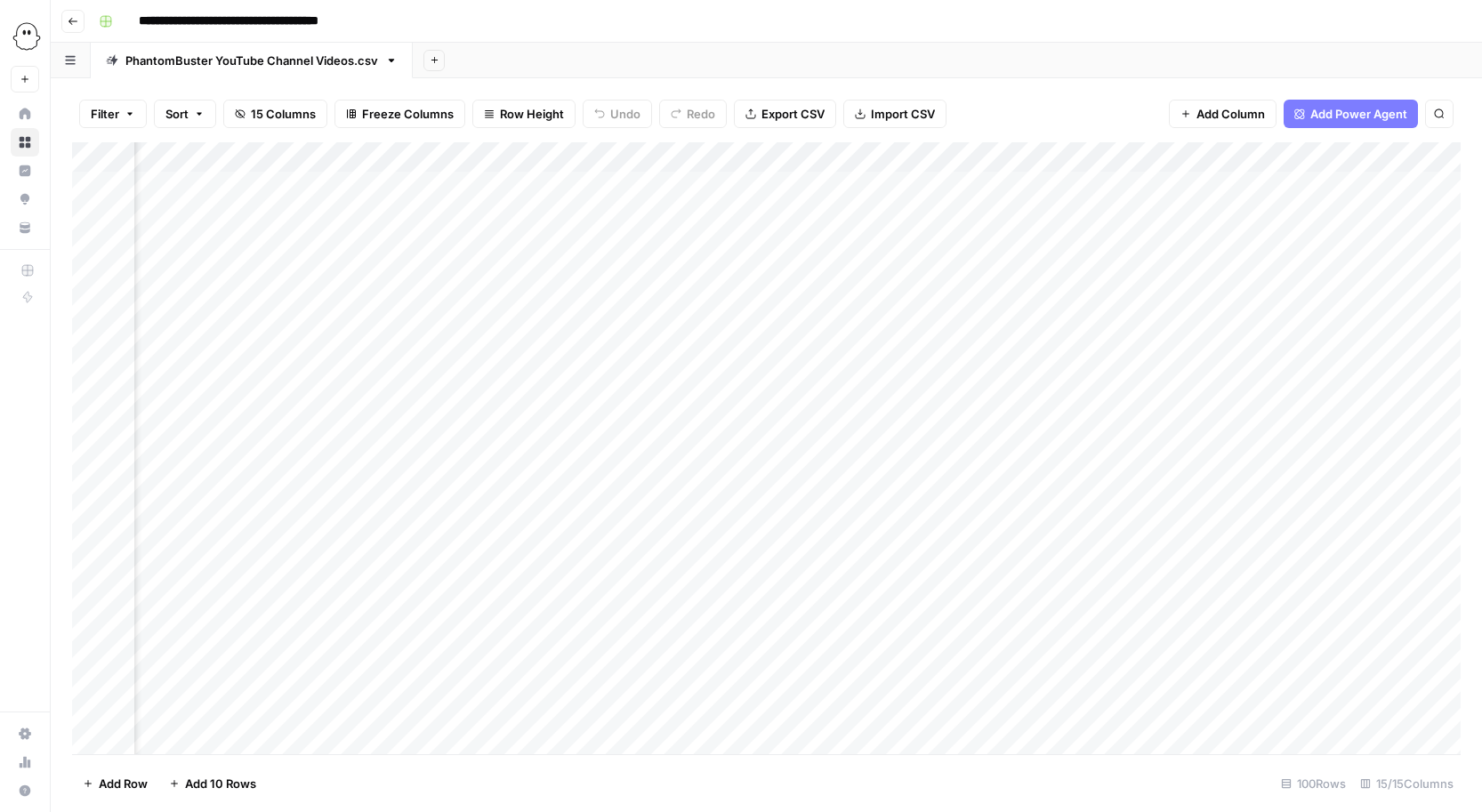
scroll to position [0, 1129]
click at [1166, 155] on div "Add Column" at bounding box center [766, 448] width 1389 height 612
click at [709, 339] on span "Remove Column" at bounding box center [753, 332] width 155 height 18
click at [679, 180] on span "Delete" at bounding box center [678, 184] width 38 height 18
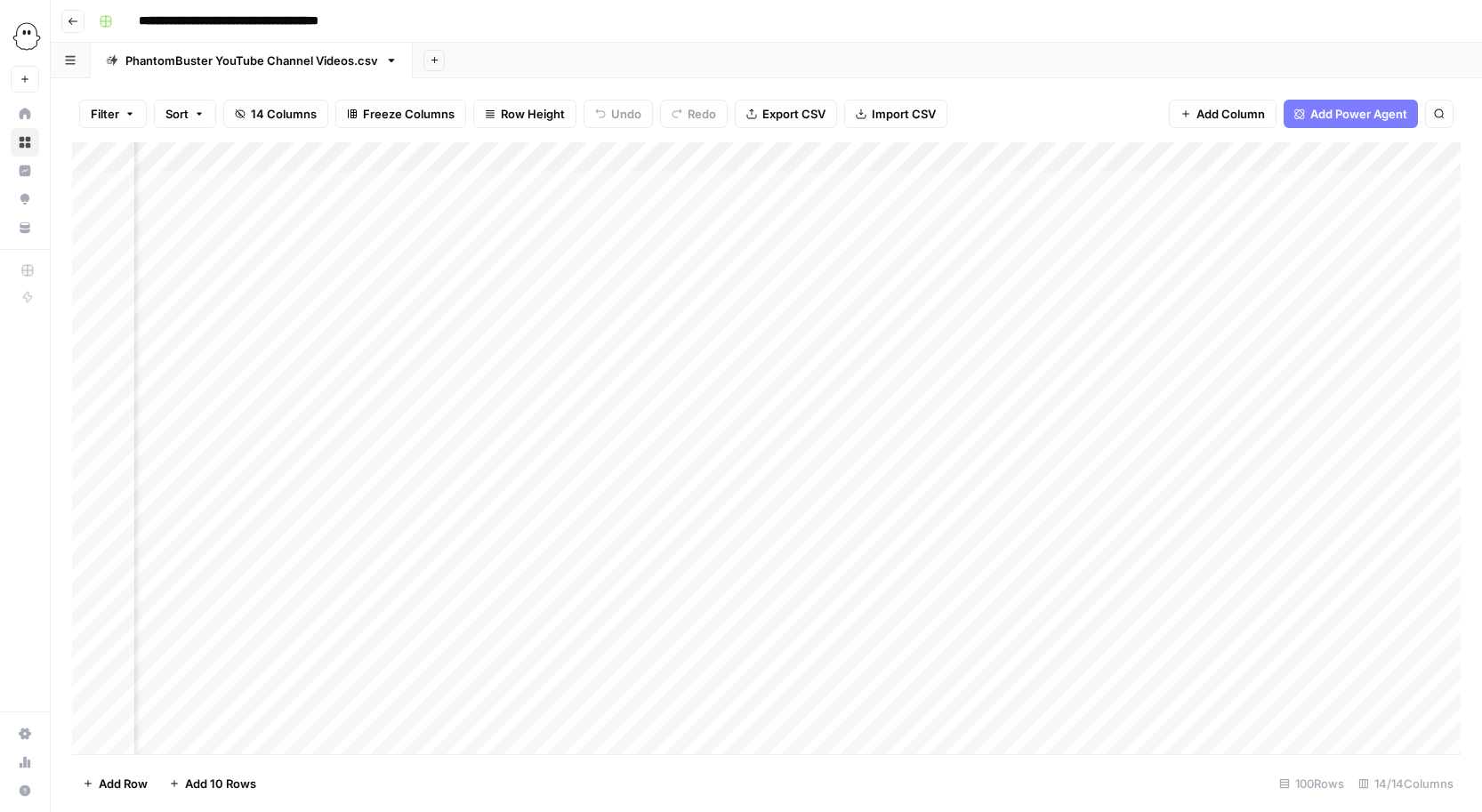
click at [863, 156] on div "Add Column" at bounding box center [766, 448] width 1389 height 612
click at [691, 399] on span "Remove Column" at bounding box center [730, 396] width 155 height 18
click at [679, 181] on span "Delete" at bounding box center [678, 184] width 38 height 18
click at [863, 157] on div "Add Column" at bounding box center [766, 448] width 1389 height 612
click at [687, 396] on span "Remove Column" at bounding box center [730, 396] width 155 height 18
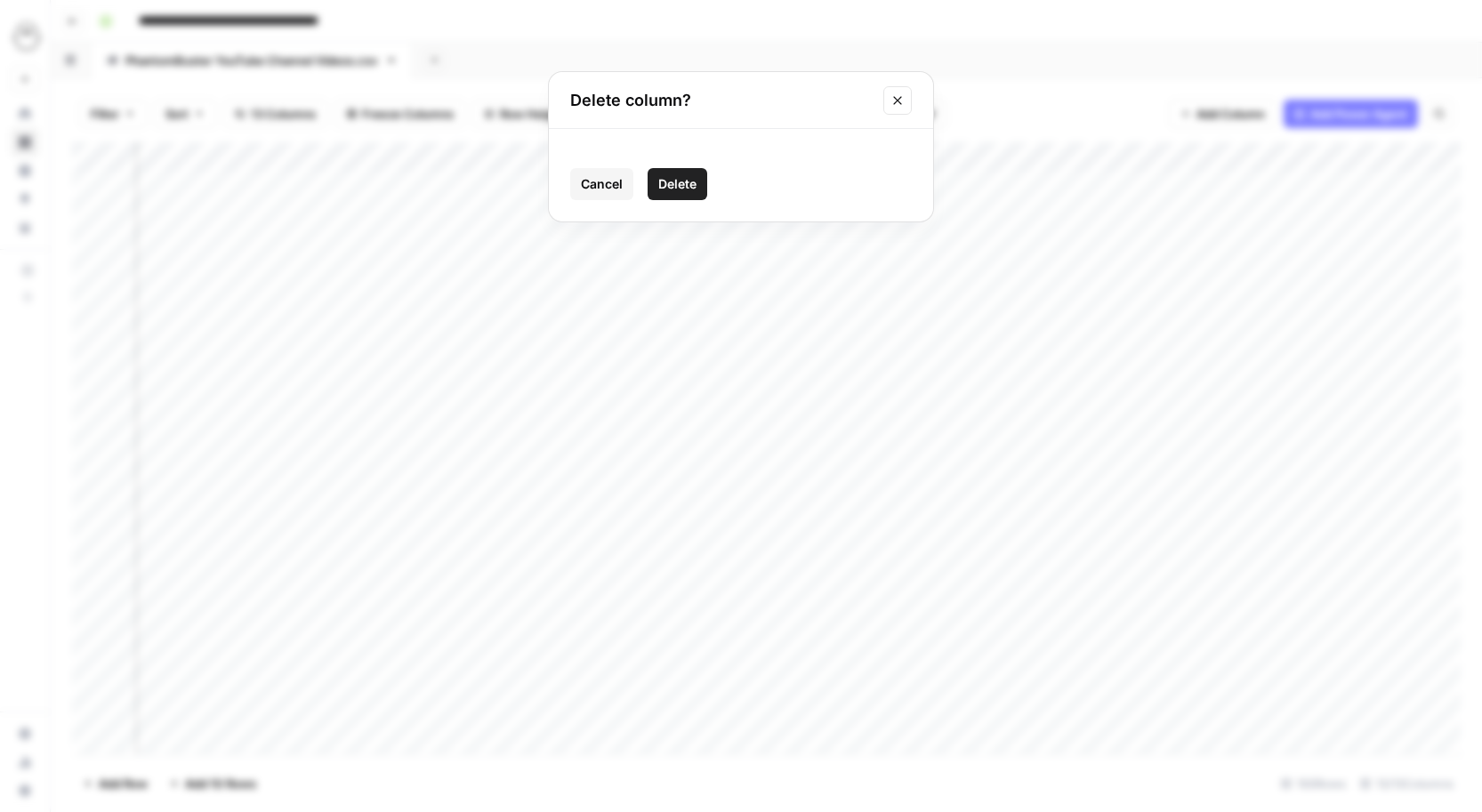
click at [662, 184] on span "Delete" at bounding box center [678, 184] width 38 height 18
click at [768, 153] on div "Add Column" at bounding box center [766, 448] width 1389 height 612
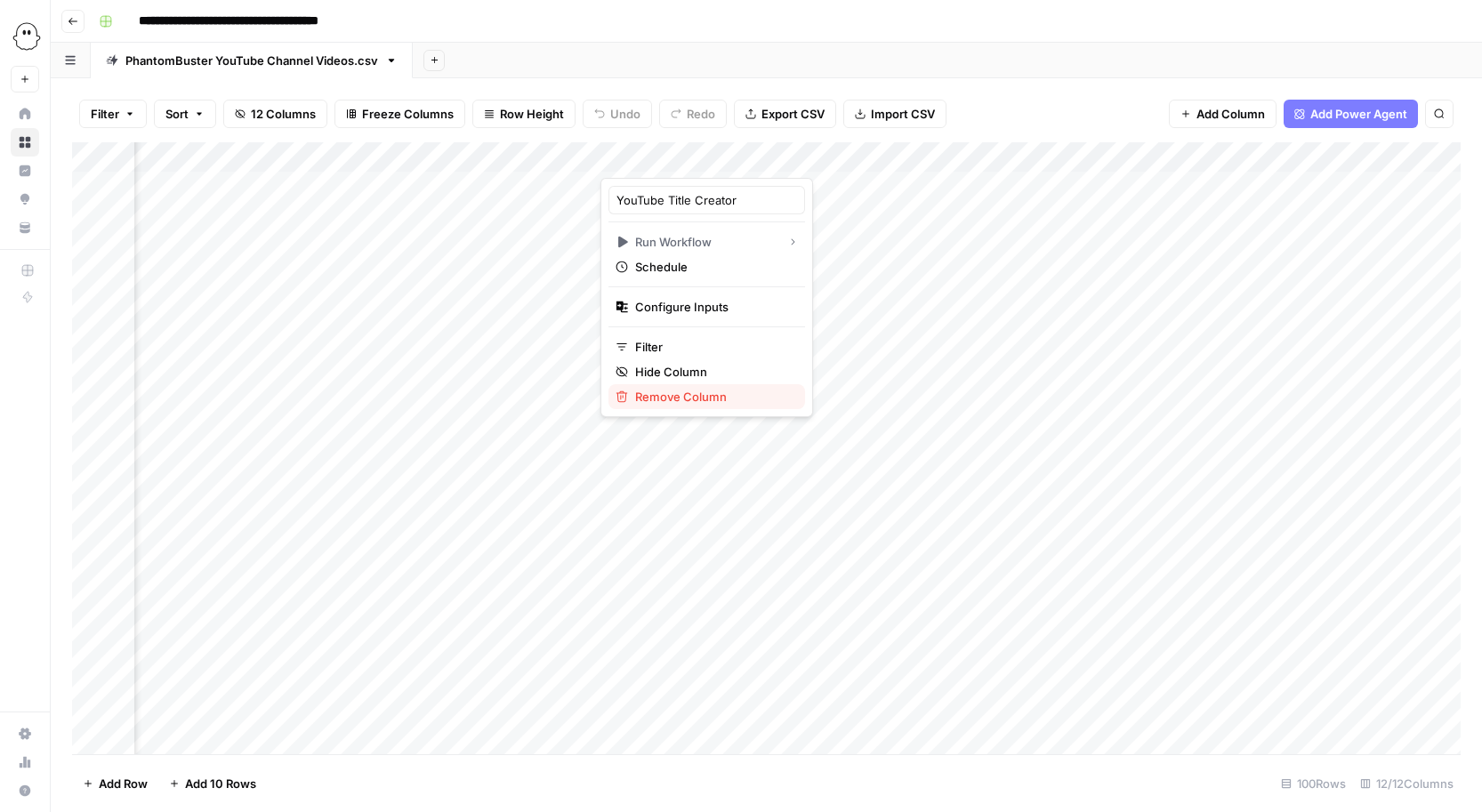
click at [653, 393] on span "Remove Column" at bounding box center [712, 396] width 155 height 18
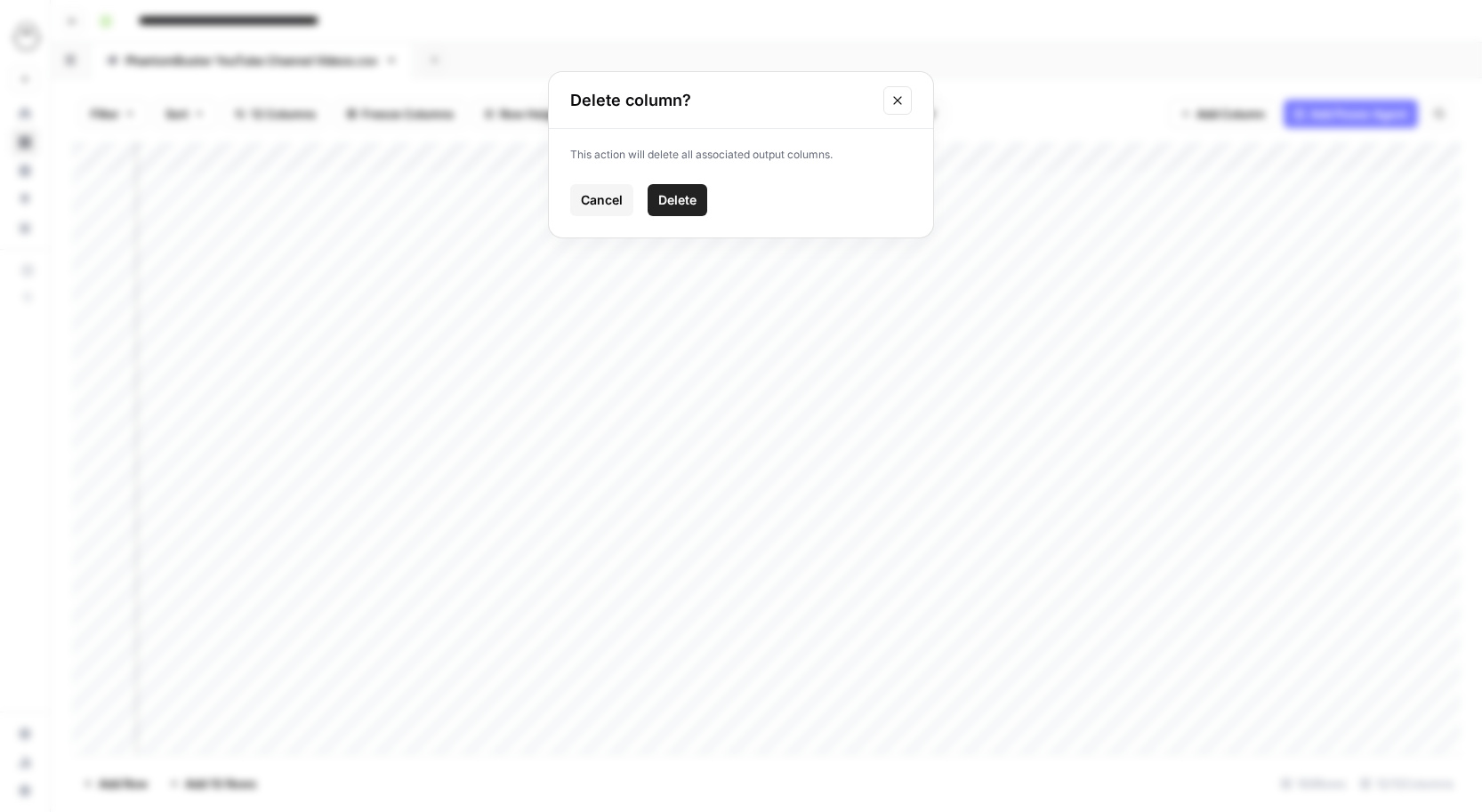
click at [672, 204] on span "Delete" at bounding box center [678, 200] width 38 height 18
click at [747, 156] on div "Add Column" at bounding box center [766, 448] width 1389 height 612
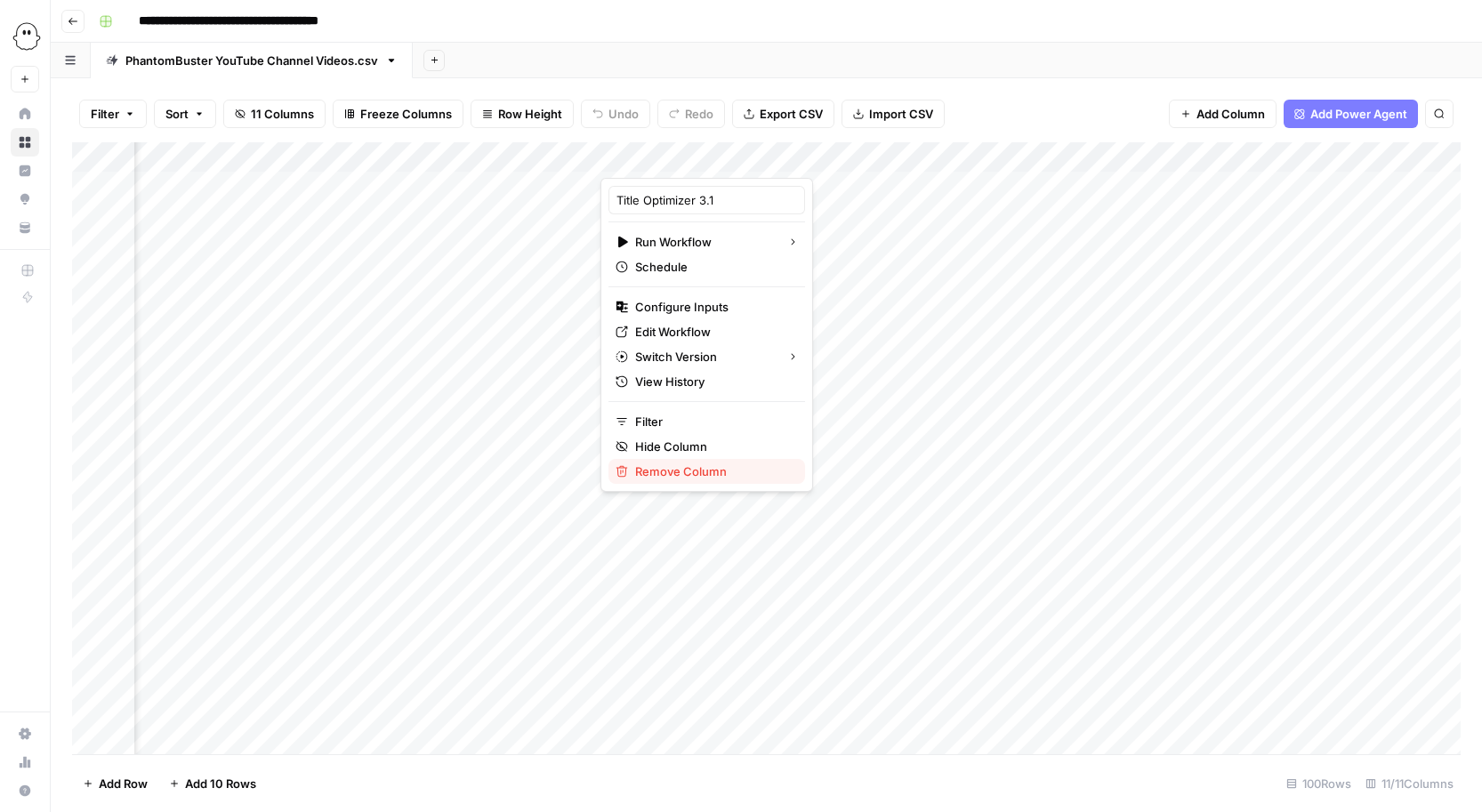
click at [655, 467] on span "Remove Column" at bounding box center [712, 471] width 155 height 18
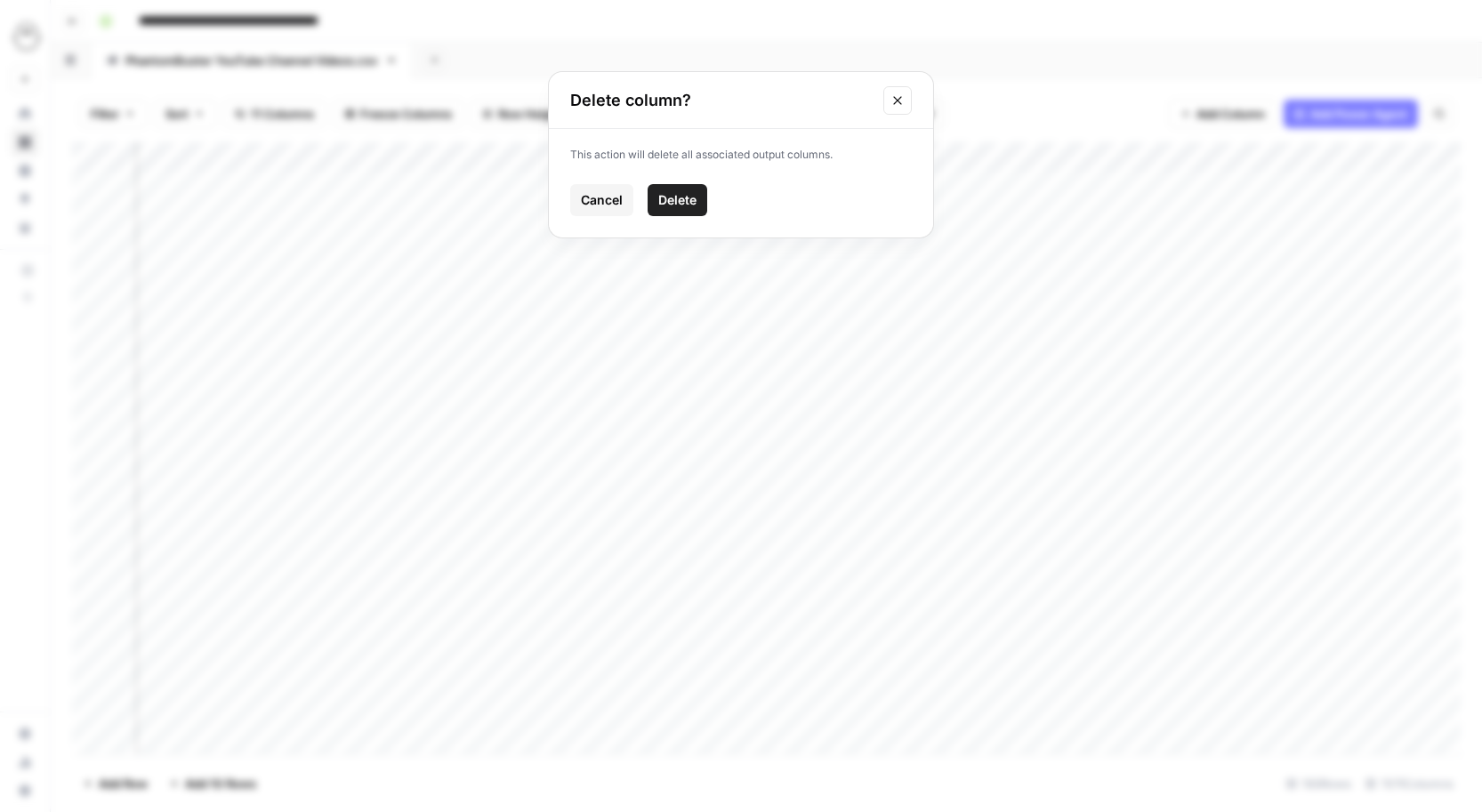
click at [668, 213] on button "Delete" at bounding box center [677, 200] width 60 height 32
click at [841, 152] on div "Add Column" at bounding box center [766, 448] width 1389 height 612
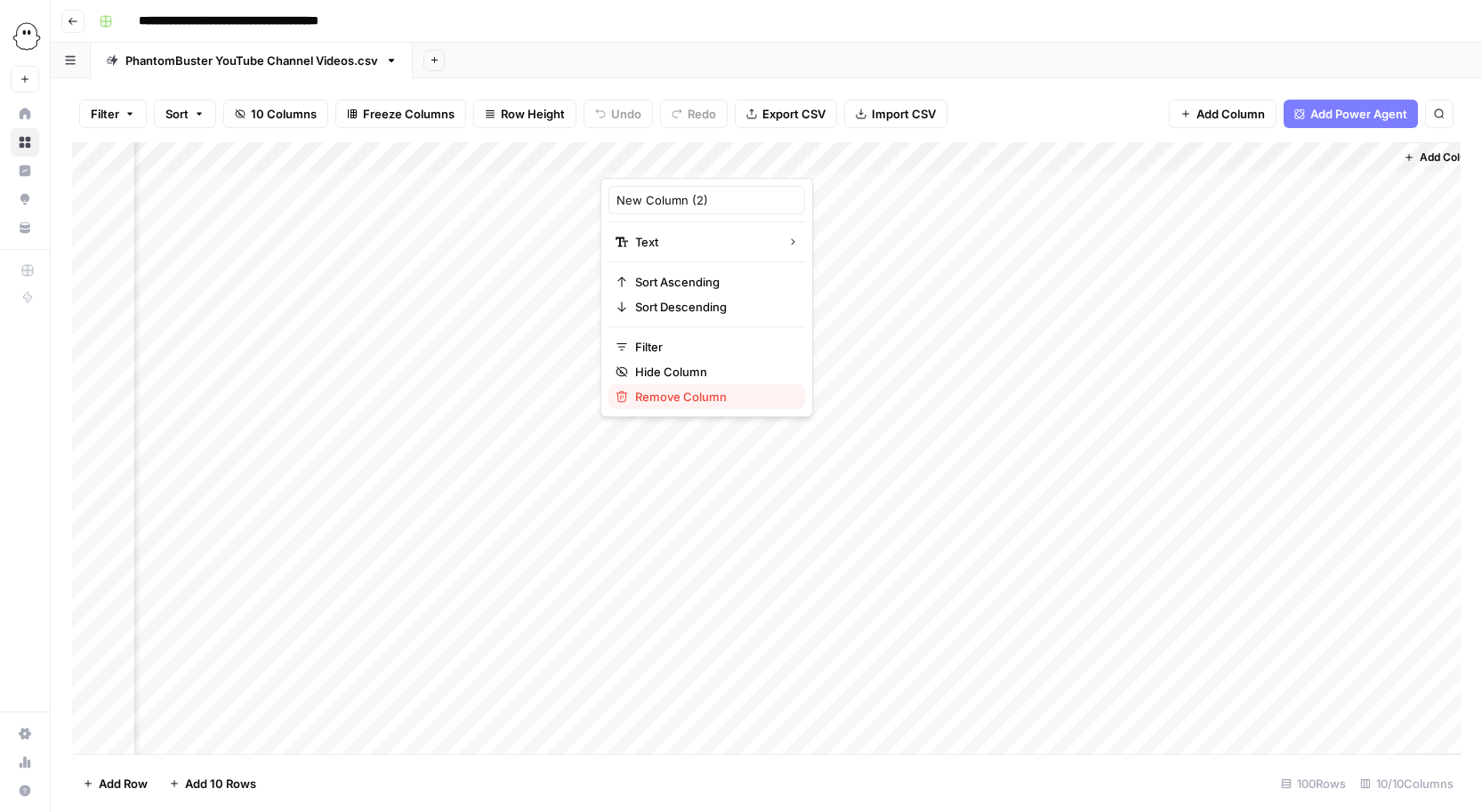
click at [655, 392] on span "Remove Column" at bounding box center [712, 396] width 155 height 18
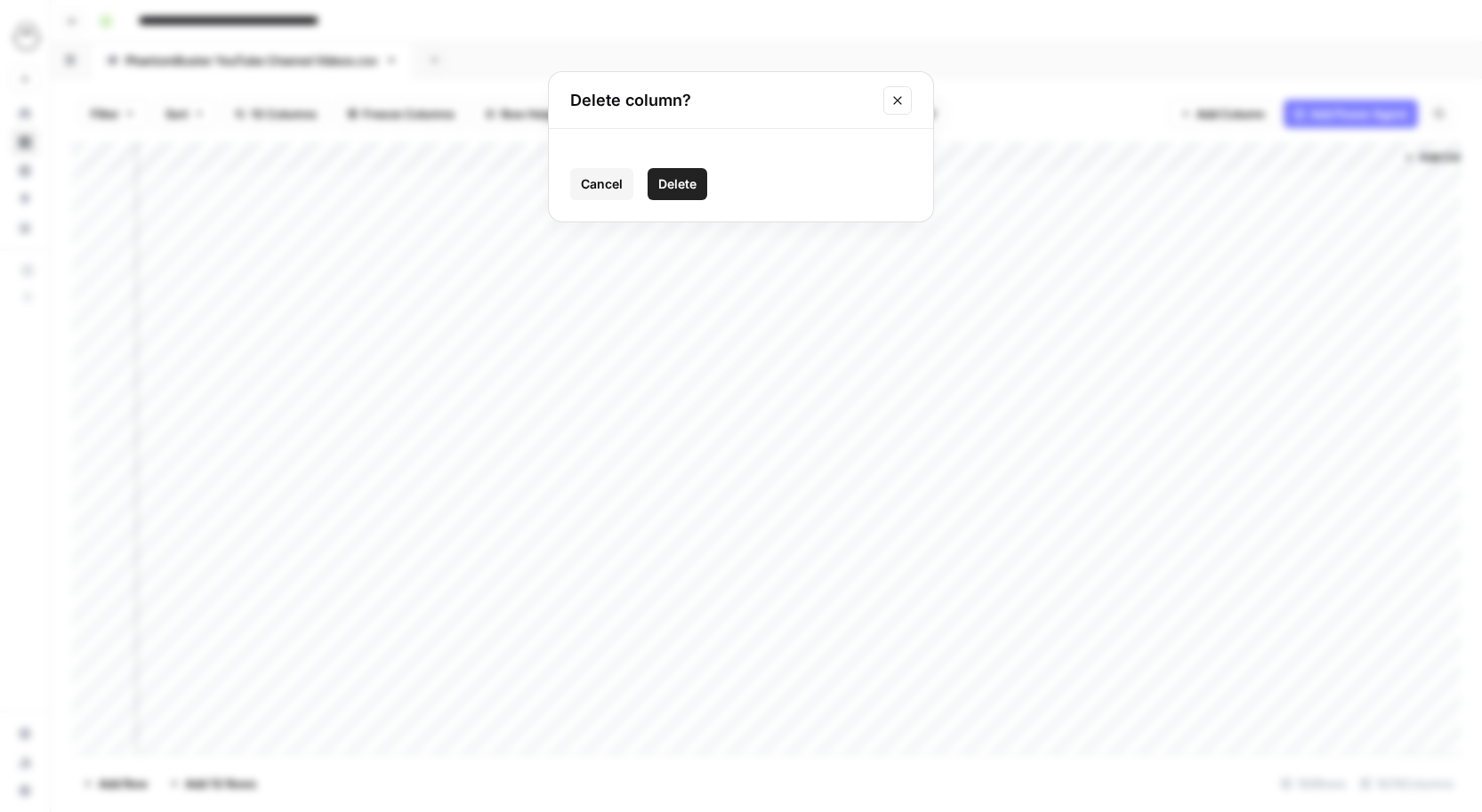
click at [674, 181] on span "Delete" at bounding box center [678, 184] width 38 height 18
click at [930, 304] on div "Add Column" at bounding box center [766, 448] width 1389 height 612
click at [928, 334] on div "Add Column" at bounding box center [766, 448] width 1389 height 612
click at [931, 367] on div "Add Column" at bounding box center [766, 448] width 1389 height 612
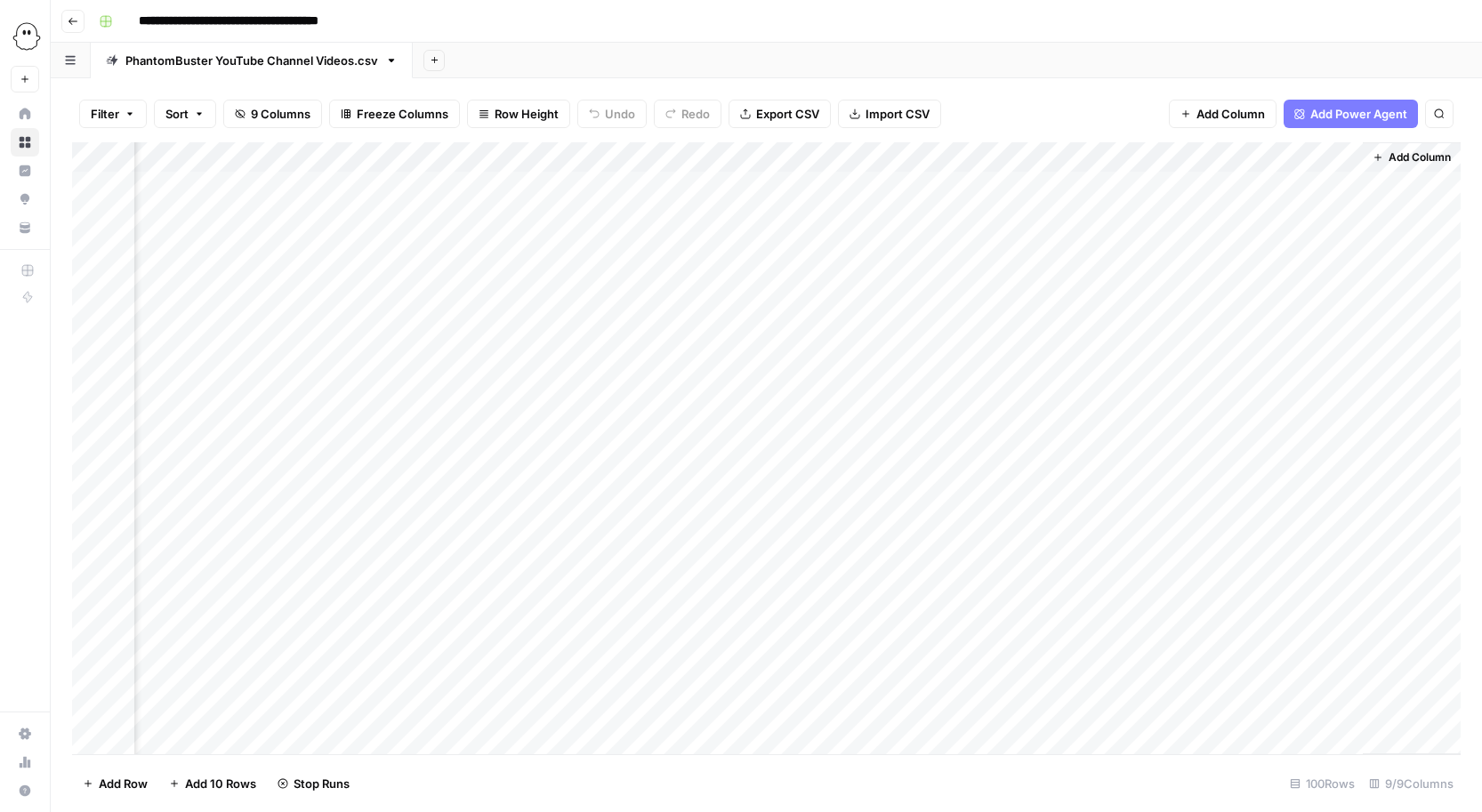
click at [931, 395] on div "Add Column" at bounding box center [766, 448] width 1389 height 612
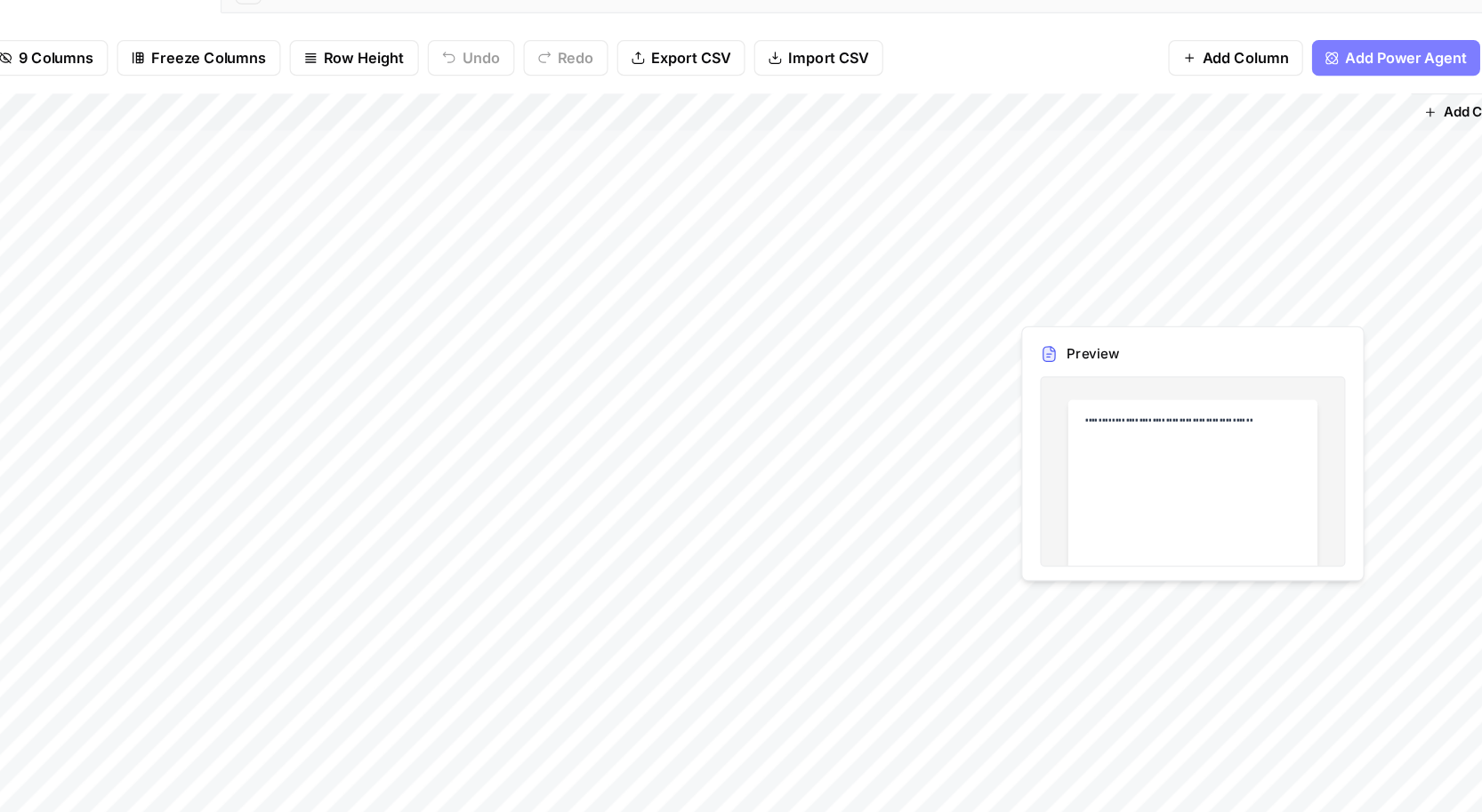
click at [1133, 303] on div "Add Column" at bounding box center [766, 448] width 1389 height 612
click at [1104, 307] on div "Add Column" at bounding box center [766, 448] width 1389 height 612
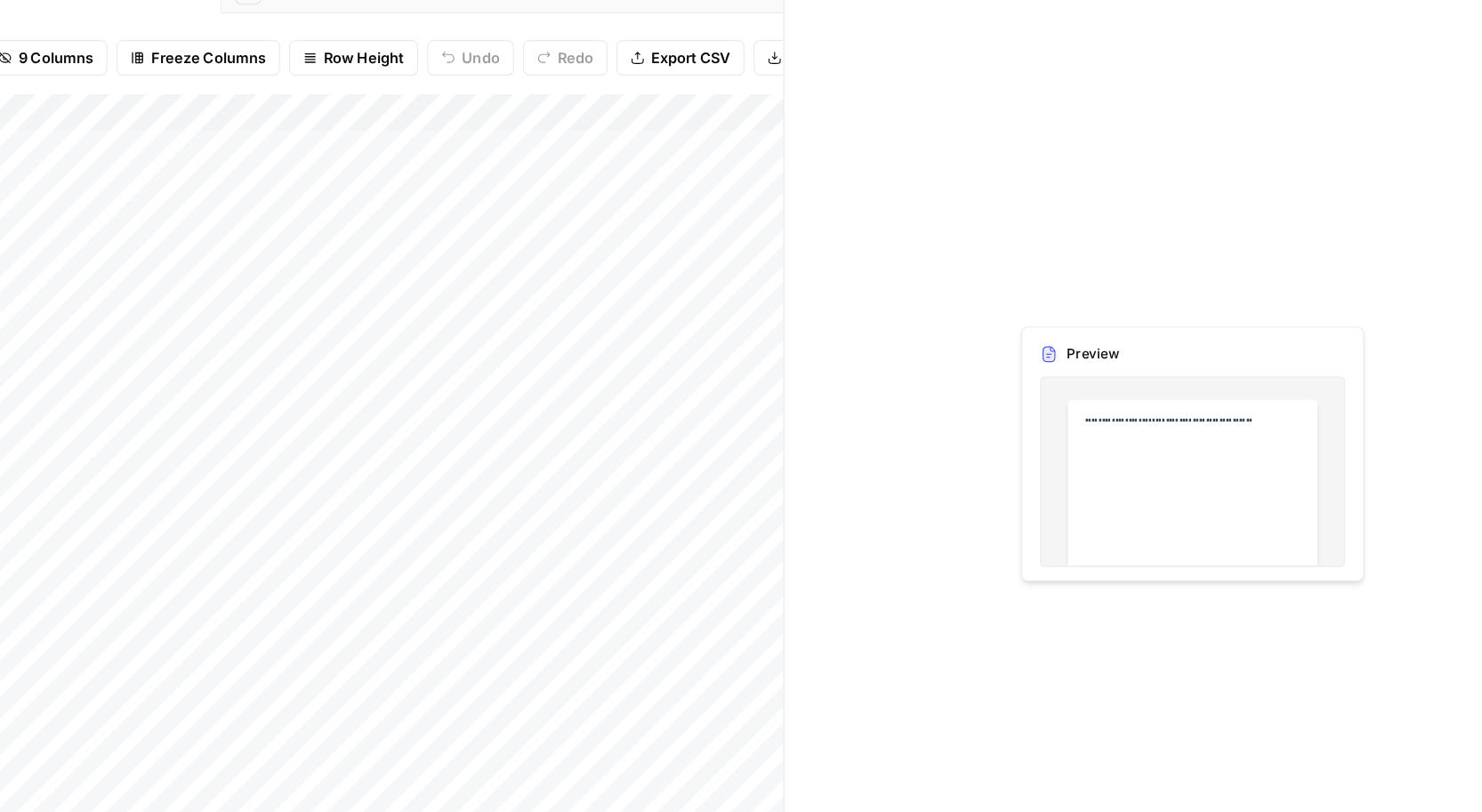
scroll to position [0, 936]
click at [1104, 307] on div at bounding box center [1121, 307] width 163 height 33
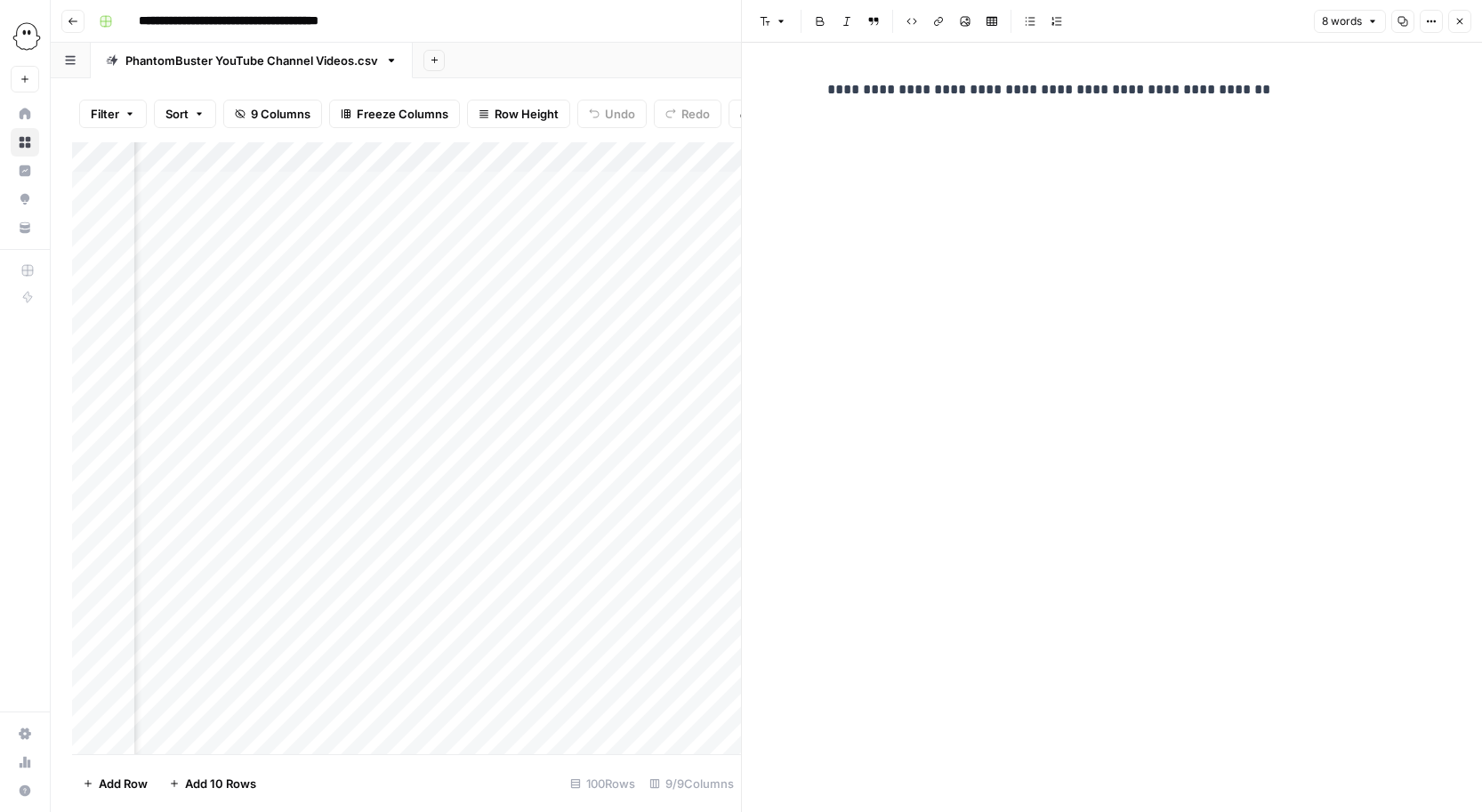
click at [1459, 20] on icon "button" at bounding box center [1460, 22] width 7 height 7
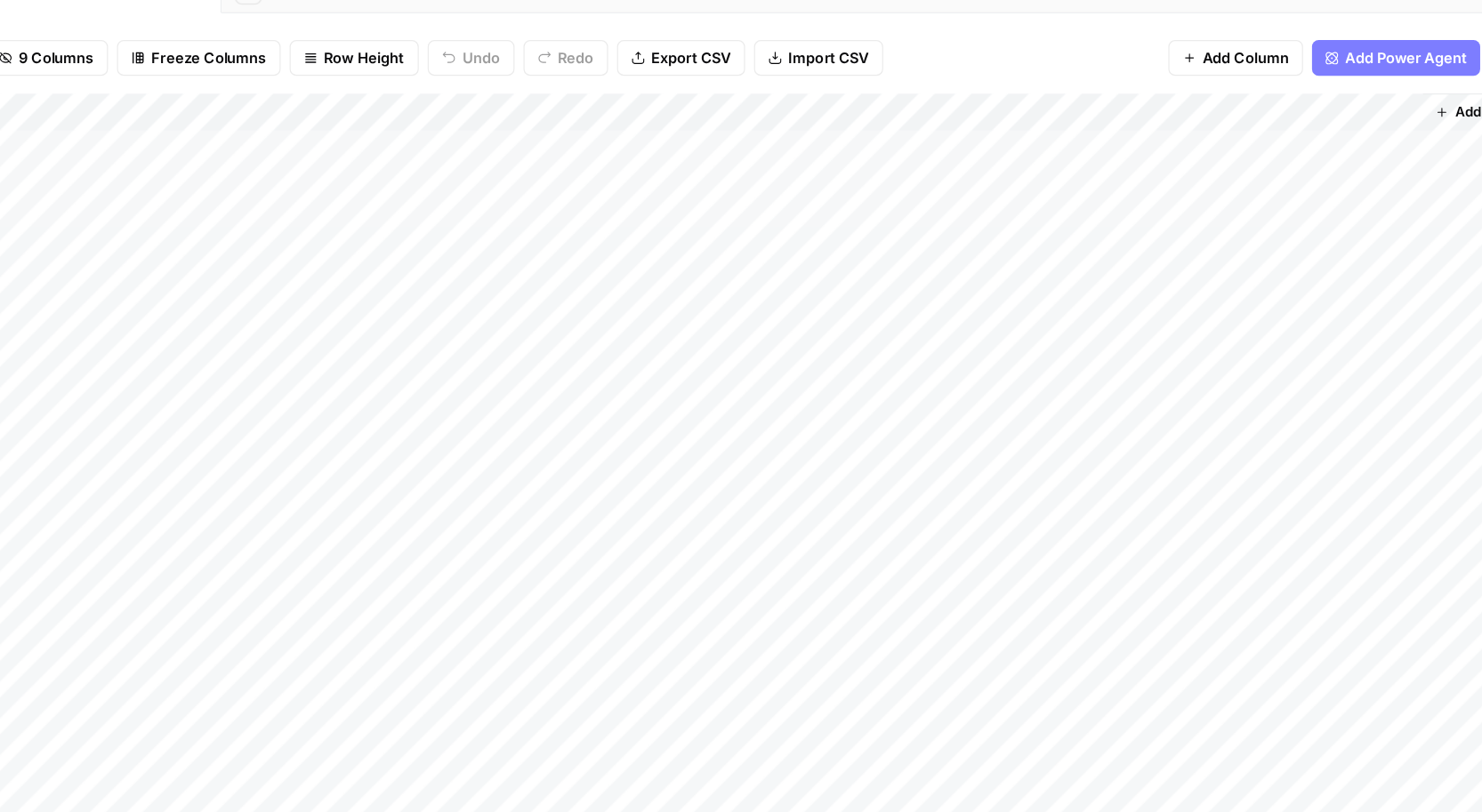
scroll to position [0, 925]
click at [1115, 336] on div "Add Column" at bounding box center [766, 448] width 1389 height 612
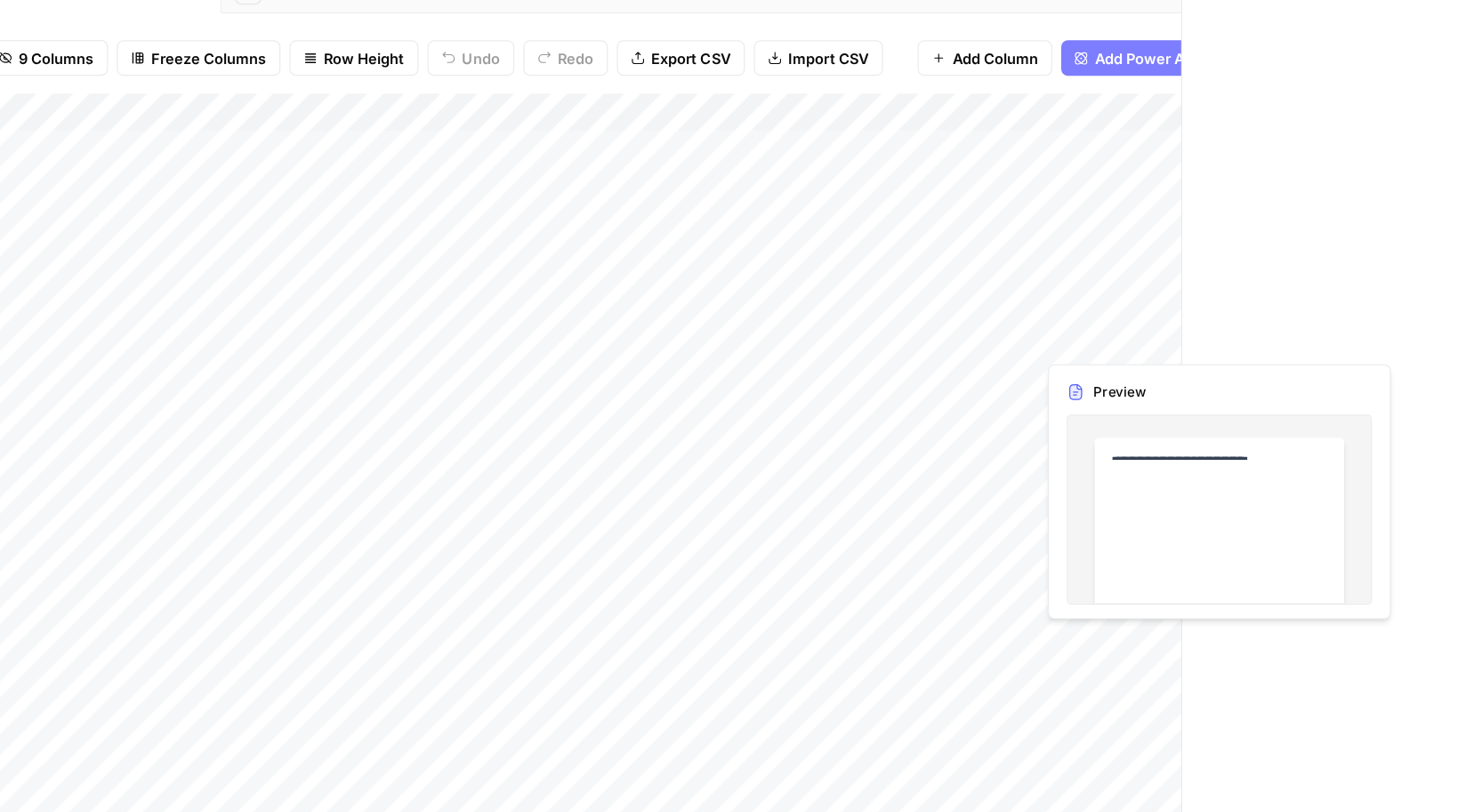
click at [1115, 336] on div at bounding box center [1142, 337] width 163 height 33
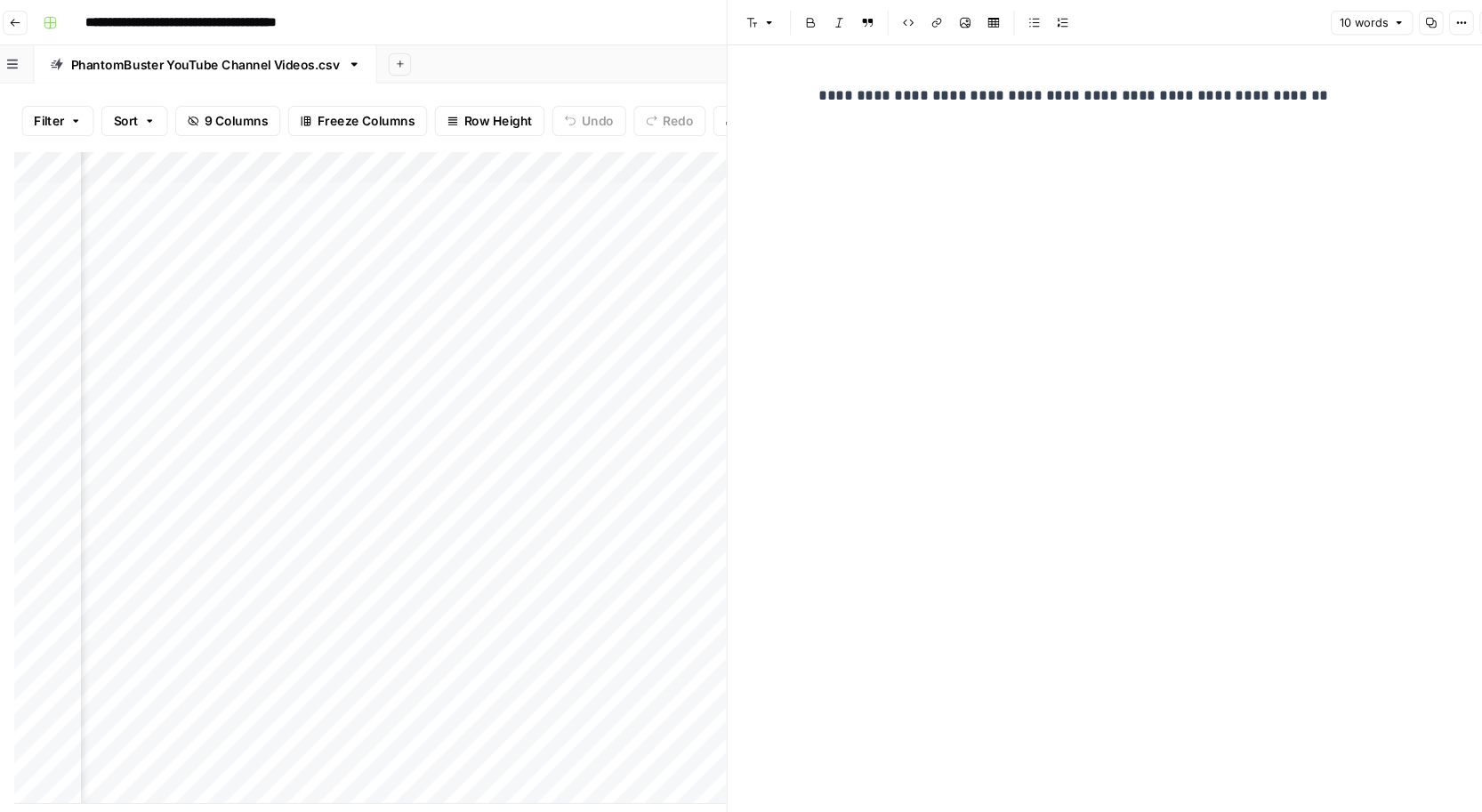
click at [660, 8] on div "**********" at bounding box center [778, 21] width 1372 height 29
click at [683, 338] on div "Add Column" at bounding box center [407, 448] width 669 height 612
click at [1426, 22] on icon "button" at bounding box center [1431, 21] width 10 height 10
click at [1208, 315] on div "**********" at bounding box center [1112, 427] width 591 height 769
click at [686, 37] on header "**********" at bounding box center [766, 21] width 1431 height 43
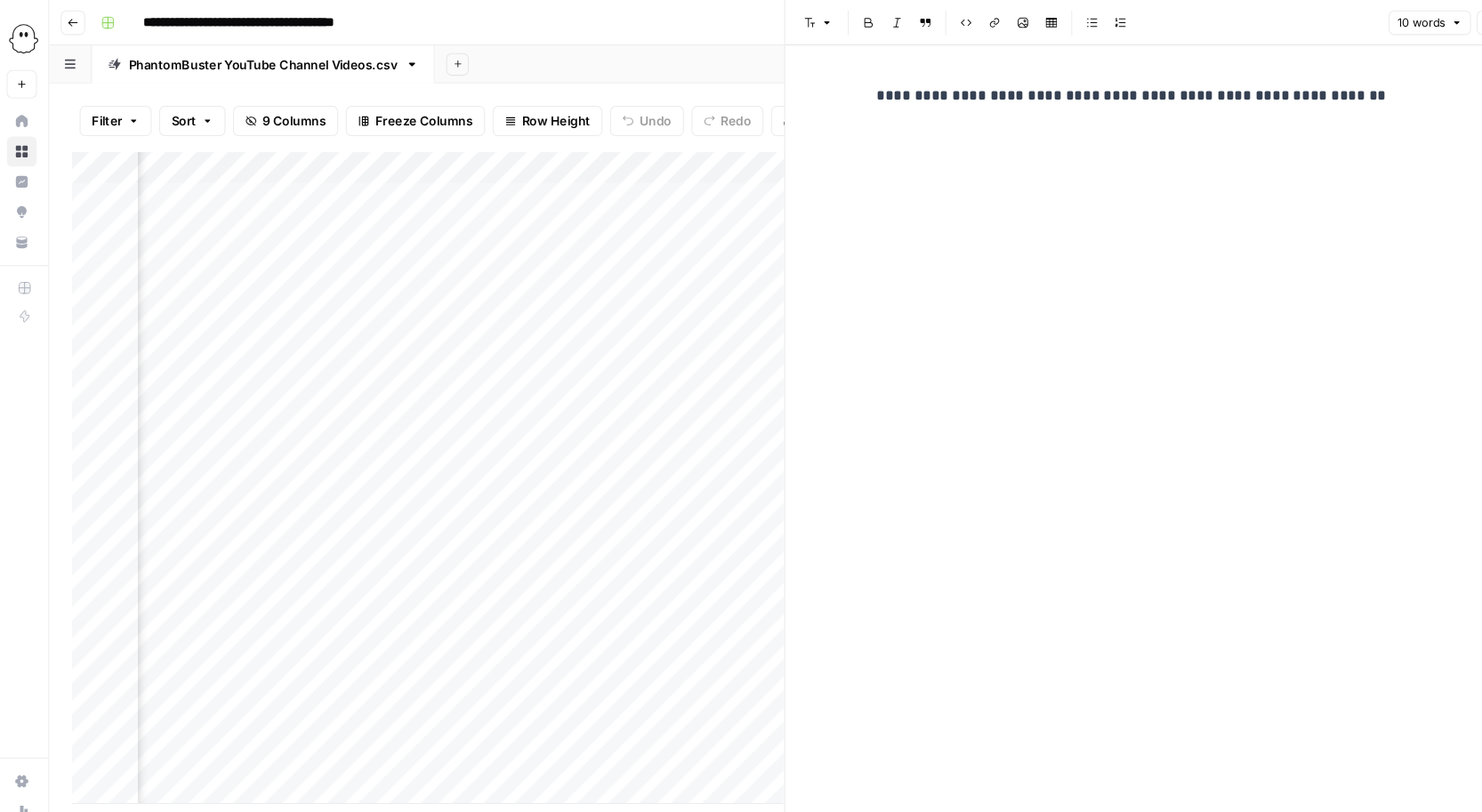
click at [619, 167] on div "Add Column" at bounding box center [407, 448] width 669 height 612
click at [630, 213] on div "Add Column" at bounding box center [407, 448] width 669 height 612
click at [679, 188] on div "Add Column" at bounding box center [407, 448] width 669 height 612
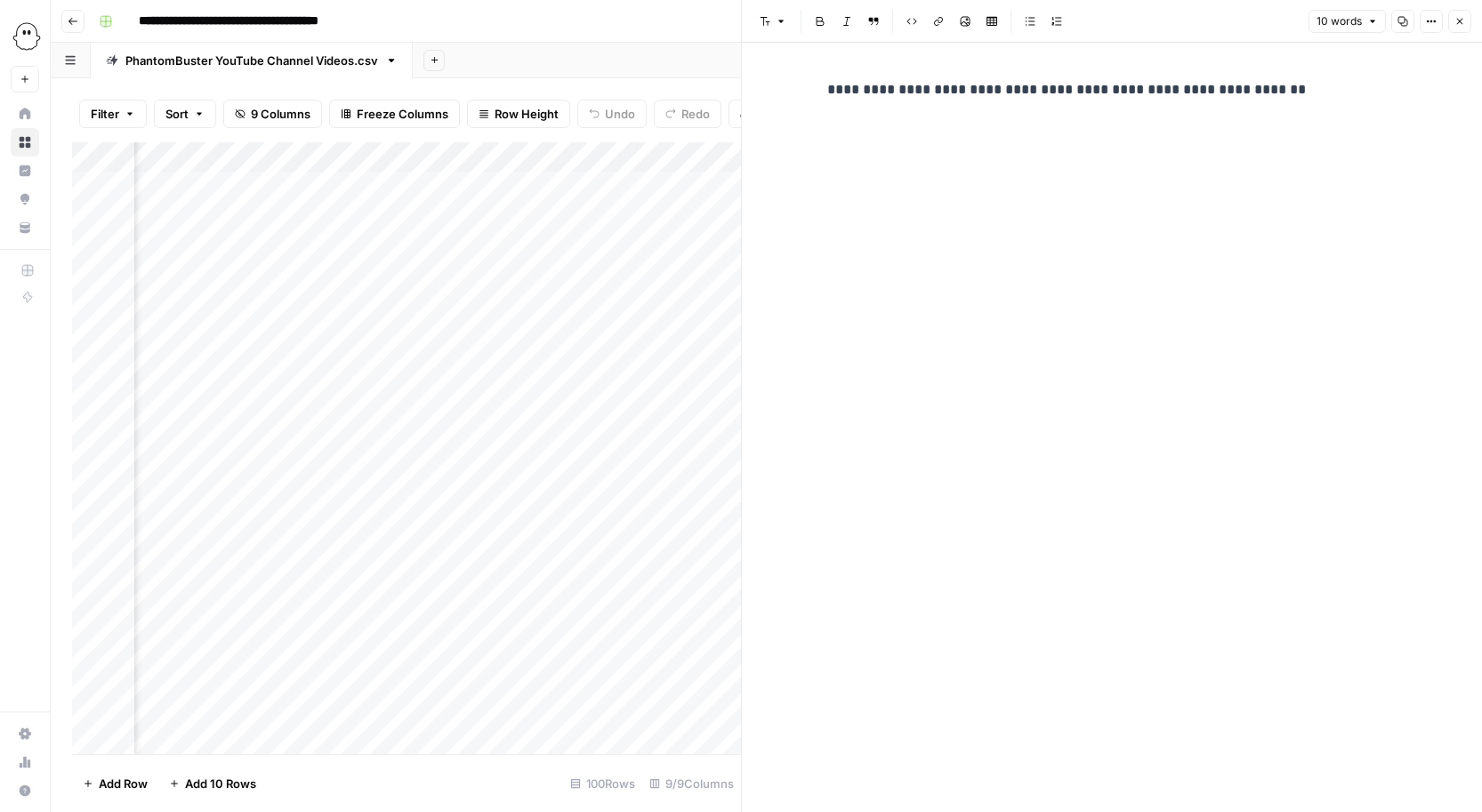
click at [1457, 24] on icon "button" at bounding box center [1460, 22] width 7 height 7
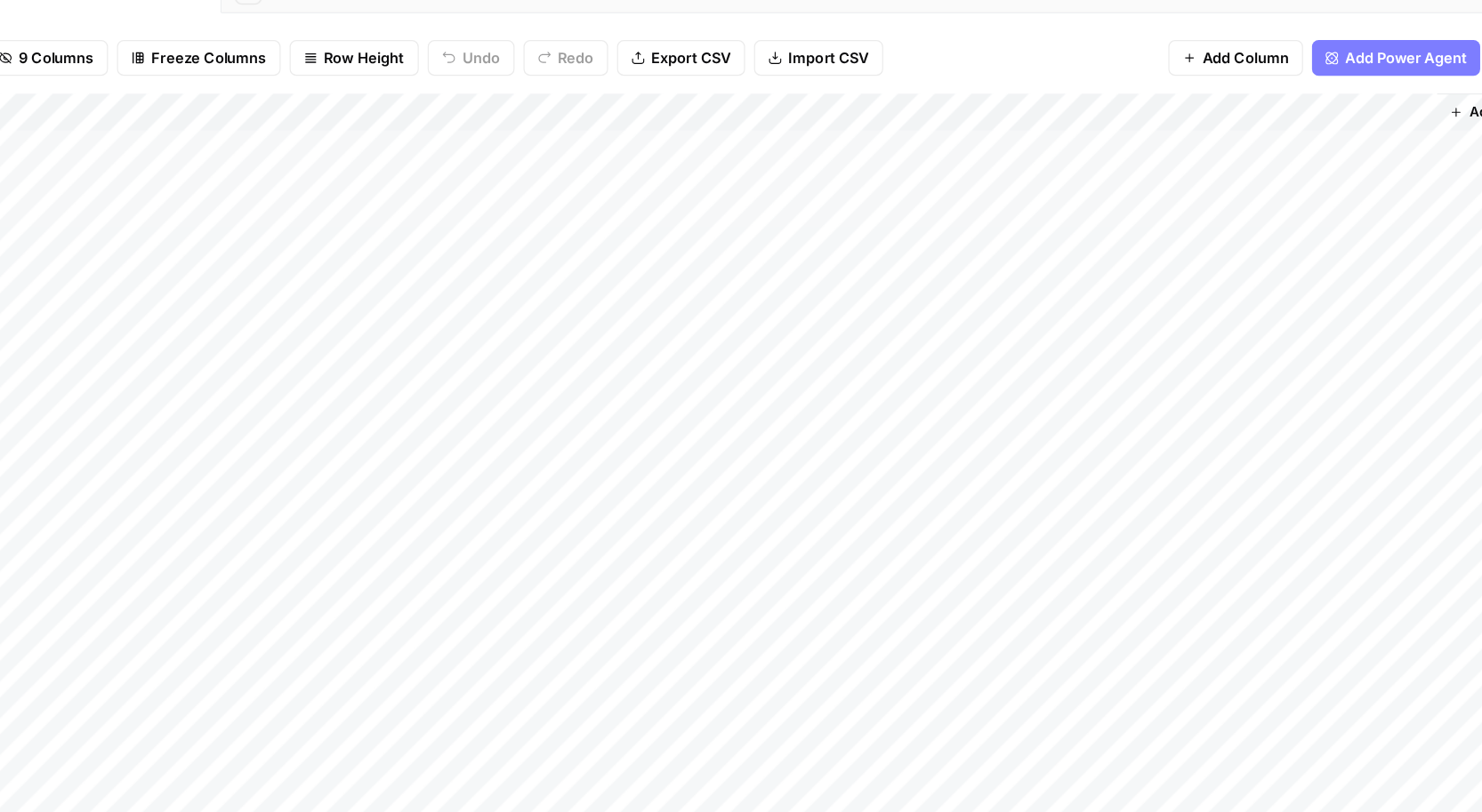
click at [954, 424] on div "Add Column" at bounding box center [766, 448] width 1389 height 612
click at [951, 407] on div "Add Column" at bounding box center [766, 448] width 1389 height 612
click at [950, 436] on div "Add Column" at bounding box center [766, 448] width 1389 height 612
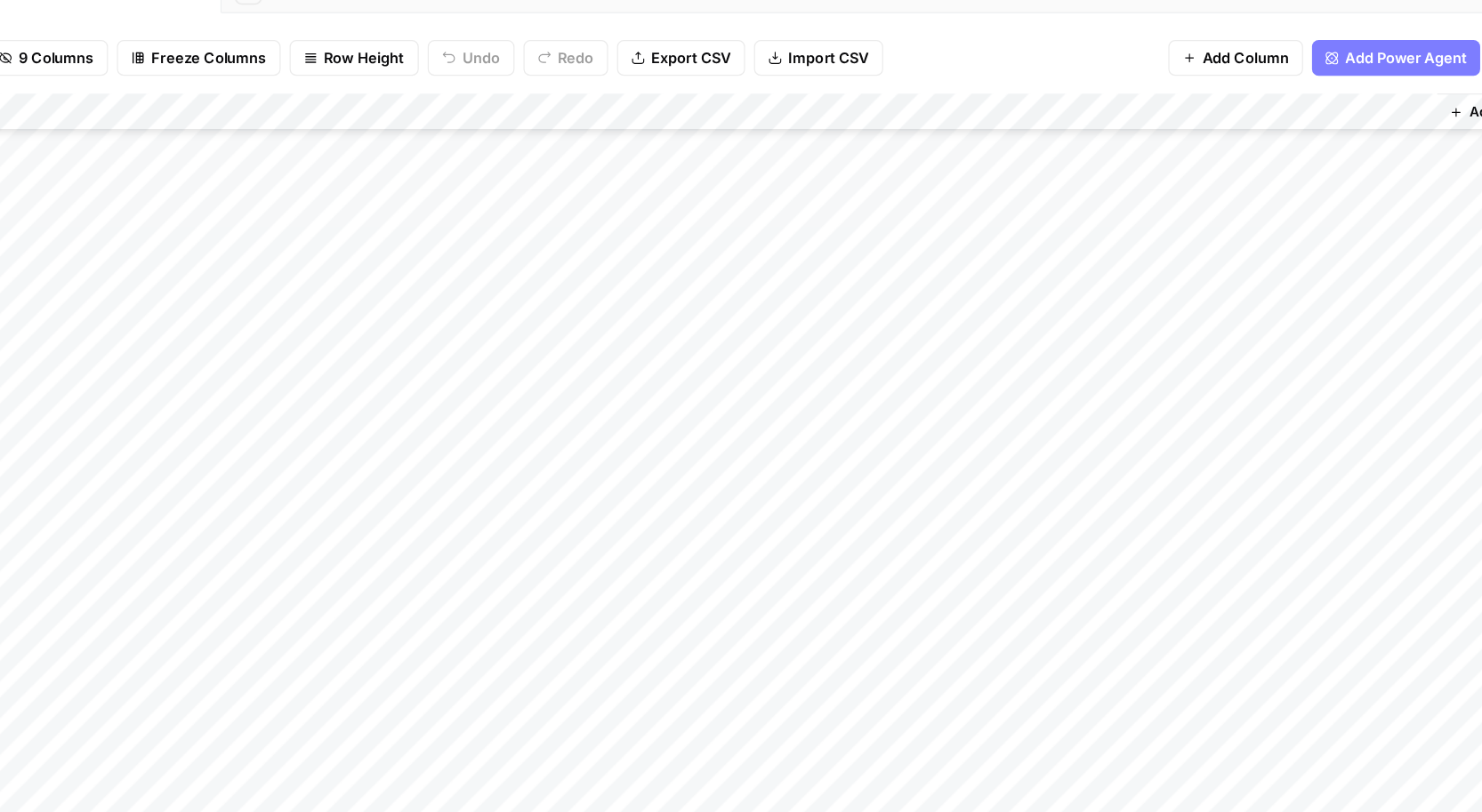
click at [954, 472] on div "Add Column" at bounding box center [766, 448] width 1389 height 612
click at [953, 445] on div "Add Column" at bounding box center [766, 448] width 1389 height 612
click at [951, 412] on div "Add Column" at bounding box center [766, 448] width 1389 height 612
click at [954, 380] on div "Add Column" at bounding box center [766, 448] width 1389 height 612
click at [1145, 388] on div "Add Column" at bounding box center [766, 448] width 1389 height 612
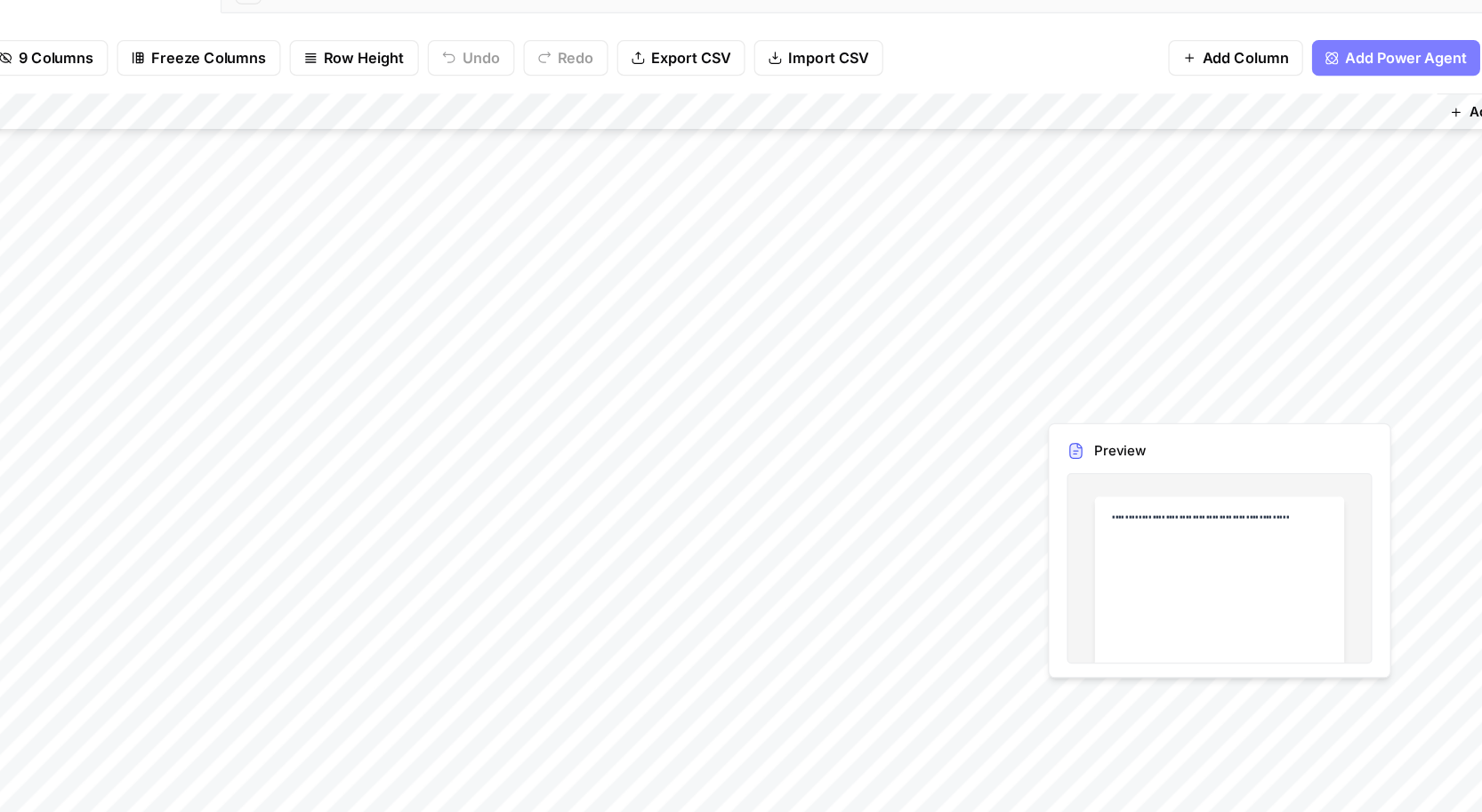
click at [1145, 388] on div "Add Column" at bounding box center [766, 448] width 1389 height 612
click at [1145, 388] on div at bounding box center [1142, 384] width 163 height 33
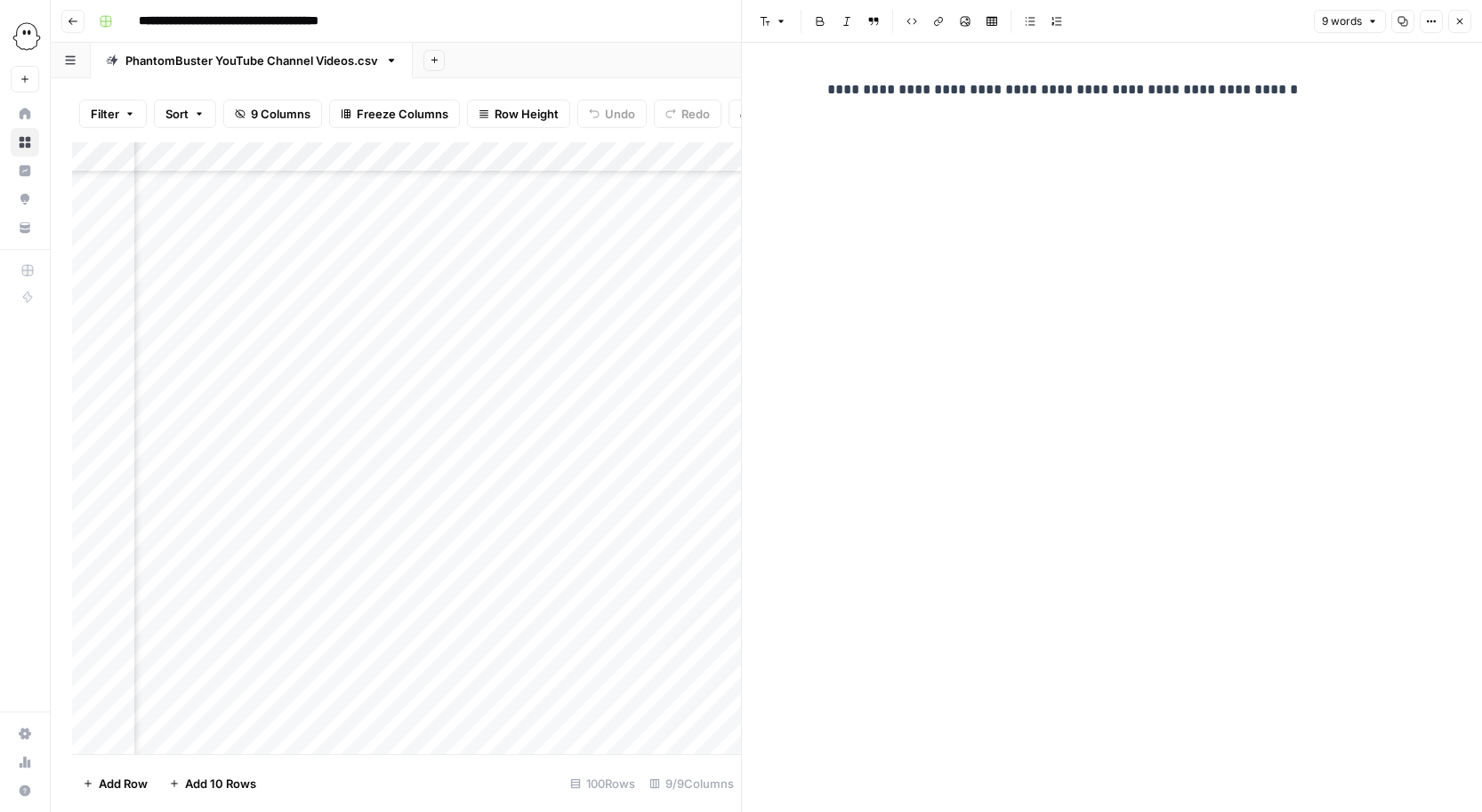
click at [1465, 19] on button "Close" at bounding box center [1459, 21] width 23 height 23
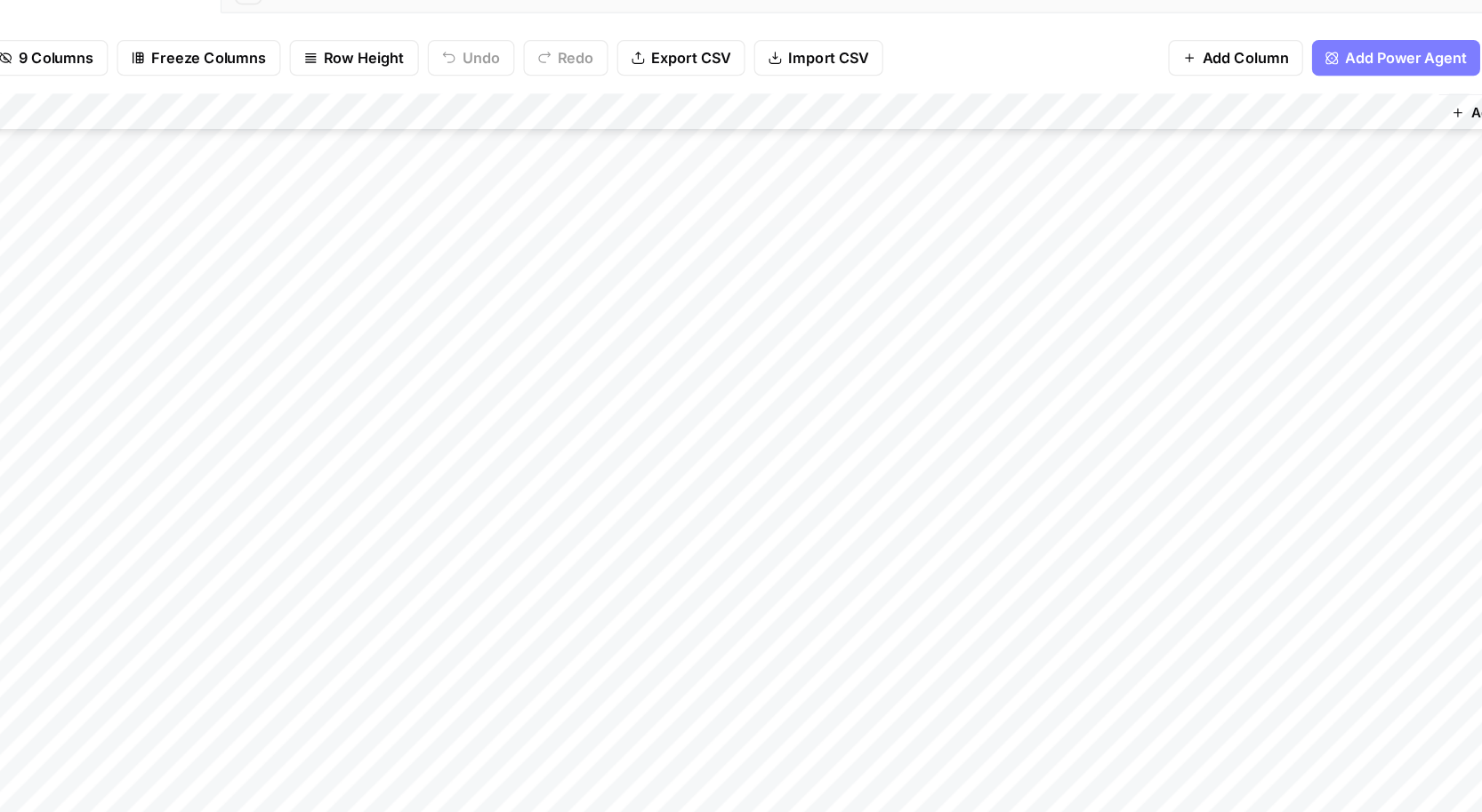
scroll to position [220, 921]
click at [1113, 387] on div "Add Column" at bounding box center [766, 448] width 1389 height 612
click at [1122, 362] on div "Add Column" at bounding box center [766, 448] width 1389 height 612
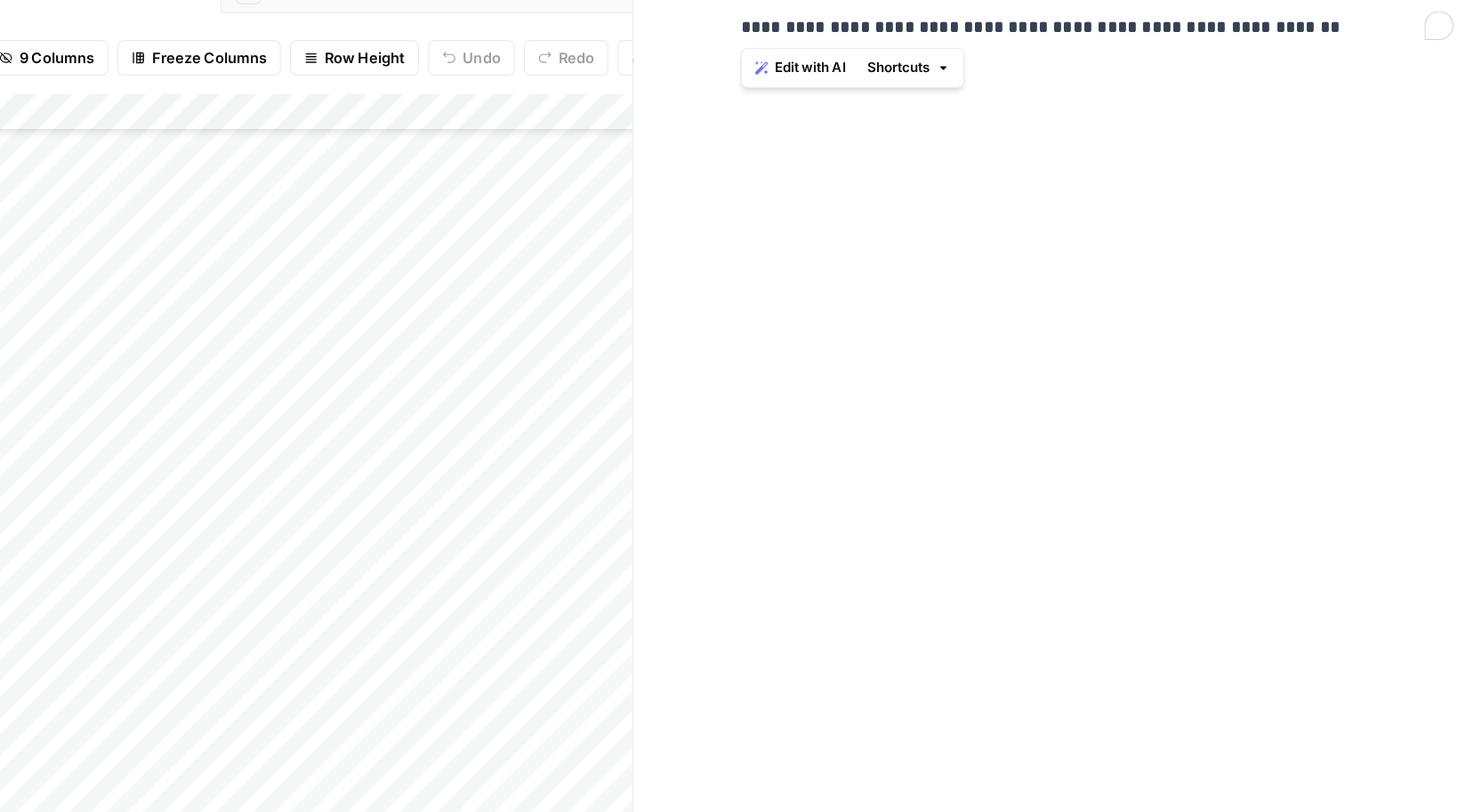
drag, startPoint x: 822, startPoint y: 84, endPoint x: 830, endPoint y: 95, distance: 13.6
click at [830, 95] on p "**********" at bounding box center [1111, 90] width 569 height 23
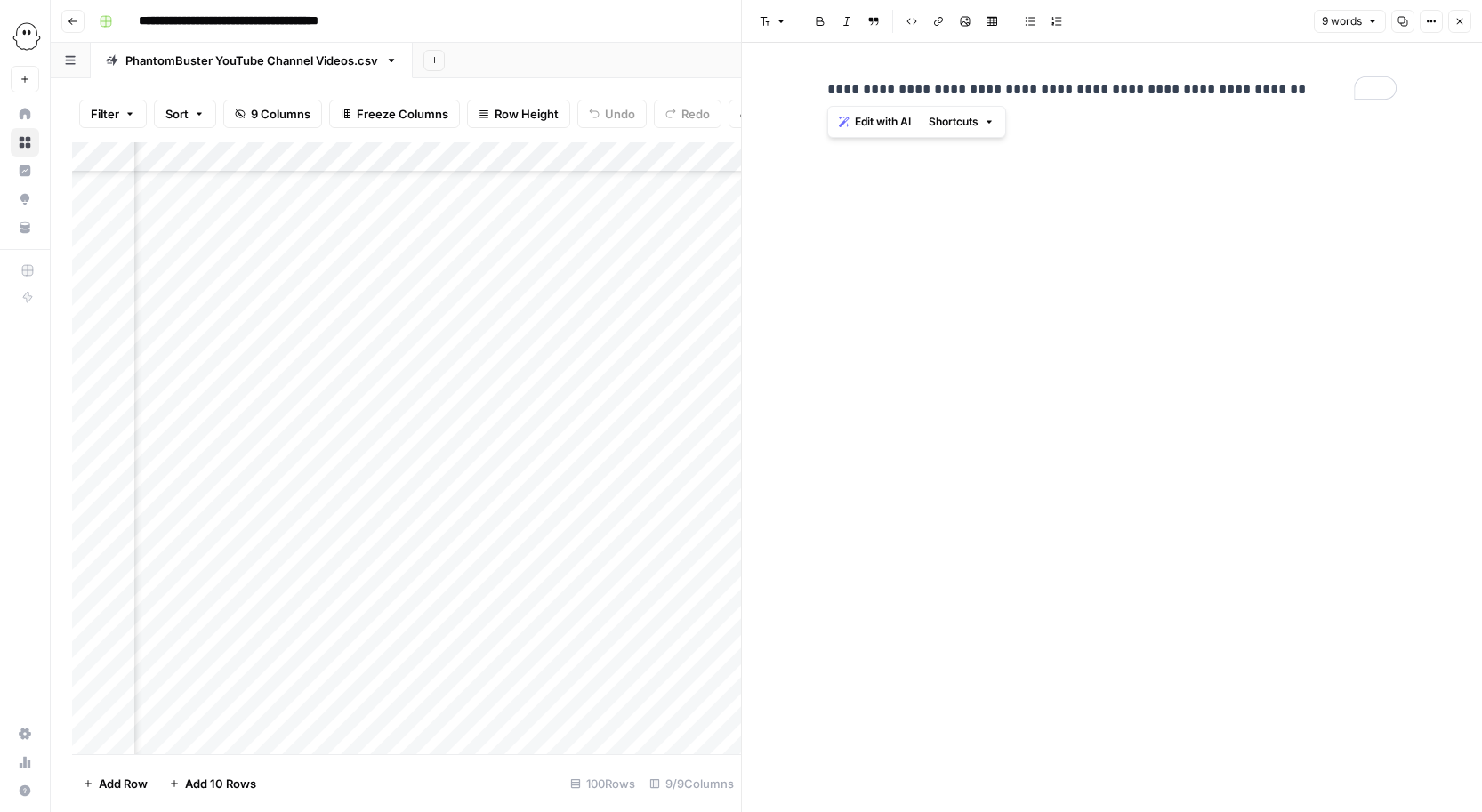
click at [1461, 22] on icon "button" at bounding box center [1459, 21] width 10 height 10
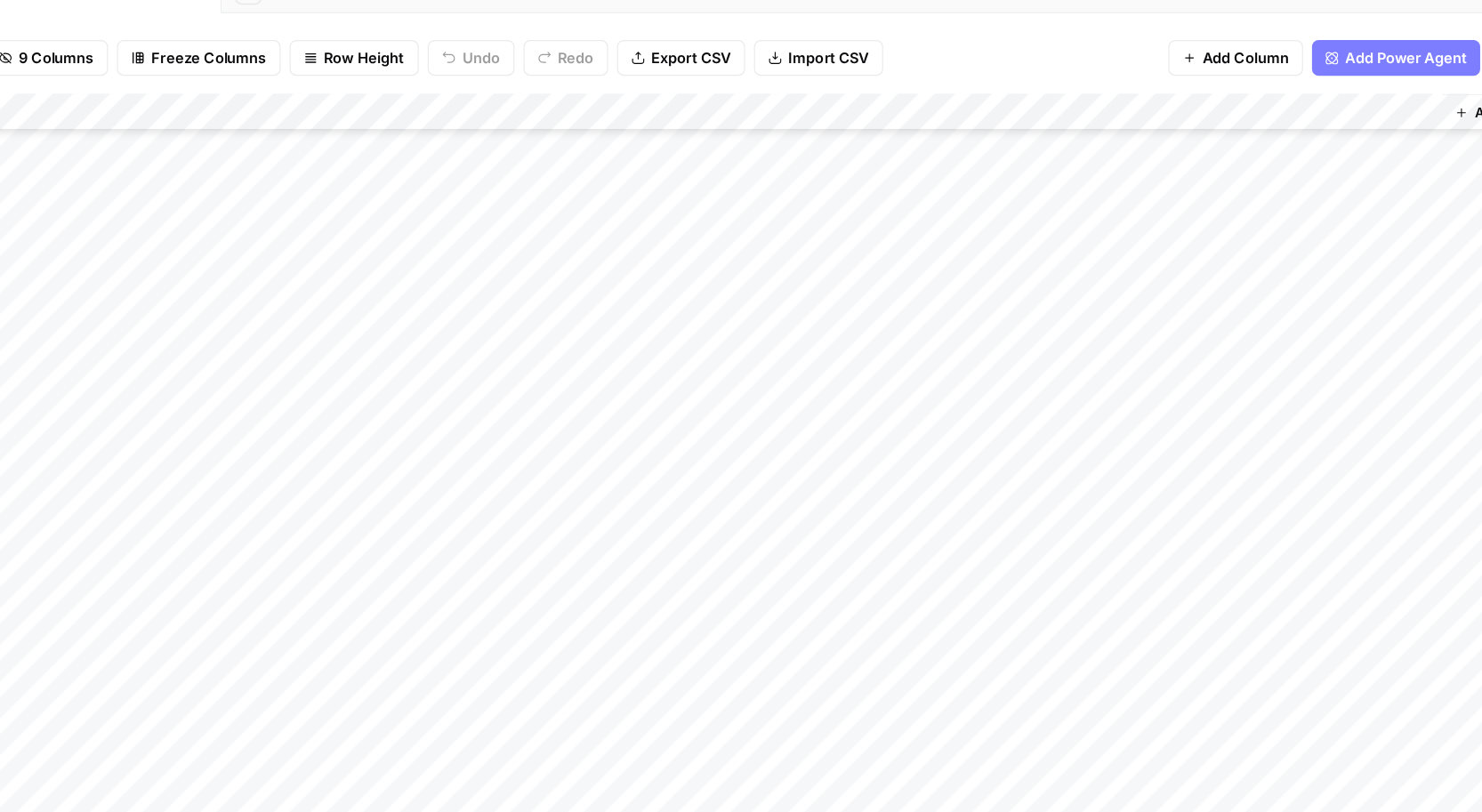
click at [655, 368] on div "Add Column" at bounding box center [766, 448] width 1389 height 612
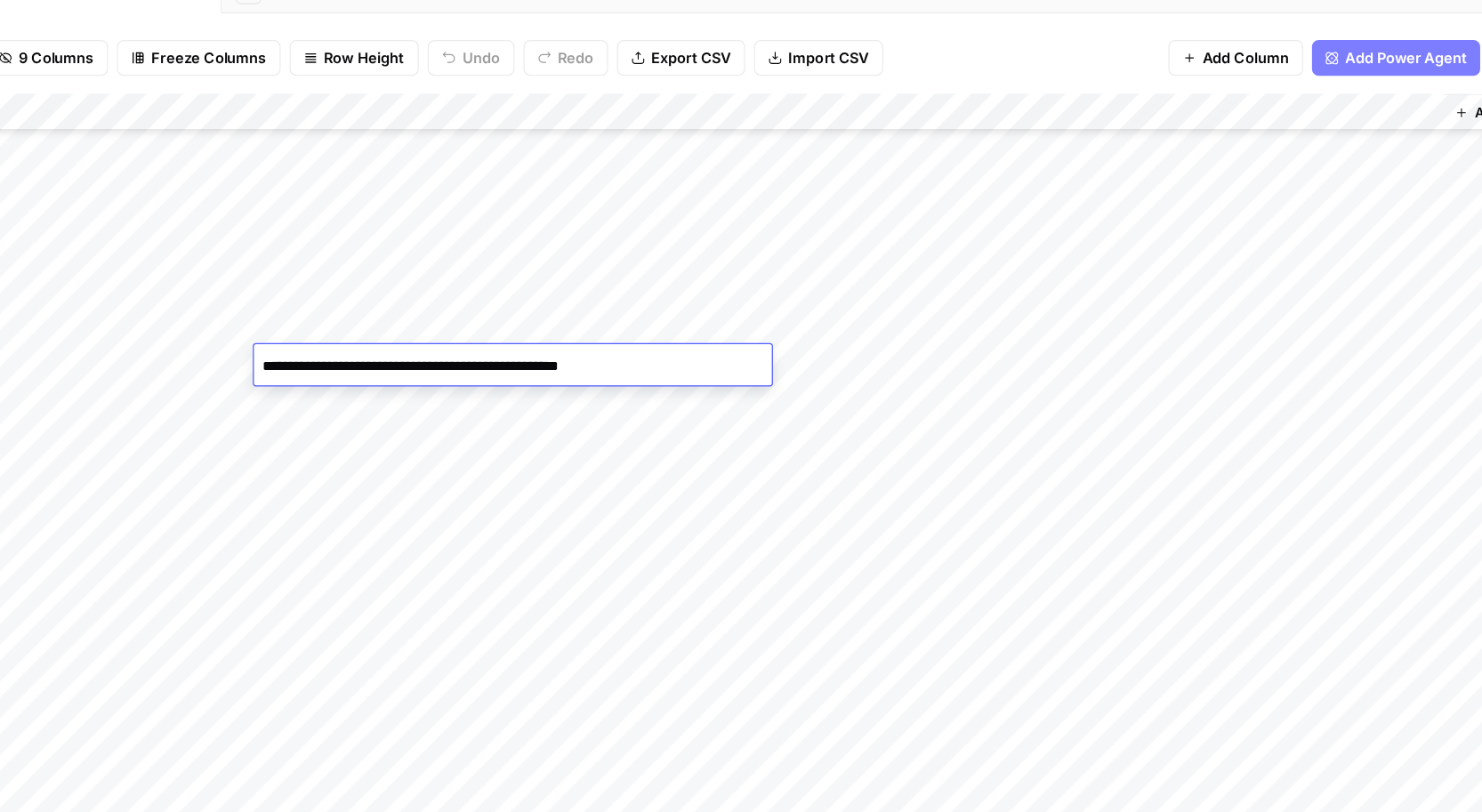
click at [655, 368] on textarea "**********" at bounding box center [645, 360] width 414 height 25
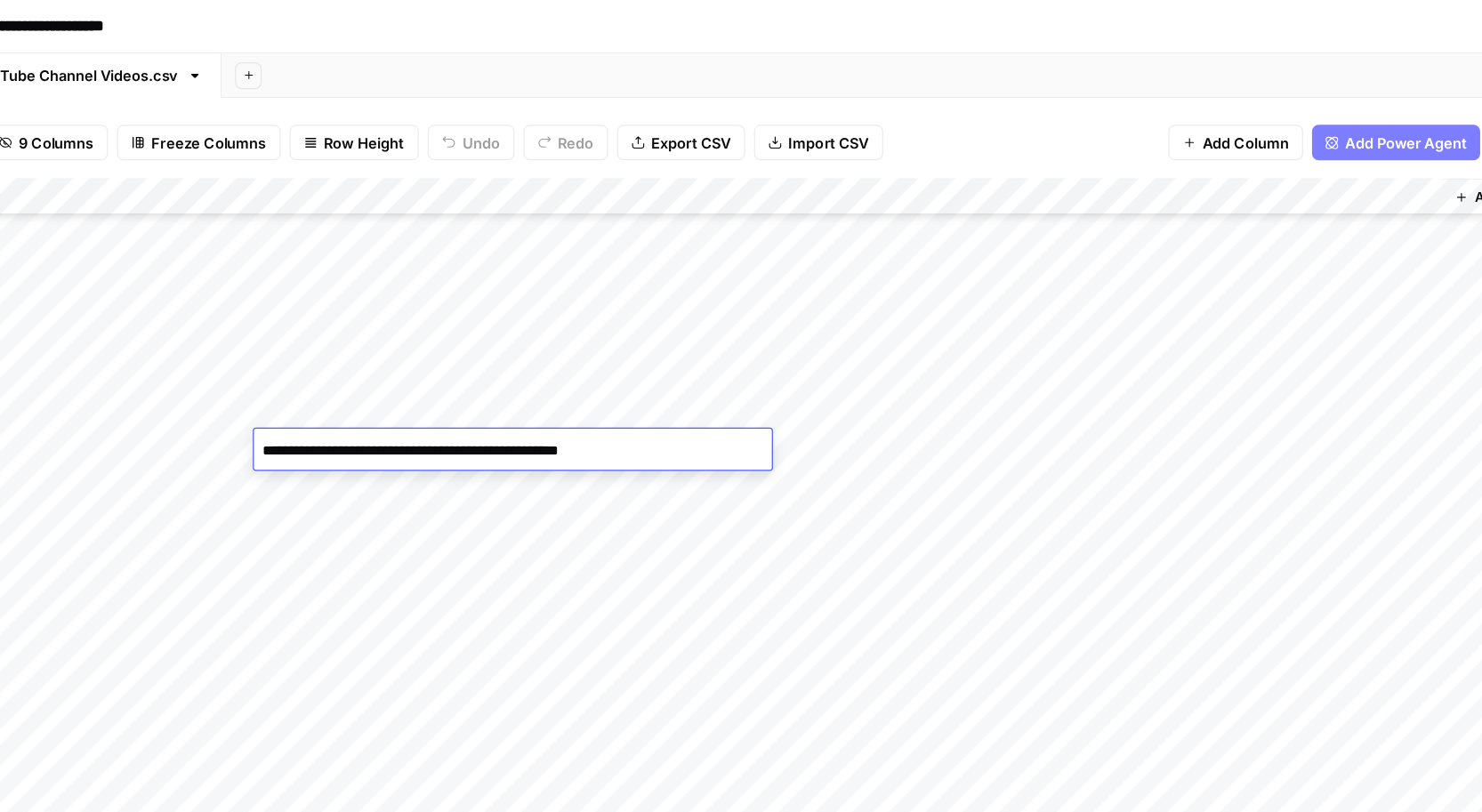
scroll to position [0, 921]
click at [1032, 158] on div "Add Column" at bounding box center [766, 448] width 1389 height 612
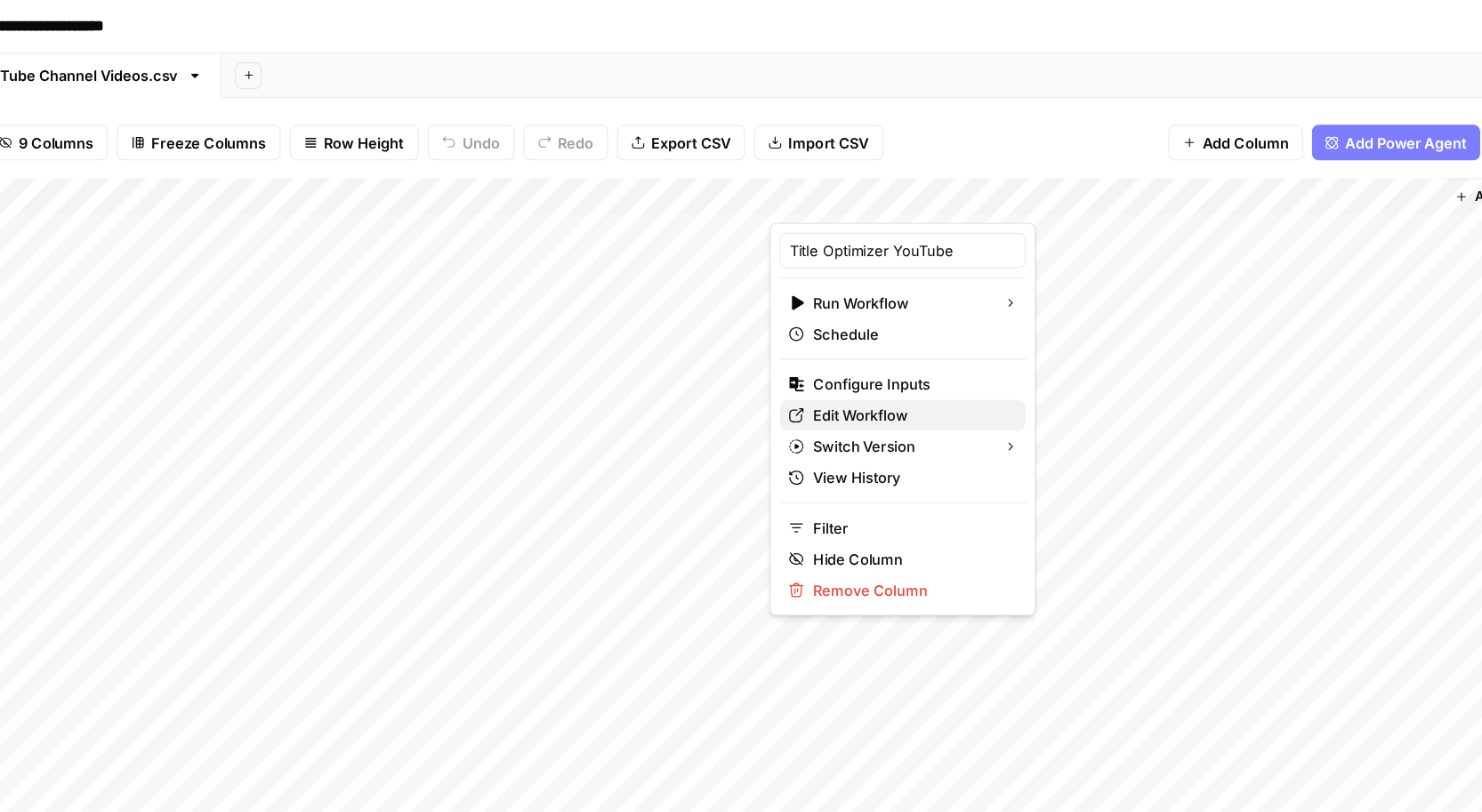
click at [929, 332] on span "Edit Workflow" at bounding box center [963, 332] width 155 height 18
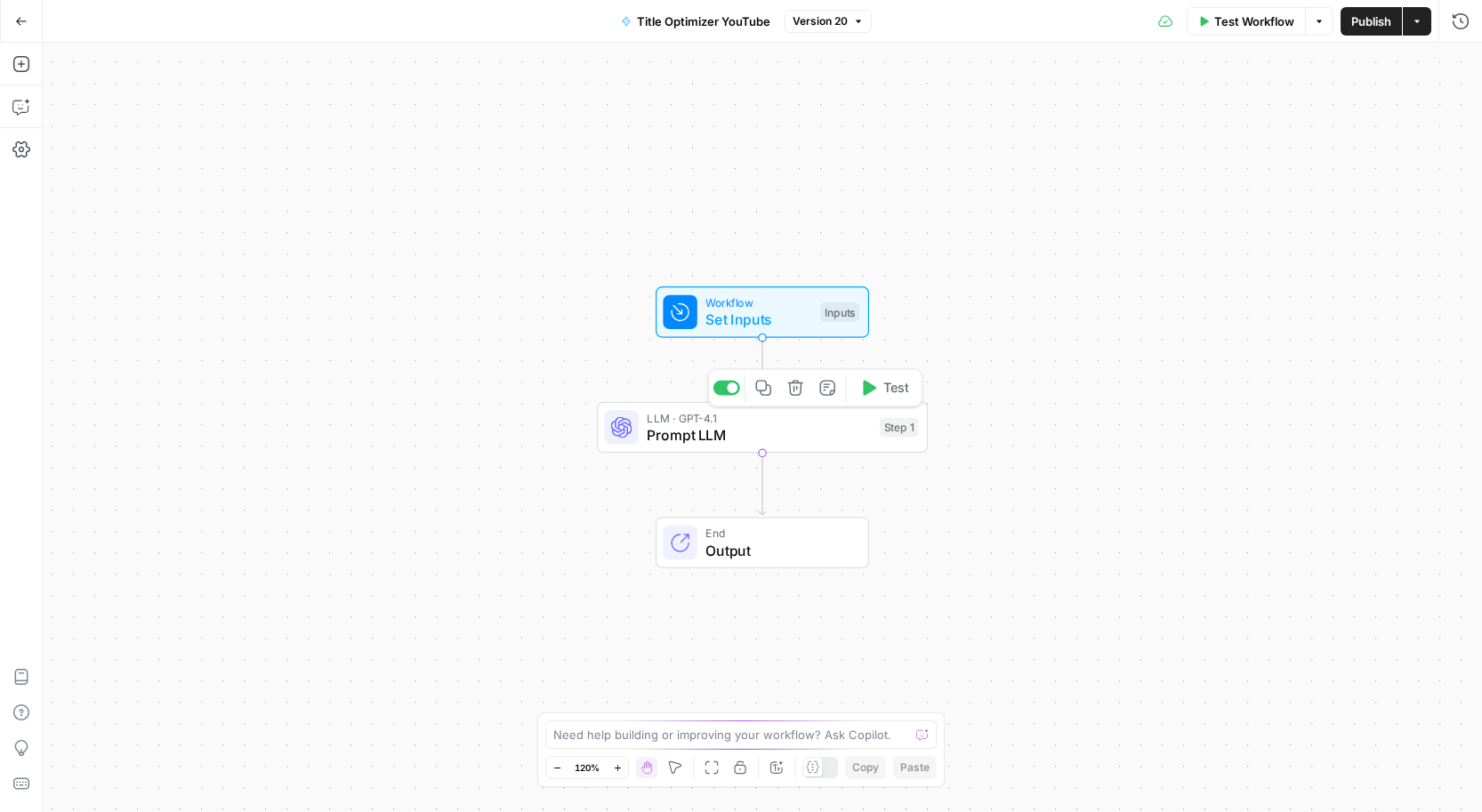
click at [848, 429] on span "Prompt LLM" at bounding box center [759, 435] width 224 height 21
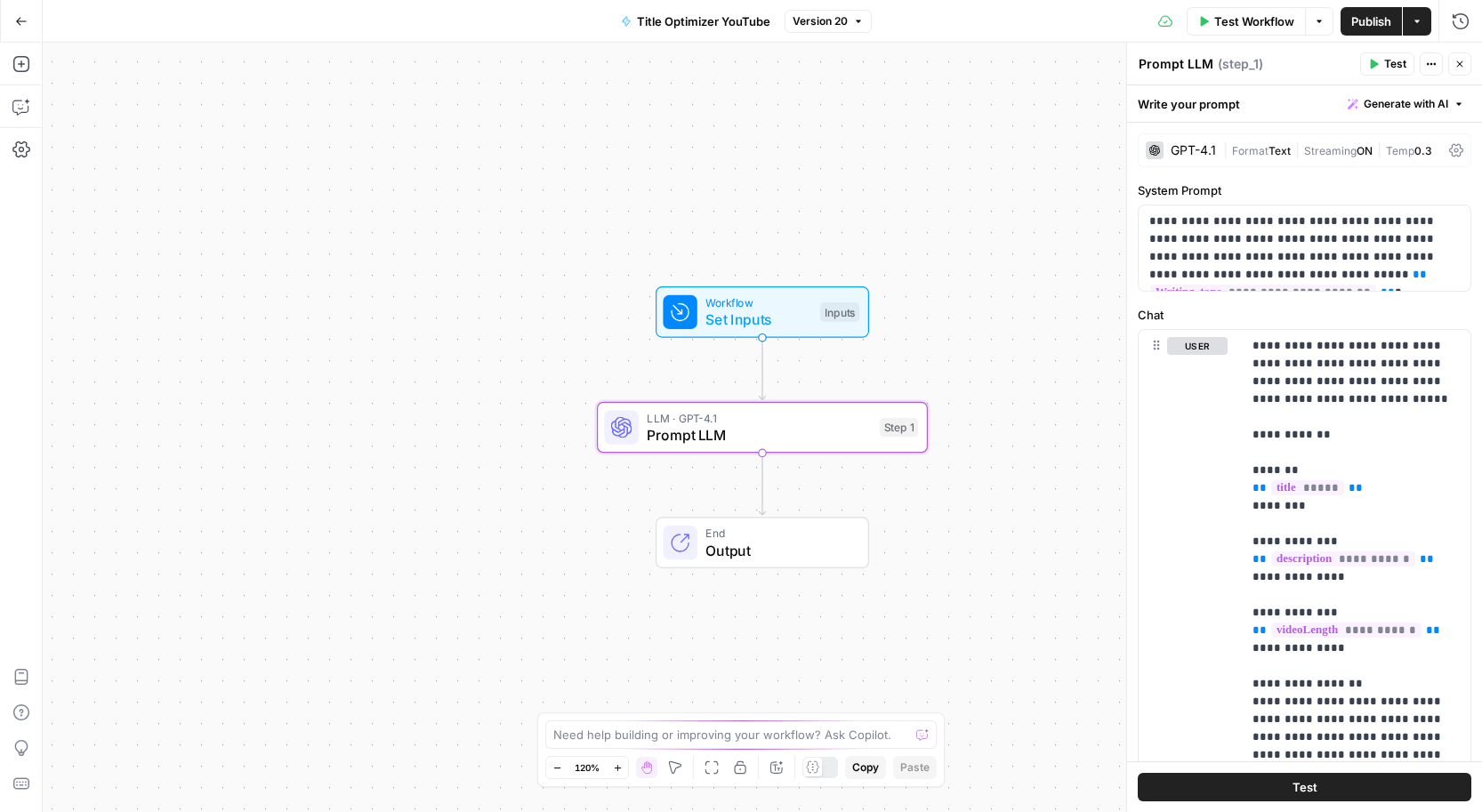
click at [1403, 100] on span "Generate with AI" at bounding box center [1406, 104] width 85 height 16
click at [1361, 182] on span "Refine" at bounding box center [1377, 184] width 141 height 18
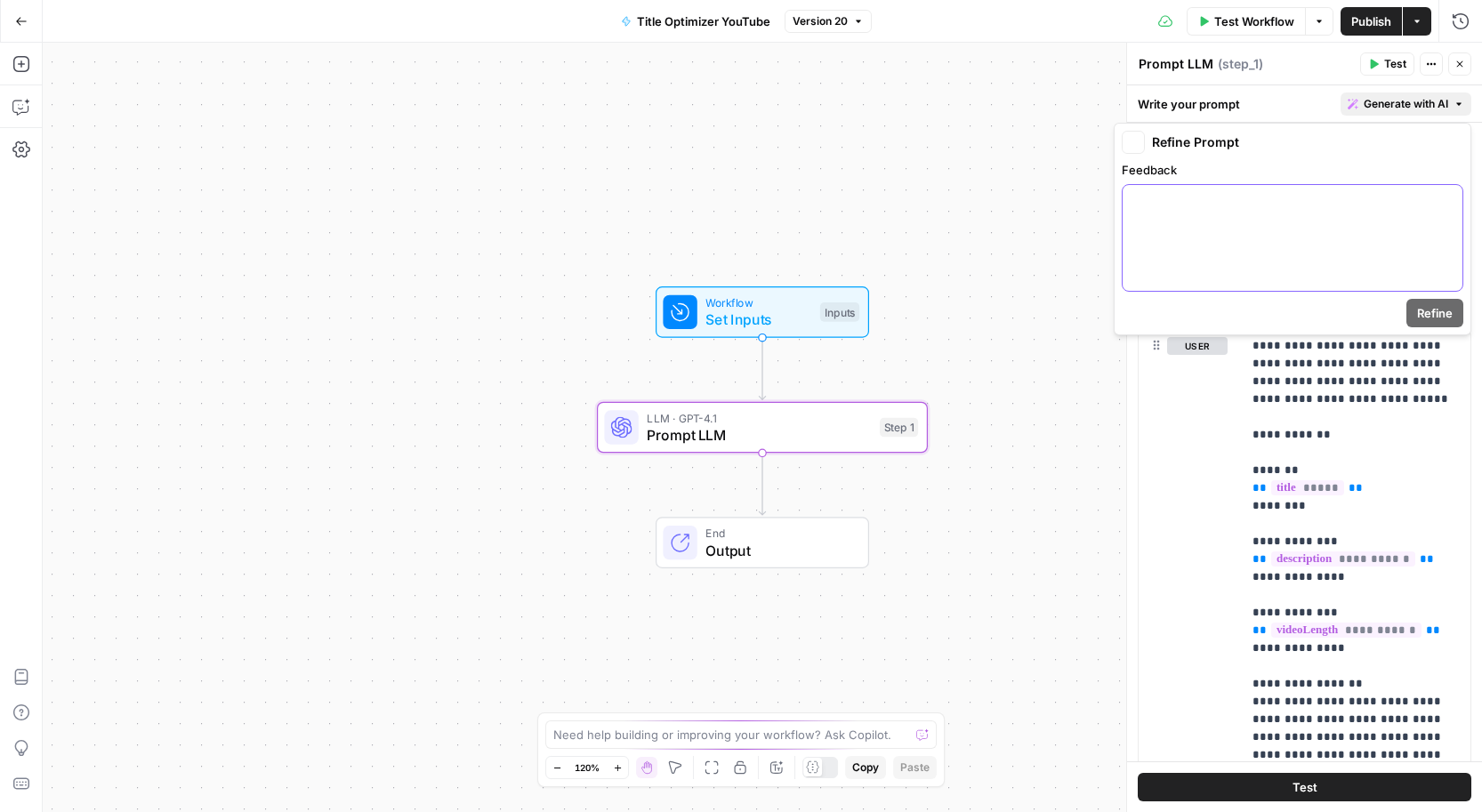
click at [1219, 212] on div at bounding box center [1292, 237] width 340 height 106
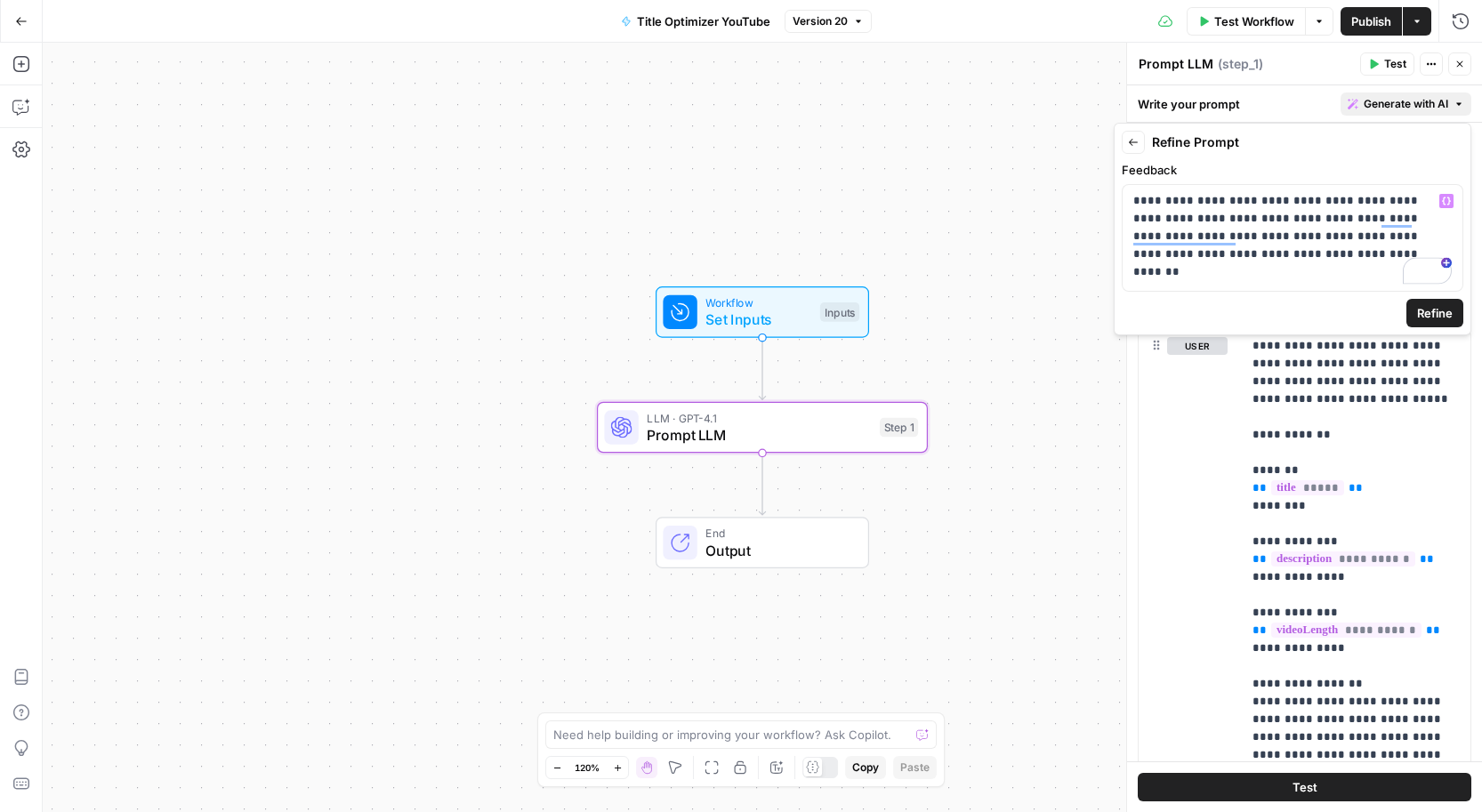
click at [1455, 320] on button "Refine" at bounding box center [1435, 314] width 57 height 29
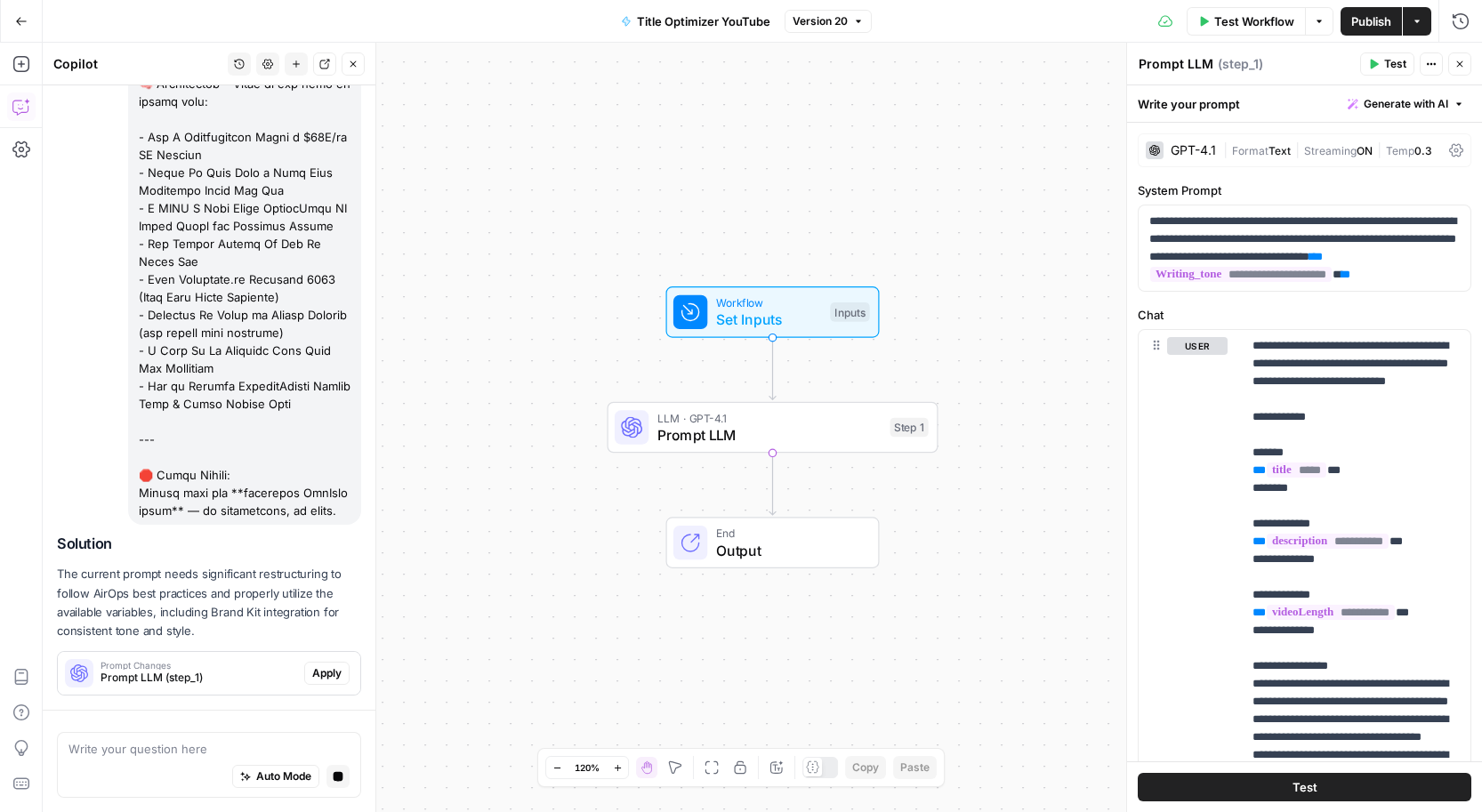
scroll to position [1224, 0]
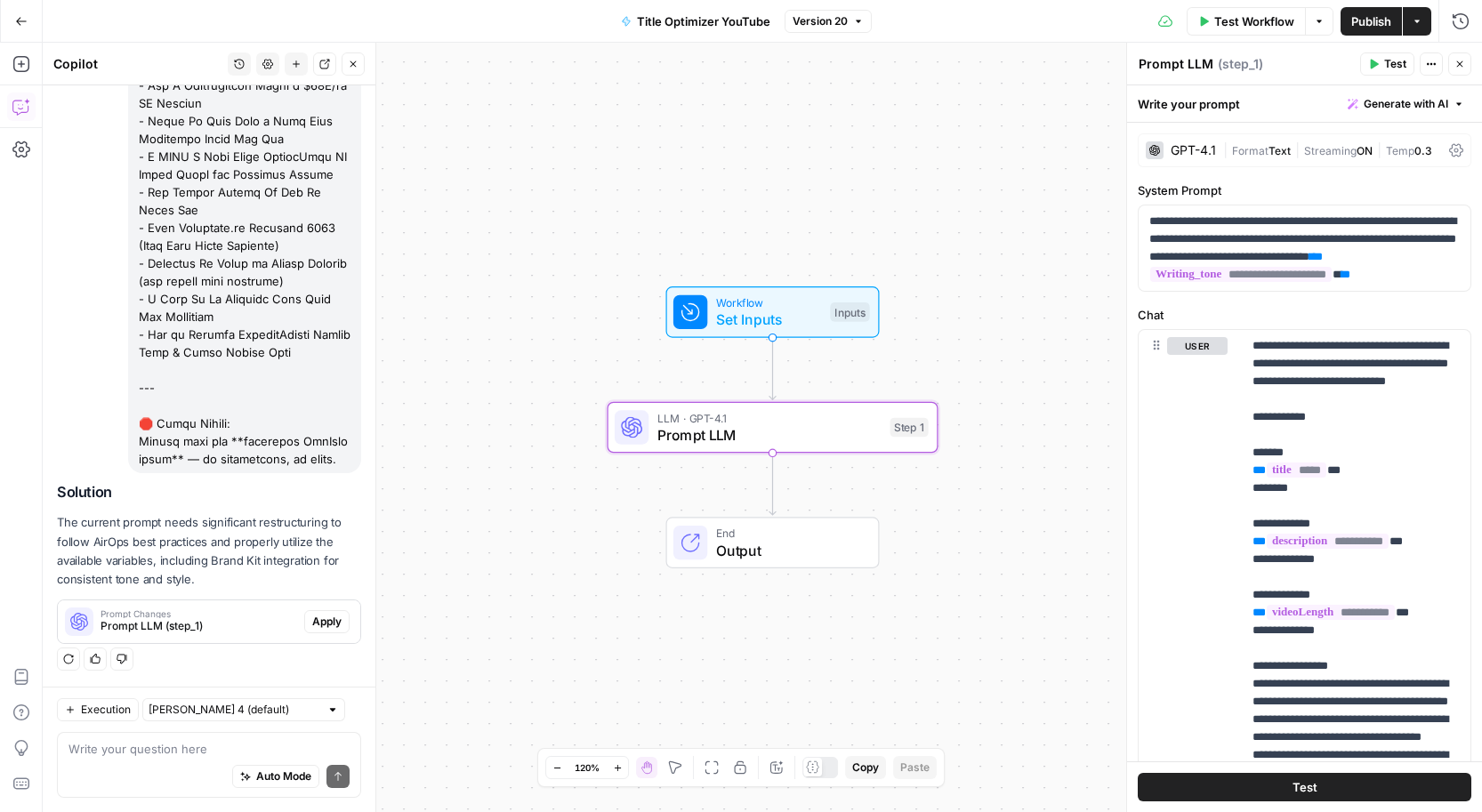
click at [324, 620] on span "Apply" at bounding box center [327, 621] width 30 height 16
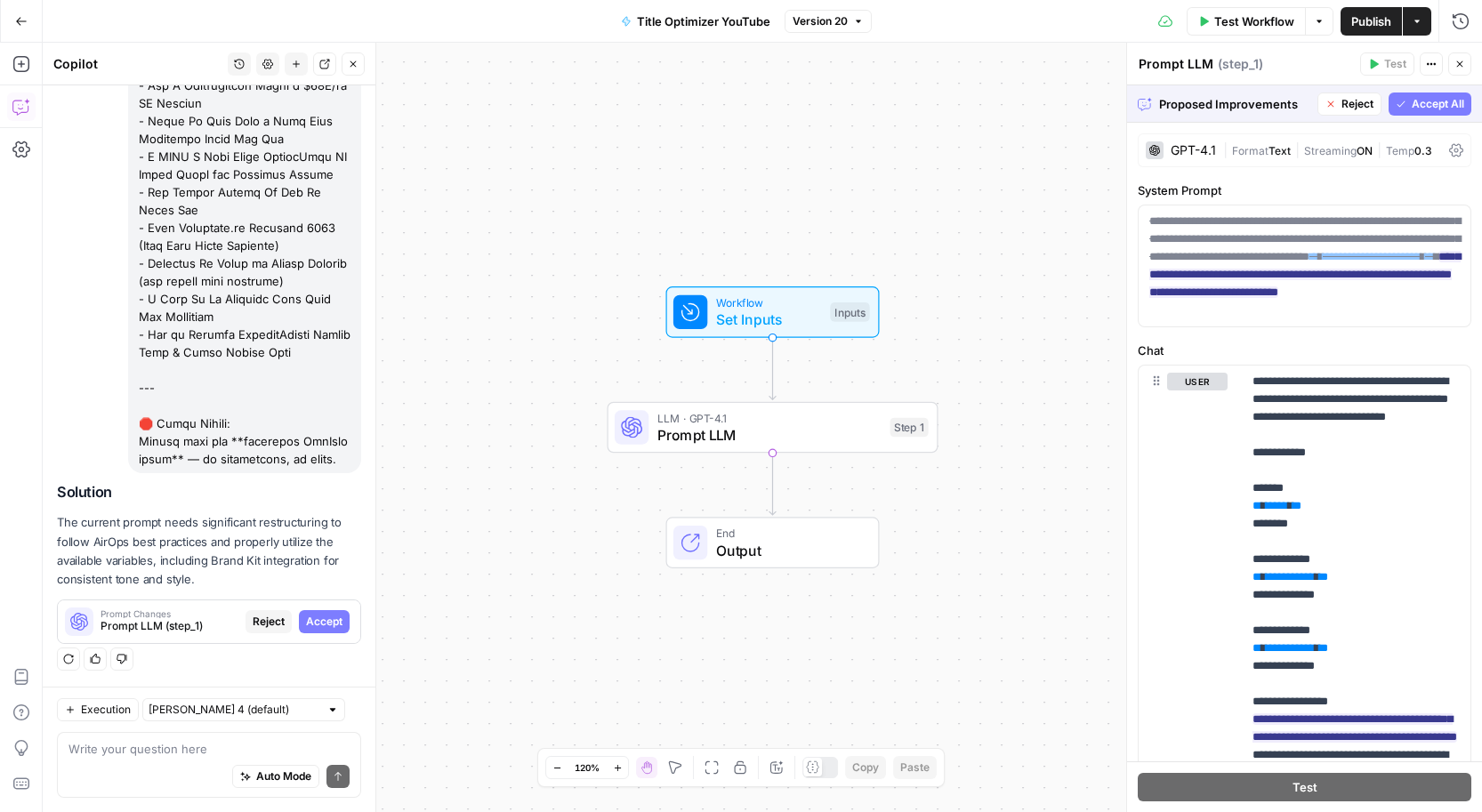
click at [1410, 100] on button "Accept All" at bounding box center [1430, 104] width 83 height 23
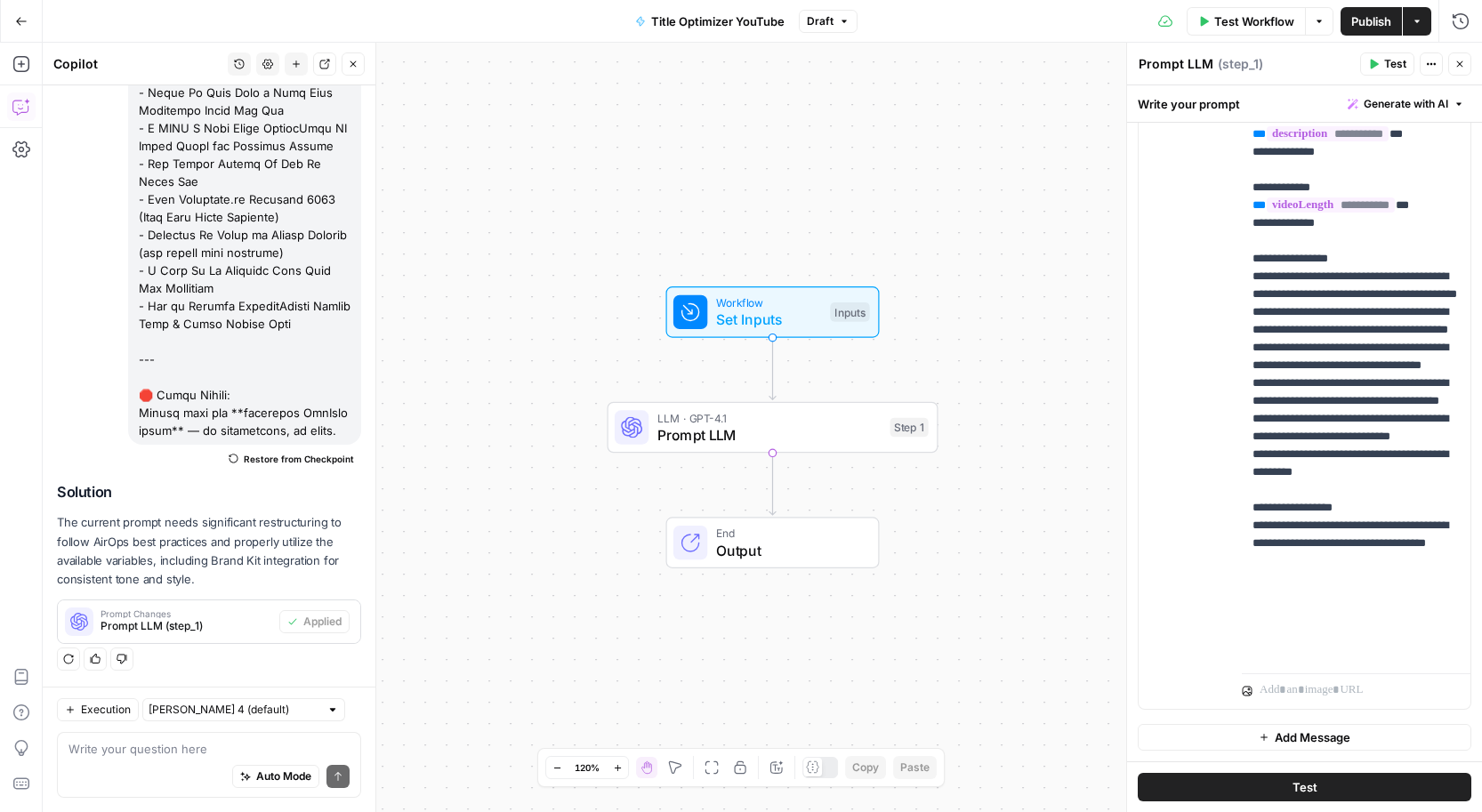
scroll to position [0, 0]
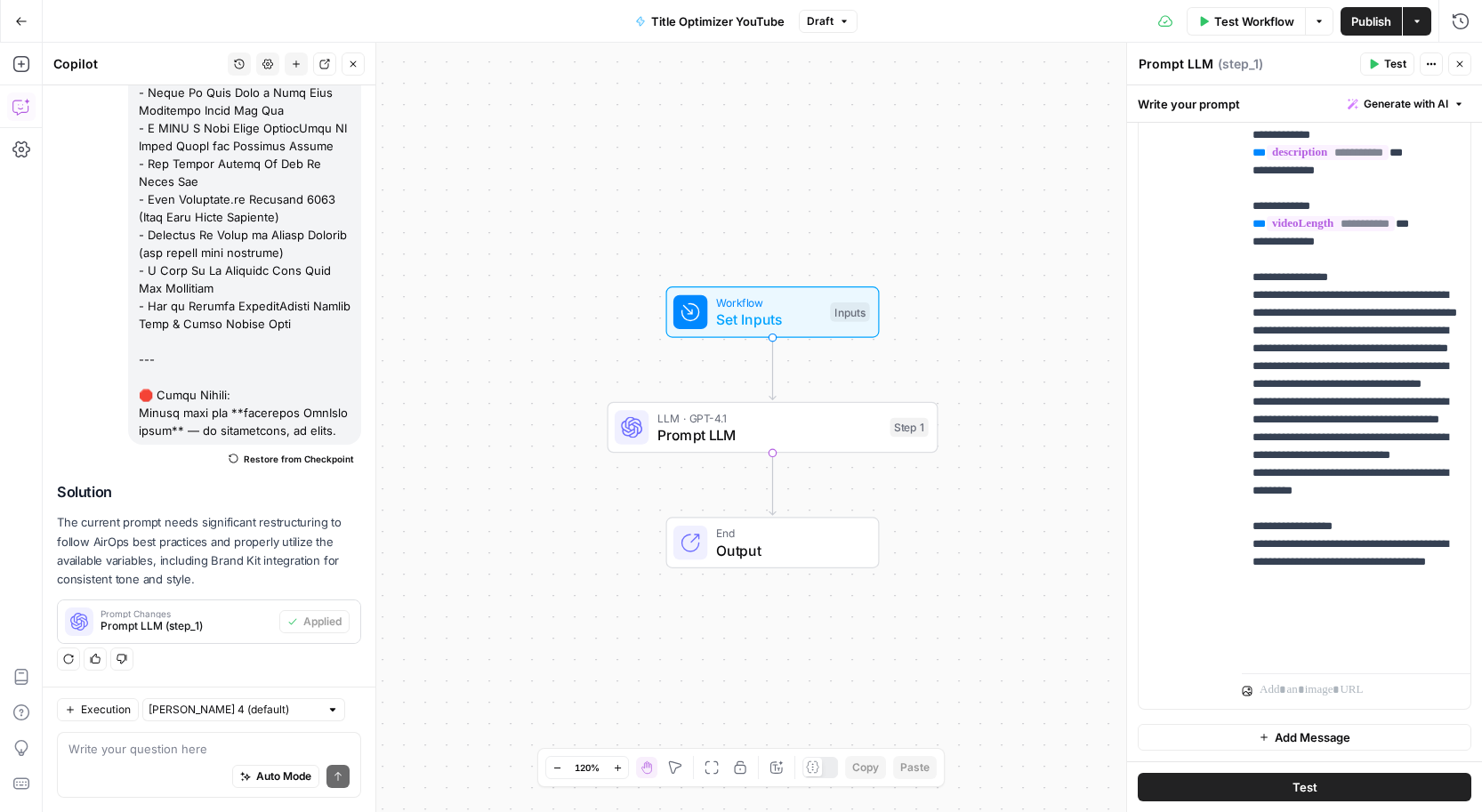
click at [1365, 17] on span "Publish" at bounding box center [1371, 21] width 40 height 18
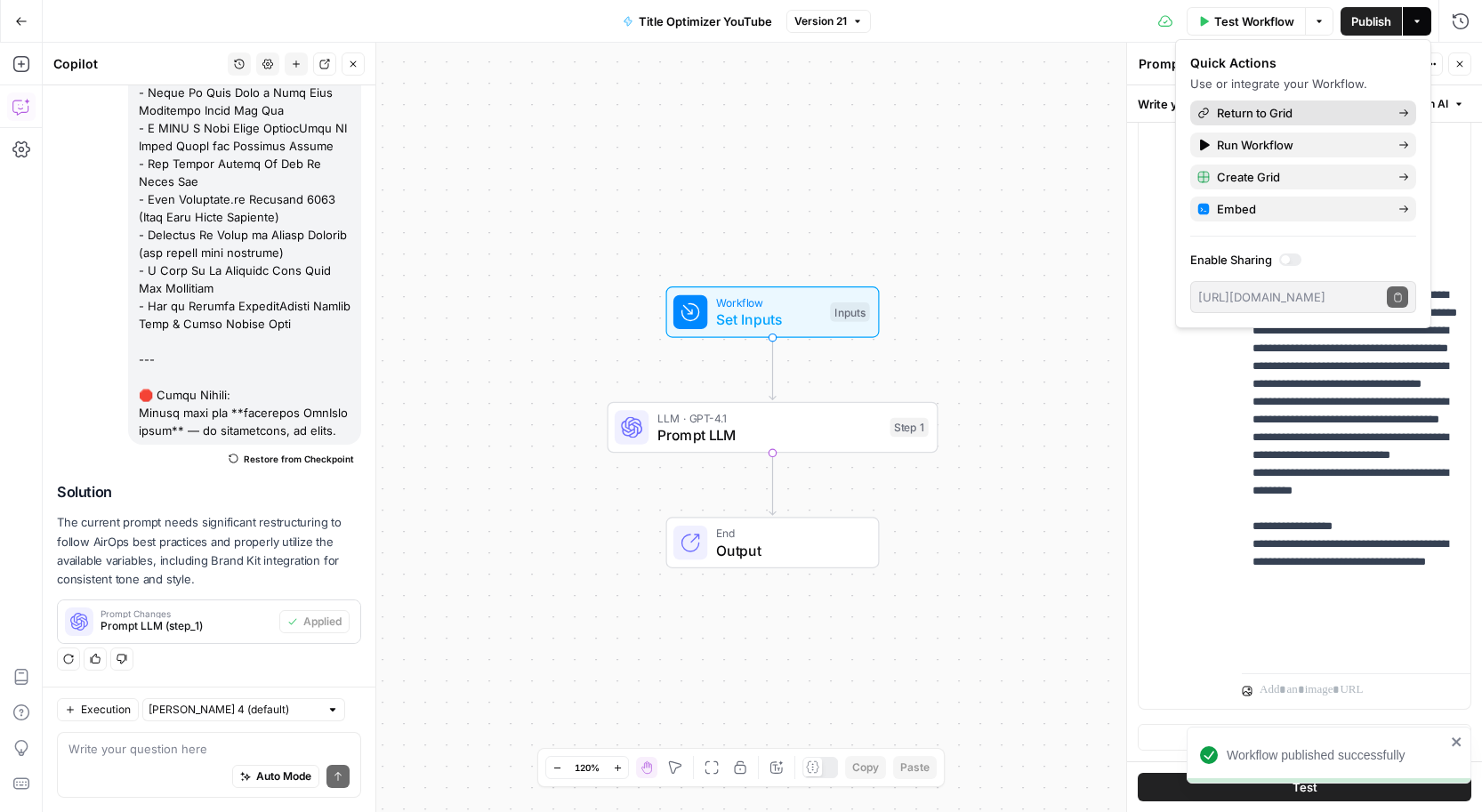
click at [1245, 120] on span "Return to Grid" at bounding box center [1300, 112] width 167 height 18
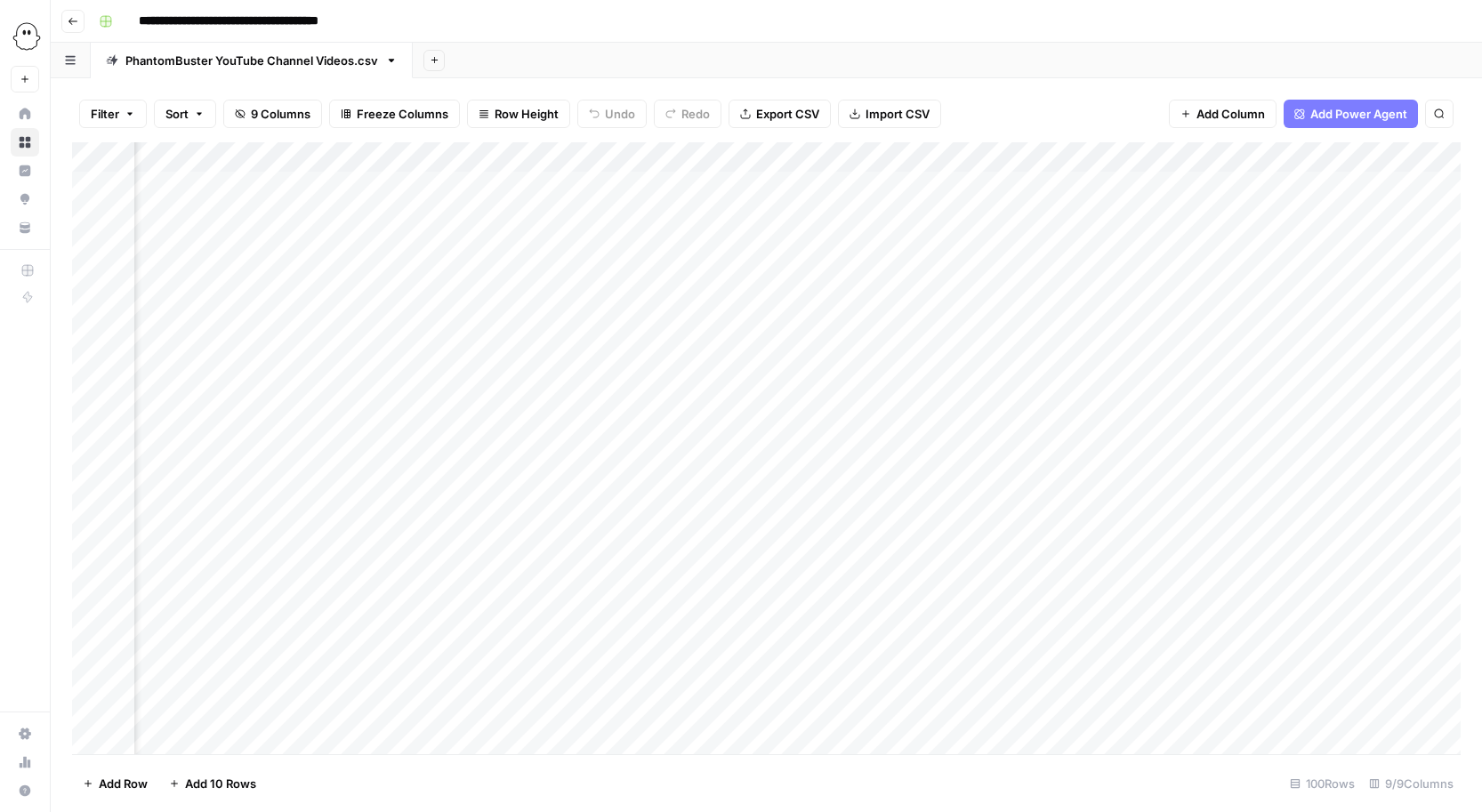
scroll to position [0, 946]
click at [1004, 153] on div "Add Column" at bounding box center [766, 448] width 1389 height 612
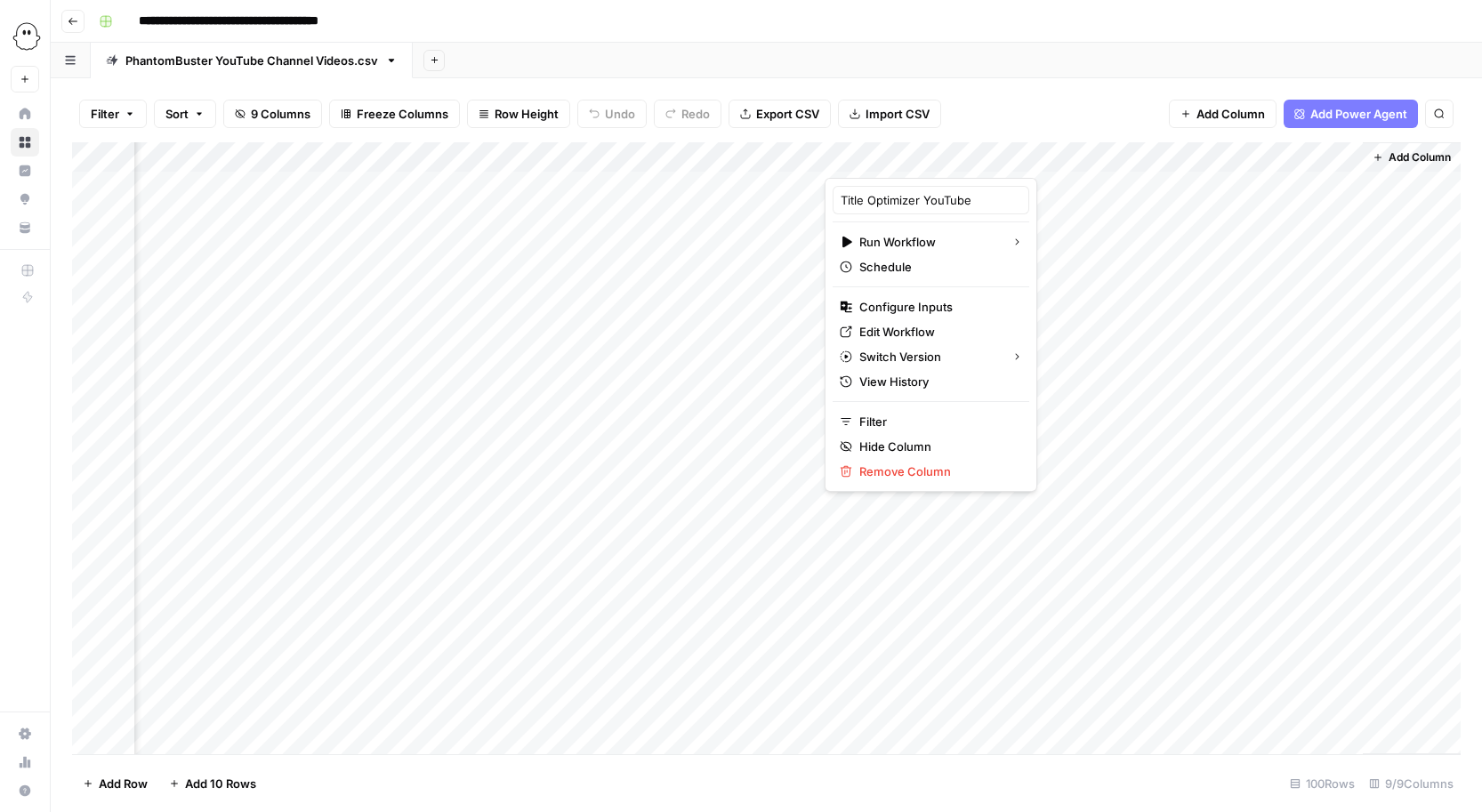
click at [1005, 186] on div "Add Column" at bounding box center [766, 448] width 1389 height 612
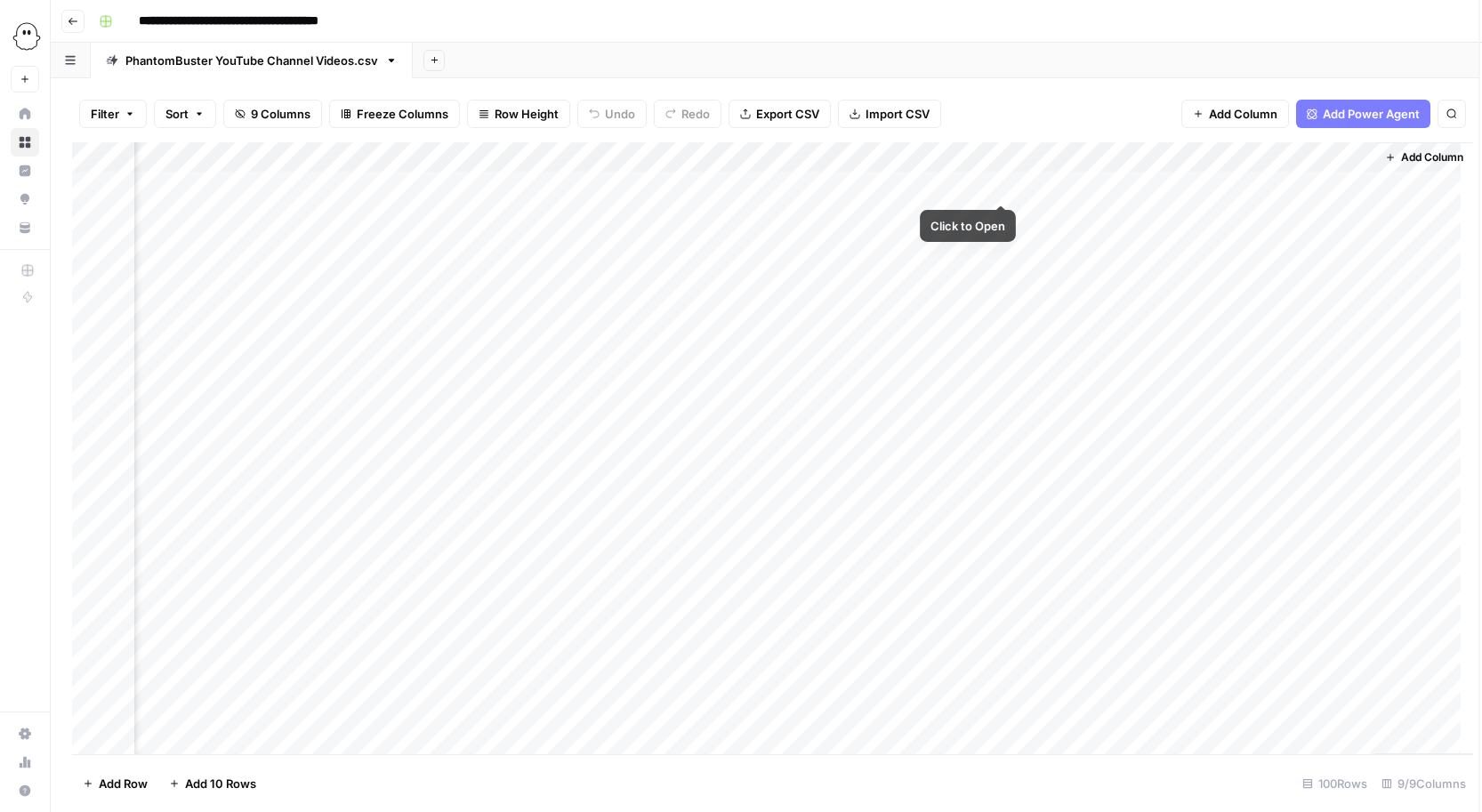
scroll to position [0, 934]
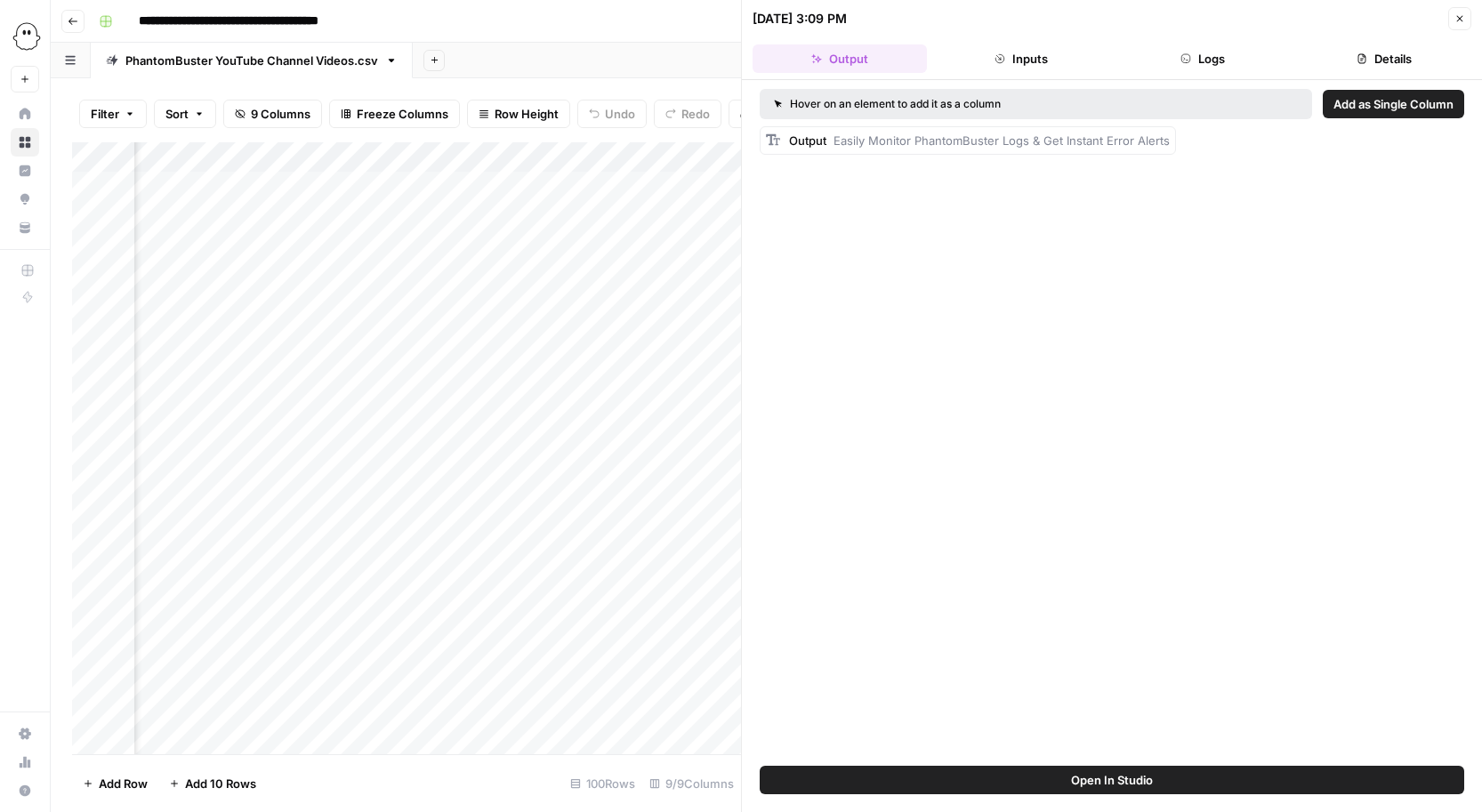
click at [1461, 20] on icon "button" at bounding box center [1460, 19] width 7 height 7
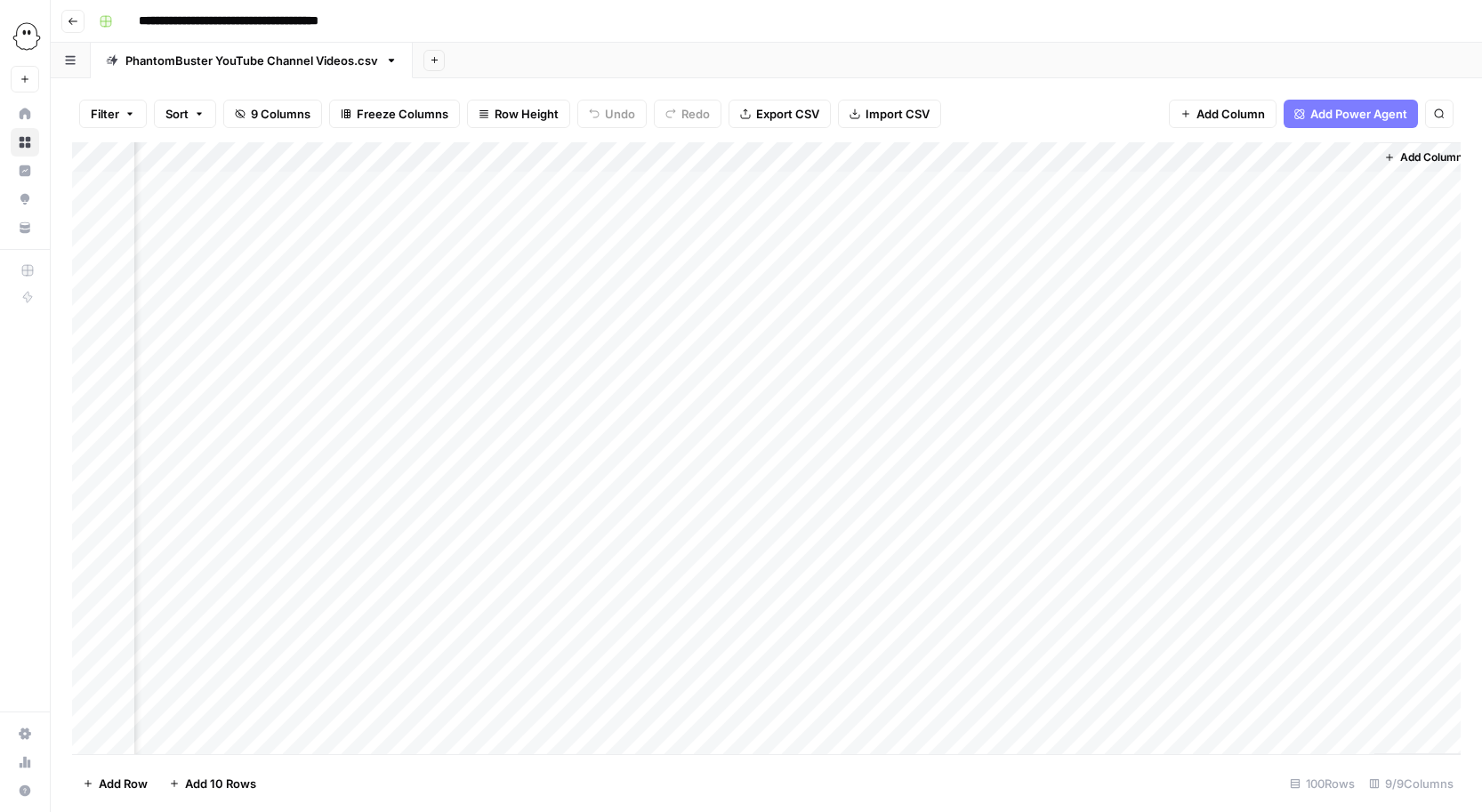
scroll to position [0, 925]
click at [1026, 156] on div "Add Column" at bounding box center [766, 448] width 1389 height 612
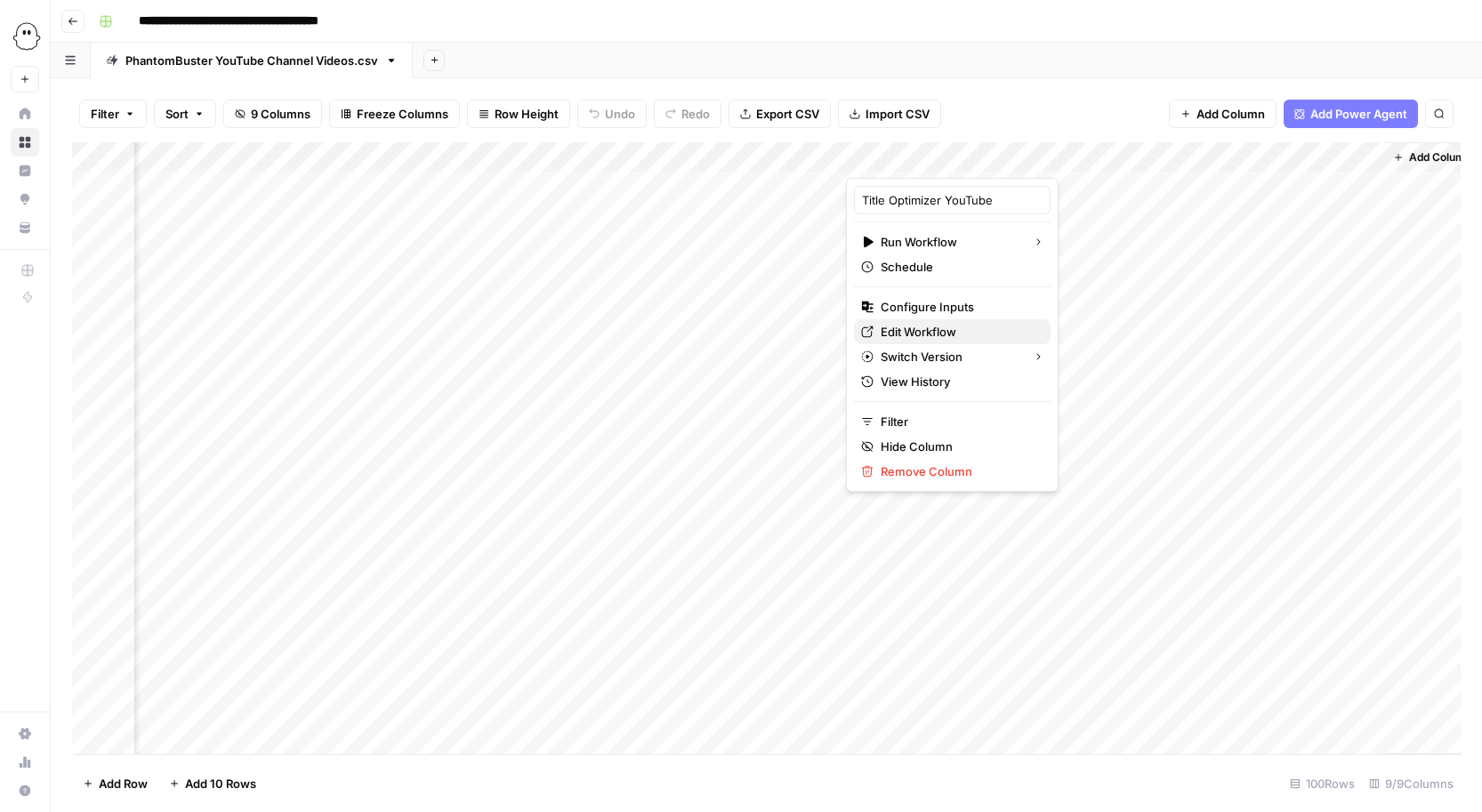
click at [895, 334] on span "Edit Workflow" at bounding box center [958, 332] width 155 height 18
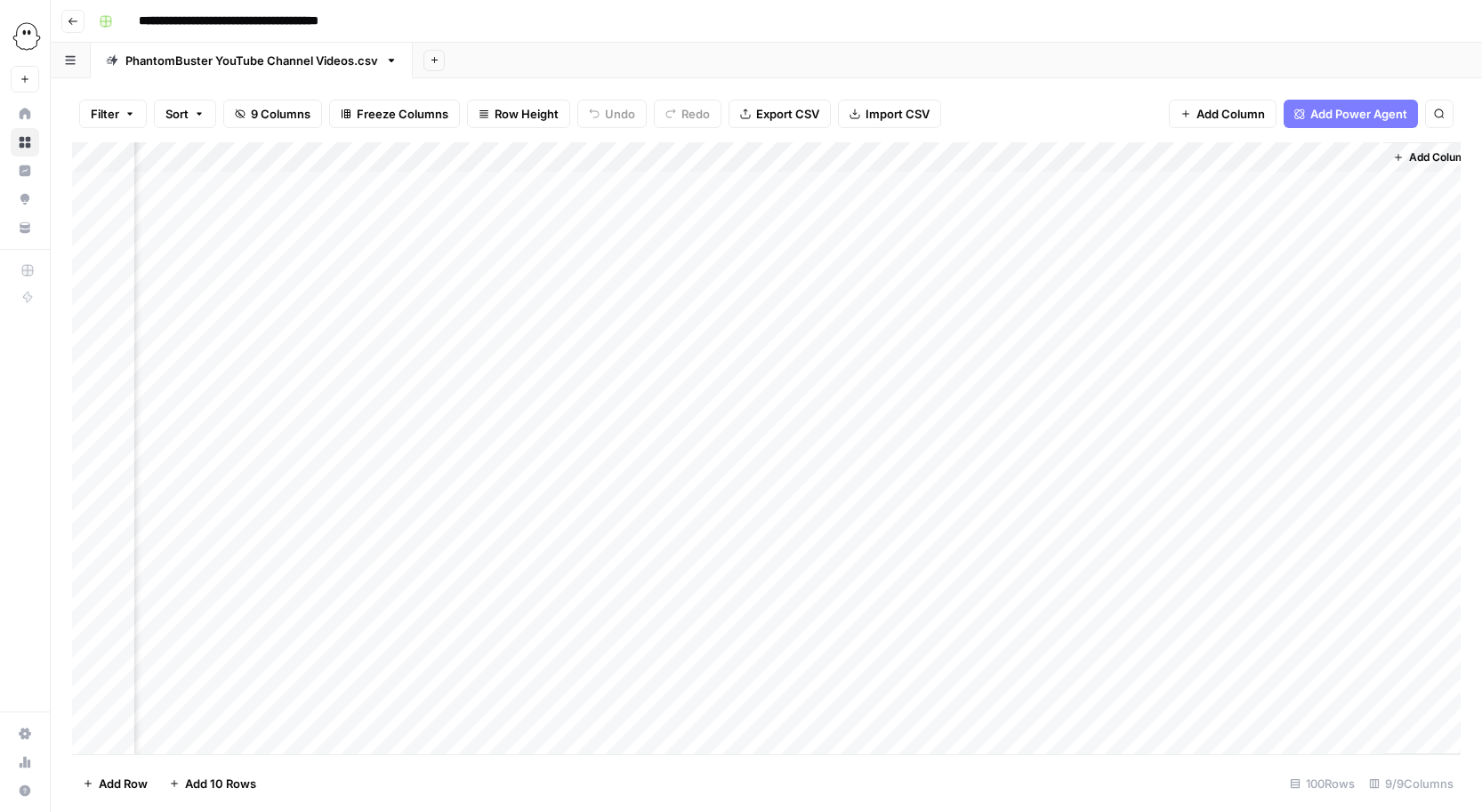
click at [1048, 184] on div "Add Column" at bounding box center [766, 448] width 1389 height 612
click at [1047, 214] on div "Add Column" at bounding box center [766, 448] width 1389 height 612
click at [1046, 244] on div "Add Column" at bounding box center [766, 448] width 1389 height 612
click at [1047, 274] on div "Add Column" at bounding box center [766, 448] width 1389 height 612
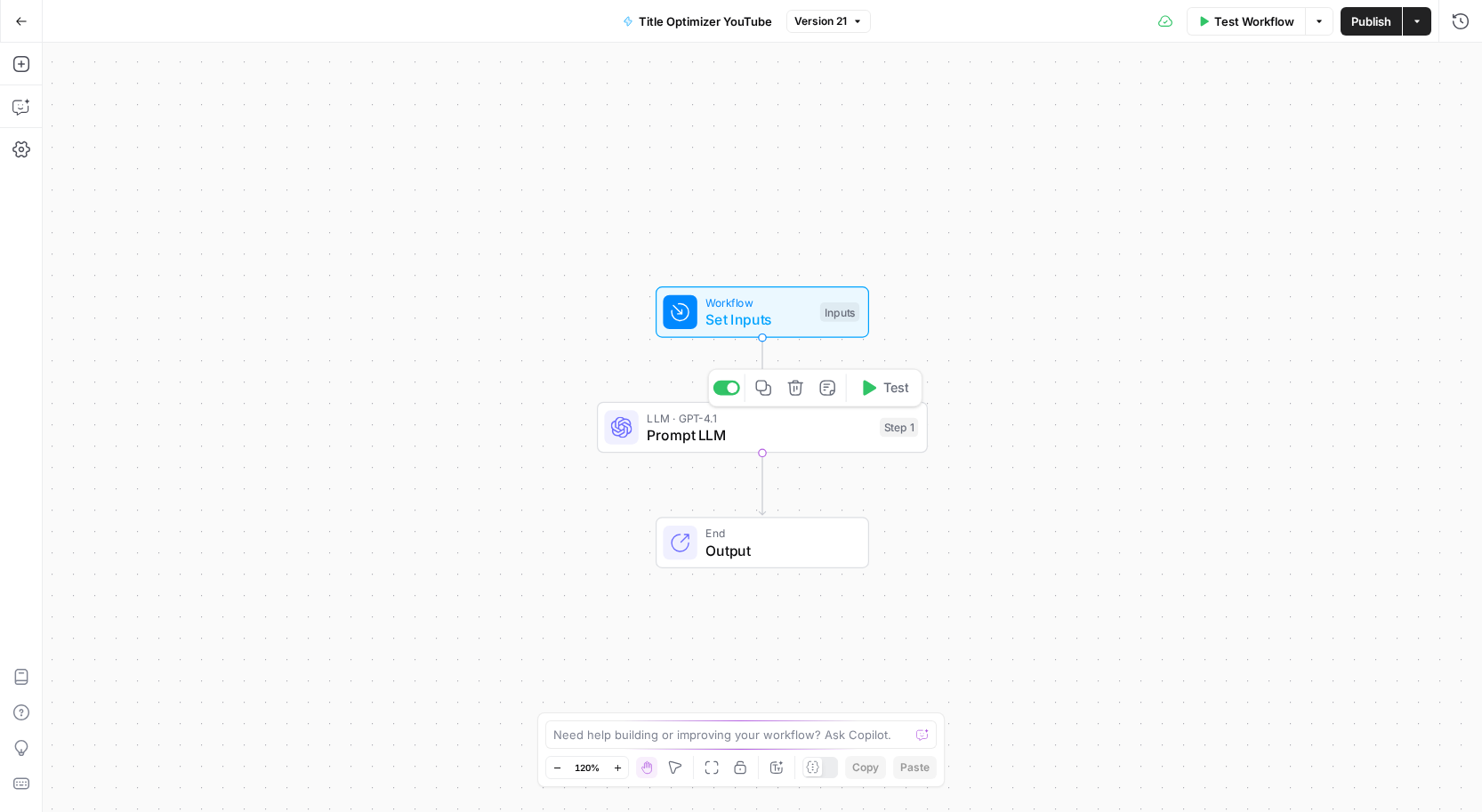
click at [794, 432] on span "Prompt LLM" at bounding box center [759, 435] width 224 height 21
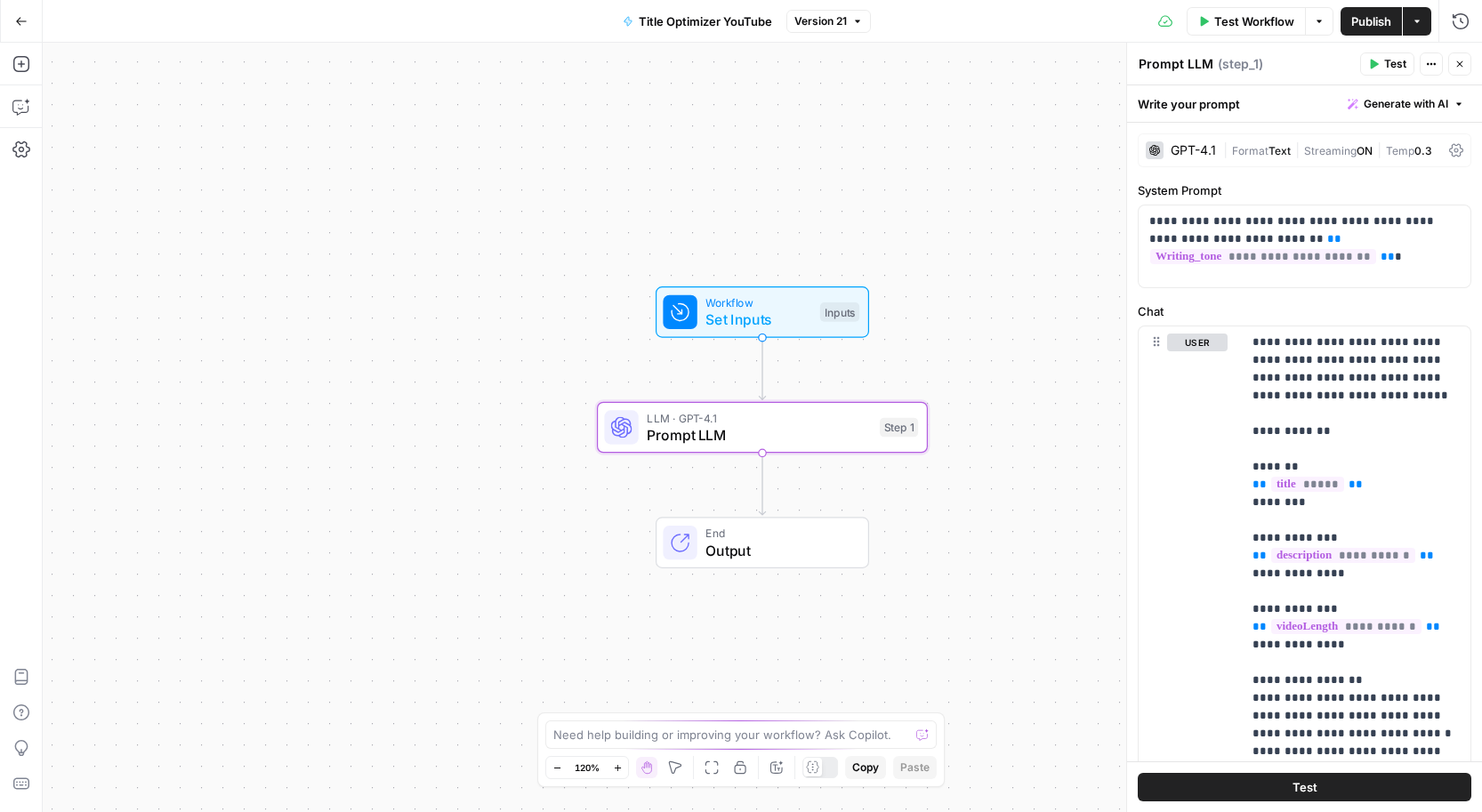
click at [1379, 97] on span "Generate with AI" at bounding box center [1406, 104] width 85 height 16
click at [1202, 402] on div "user Delete" at bounding box center [1197, 710] width 60 height 753
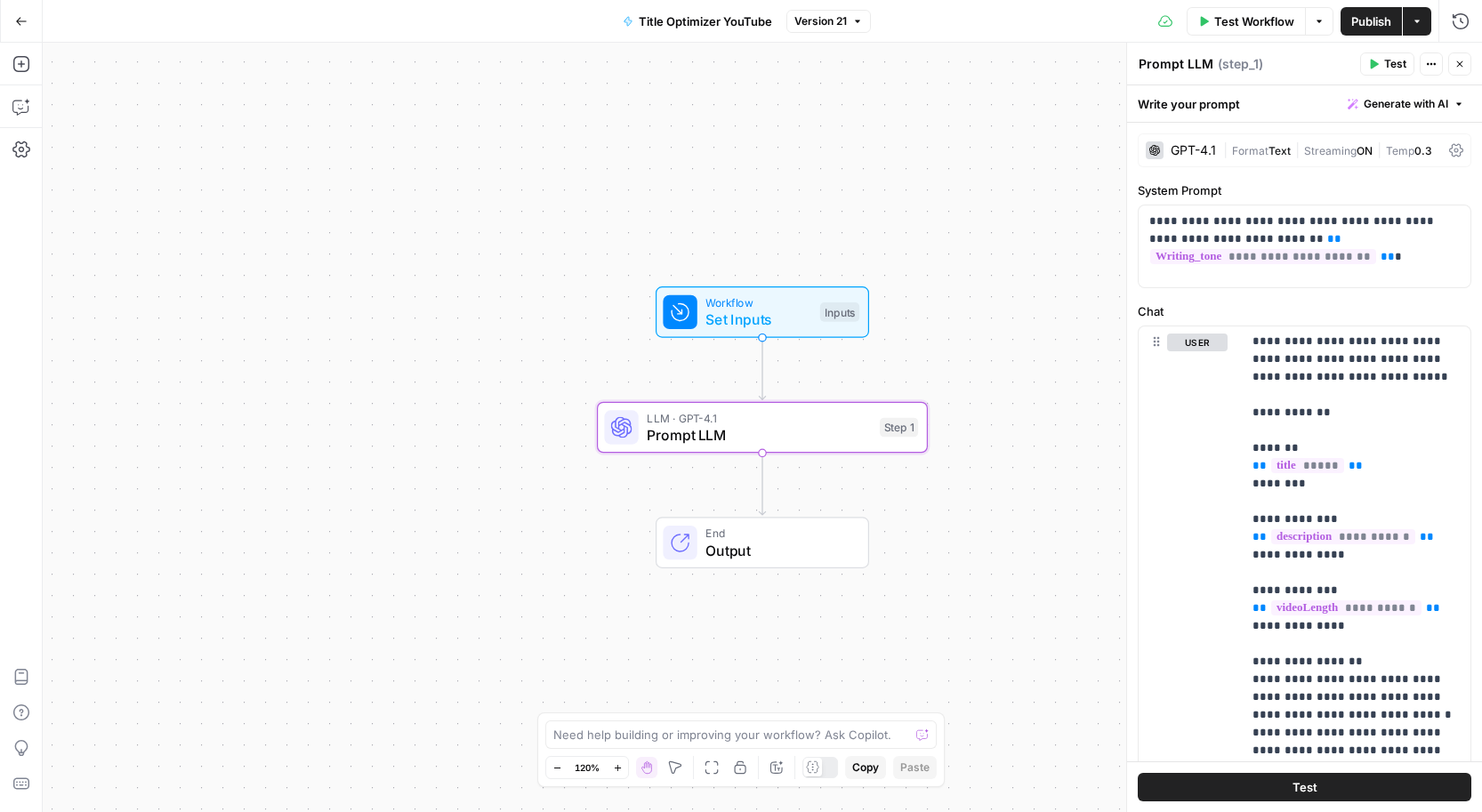
click at [1403, 103] on span "Generate with AI" at bounding box center [1406, 104] width 85 height 16
click at [1336, 185] on span "Refine" at bounding box center [1377, 184] width 141 height 18
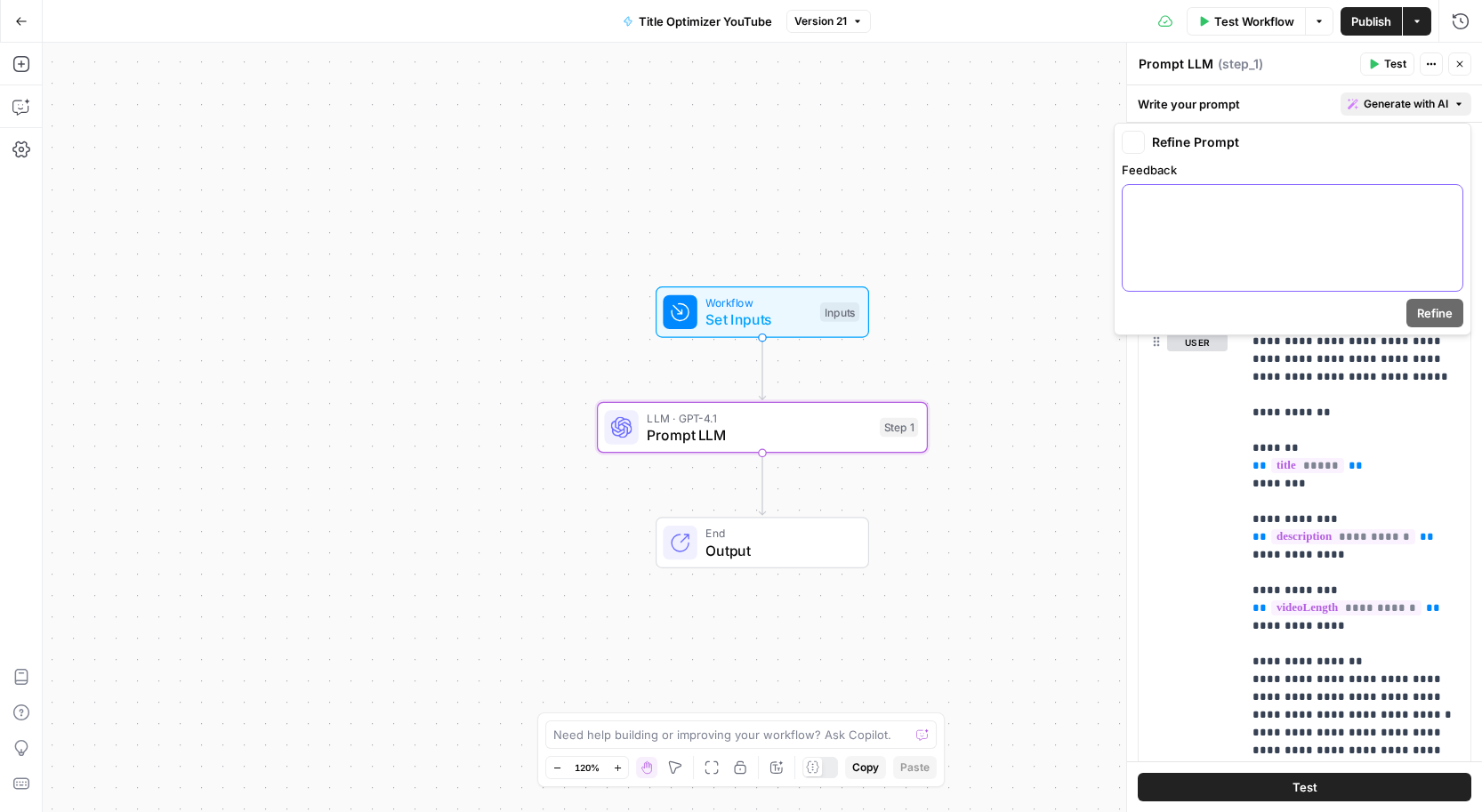
click at [1269, 228] on div at bounding box center [1292, 237] width 340 height 106
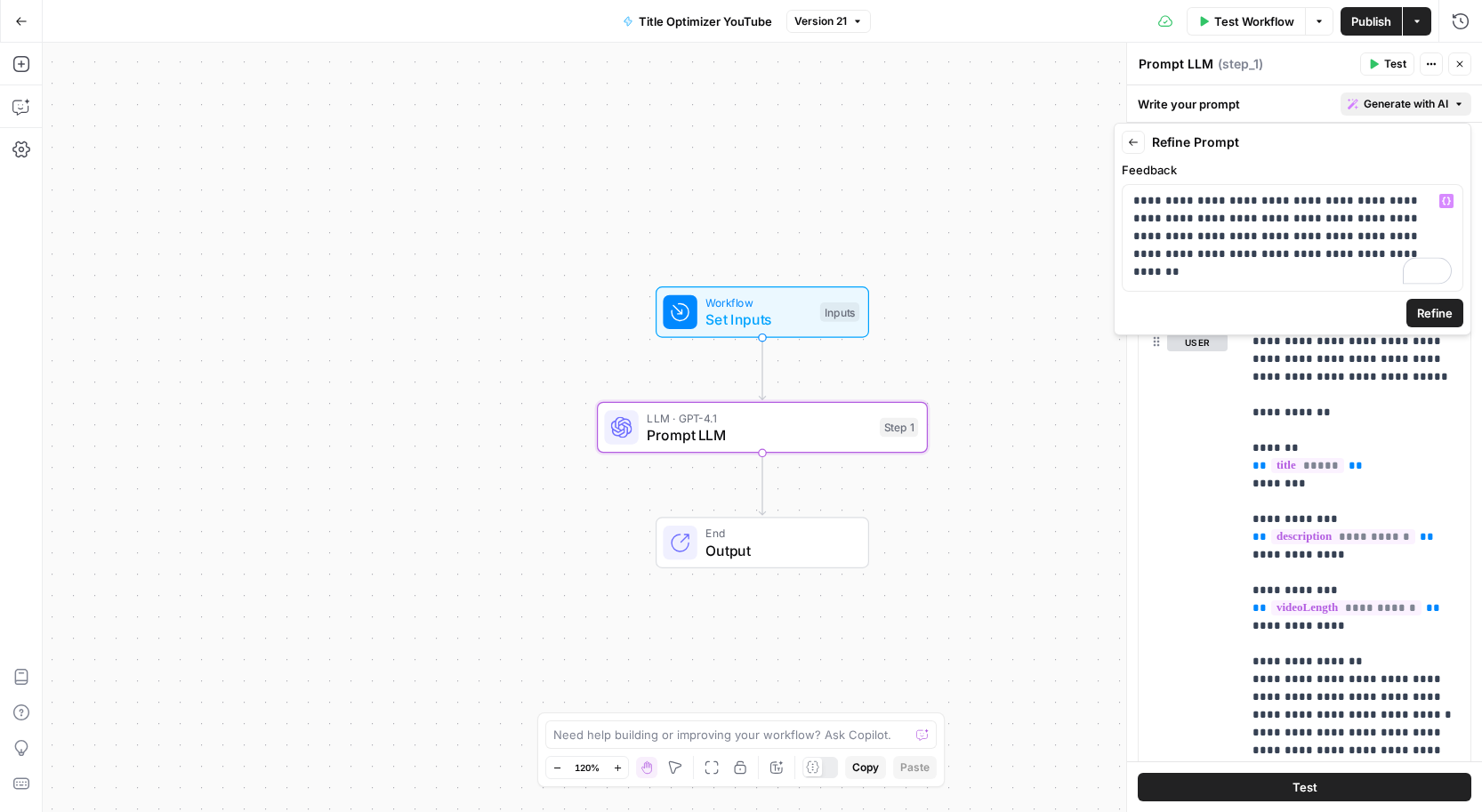
click at [1429, 315] on span "Refine" at bounding box center [1434, 313] width 35 height 18
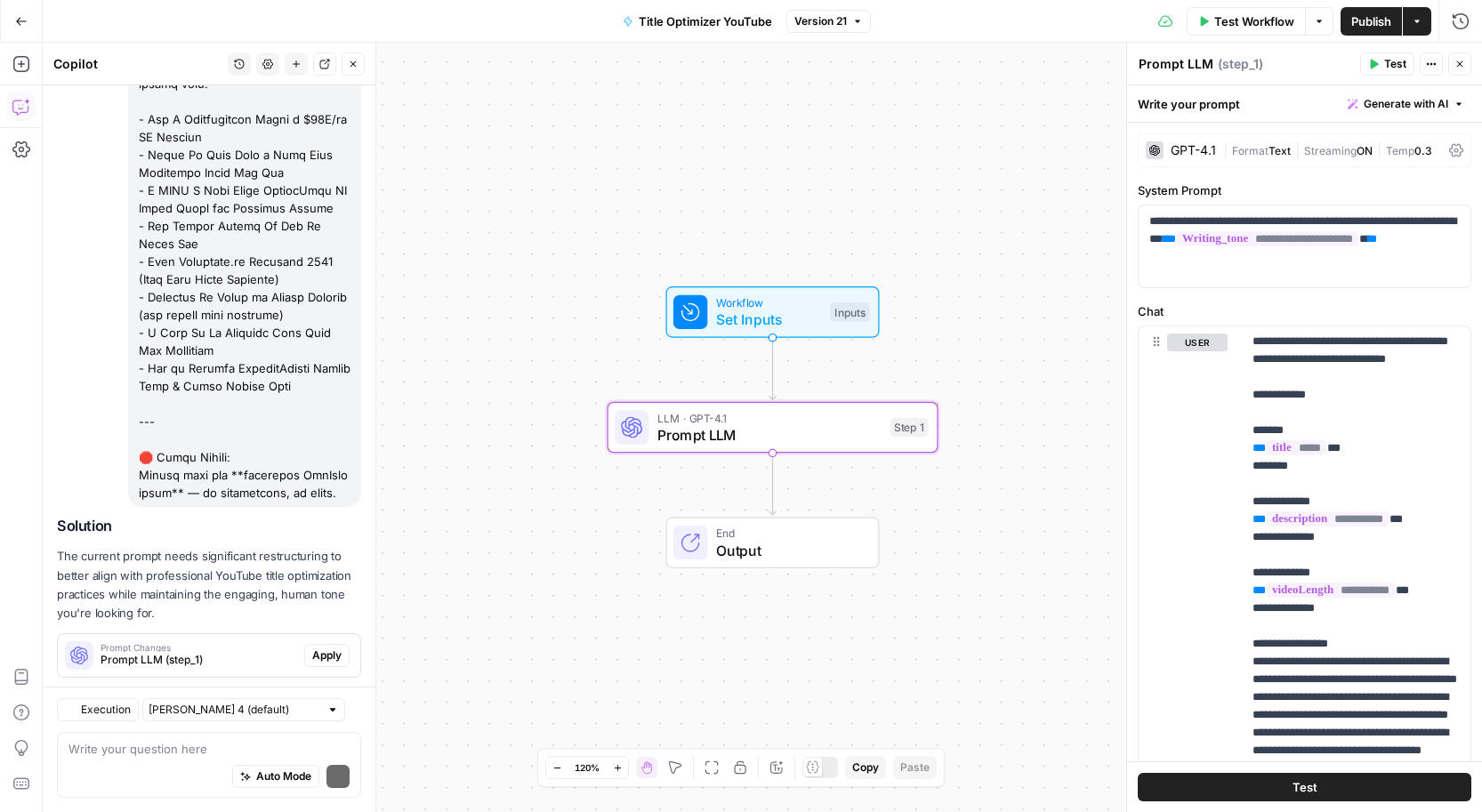
scroll to position [1224, 0]
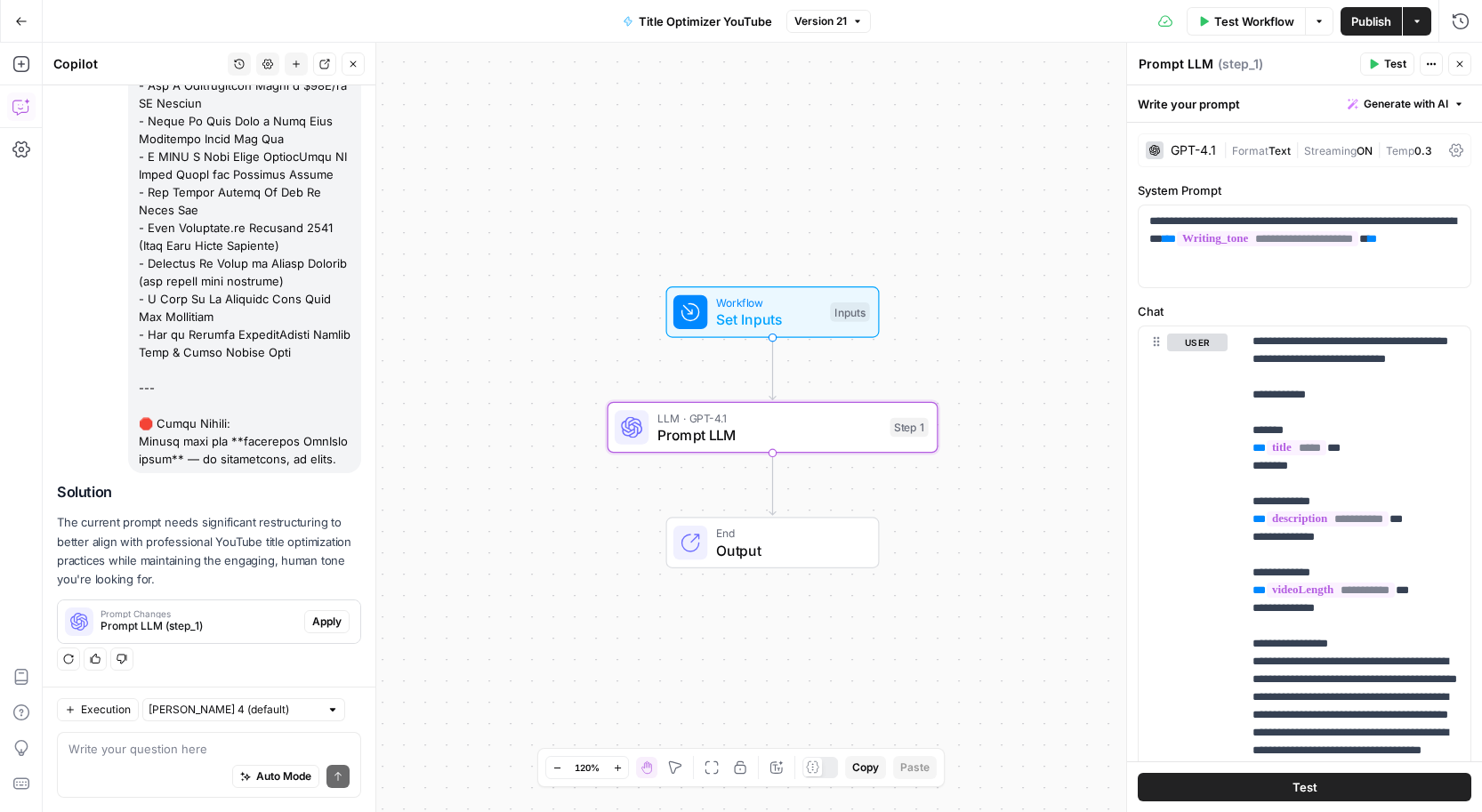
click at [320, 617] on span "Apply" at bounding box center [327, 621] width 30 height 16
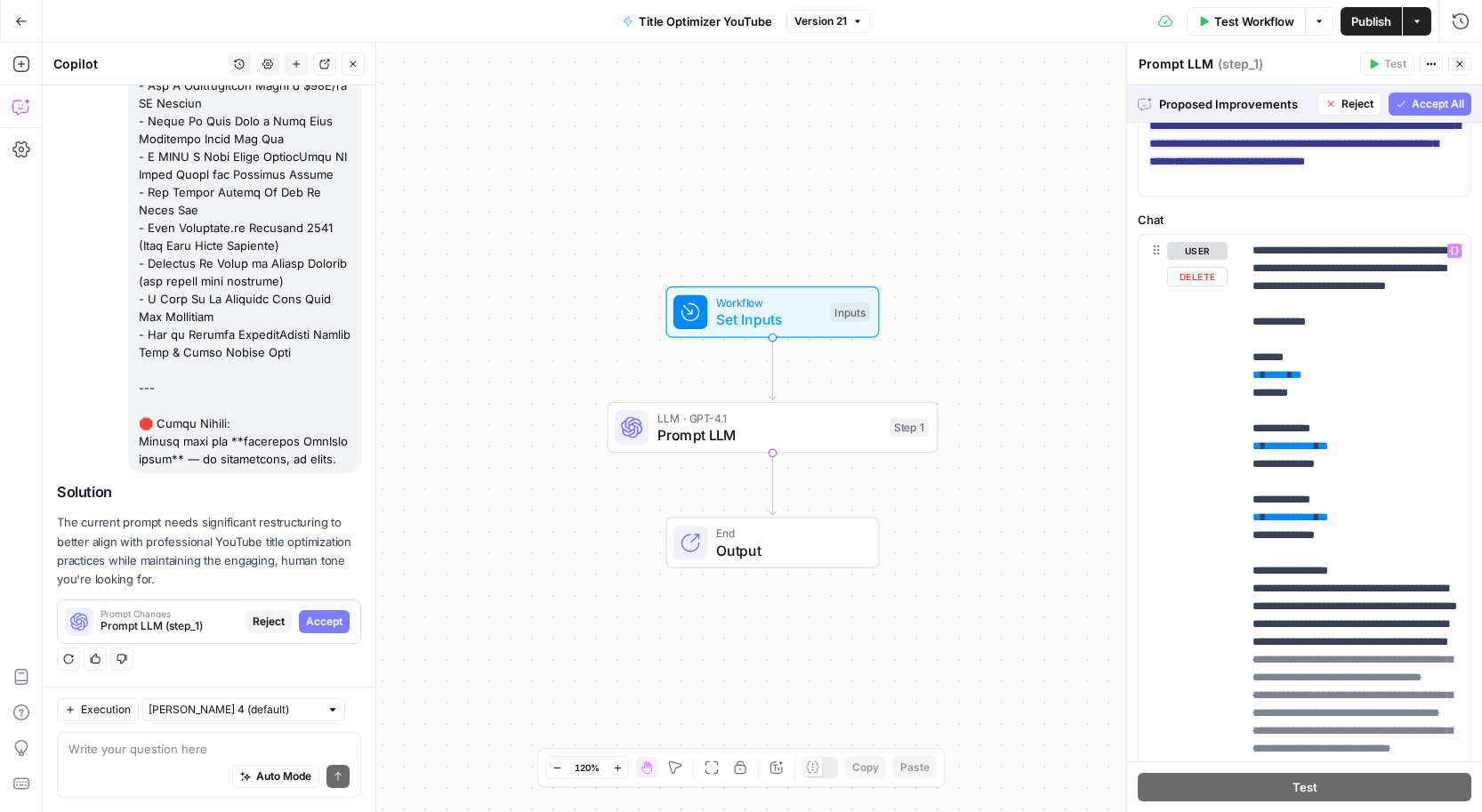
scroll to position [0, 0]
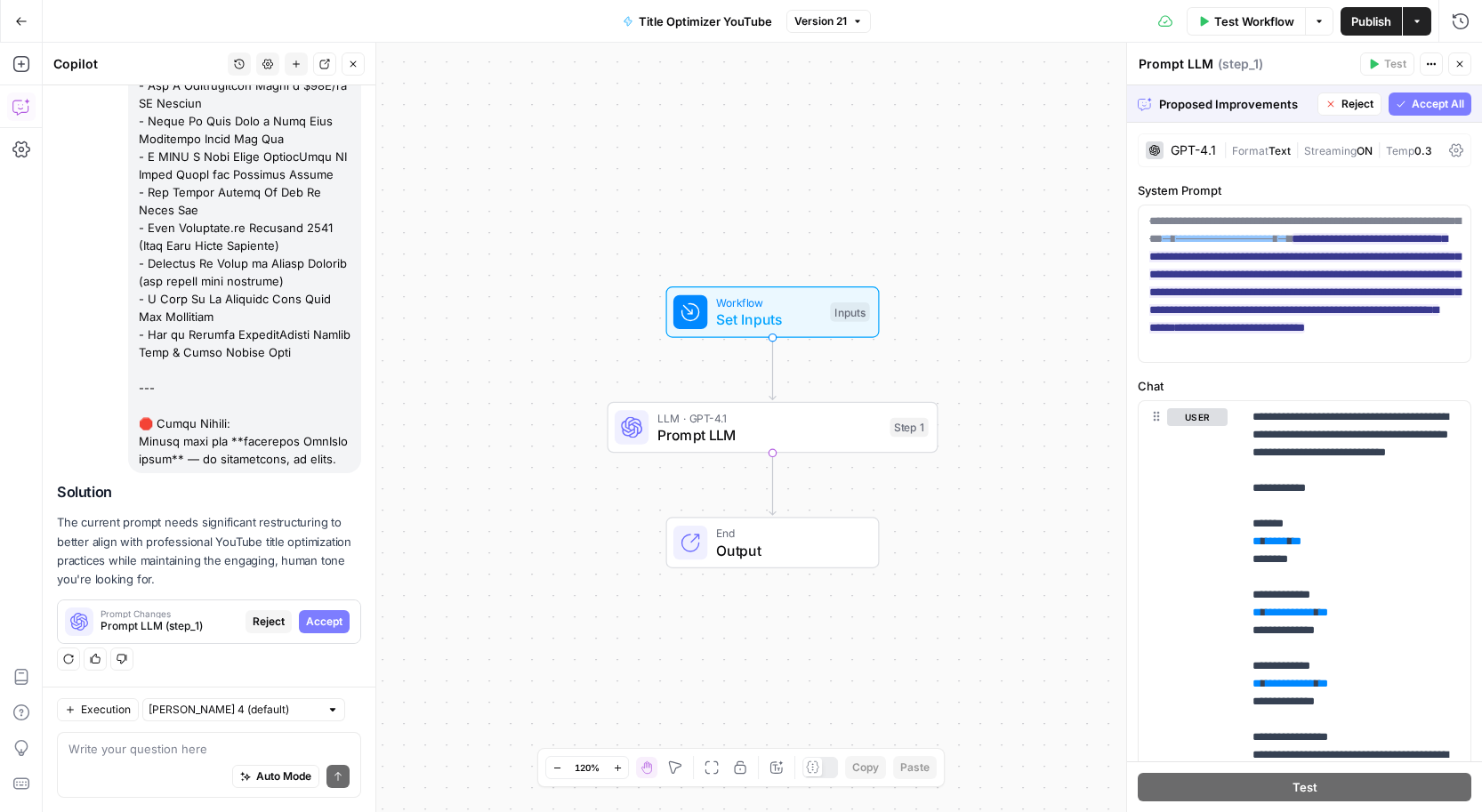
click at [1419, 102] on span "Accept All" at bounding box center [1437, 104] width 52 height 16
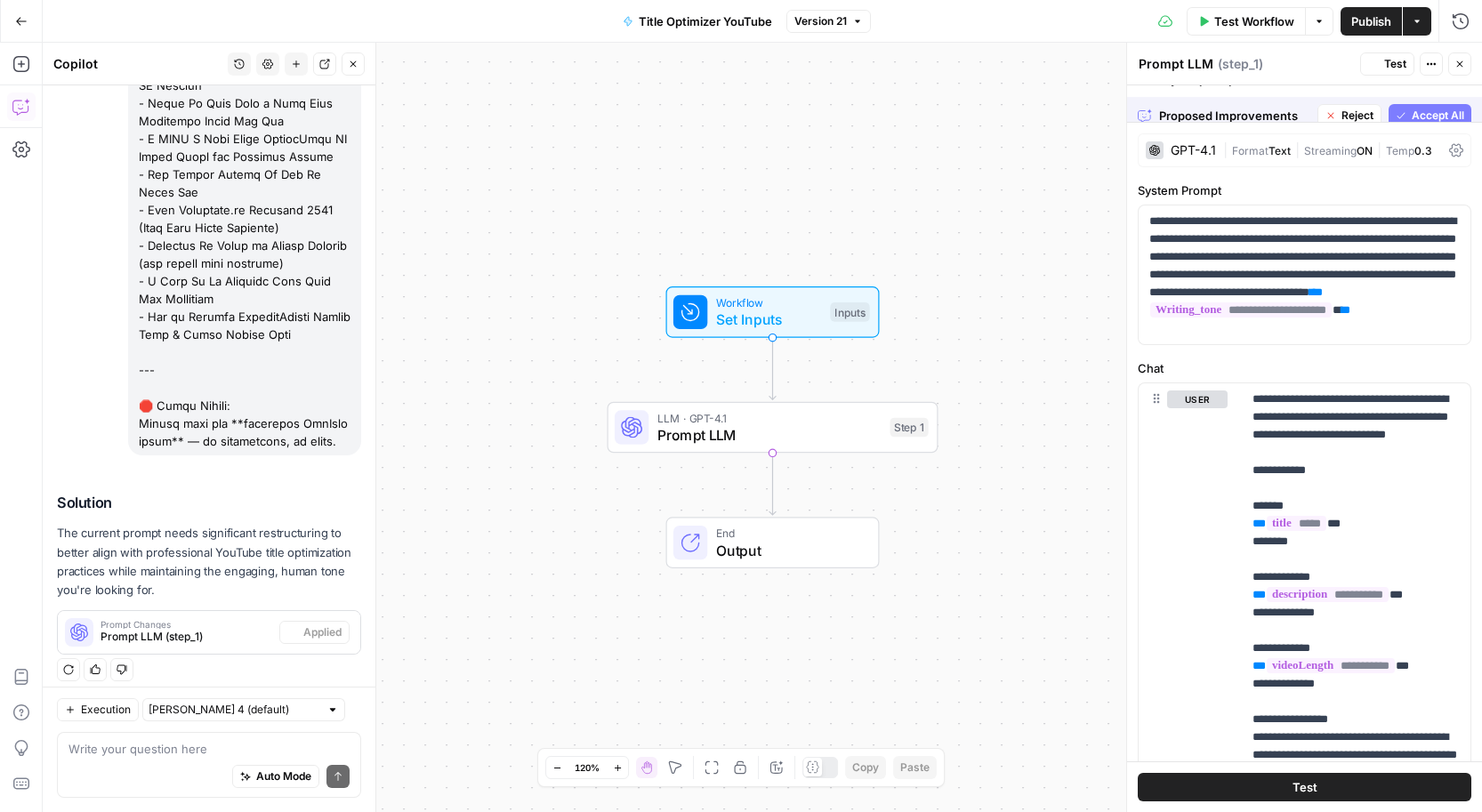
scroll to position [1252, 0]
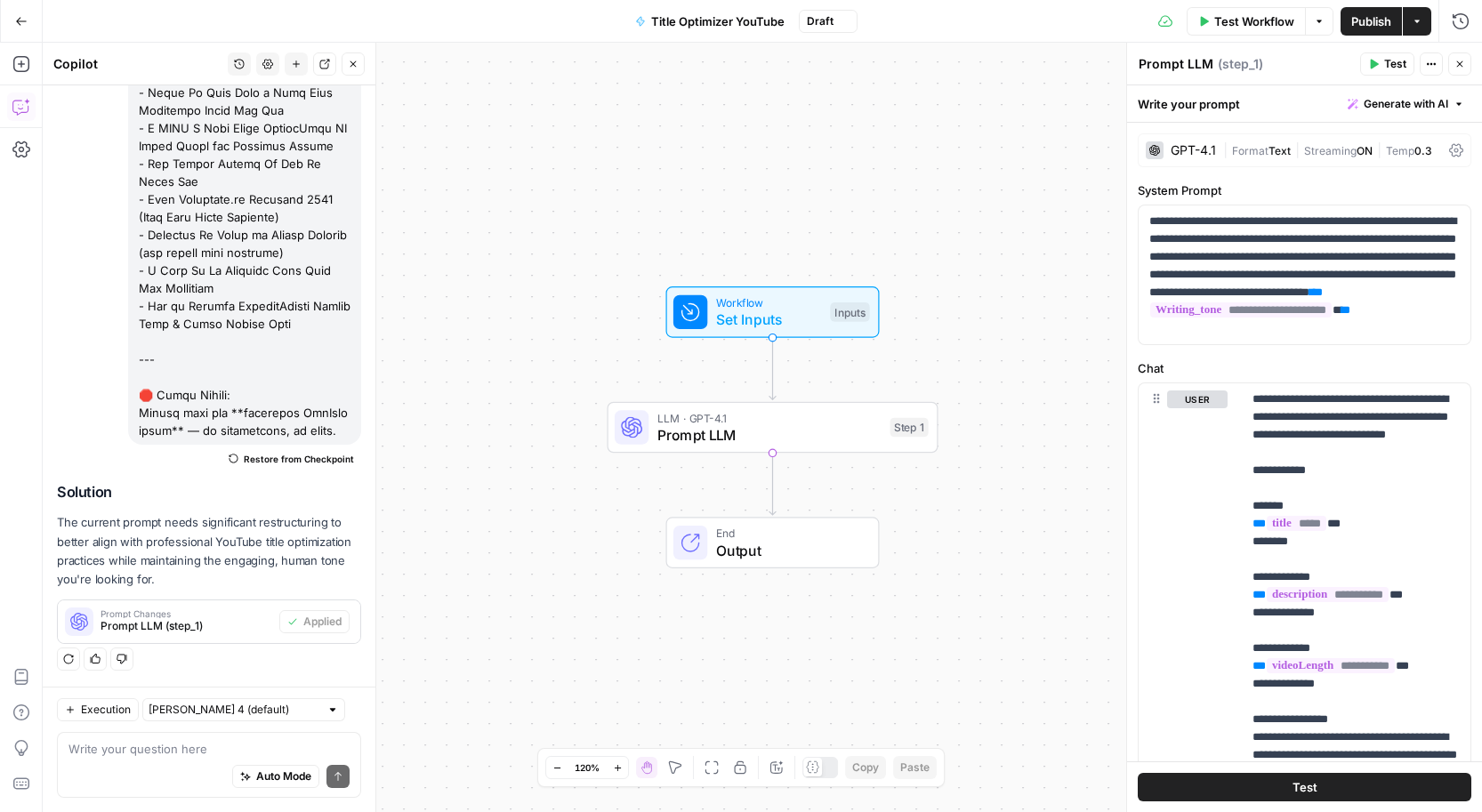
click at [1363, 18] on span "Publish" at bounding box center [1371, 21] width 40 height 18
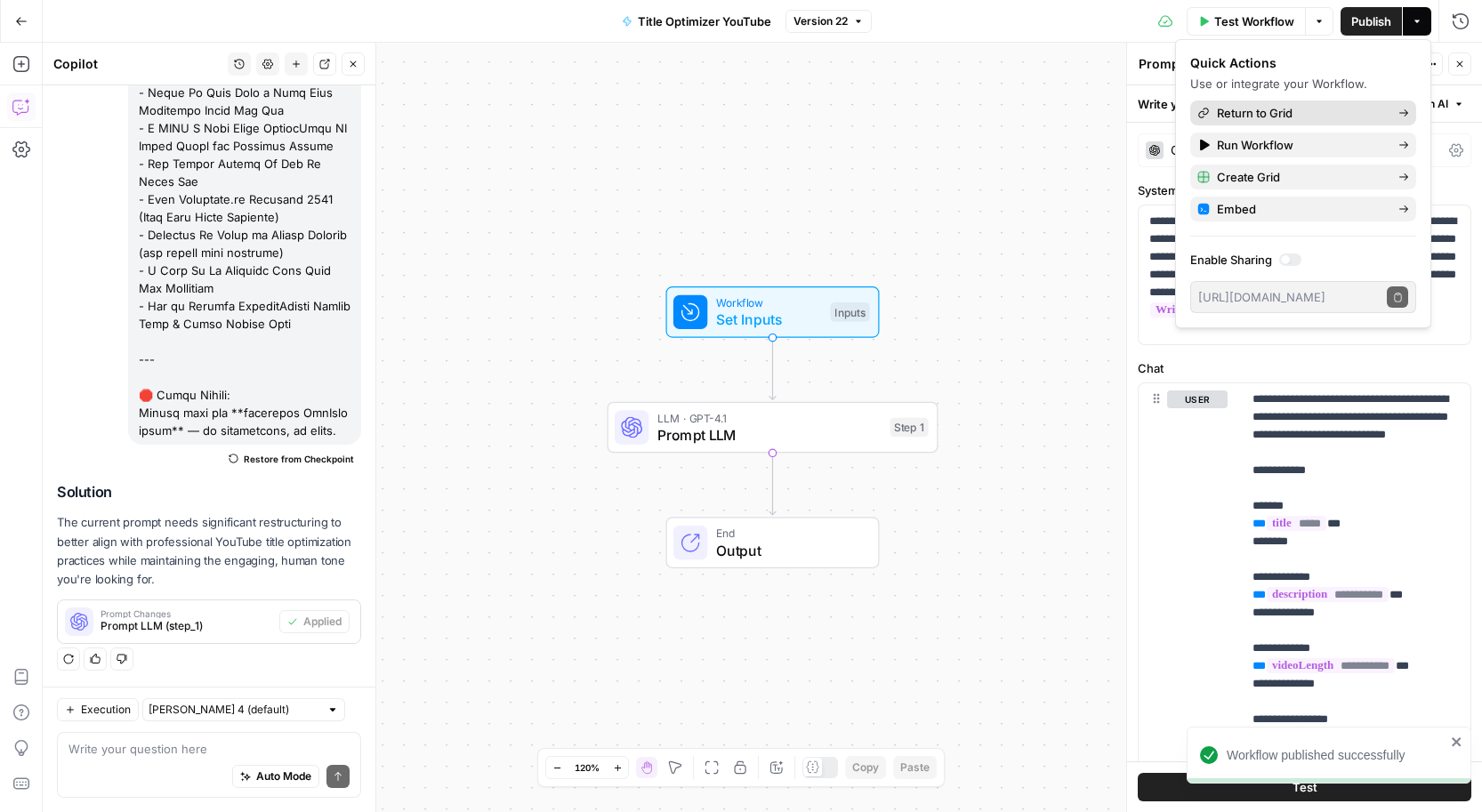
click at [1289, 115] on span "Return to Grid" at bounding box center [1300, 112] width 167 height 18
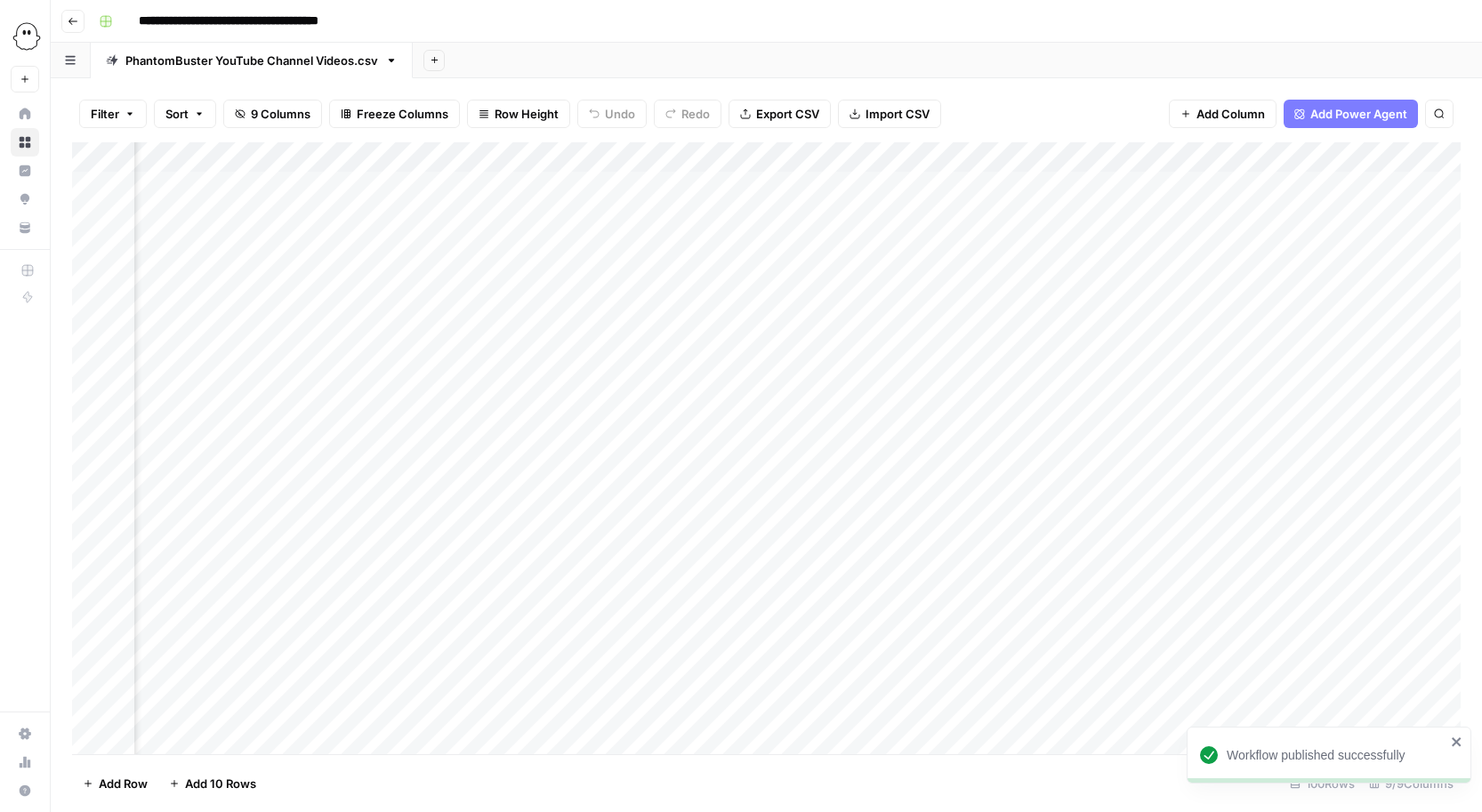
scroll to position [0, 946]
click at [1024, 182] on div "Add Column" at bounding box center [766, 448] width 1389 height 612
click at [1028, 213] on div "Add Column" at bounding box center [766, 448] width 1389 height 612
click at [1025, 242] on div "Add Column" at bounding box center [766, 448] width 1389 height 612
click at [1021, 275] on div "Add Column" at bounding box center [766, 448] width 1389 height 612
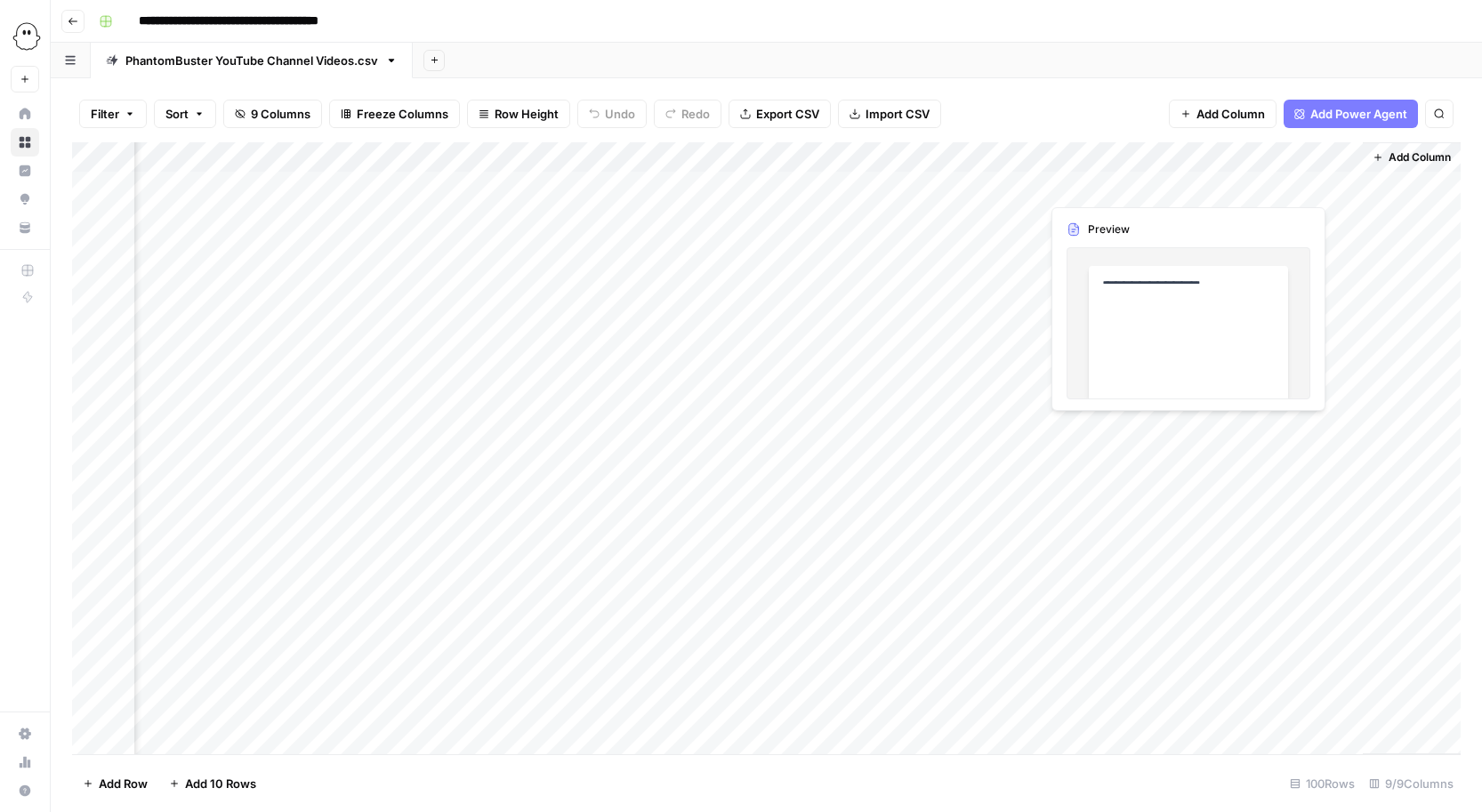
click at [1116, 185] on div "Add Column" at bounding box center [766, 448] width 1389 height 612
click at [1106, 189] on div "Add Column" at bounding box center [766, 448] width 1389 height 612
click at [1106, 189] on div at bounding box center [1121, 186] width 163 height 33
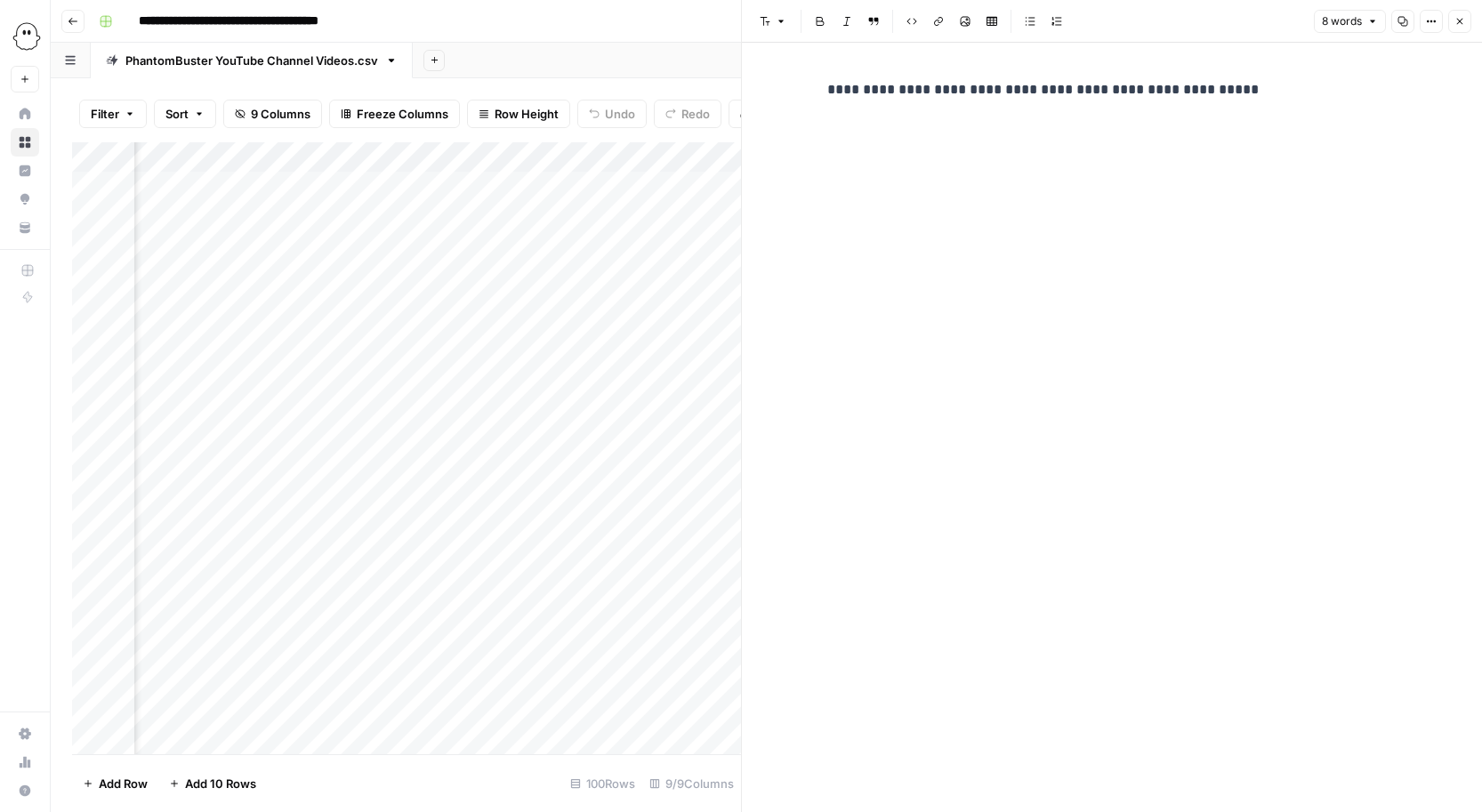
scroll to position [0, 765]
click at [1462, 15] on button "Close" at bounding box center [1459, 21] width 23 height 23
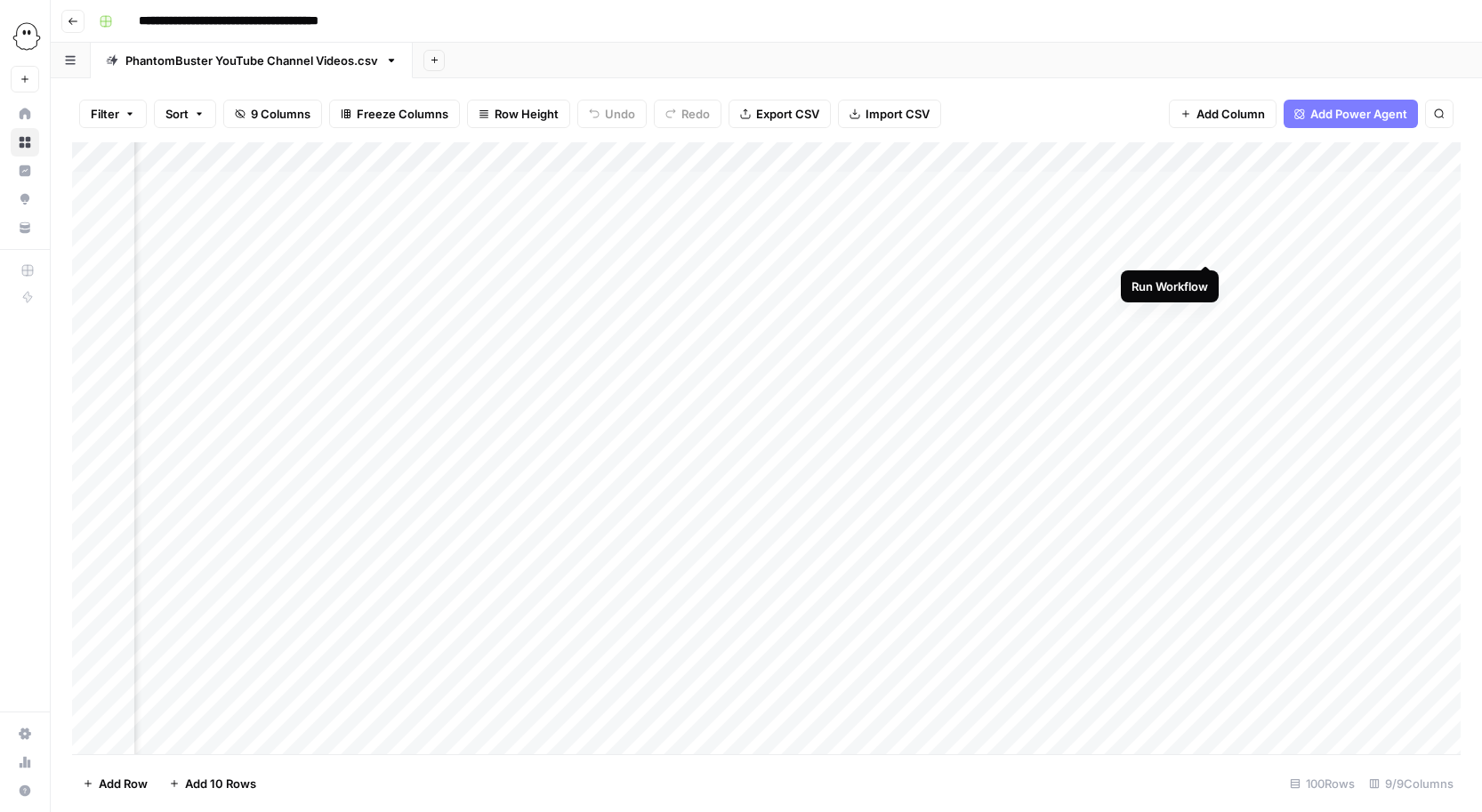
click at [1207, 250] on div "Add Column" at bounding box center [766, 448] width 1389 height 612
click at [1209, 275] on div "Add Column" at bounding box center [766, 448] width 1389 height 612
click at [1208, 301] on div "Add Column" at bounding box center [766, 448] width 1389 height 612
drag, startPoint x: 1256, startPoint y: 333, endPoint x: 1320, endPoint y: 607, distance: 281.4
click at [1320, 607] on div "Add Column" at bounding box center [766, 448] width 1389 height 612
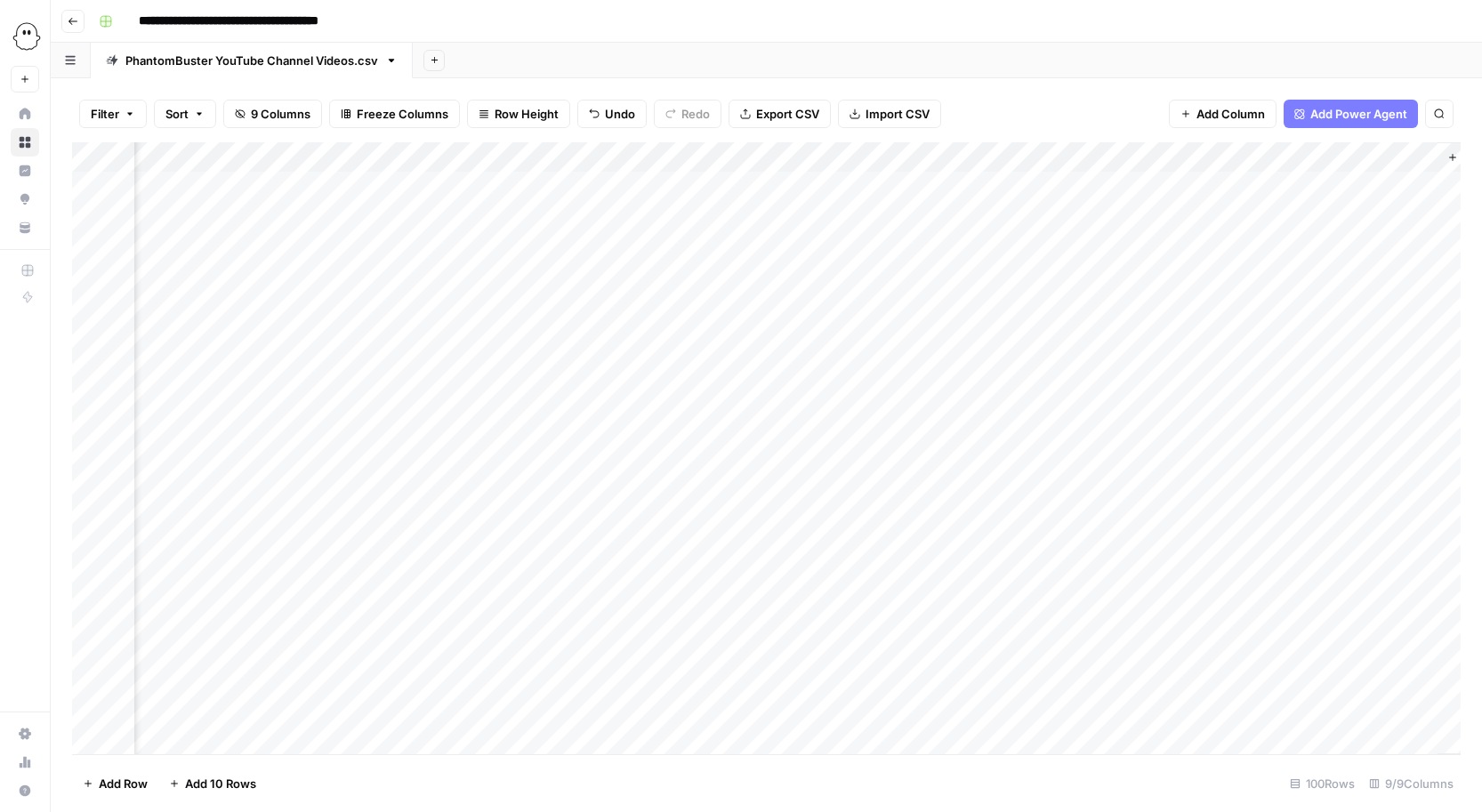
scroll to position [0, 897]
click at [1141, 249] on div "Add Column" at bounding box center [766, 448] width 1389 height 612
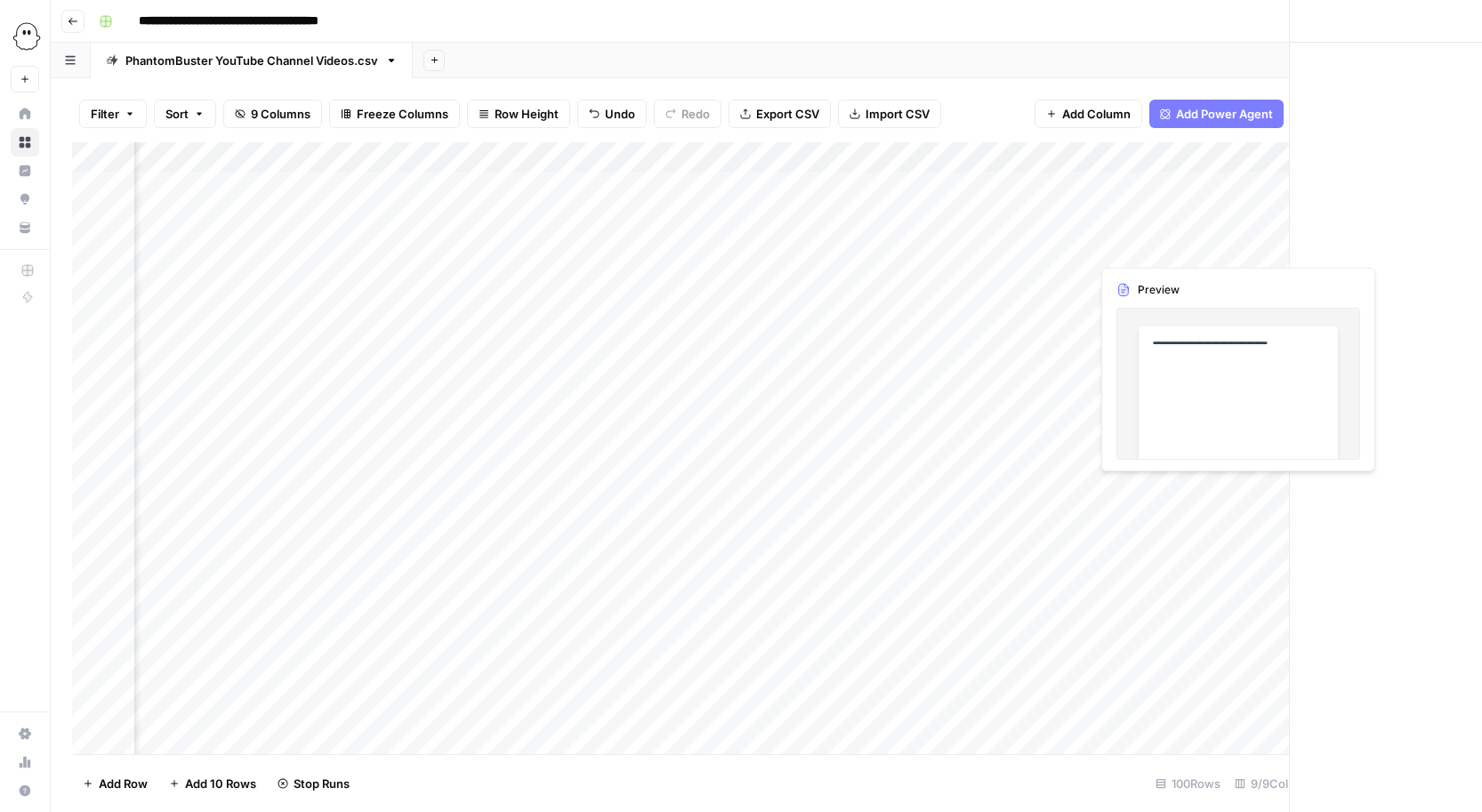
click at [1141, 249] on div at bounding box center [1170, 247] width 163 height 33
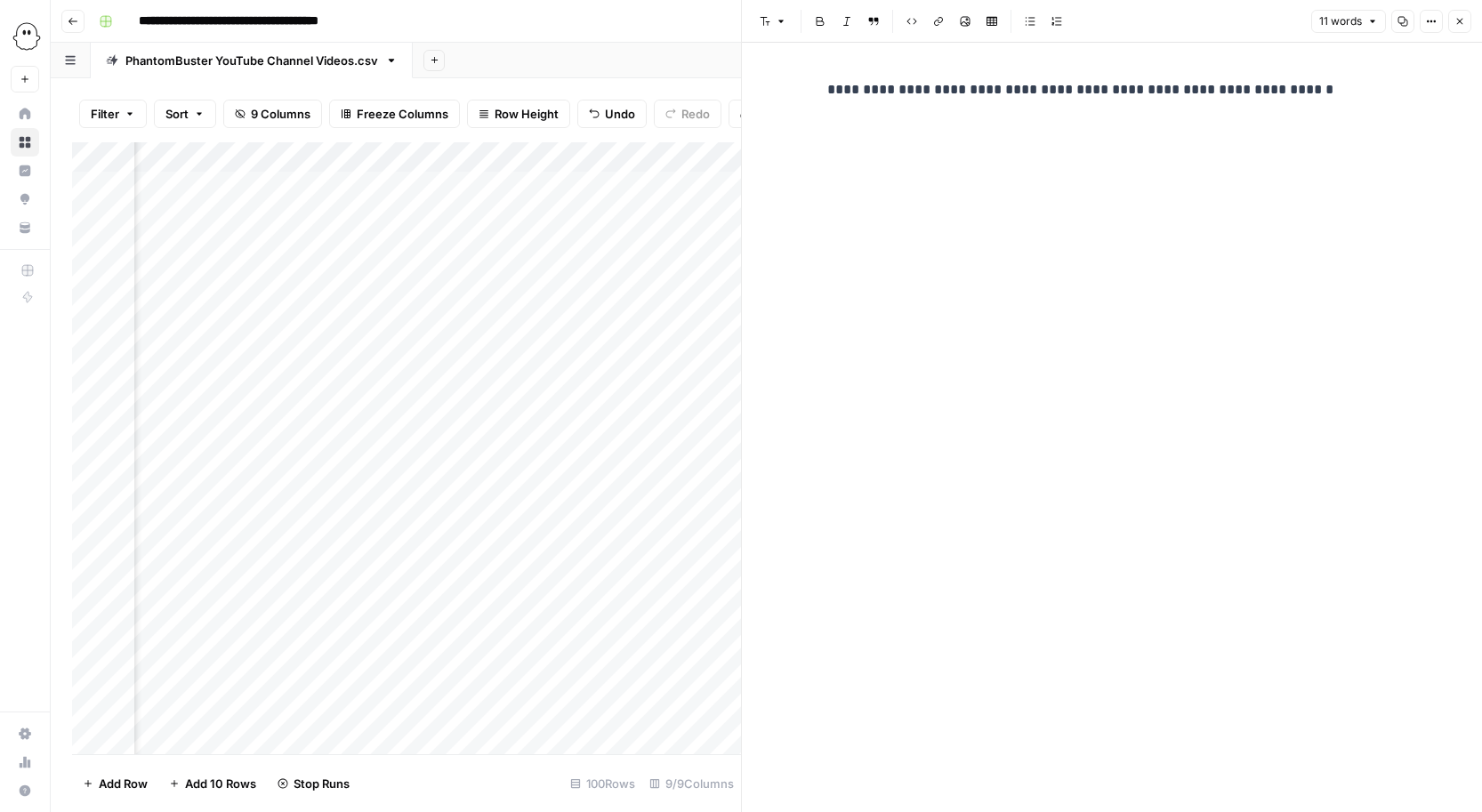
click at [1149, 112] on div "**********" at bounding box center [1112, 427] width 591 height 769
click at [1469, 22] on button "Close" at bounding box center [1459, 21] width 23 height 23
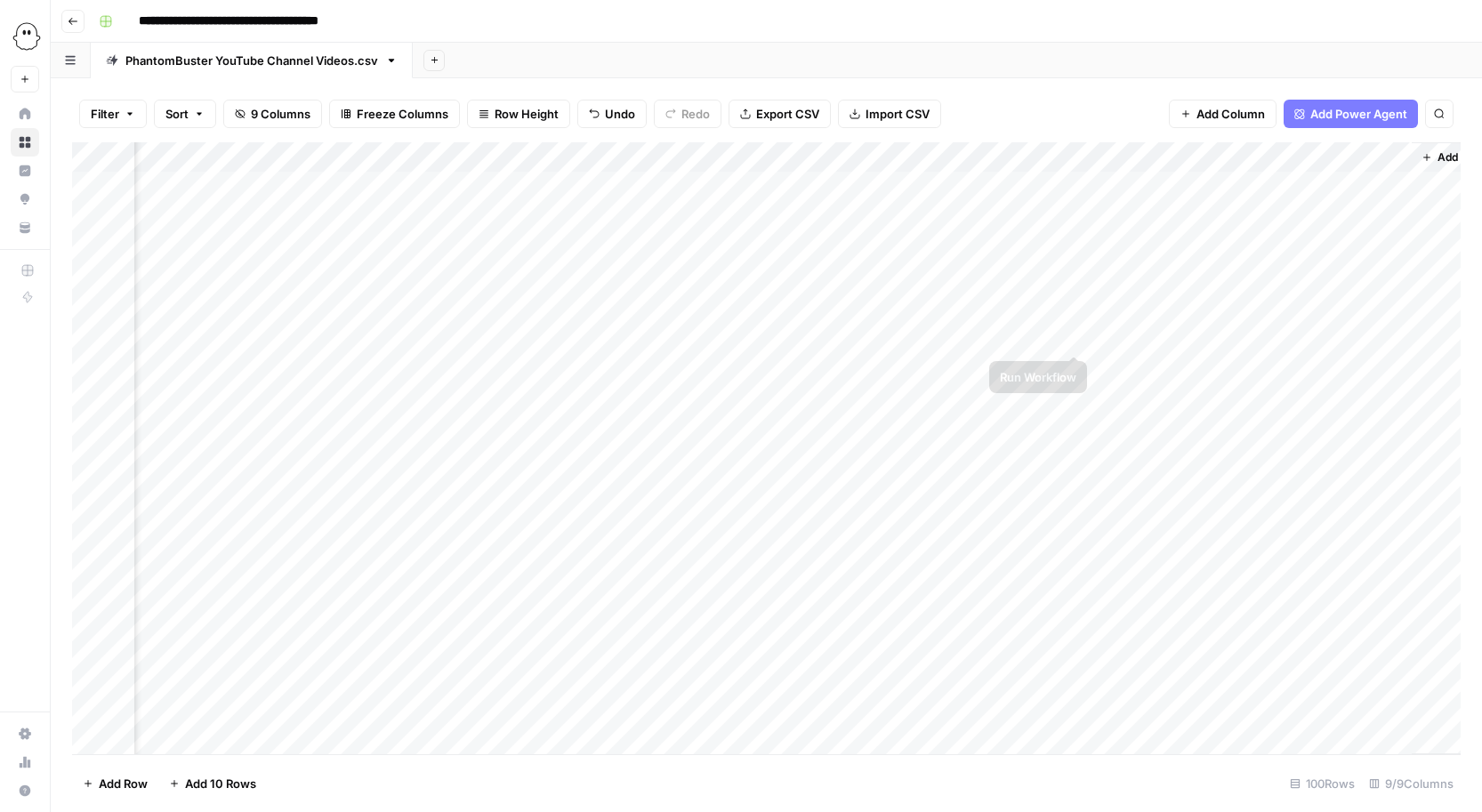
click at [1074, 337] on div "Add Column" at bounding box center [766, 448] width 1389 height 612
click at [1074, 363] on div "Add Column" at bounding box center [766, 448] width 1389 height 612
click at [1075, 394] on div "Add Column" at bounding box center [766, 448] width 1389 height 612
click at [1072, 425] on div "Add Column" at bounding box center [766, 448] width 1389 height 612
click at [1070, 458] on div "Add Column" at bounding box center [766, 448] width 1389 height 612
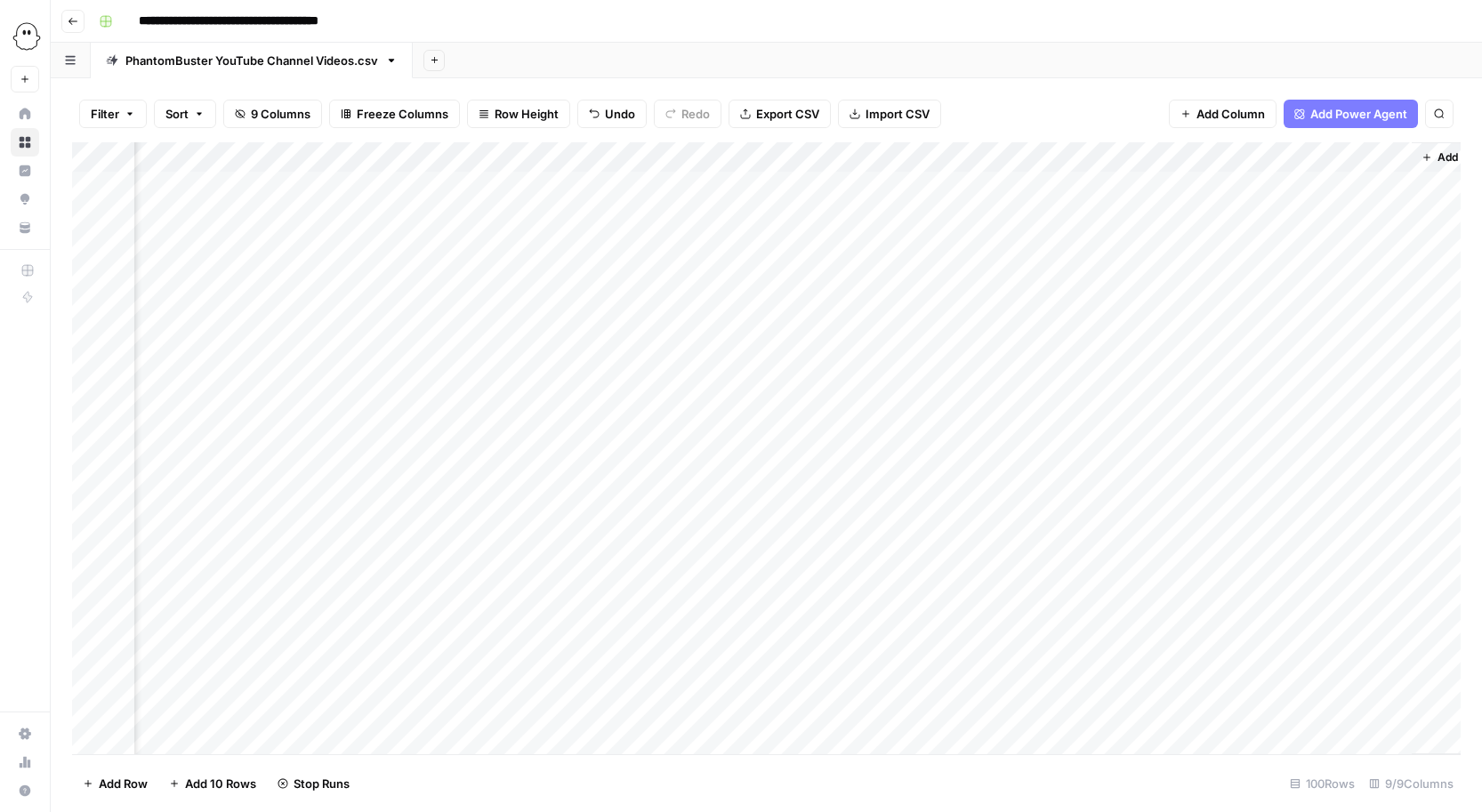
scroll to position [0, 906]
click at [1046, 157] on div "Add Column" at bounding box center [766, 448] width 1389 height 612
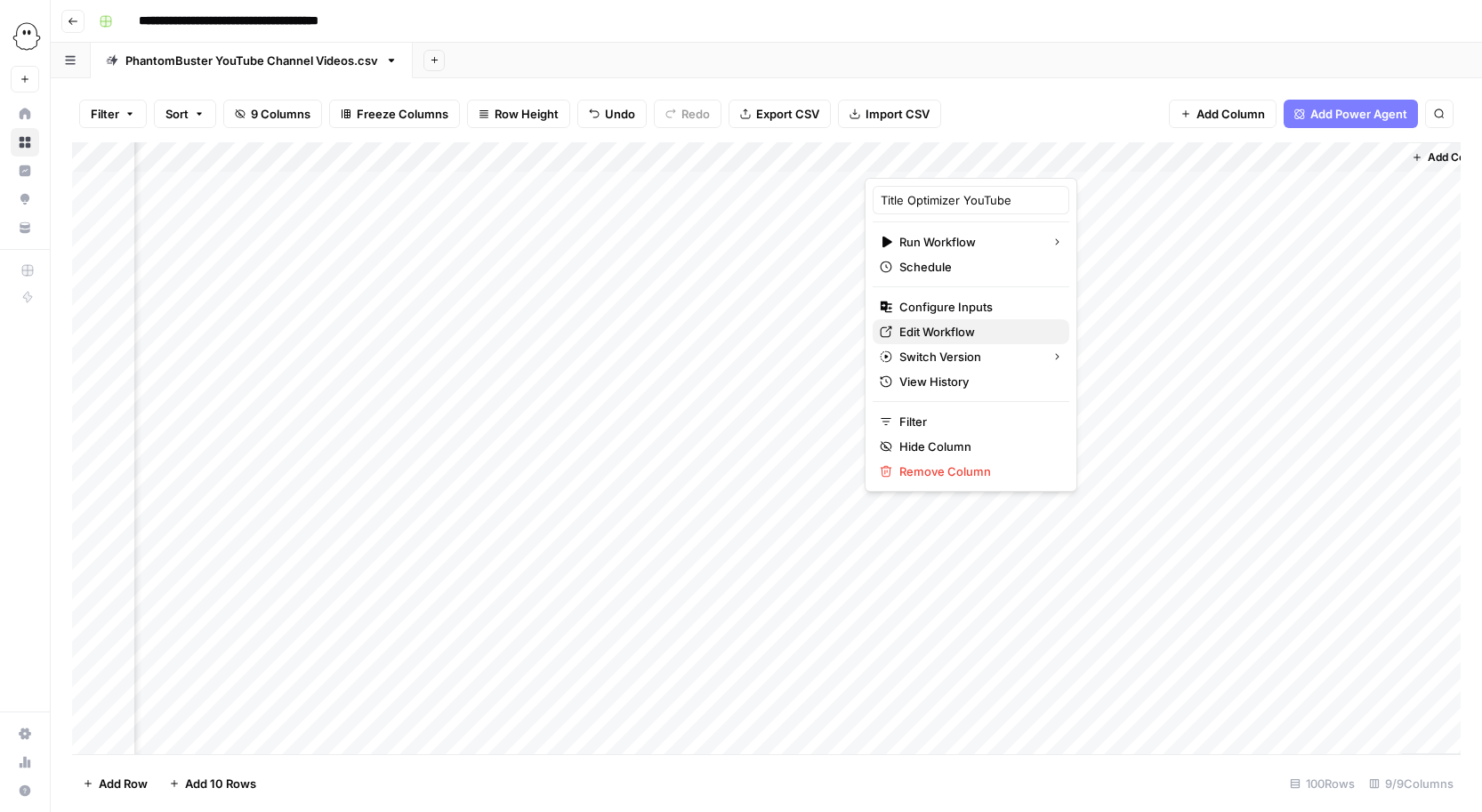
click at [908, 330] on span "Edit Workflow" at bounding box center [977, 332] width 155 height 18
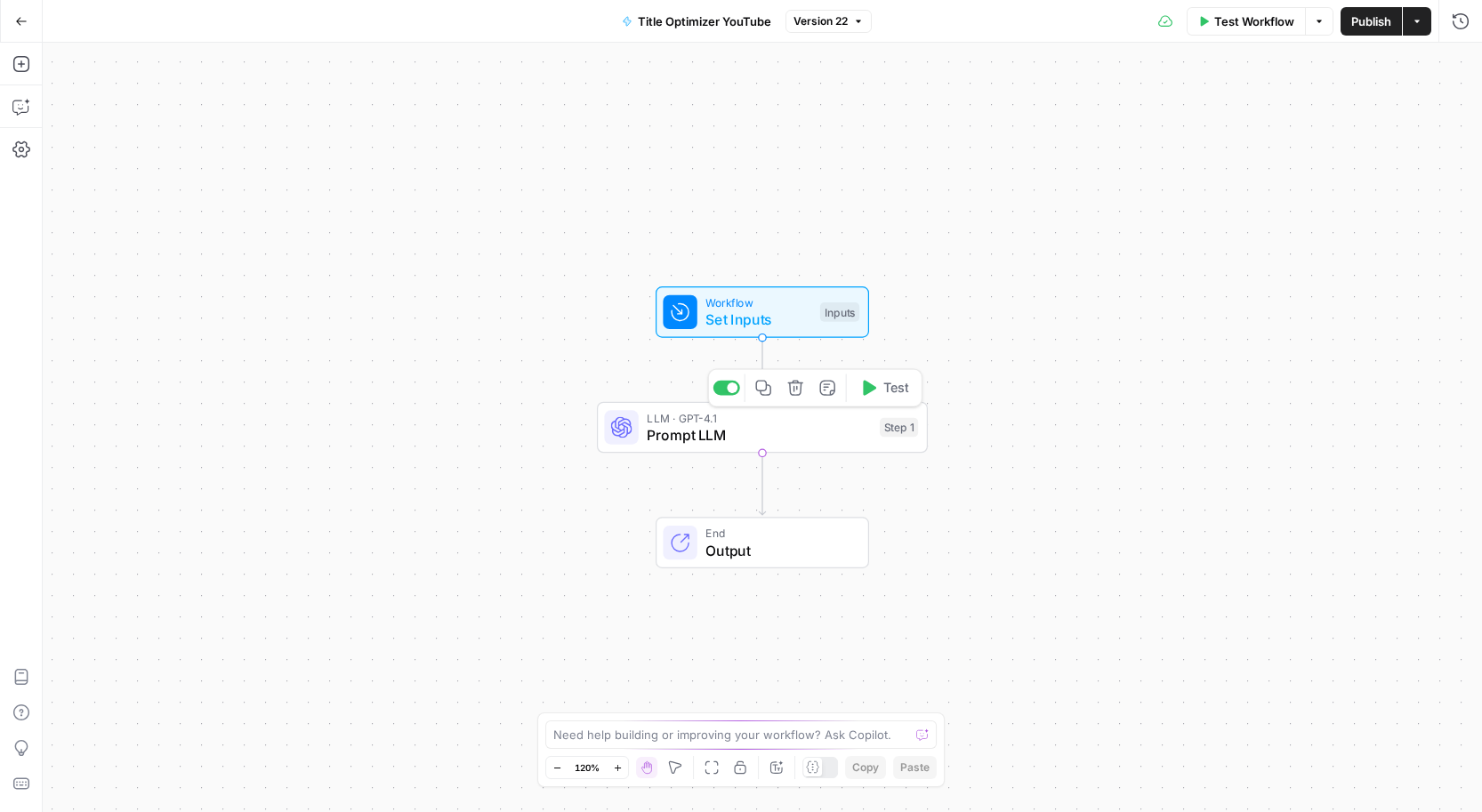
click at [861, 415] on span "LLM · GPT-4.1" at bounding box center [759, 417] width 224 height 17
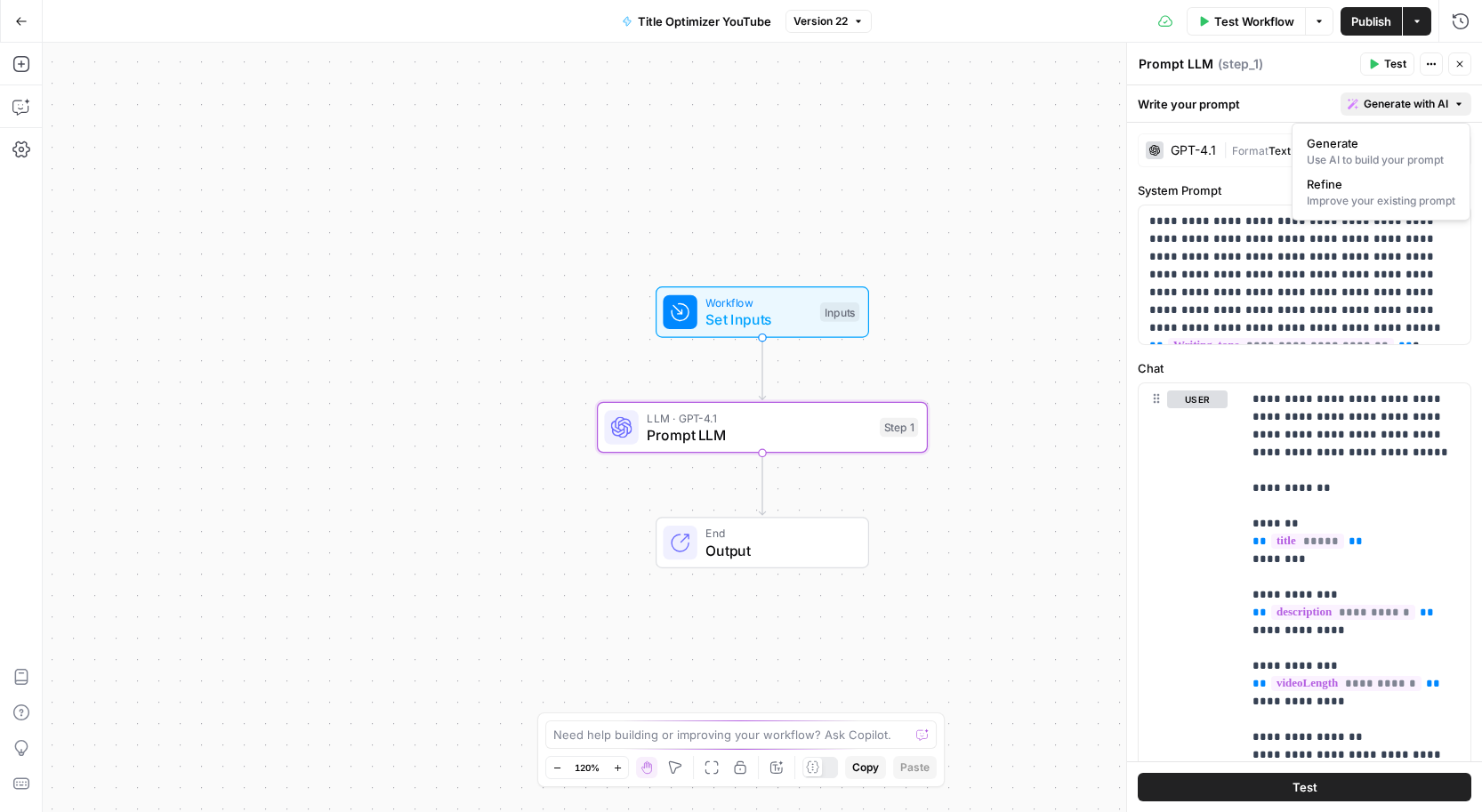
click at [1407, 102] on span "Generate with AI" at bounding box center [1406, 104] width 85 height 16
click at [1363, 195] on div "Improve your existing prompt" at bounding box center [1381, 201] width 149 height 16
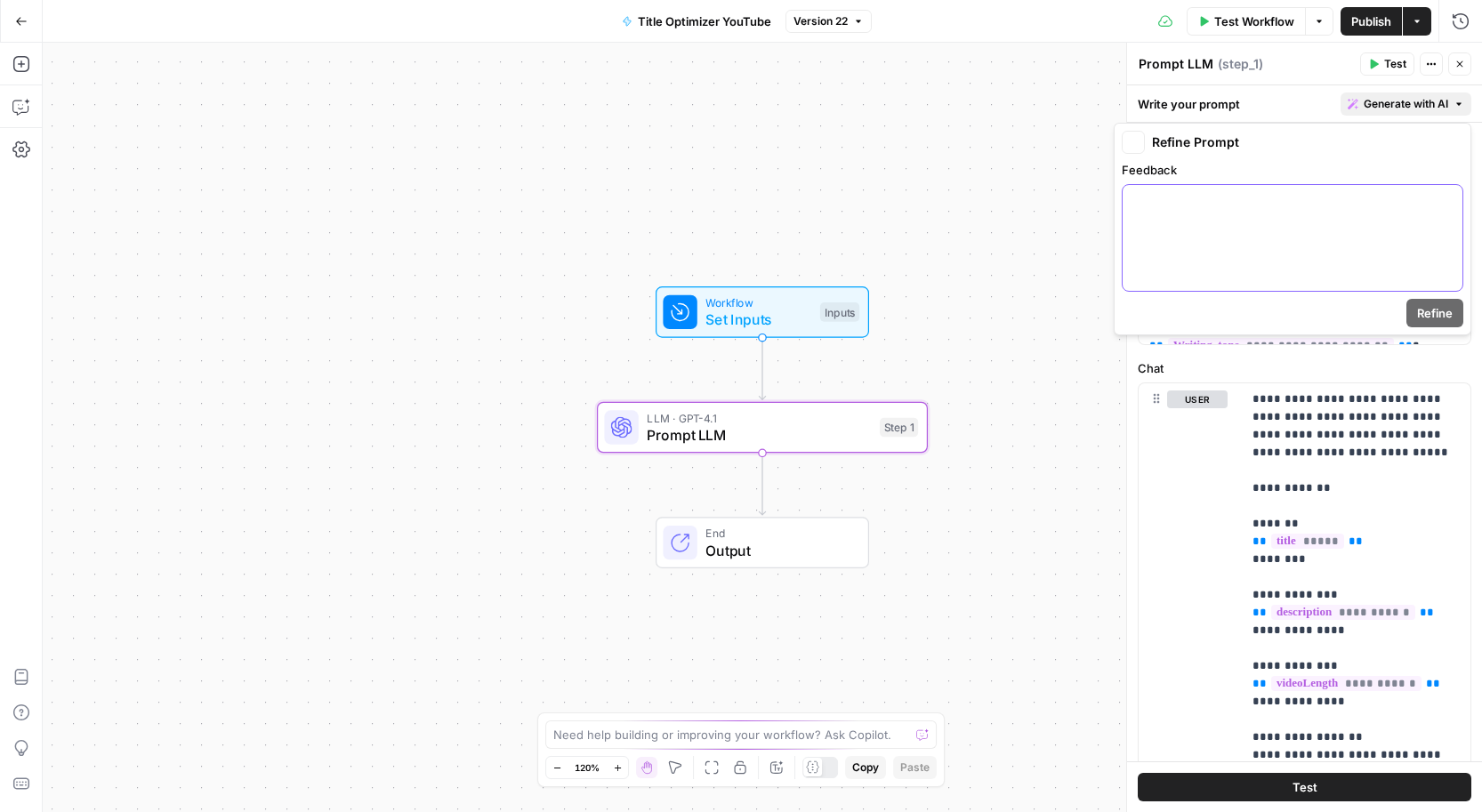
click at [1317, 234] on div at bounding box center [1292, 237] width 340 height 106
click at [1300, 207] on p "**********" at bounding box center [1292, 201] width 318 height 18
click at [1357, 203] on p "**********" at bounding box center [1292, 201] width 318 height 18
click at [1431, 314] on span "Refine" at bounding box center [1434, 313] width 35 height 18
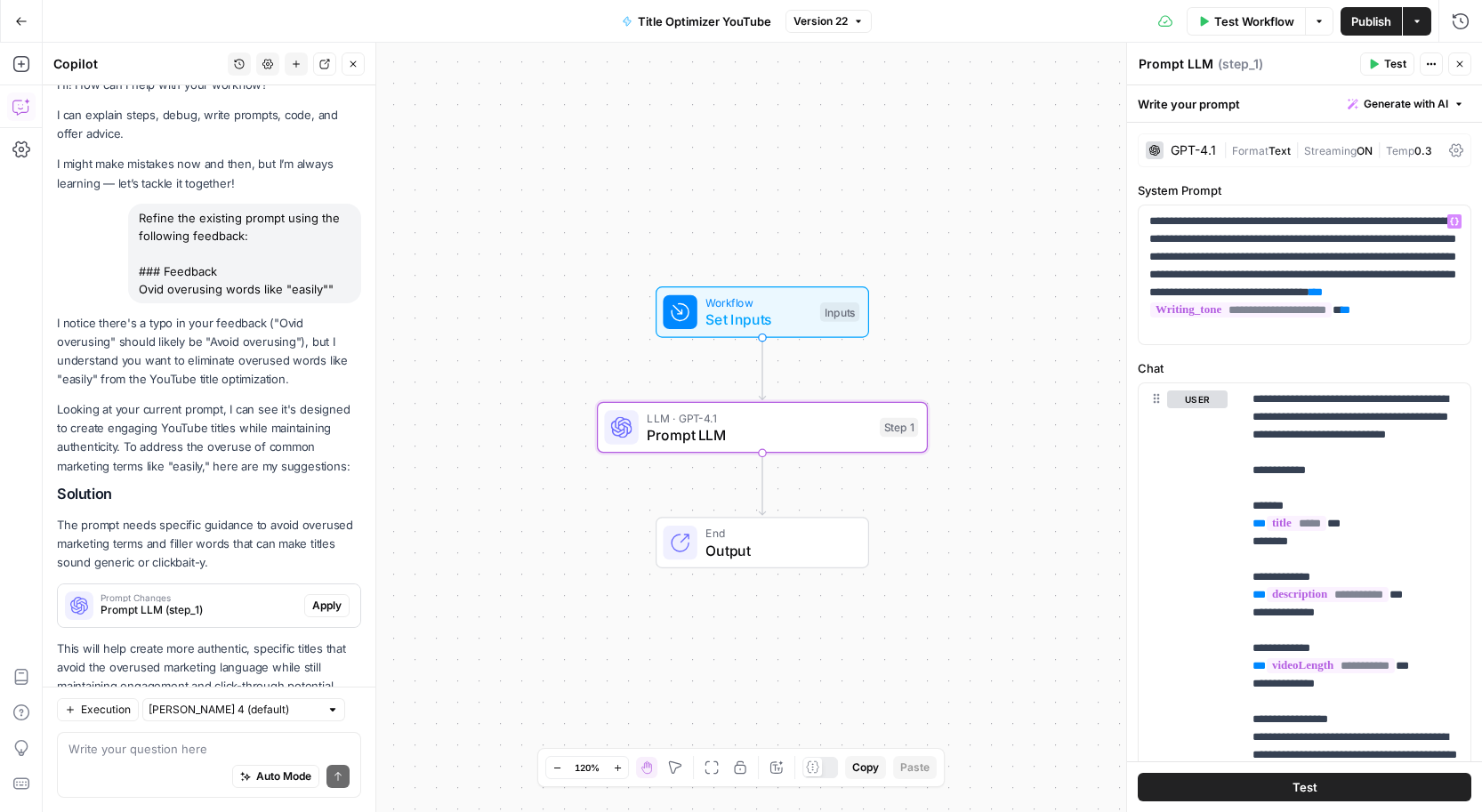
scroll to position [75, 0]
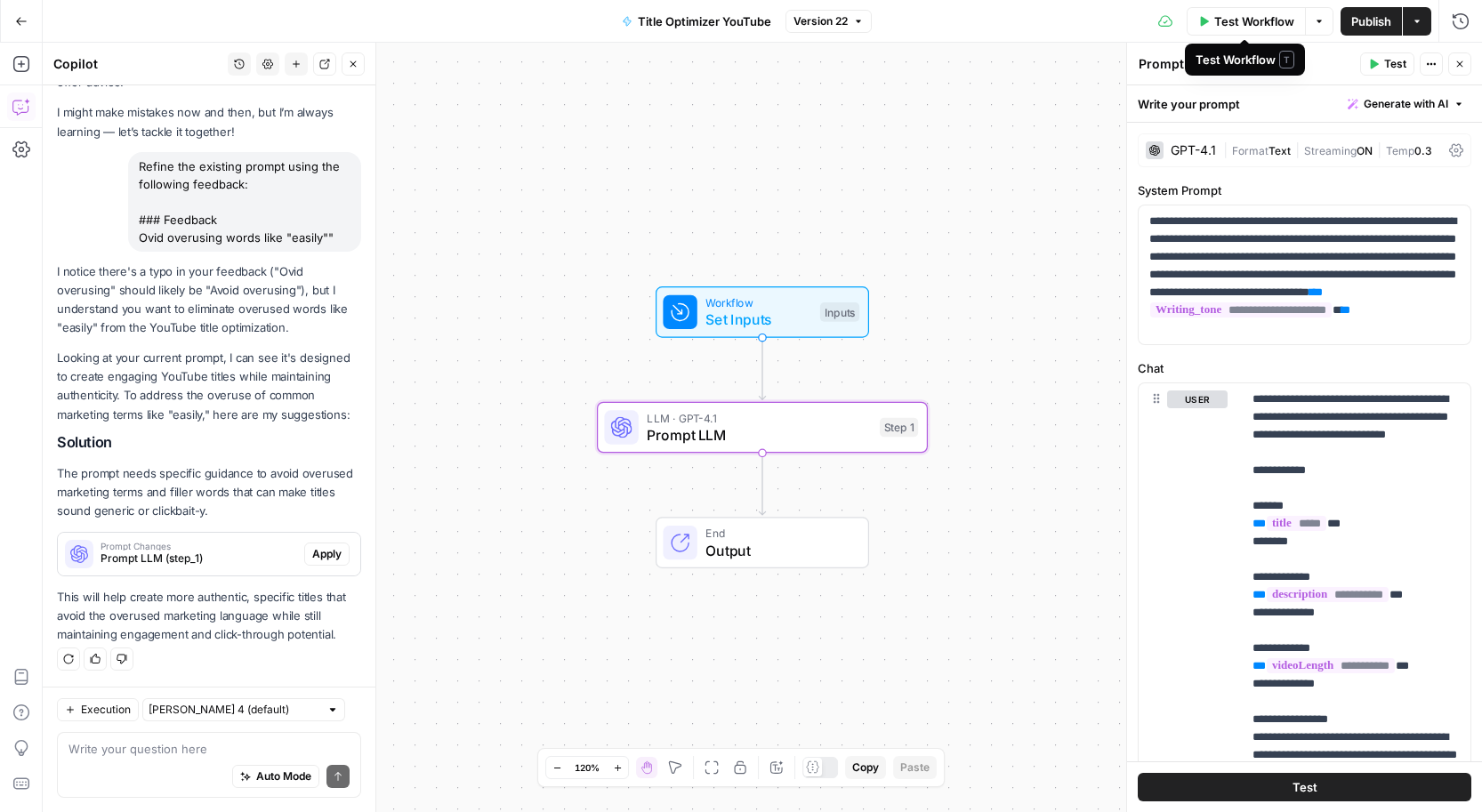
click at [1354, 16] on span "Publish" at bounding box center [1371, 21] width 40 height 18
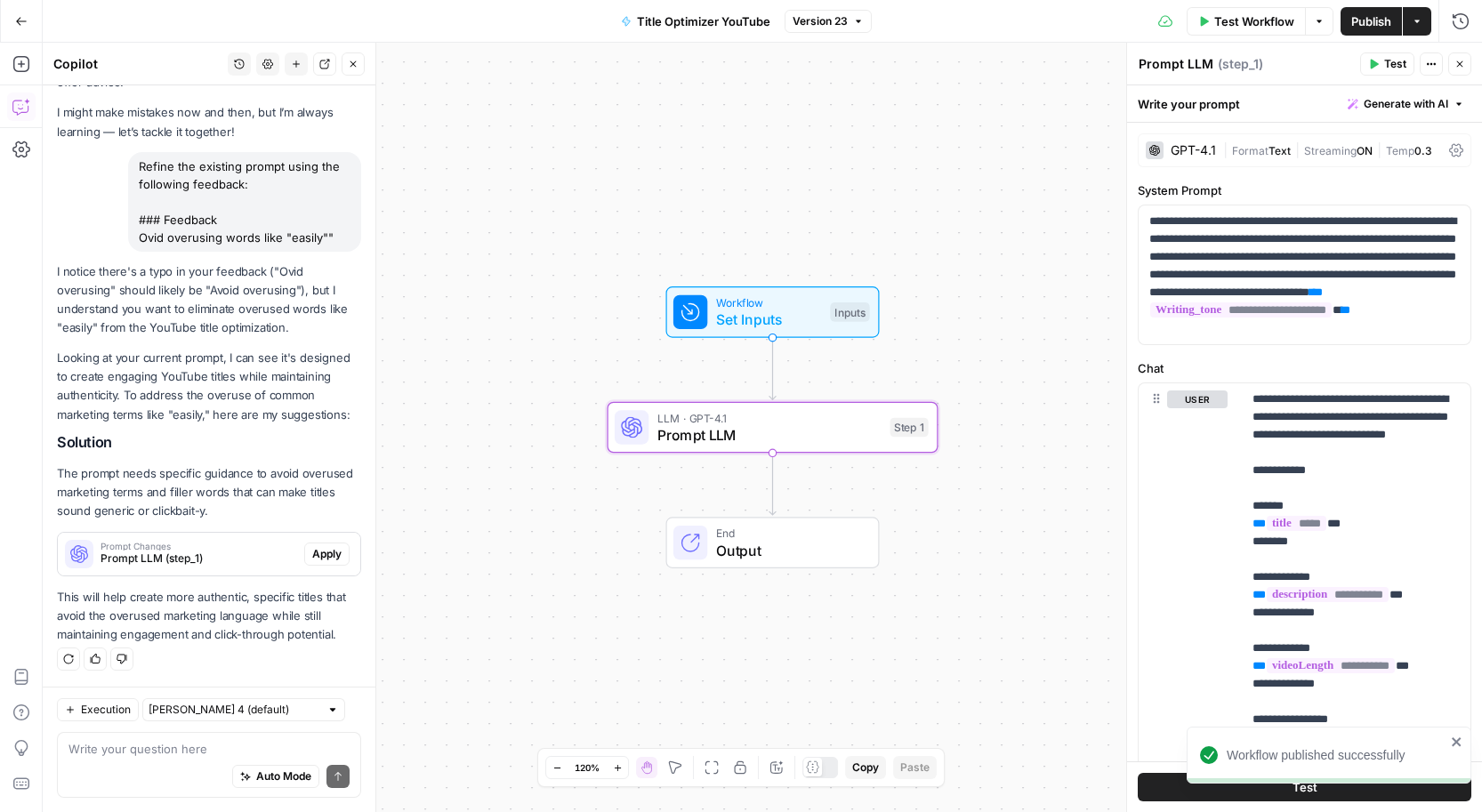
click at [322, 554] on span "Apply" at bounding box center [327, 554] width 30 height 16
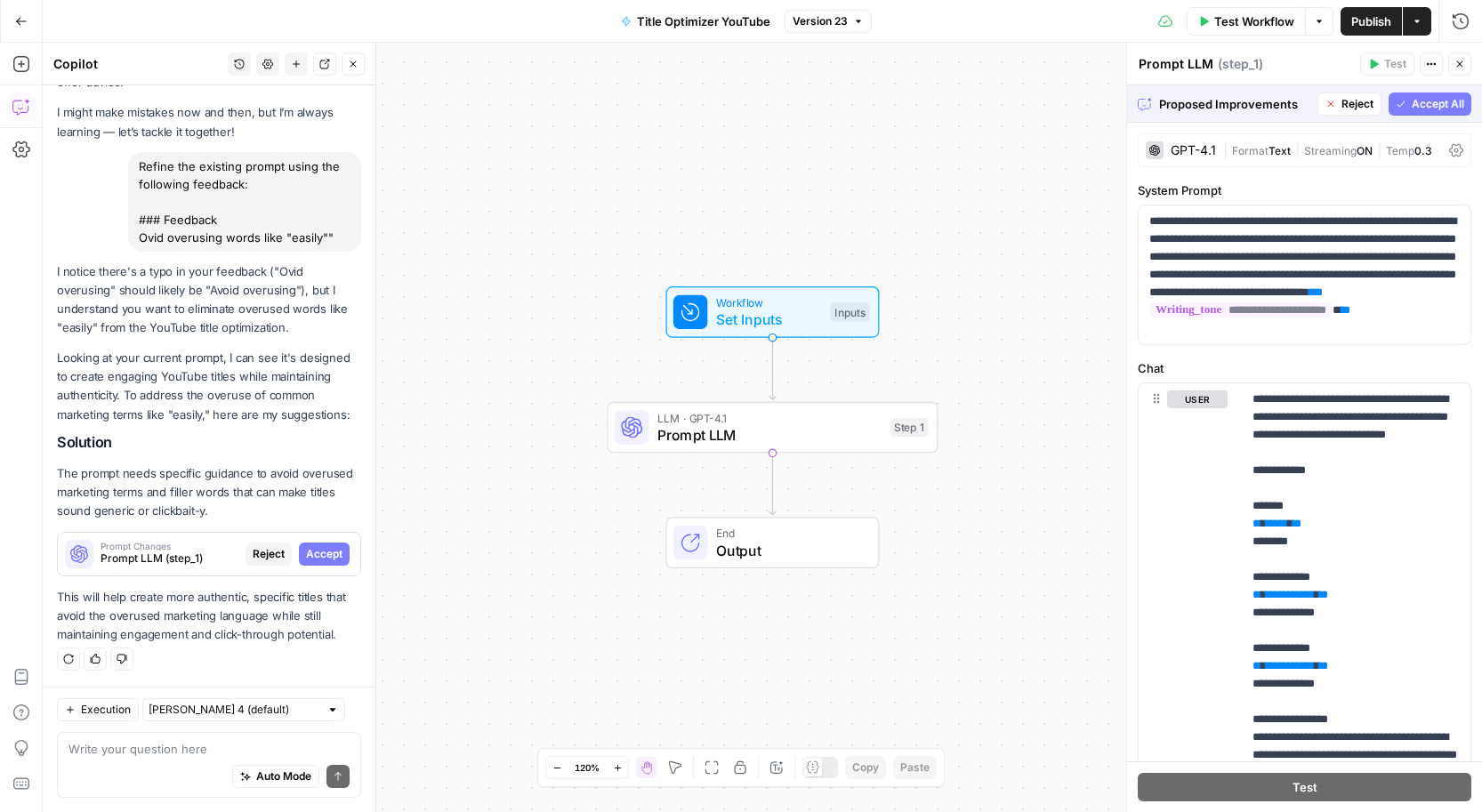
click at [1429, 103] on span "Accept All" at bounding box center [1437, 104] width 52 height 16
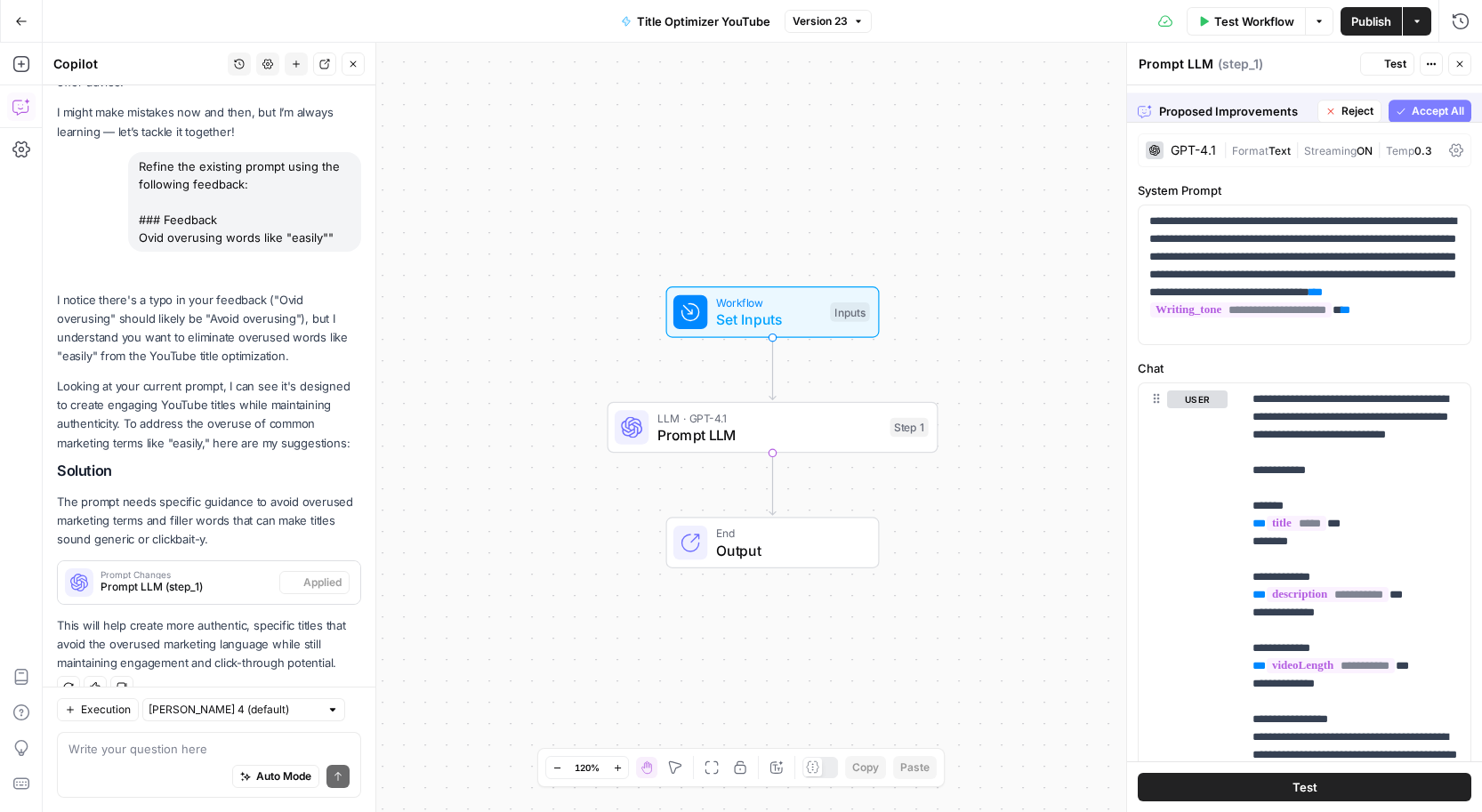
scroll to position [104, 0]
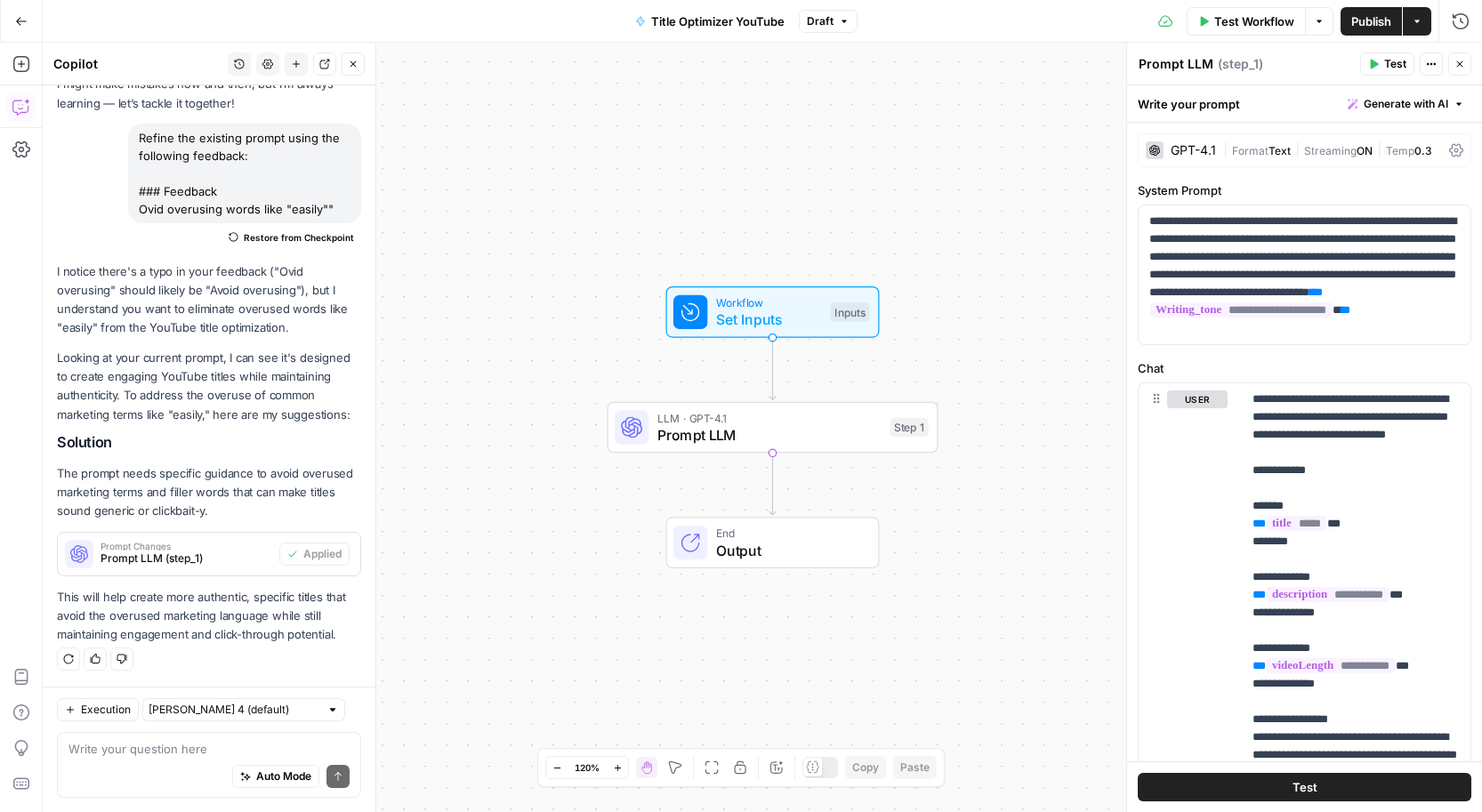
click at [1376, 21] on span "Publish" at bounding box center [1371, 21] width 40 height 18
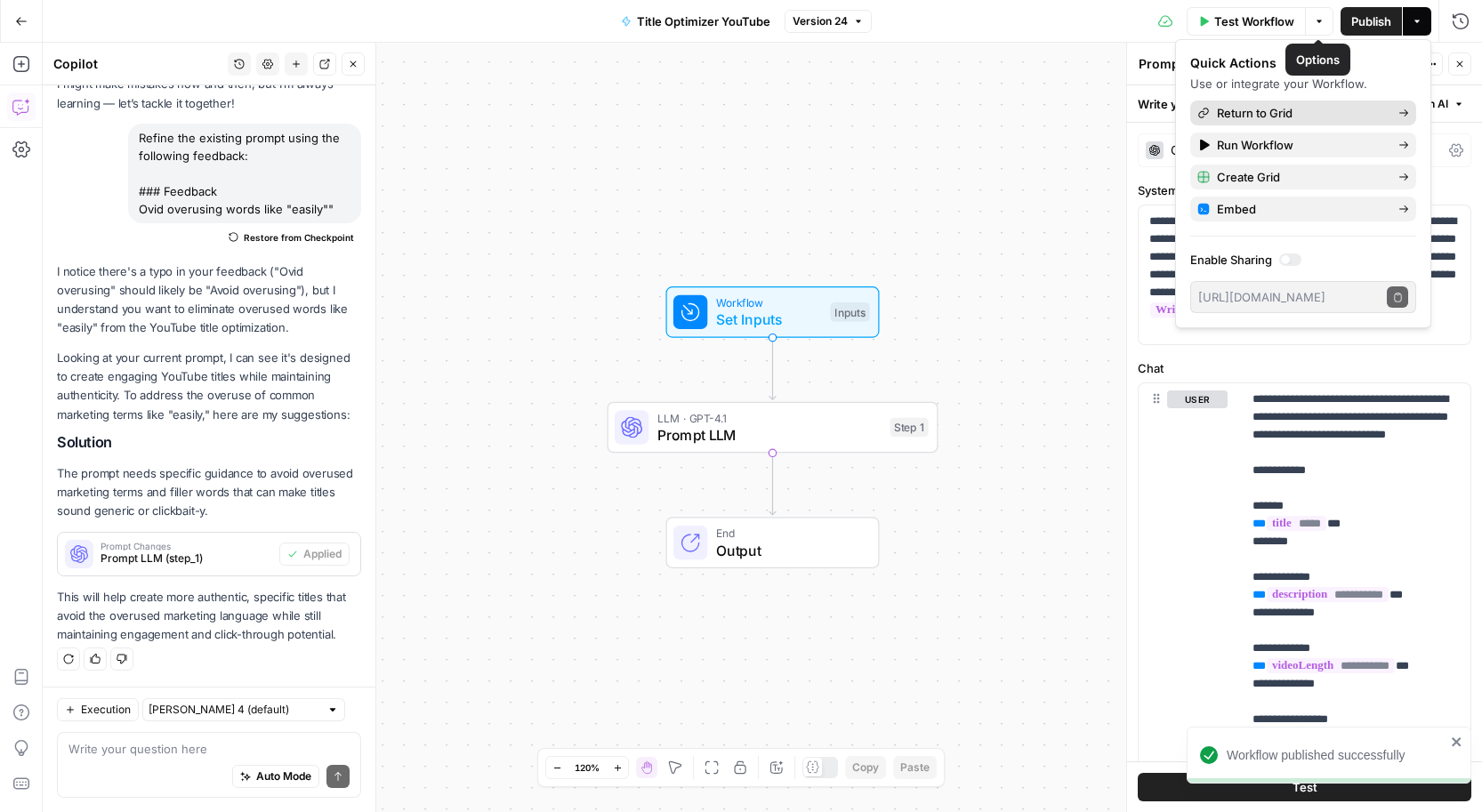
click at [1257, 104] on span "Return to Grid" at bounding box center [1300, 112] width 167 height 18
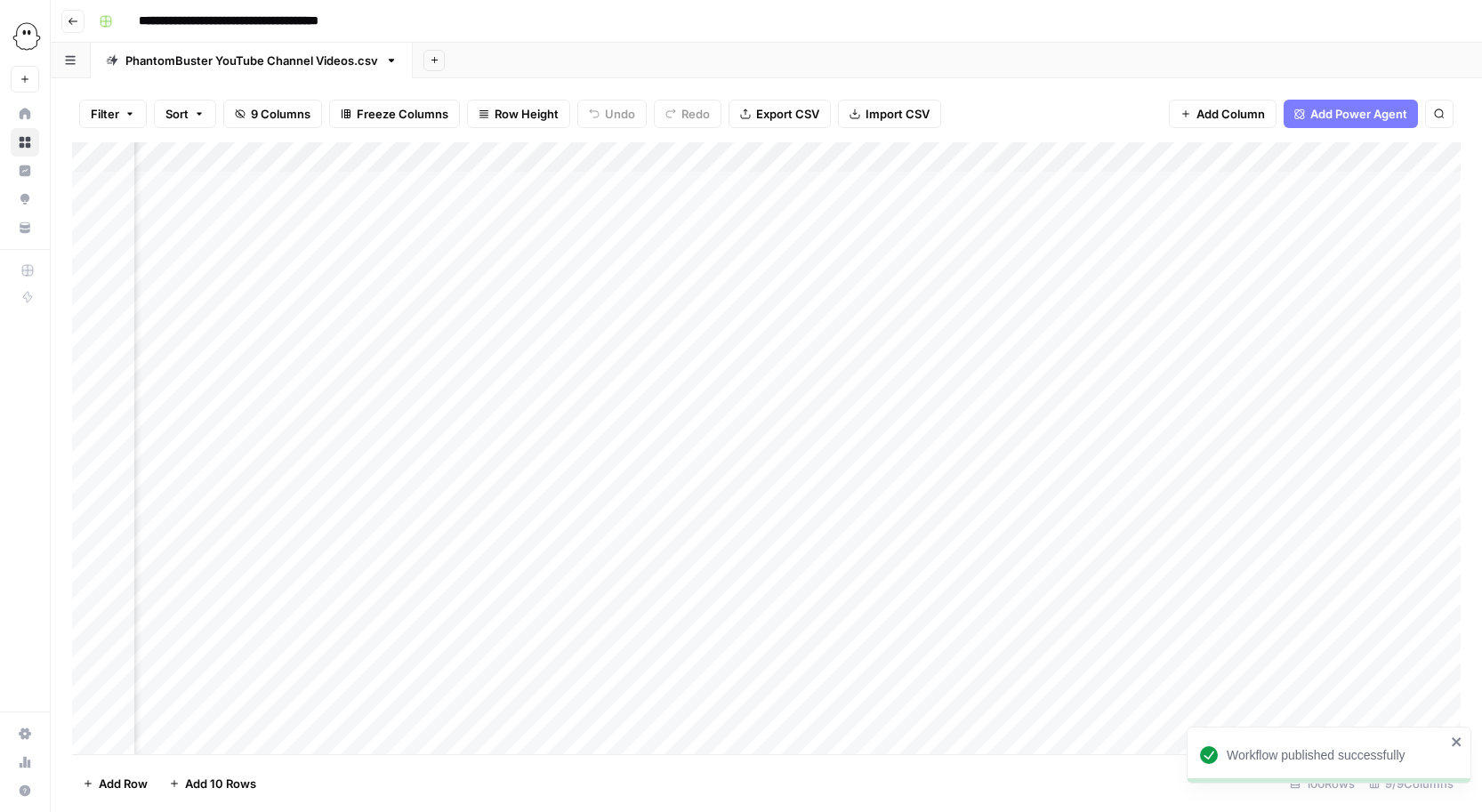
scroll to position [0, 946]
click at [1023, 183] on div "Add Column" at bounding box center [766, 448] width 1389 height 612
click at [1024, 216] on div "Add Column" at bounding box center [766, 448] width 1389 height 612
click at [1023, 242] on div "Add Column" at bounding box center [766, 448] width 1389 height 612
click at [1023, 272] on div "Add Column" at bounding box center [766, 448] width 1389 height 612
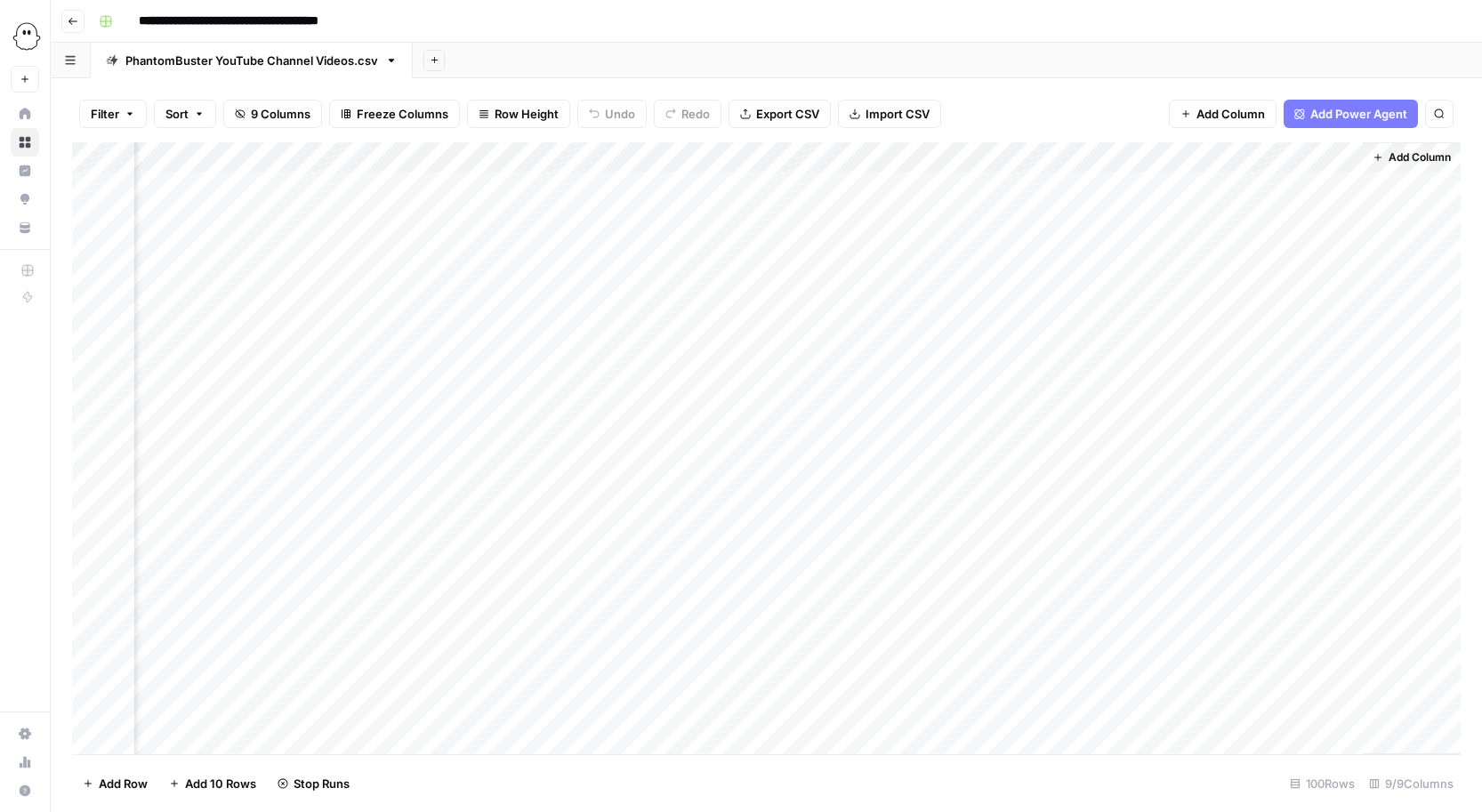
drag, startPoint x: 1097, startPoint y: 381, endPoint x: 1112, endPoint y: 458, distance: 78.4
click at [1112, 458] on div "Add Column" at bounding box center [766, 448] width 1389 height 612
click at [1141, 176] on div "Add Column" at bounding box center [766, 448] width 1389 height 612
click at [1028, 308] on div "Add Column" at bounding box center [766, 448] width 1389 height 612
click at [1025, 335] on div "Add Column" at bounding box center [766, 448] width 1389 height 612
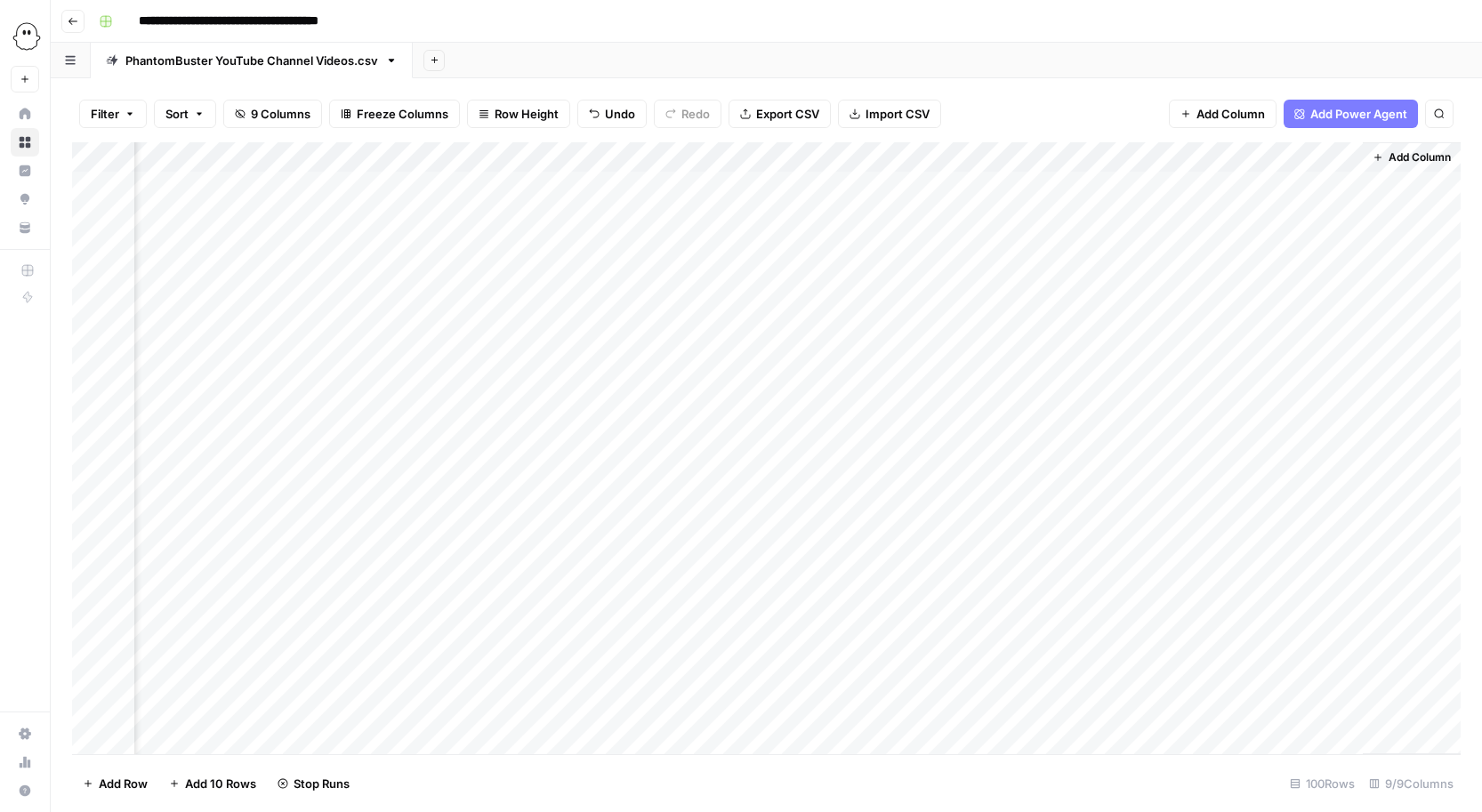
click at [1024, 365] on div "Add Column" at bounding box center [766, 448] width 1389 height 612
click at [1025, 395] on div "Add Column" at bounding box center [766, 448] width 1389 height 612
click at [1022, 423] on div "Add Column" at bounding box center [766, 448] width 1389 height 612
click at [1026, 455] on div "Add Column" at bounding box center [766, 448] width 1389 height 612
click at [1028, 485] on div "Add Column" at bounding box center [766, 448] width 1389 height 612
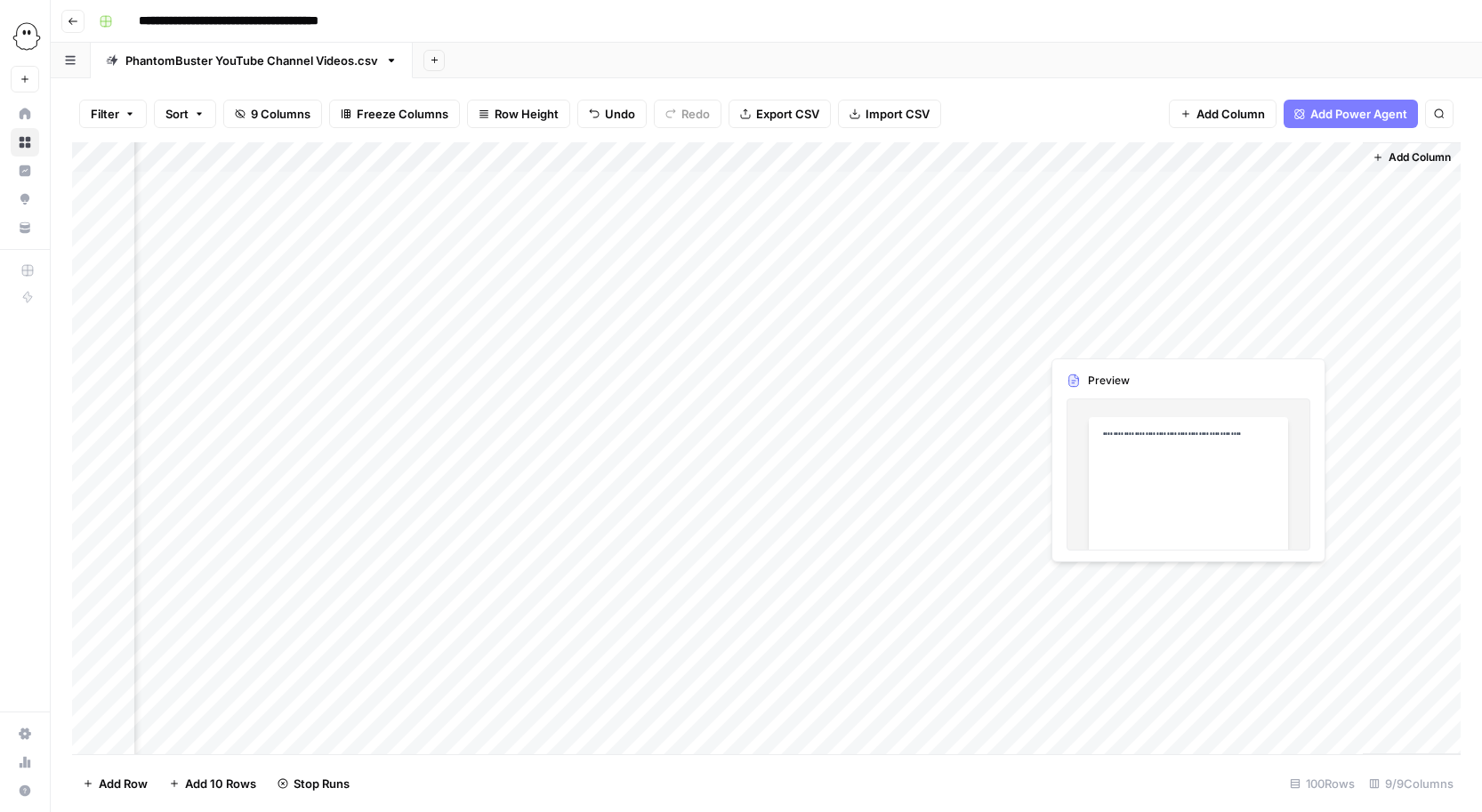
click at [1101, 336] on div "Add Column" at bounding box center [766, 448] width 1389 height 612
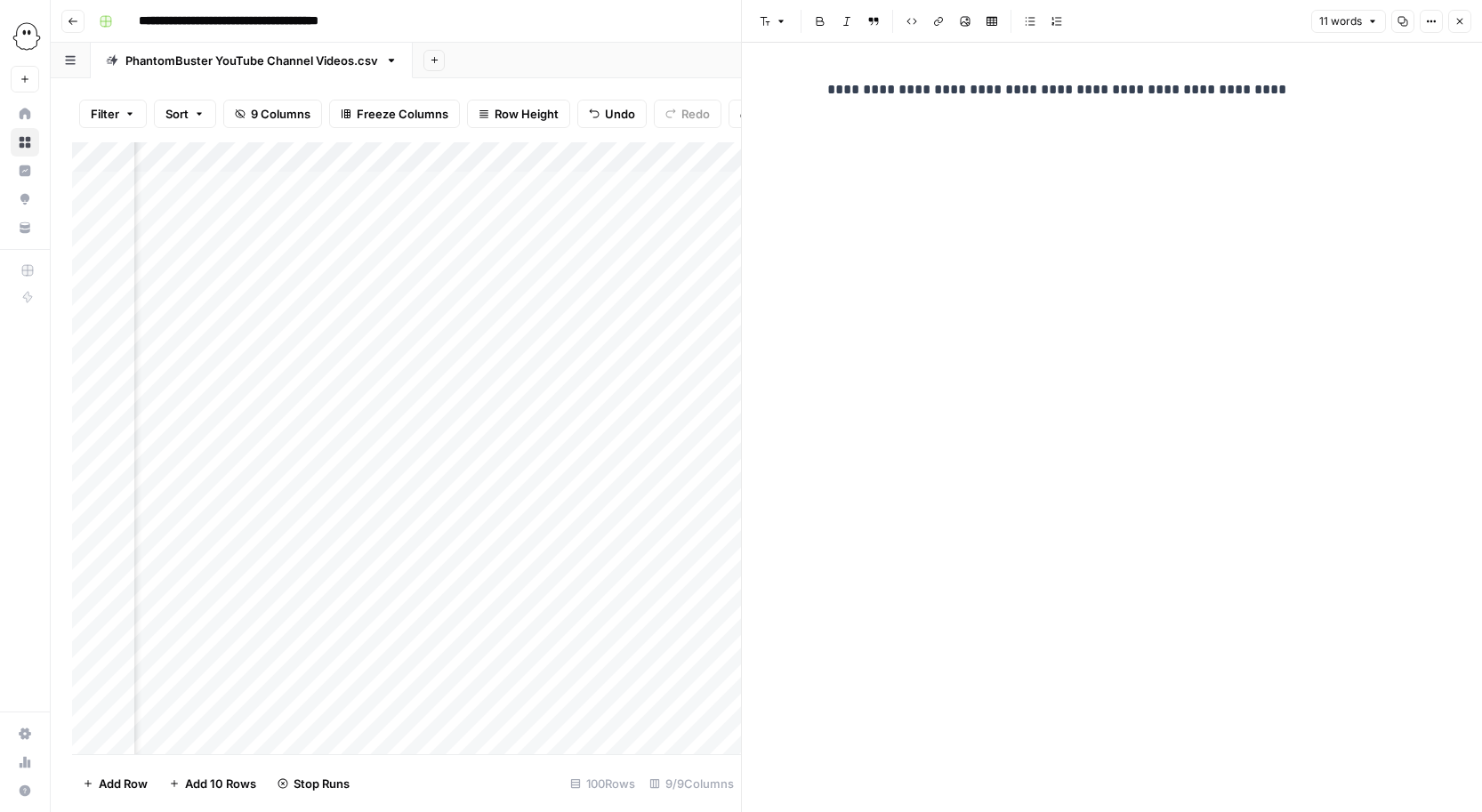
click at [1461, 16] on icon "button" at bounding box center [1459, 21] width 10 height 10
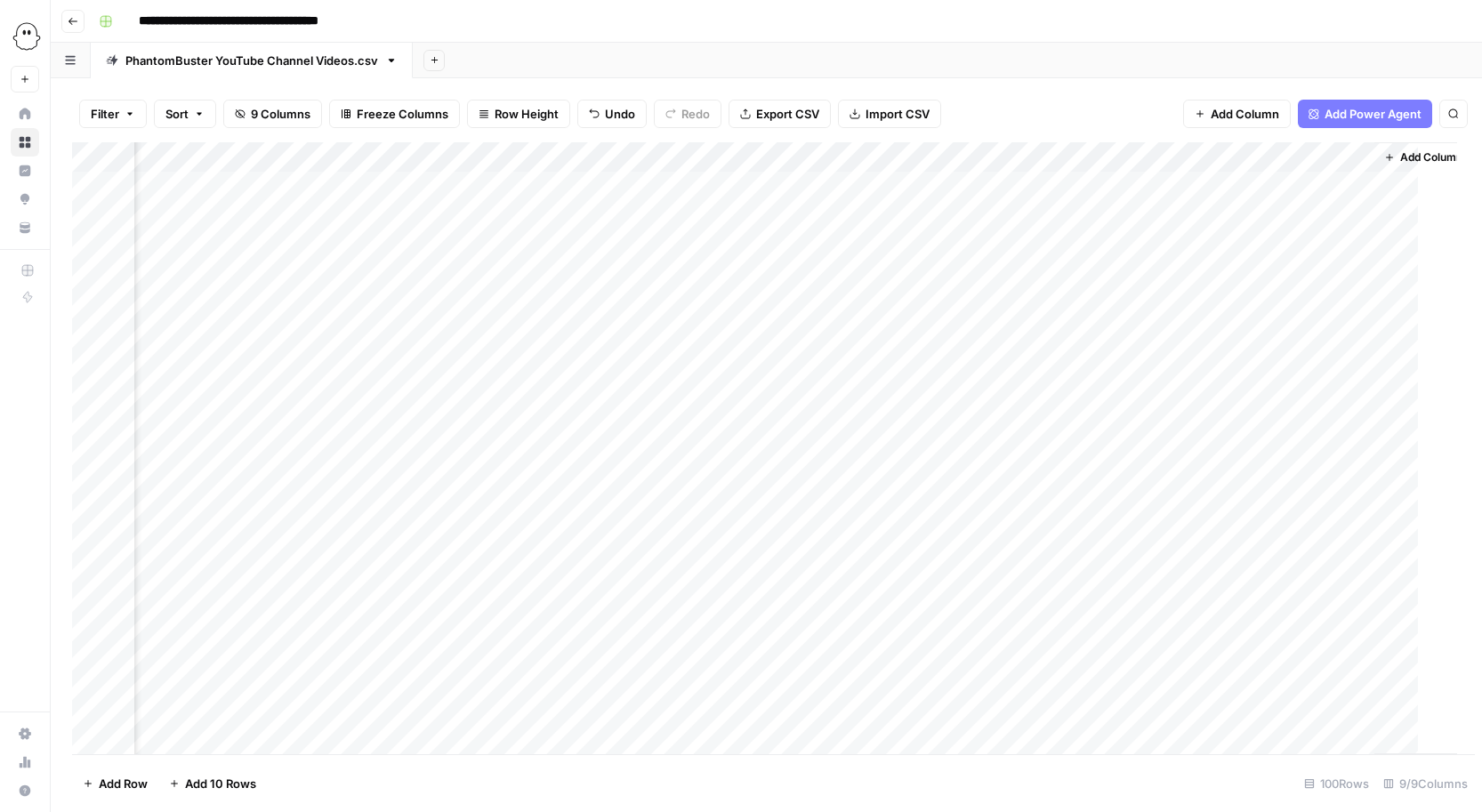
scroll to position [0, 925]
click at [1110, 396] on div "Add Column" at bounding box center [766, 448] width 1389 height 612
click at [1127, 370] on div "Add Column" at bounding box center [766, 448] width 1389 height 612
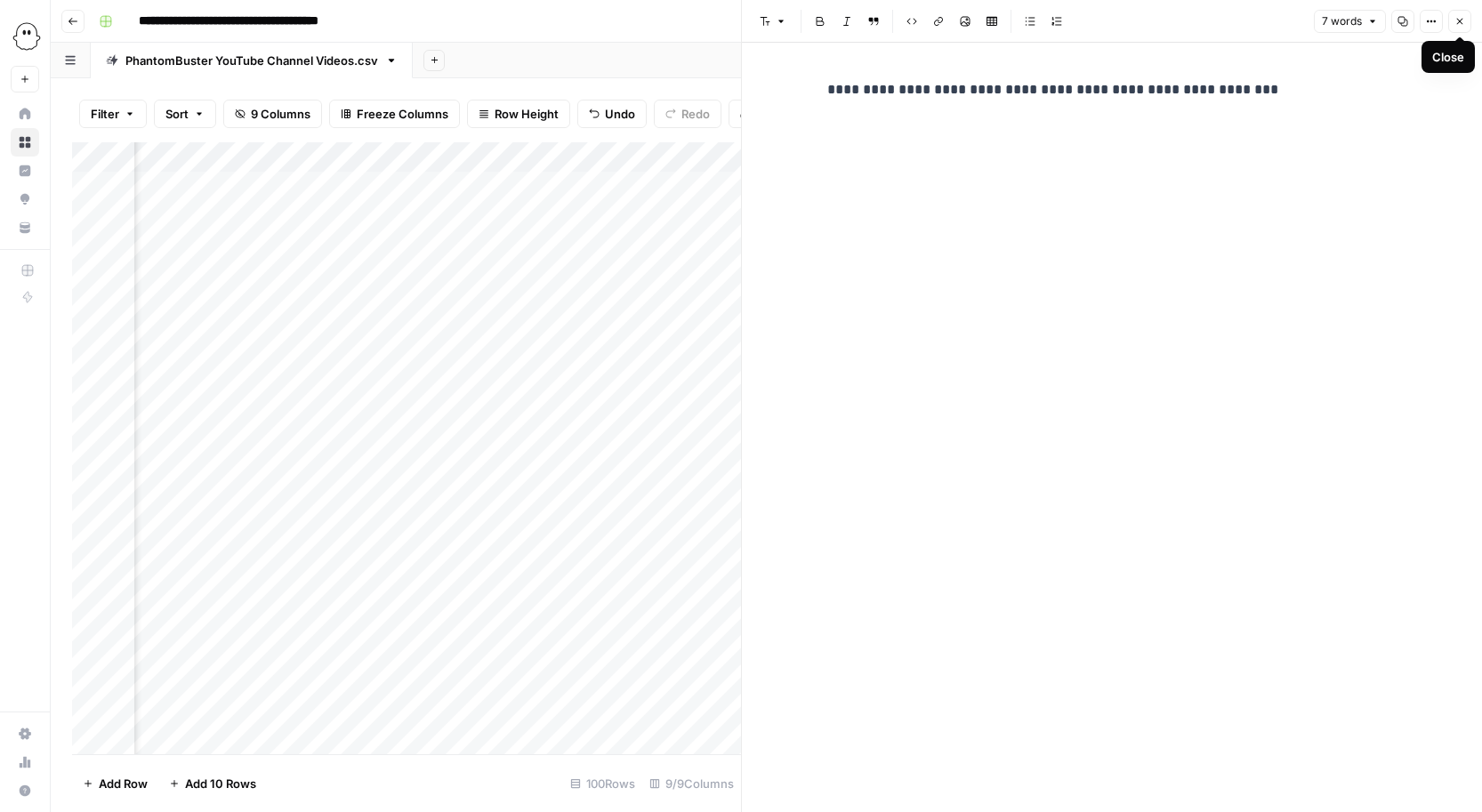
click at [1456, 19] on icon "button" at bounding box center [1459, 21] width 10 height 10
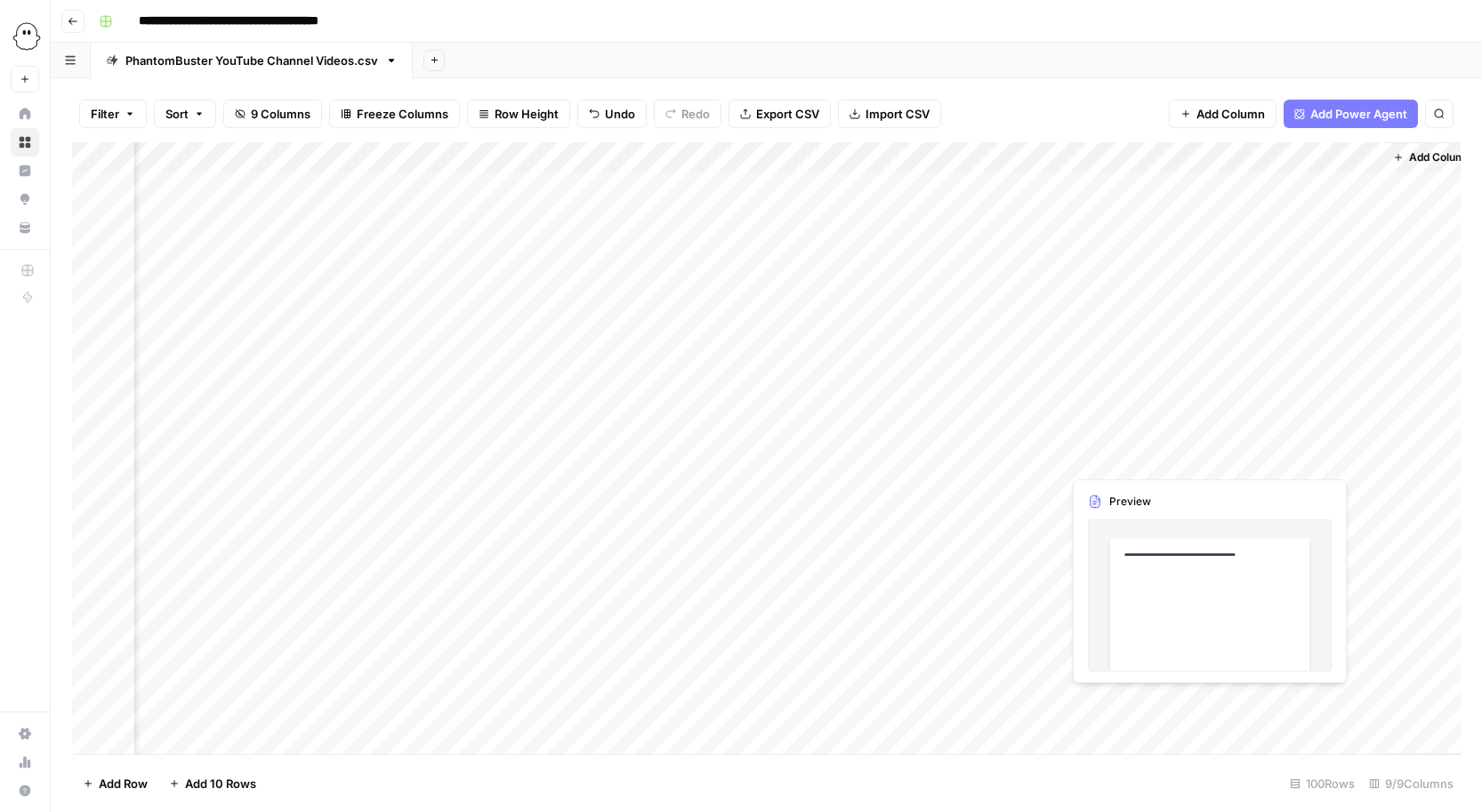
click at [1101, 468] on div "Add Column" at bounding box center [766, 448] width 1389 height 612
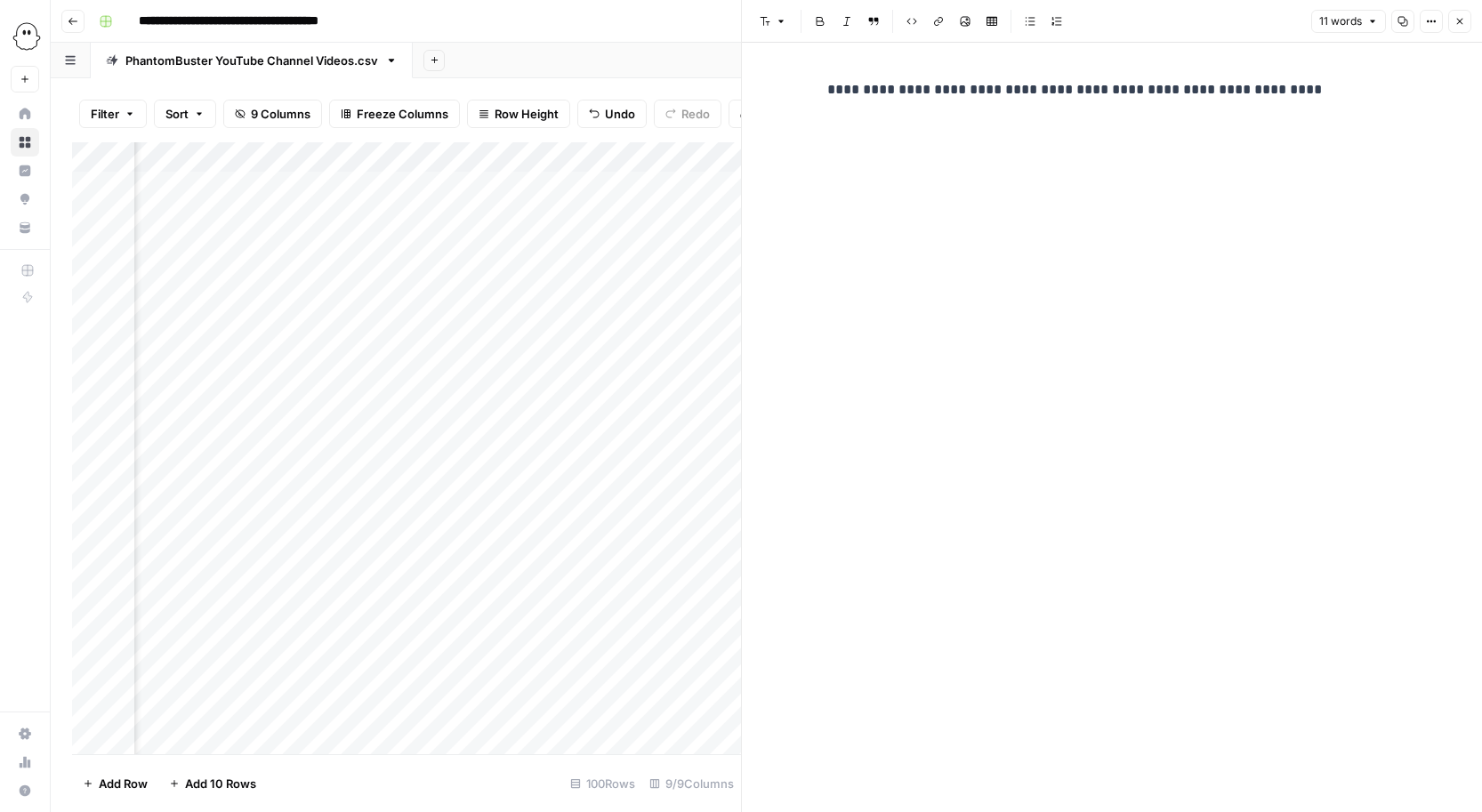
click at [1457, 16] on icon "button" at bounding box center [1459, 21] width 10 height 10
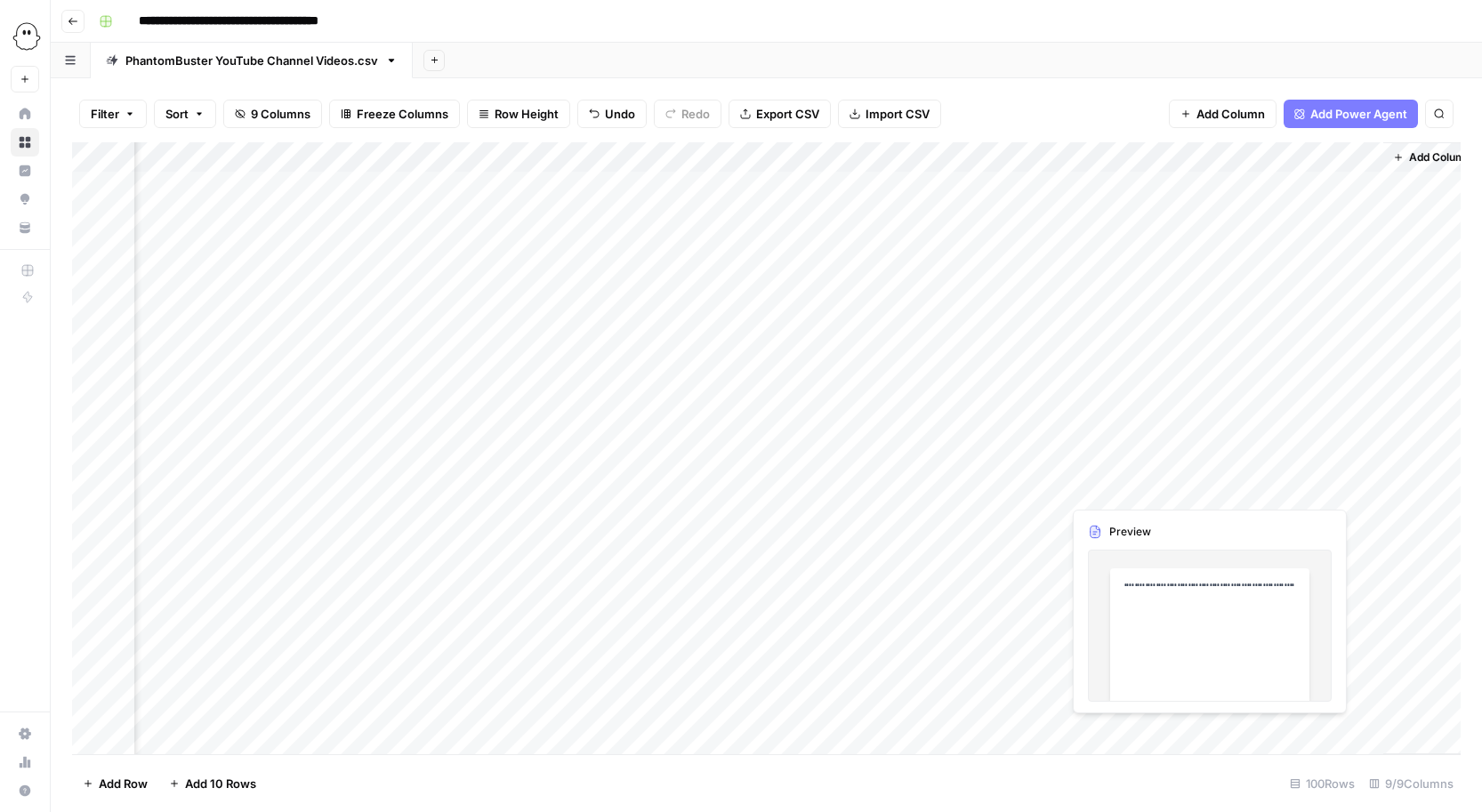
click at [1101, 492] on div "Add Column" at bounding box center [766, 448] width 1389 height 612
click at [1101, 492] on div at bounding box center [1142, 489] width 163 height 33
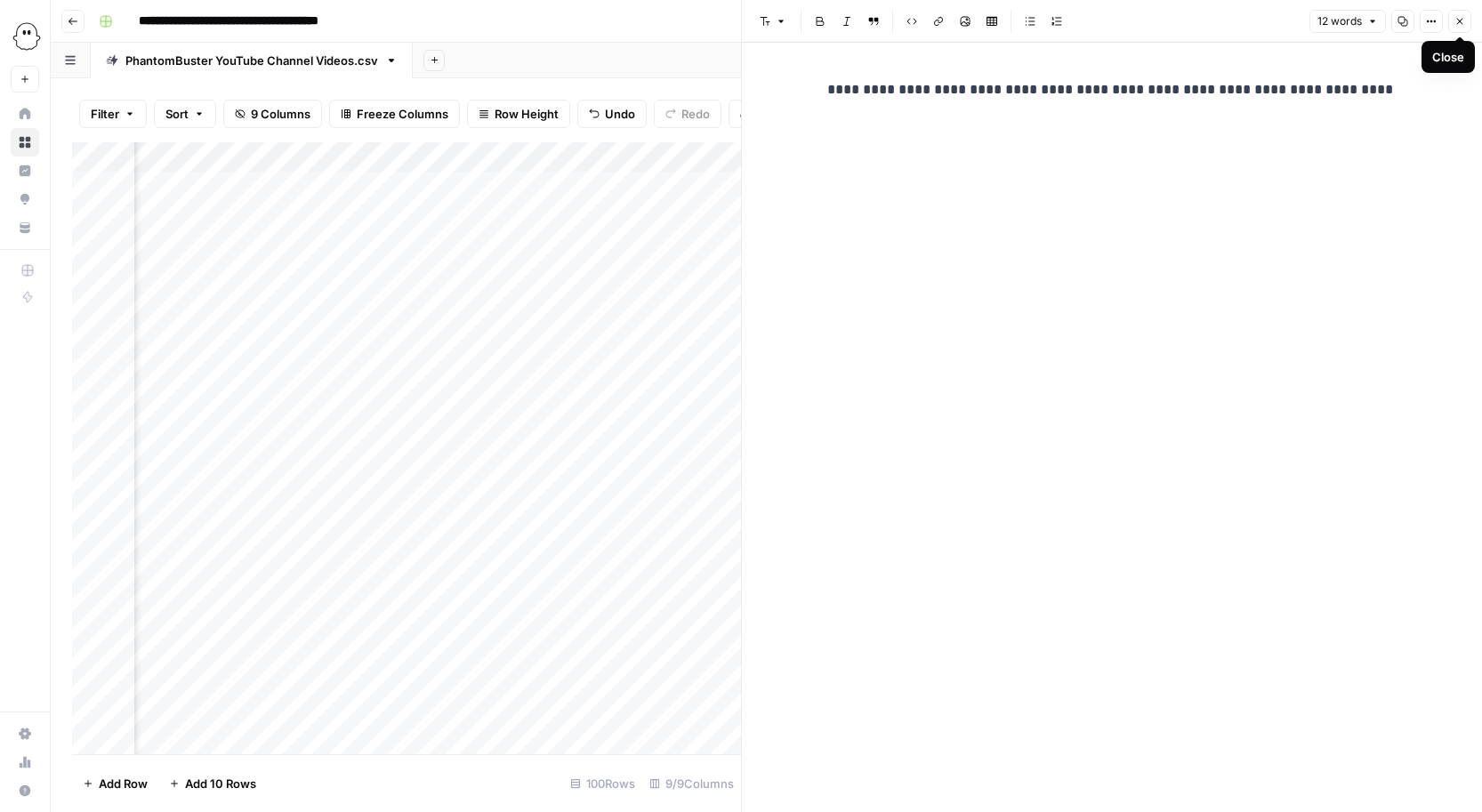
click at [1465, 22] on button "Close" at bounding box center [1459, 21] width 23 height 23
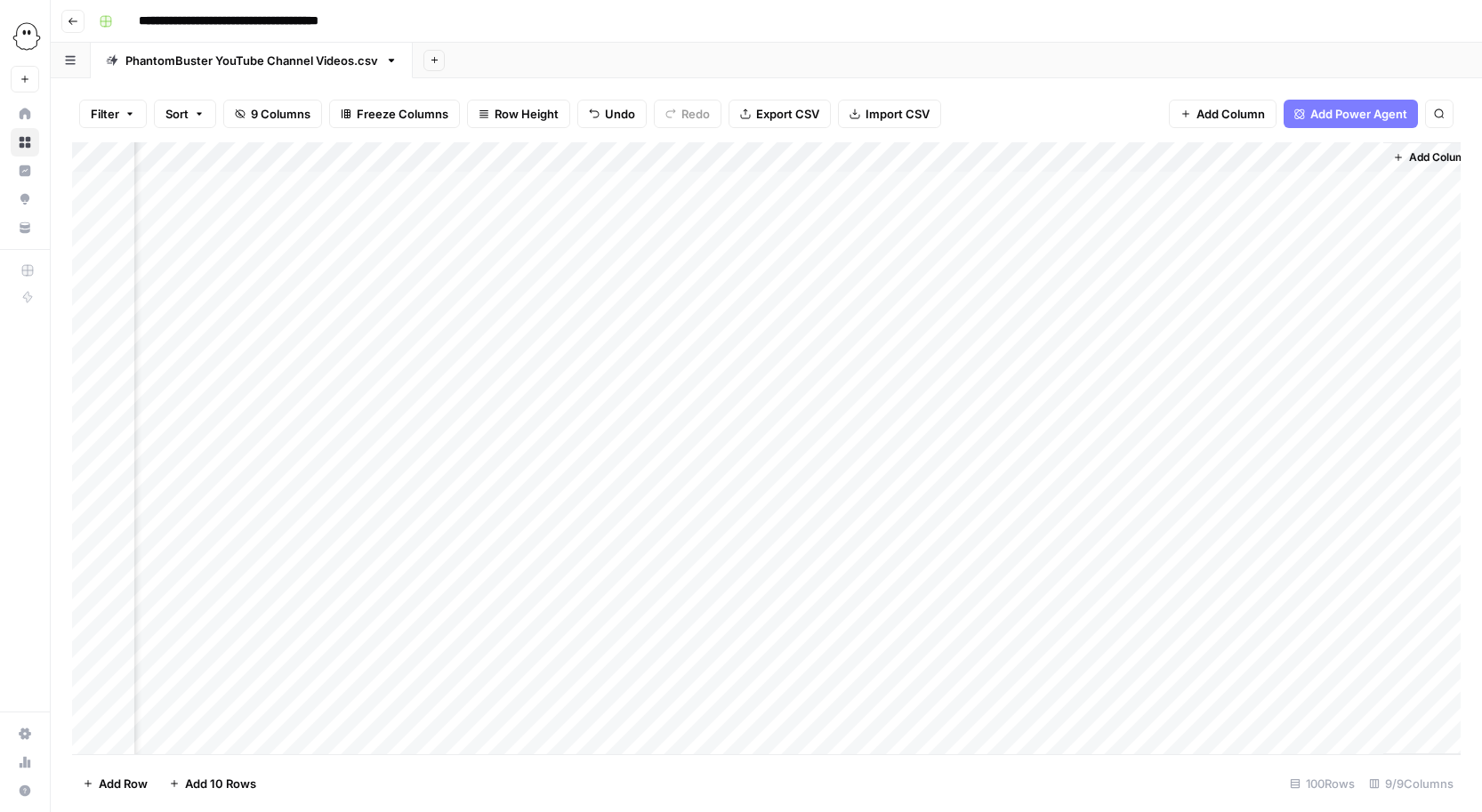
click at [1025, 158] on div "Add Column" at bounding box center [766, 448] width 1389 height 612
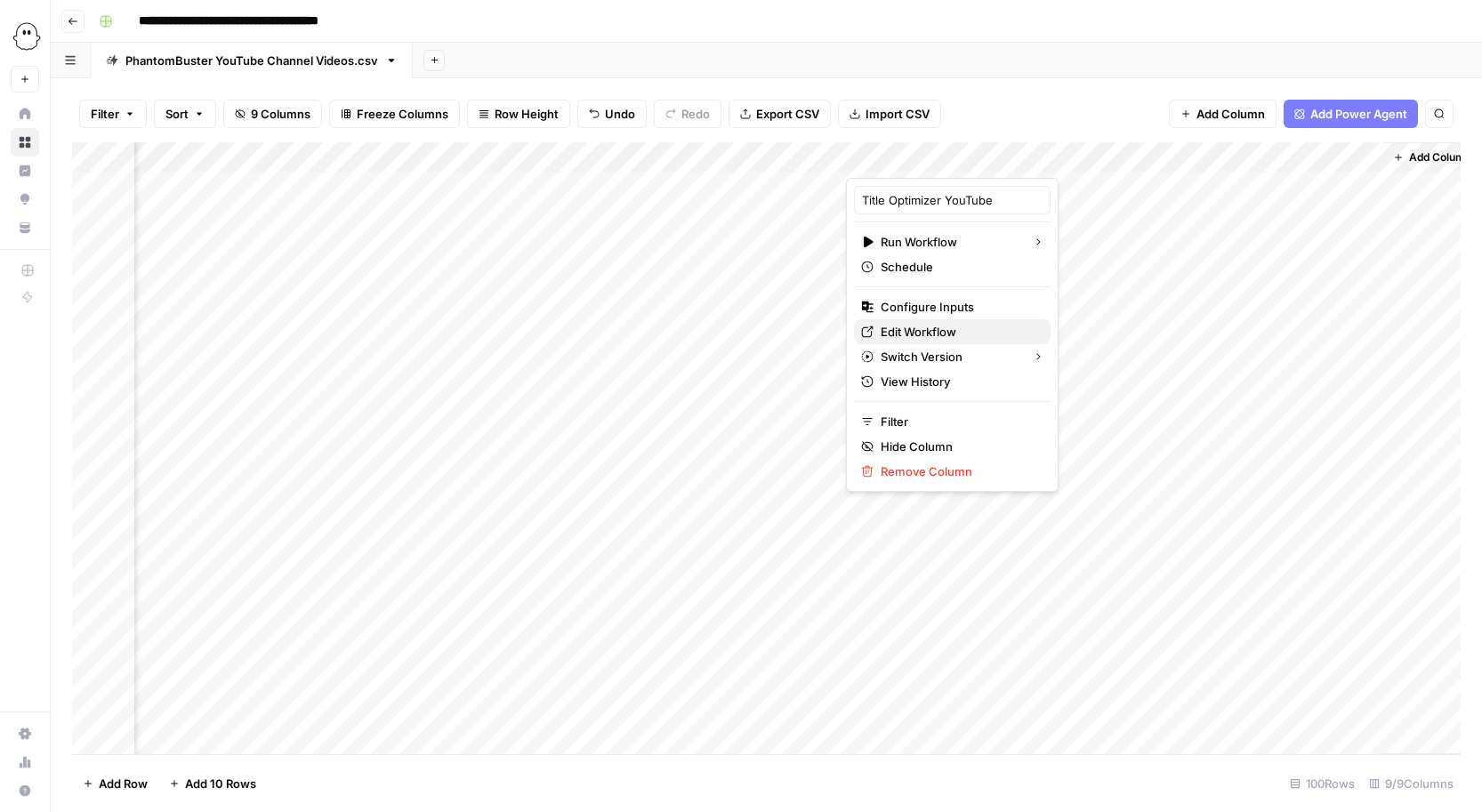
click at [891, 329] on span "Edit Workflow" at bounding box center [958, 332] width 155 height 18
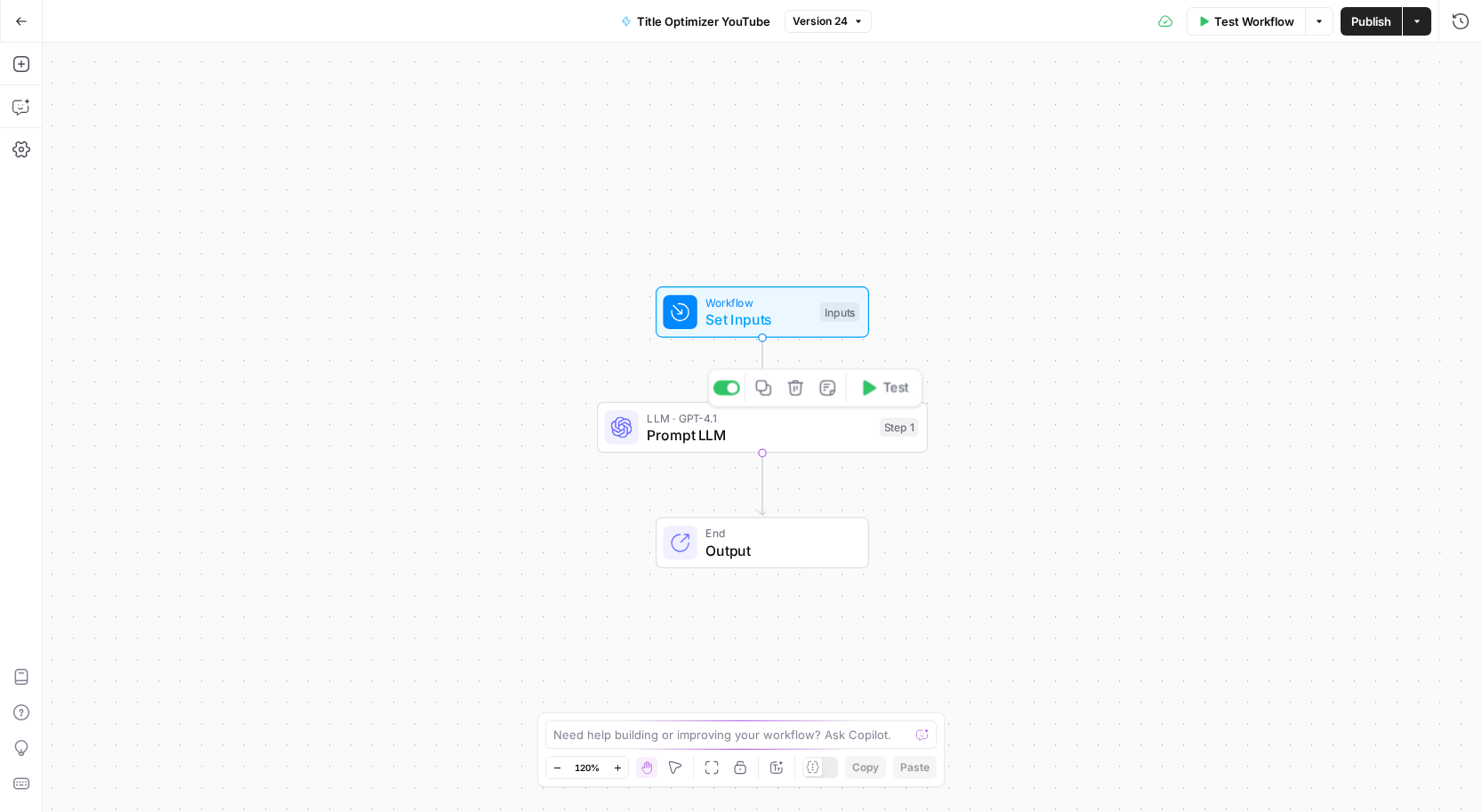
click at [767, 417] on span "LLM · GPT-4.1" at bounding box center [759, 417] width 224 height 17
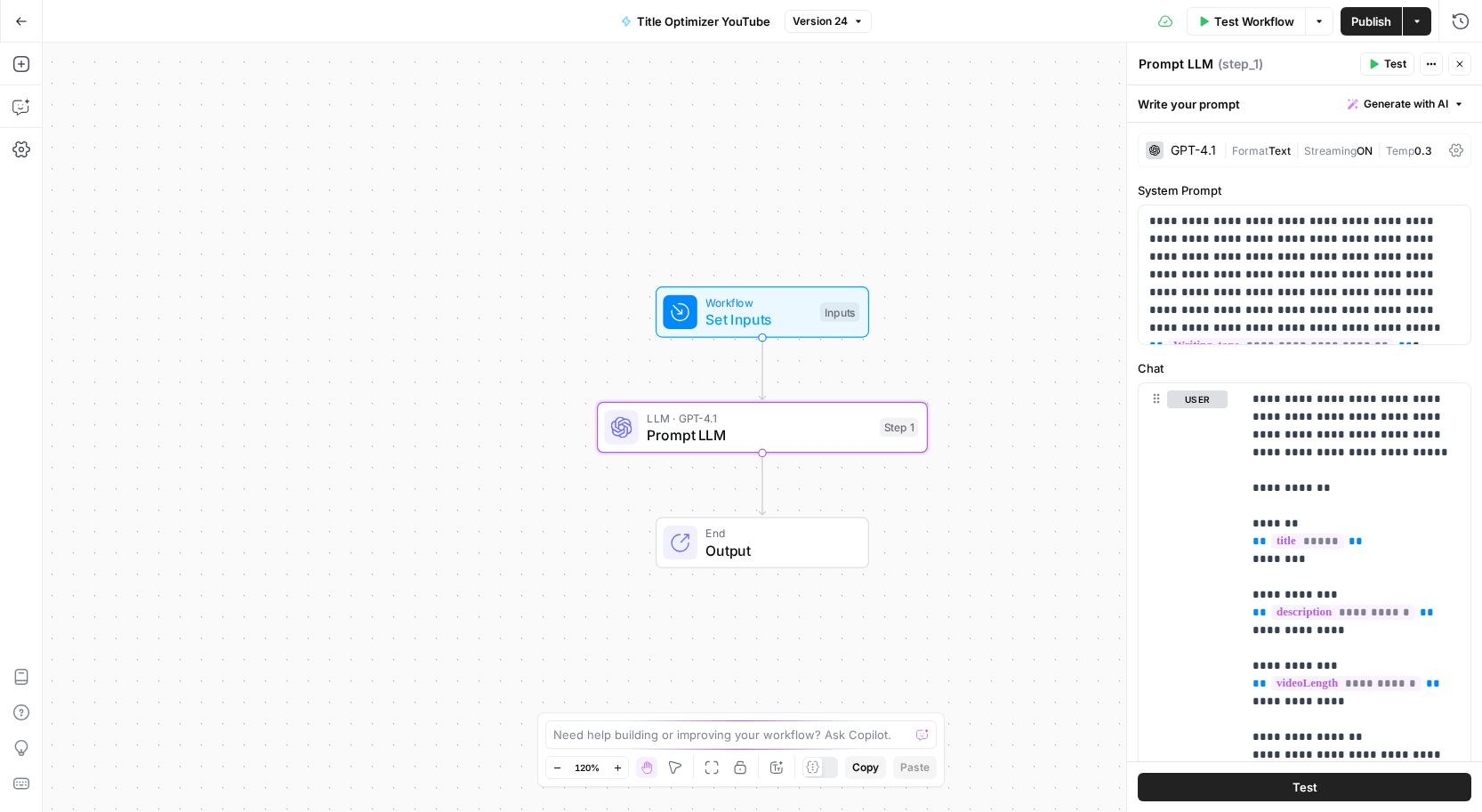
click at [1445, 101] on span "Generate with AI" at bounding box center [1406, 104] width 85 height 16
click at [1352, 190] on span "Refine" at bounding box center [1377, 184] width 141 height 18
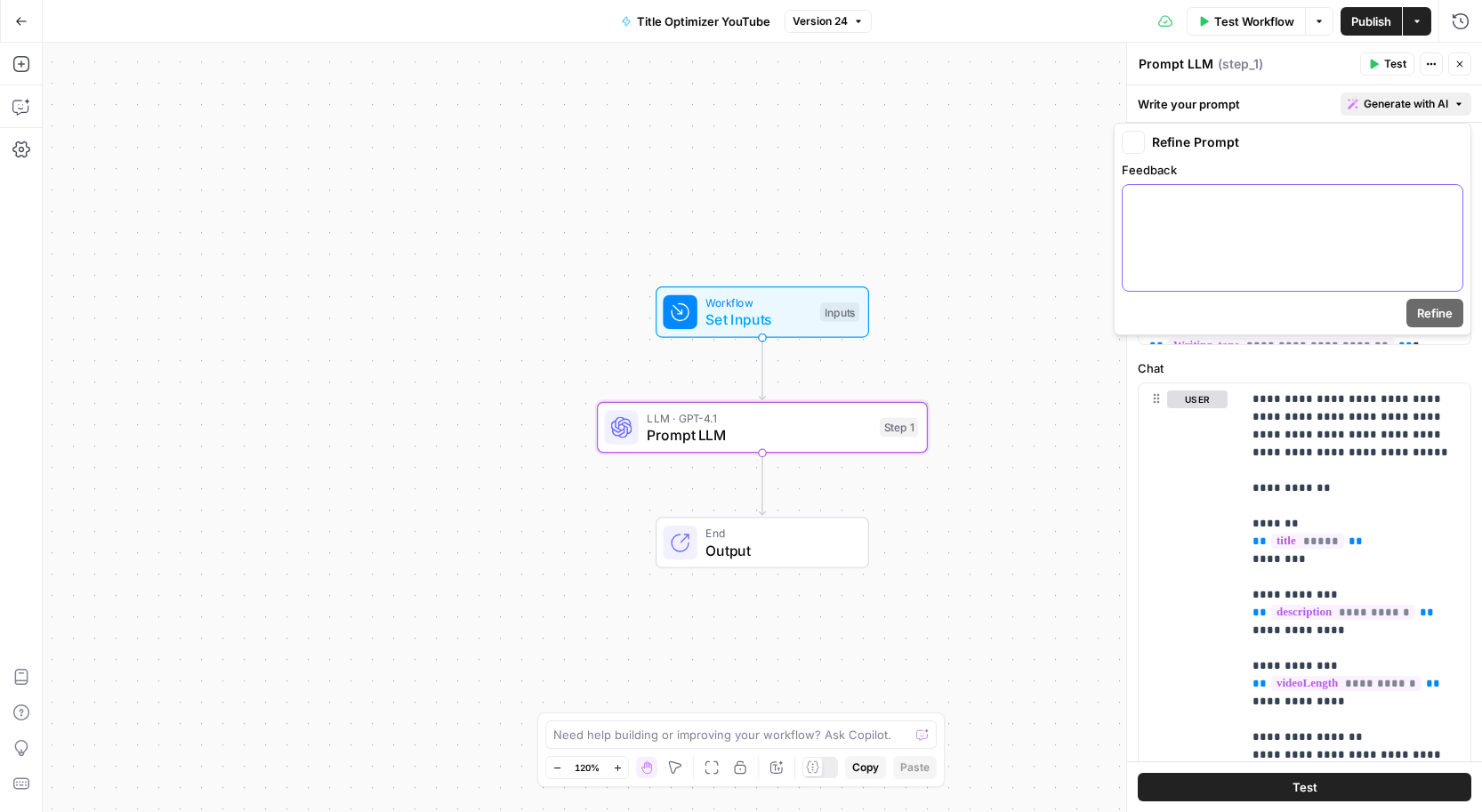
click at [1234, 247] on div at bounding box center [1292, 237] width 340 height 106
click at [1418, 315] on span "Refine" at bounding box center [1434, 313] width 35 height 18
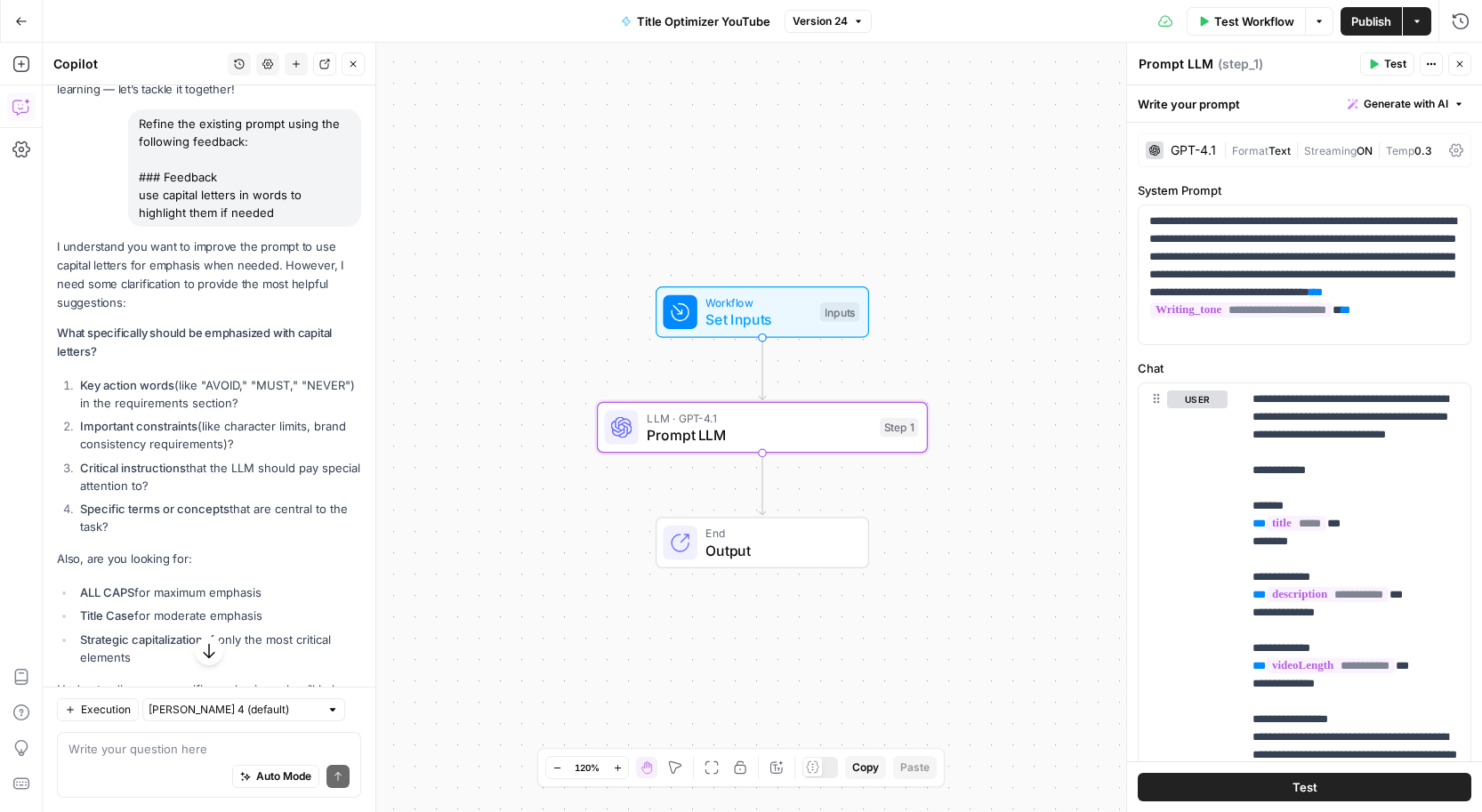
scroll to position [121, 0]
drag, startPoint x: 132, startPoint y: 524, endPoint x: 47, endPoint y: 368, distance: 177.7
click at [47, 368] on div "Hi! How can I help with your workflow? I can explain steps, debug, write prompt…" at bounding box center [209, 371] width 333 height 812
copy ol "Key action words (like "AVOID," "MUST," "NEVER") in the requirements section? I…"
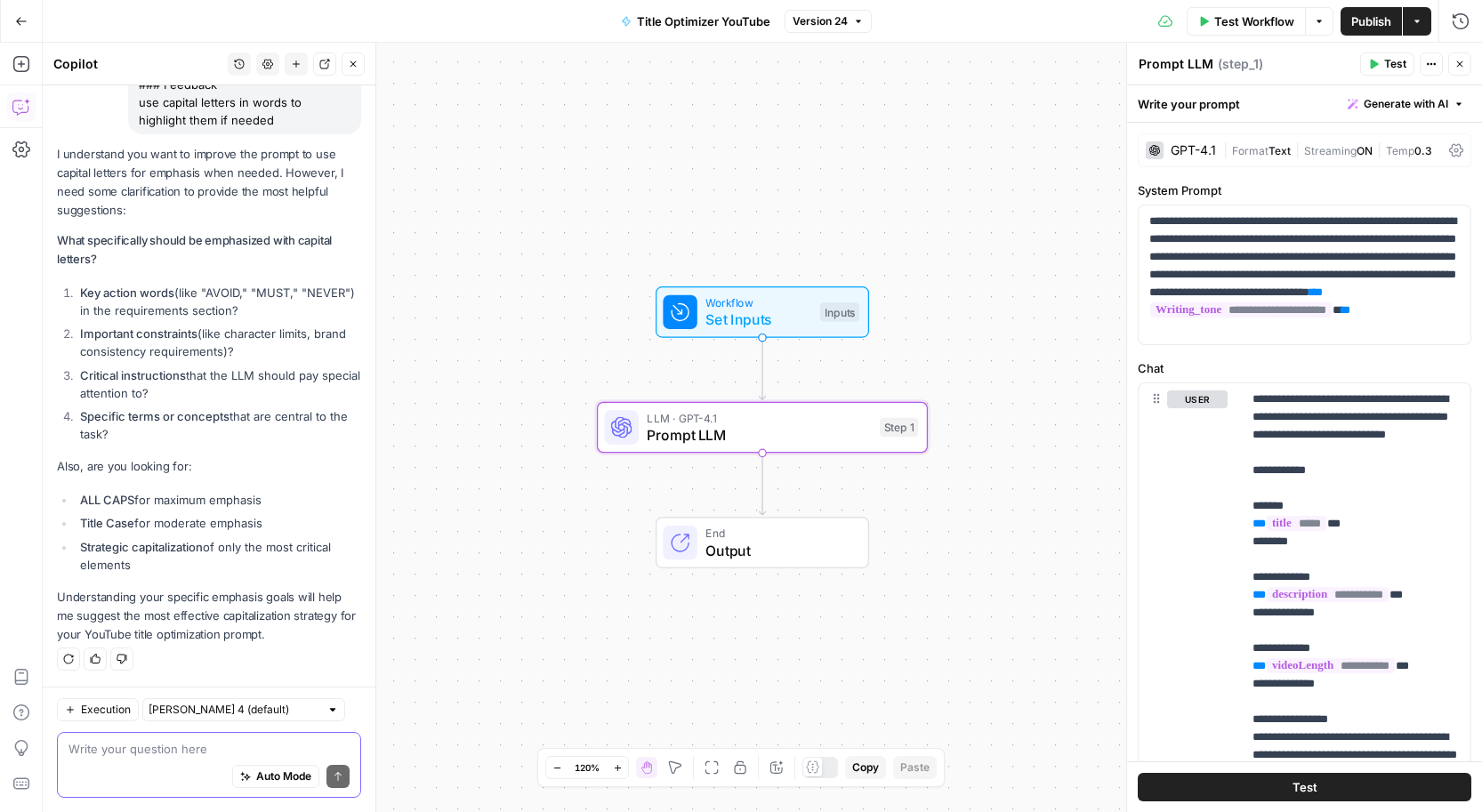
click at [164, 754] on textarea at bounding box center [209, 749] width 281 height 18
paste textarea "Key action words (like "AVOID," "MUST," "NEVER") in the requirements section? I…"
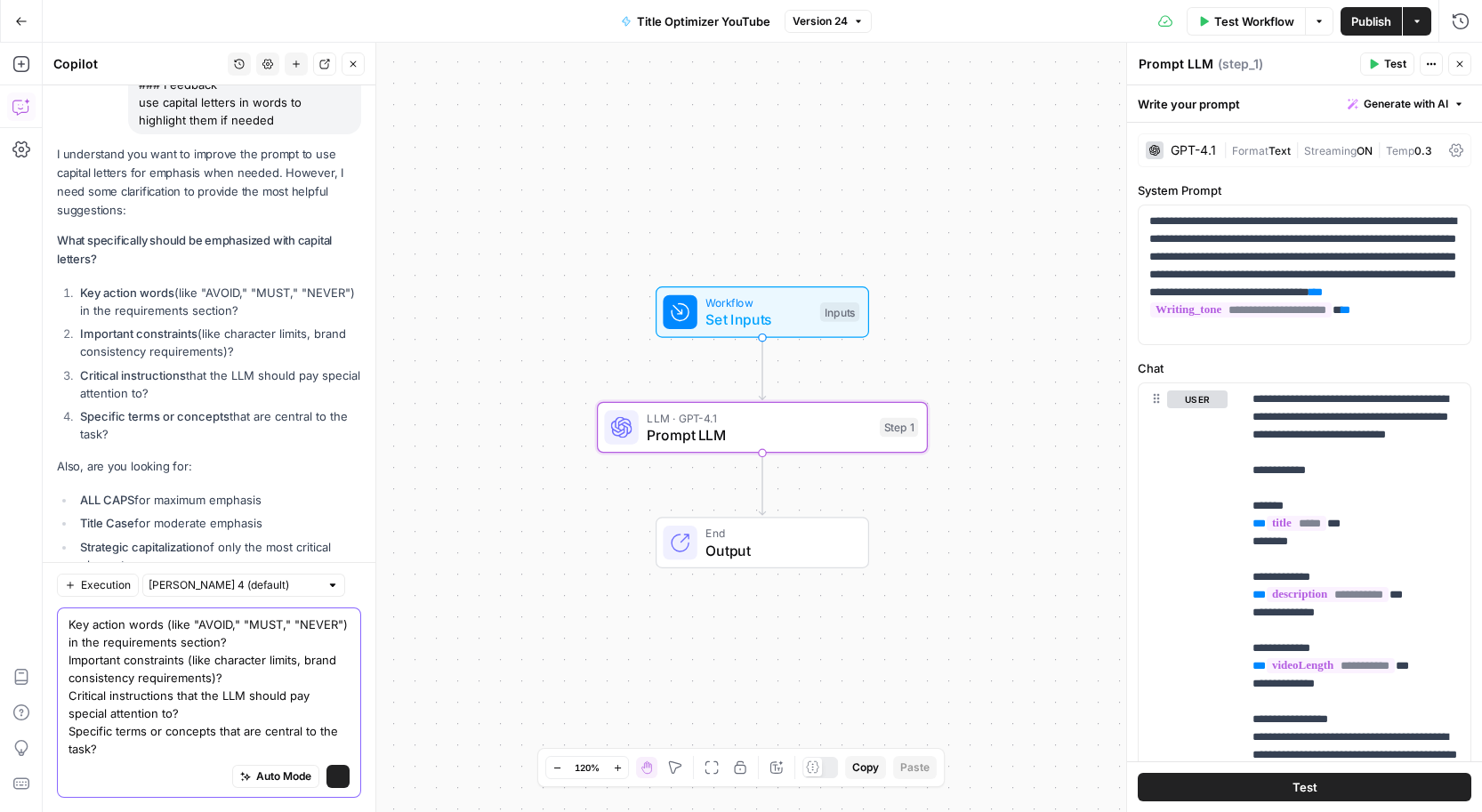
scroll to position [335, 0]
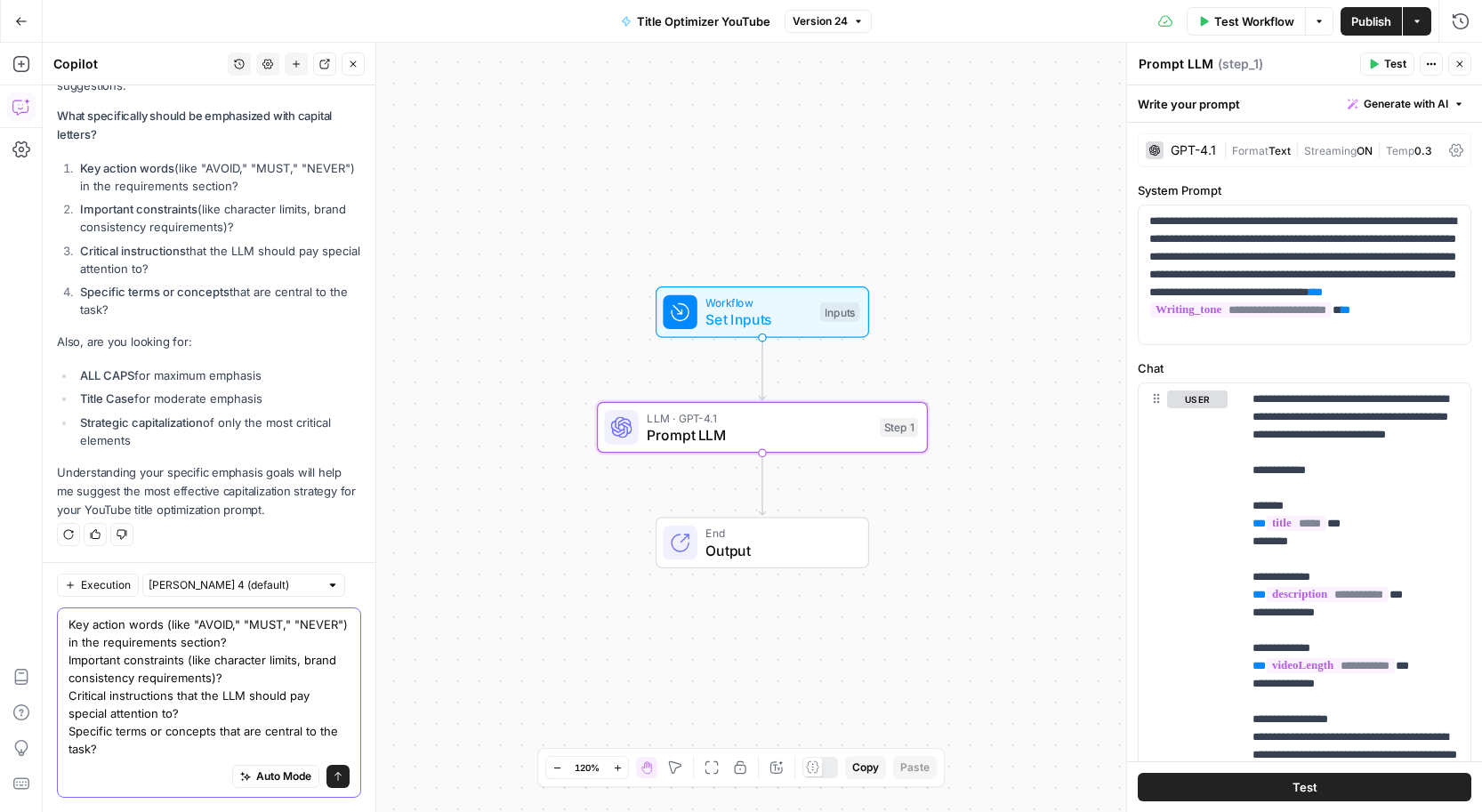
click at [242, 640] on textarea "Key action words (like "AVOID," "MUST," "NEVER") in the requirements section? I…" at bounding box center [209, 686] width 281 height 142
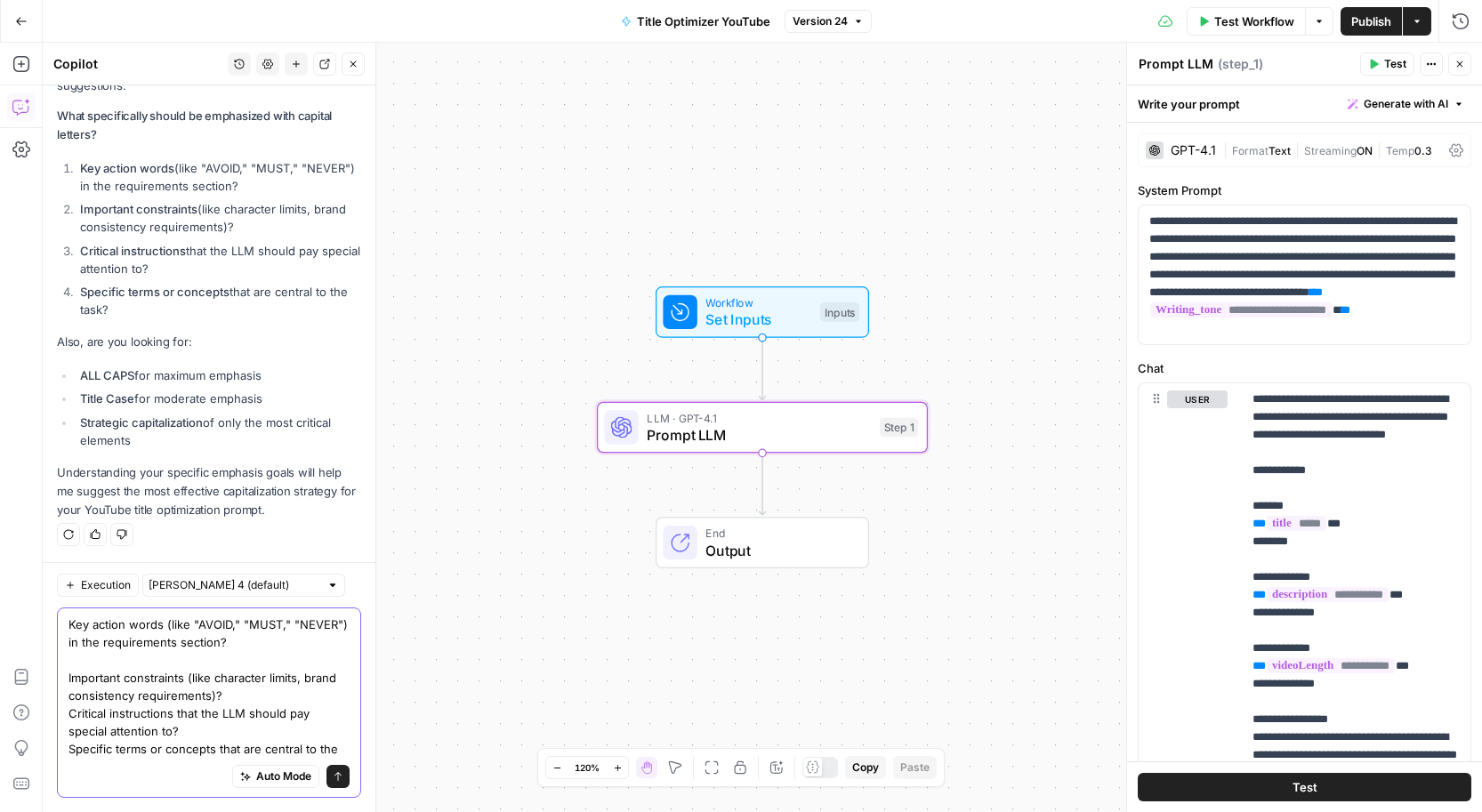
scroll to position [354, 0]
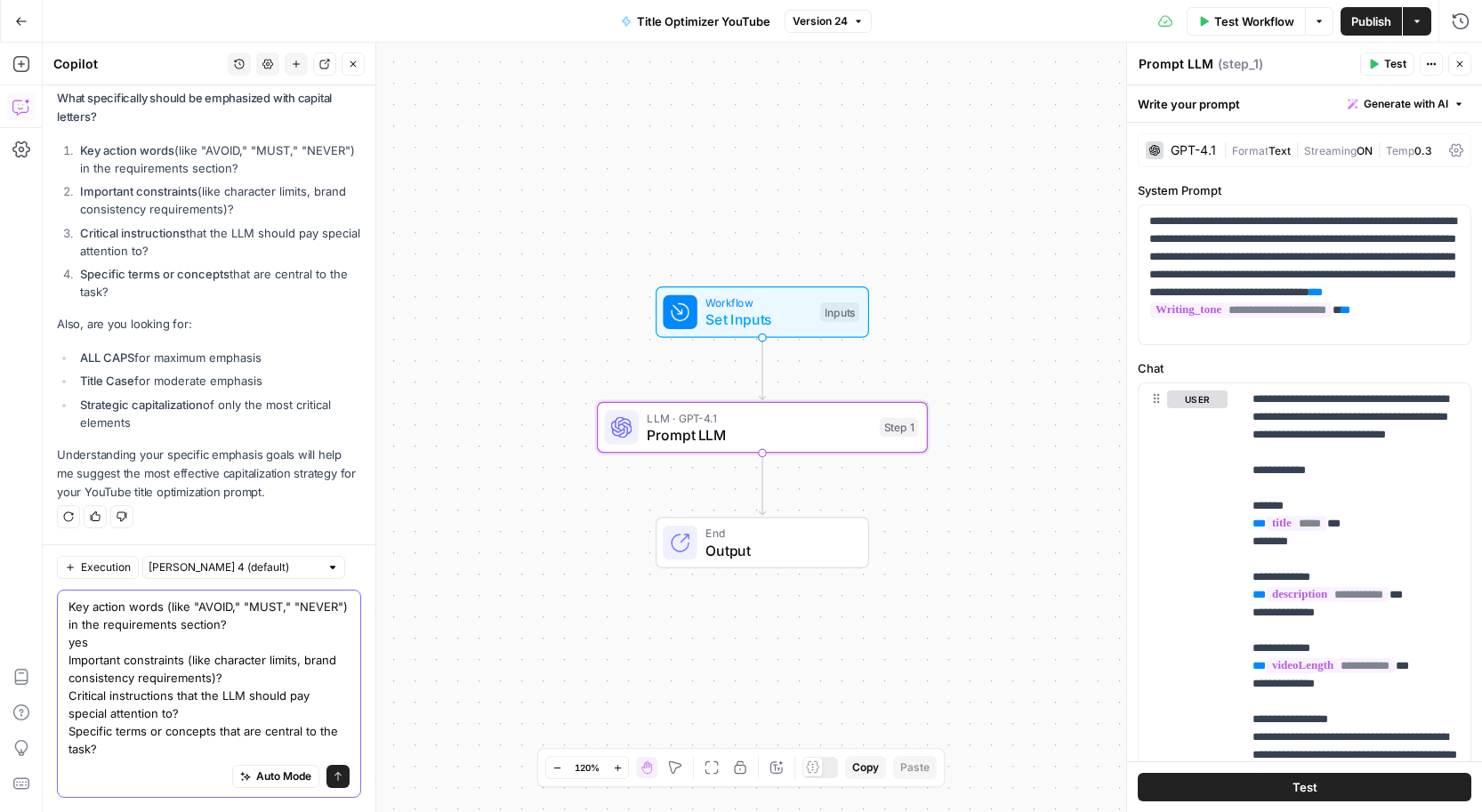
click at [253, 680] on textarea "Key action words (like "AVOID," "MUST," "NEVER") in the requirements section? y…" at bounding box center [209, 678] width 281 height 160
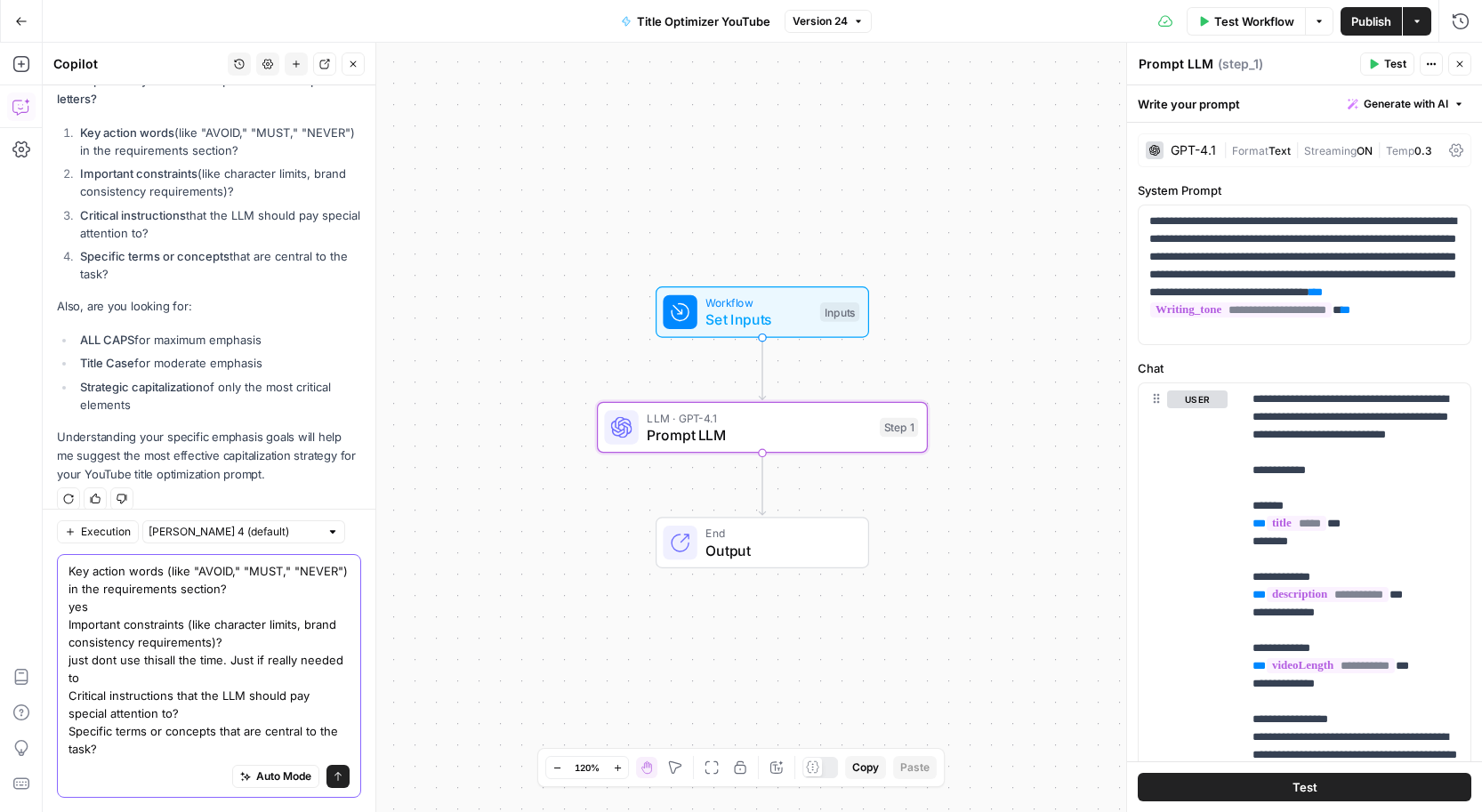
scroll to position [389, 0]
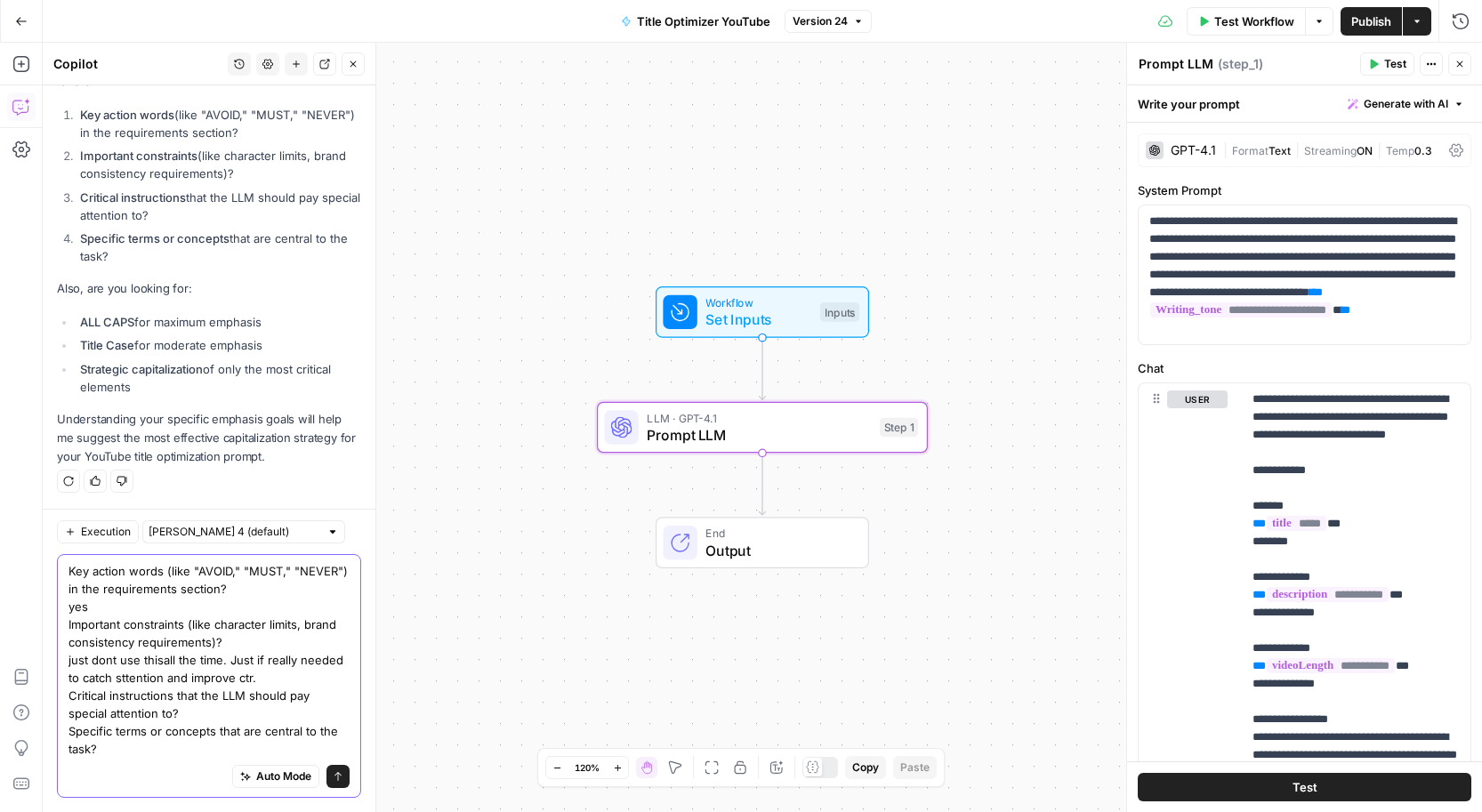
click at [211, 715] on textarea "Key action words (like "AVOID," "MUST," "NEVER") in the requirements section? y…" at bounding box center [209, 660] width 281 height 195
click at [147, 754] on textarea "Key action words (like "AVOID," "MUST," "NEVER") in the requirements section? y…" at bounding box center [209, 660] width 281 height 195
type textarea "Key action words (like "AVOID," "MUST," "NEVER") in the requirements section? y…"
click at [339, 771] on icon "submit" at bounding box center [337, 776] width 10 height 10
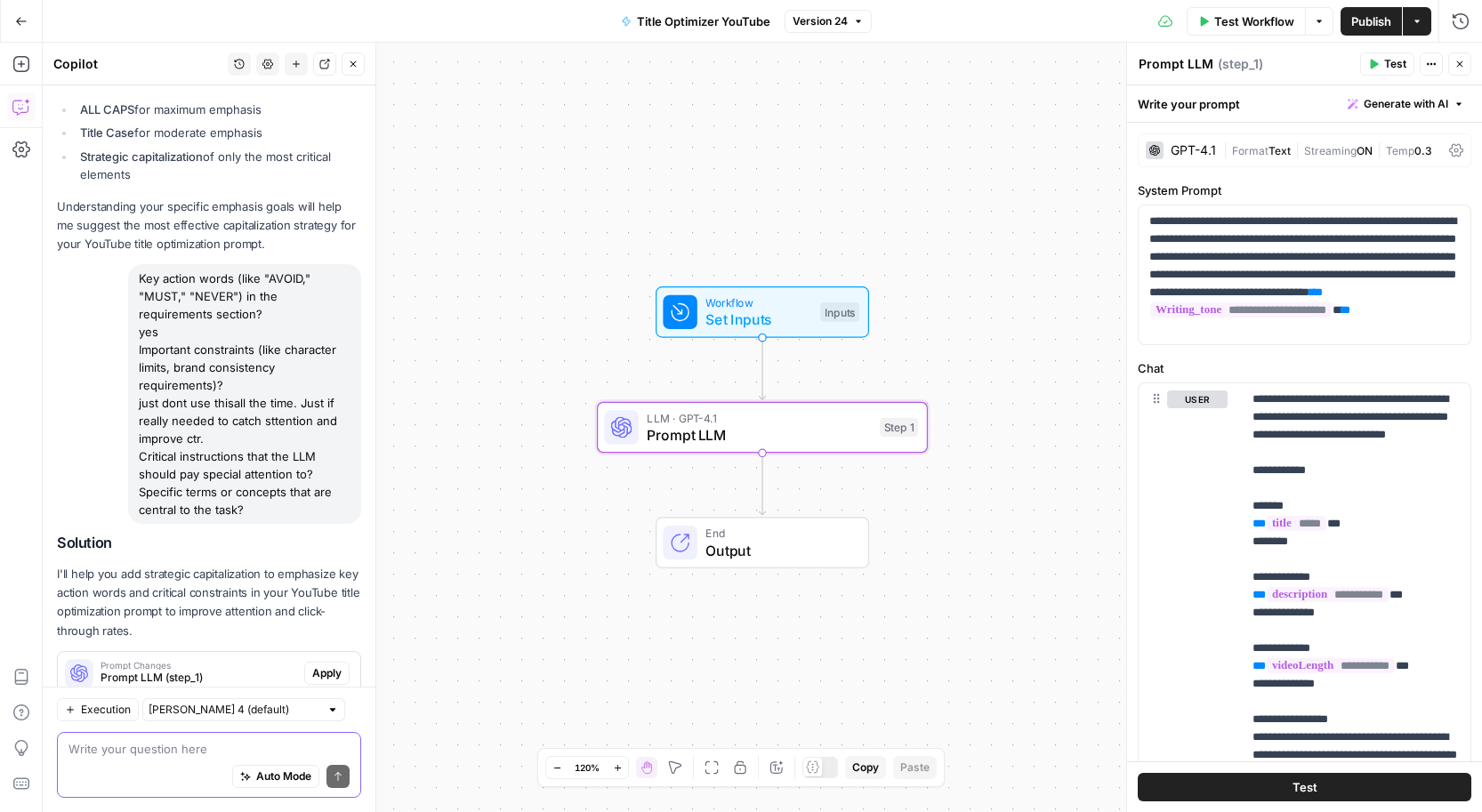
scroll to position [653, 0]
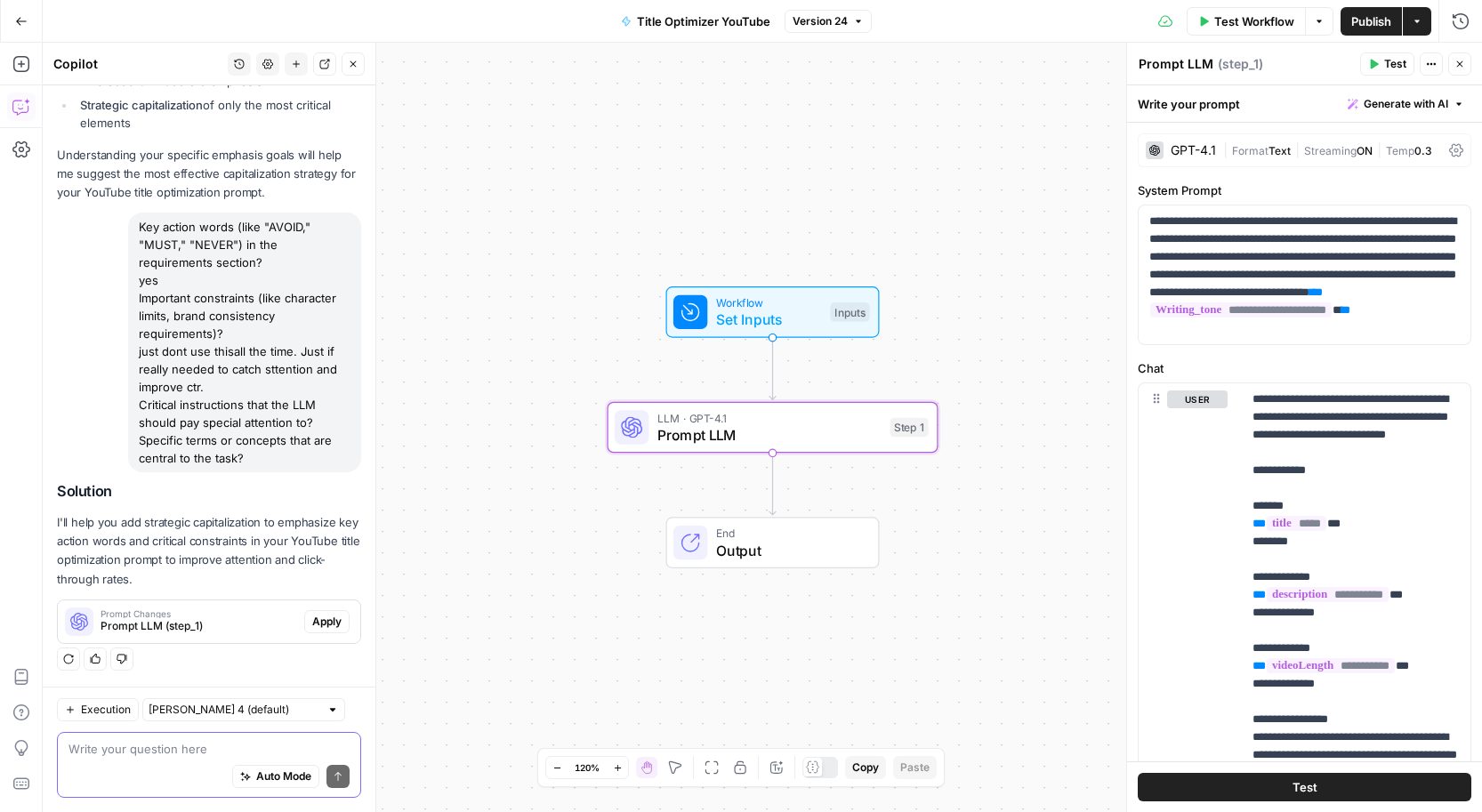
click at [335, 629] on span "Apply" at bounding box center [327, 621] width 30 height 16
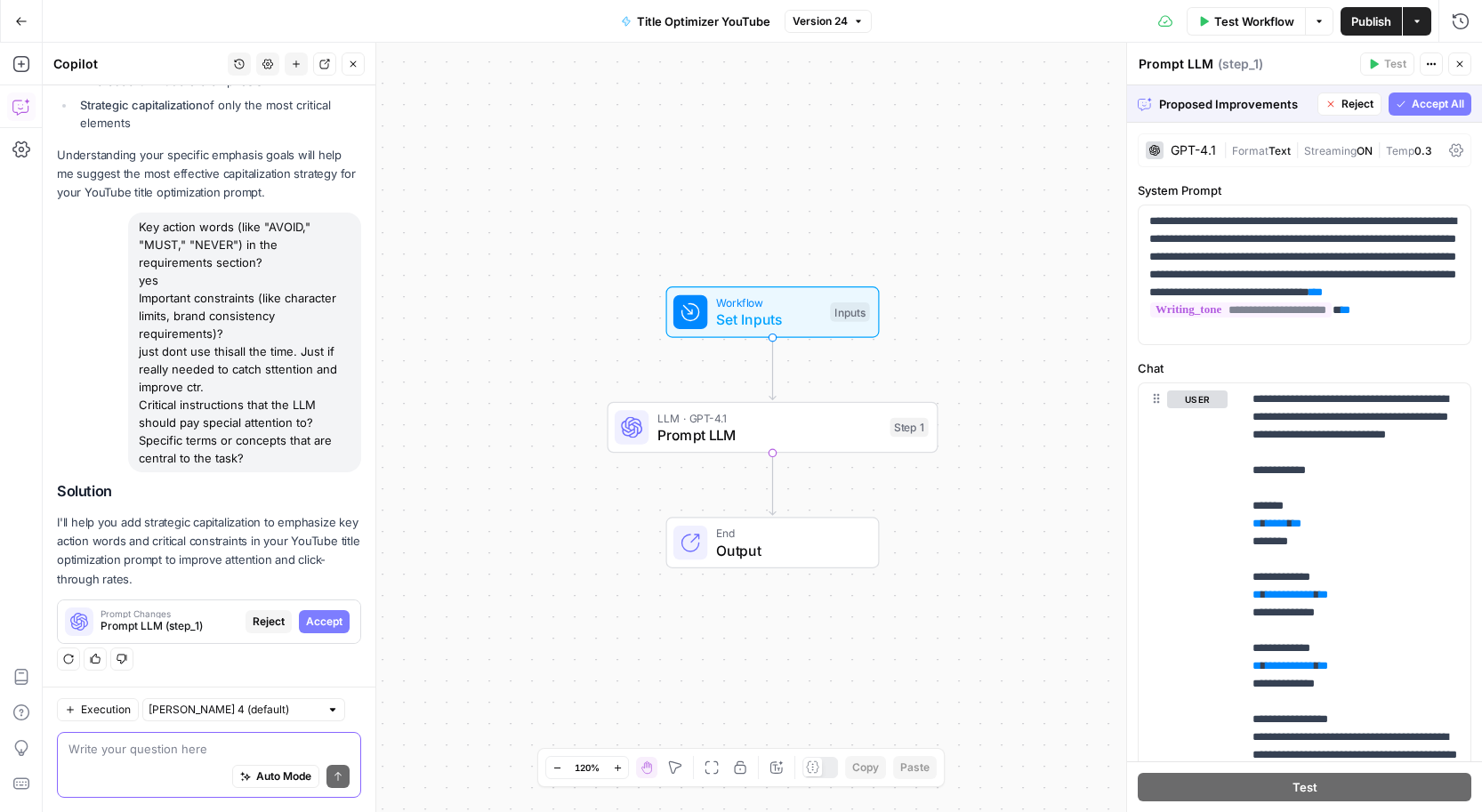
click at [1431, 100] on span "Accept All" at bounding box center [1437, 104] width 52 height 16
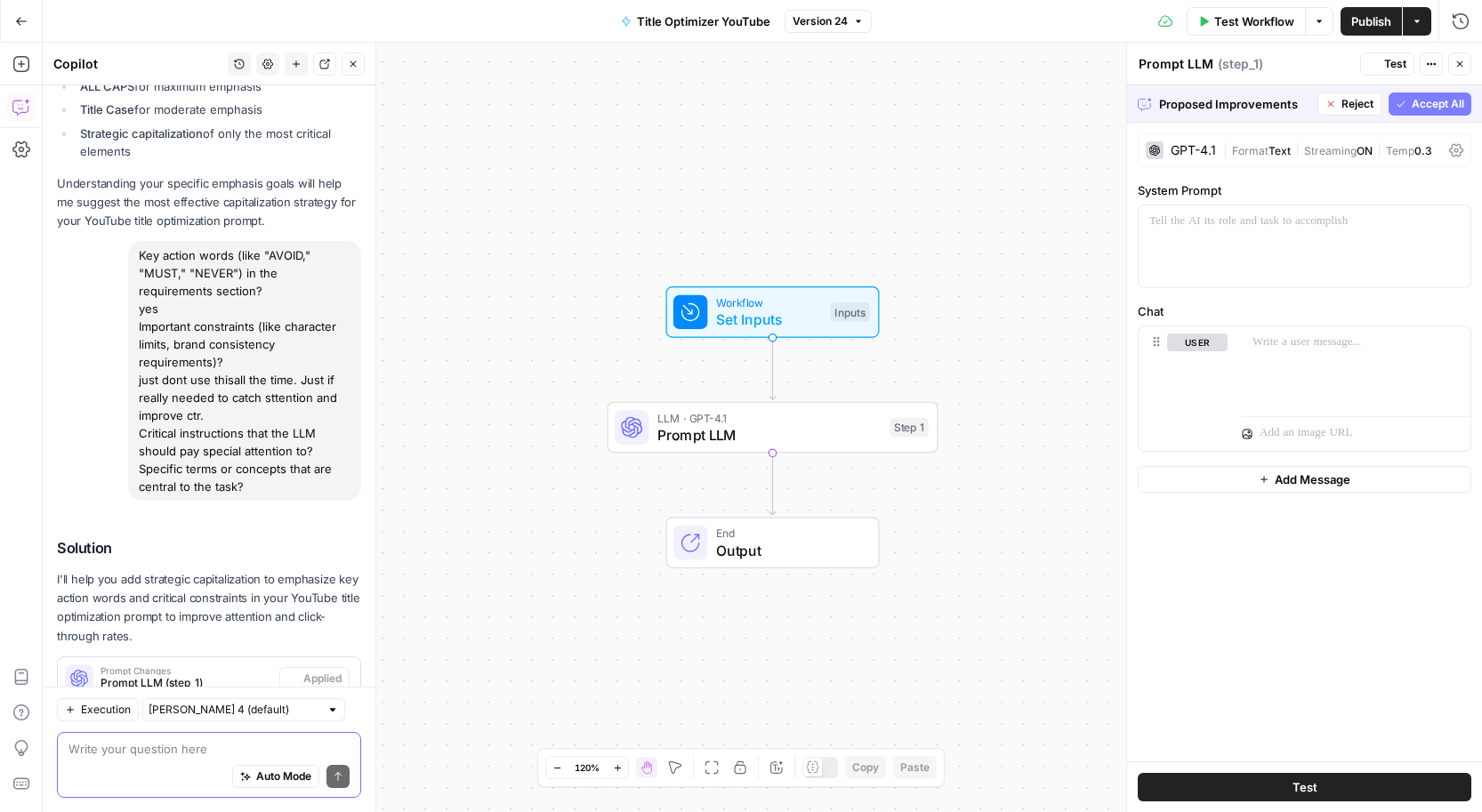
scroll to position [710, 0]
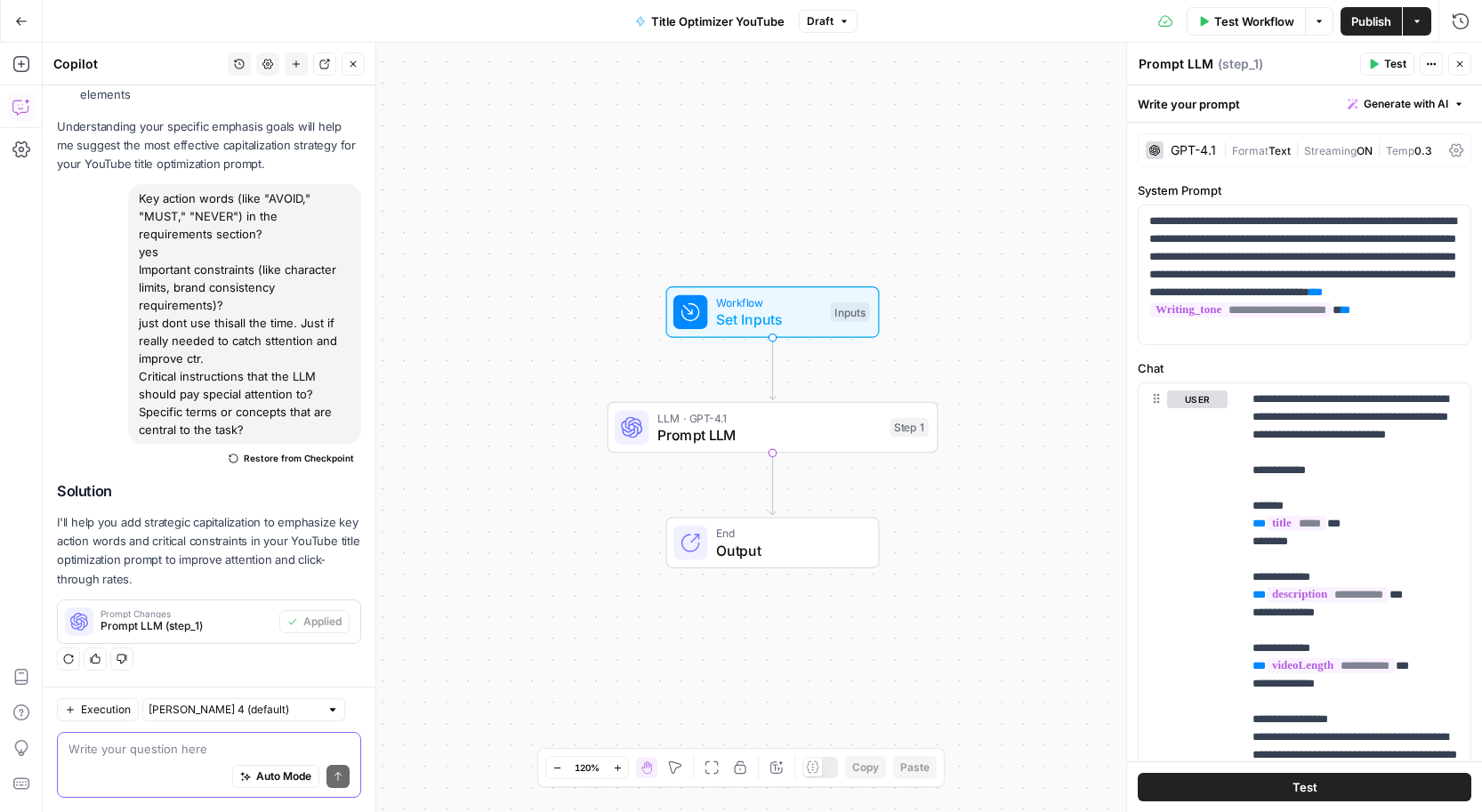
click at [1365, 19] on span "Publish" at bounding box center [1371, 21] width 40 height 18
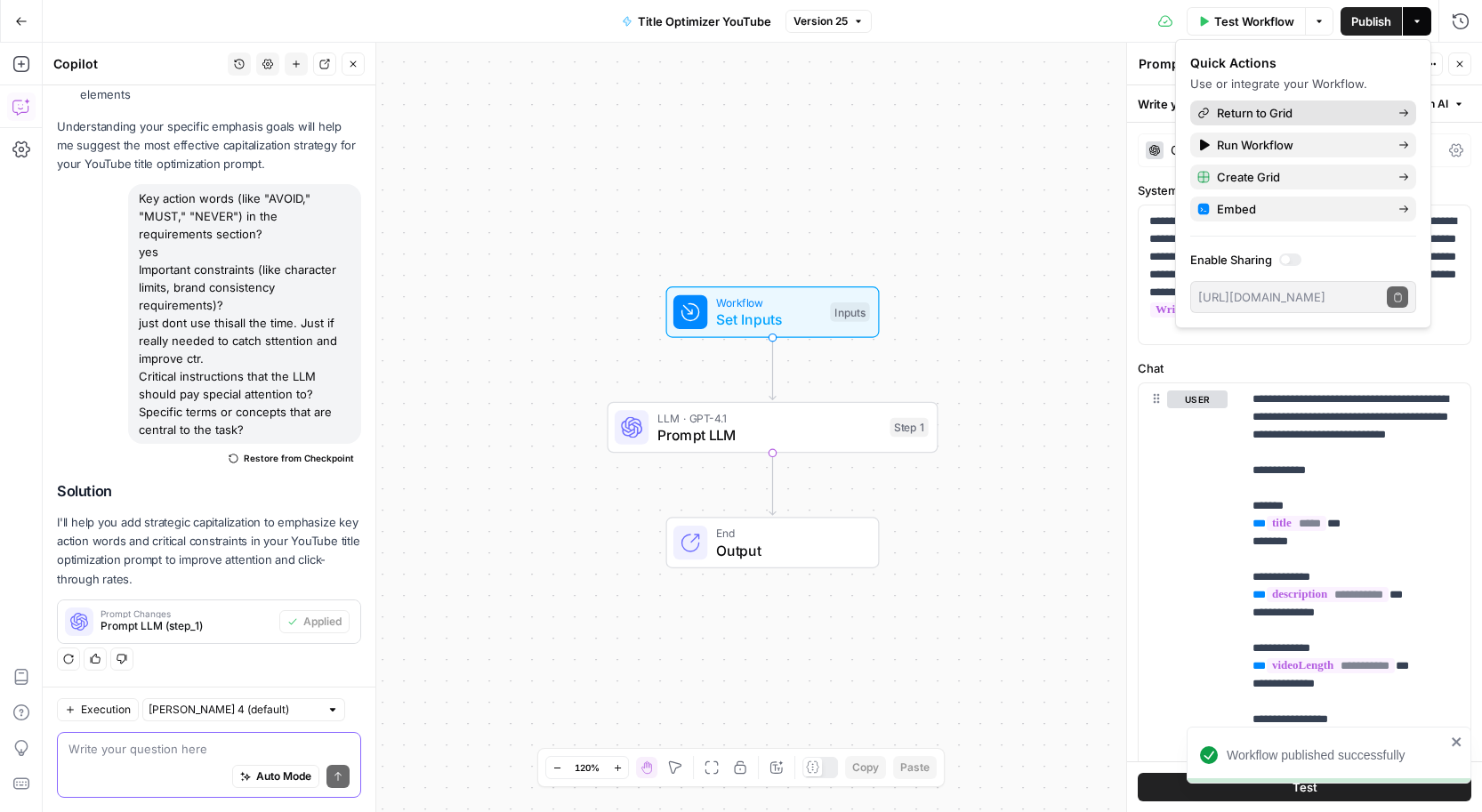
click at [1308, 115] on span "Return to Grid" at bounding box center [1300, 112] width 167 height 18
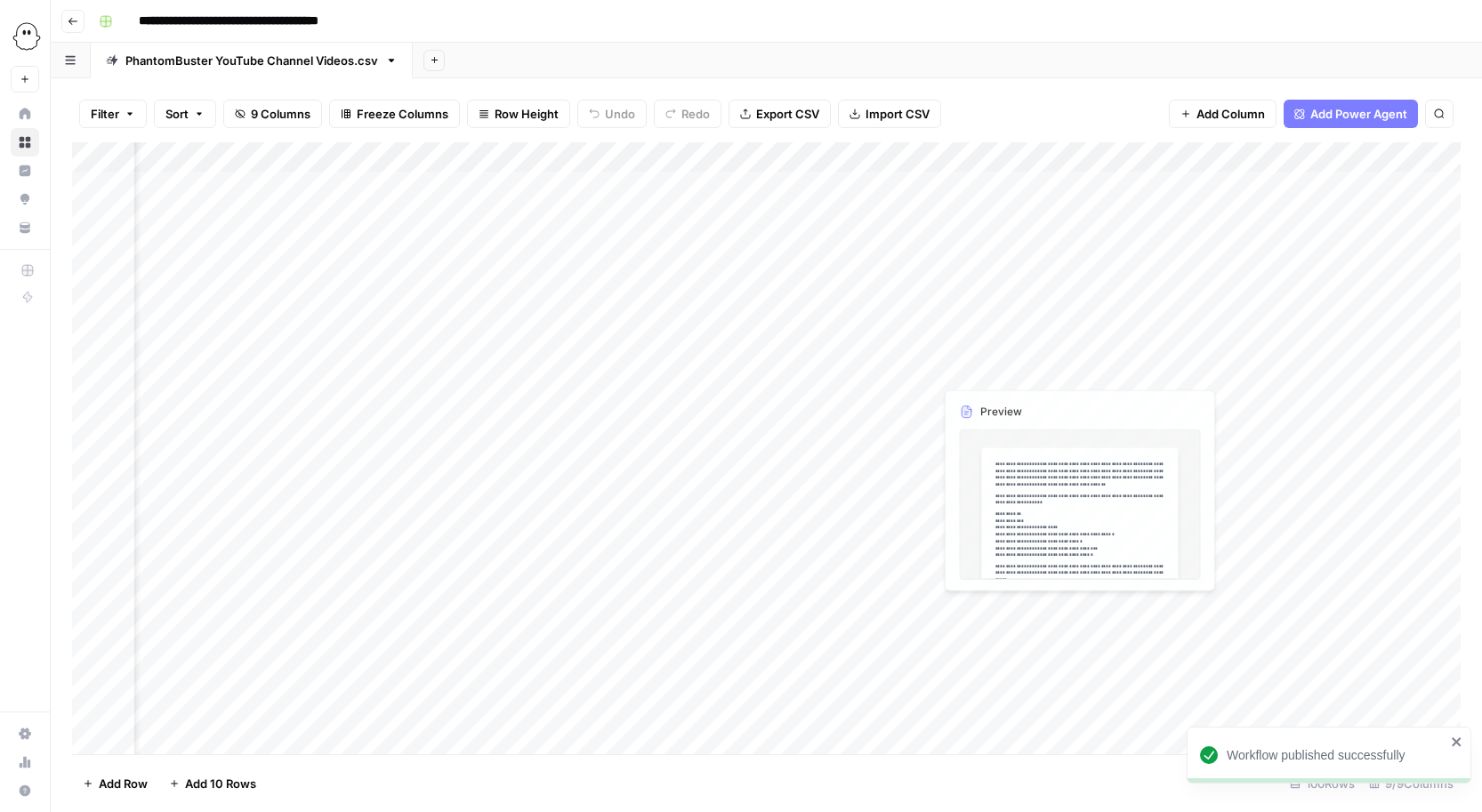
scroll to position [0, 946]
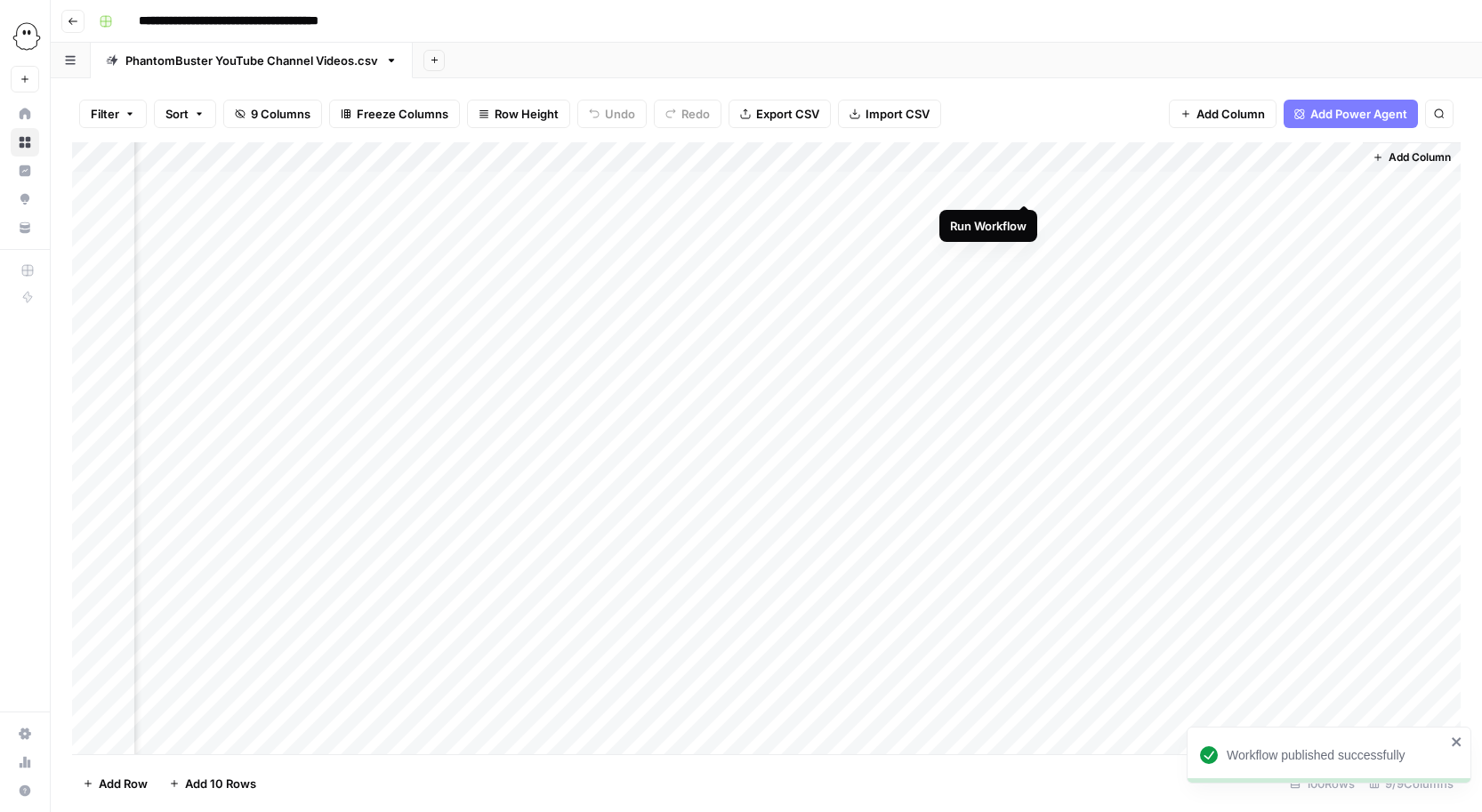
click at [1026, 185] on div "Add Column" at bounding box center [766, 448] width 1389 height 612
click at [1023, 213] on div "Add Column" at bounding box center [766, 448] width 1389 height 612
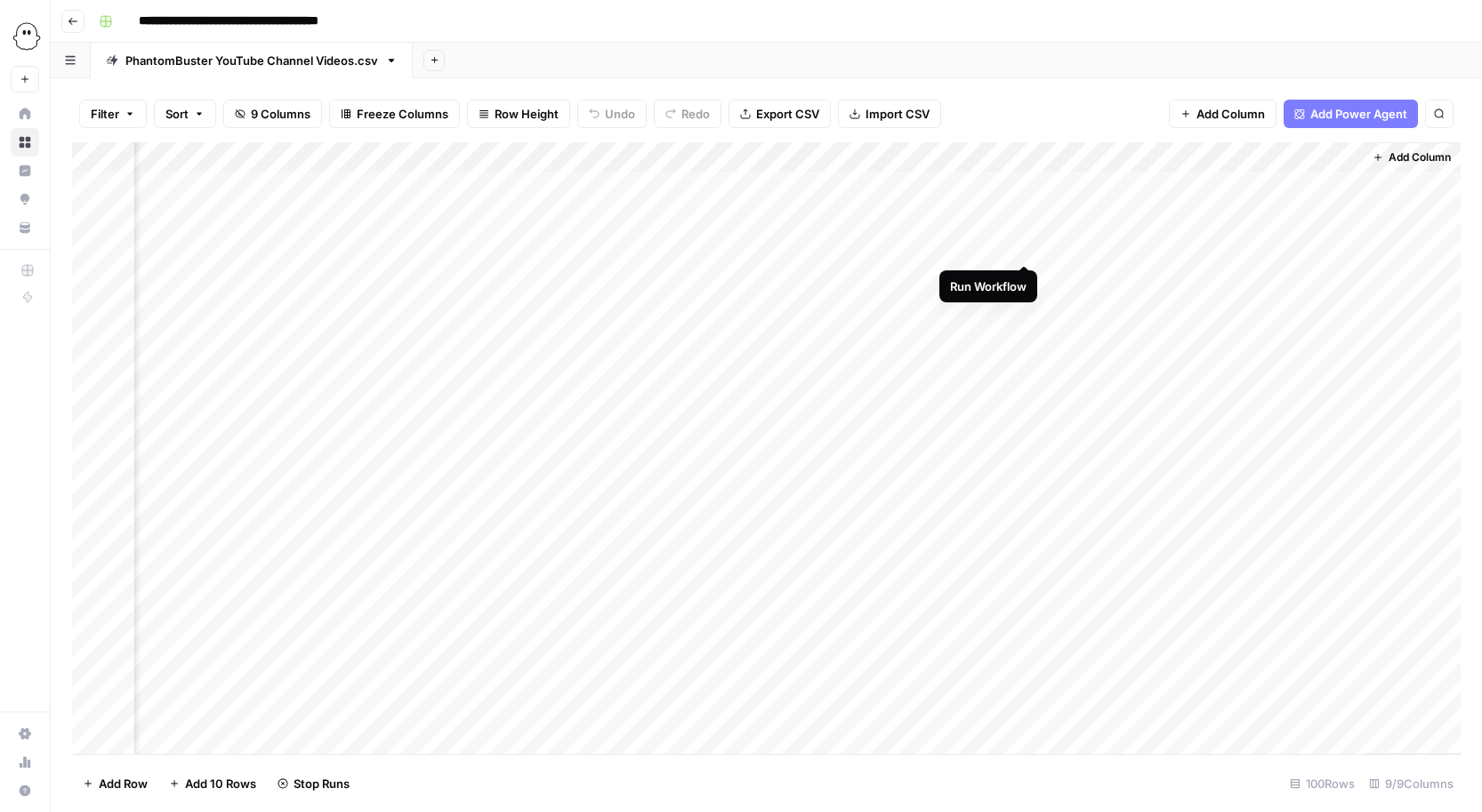
click at [1027, 245] on div "Add Column" at bounding box center [766, 448] width 1389 height 612
click at [1024, 274] on div "Add Column" at bounding box center [766, 448] width 1389 height 612
click at [1022, 304] on div "Add Column" at bounding box center [766, 448] width 1389 height 612
click at [1022, 335] on div "Add Column" at bounding box center [766, 448] width 1389 height 612
drag, startPoint x: 1076, startPoint y: 379, endPoint x: 1086, endPoint y: 486, distance: 107.5
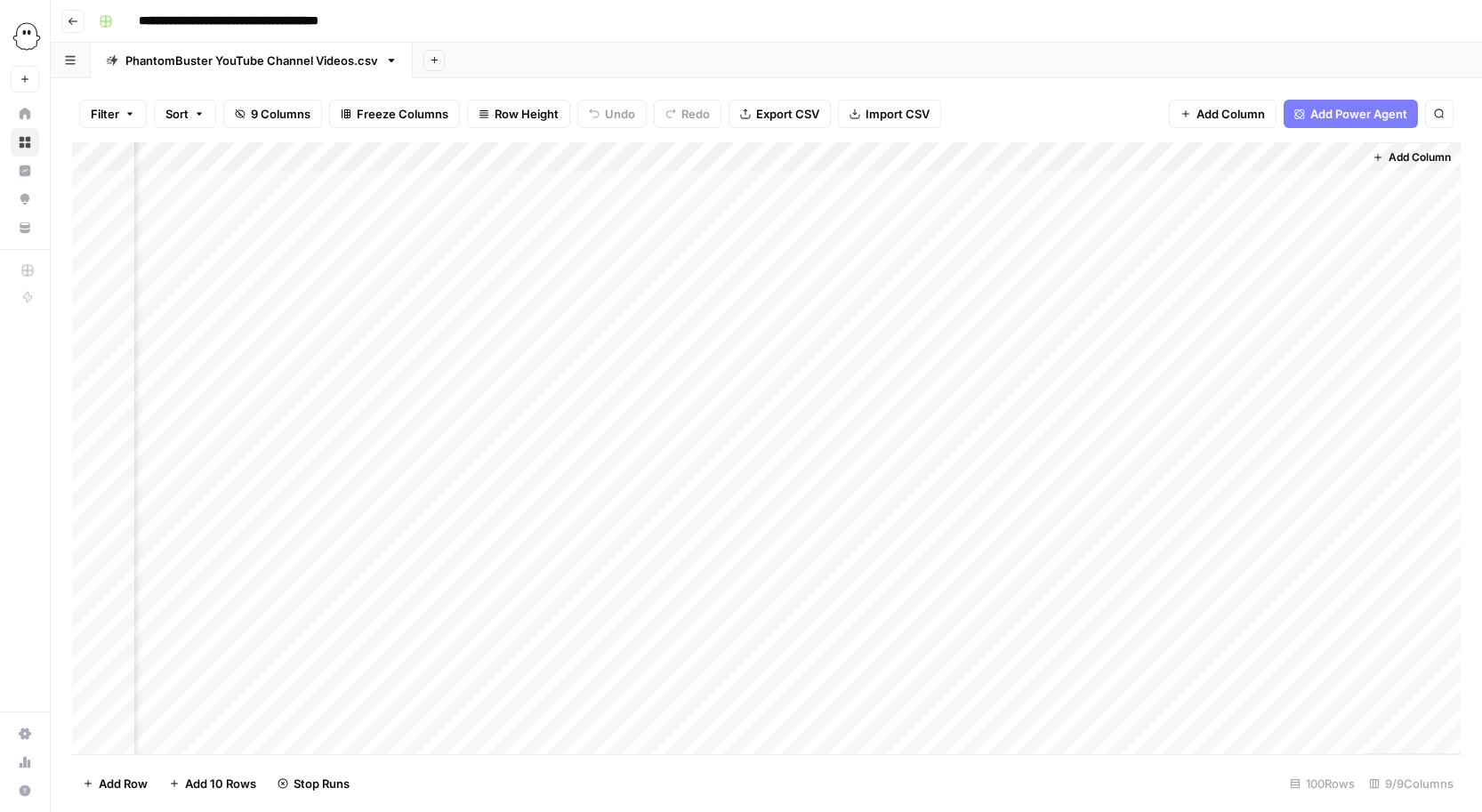
click at [1086, 486] on div "Add Column" at bounding box center [766, 448] width 1389 height 612
drag, startPoint x: 1197, startPoint y: 153, endPoint x: 1307, endPoint y: 153, distance: 110.0
click at [1307, 153] on div "Add Column" at bounding box center [766, 448] width 1389 height 612
drag, startPoint x: 1306, startPoint y: 157, endPoint x: 1405, endPoint y: 157, distance: 99.0
click at [1405, 157] on div "Add Column" at bounding box center [766, 448] width 1389 height 612
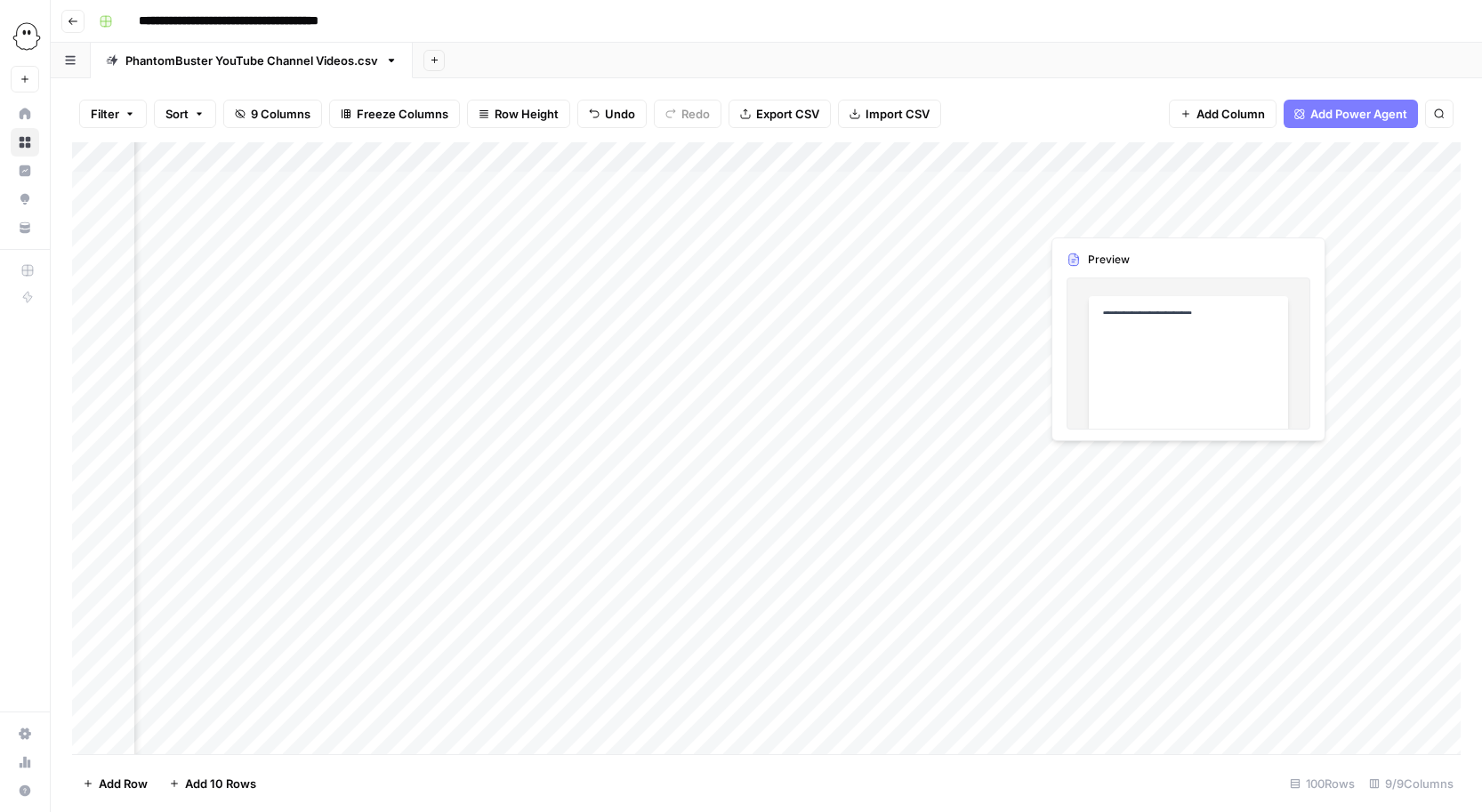
scroll to position [0, 966]
drag, startPoint x: 1384, startPoint y: 162, endPoint x: 1512, endPoint y: 161, distance: 128.0
click at [1481, 161] on html "**********" at bounding box center [741, 406] width 1482 height 812
click at [768, 188] on div "Add Column" at bounding box center [766, 448] width 1389 height 612
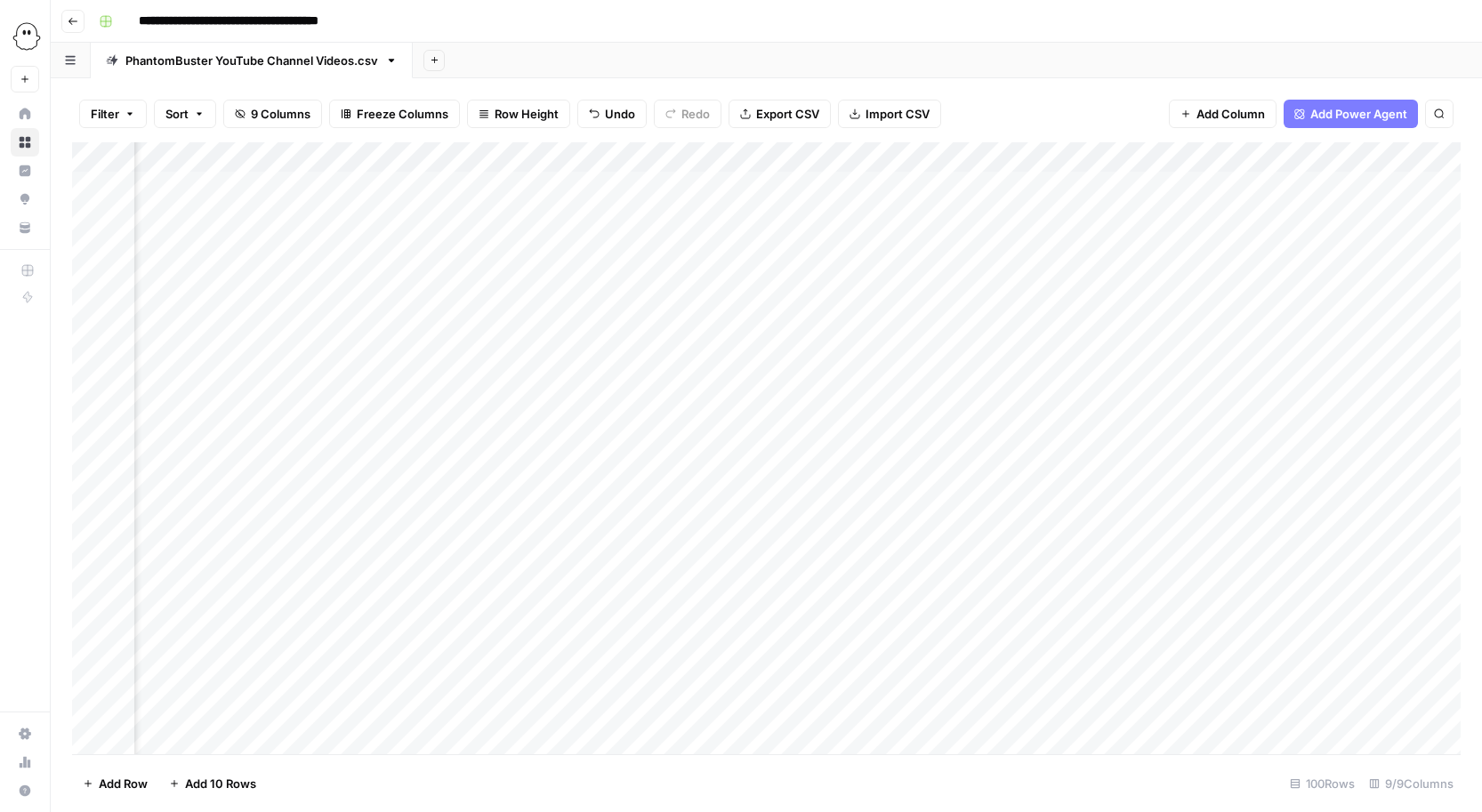
click at [768, 188] on div "Add Column" at bounding box center [766, 448] width 1389 height 612
click at [768, 188] on body "**********" at bounding box center [741, 406] width 1482 height 812
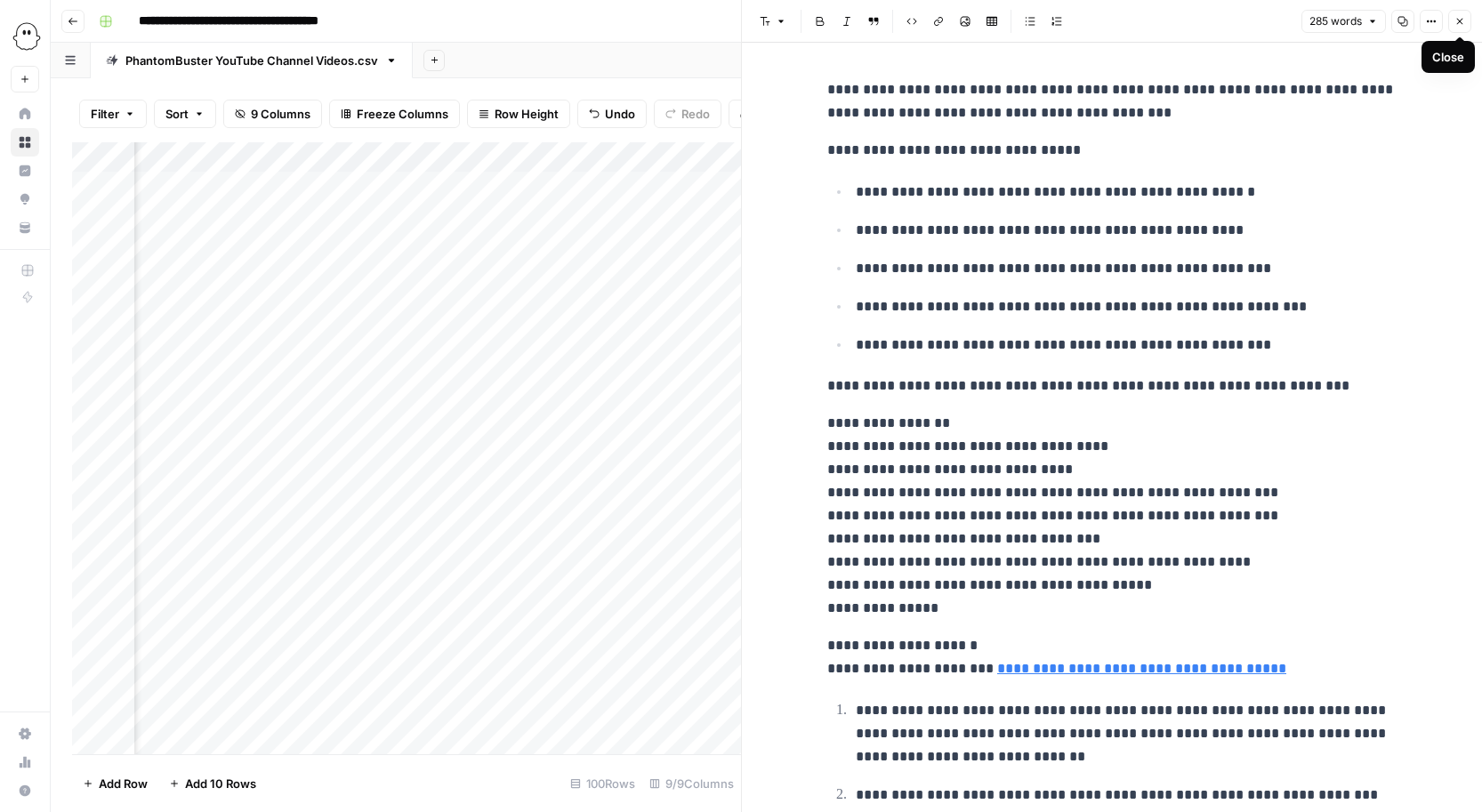
click at [1457, 20] on icon "button" at bounding box center [1459, 21] width 10 height 10
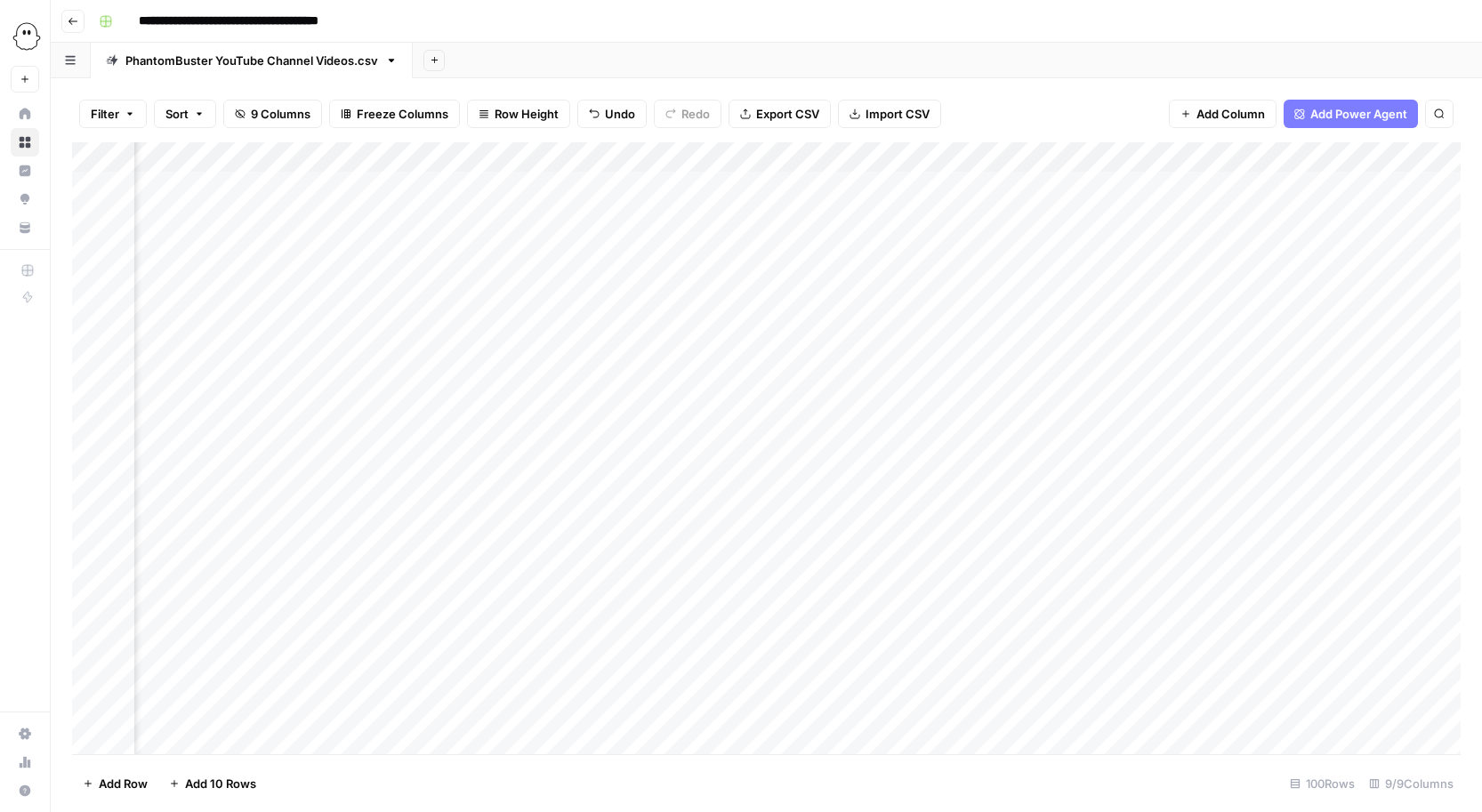
scroll to position [1, 1041]
click at [929, 363] on div "Add Column" at bounding box center [766, 448] width 1389 height 612
click at [932, 394] on div "Add Column" at bounding box center [766, 448] width 1389 height 612
click at [932, 429] on div "Add Column" at bounding box center [766, 448] width 1389 height 612
click at [933, 454] on div "Add Column" at bounding box center [766, 448] width 1389 height 612
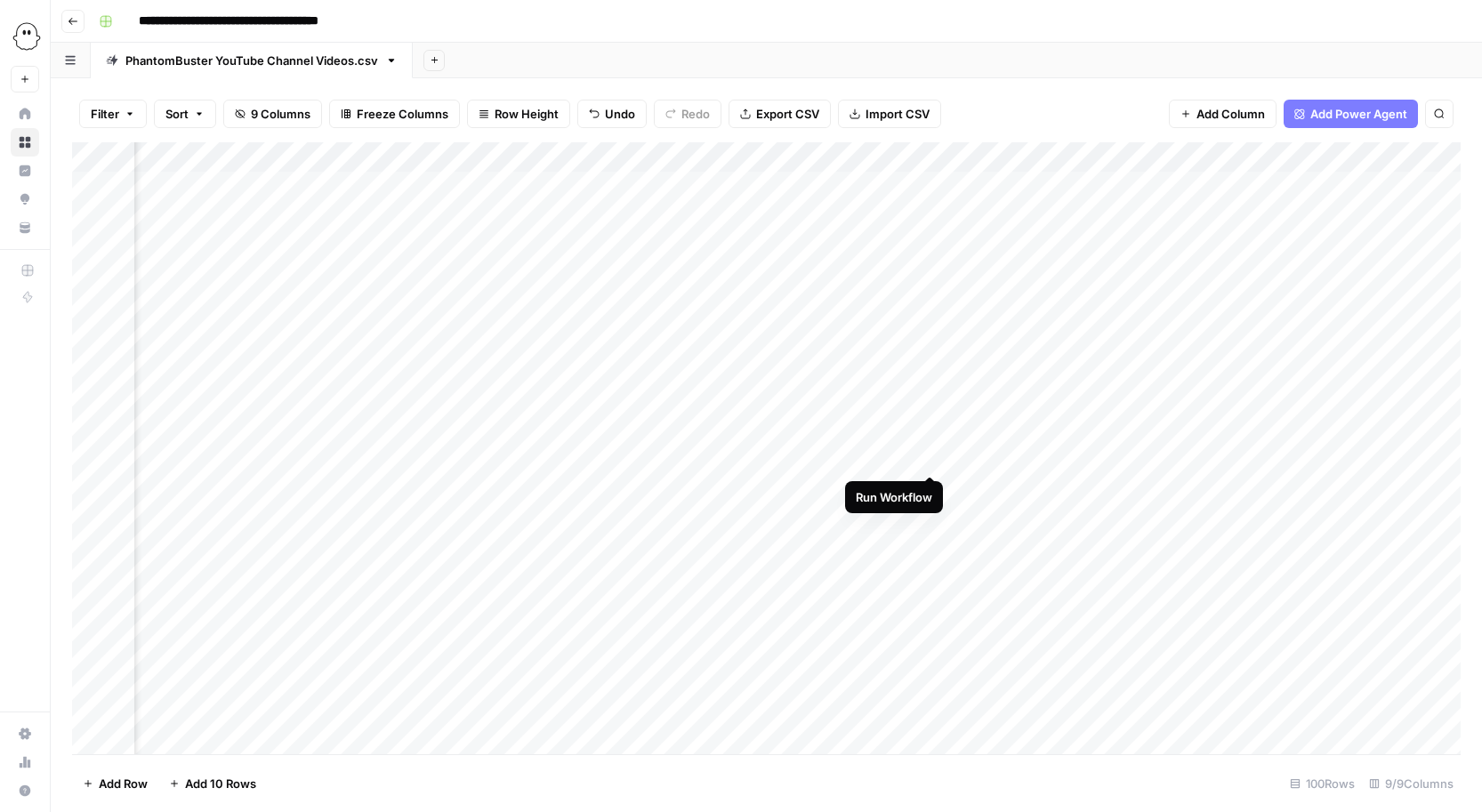
click at [931, 456] on div "Add Column" at bounding box center [766, 448] width 1389 height 612
click at [895, 156] on div "Add Column" at bounding box center [766, 448] width 1389 height 612
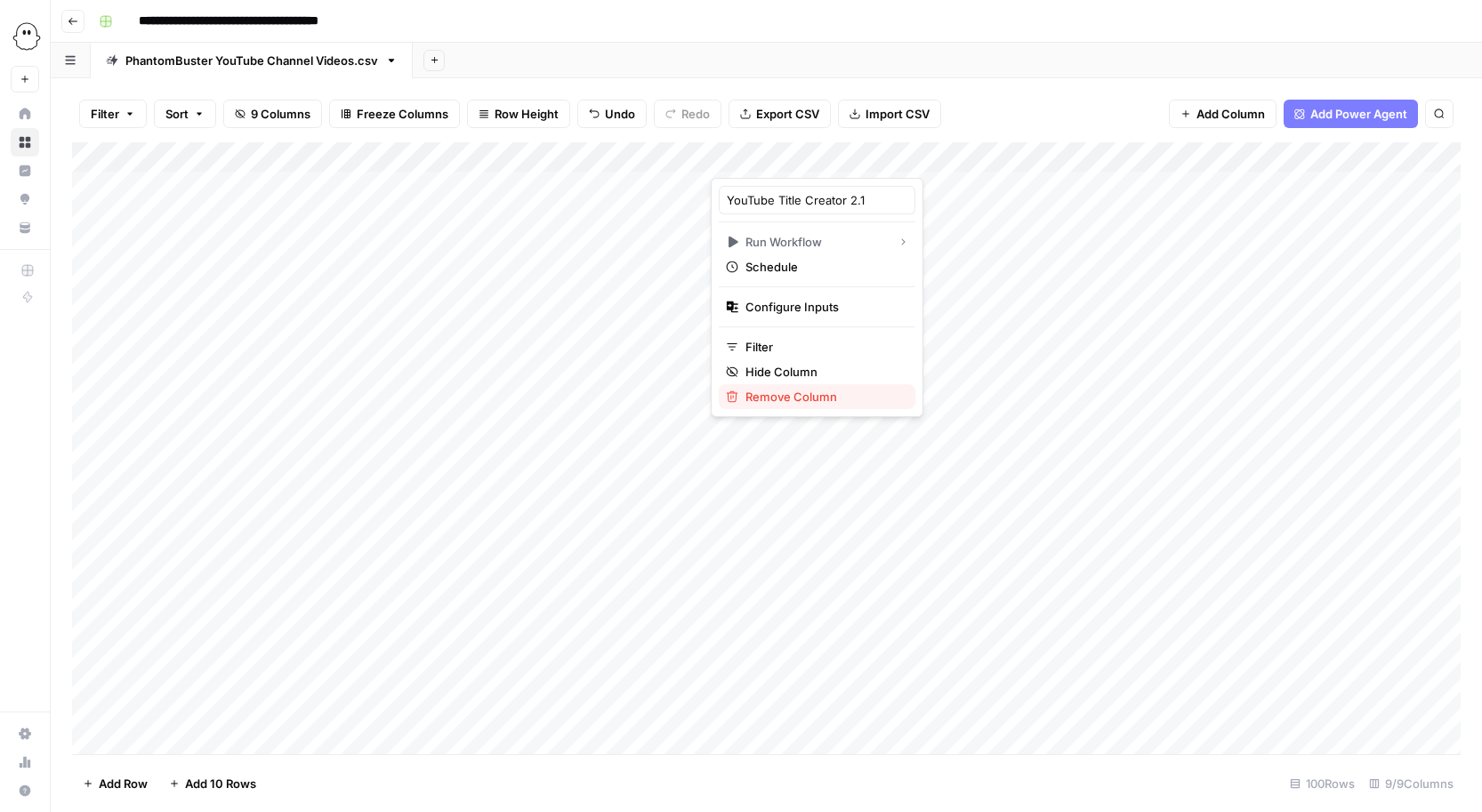
click at [746, 396] on span "Remove Column" at bounding box center [822, 396] width 155 height 18
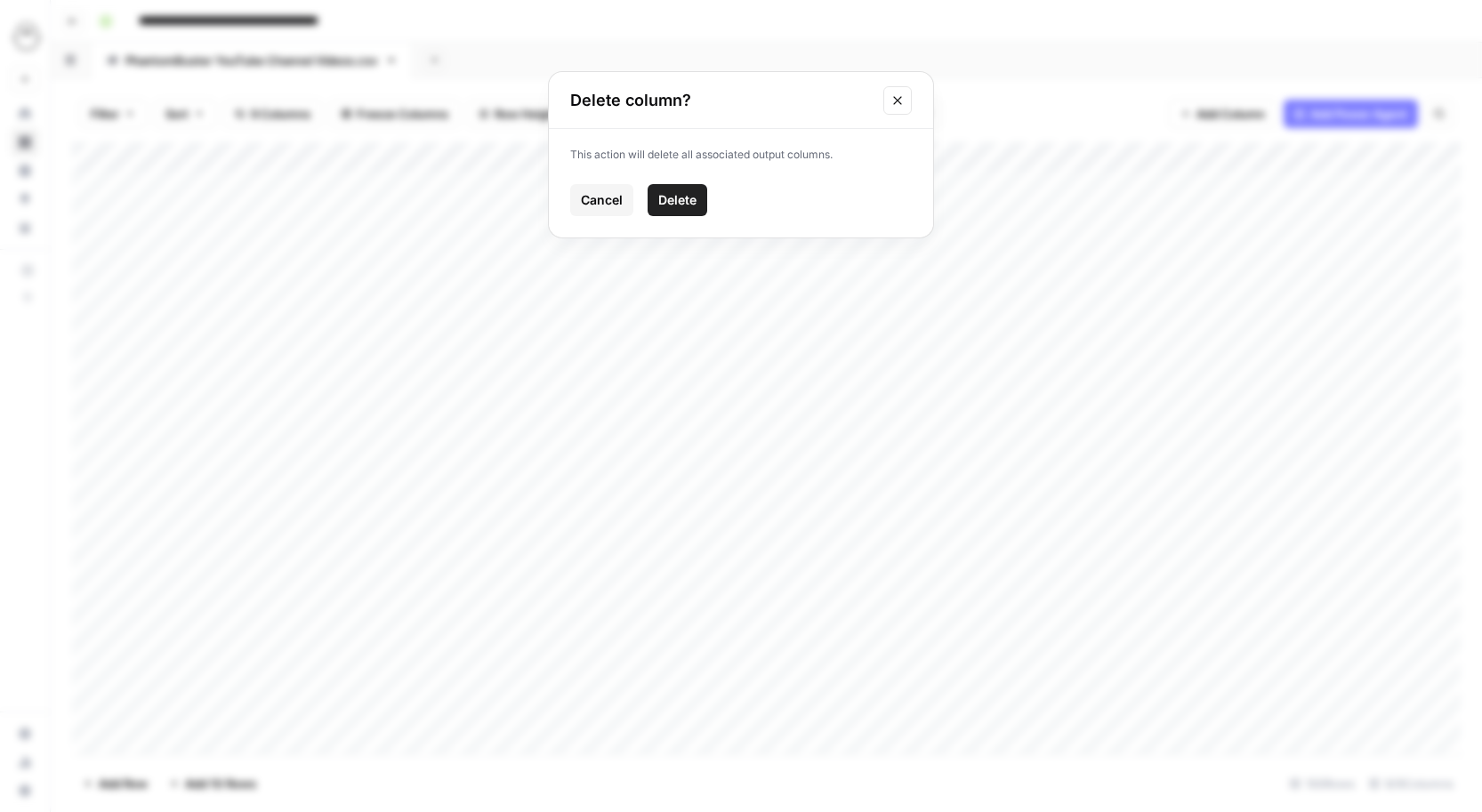
click at [679, 187] on button "Delete" at bounding box center [677, 200] width 60 height 32
click at [1350, 155] on div "Add Column" at bounding box center [766, 448] width 1389 height 612
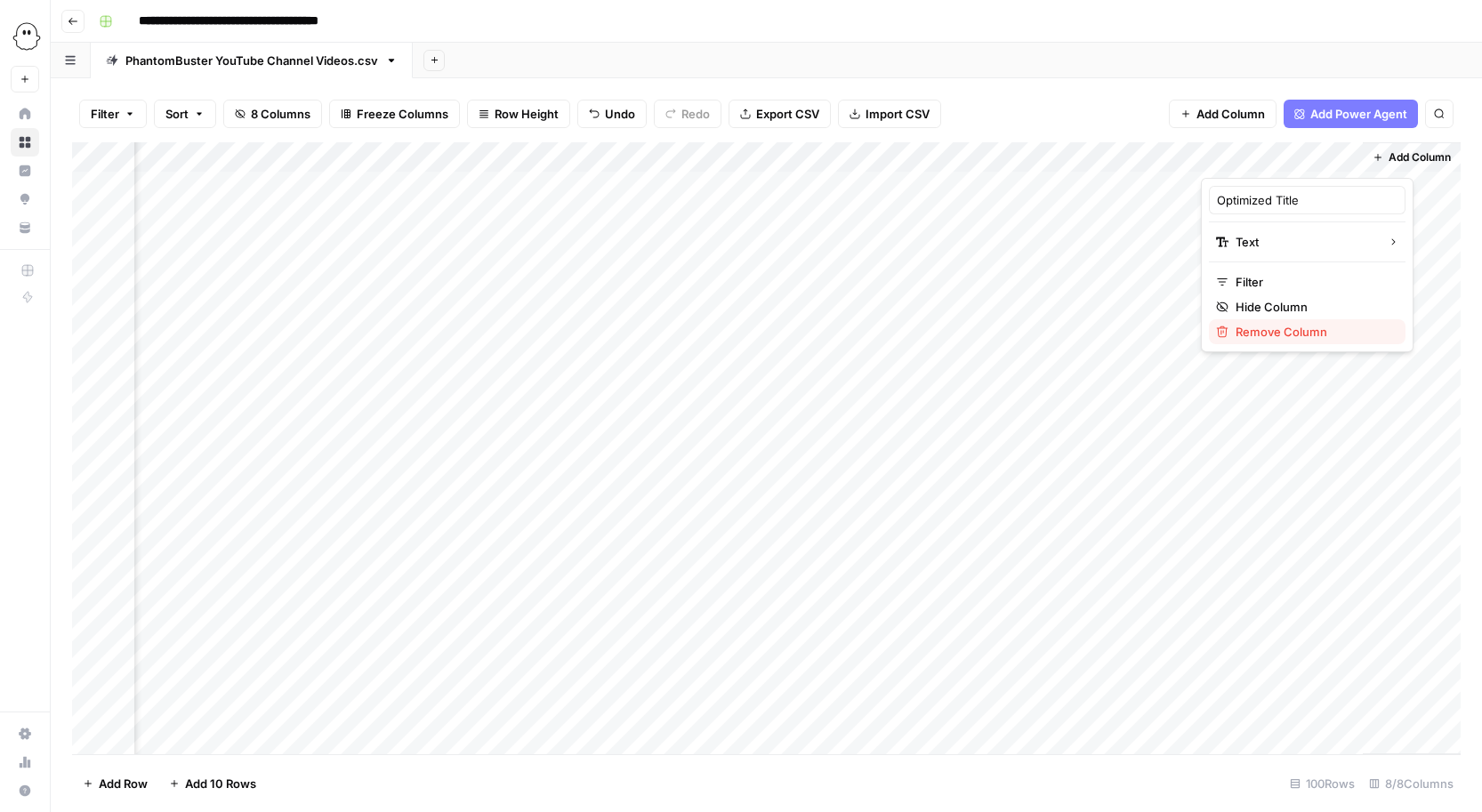
click at [1235, 329] on span "Remove Column" at bounding box center [1312, 332] width 155 height 18
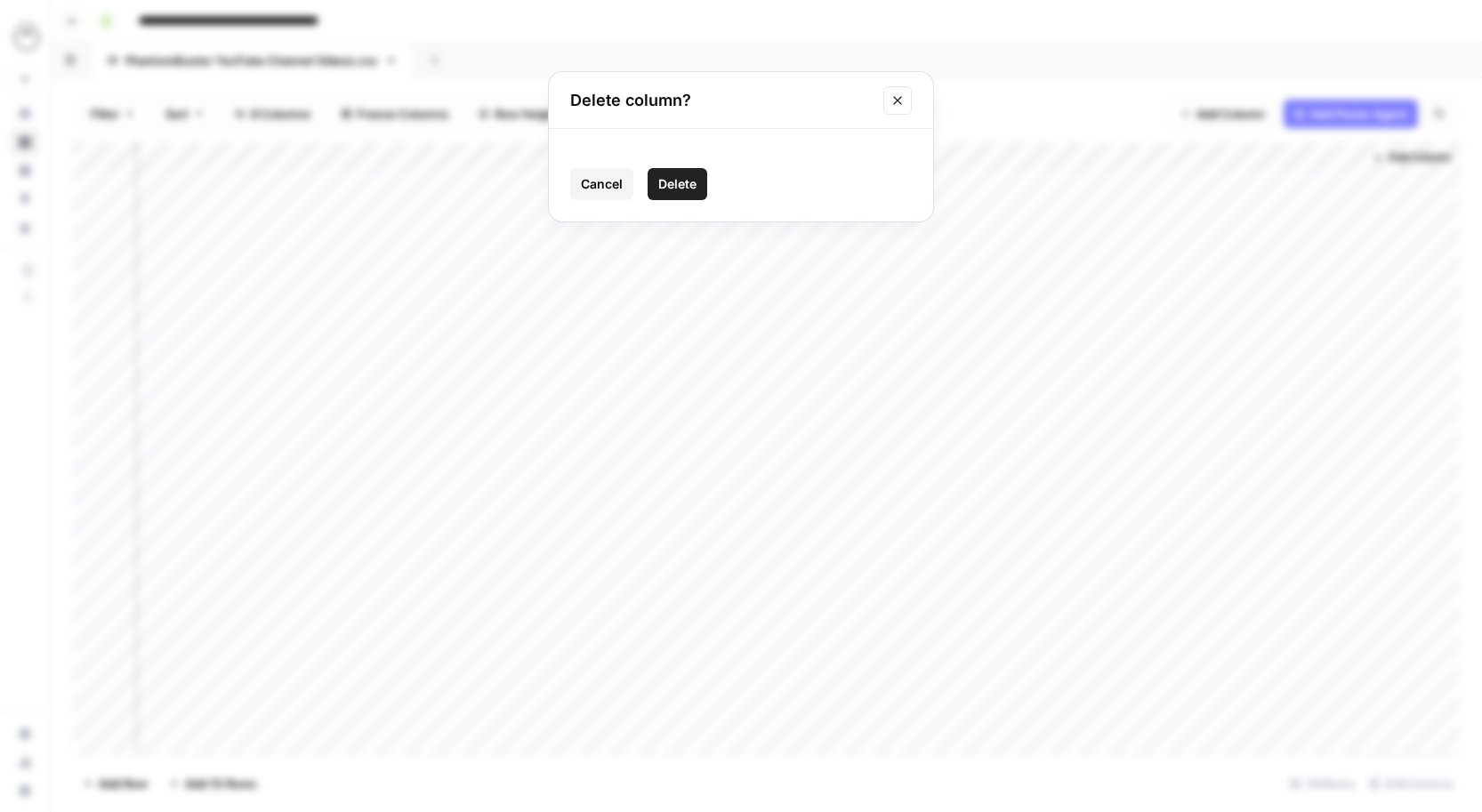
click at [699, 180] on button "Delete" at bounding box center [677, 184] width 60 height 32
click at [71, 22] on icon "button" at bounding box center [72, 21] width 10 height 10
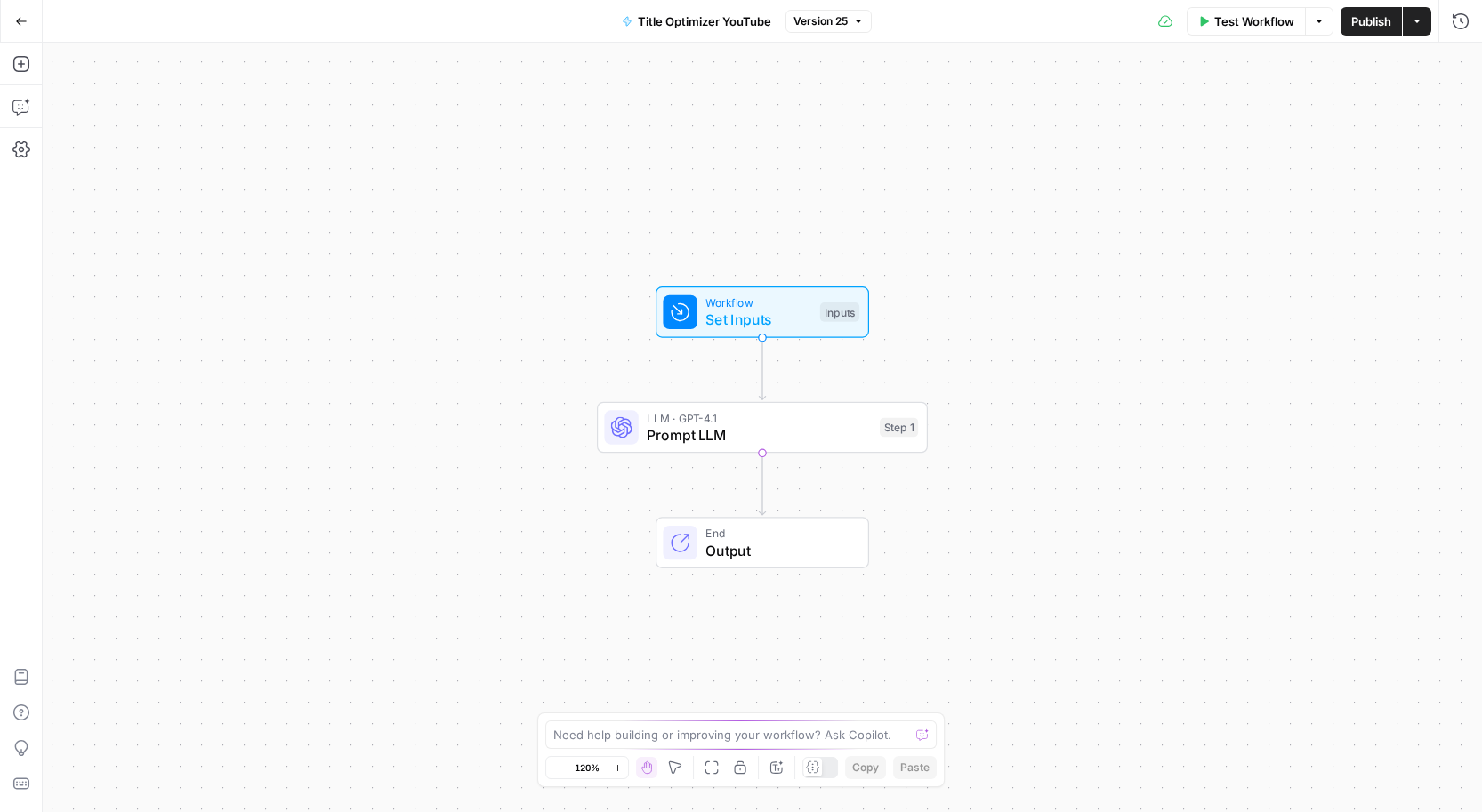
click at [32, 20] on button "Go Back" at bounding box center [22, 22] width 32 height 32
